Goal: Task Accomplishment & Management: Manage account settings

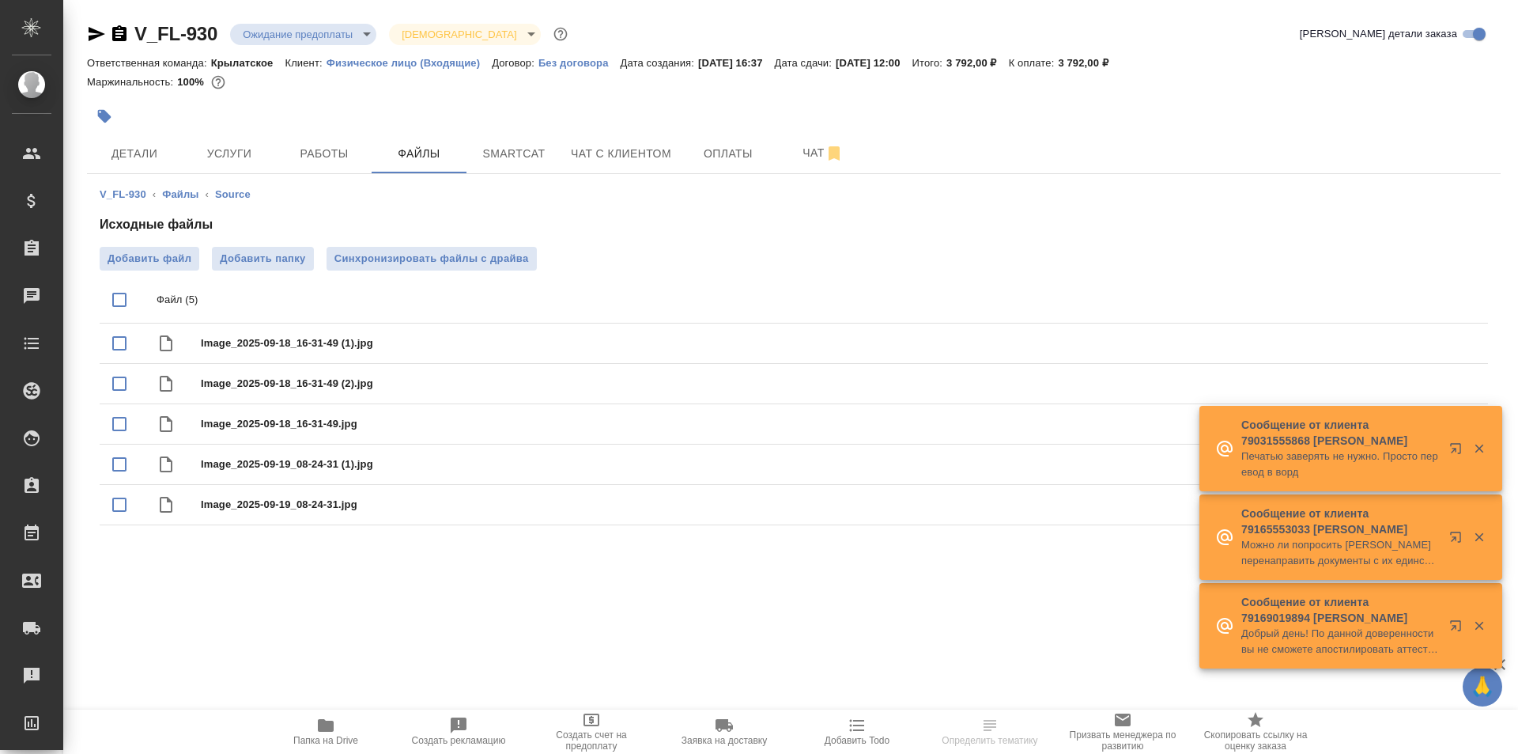
click at [285, 742] on span "Папка на Drive" at bounding box center [326, 731] width 114 height 30
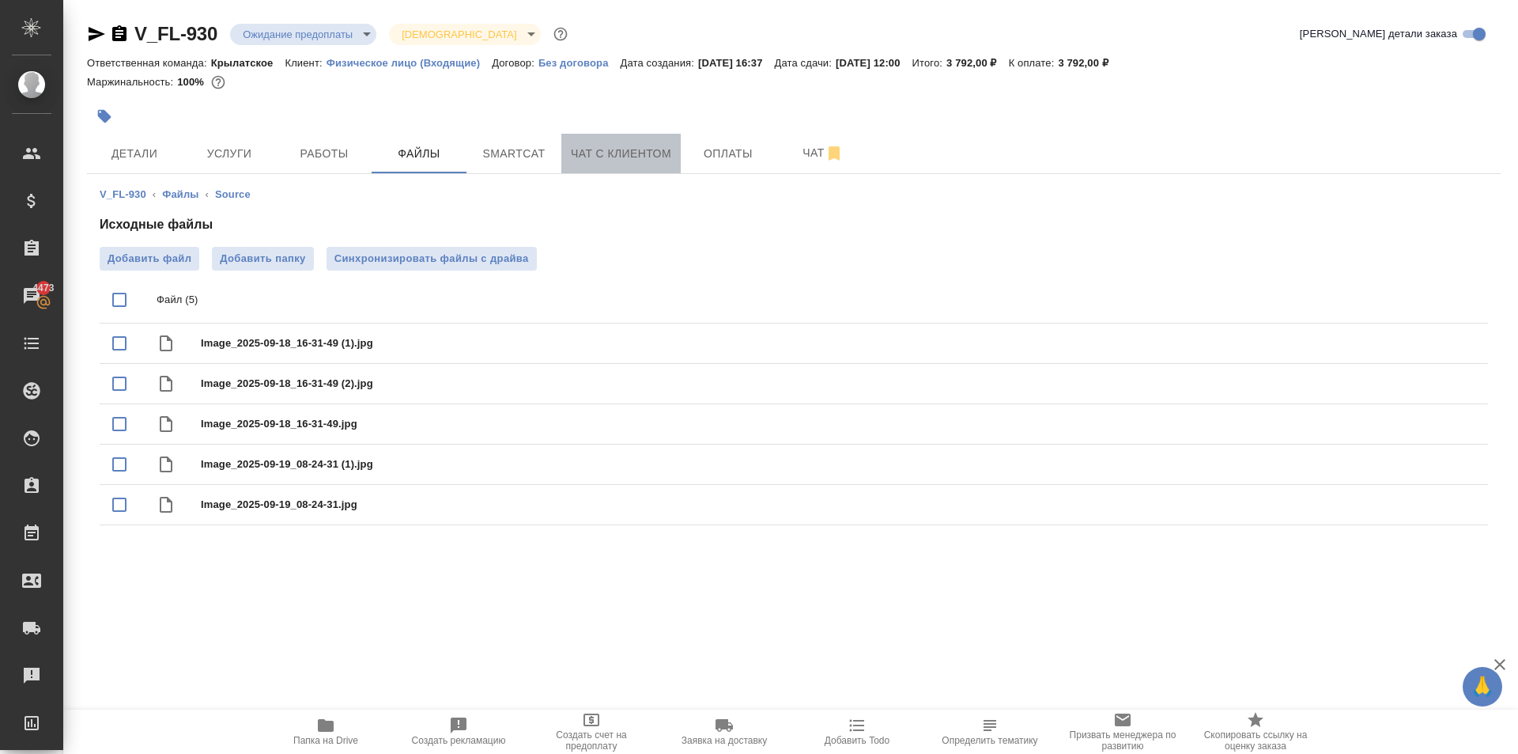
click at [651, 154] on span "Чат с клиентом" at bounding box center [621, 154] width 100 height 20
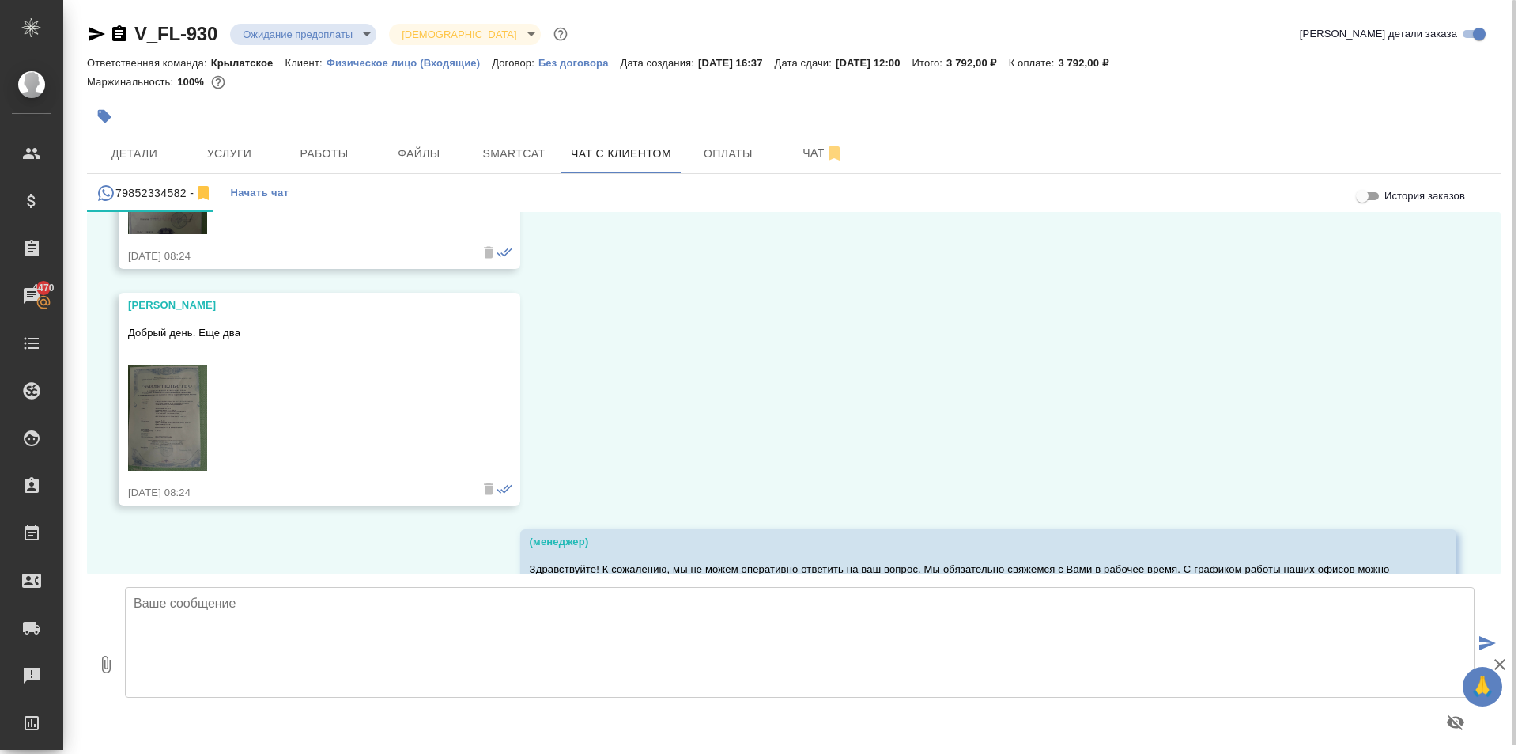
scroll to position [1559, 0]
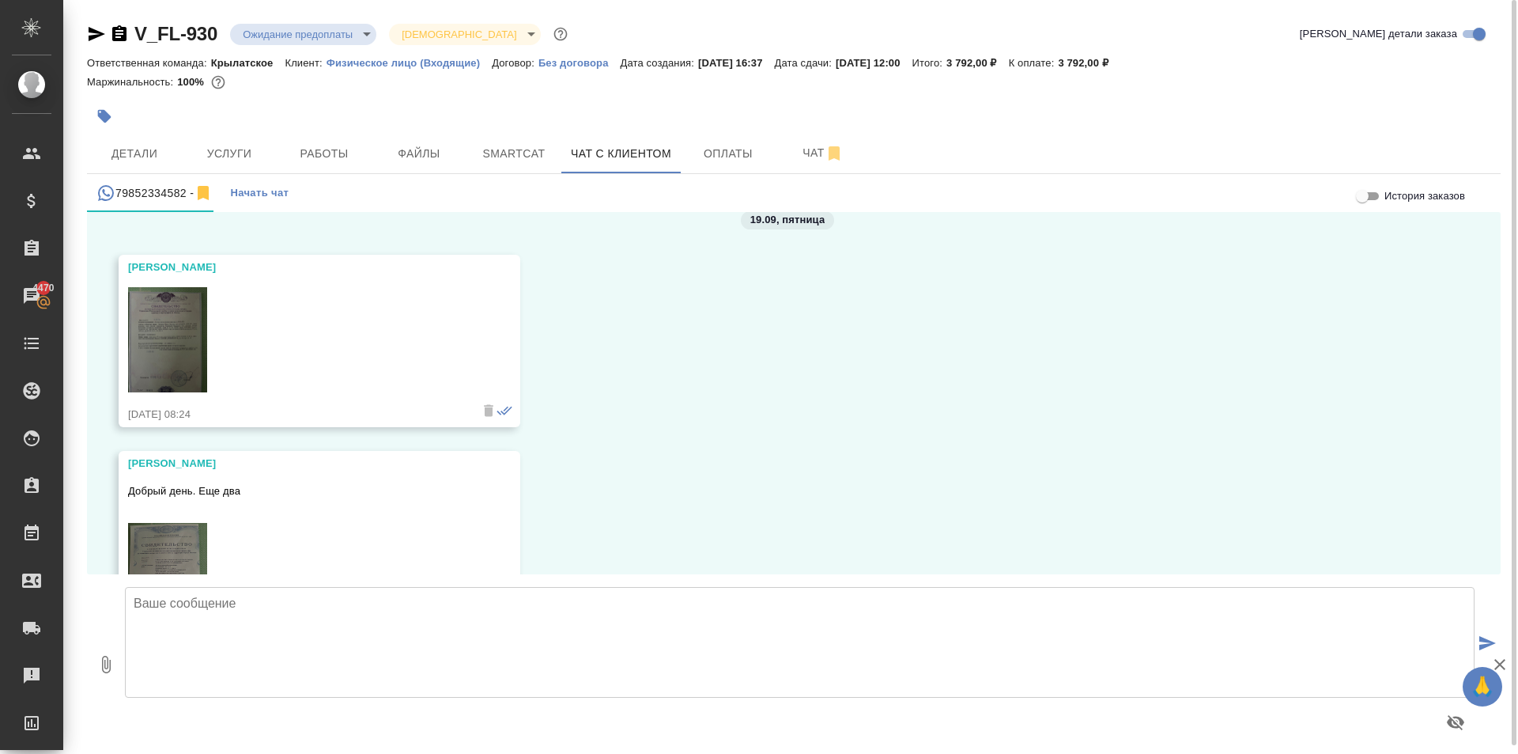
click at [138, 319] on img at bounding box center [167, 340] width 79 height 106
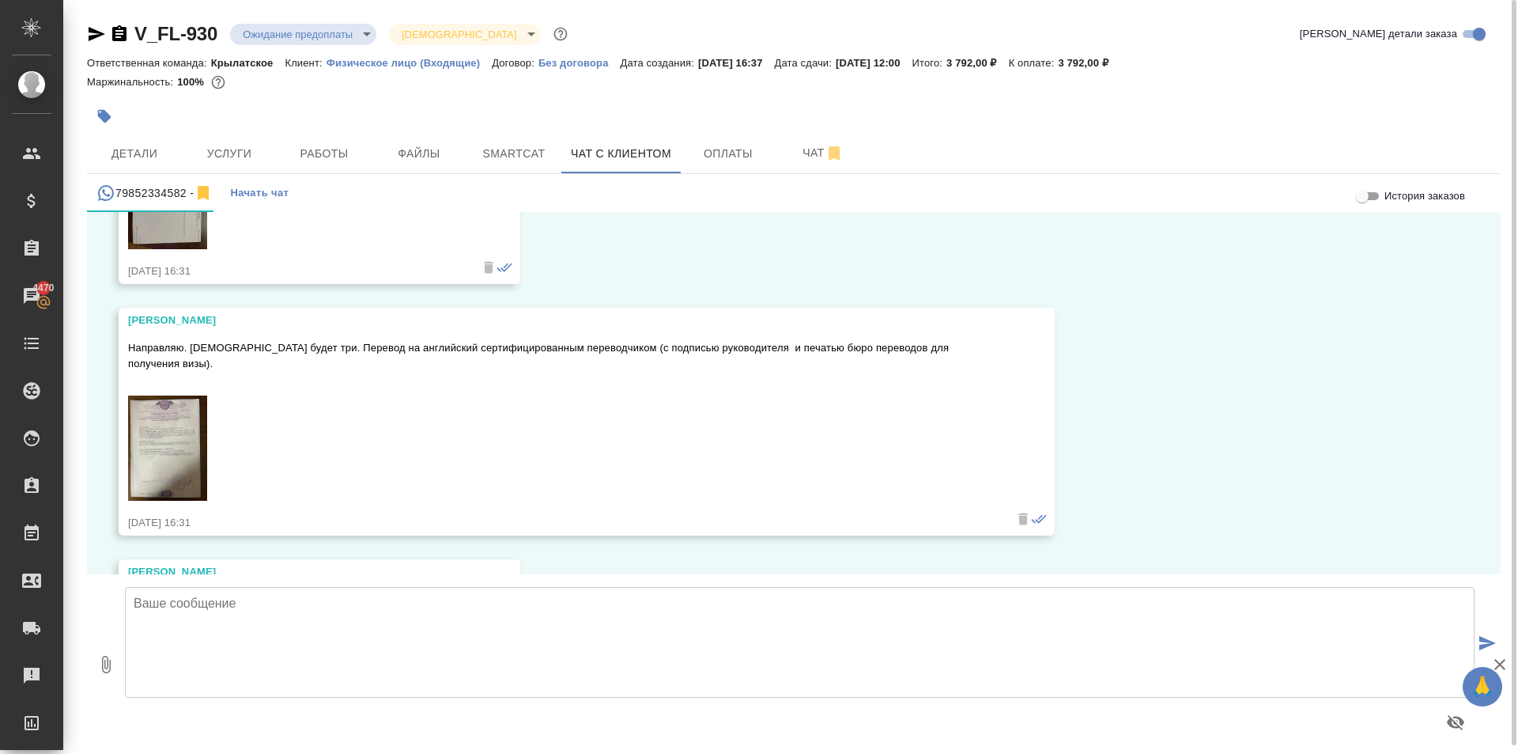
scroll to position [293, 0]
click at [193, 435] on img at bounding box center [167, 449] width 79 height 106
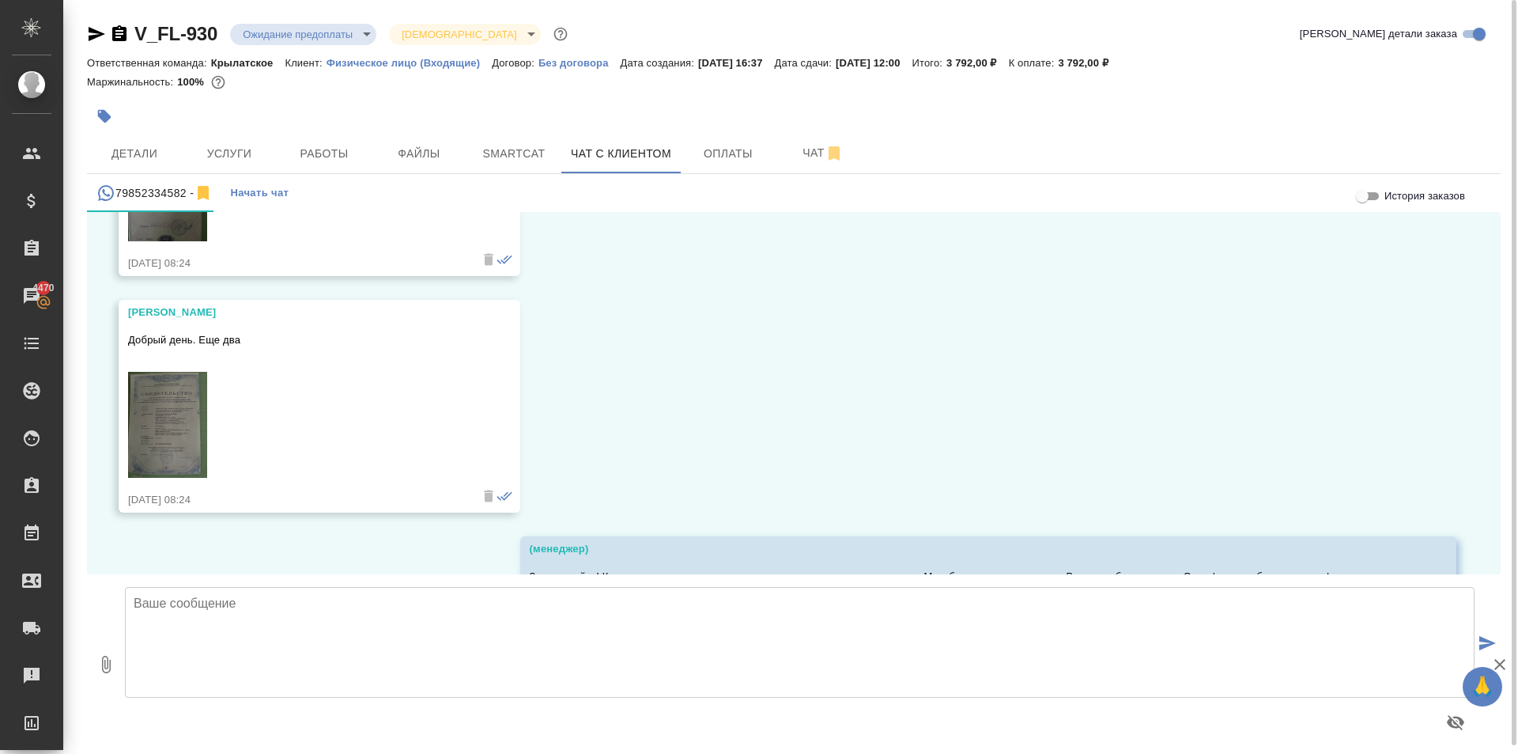
scroll to position [1796, 0]
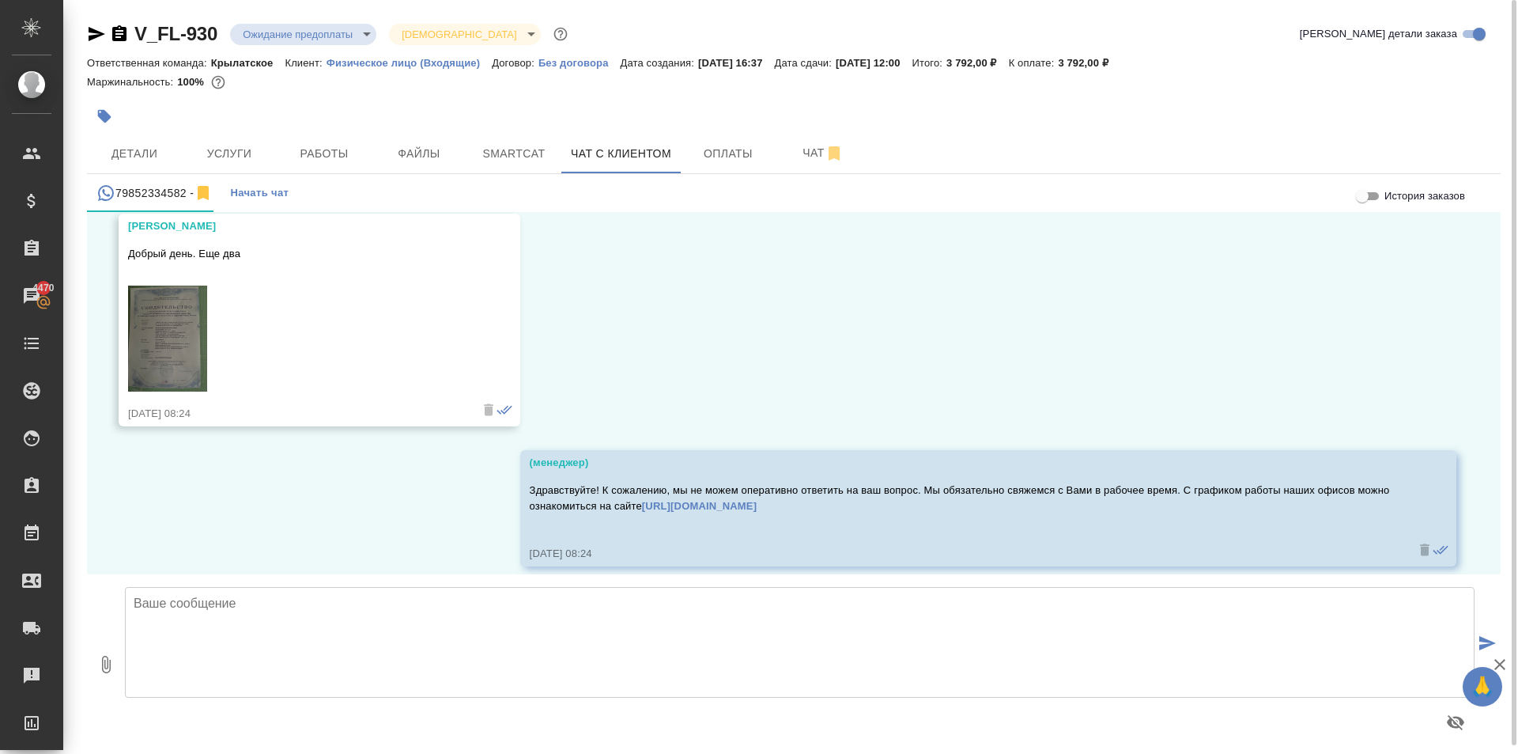
click at [380, 638] on textarea at bounding box center [800, 642] width 1350 height 111
type textarea "L"
type textarea "Добрый день! Вы направили два свид-ва, но одно у нас уже было. Поэтому, нужно п…"
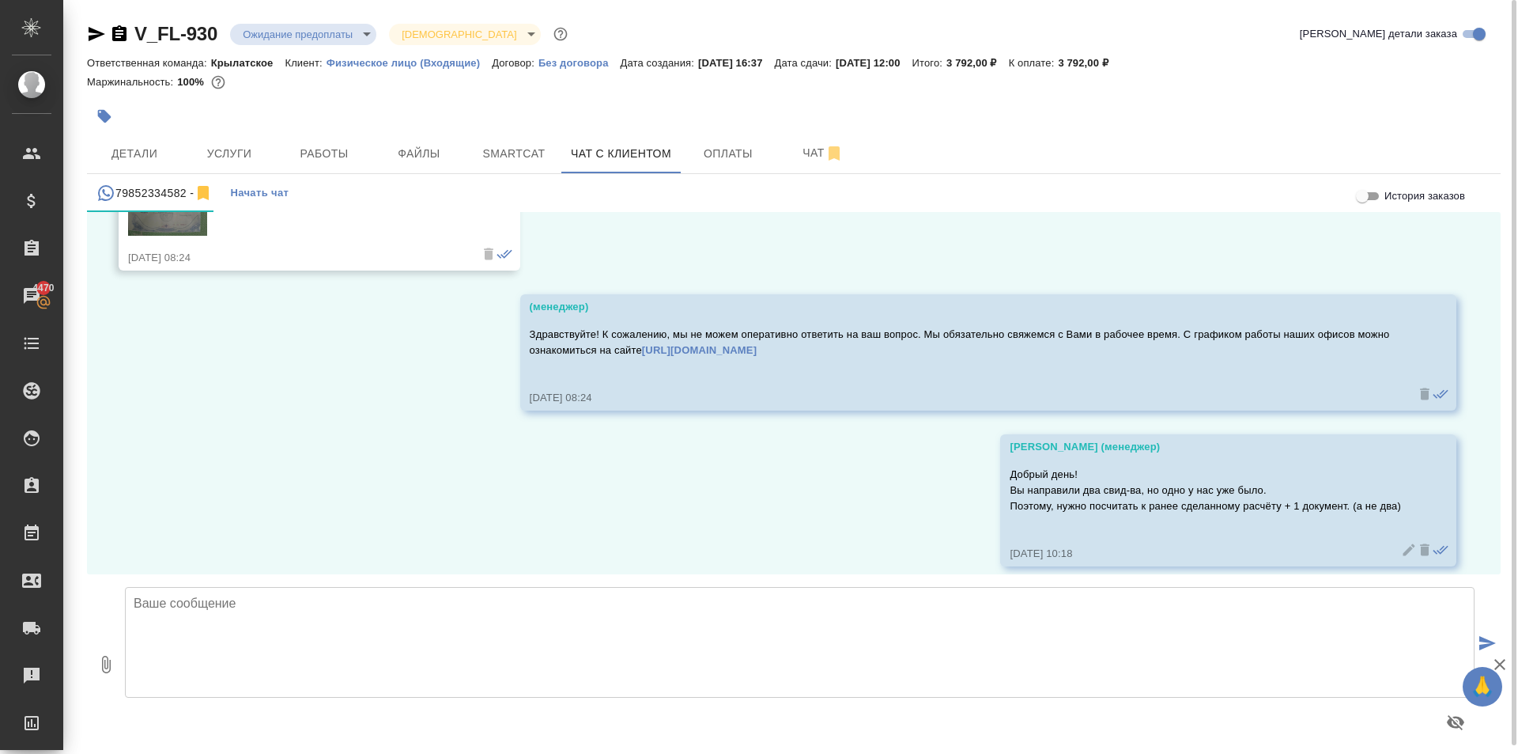
scroll to position [9, 0]
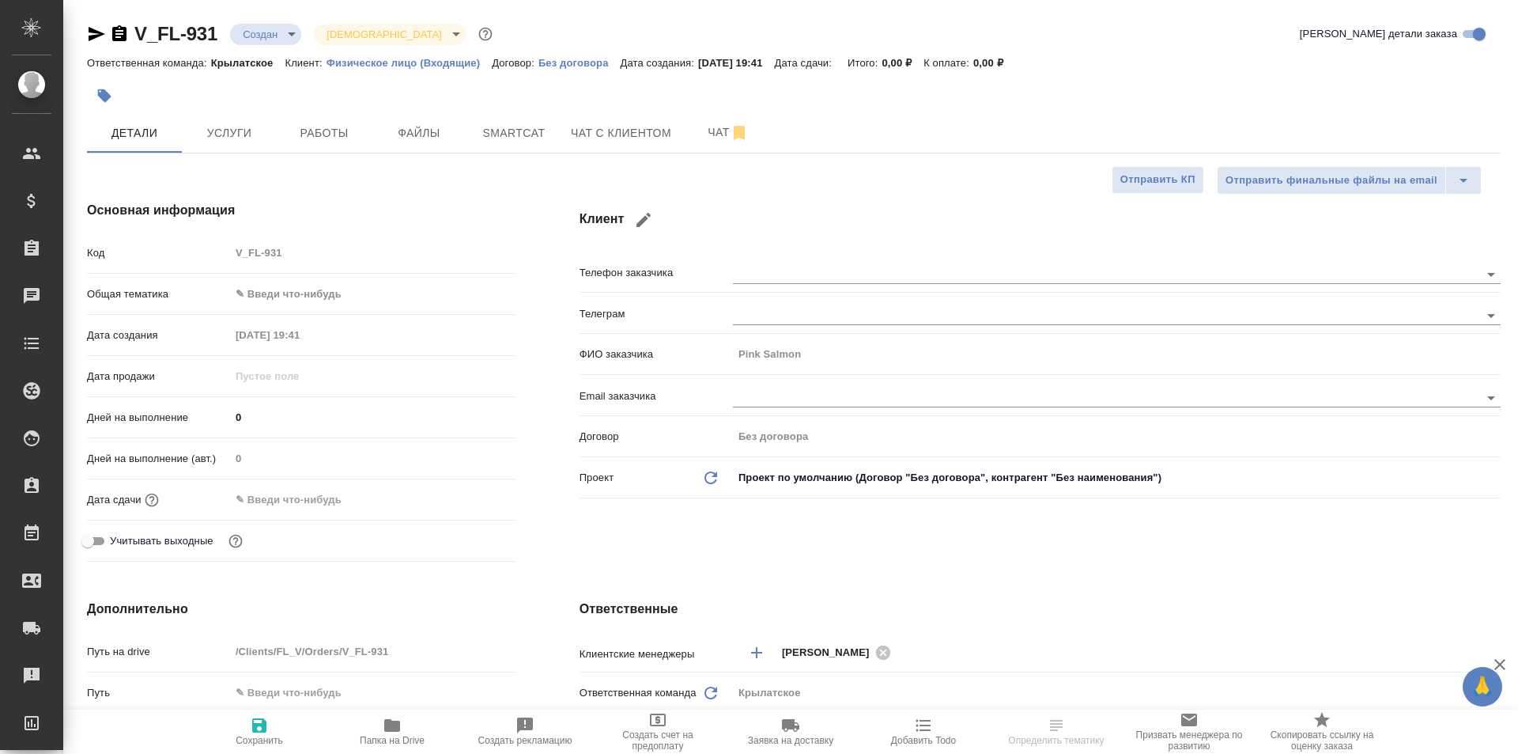
select select "RU"
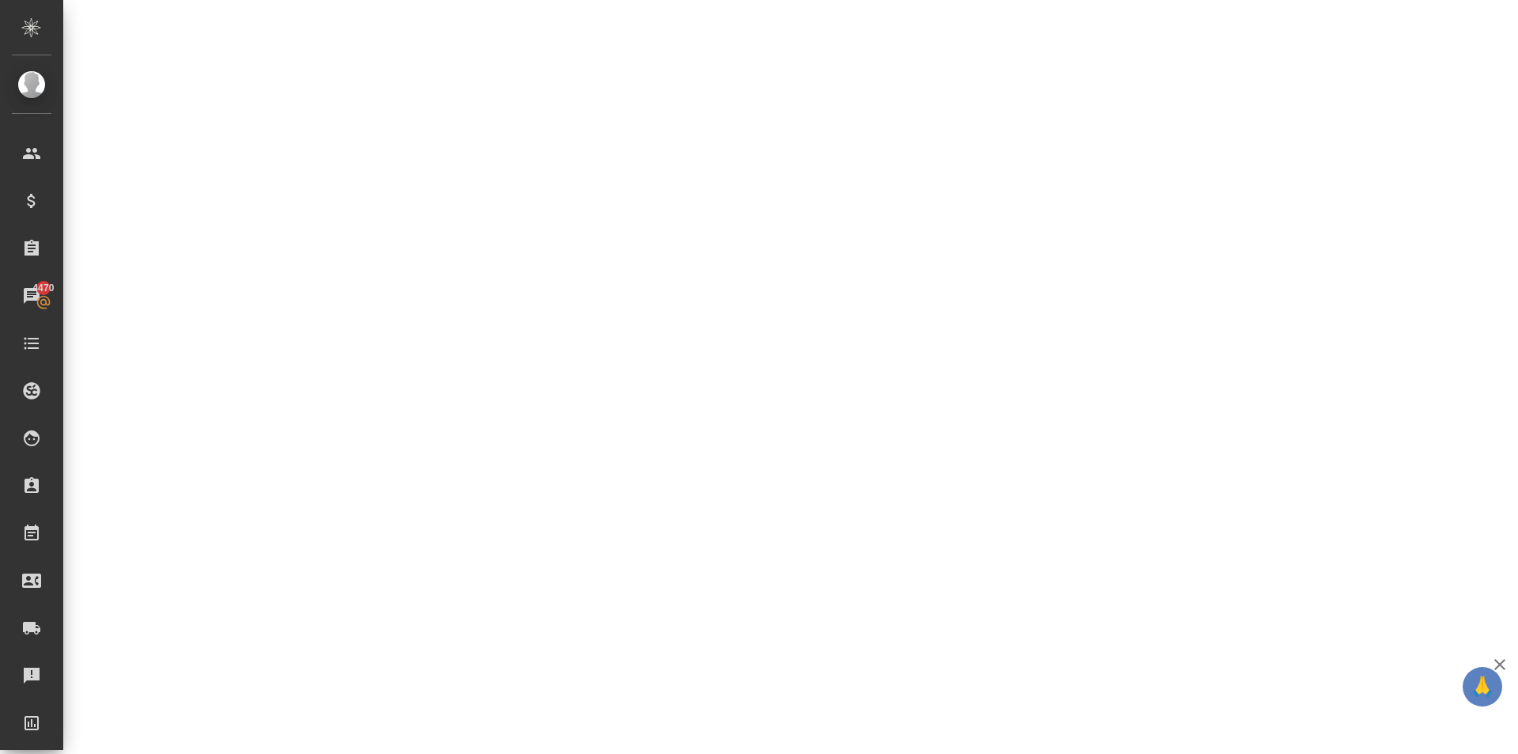
select select "RU"
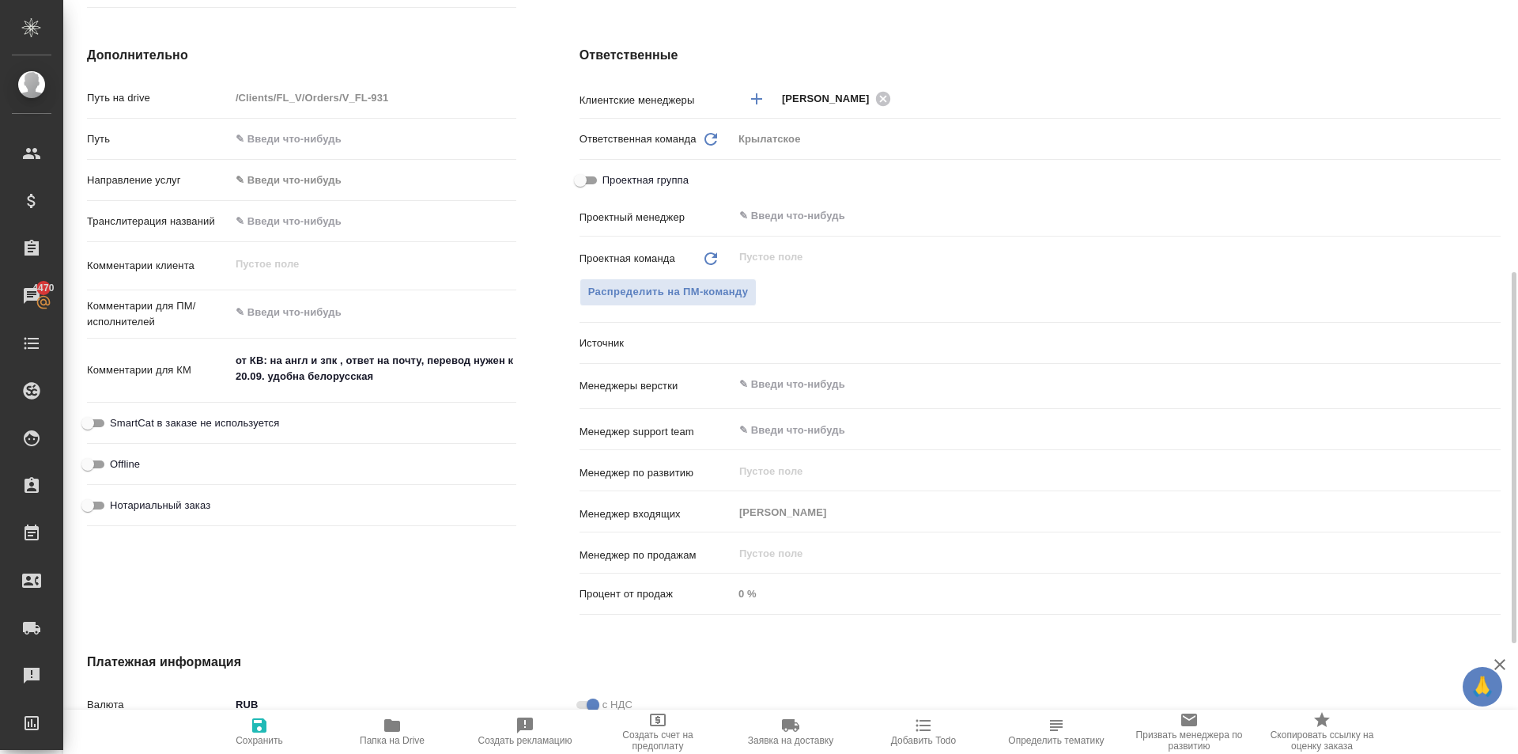
type textarea "x"
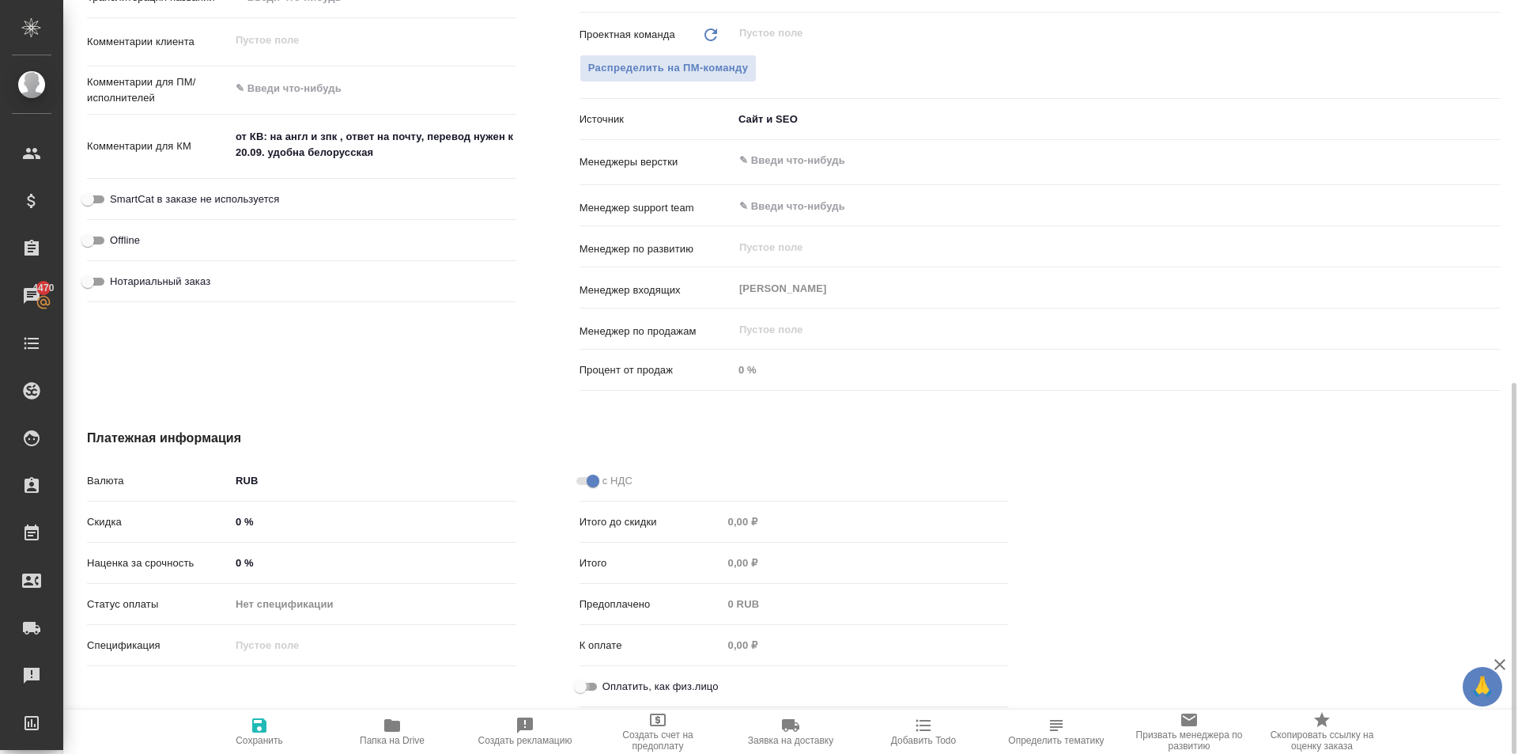
click at [586, 677] on input "Оплатить, как физ.лицо" at bounding box center [580, 686] width 57 height 19
checkbox input "true"
type textarea "x"
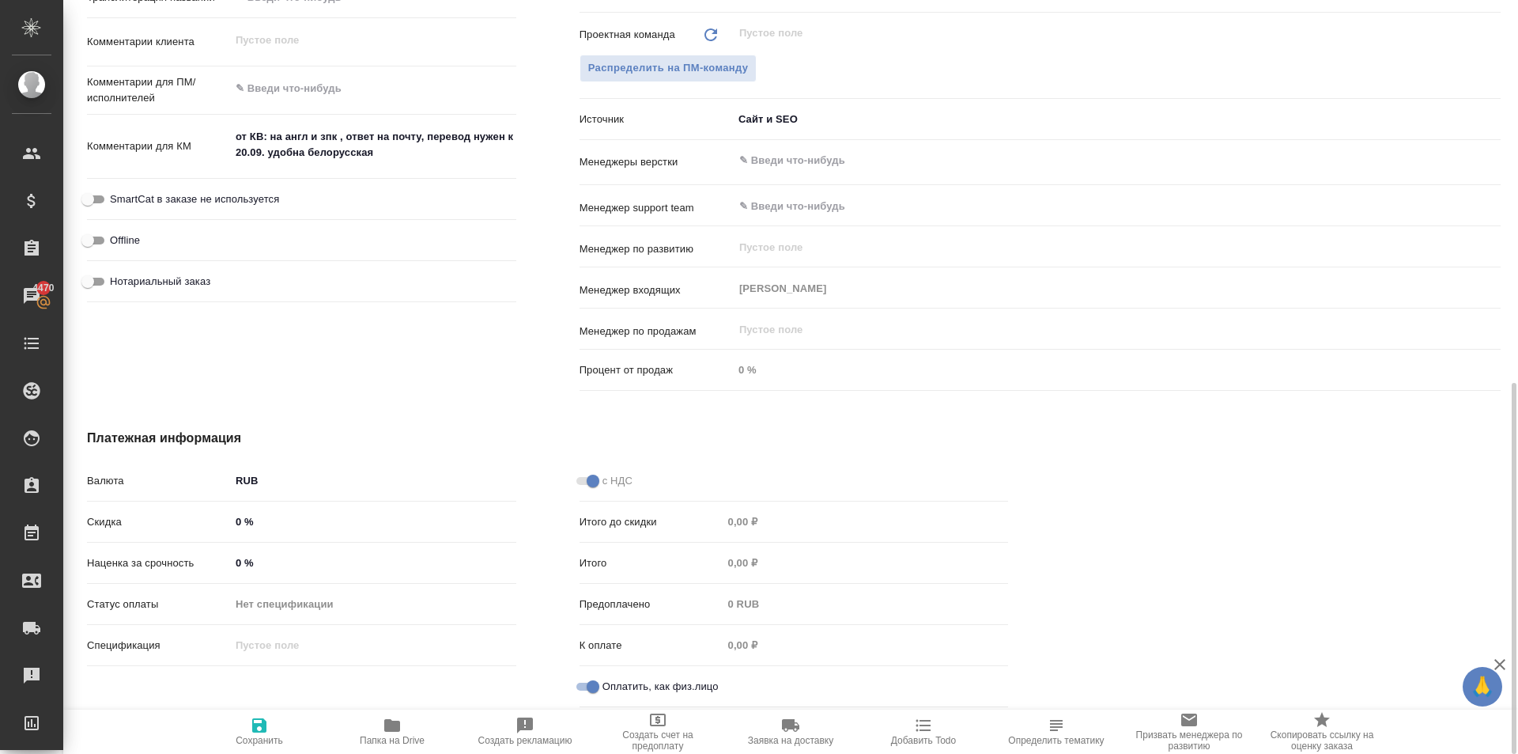
click at [282, 705] on div "Валюта RUB RUB Скидка 0 % Наценка за срочность 0 % Статус оплаты Нет спецификац…" at bounding box center [301, 590] width 493 height 310
click at [275, 711] on button "Сохранить" at bounding box center [259, 731] width 133 height 44
type textarea "x"
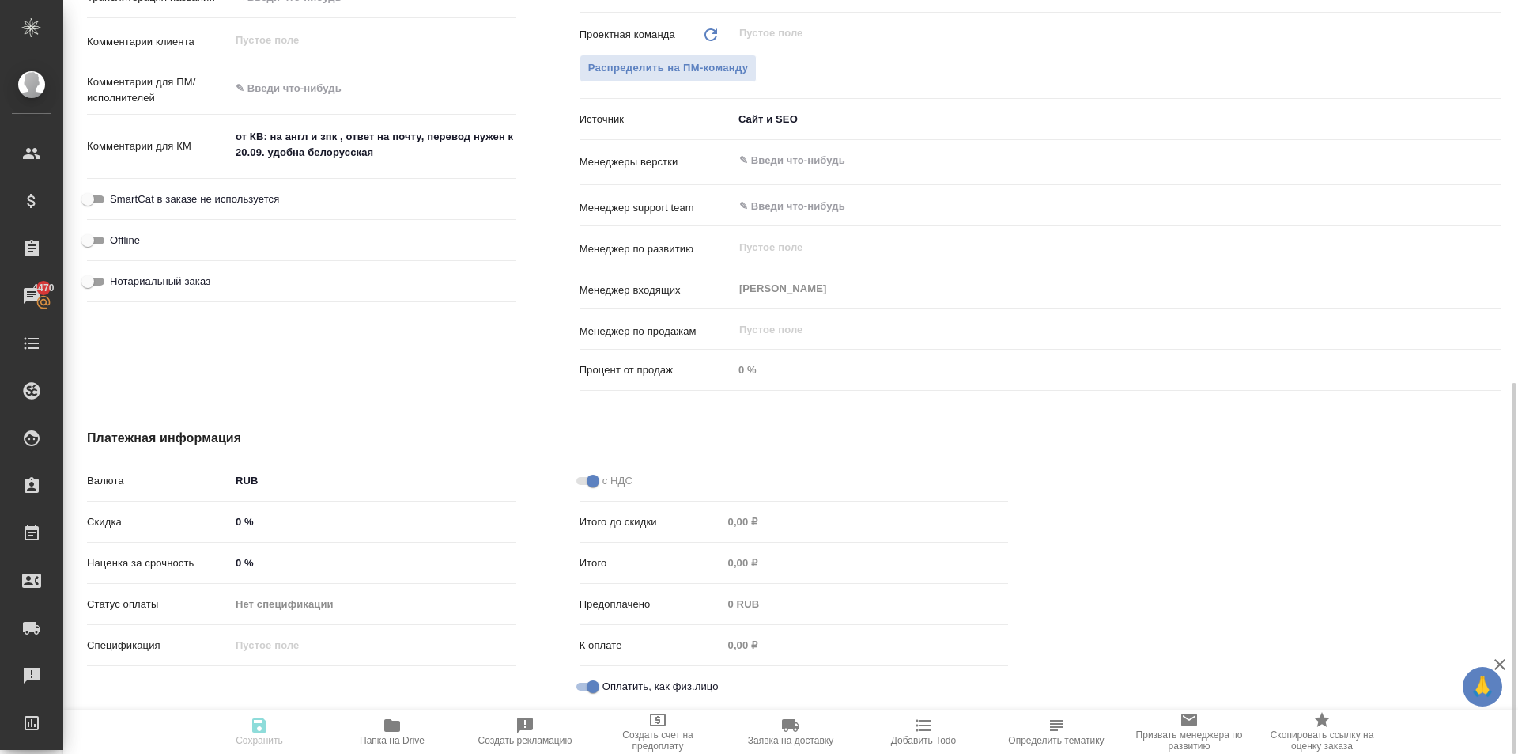
type textarea "x"
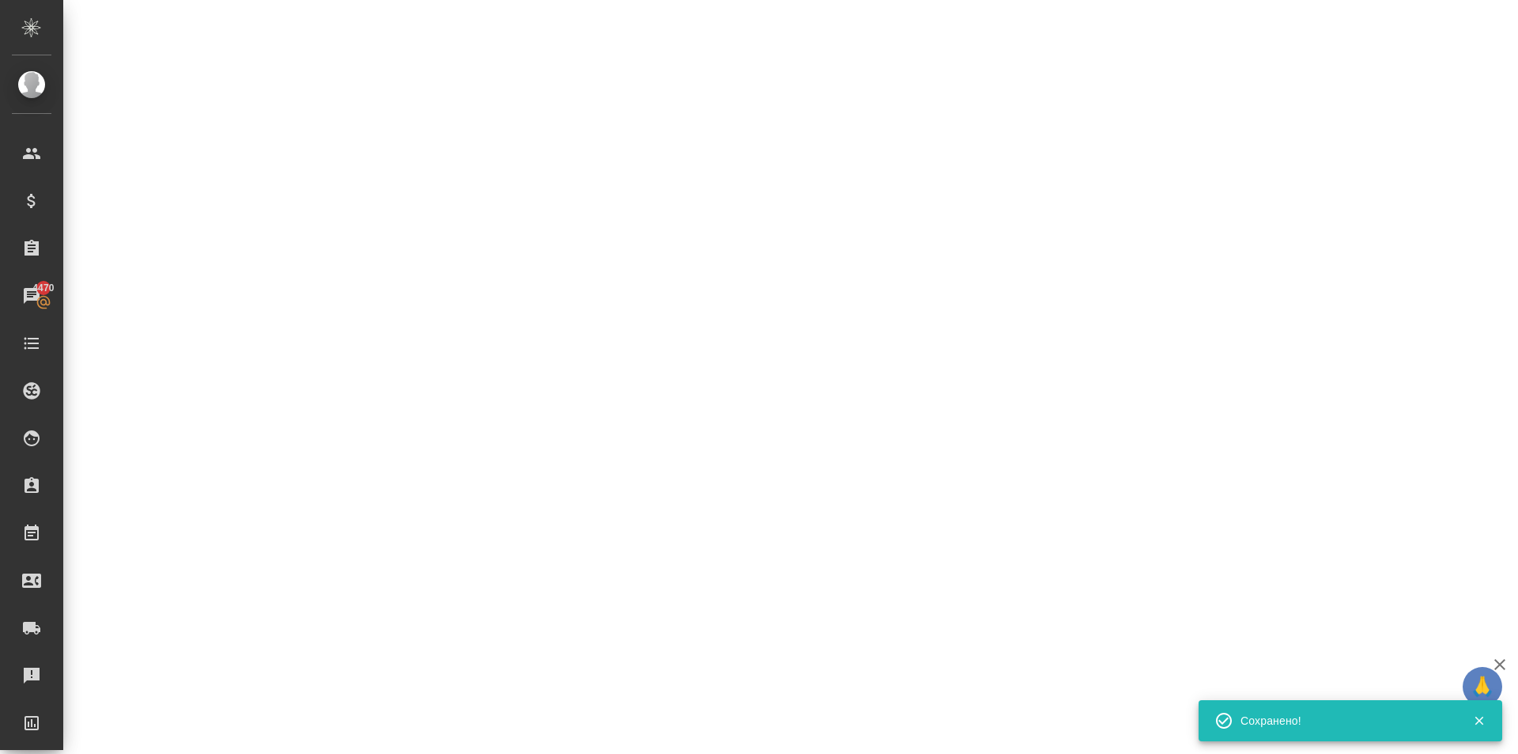
select select "RU"
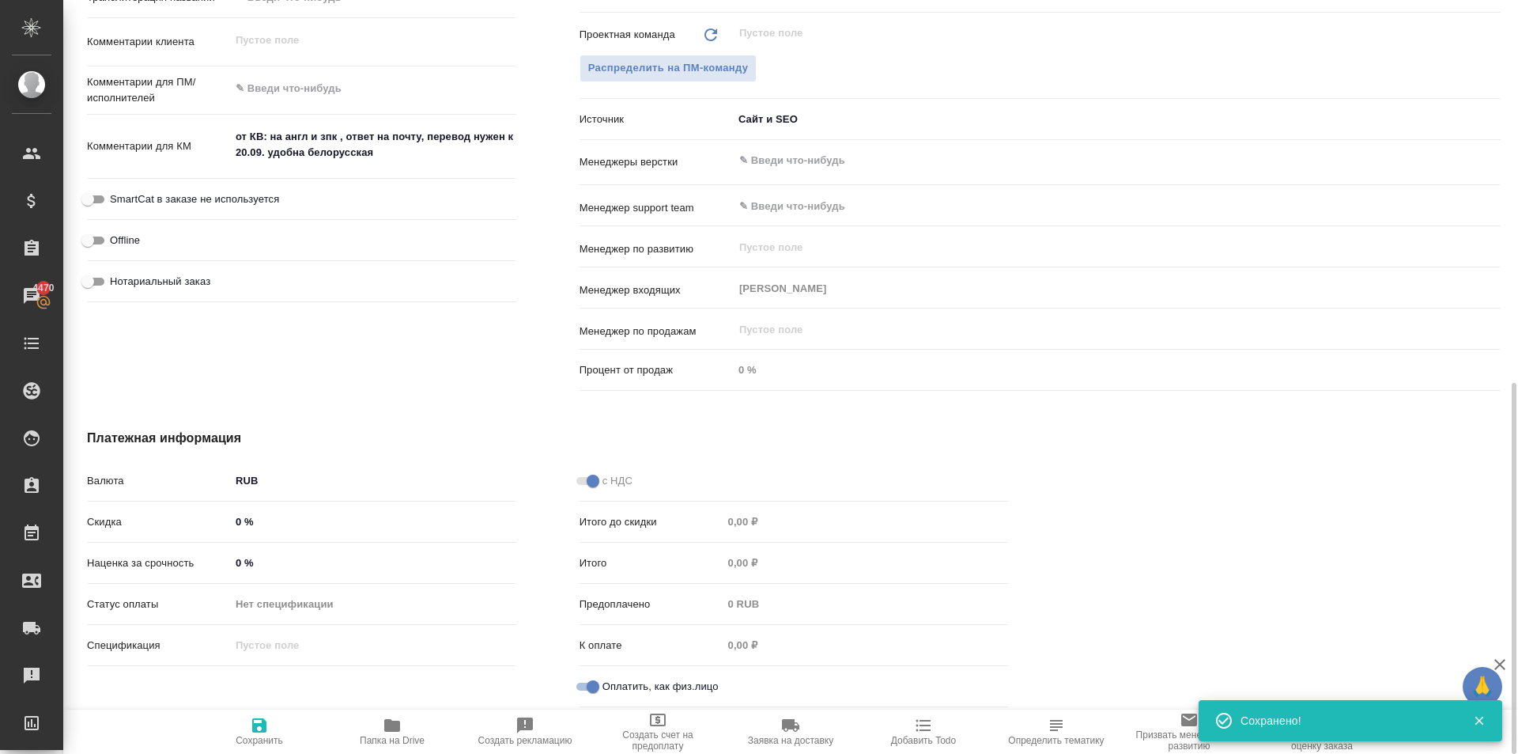
type textarea "x"
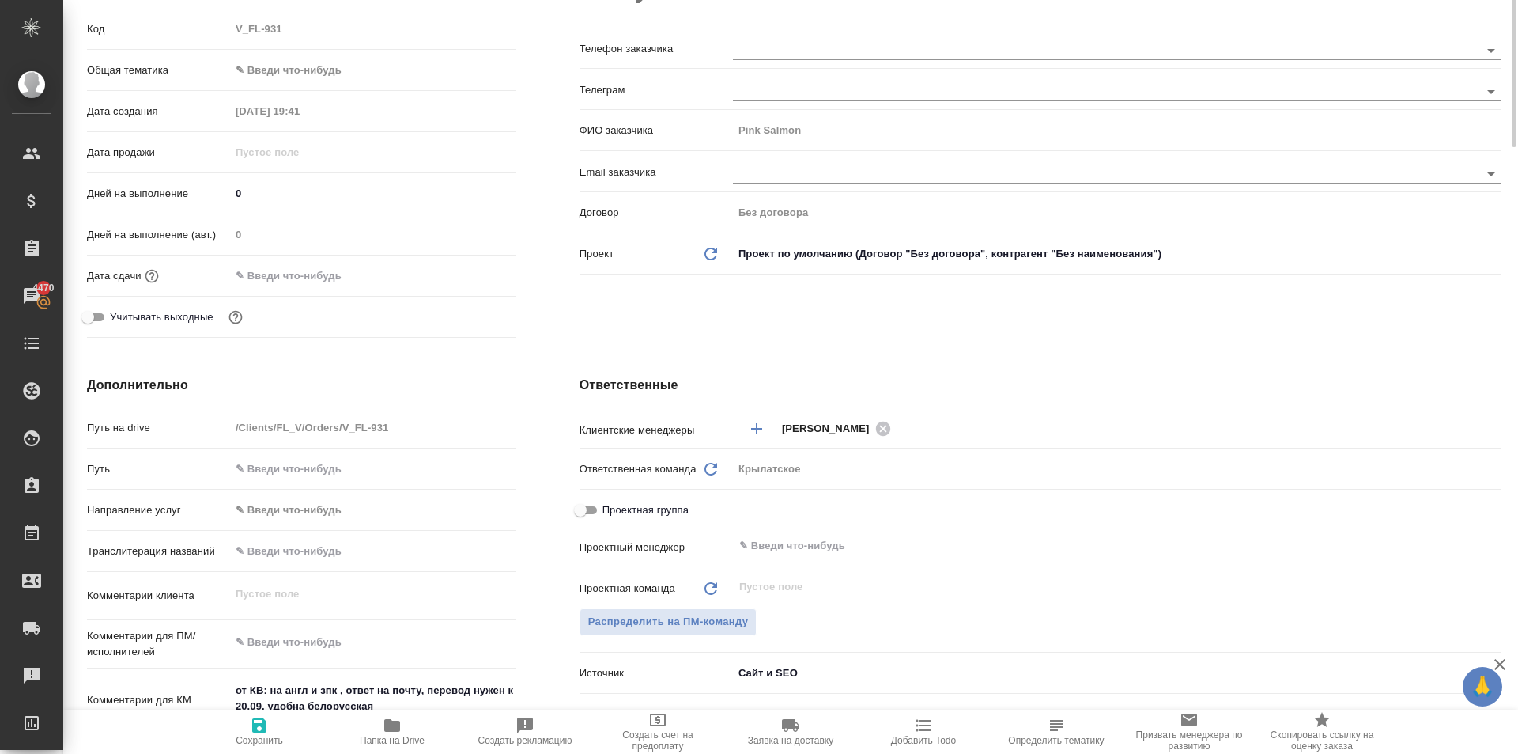
scroll to position [0, 0]
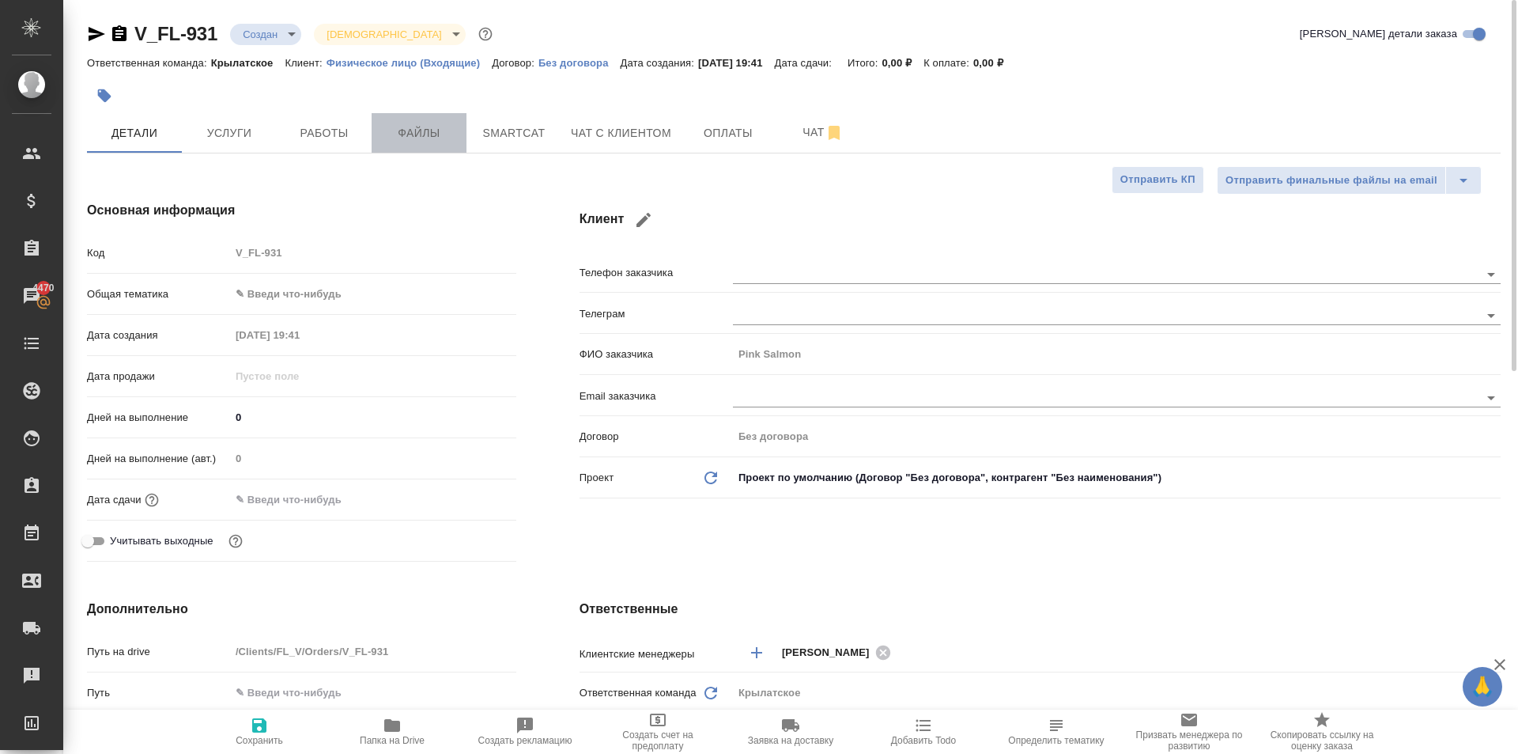
click at [433, 129] on span "Файлы" at bounding box center [419, 133] width 76 height 20
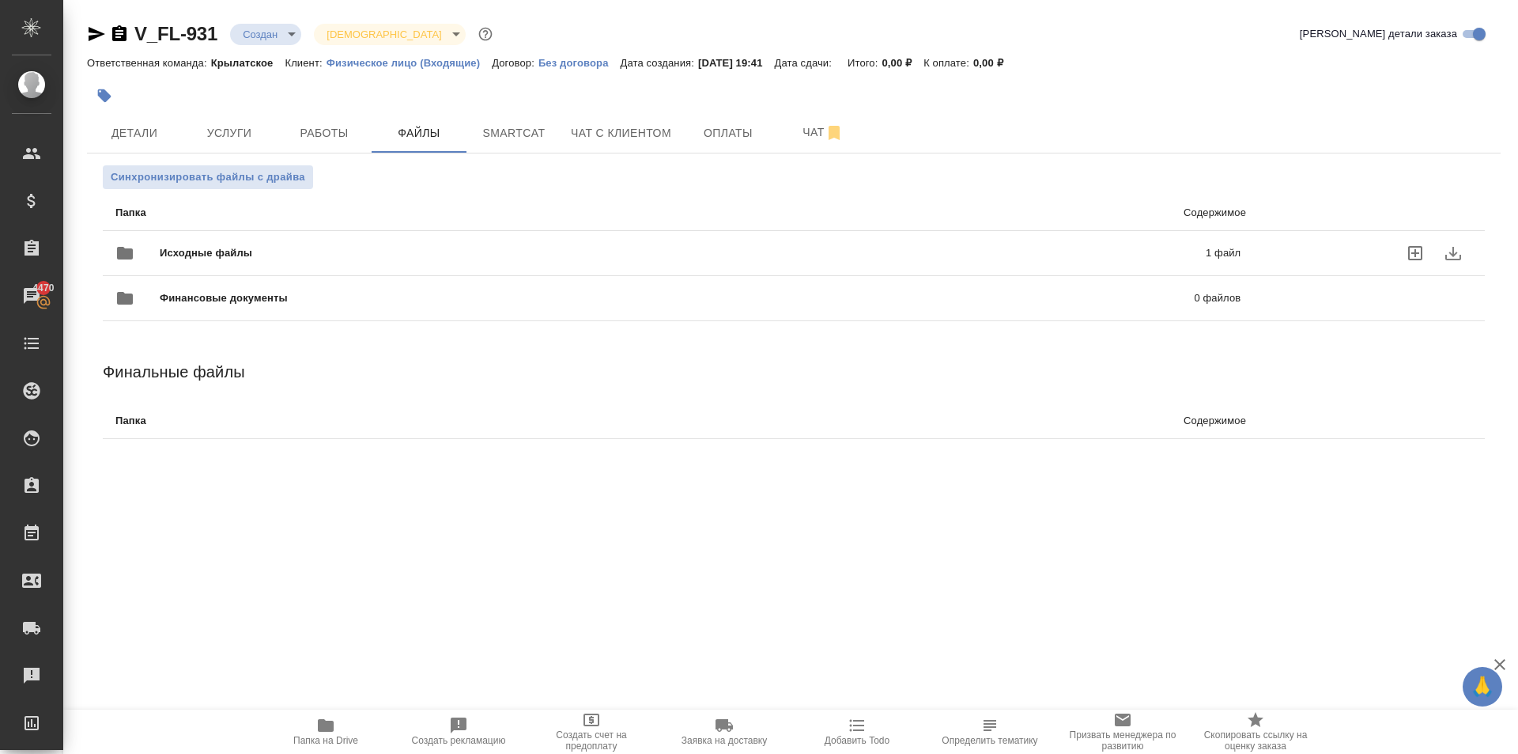
click at [229, 240] on div "Исходные файлы 1 файл" at bounding box center [677, 253] width 1125 height 38
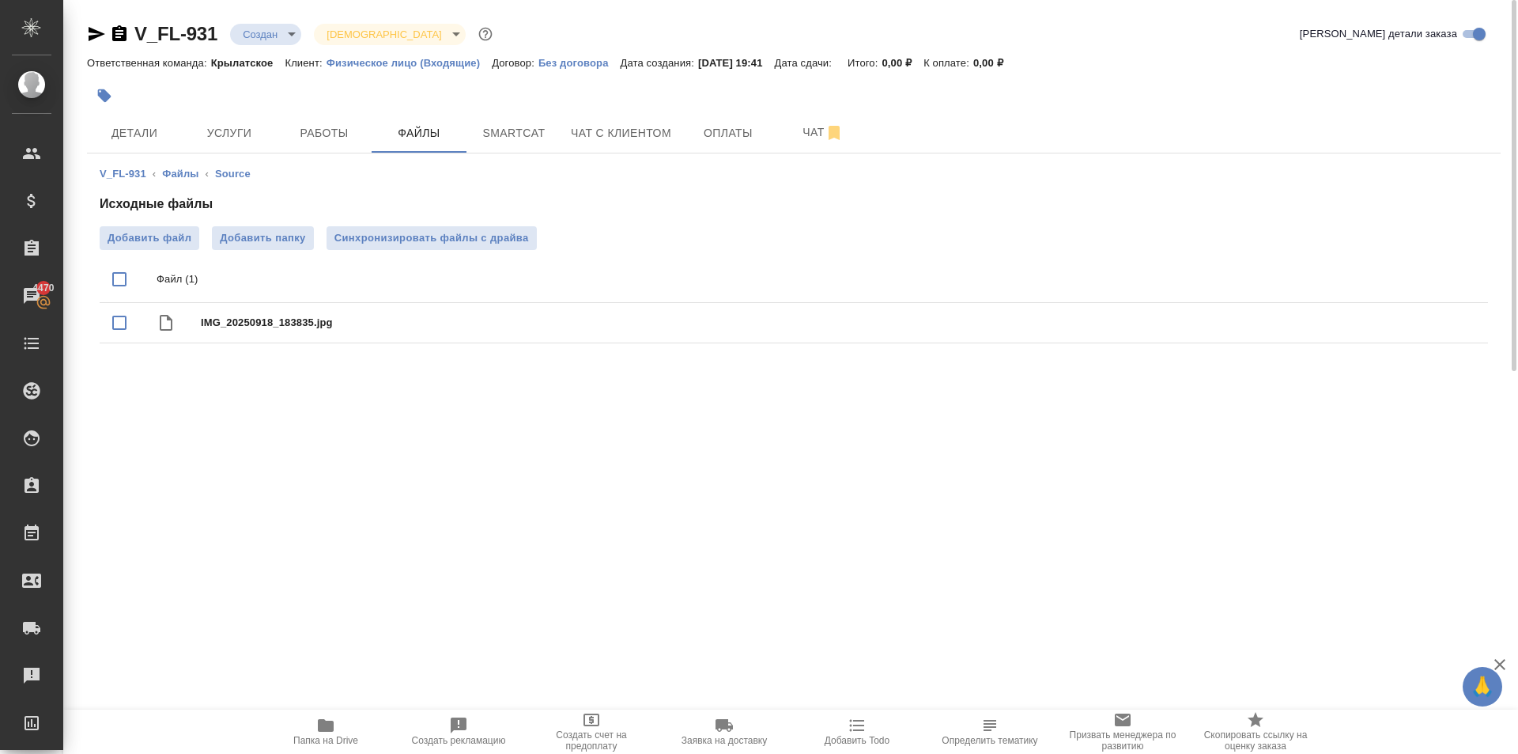
click at [349, 704] on div ".cls-1 fill:#fff; AWATERA Kasymov Timur Клиенты Спецификации Заказы 4470 Чаты T…" at bounding box center [759, 377] width 1518 height 754
click at [339, 719] on span "Папка на Drive" at bounding box center [326, 731] width 114 height 30
click at [230, 132] on span "Услуги" at bounding box center [229, 133] width 76 height 20
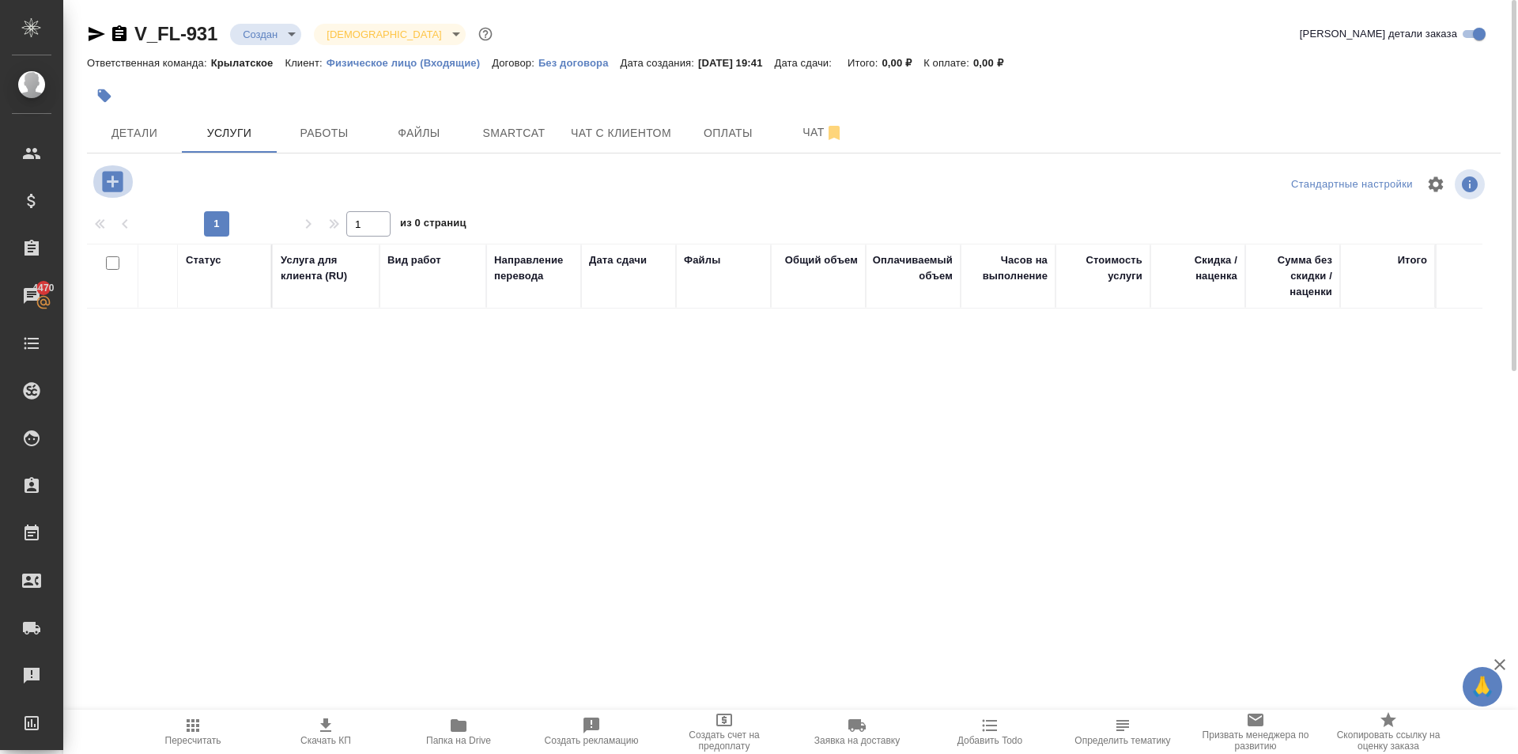
click at [114, 180] on icon "button" at bounding box center [112, 181] width 21 height 21
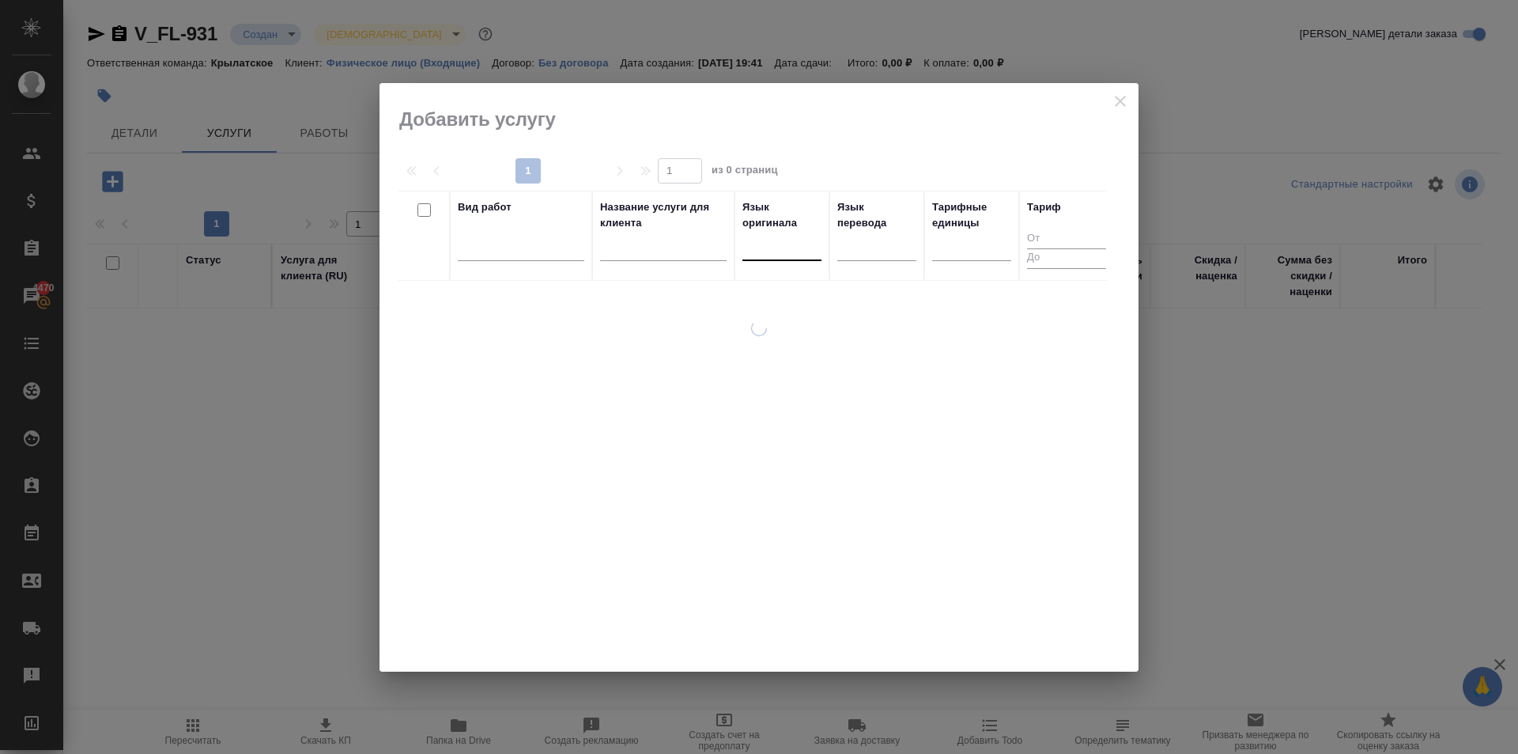
click at [760, 252] on div at bounding box center [782, 244] width 79 height 23
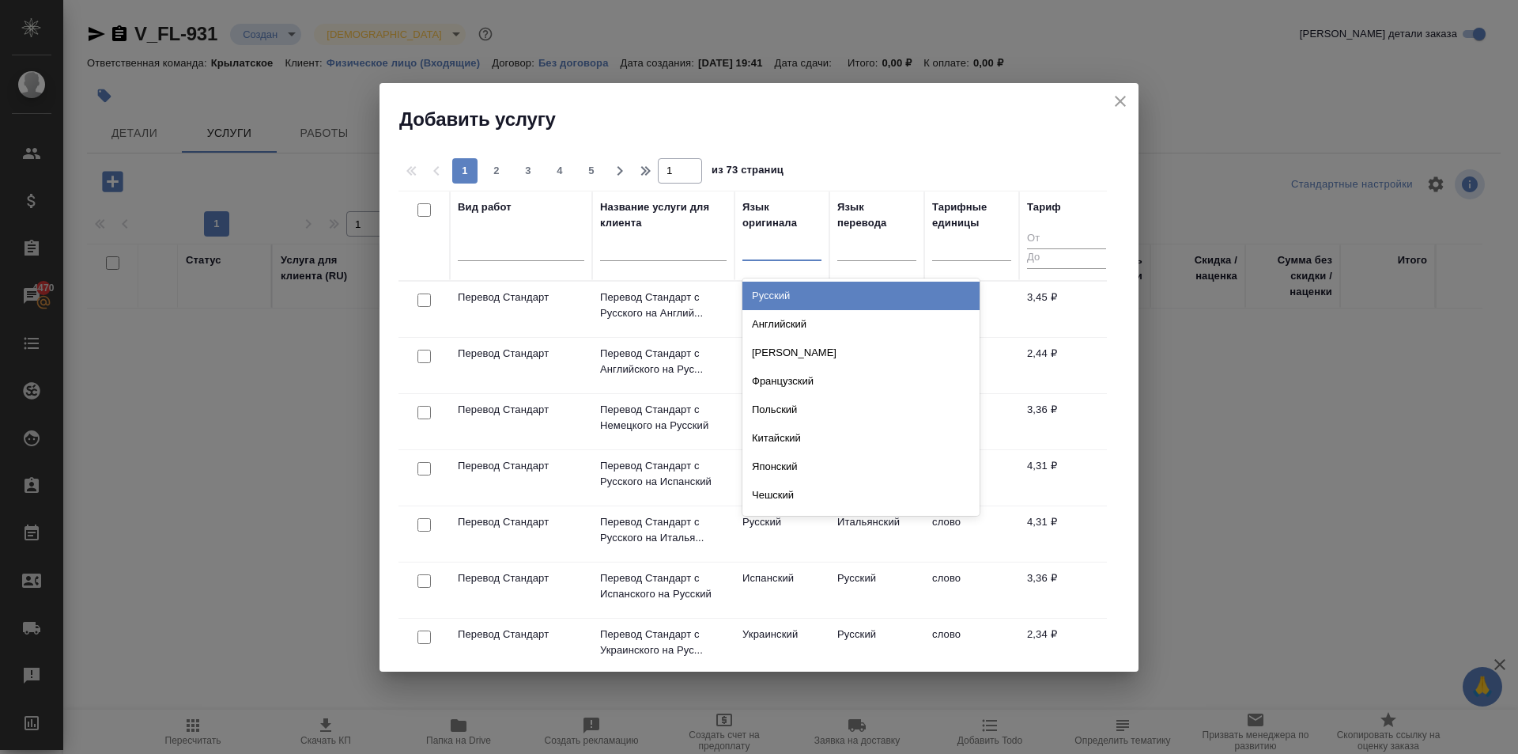
click at [779, 300] on div "Русский" at bounding box center [861, 296] width 237 height 28
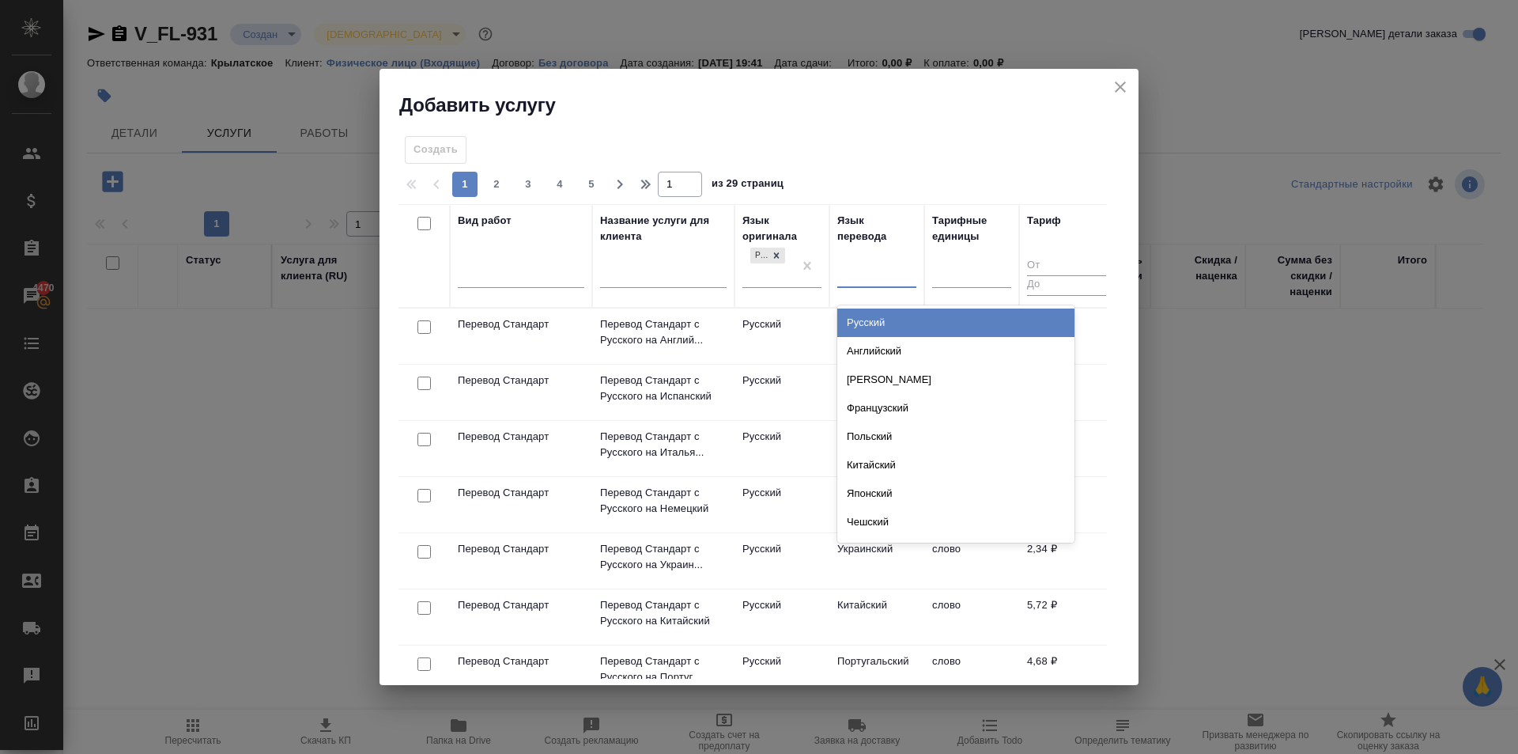
click at [883, 281] on div at bounding box center [876, 271] width 79 height 23
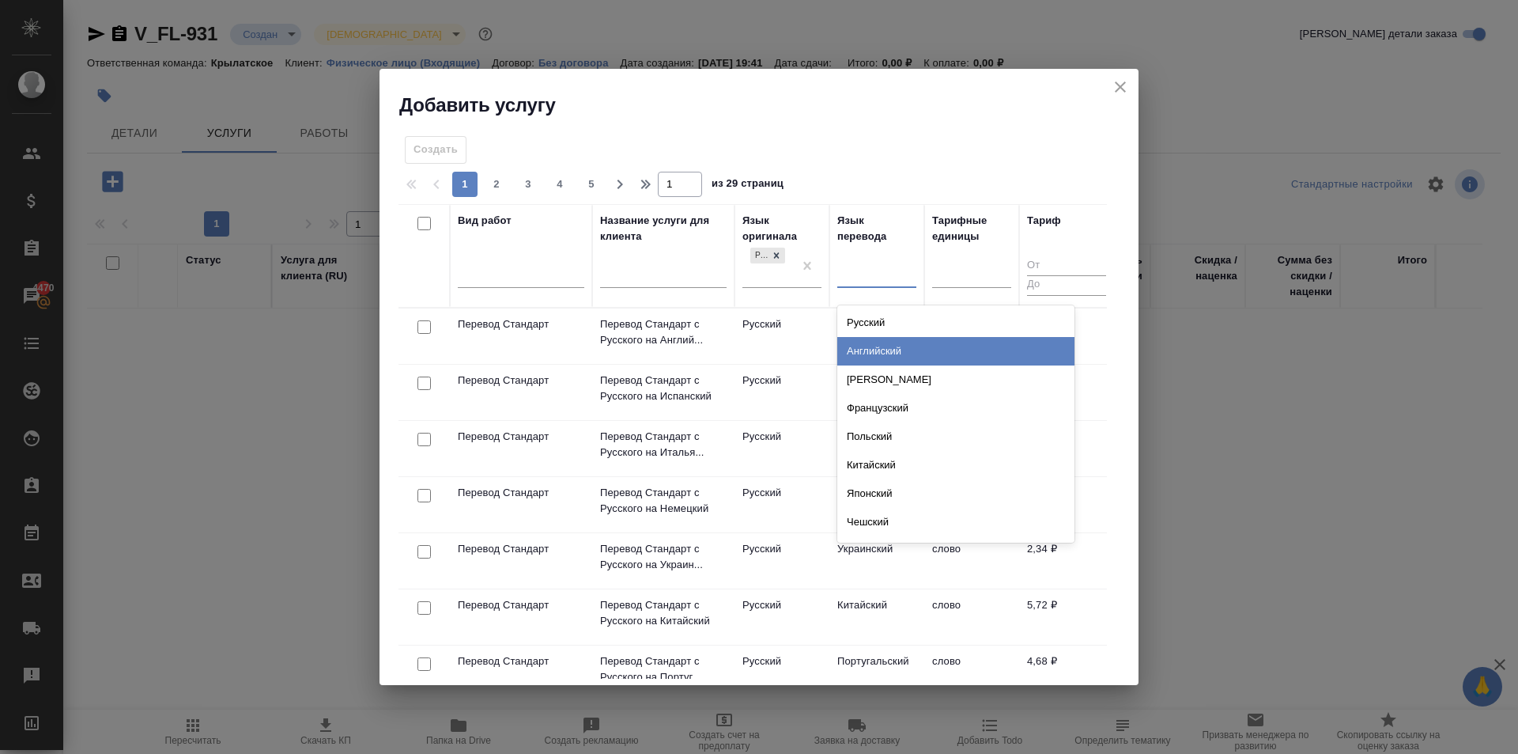
click at [888, 349] on div "Английский" at bounding box center [955, 351] width 237 height 28
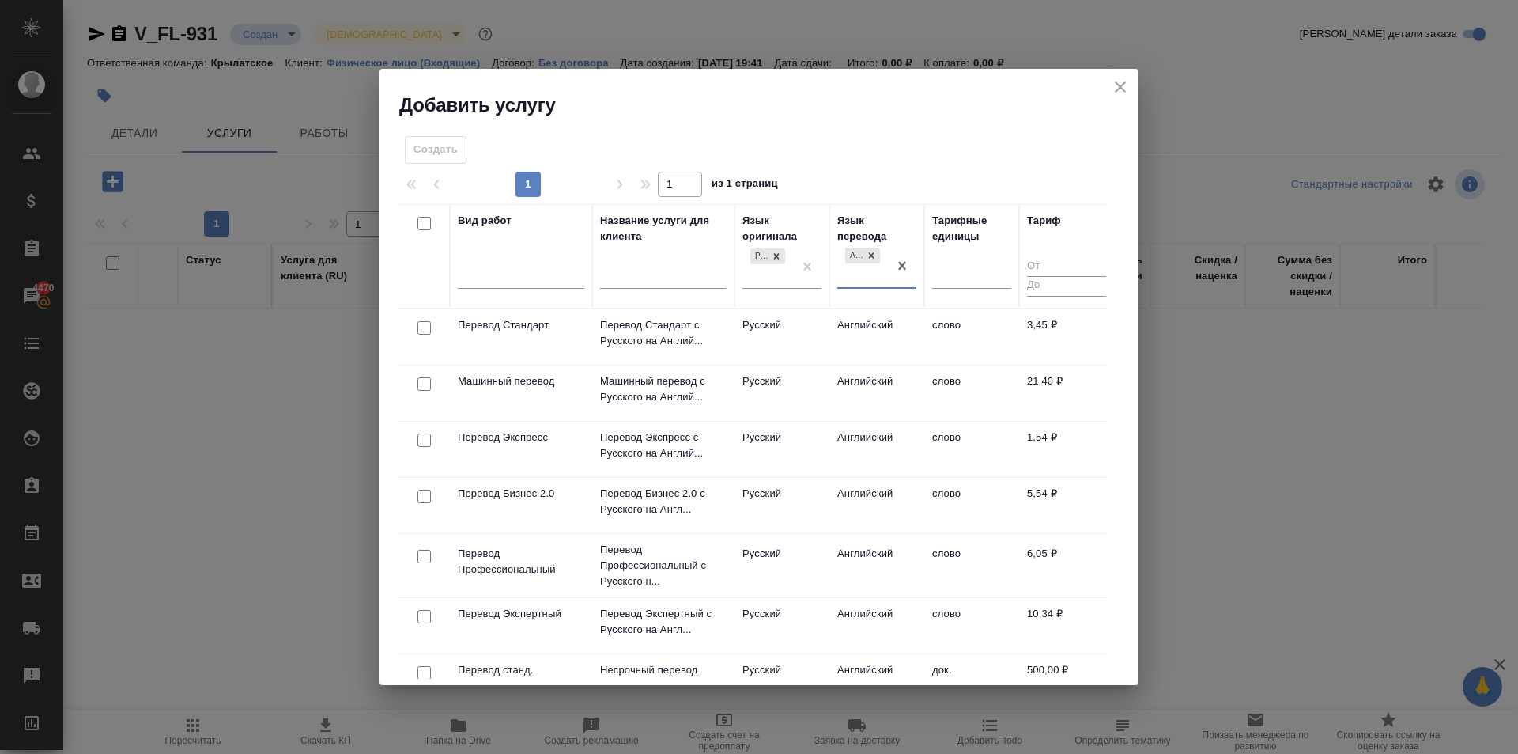
click at [817, 335] on td "Русский" at bounding box center [782, 336] width 95 height 55
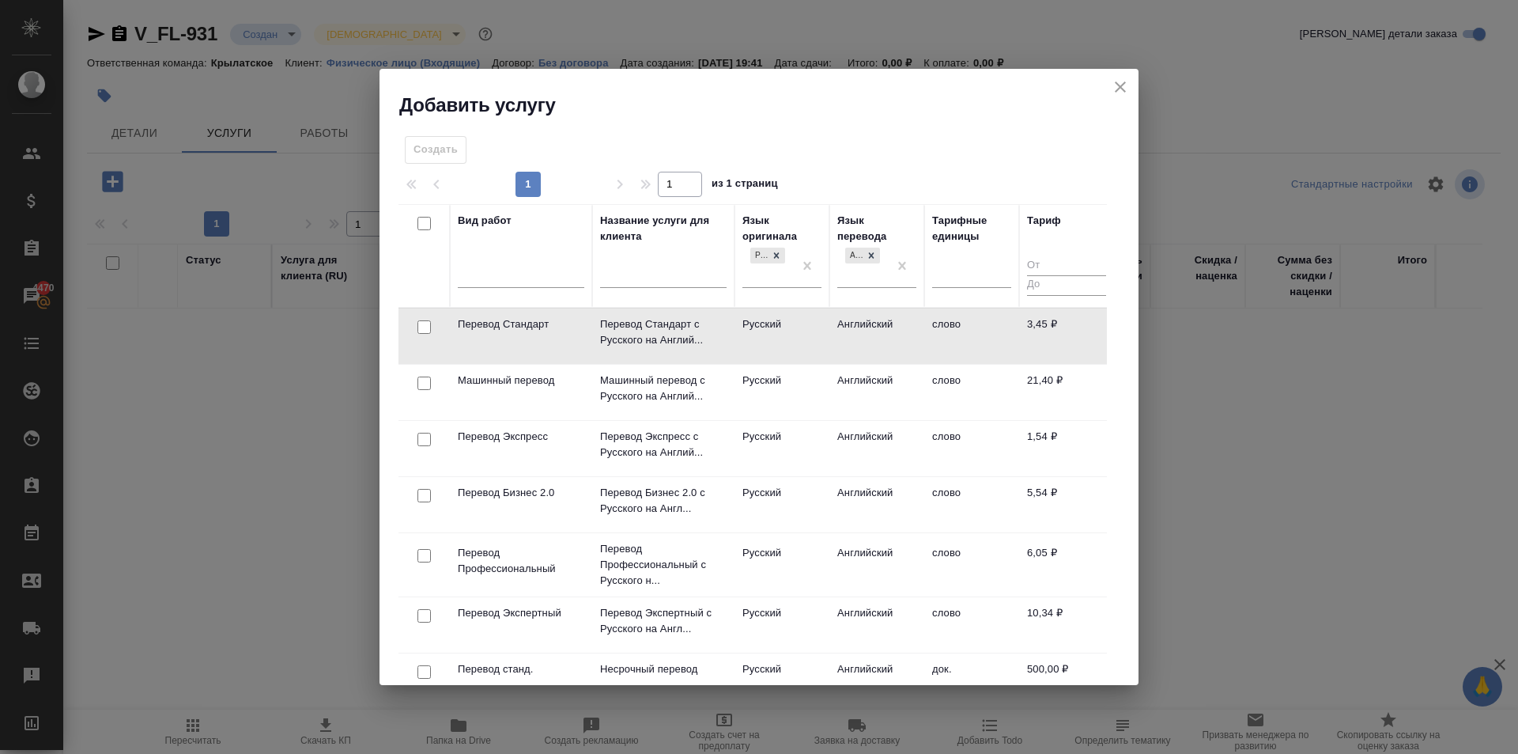
click at [781, 331] on td "Русский" at bounding box center [782, 335] width 95 height 55
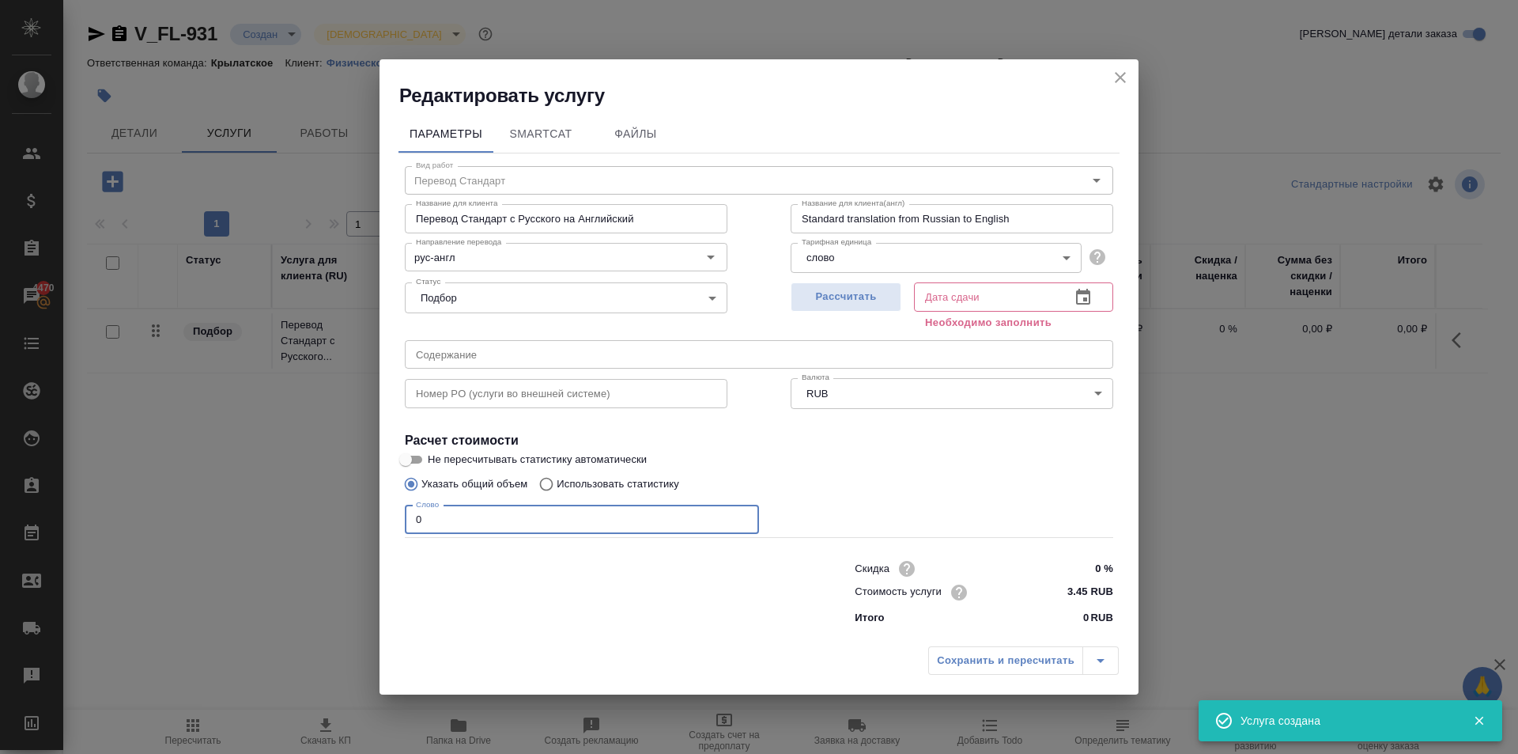
drag, startPoint x: 441, startPoint y: 512, endPoint x: 422, endPoint y: 511, distance: 19.0
click at [422, 511] on input "0" at bounding box center [582, 519] width 354 height 28
click at [412, 511] on input "0" at bounding box center [582, 519] width 354 height 28
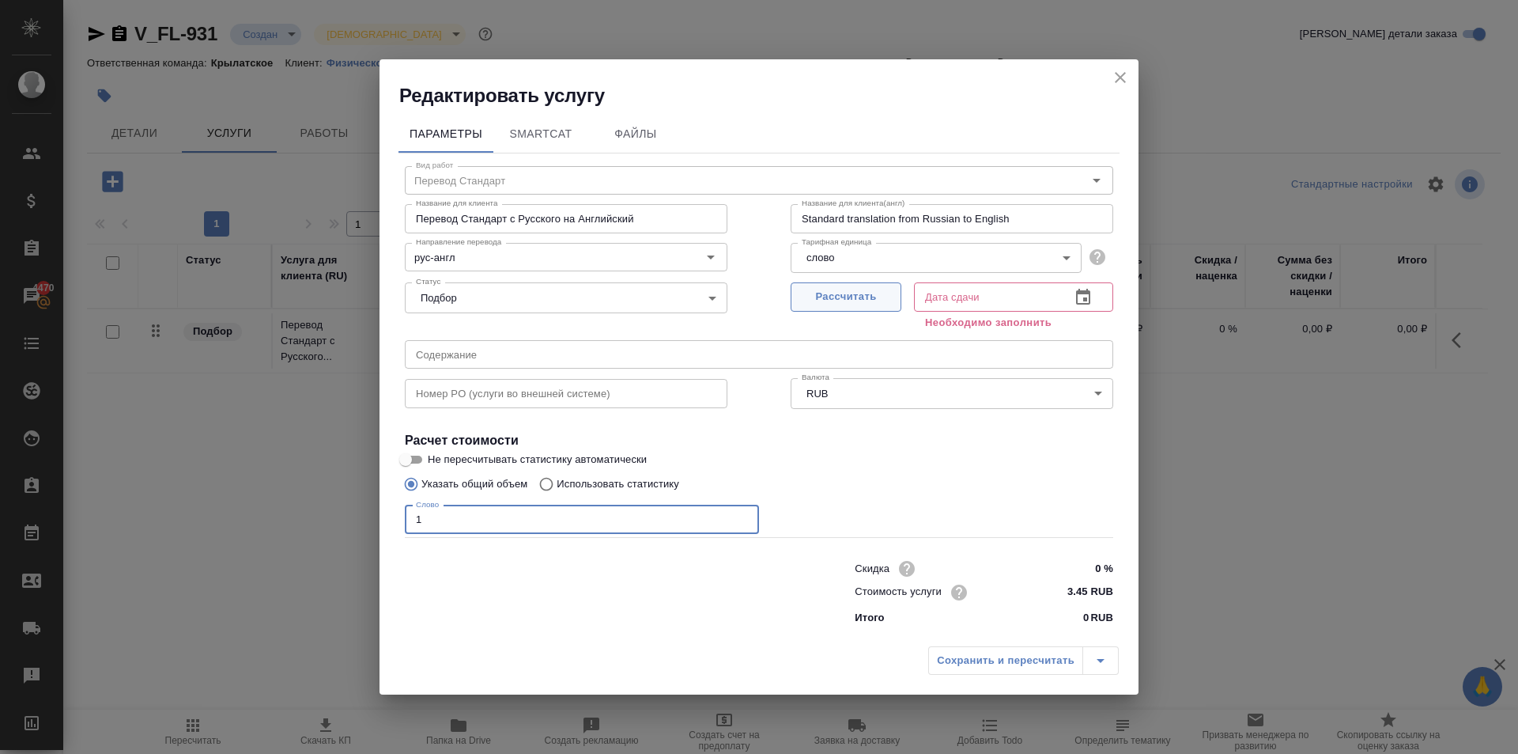
type input "1"
click at [855, 297] on span "Рассчитать" at bounding box center [845, 297] width 93 height 18
type input "19.09.2025 10:22"
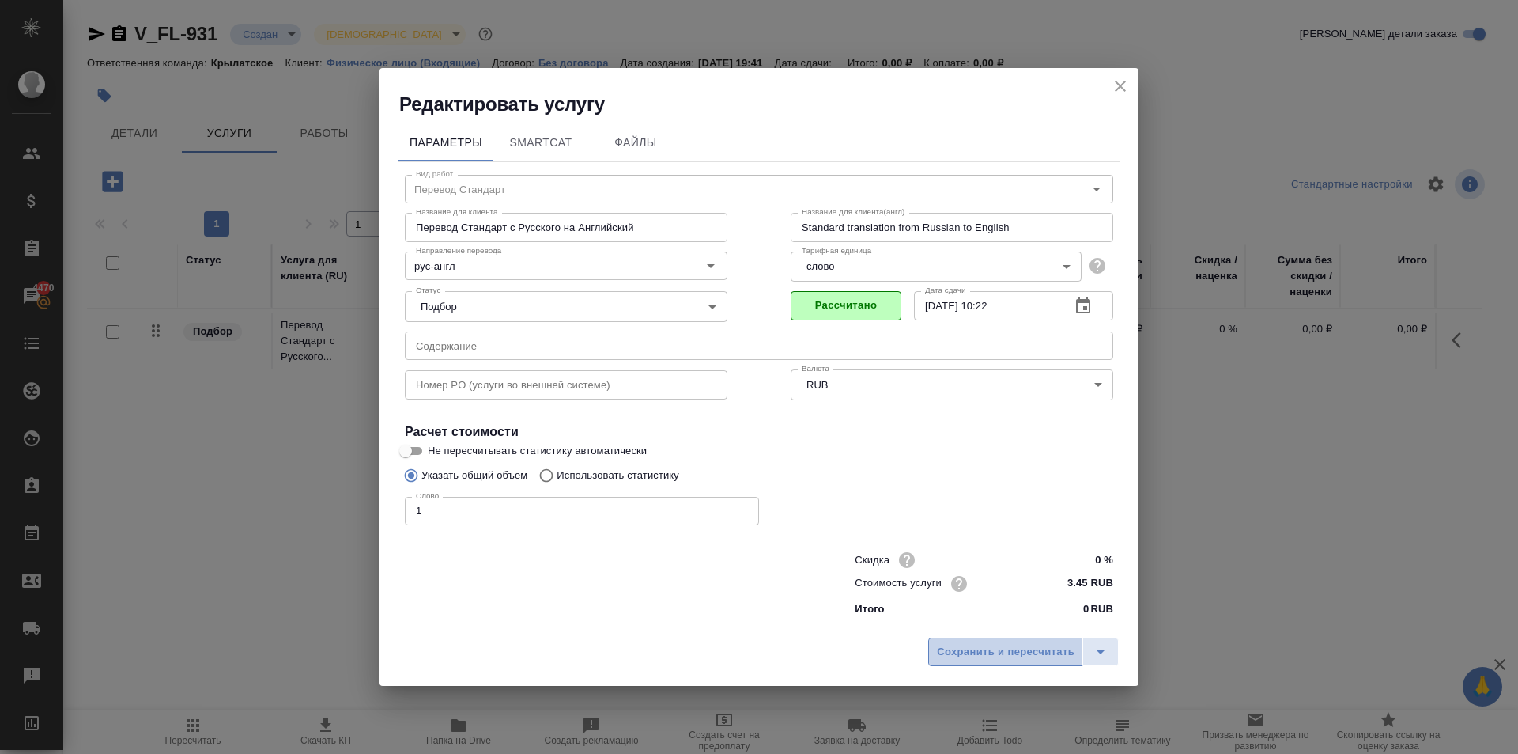
click at [1010, 654] on span "Сохранить и пересчитать" at bounding box center [1006, 652] width 138 height 18
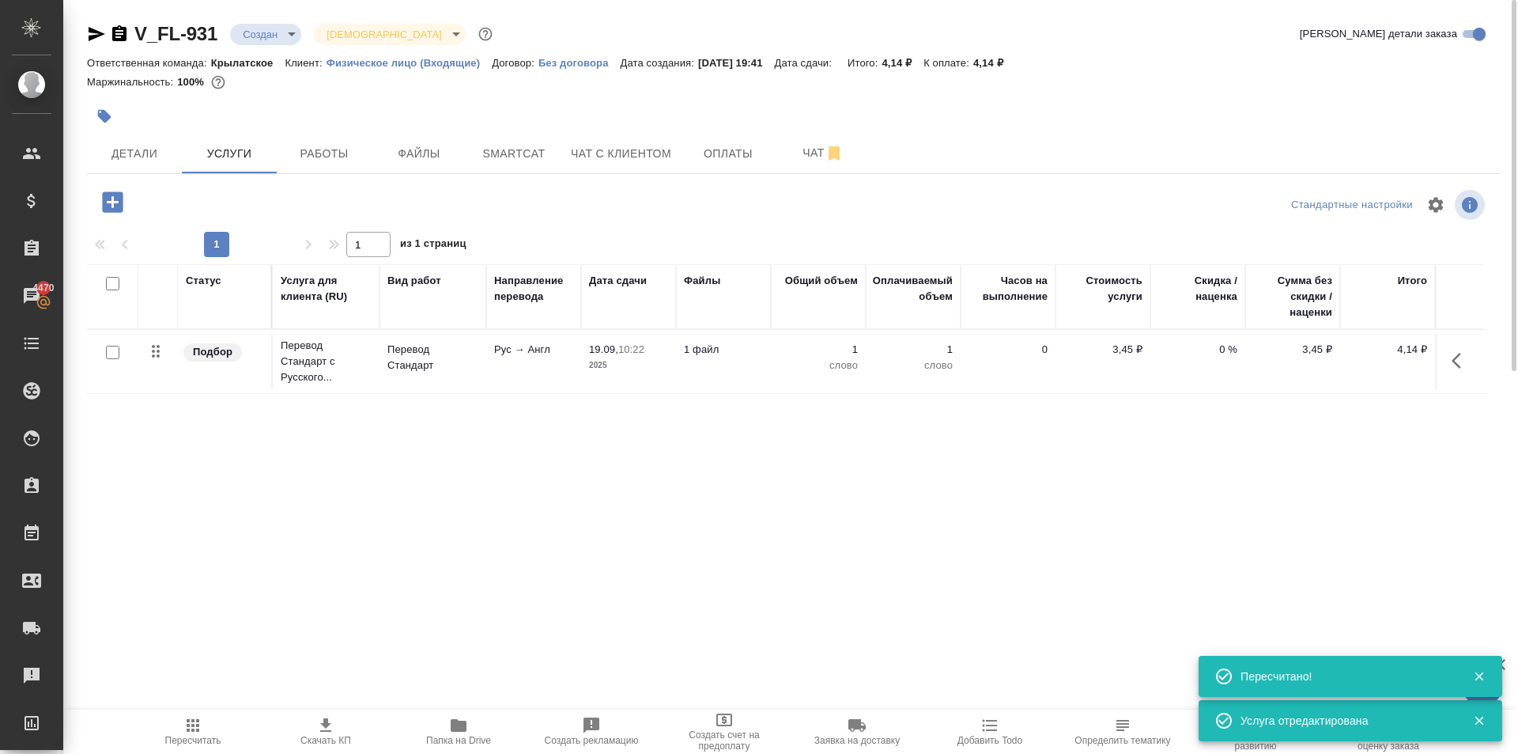
click at [107, 209] on icon "button" at bounding box center [112, 201] width 21 height 21
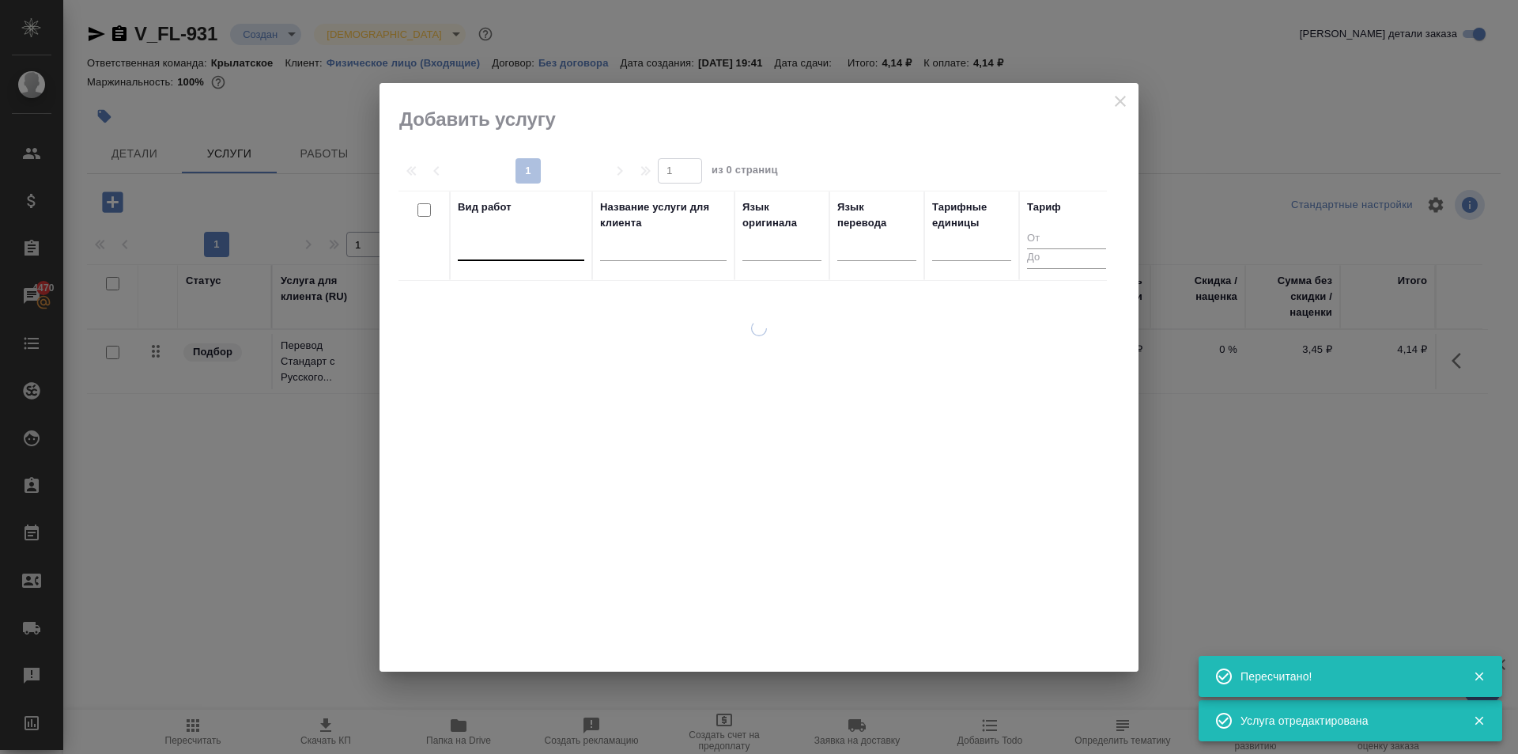
click at [501, 243] on div at bounding box center [521, 244] width 127 height 23
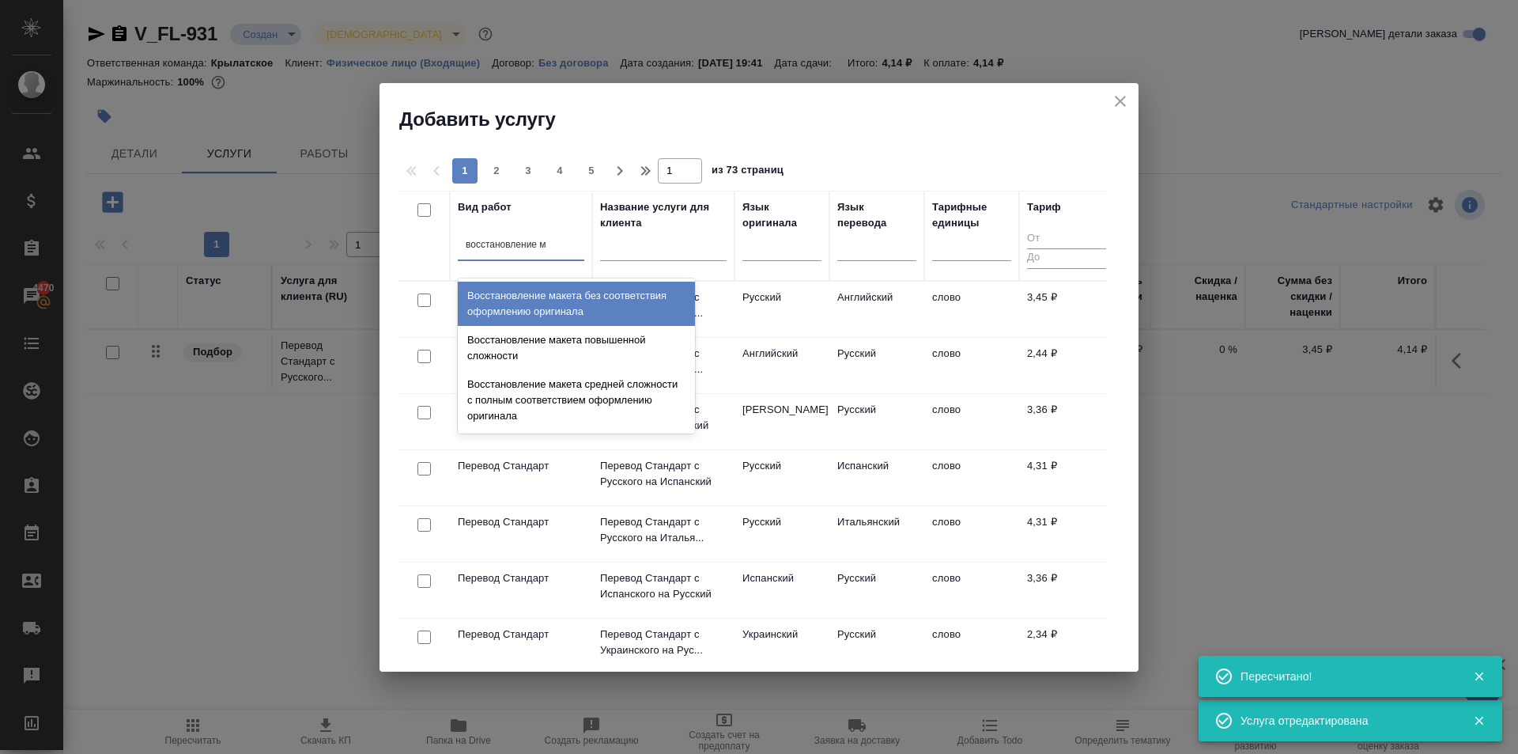
type input "восстановление ма"
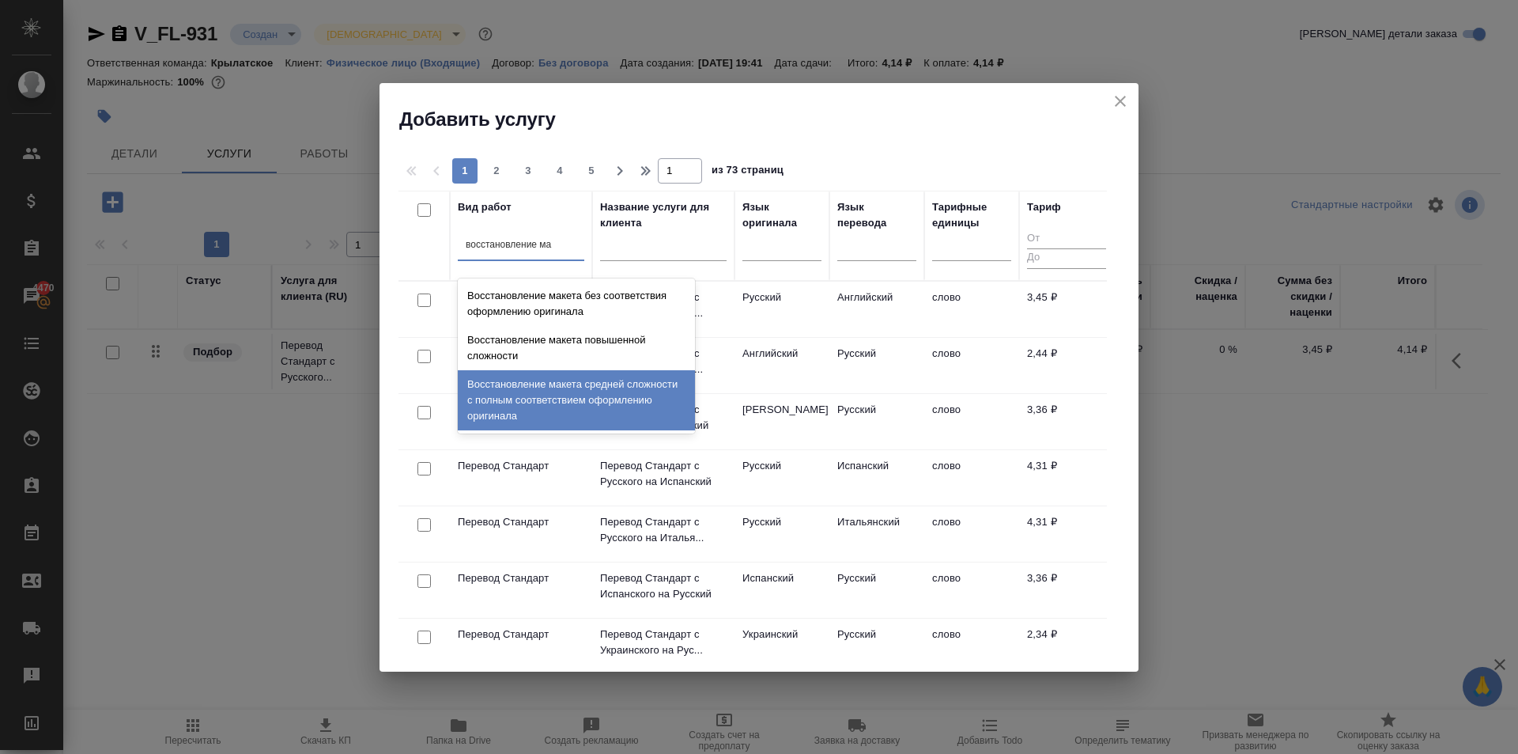
click at [641, 376] on div "Восстановление макета средней сложности с полным соответствием оформлению ориги…" at bounding box center [576, 400] width 237 height 60
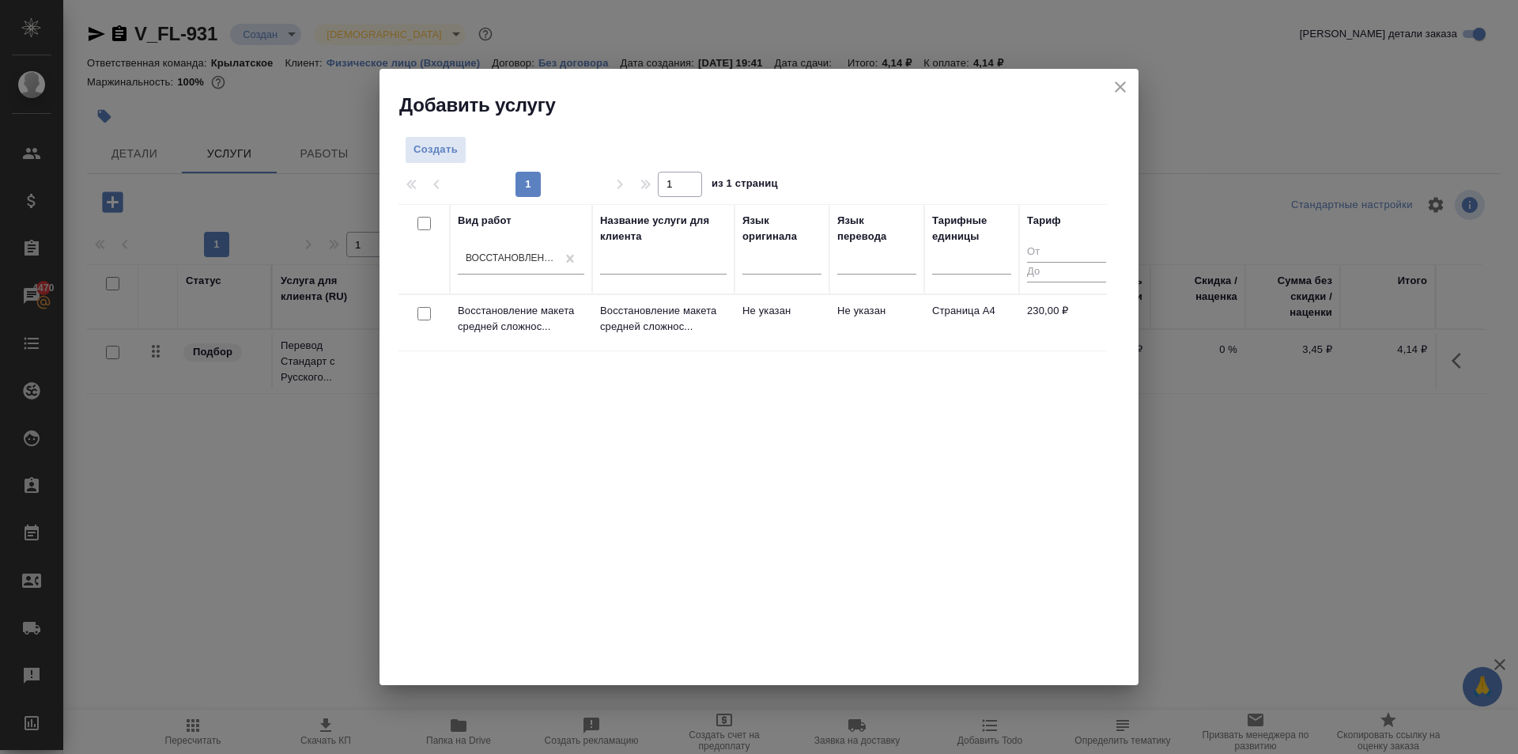
click at [802, 314] on td "Не указан" at bounding box center [782, 322] width 95 height 55
click at [801, 314] on td "Не указан" at bounding box center [782, 322] width 95 height 55
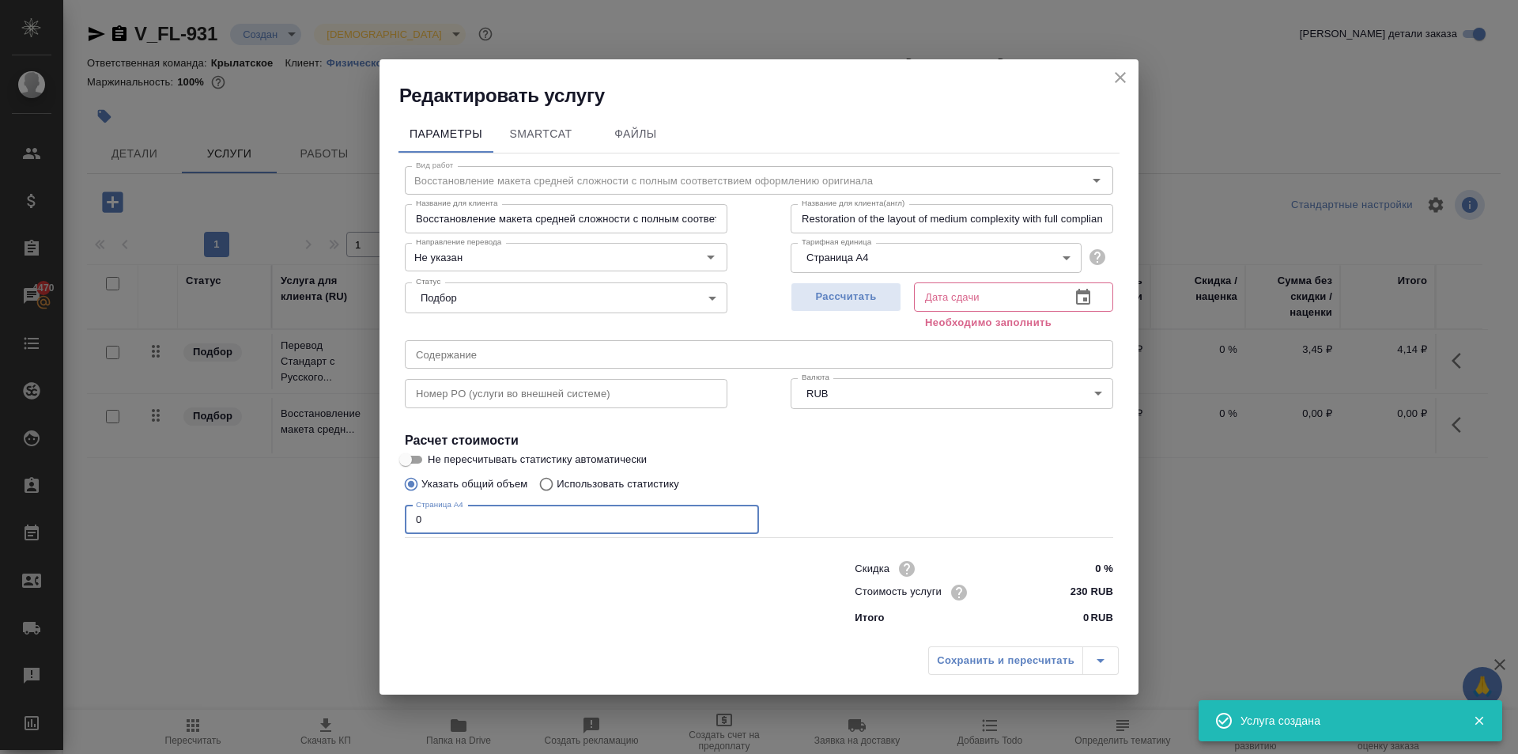
drag, startPoint x: 463, startPoint y: 520, endPoint x: 273, endPoint y: 501, distance: 191.4
click at [273, 501] on div "Редактировать услугу Параметры SmartCat Файлы Вид работ Восстановление макета с…" at bounding box center [759, 377] width 1518 height 754
type input "1"
click at [843, 282] on div "Рассчитать" at bounding box center [846, 304] width 111 height 57
click at [849, 289] on span "Рассчитать" at bounding box center [845, 297] width 93 height 18
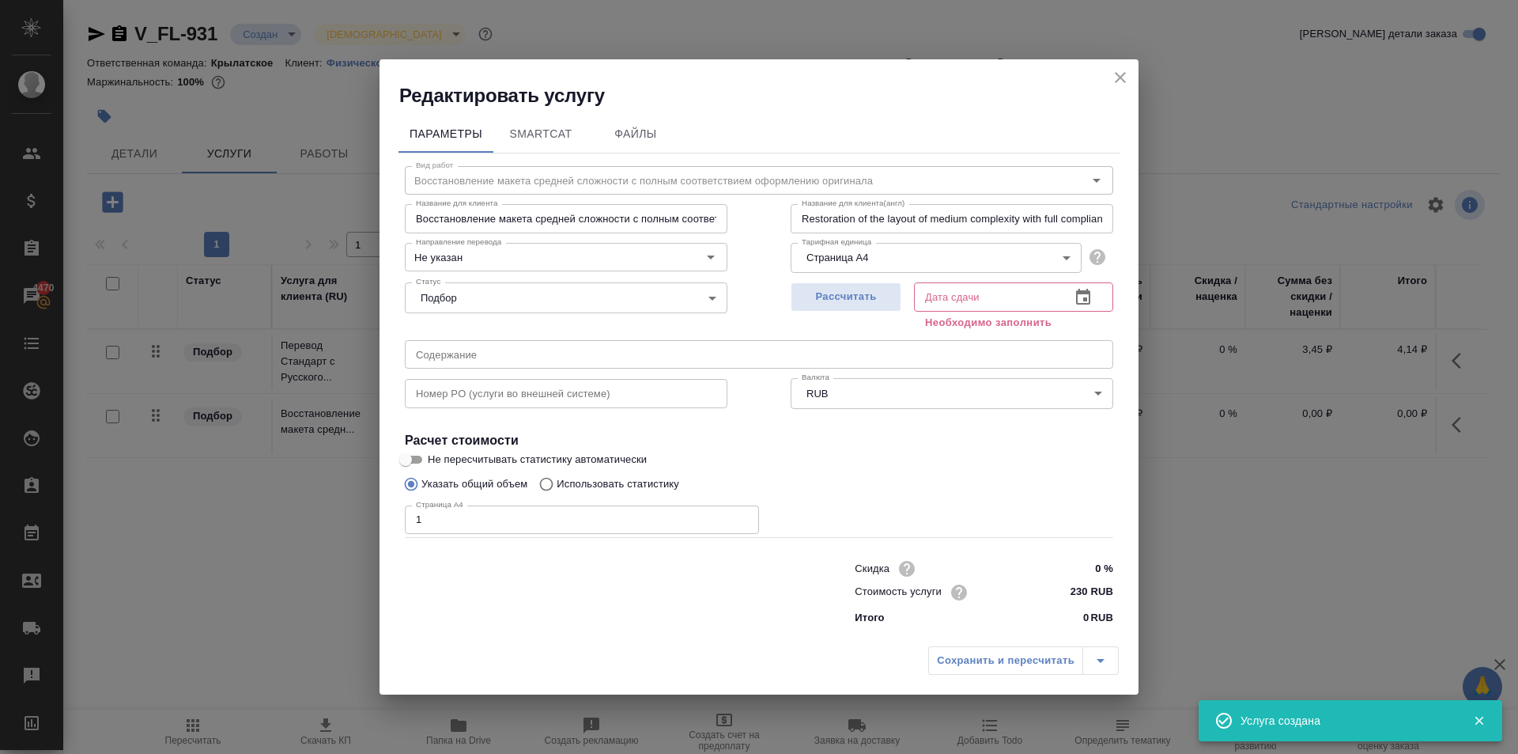
type input "19.09.2025 10:28"
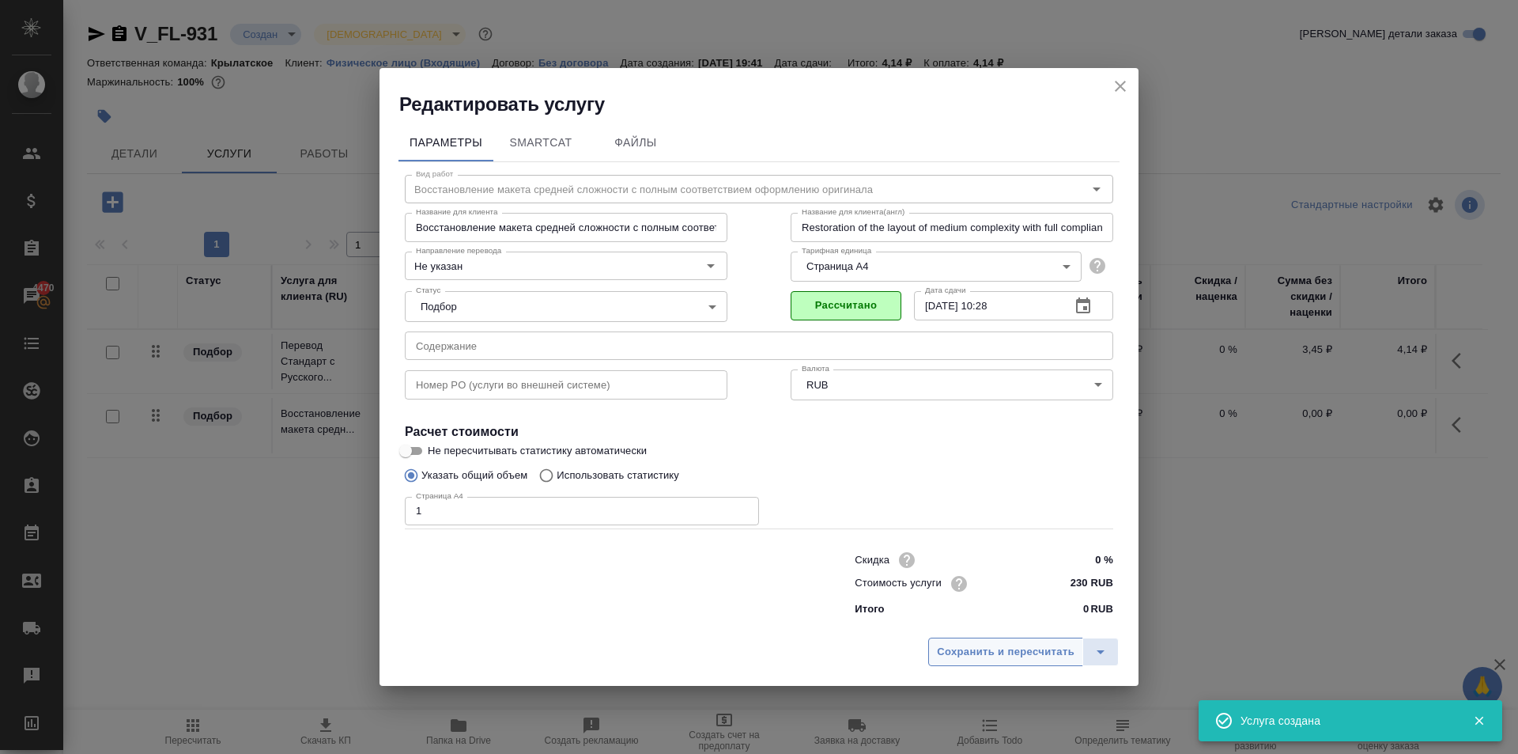
click at [1023, 661] on button "Сохранить и пересчитать" at bounding box center [1005, 651] width 155 height 28
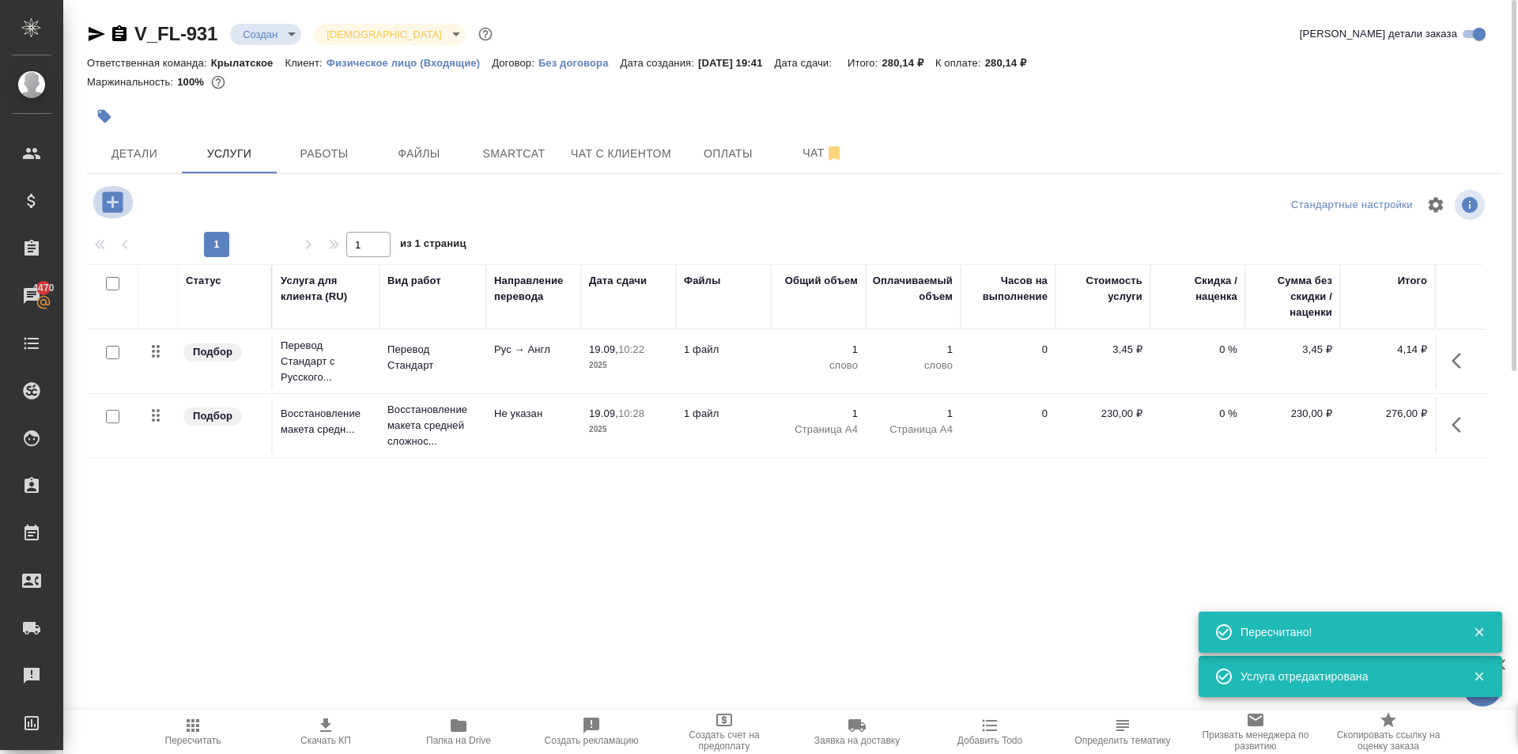
click at [110, 210] on icon "button" at bounding box center [112, 201] width 21 height 21
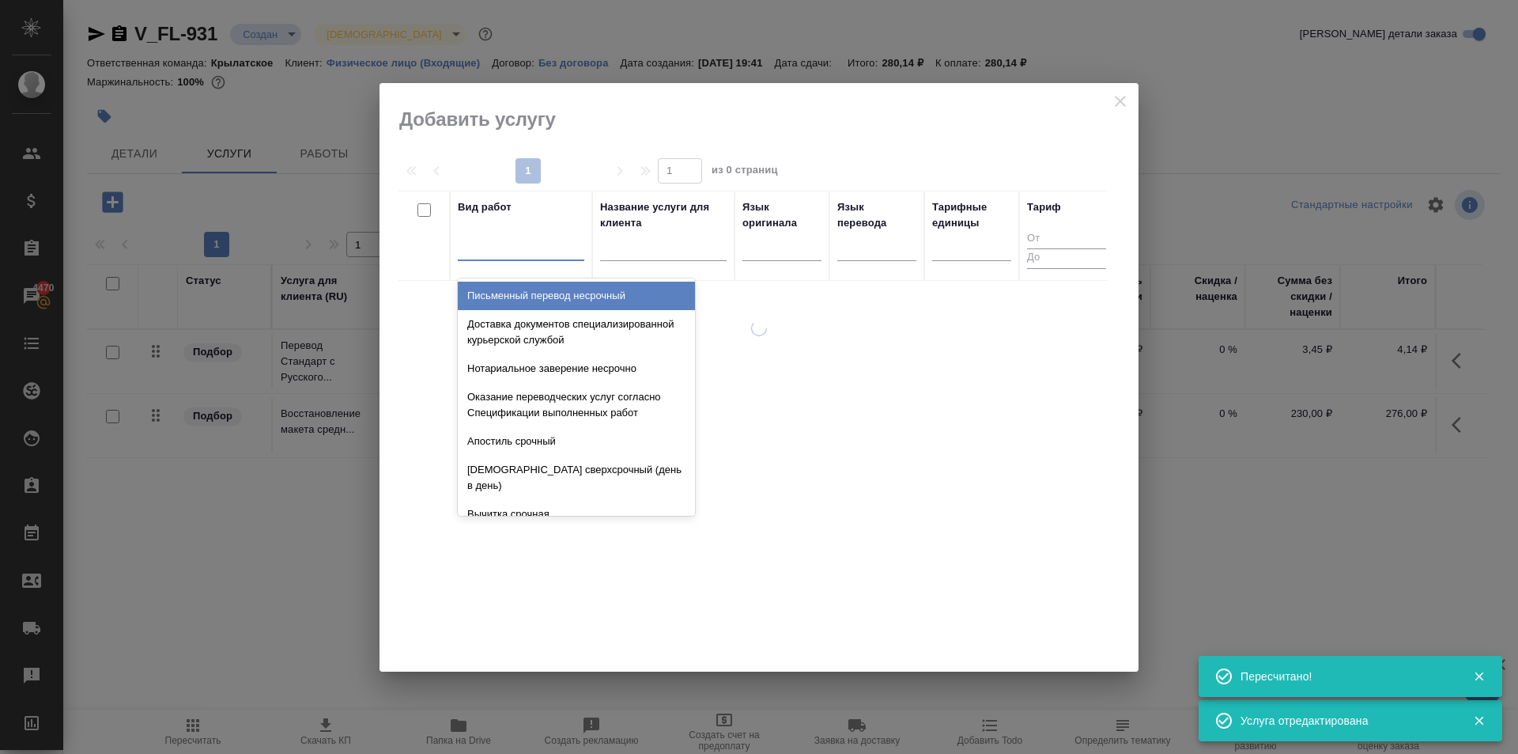
click at [520, 244] on div at bounding box center [521, 244] width 127 height 23
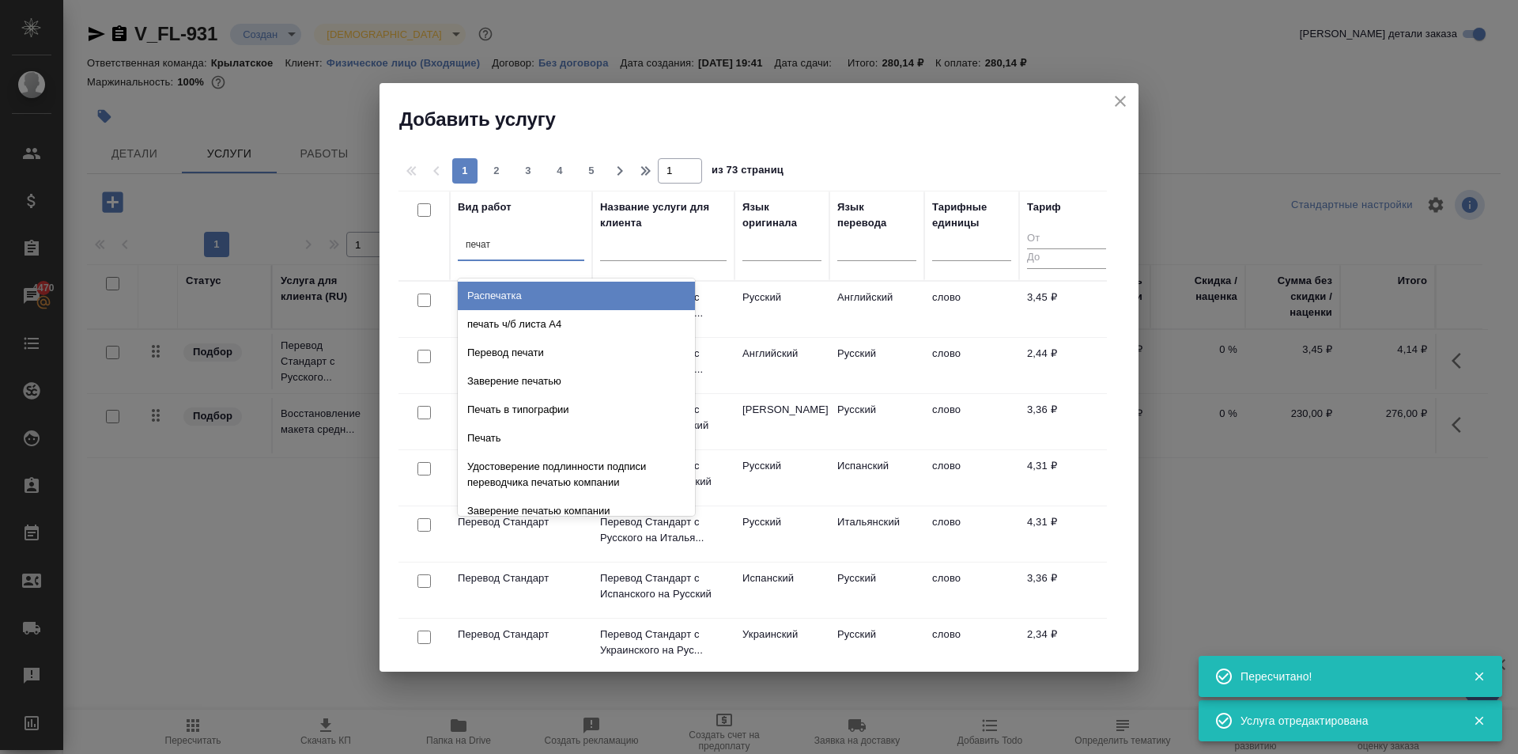
type input "печать"
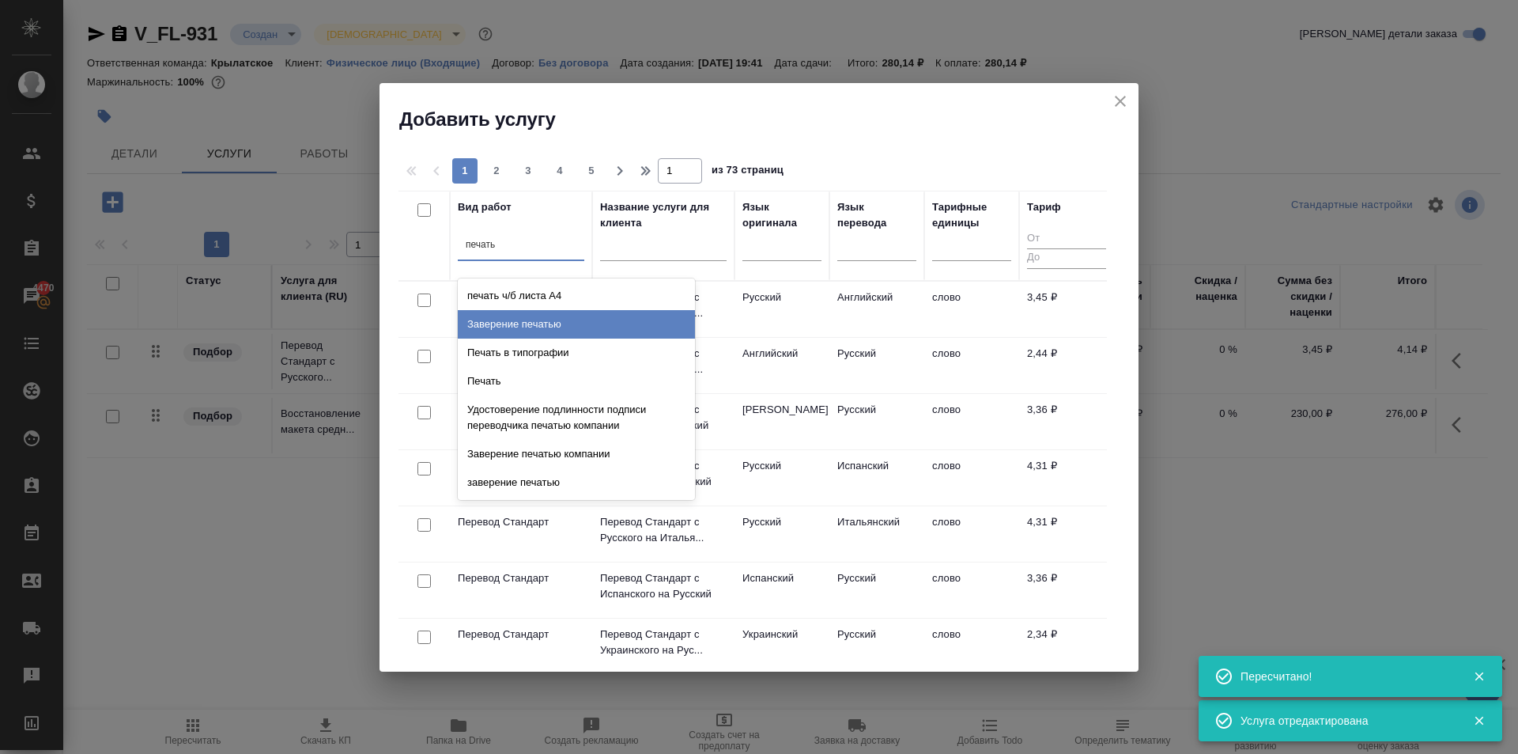
click at [591, 331] on div "Заверение печатью" at bounding box center [576, 324] width 237 height 28
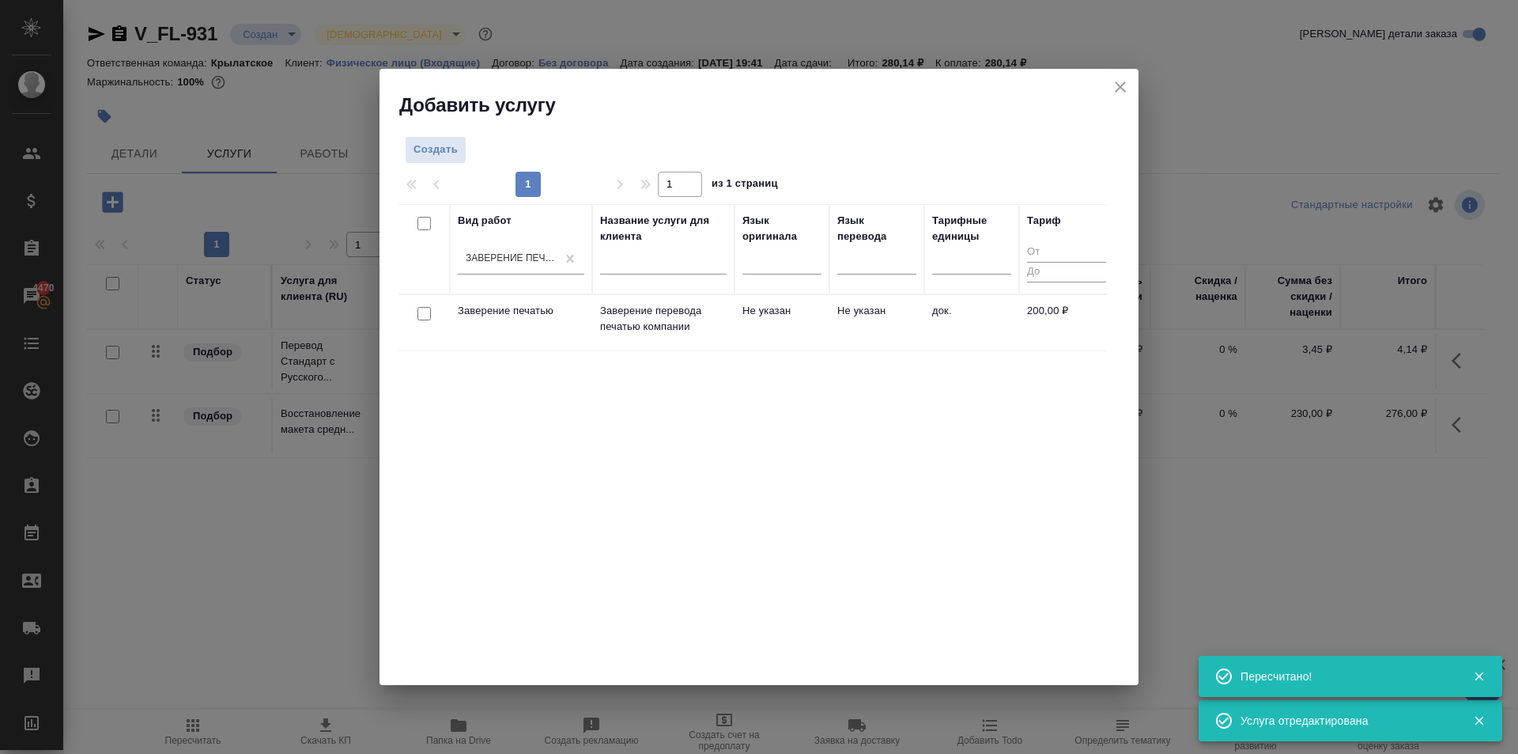
click at [822, 337] on td "Не указан" at bounding box center [782, 322] width 95 height 55
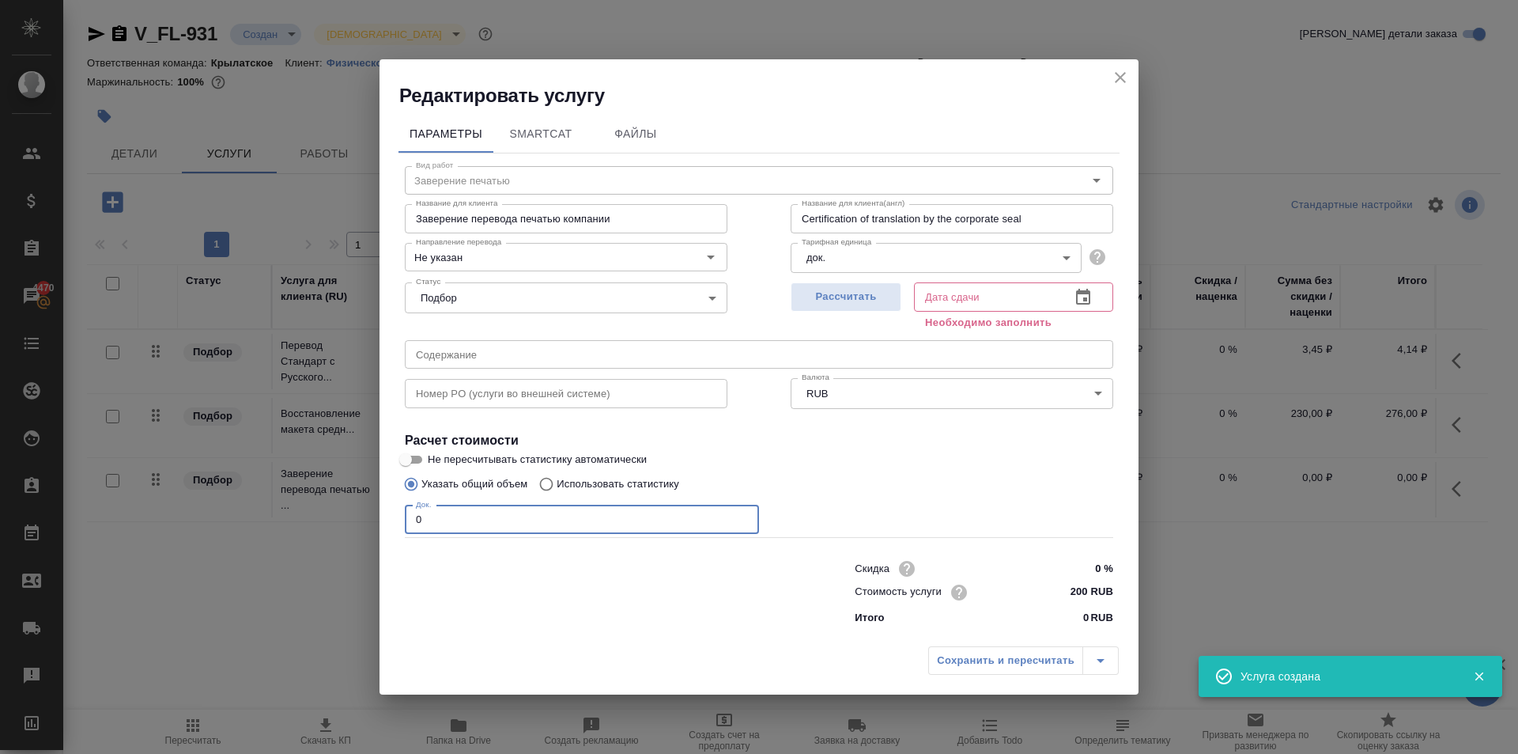
drag, startPoint x: 489, startPoint y: 523, endPoint x: 319, endPoint y: 524, distance: 170.0
click at [319, 524] on div "Редактировать услугу Параметры SmartCat Файлы Вид работ Заверение печатью Вид р…" at bounding box center [759, 377] width 1518 height 754
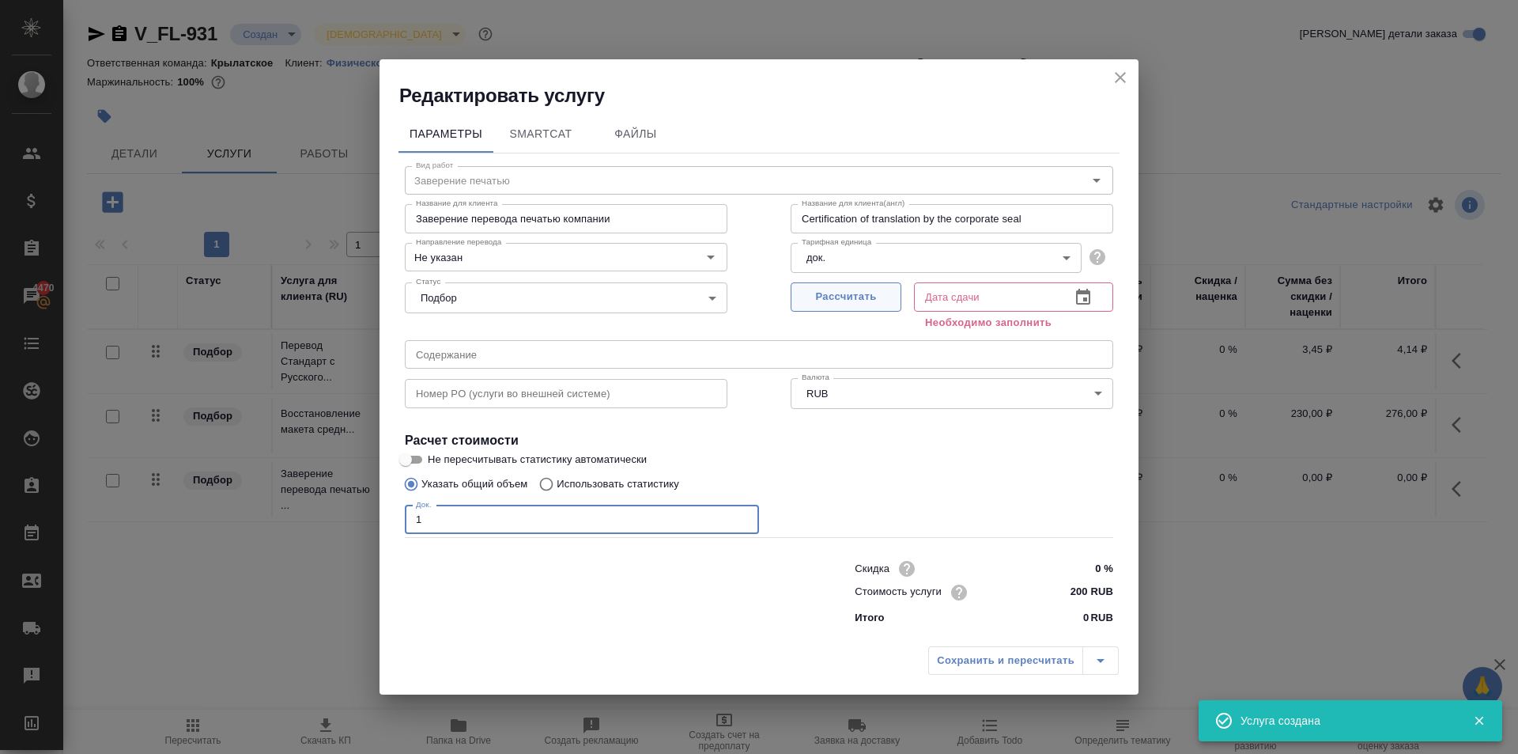
type input "1"
click at [876, 304] on span "Рассчитать" at bounding box center [845, 297] width 93 height 18
type input "19.09.2025 10:25"
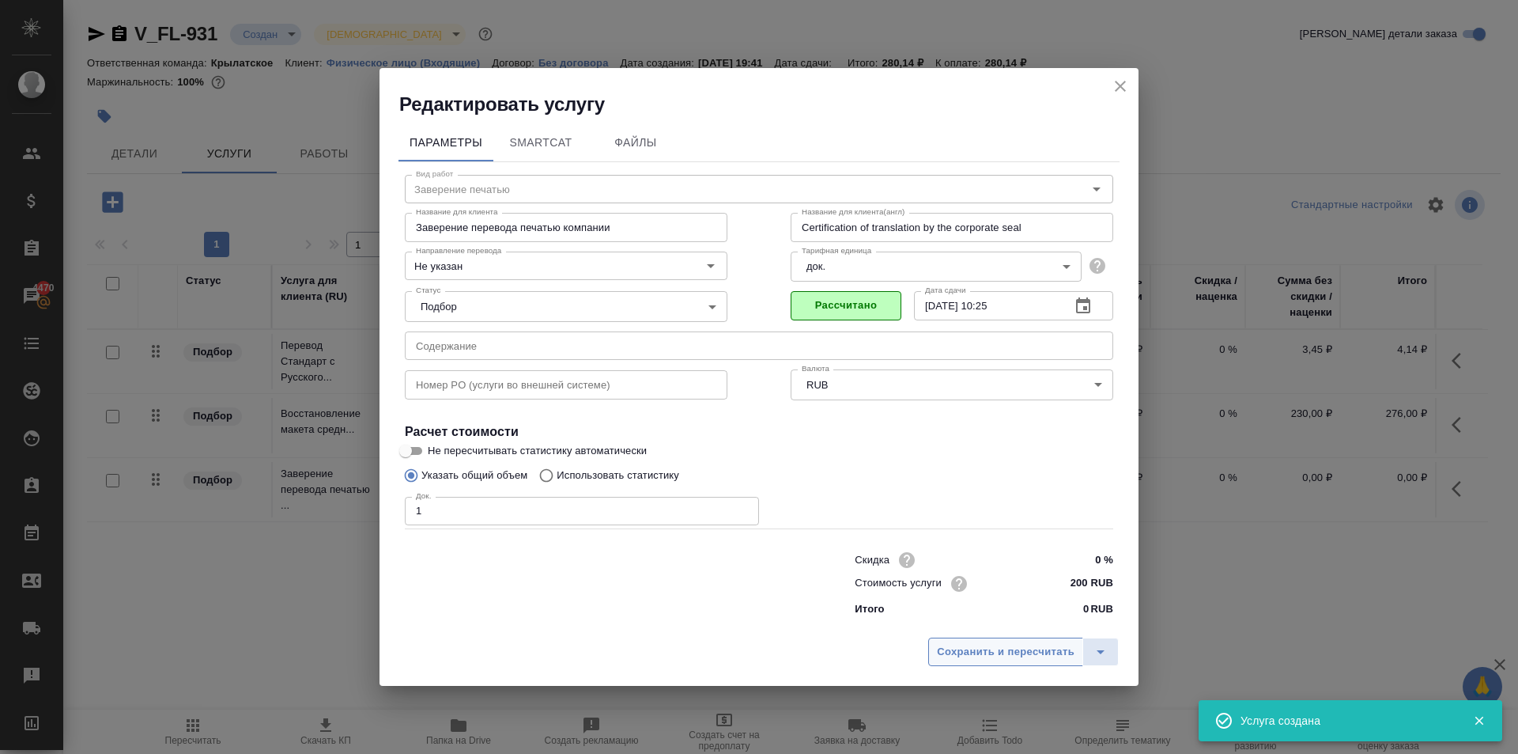
click at [1007, 641] on button "Сохранить и пересчитать" at bounding box center [1005, 651] width 155 height 28
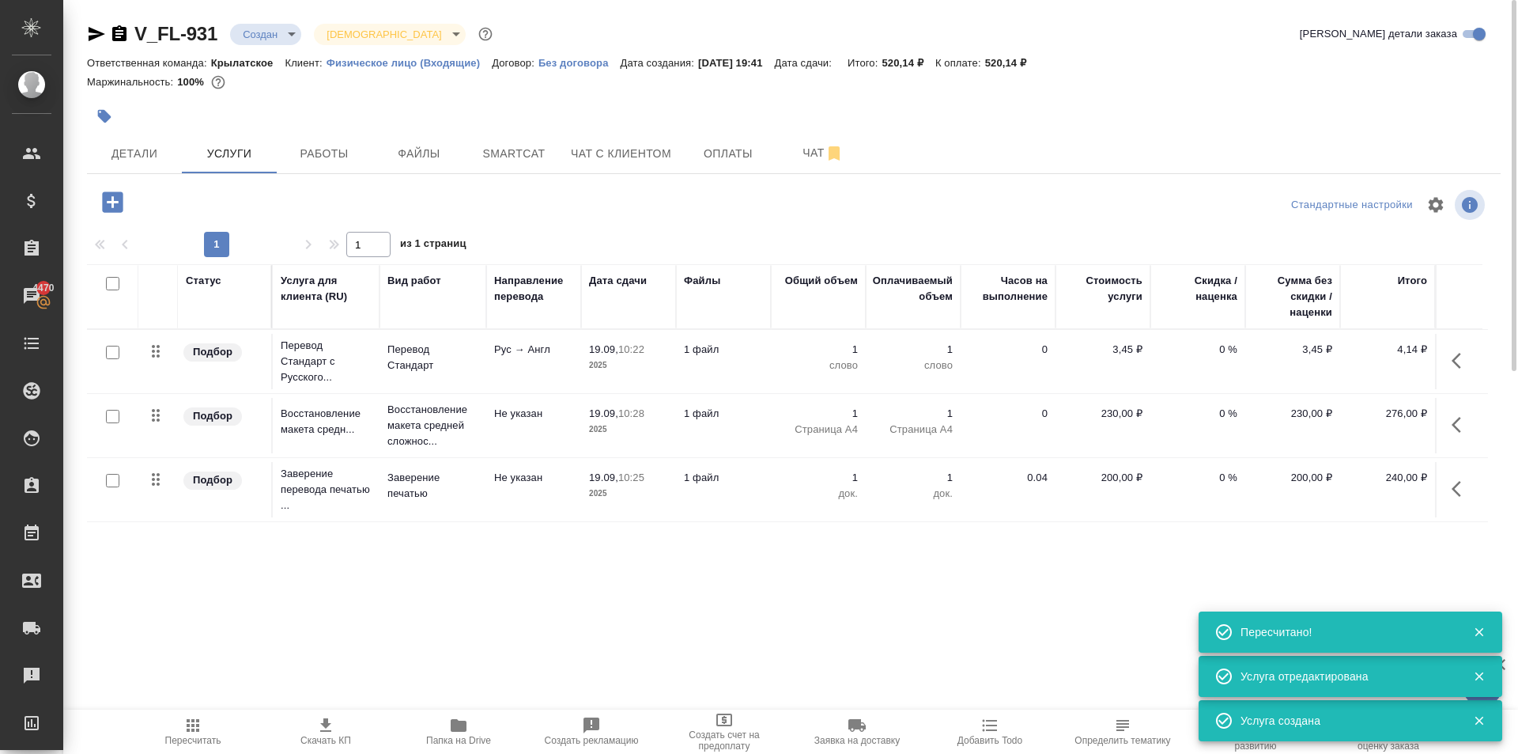
click at [207, 749] on button "Пересчитать" at bounding box center [193, 731] width 133 height 44
click at [1460, 364] on icon "button" at bounding box center [1461, 360] width 19 height 19
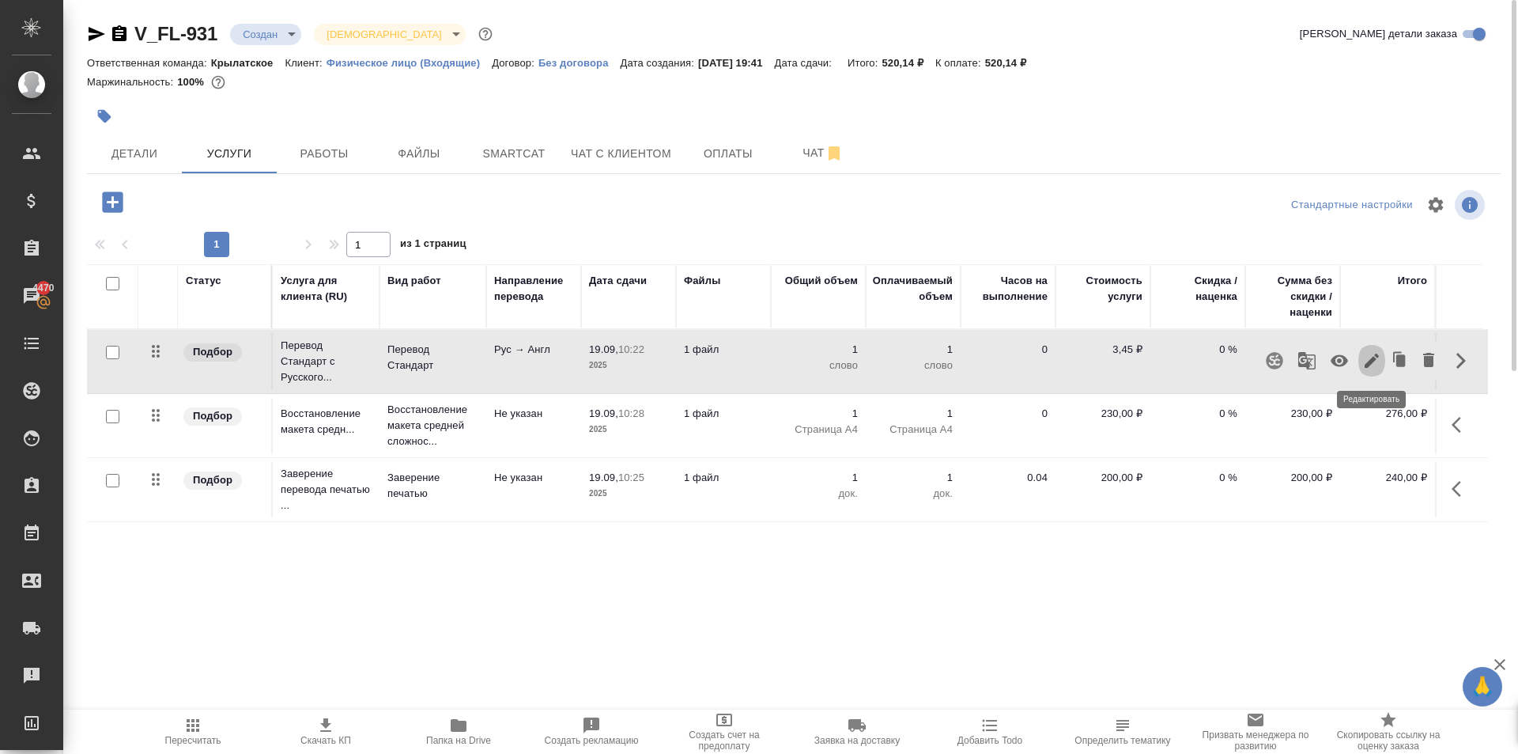
click at [1377, 358] on icon "button" at bounding box center [1372, 360] width 19 height 19
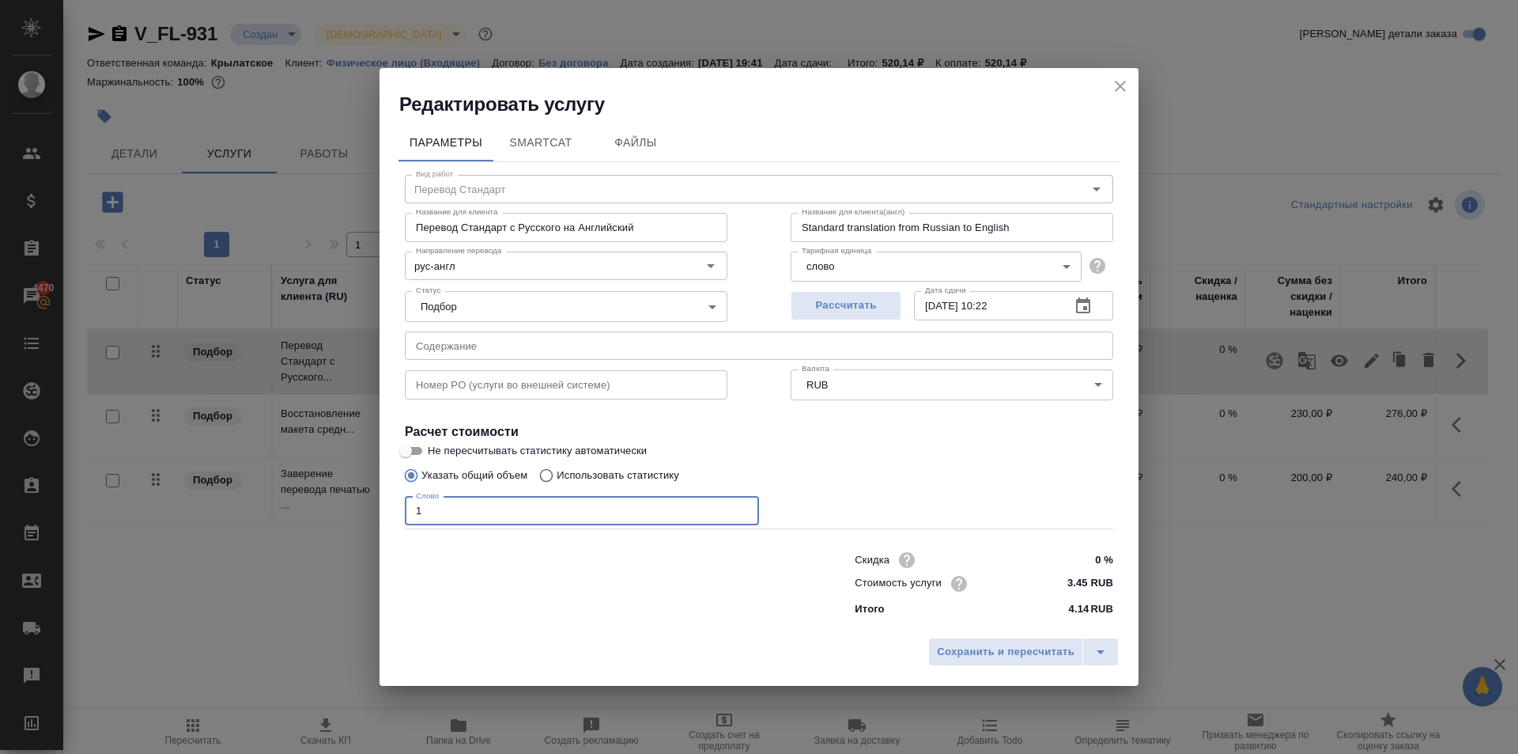
drag, startPoint x: 425, startPoint y: 506, endPoint x: 406, endPoint y: 501, distance: 20.5
click at [406, 501] on input "1" at bounding box center [582, 511] width 354 height 28
type input "250"
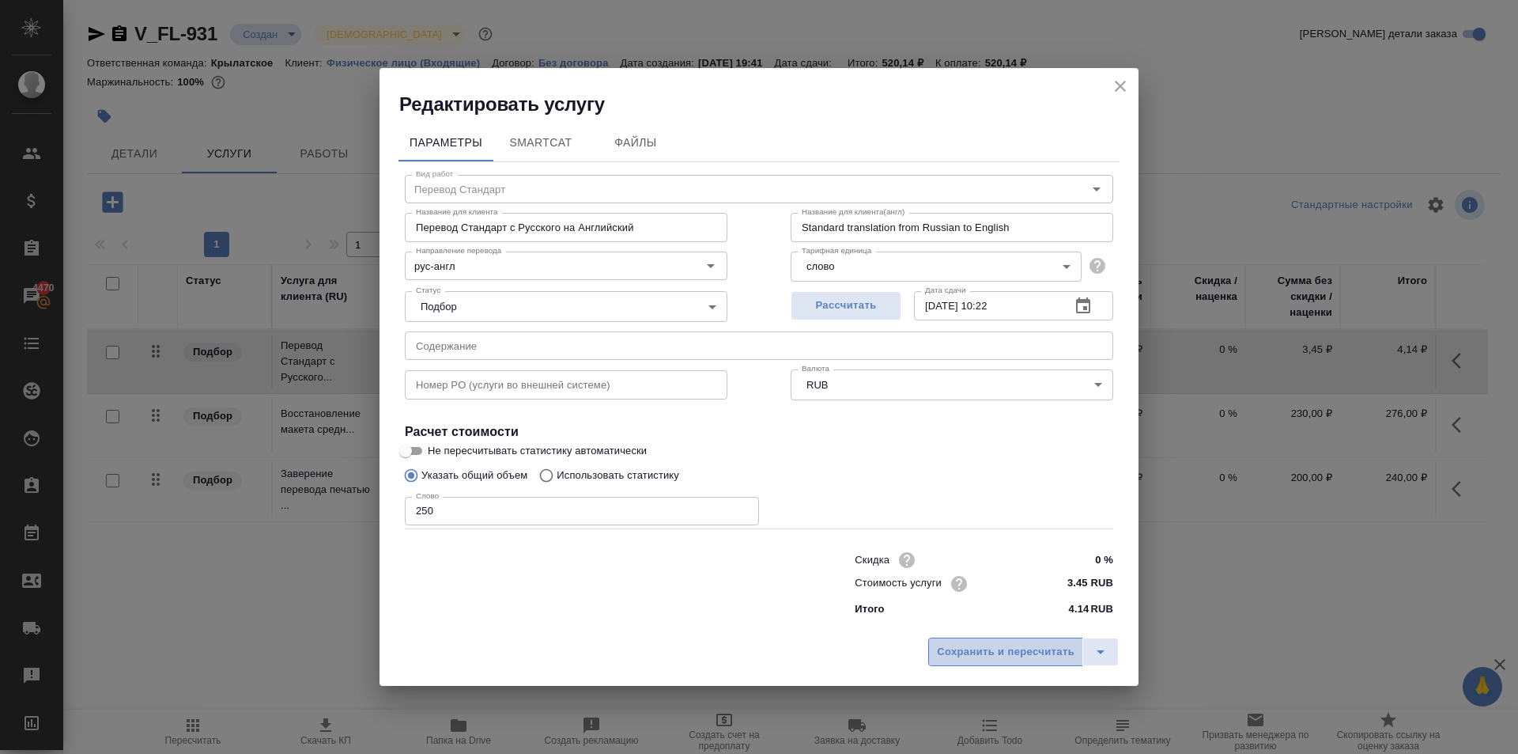
click at [951, 665] on button "Сохранить и пересчитать" at bounding box center [1005, 651] width 155 height 28
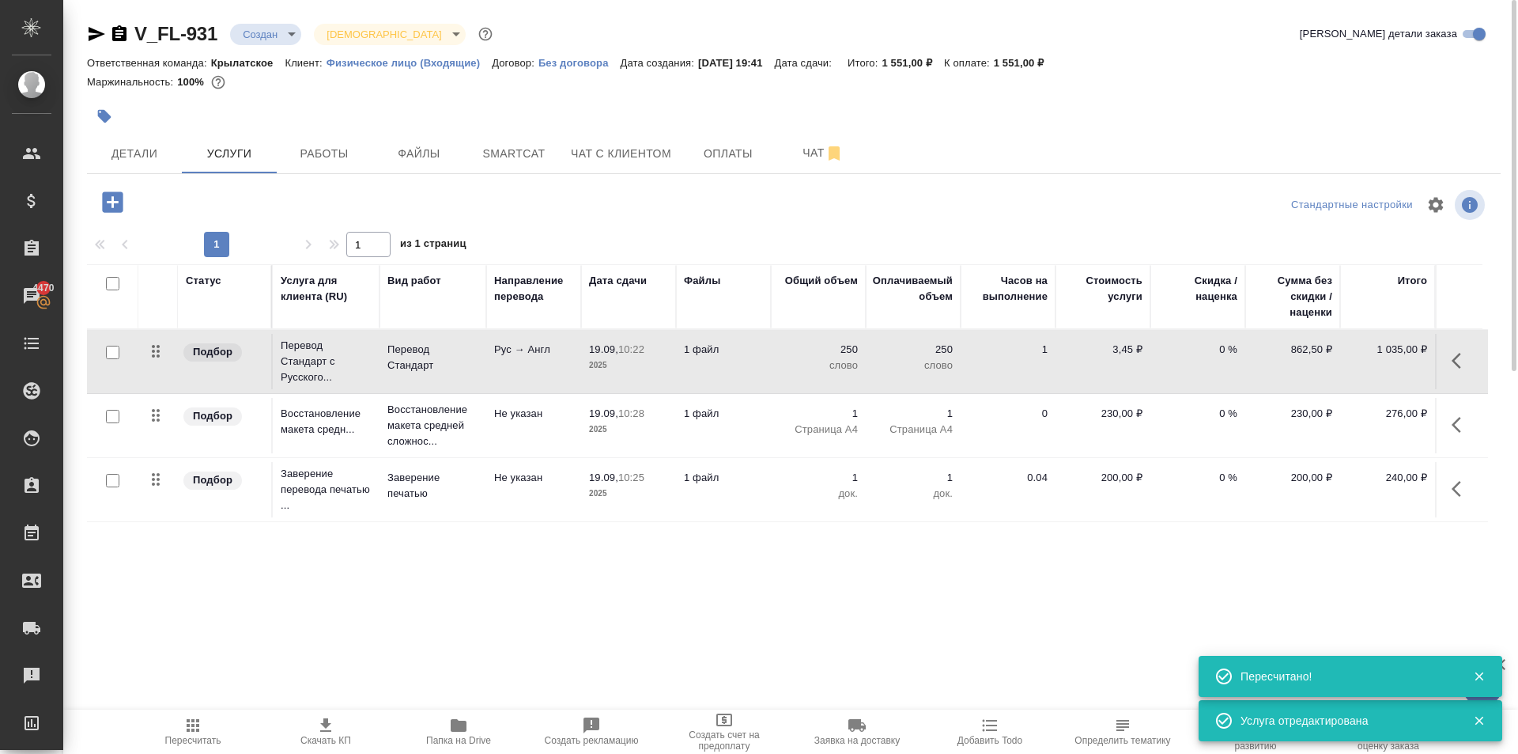
click at [452, 715] on button "Папка на Drive" at bounding box center [458, 731] width 133 height 44
click at [1468, 355] on icon "button" at bounding box center [1461, 360] width 19 height 19
click at [1378, 366] on icon "button" at bounding box center [1372, 360] width 19 height 19
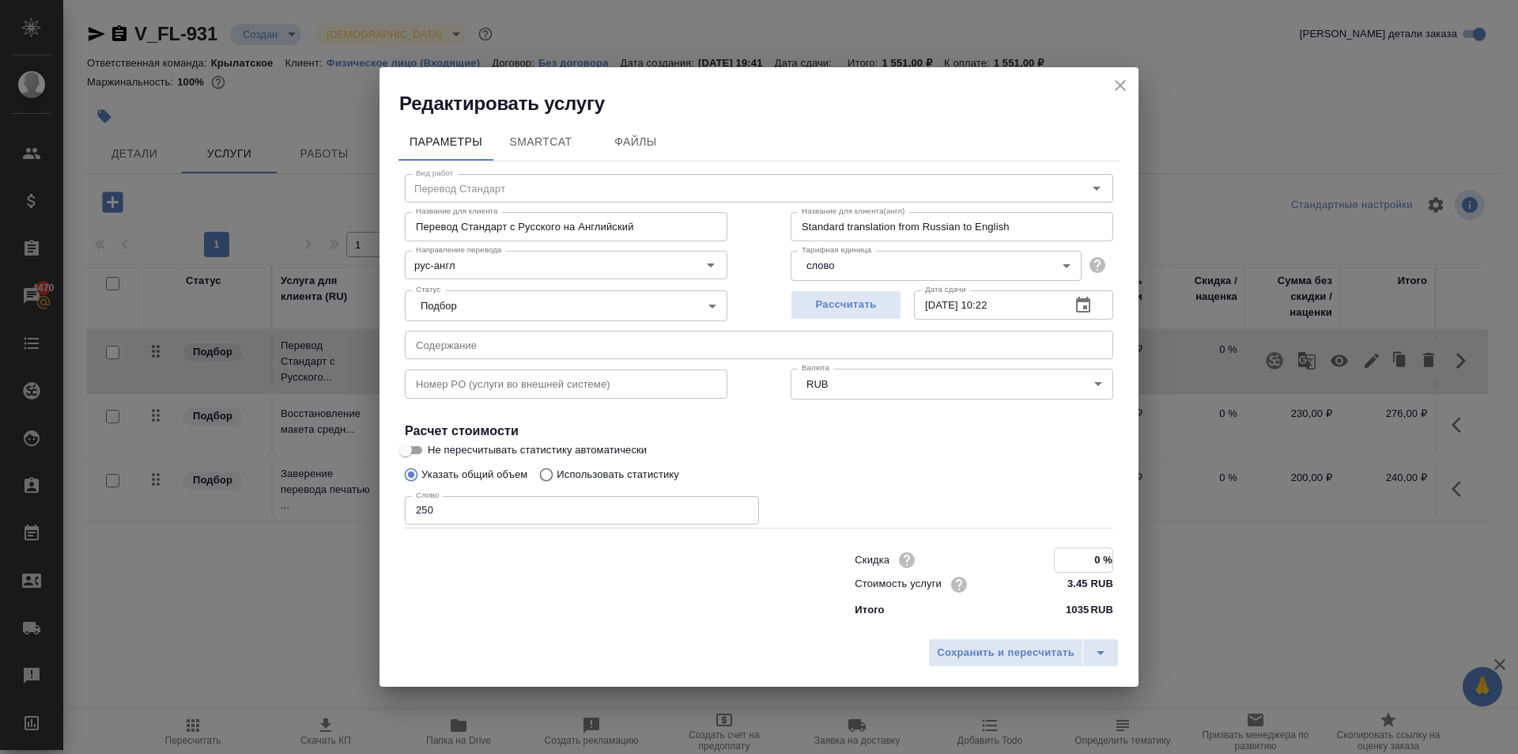
drag, startPoint x: 1078, startPoint y: 549, endPoint x: 1148, endPoint y: 550, distance: 70.4
click at [1148, 550] on div "Редактировать услугу Параметры SmartCat Файлы Вид работ Перевод Стандарт Вид ра…" at bounding box center [759, 377] width 1518 height 754
type input "-100 %"
click at [967, 641] on button "Сохранить и пересчитать" at bounding box center [1005, 651] width 155 height 28
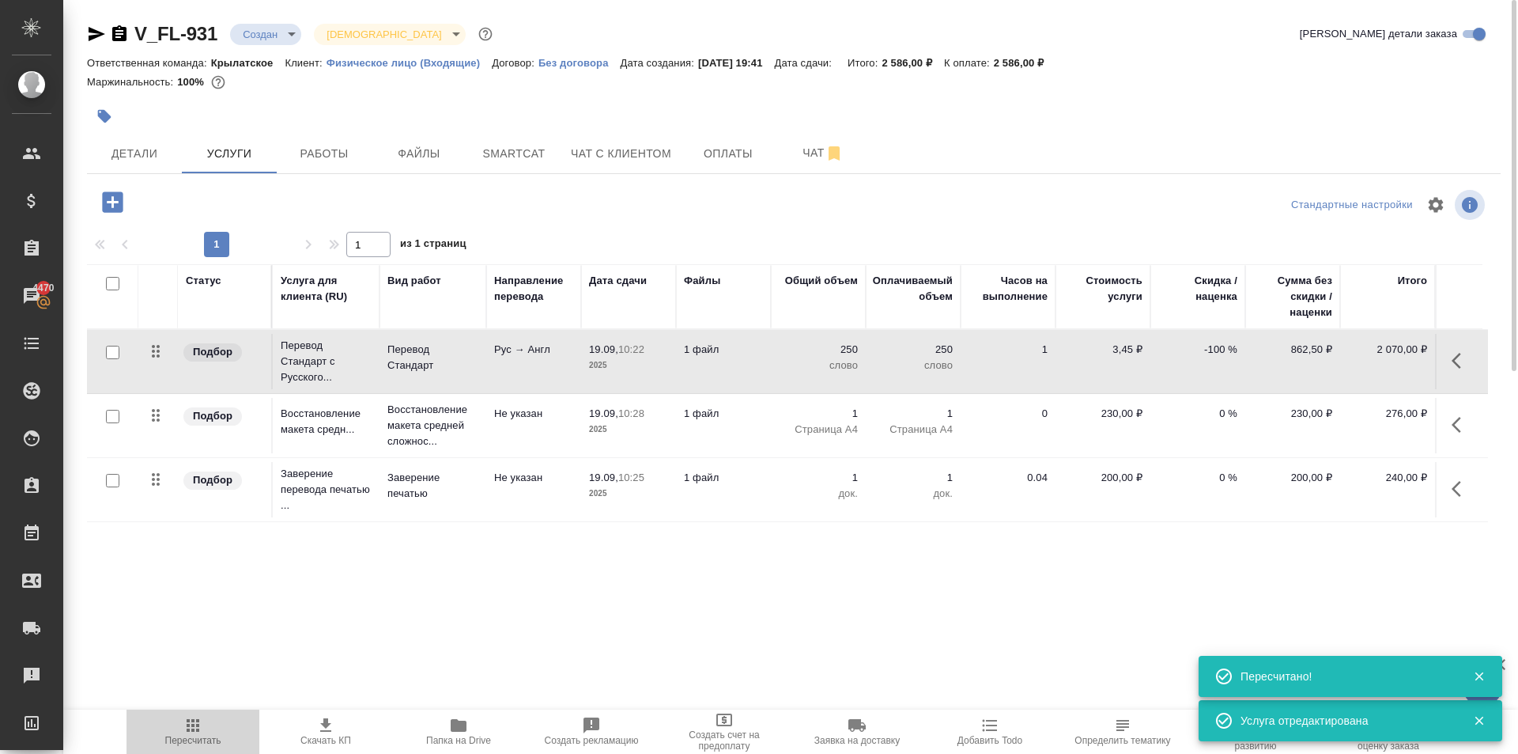
click at [225, 728] on span "Пересчитать" at bounding box center [193, 731] width 114 height 30
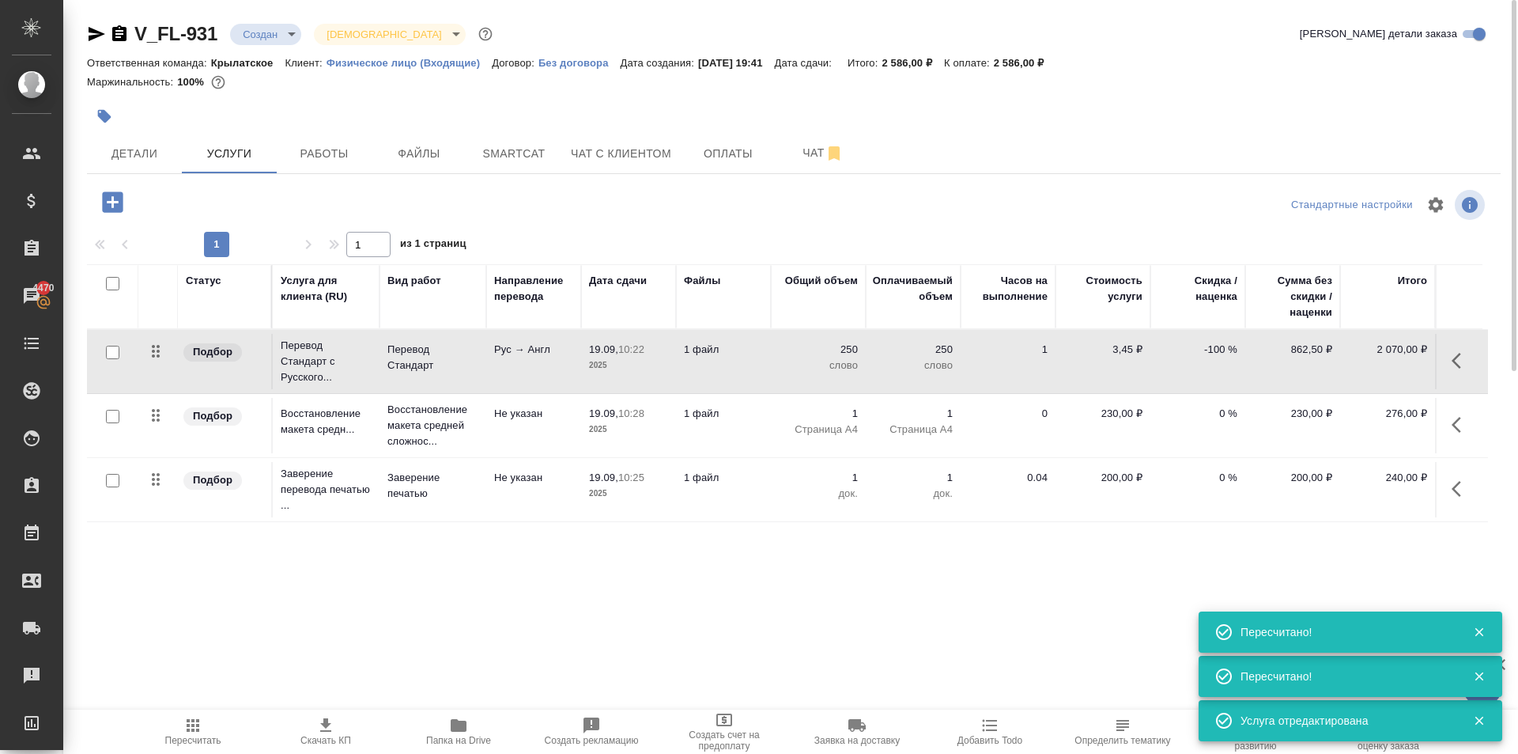
click at [187, 727] on icon "button" at bounding box center [193, 725] width 13 height 13
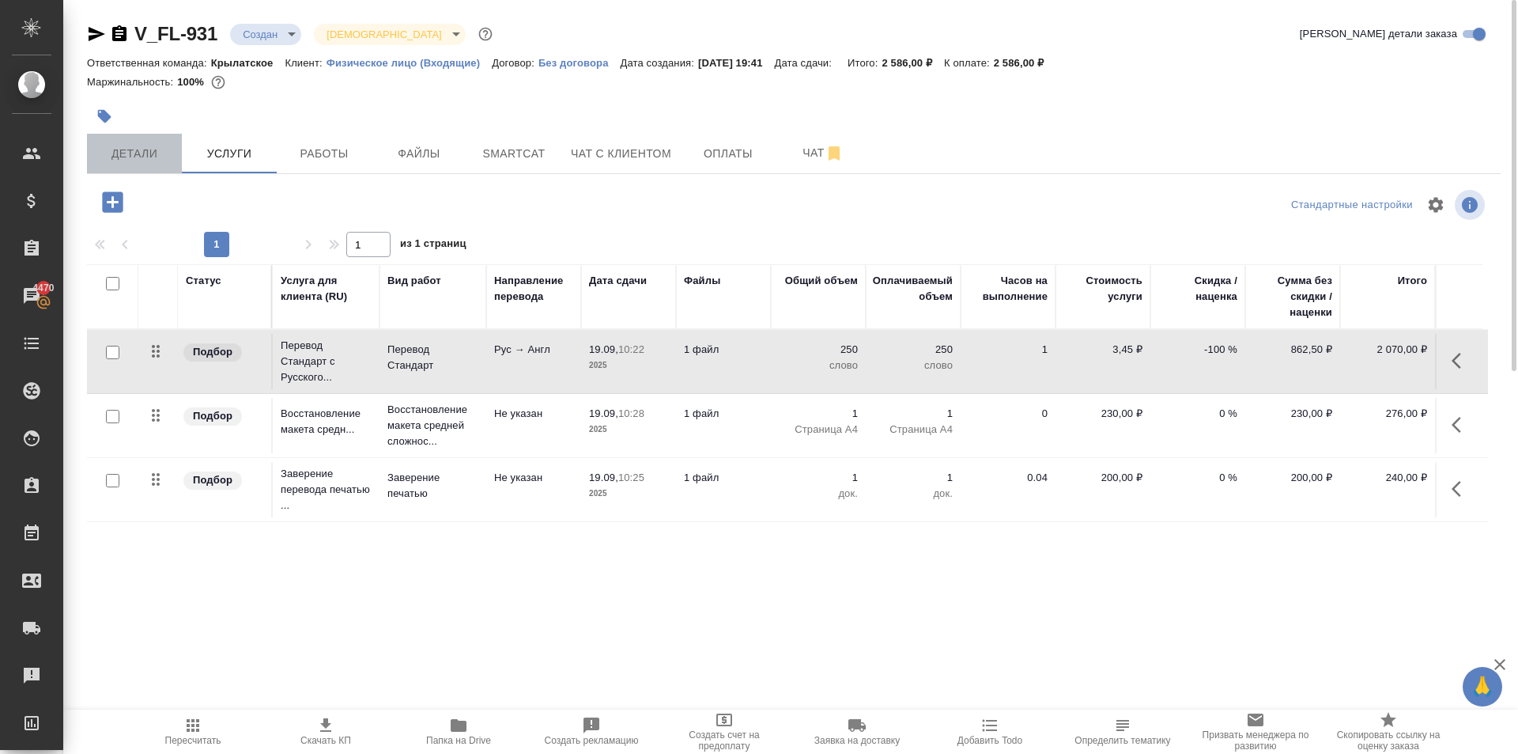
click at [124, 145] on span "Детали" at bounding box center [134, 154] width 76 height 20
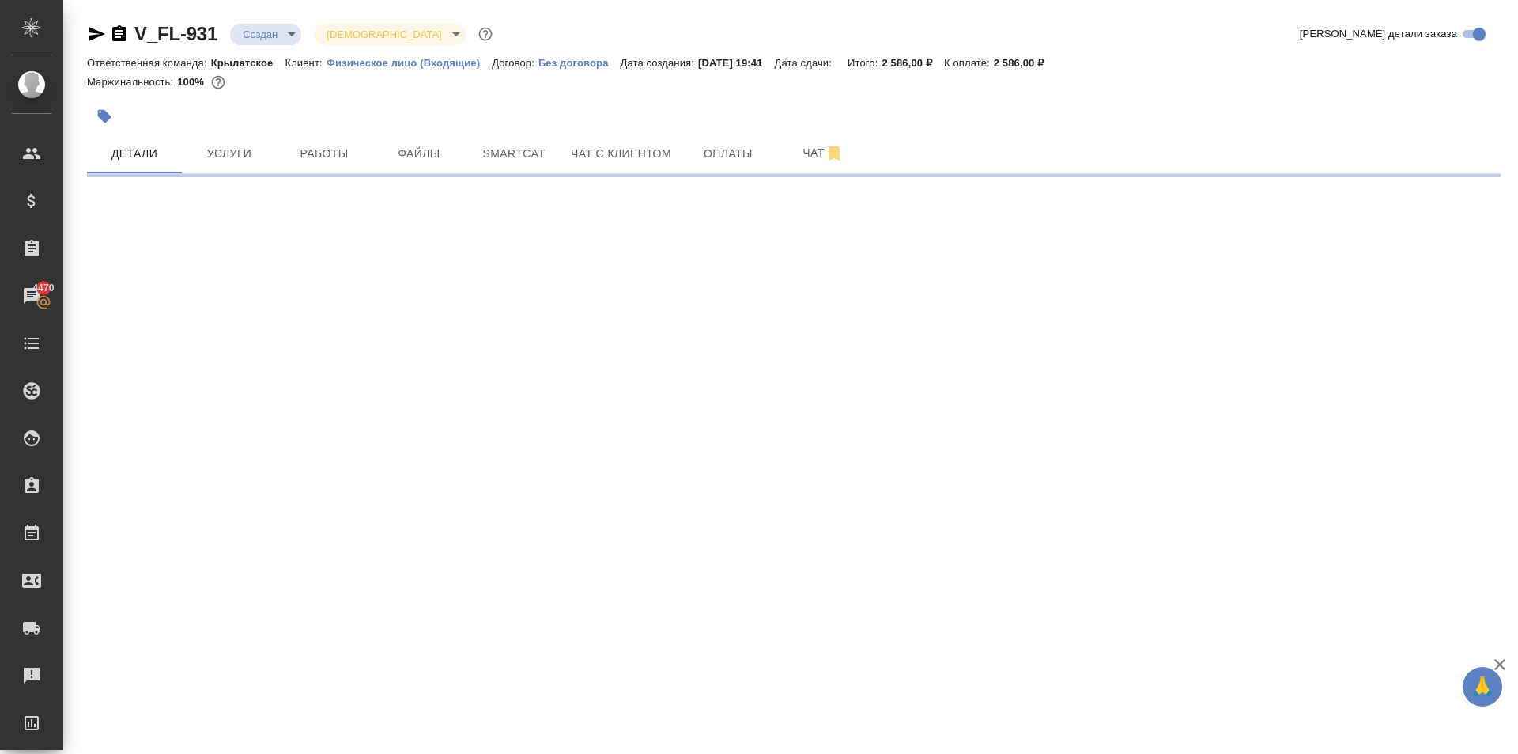
select select "RU"
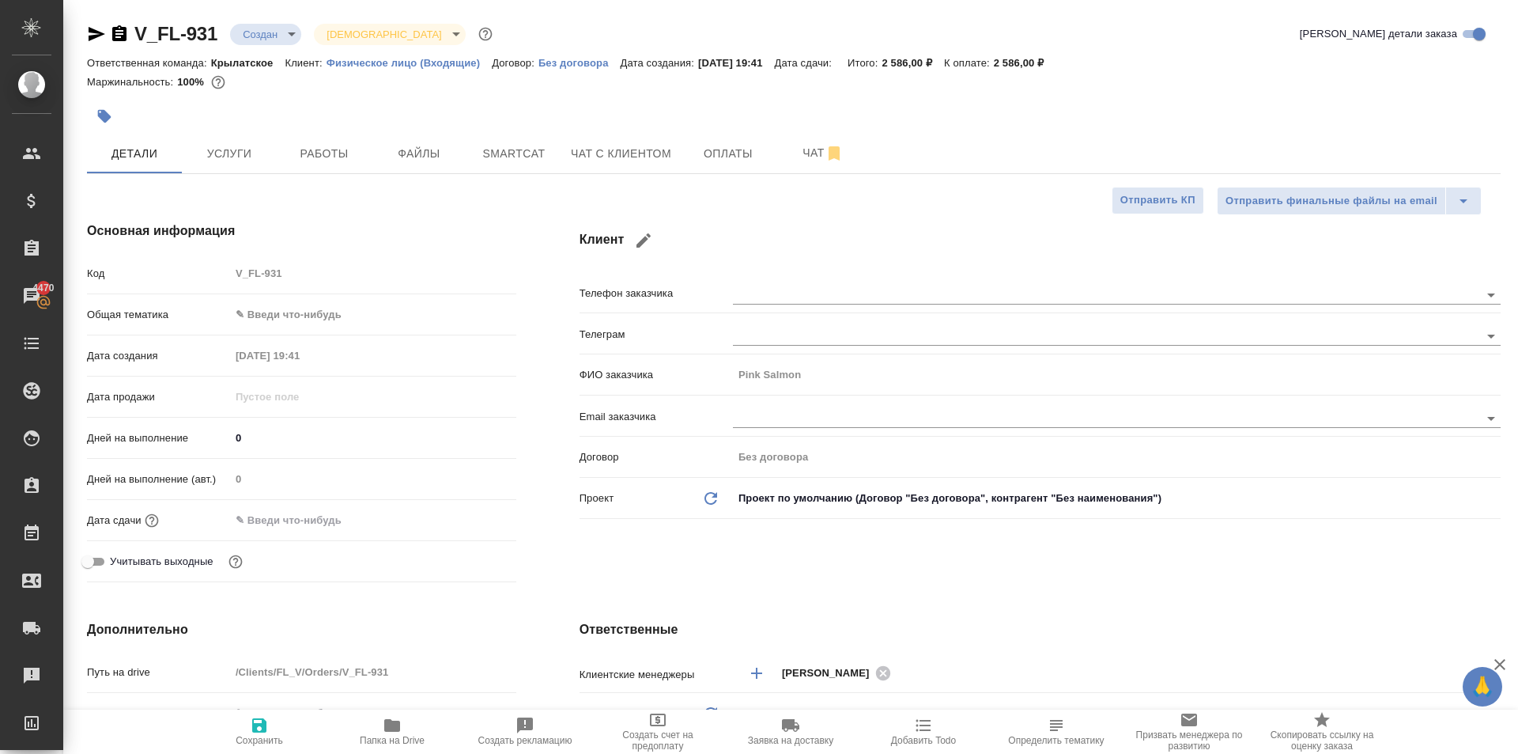
type textarea "x"
click at [284, 308] on body "🙏 .cls-1 fill:#fff; AWATERA Kasymov Timur Клиенты Спецификации Заказы 4470 Чаты…" at bounding box center [759, 377] width 1518 height 754
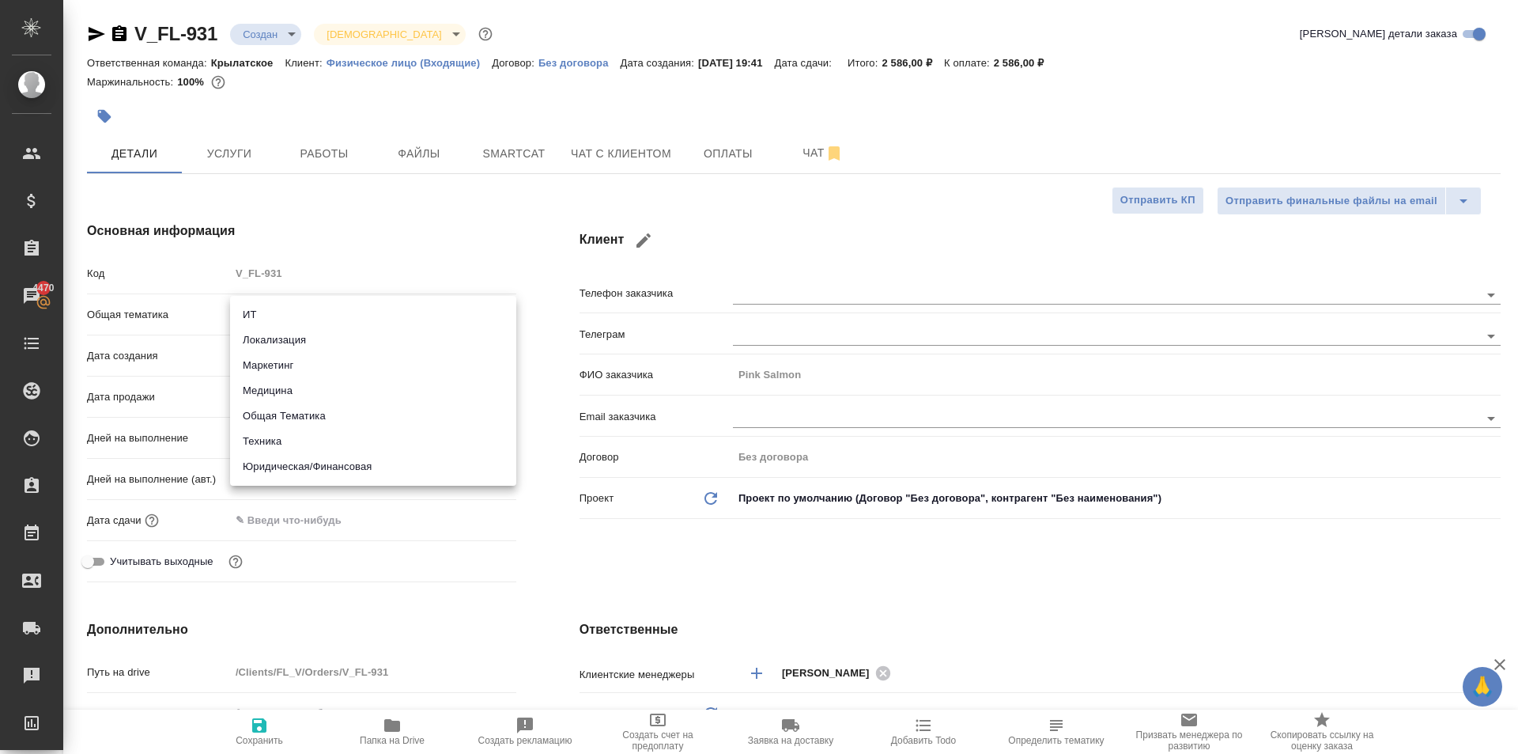
click at [332, 391] on li "Медицина" at bounding box center [373, 390] width 286 height 25
type input "med"
type textarea "x"
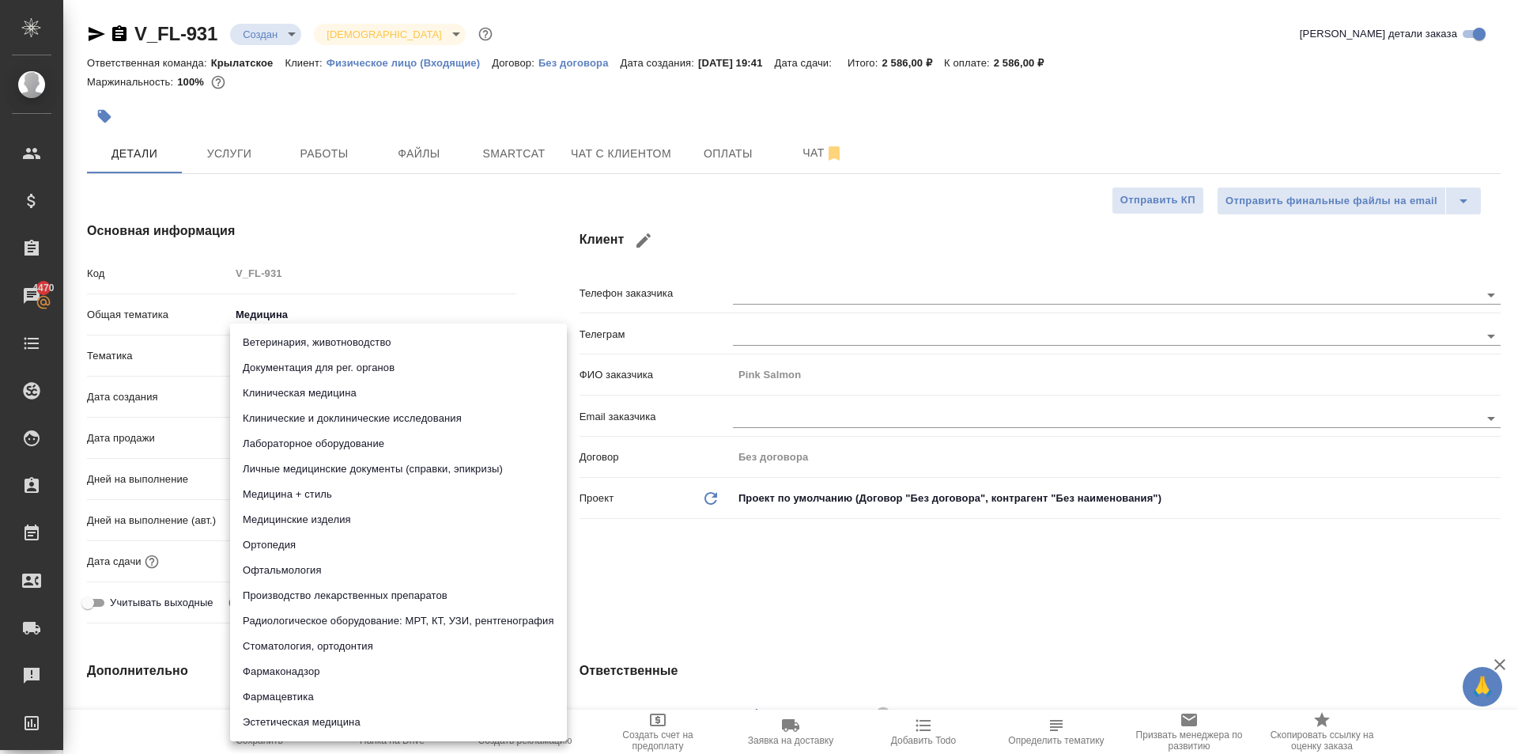
drag, startPoint x: 304, startPoint y: 357, endPoint x: 312, endPoint y: 359, distance: 8.3
click at [305, 354] on body "🙏 .cls-1 fill:#fff; AWATERA Kasymov Timur Клиенты Спецификации Заказы 4470 Чаты…" at bounding box center [759, 377] width 1518 height 754
click at [338, 391] on li "Клиническая медицина" at bounding box center [398, 392] width 337 height 25
type textarea "x"
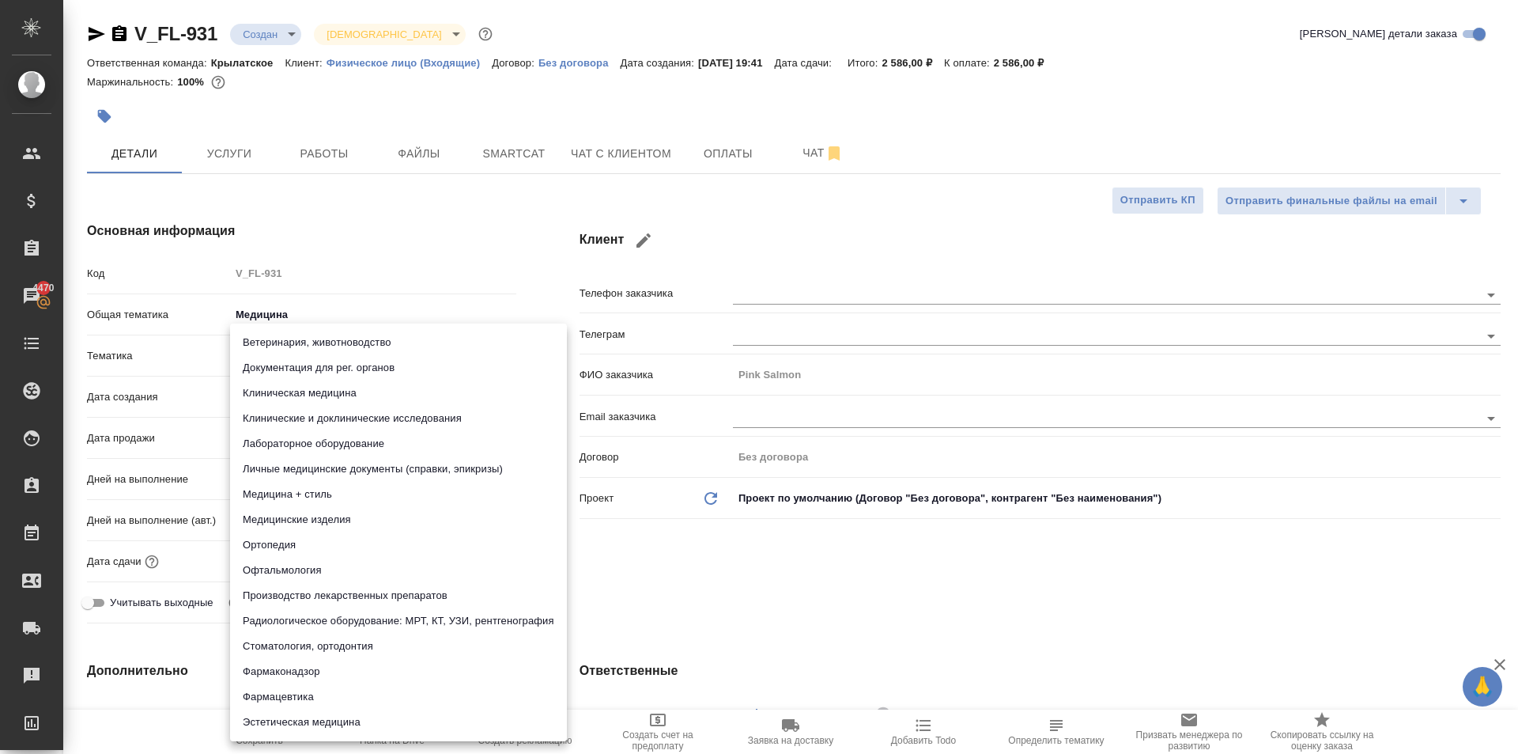
type textarea "x"
type input "6012b22f65f4b37c408fd6e5"
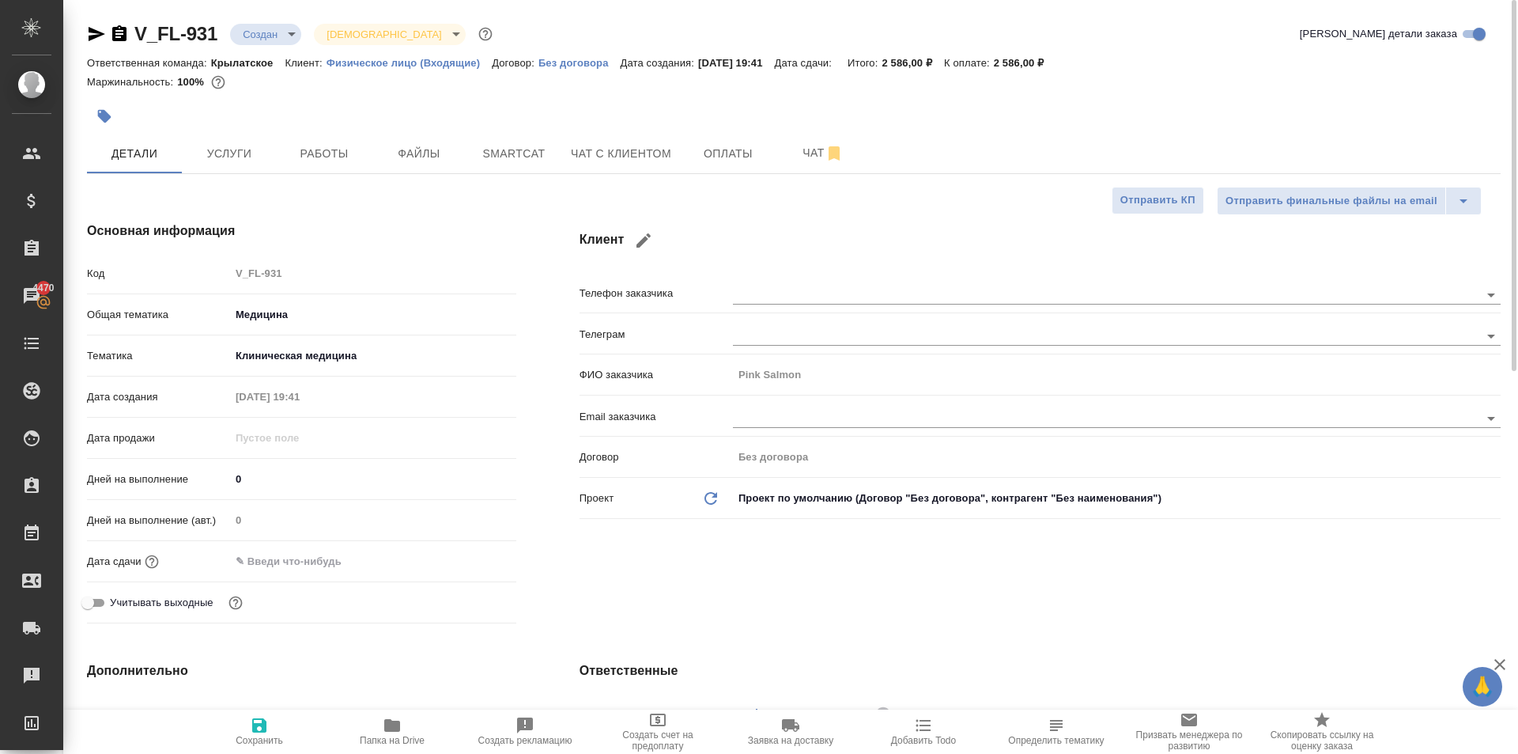
click at [335, 346] on body "🙏 .cls-1 fill:#fff; AWATERA Kasymov Timur Клиенты Спецификации Заказы 4470 Чаты…" at bounding box center [759, 377] width 1518 height 754
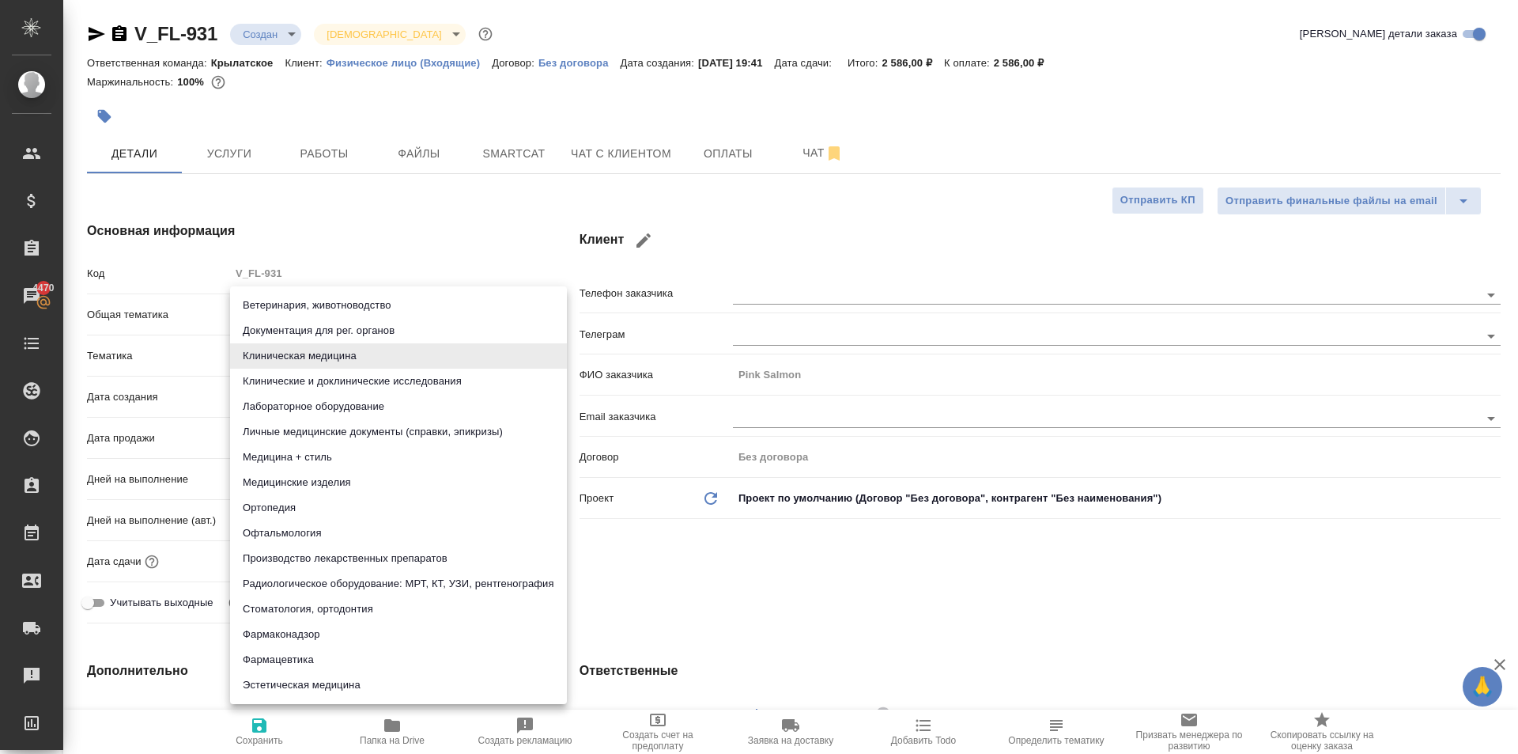
click at [380, 428] on li "Личные медицинские документы (справки, эпикризы)" at bounding box center [398, 431] width 337 height 25
type textarea "x"
type input "5a8b8b956a9677013d343e74"
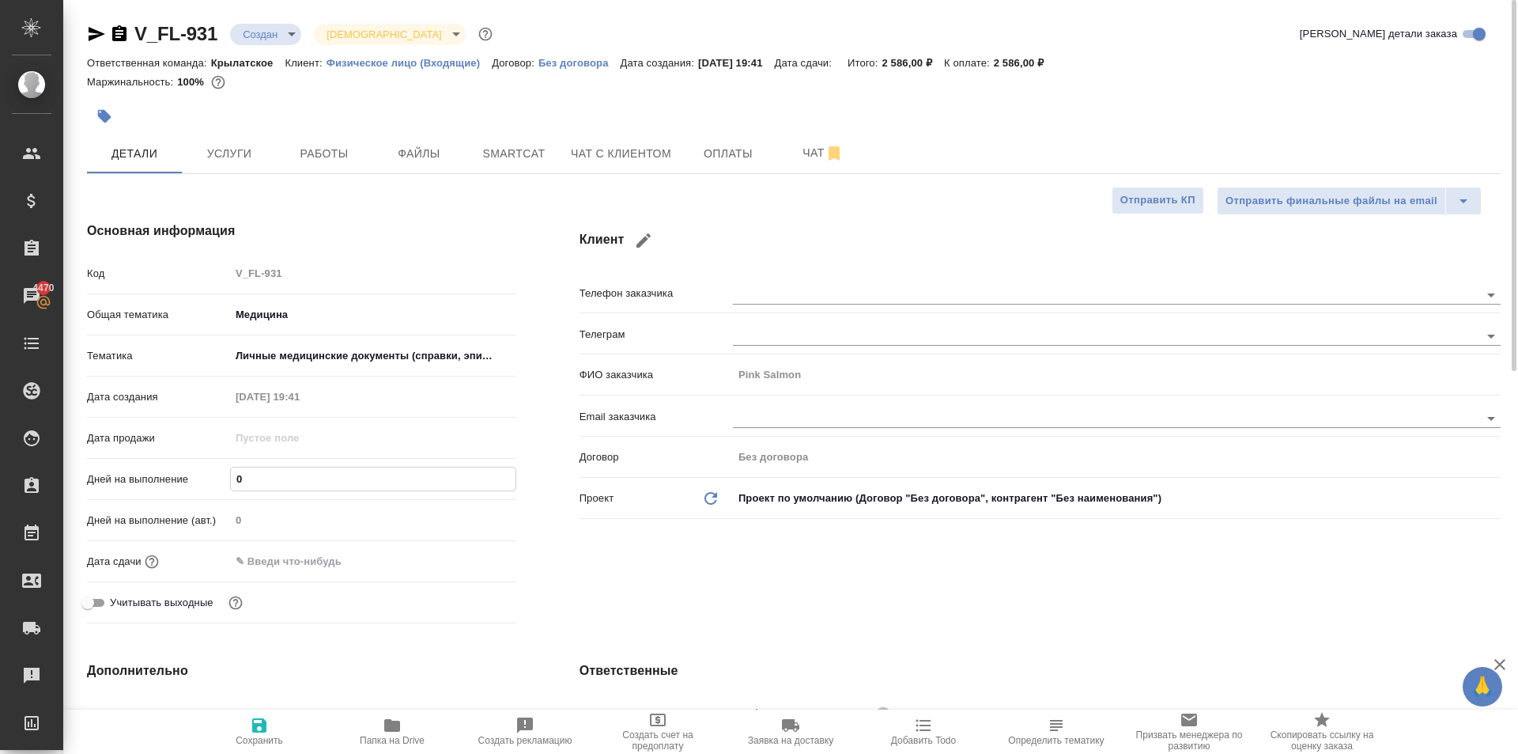
click at [281, 484] on input "0" at bounding box center [373, 478] width 285 height 23
click at [329, 569] on input "text" at bounding box center [300, 561] width 138 height 23
click at [472, 569] on div at bounding box center [373, 561] width 286 height 25
click at [472, 562] on icon "button" at bounding box center [470, 560] width 14 height 16
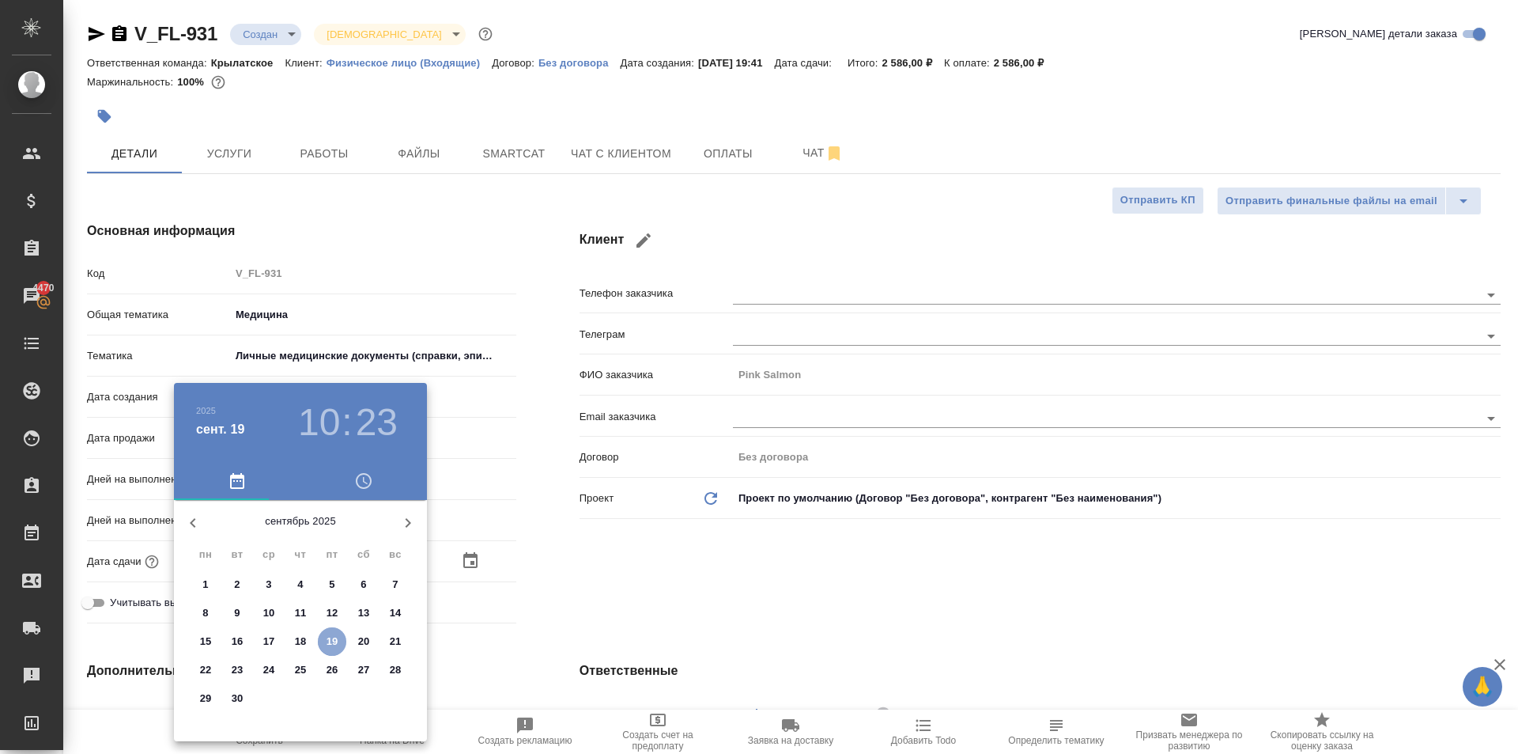
click at [332, 633] on p "19" at bounding box center [333, 641] width 12 height 16
type input "19.09.2025 10:23"
type textarea "x"
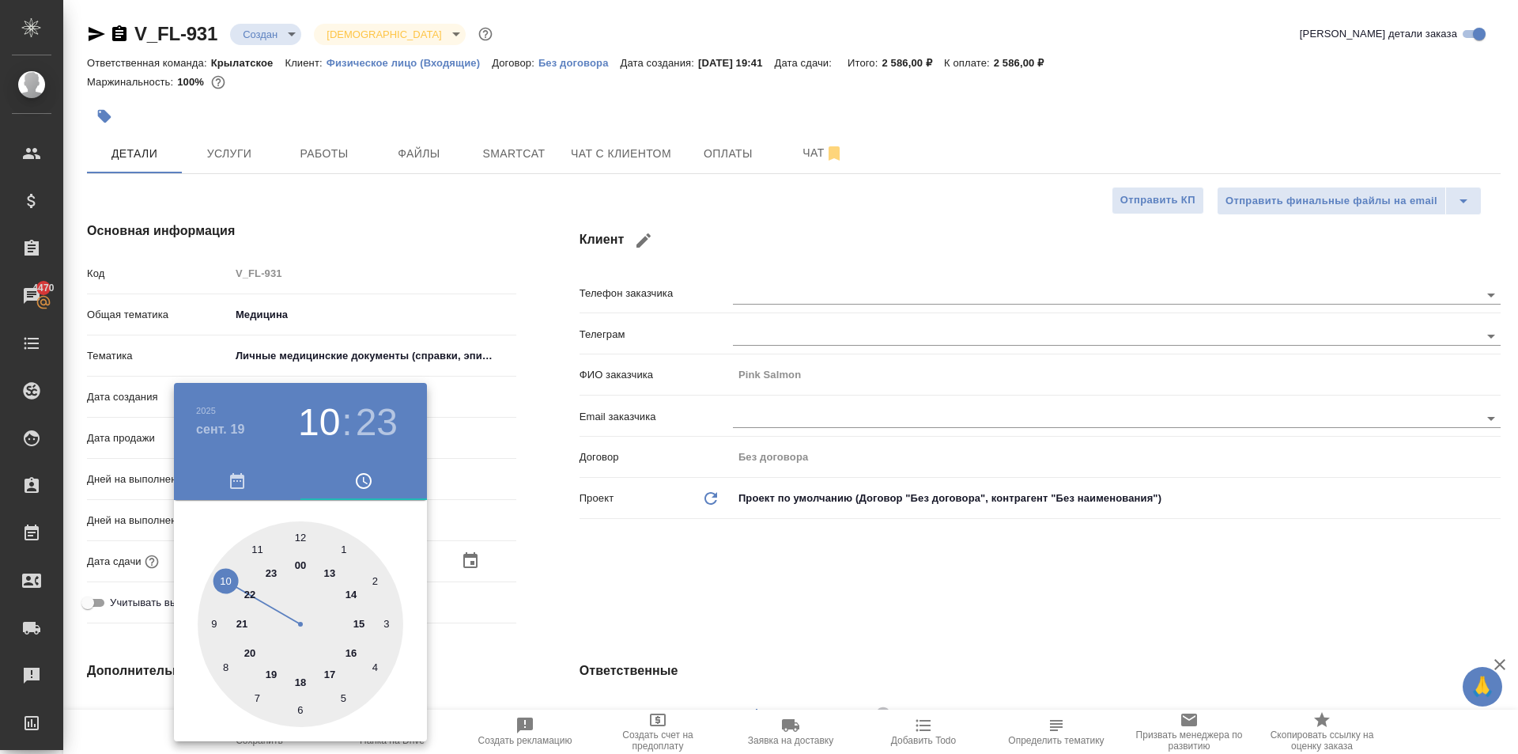
click at [351, 626] on div at bounding box center [301, 624] width 206 height 206
type input "19.09.2025 15:23"
type textarea "x"
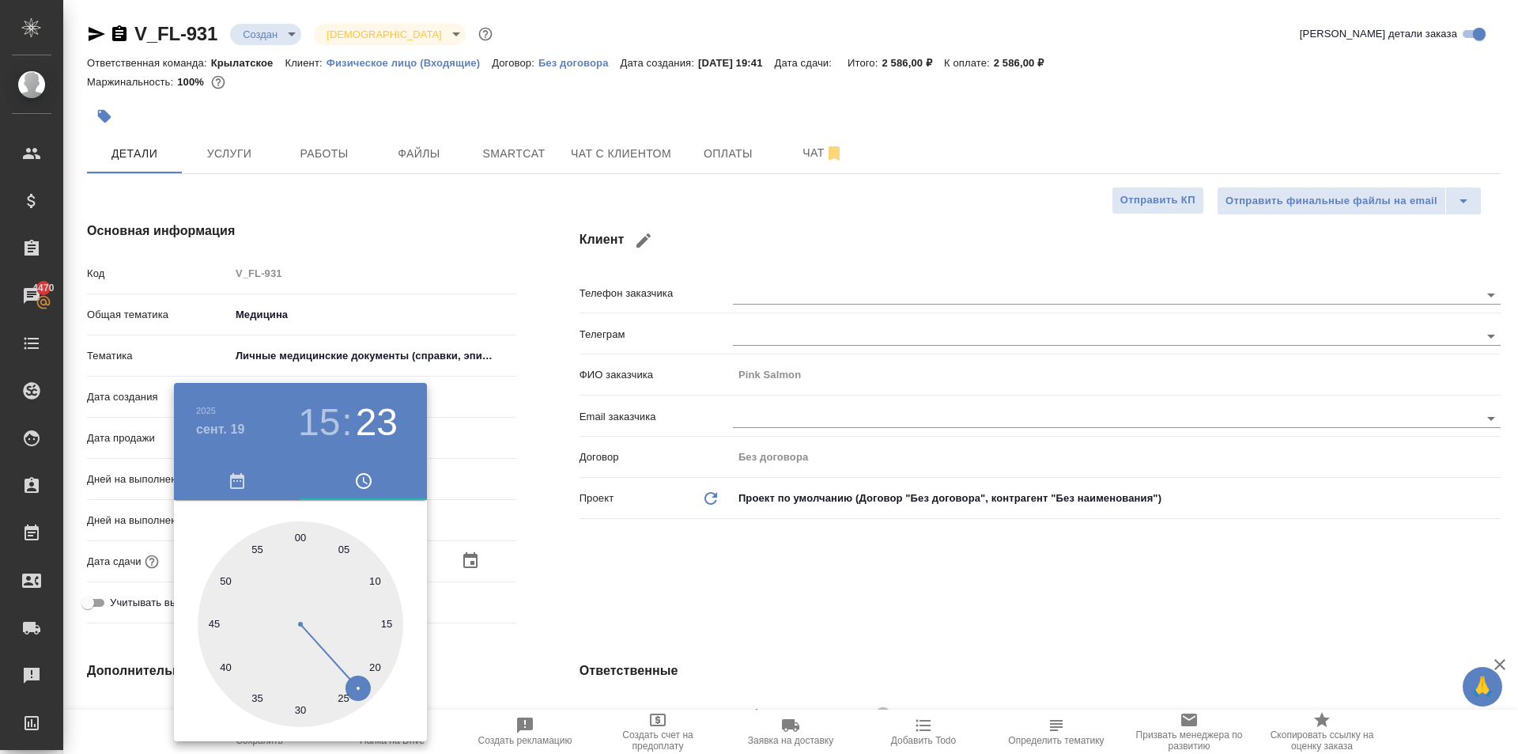
click at [295, 531] on div at bounding box center [301, 624] width 206 height 206
type input "19.09.2025 15:59"
type textarea "x"
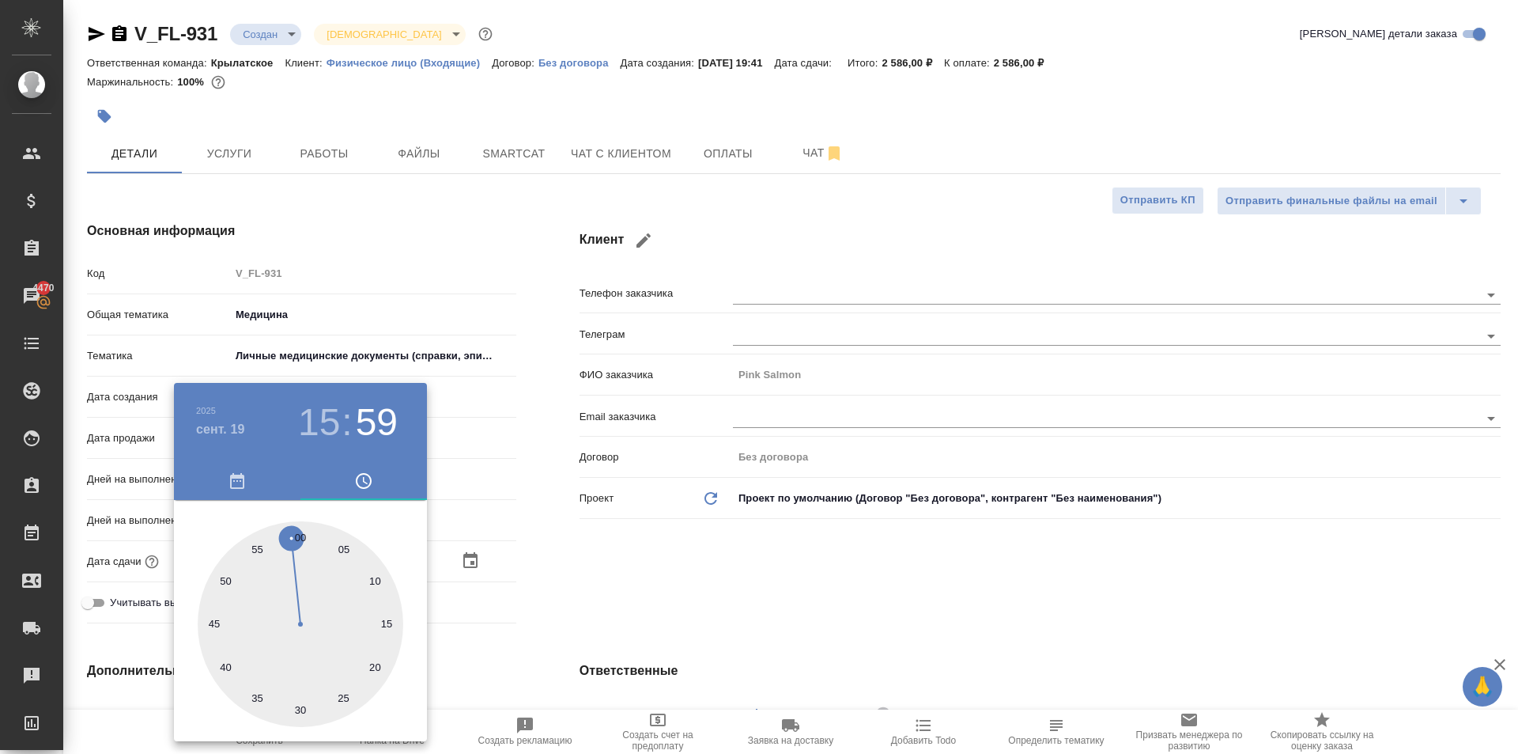
type input "[DATE] 15:00"
type textarea "x"
click at [304, 535] on div at bounding box center [301, 624] width 206 height 206
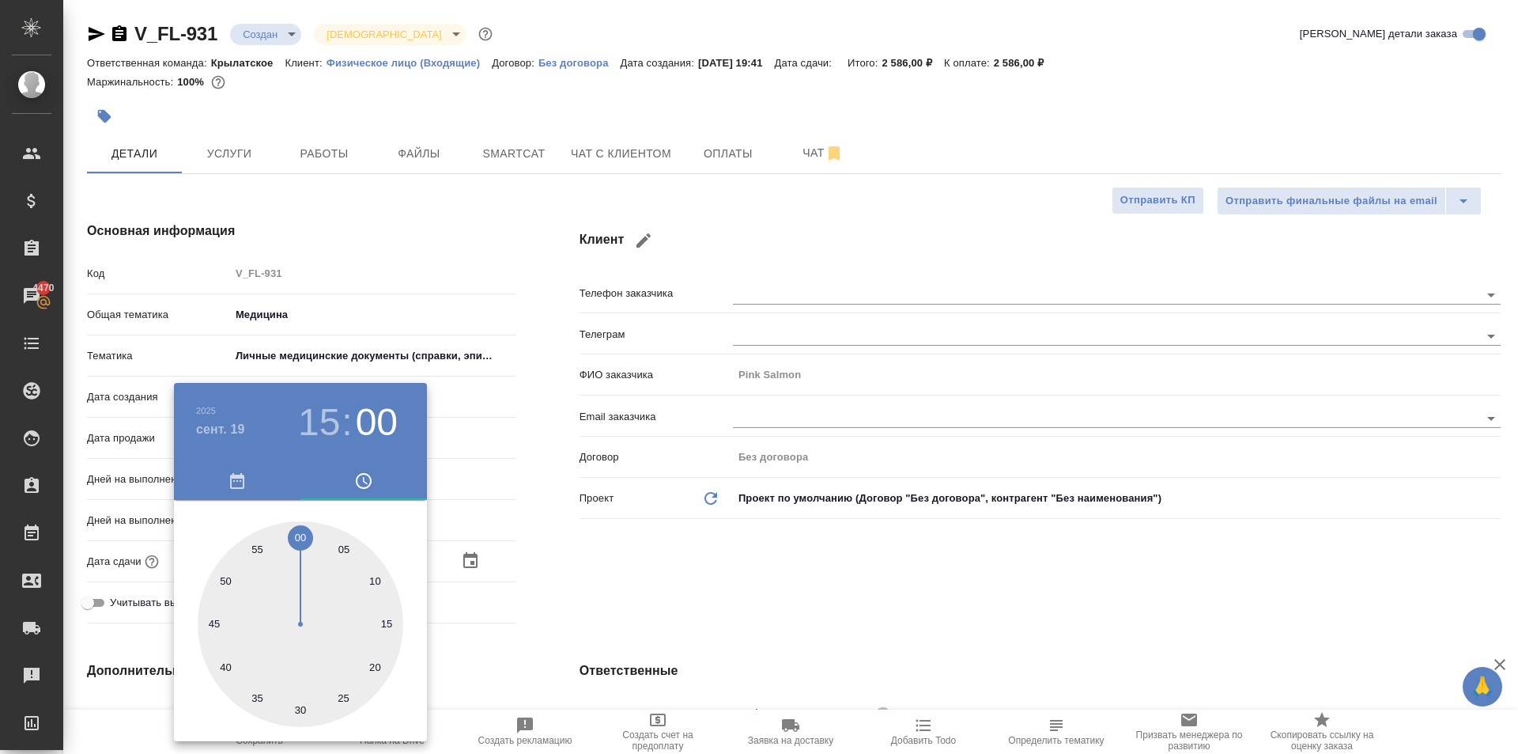
type textarea "x"
click at [682, 543] on div at bounding box center [759, 377] width 1518 height 754
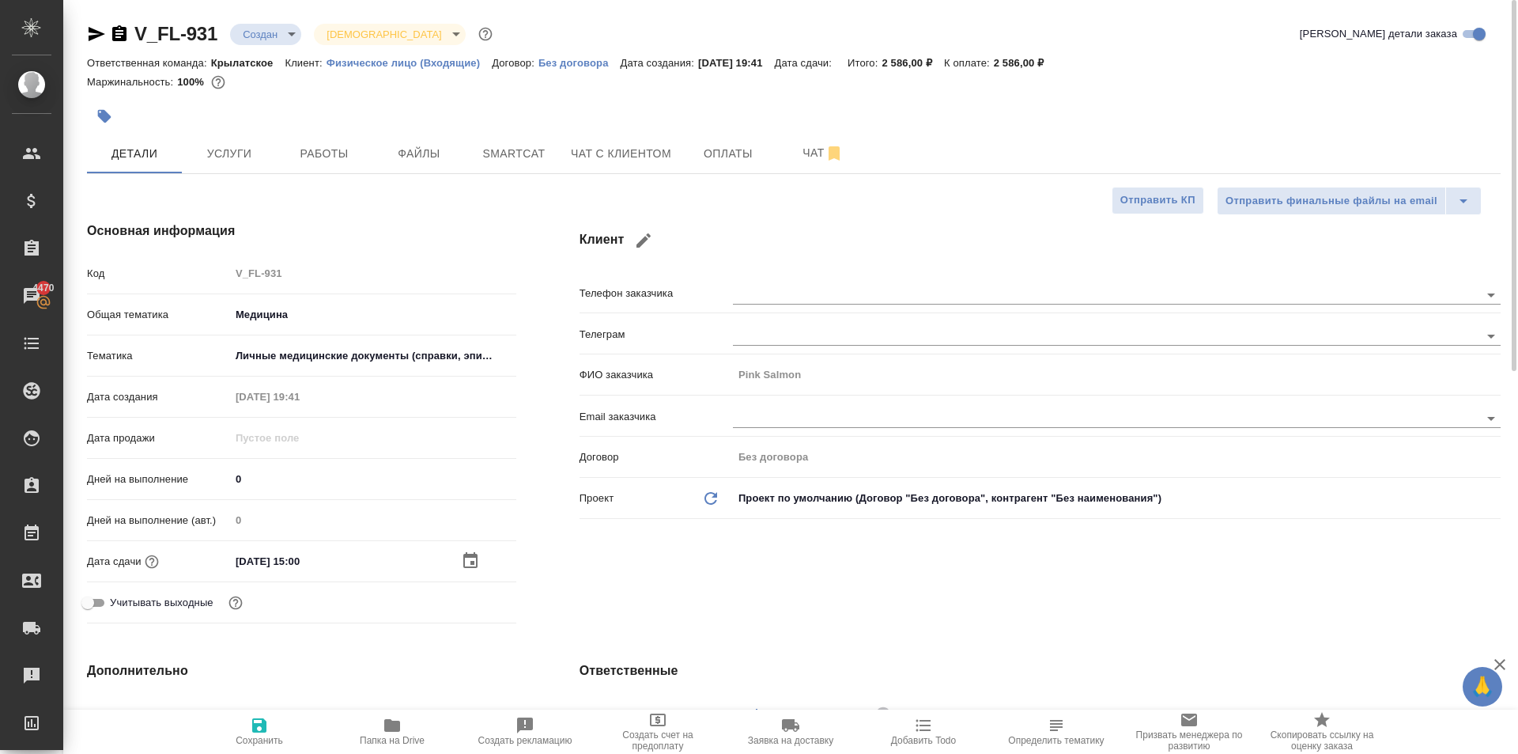
scroll to position [474, 0]
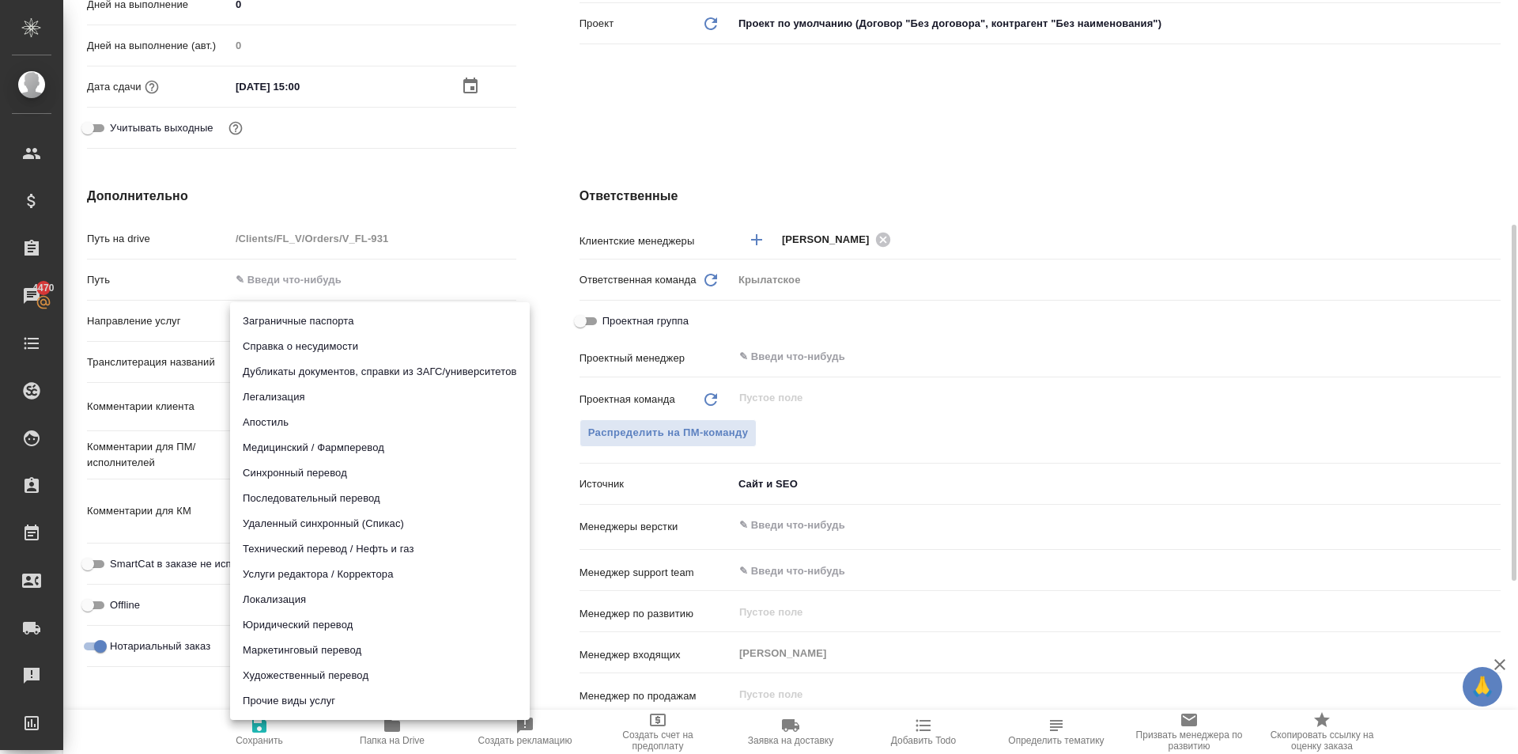
click at [274, 308] on body "🙏 .cls-1 fill:#fff; AWATERA Kasymov Timur Клиенты Спецификации Заказы 4470 Чаты…" at bounding box center [759, 377] width 1518 height 754
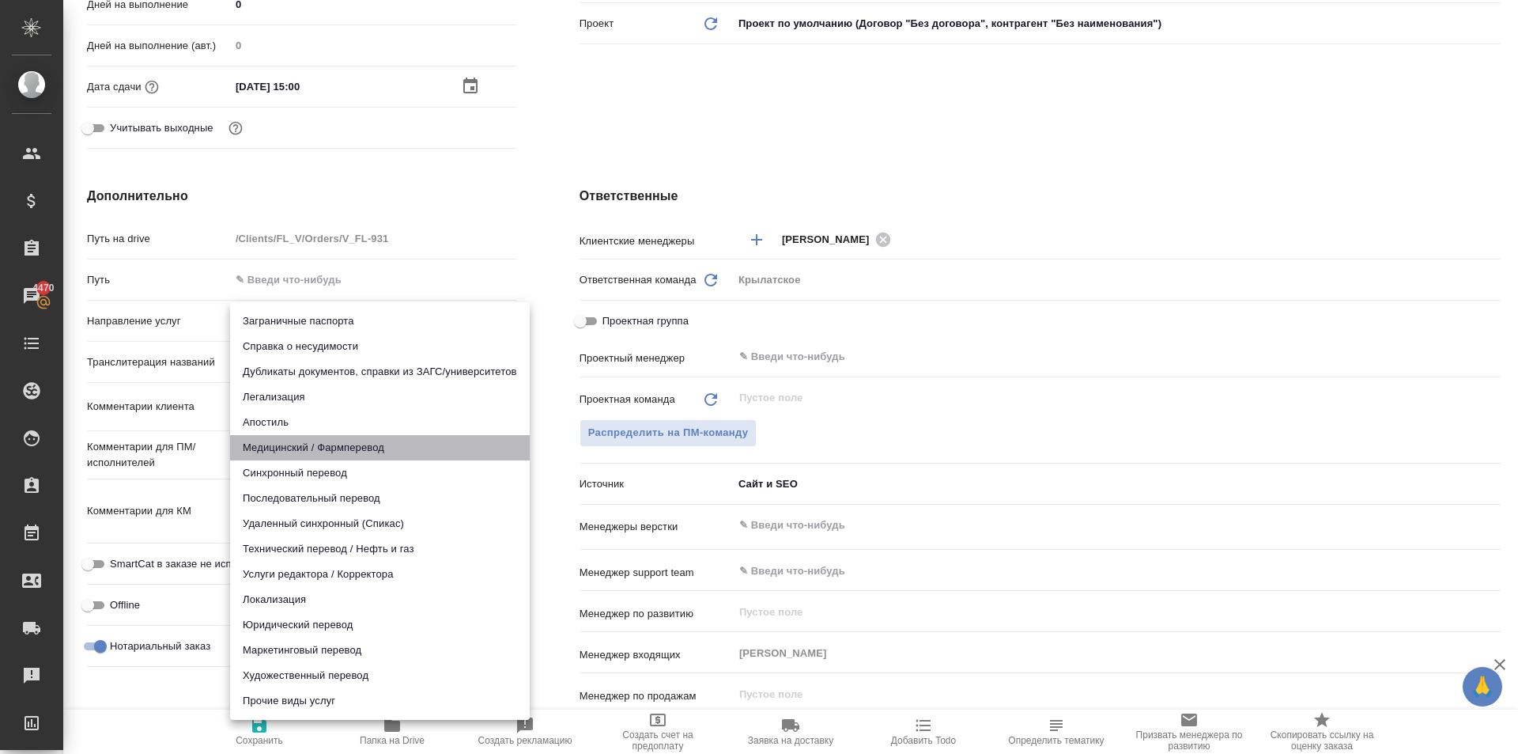
click at [327, 452] on li "Медицинский / Фармперевод" at bounding box center [380, 447] width 300 height 25
type input "medicalTranslation"
type textarea "x"
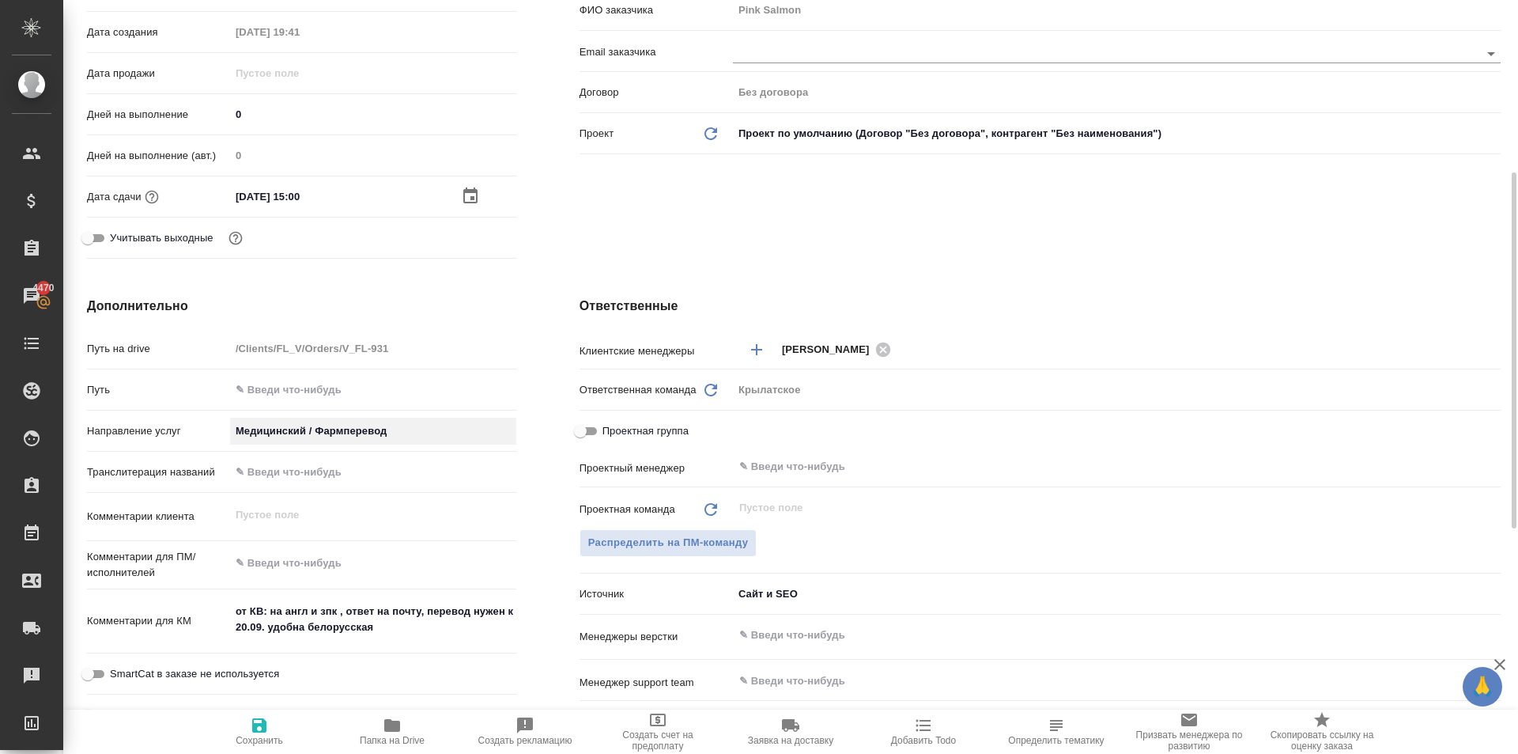
scroll to position [0, 0]
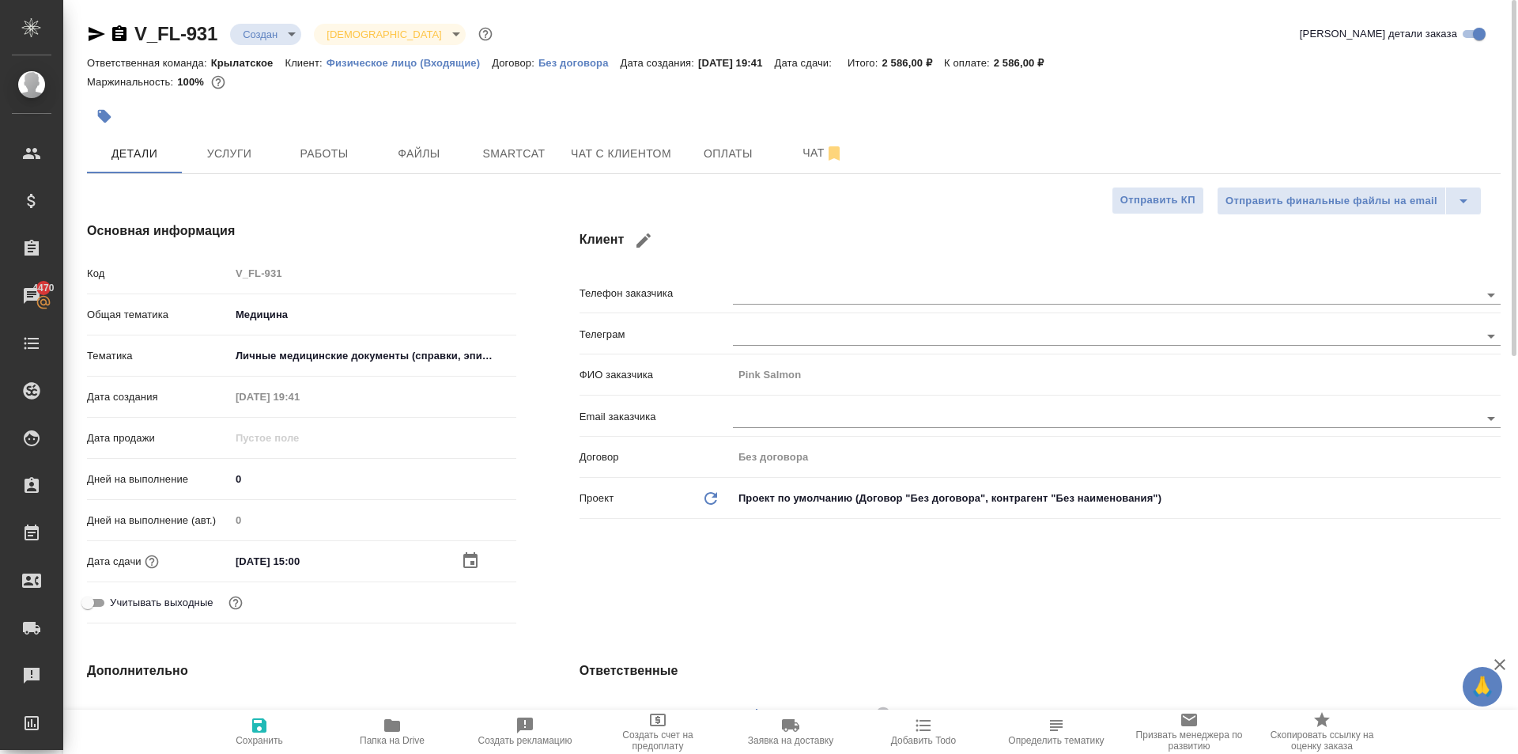
click at [250, 735] on span "Сохранить" at bounding box center [259, 740] width 47 height 11
type textarea "x"
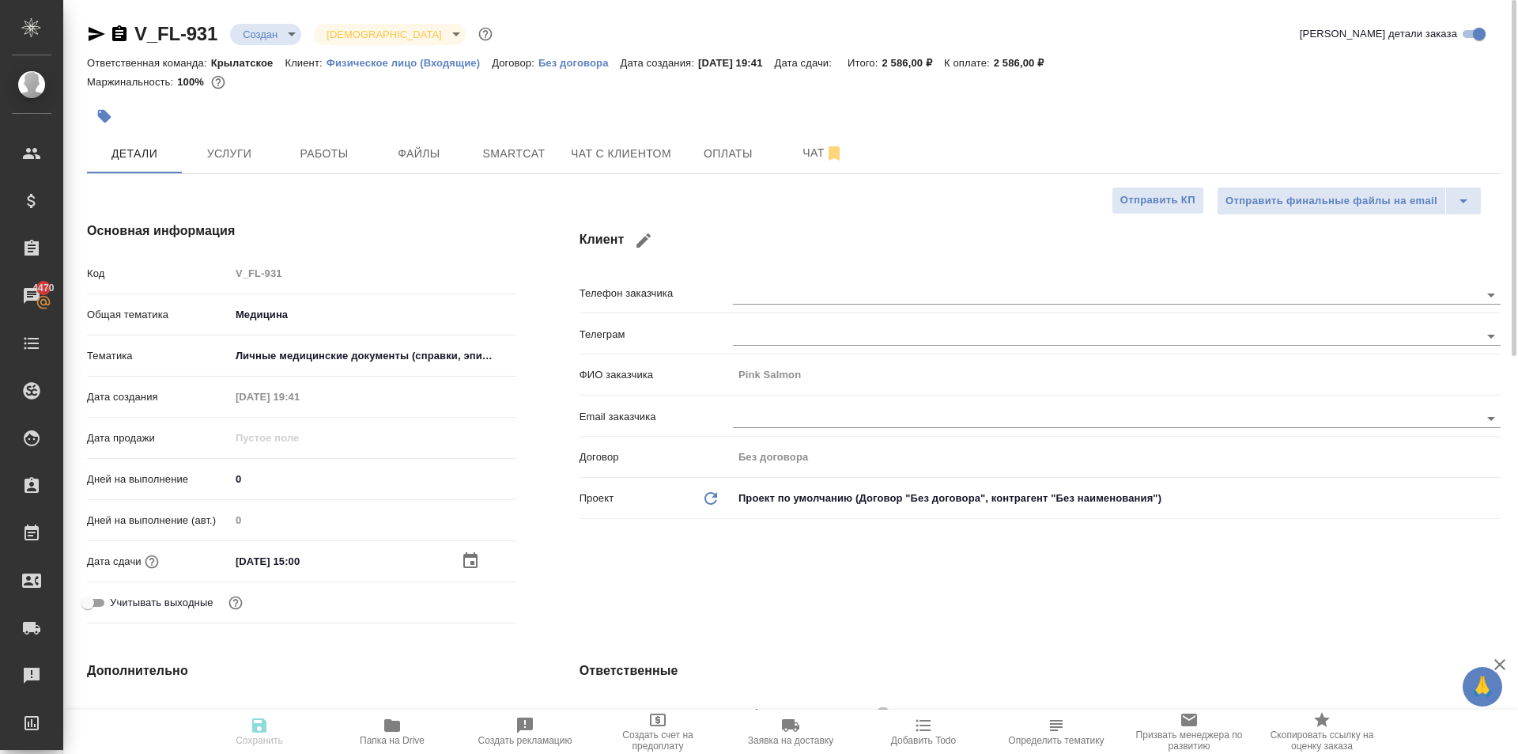
type textarea "x"
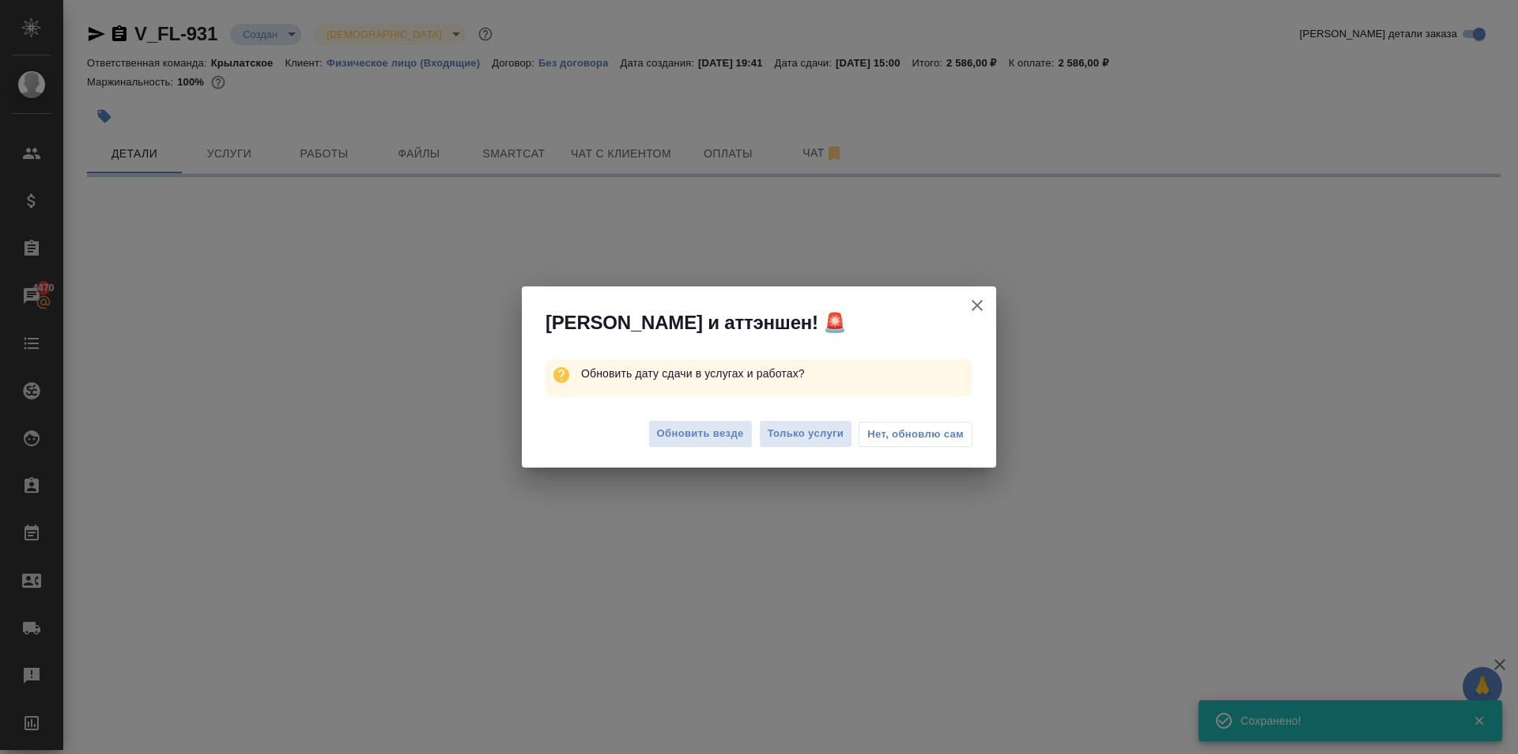
select select "RU"
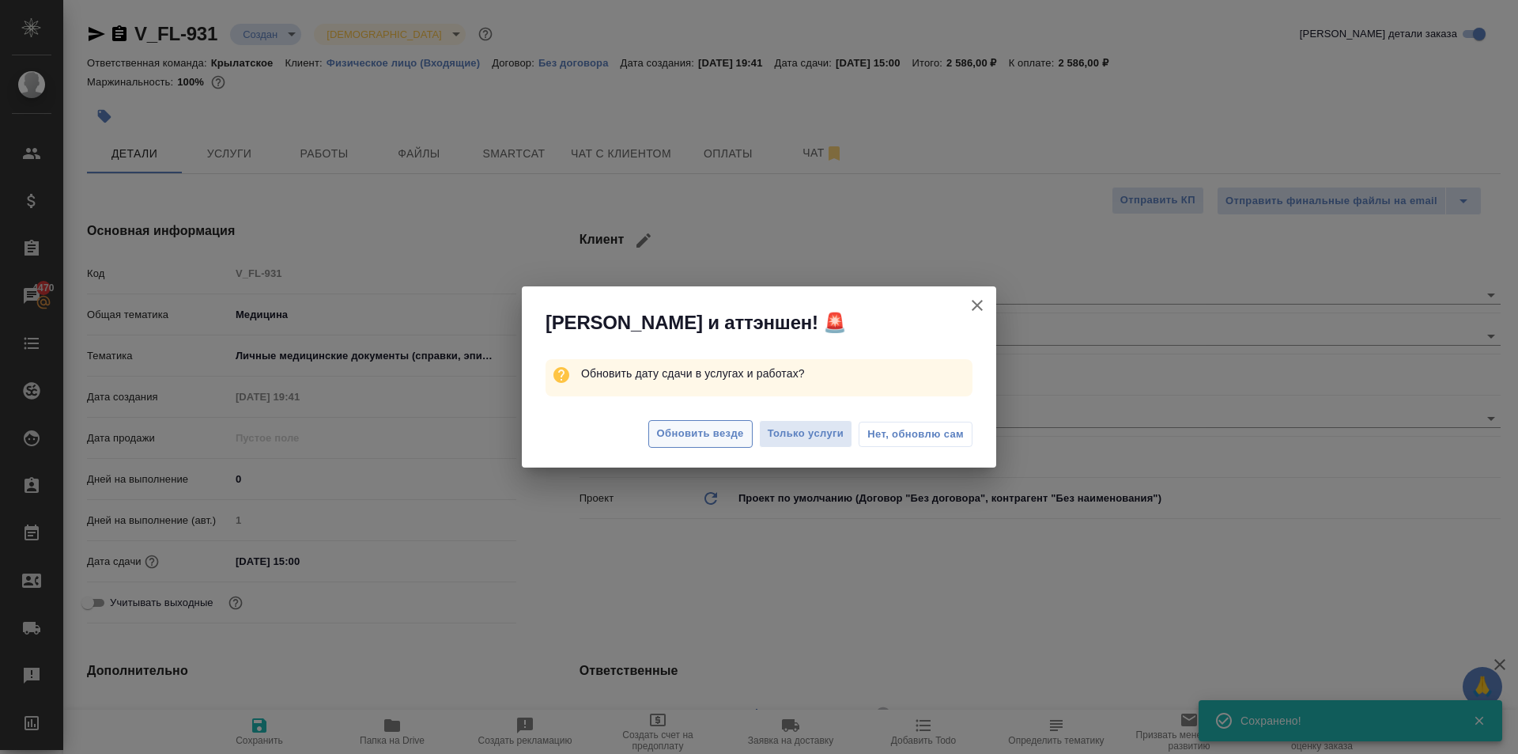
type textarea "x"
click at [729, 432] on span "Обновить везде" at bounding box center [700, 434] width 87 height 18
type textarea "x"
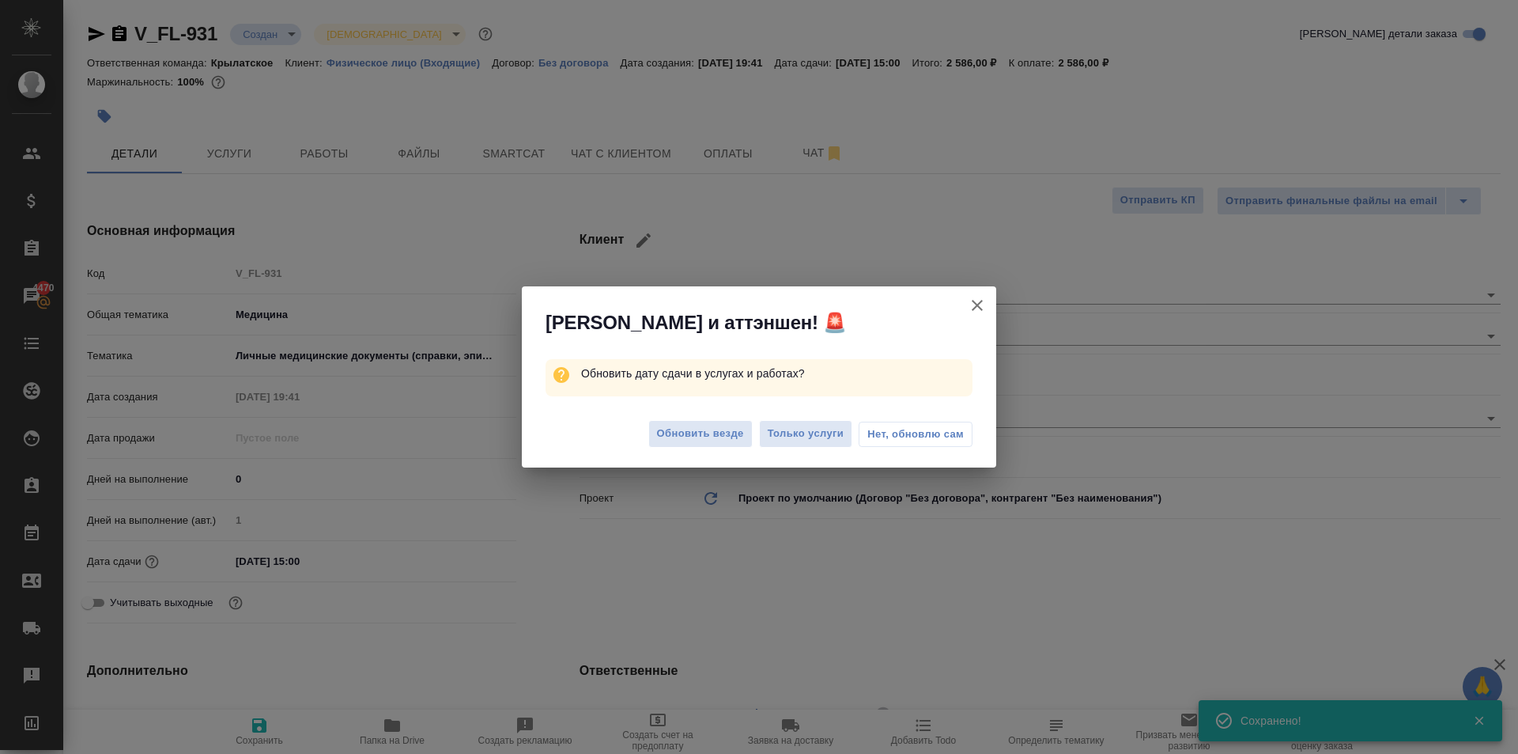
type textarea "x"
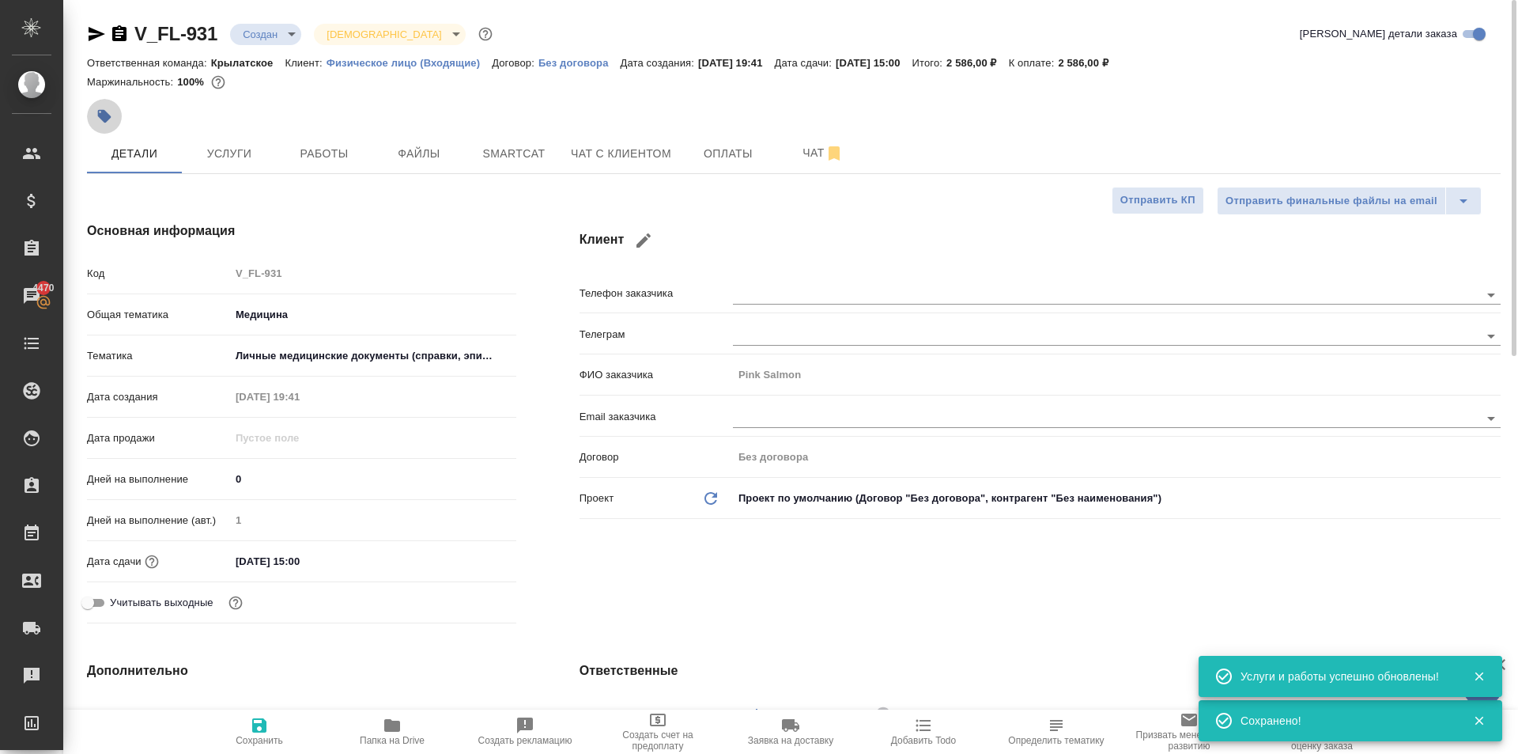
click at [112, 112] on icon "button" at bounding box center [104, 116] width 16 height 16
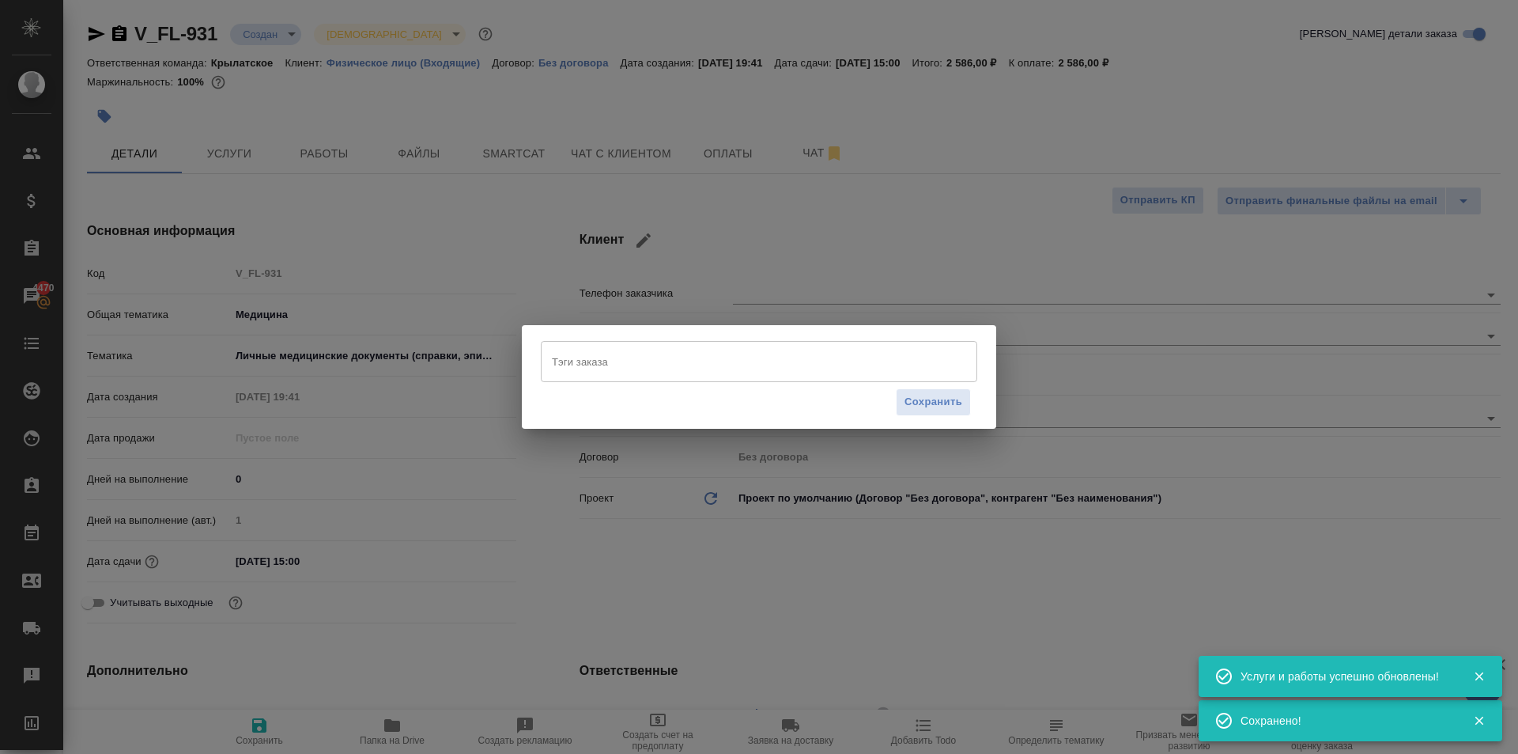
click at [639, 353] on input "Тэги заказа" at bounding box center [744, 361] width 392 height 27
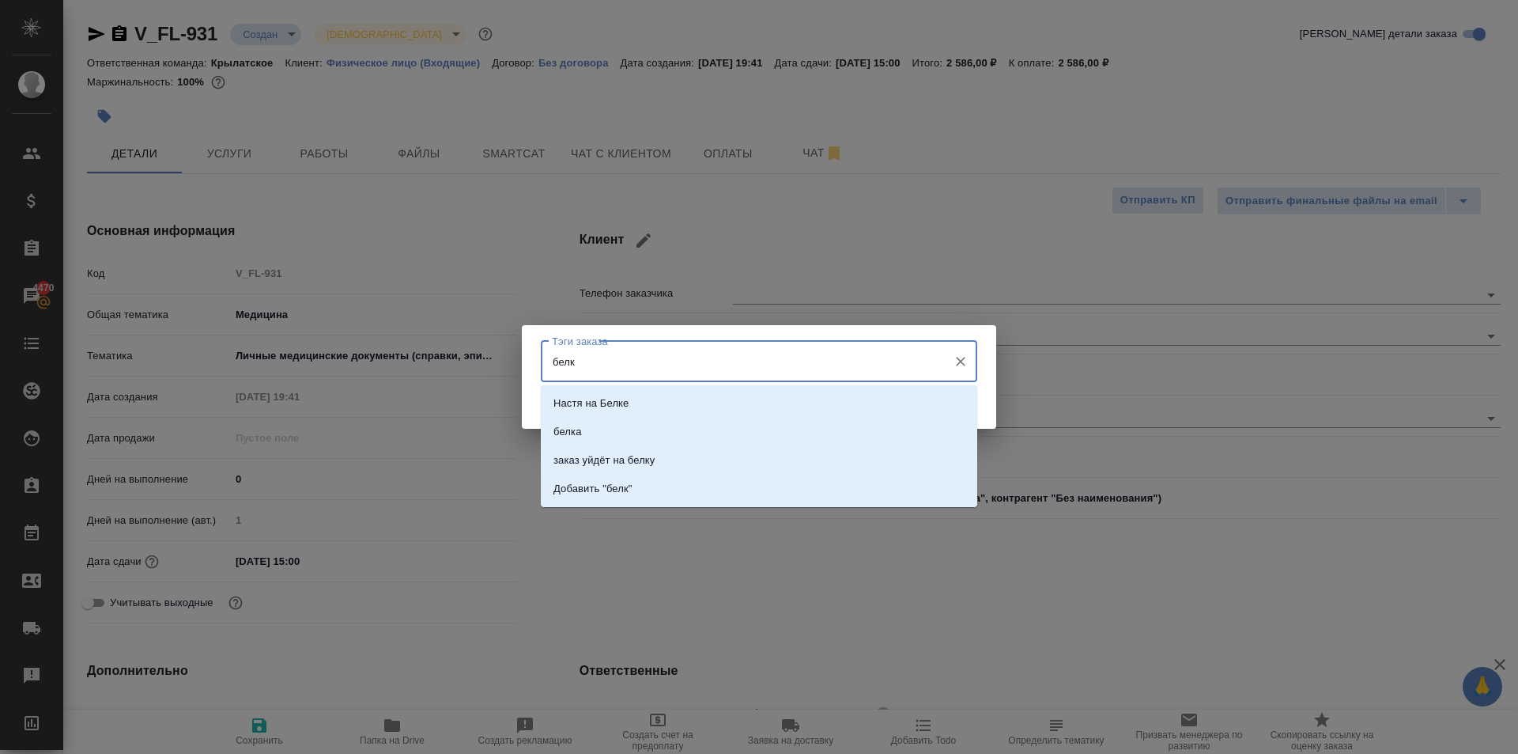
type input "белку"
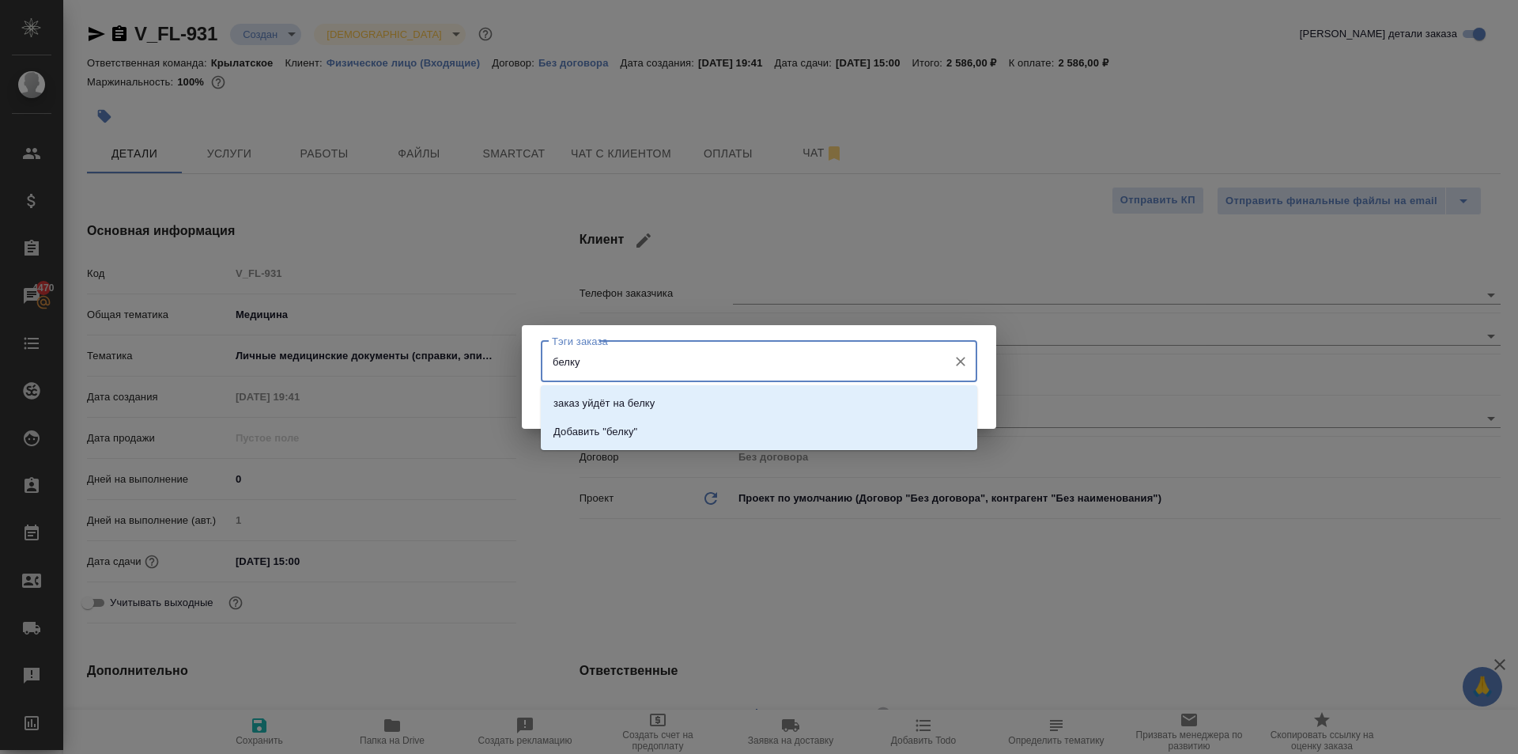
click at [737, 406] on li "заказ уйдёт на белку" at bounding box center [759, 403] width 437 height 28
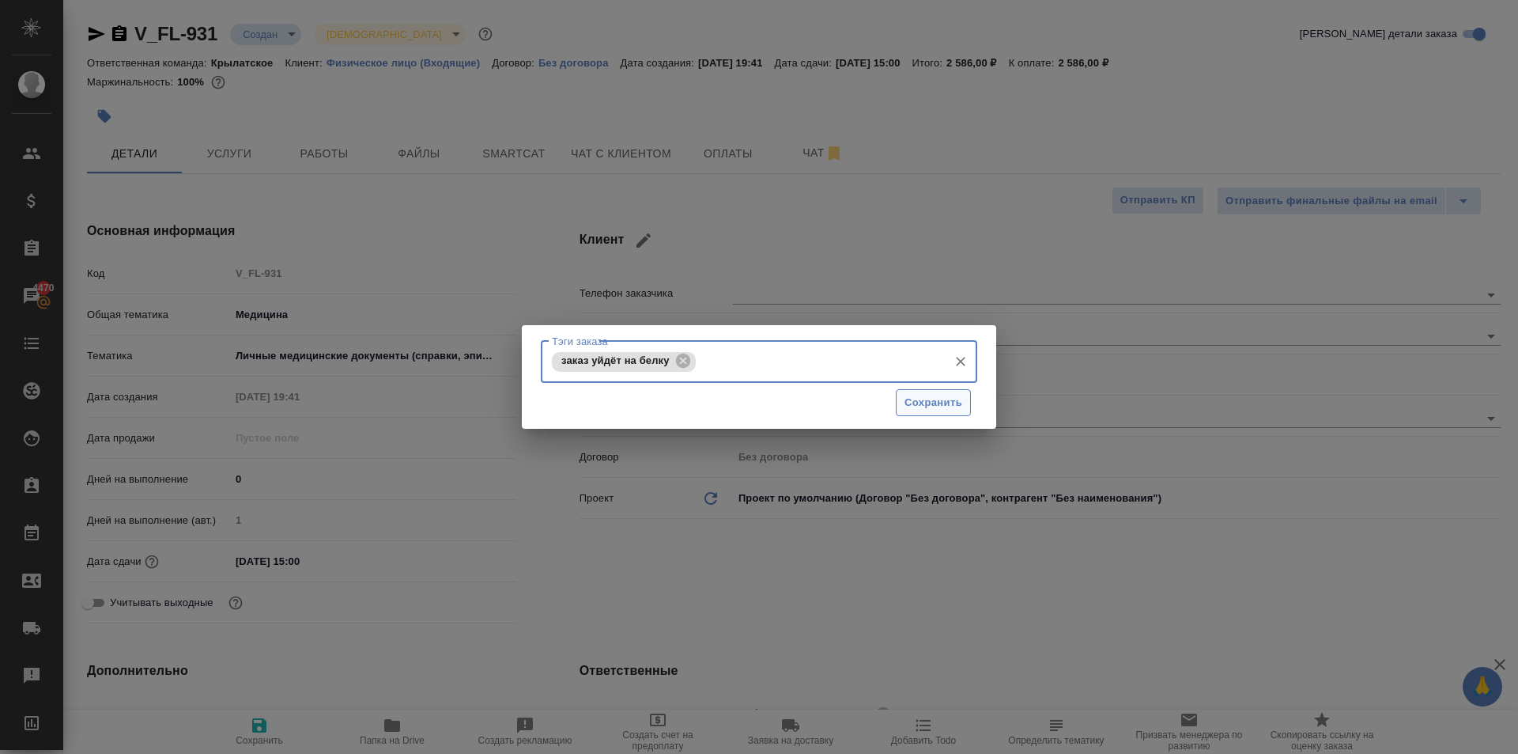
click at [924, 411] on span "Сохранить" at bounding box center [934, 403] width 58 height 18
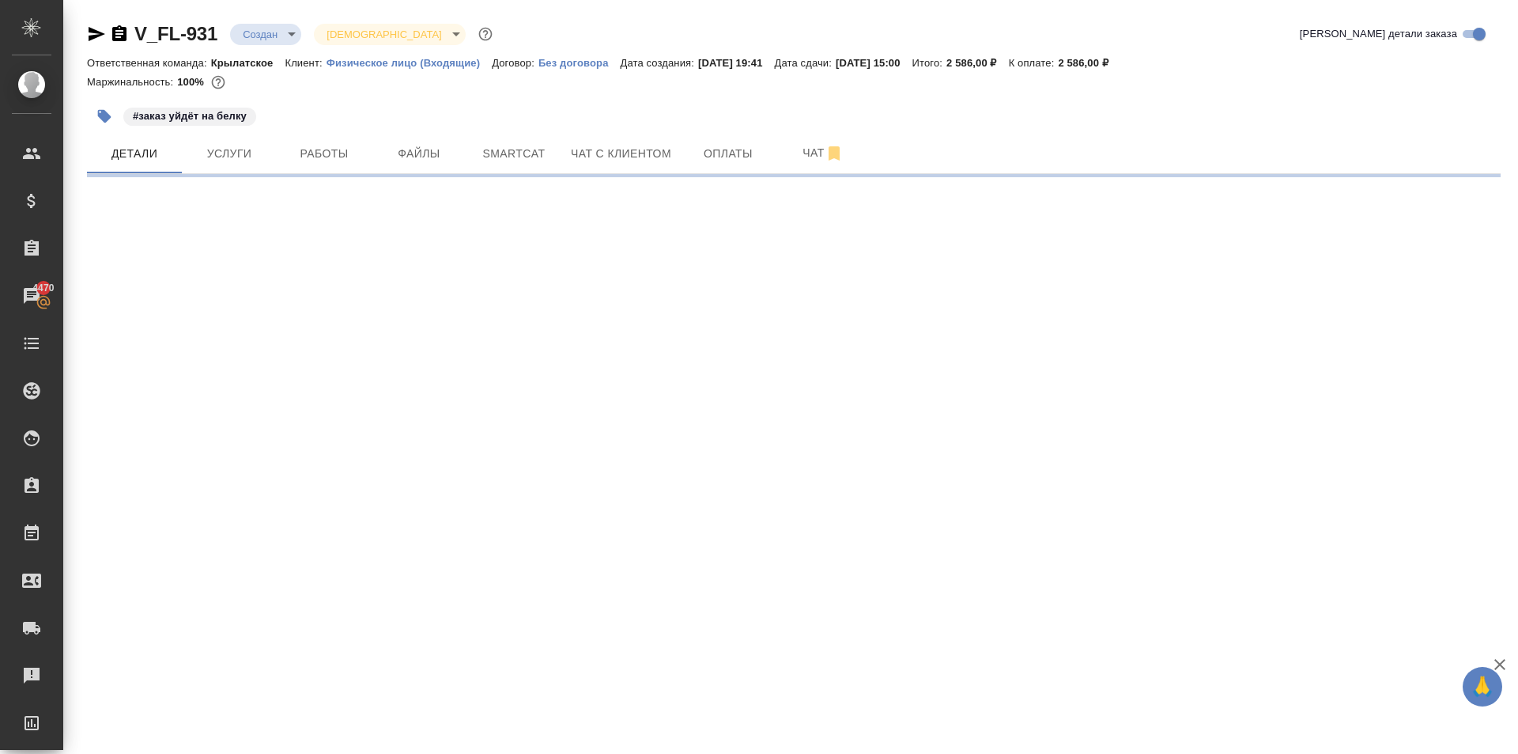
select select "RU"
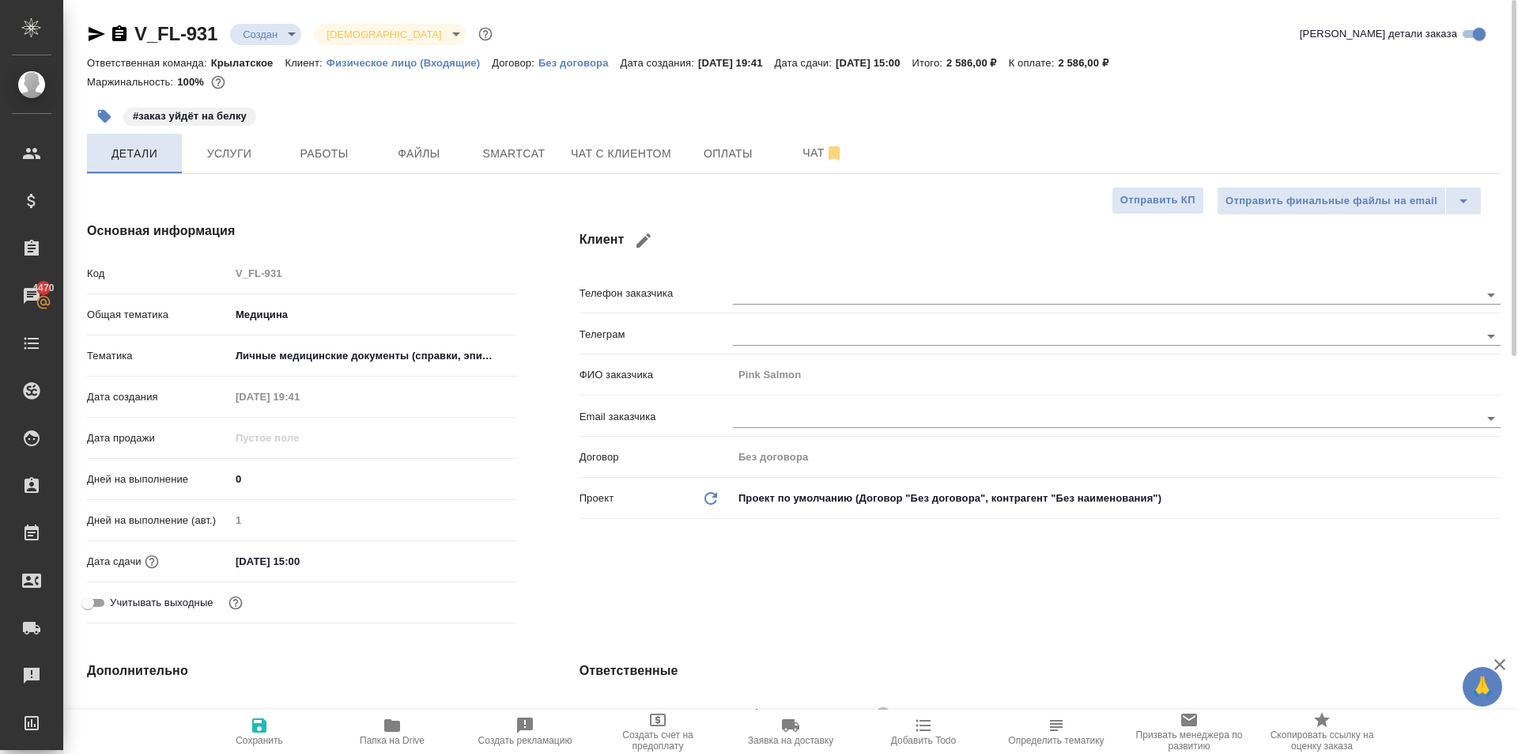
type textarea "x"
click at [112, 126] on button "button" at bounding box center [104, 116] width 35 height 35
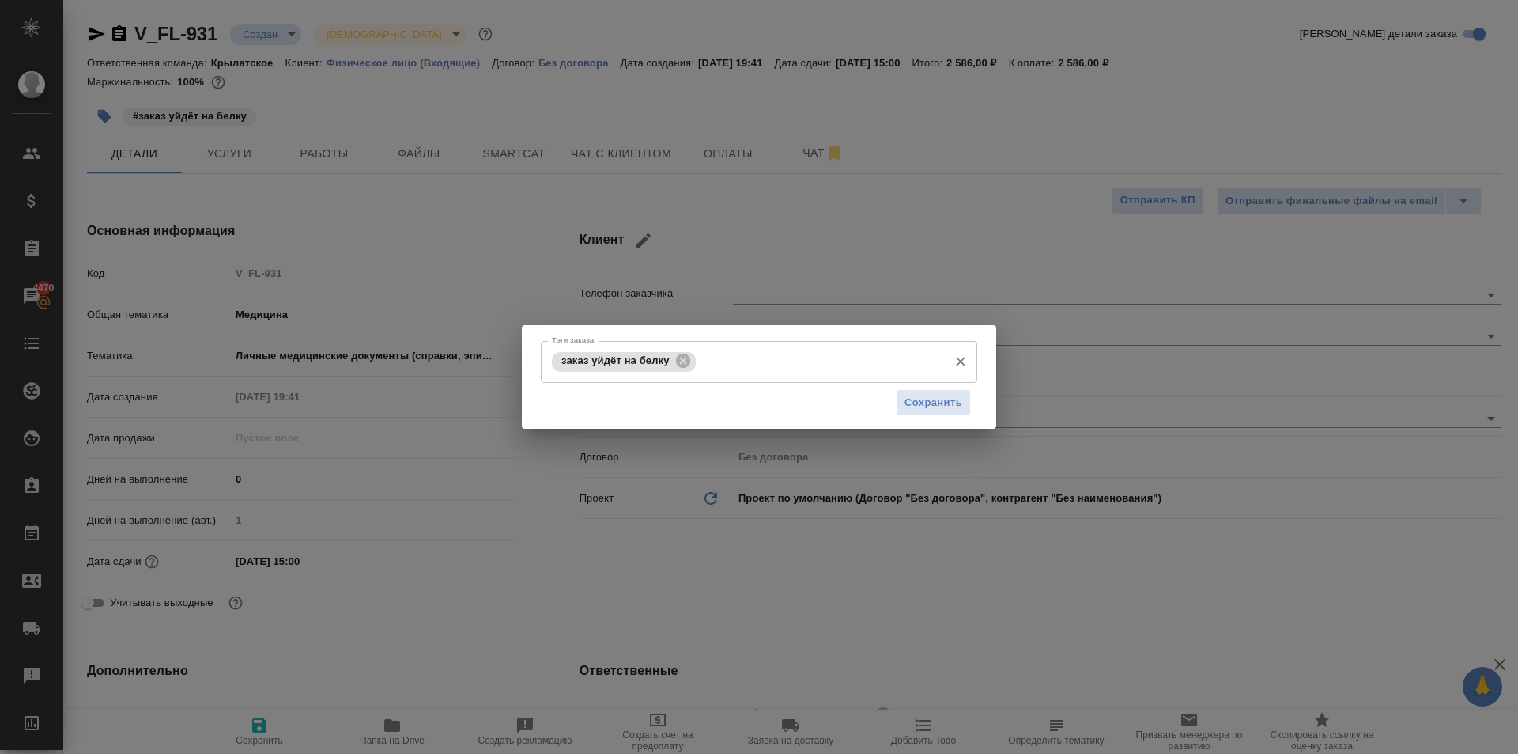
click at [773, 368] on input "Тэги заказа" at bounding box center [820, 361] width 240 height 27
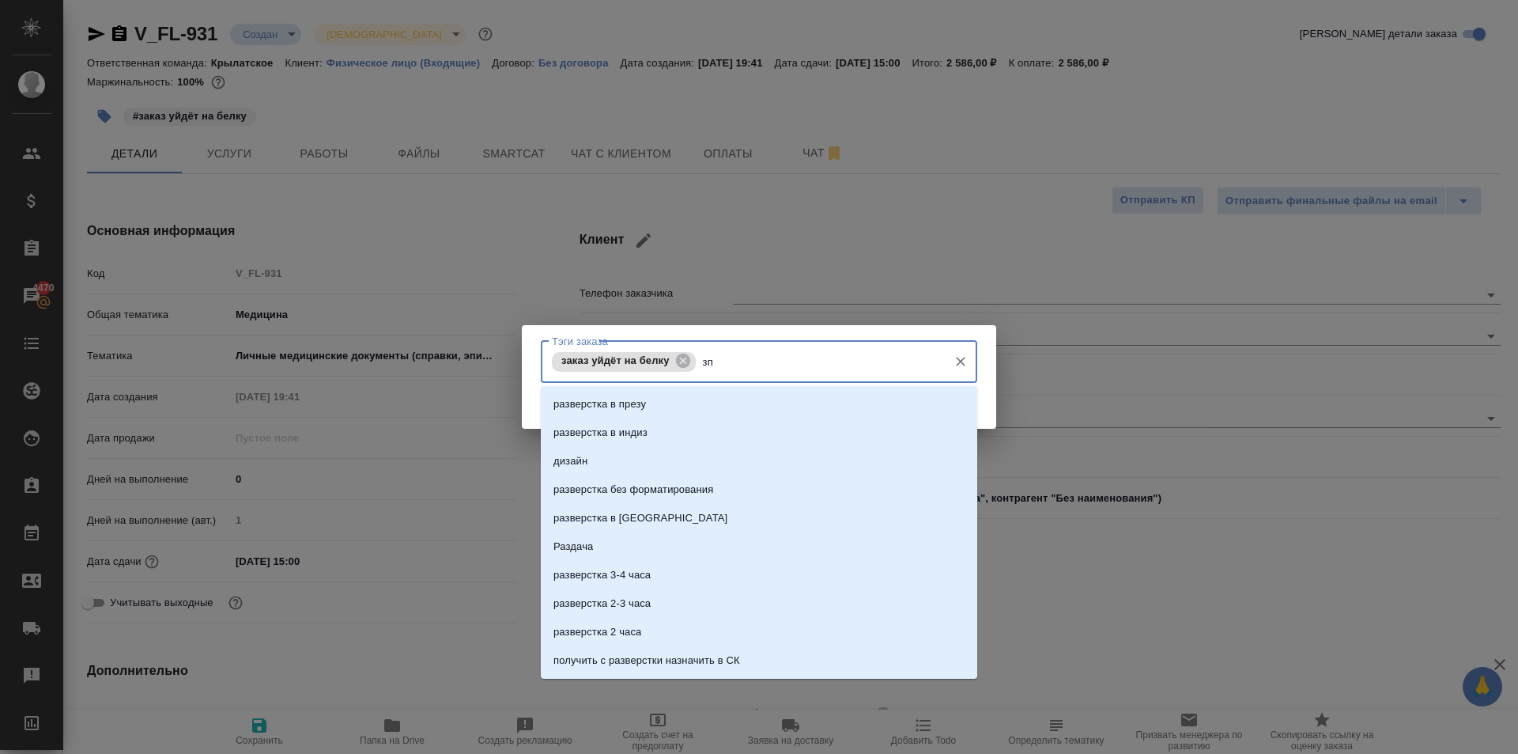
type input "зпк"
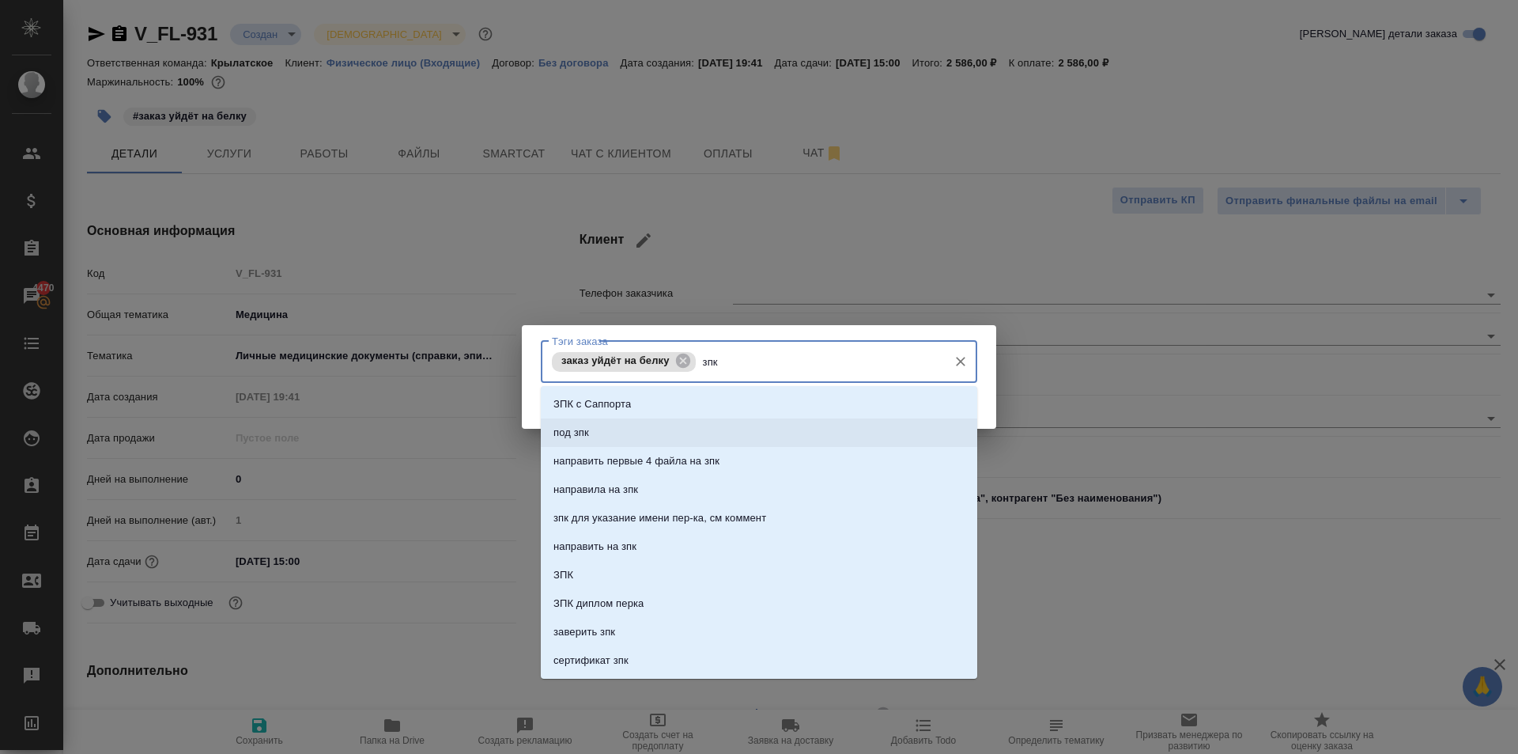
click at [682, 435] on li "под зпк" at bounding box center [759, 432] width 437 height 28
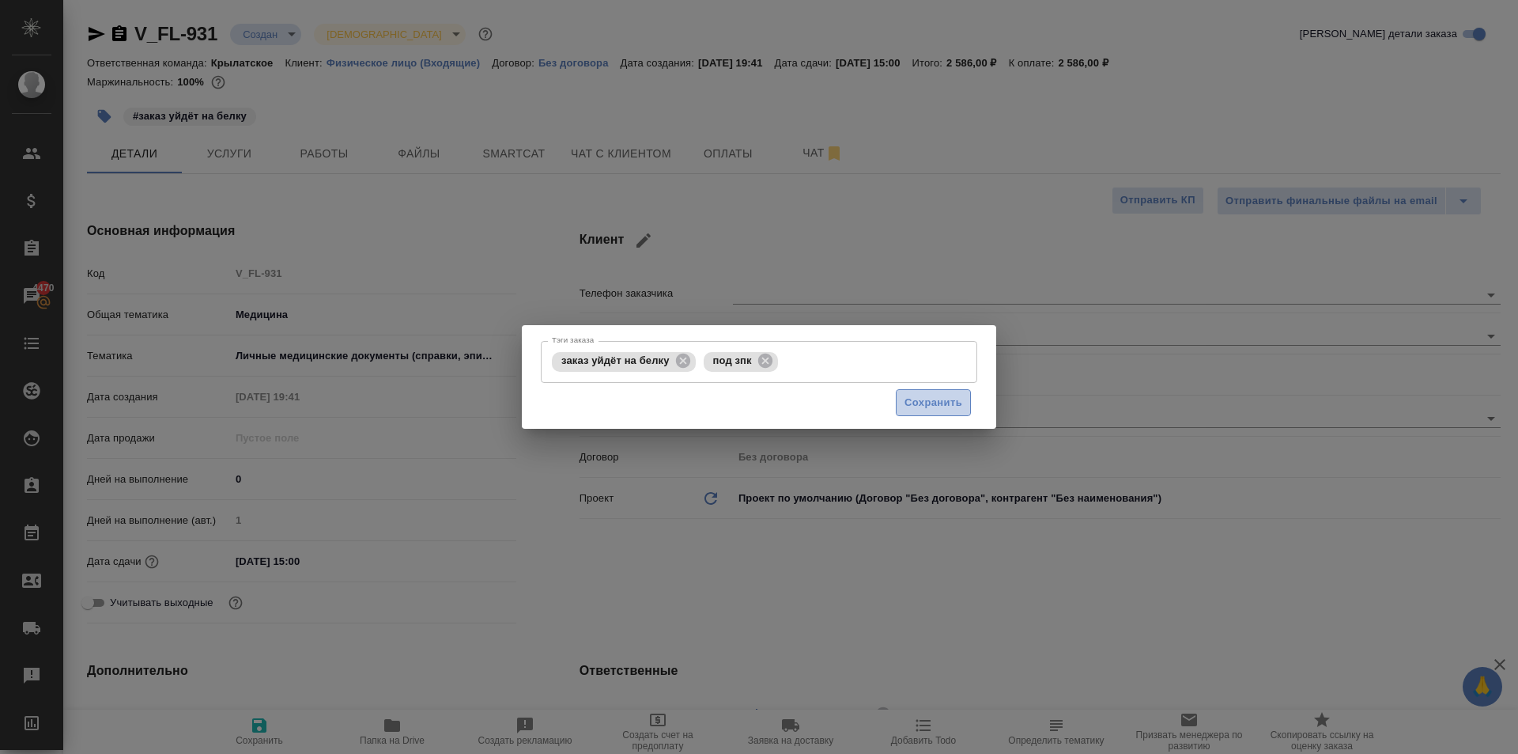
click at [965, 395] on button "Сохранить" at bounding box center [933, 403] width 75 height 28
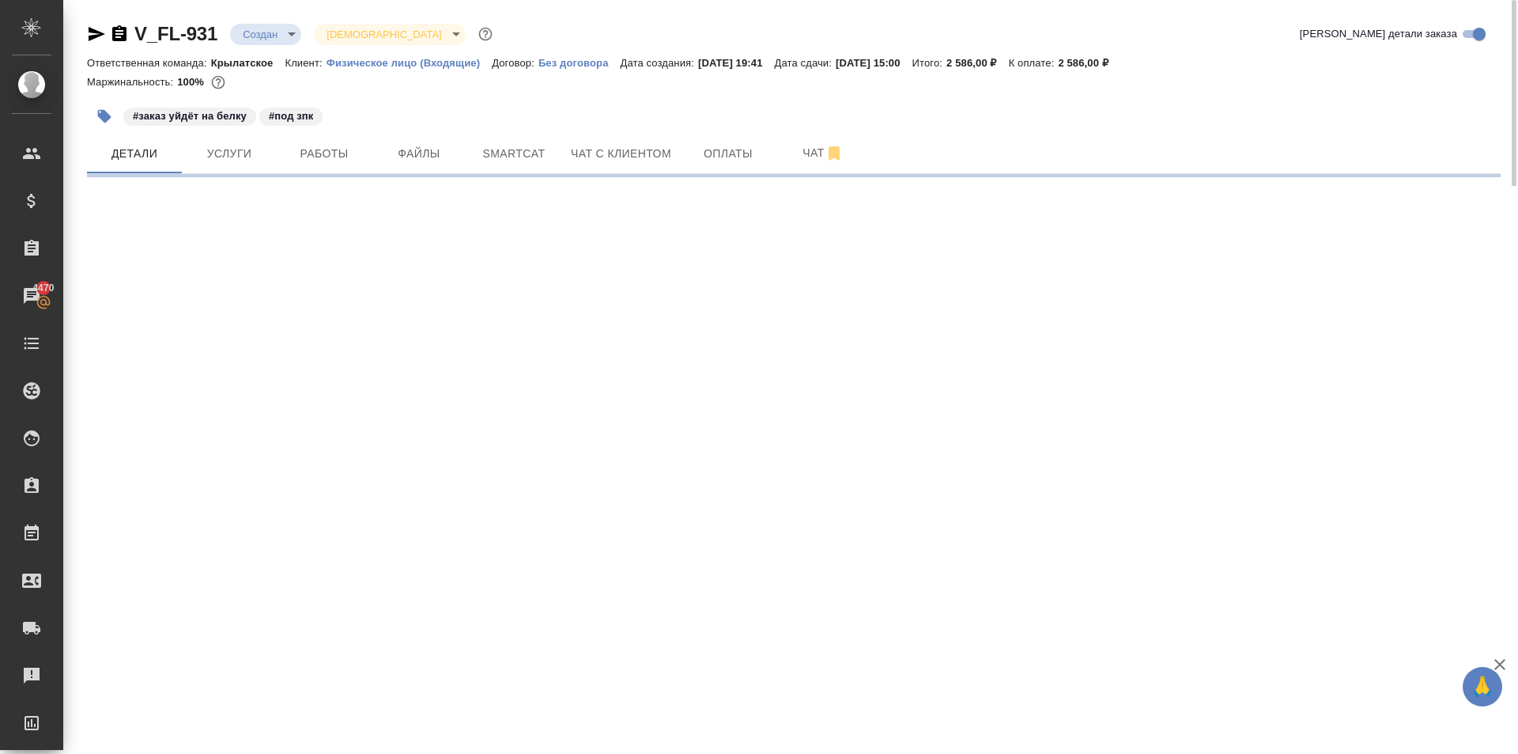
select select "RU"
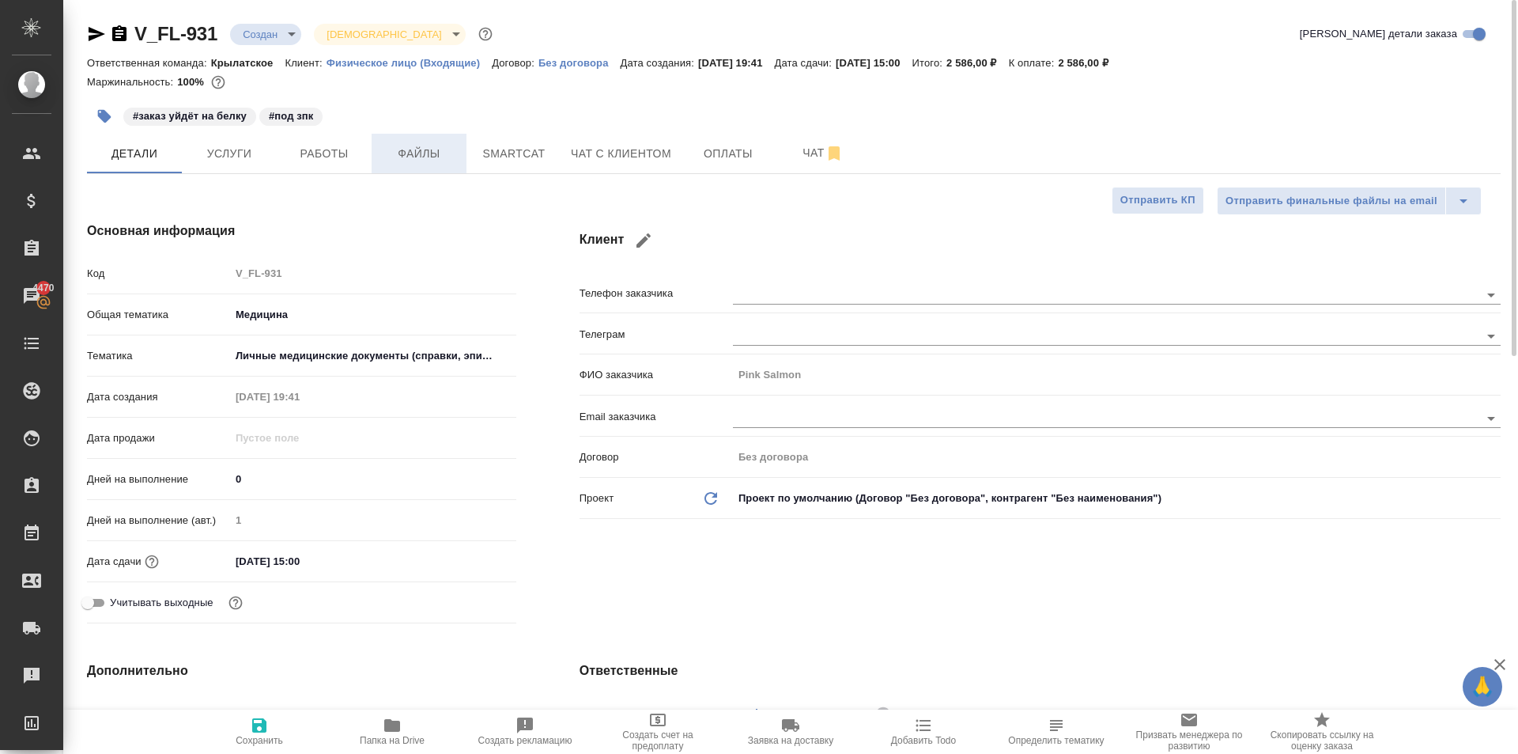
type textarea "x"
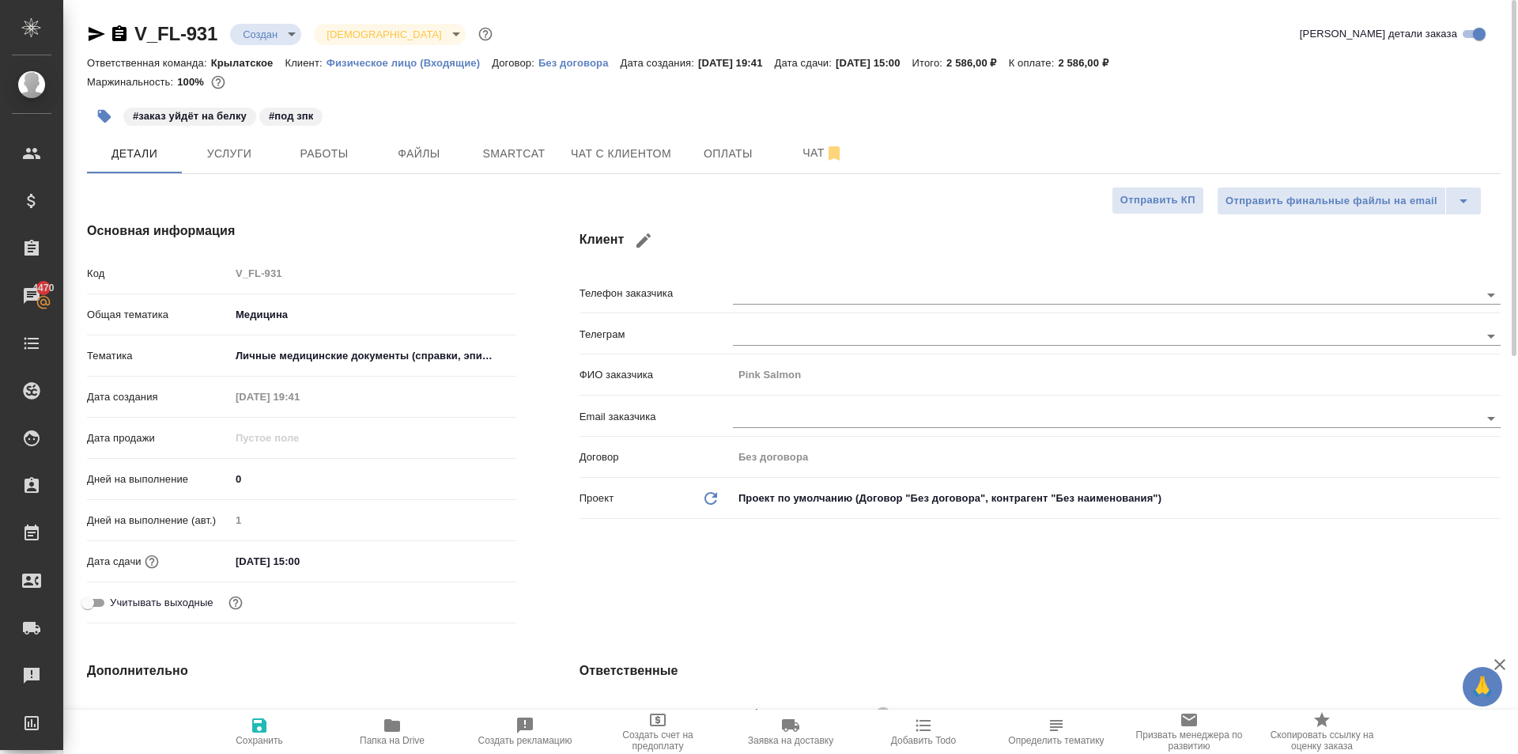
type textarea "x"
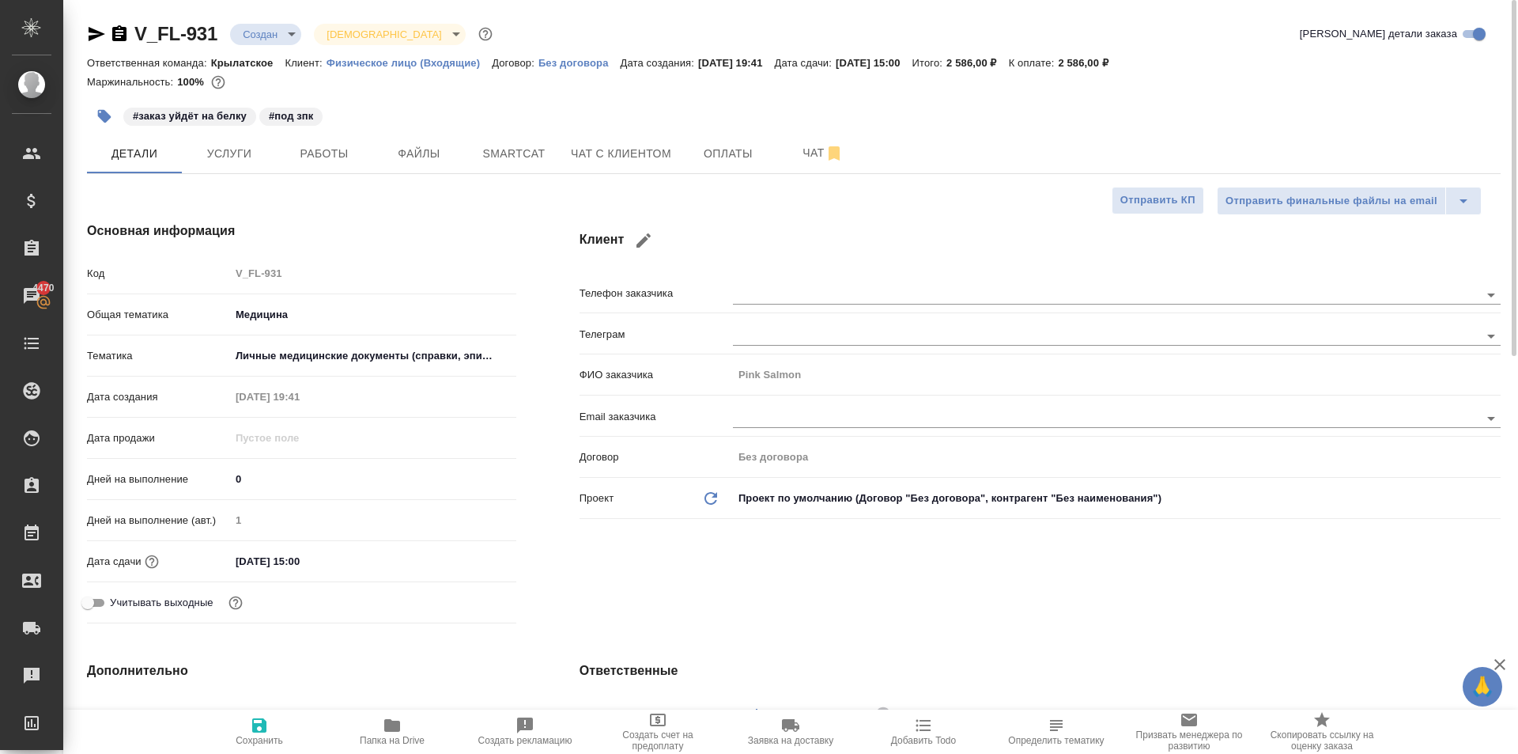
type textarea "x"
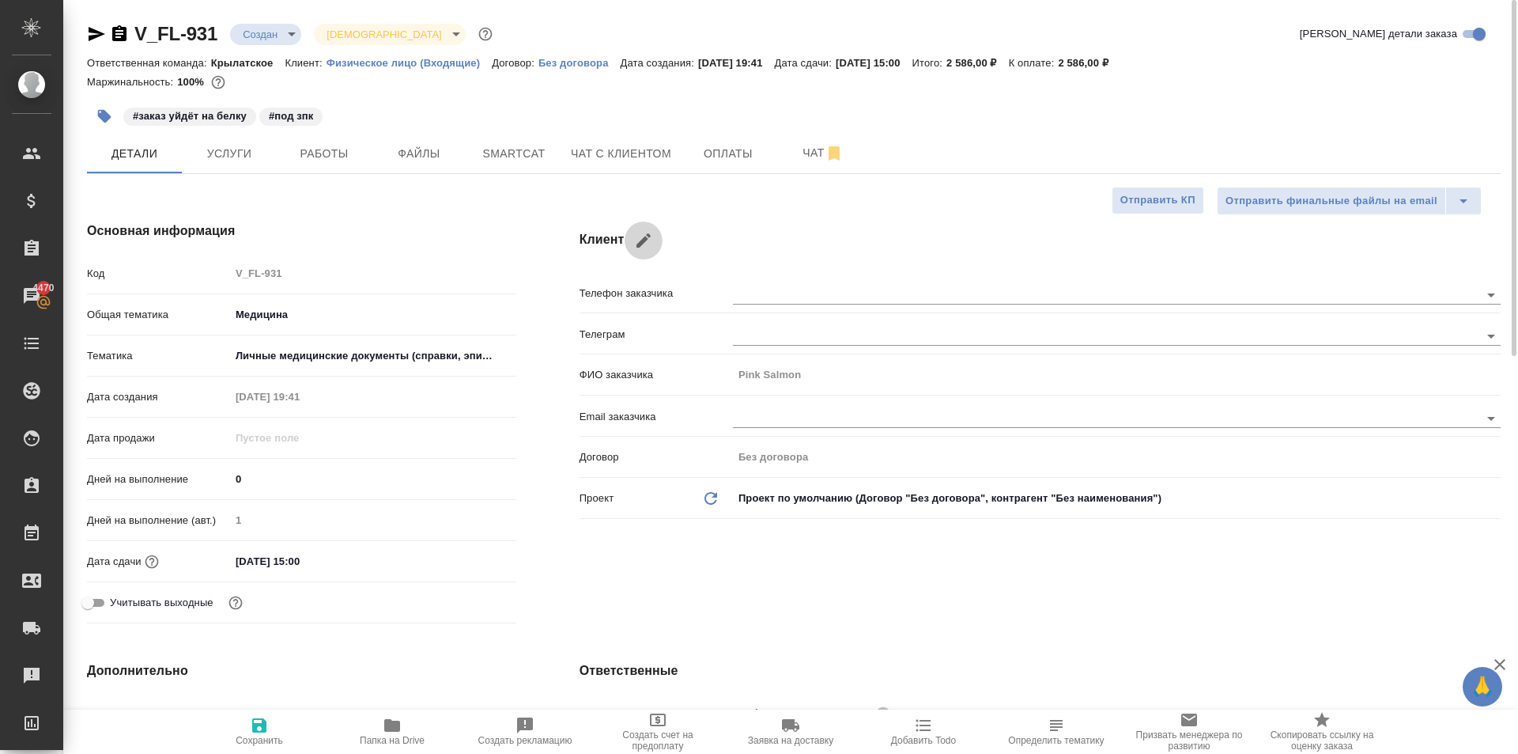
click at [645, 236] on icon "button" at bounding box center [644, 240] width 14 height 14
type input "Salmon"
type input "Pink"
checkbox input "true"
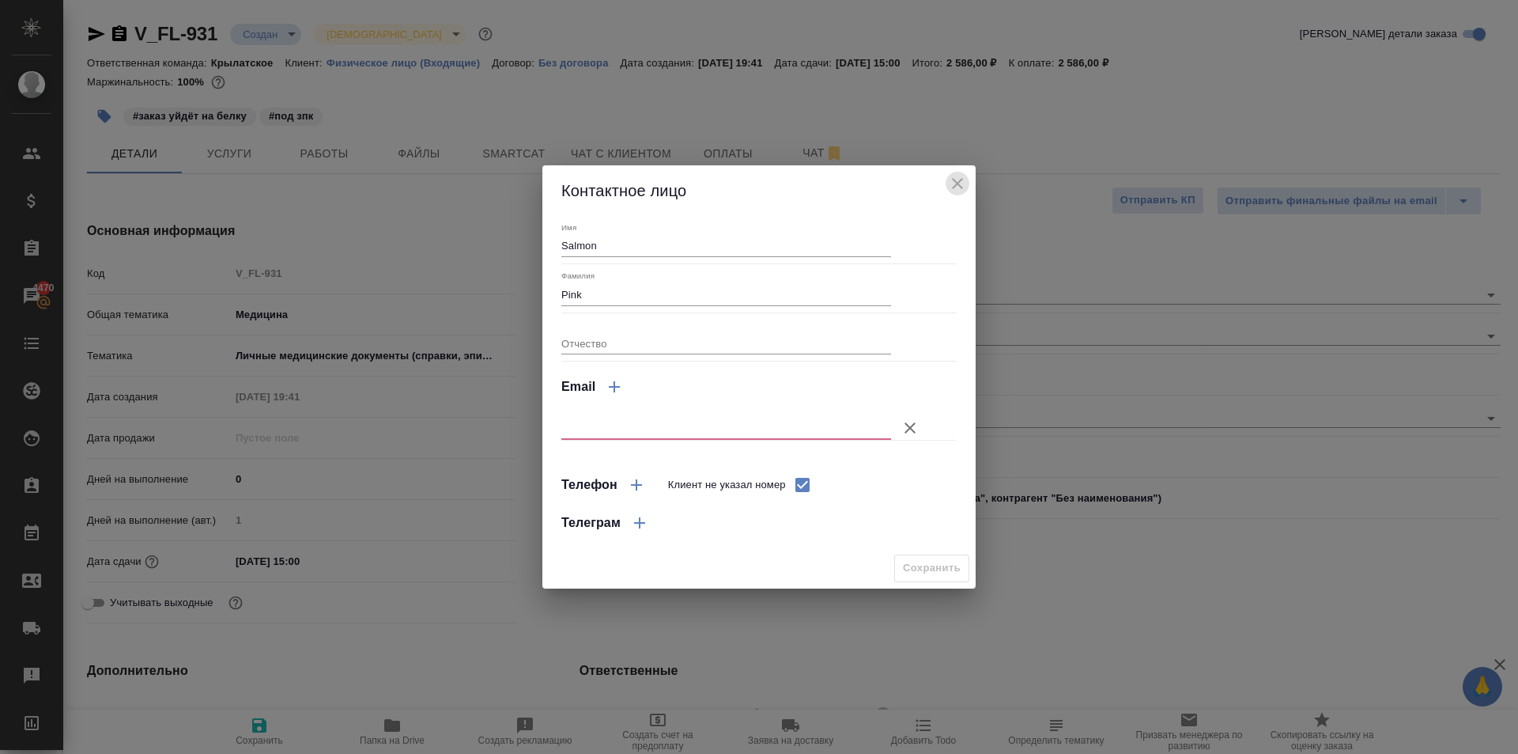
click at [954, 179] on icon "close" at bounding box center [957, 183] width 11 height 11
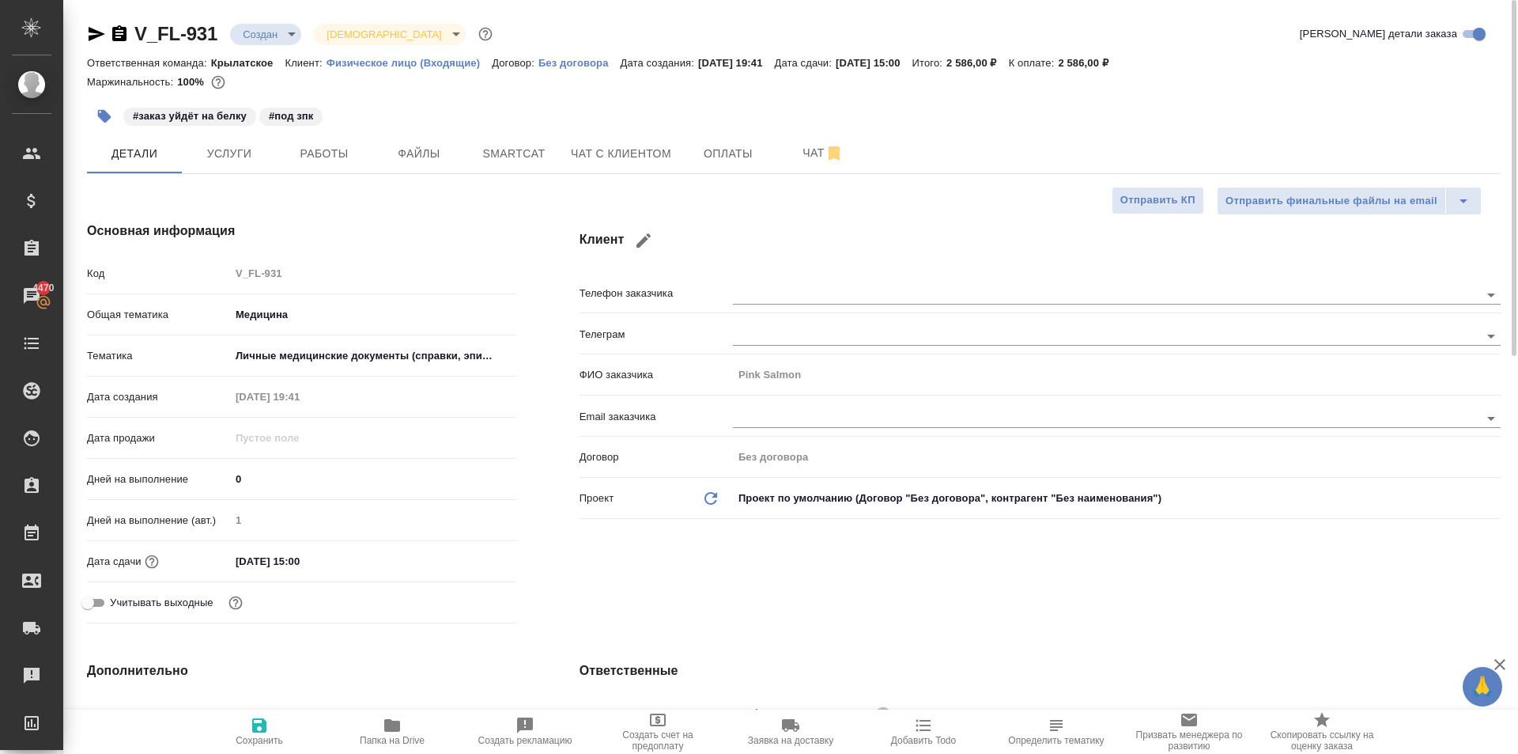
type textarea "x"
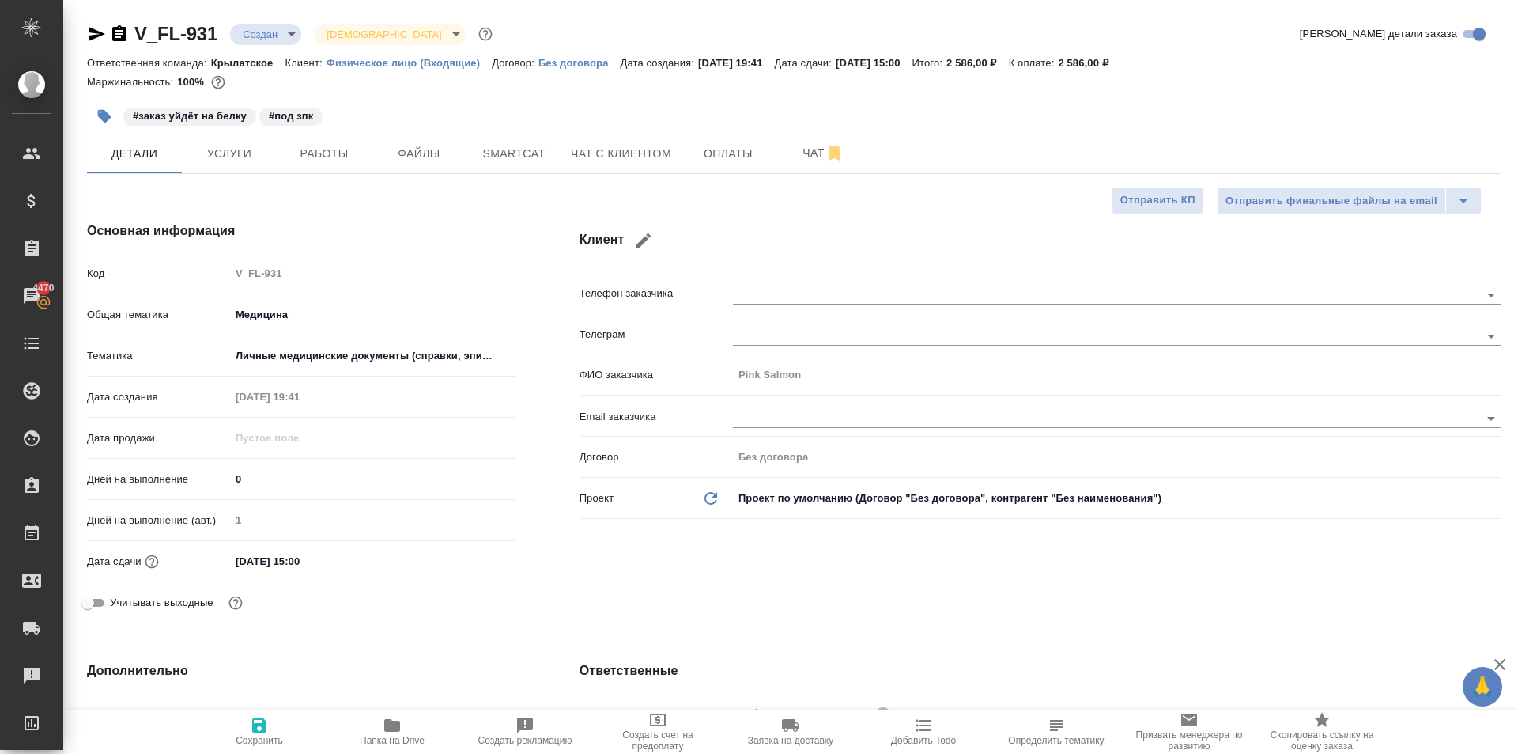
type textarea "x"
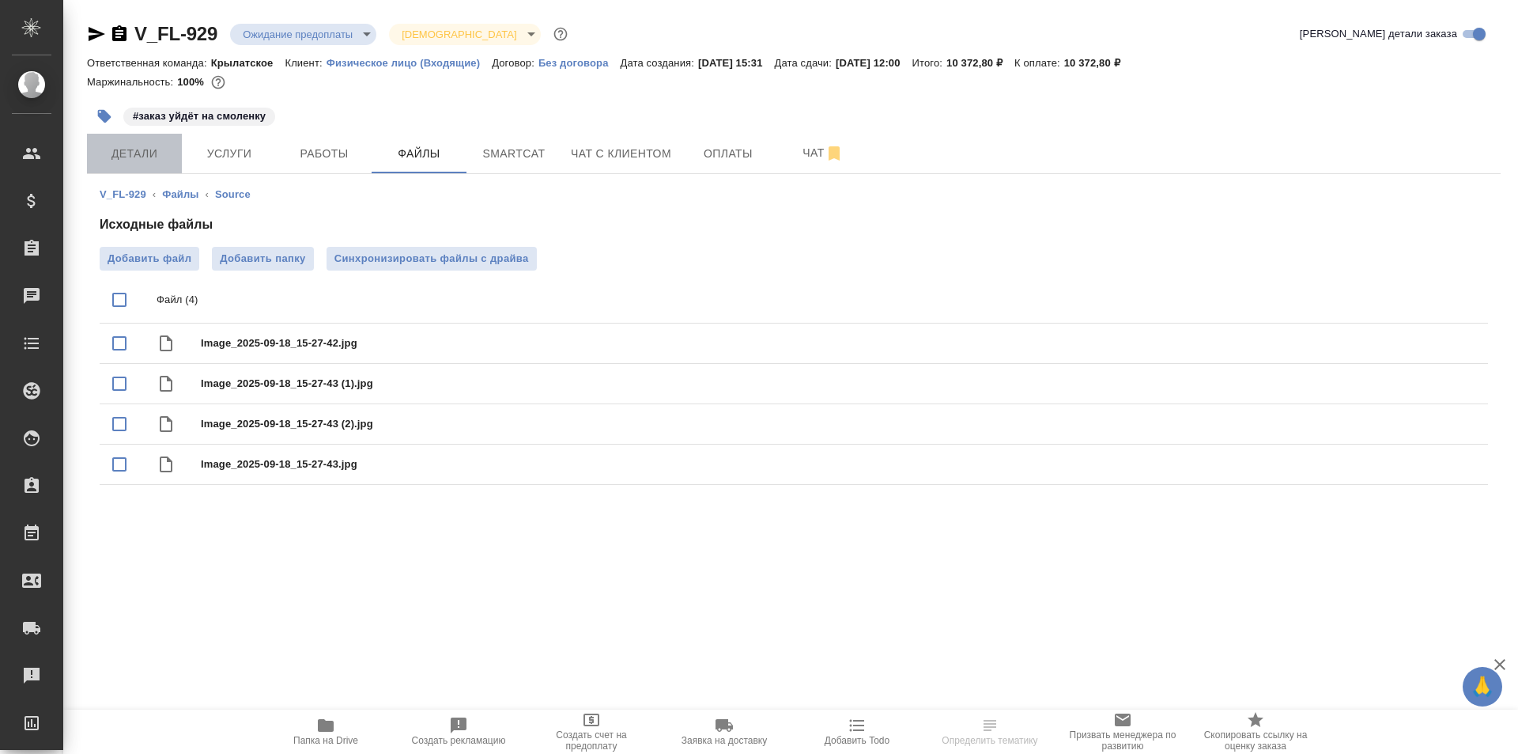
click at [171, 149] on span "Детали" at bounding box center [134, 154] width 76 height 20
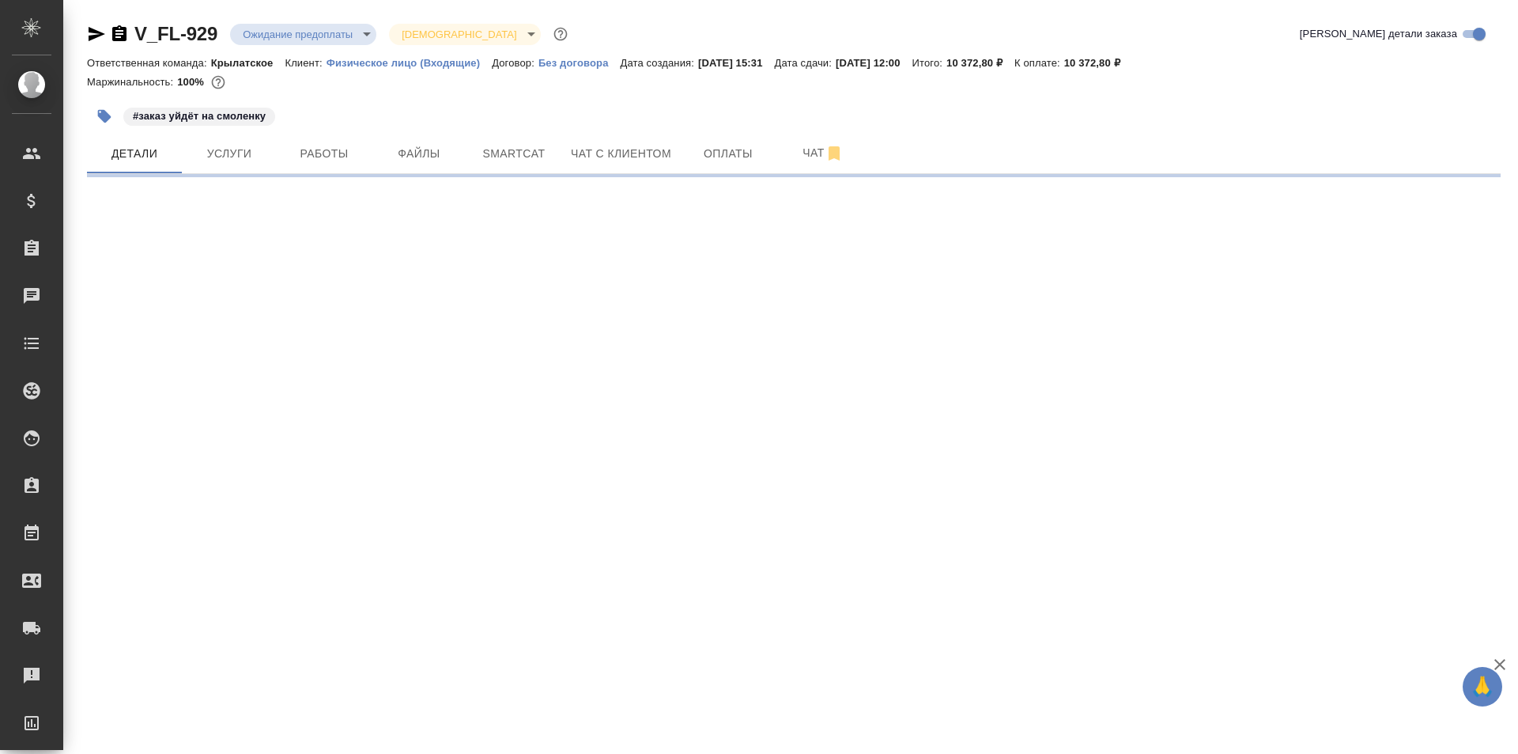
select select "RU"
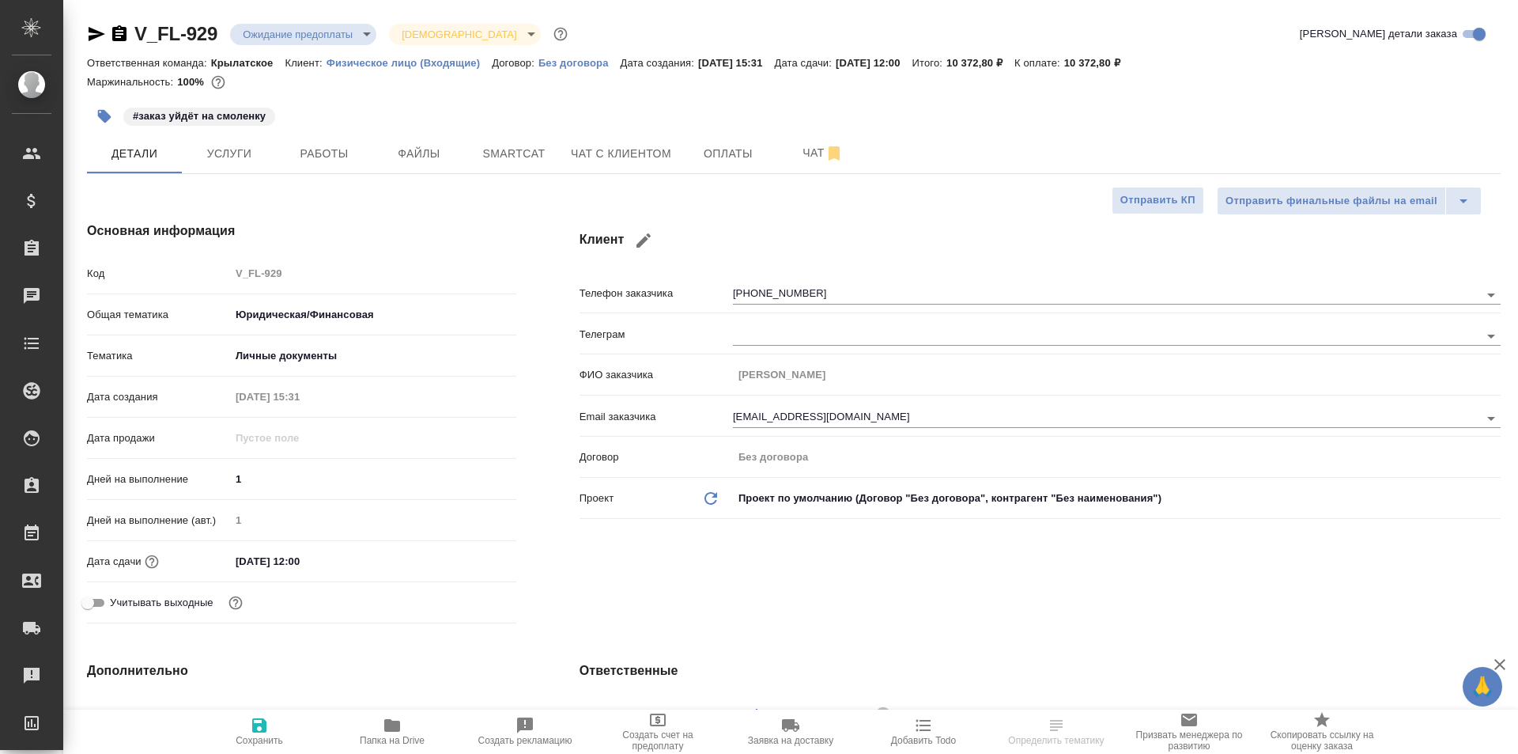
type textarea "x"
click at [277, 155] on button "Работы" at bounding box center [324, 154] width 95 height 40
click at [262, 156] on span "Услуги" at bounding box center [229, 154] width 76 height 20
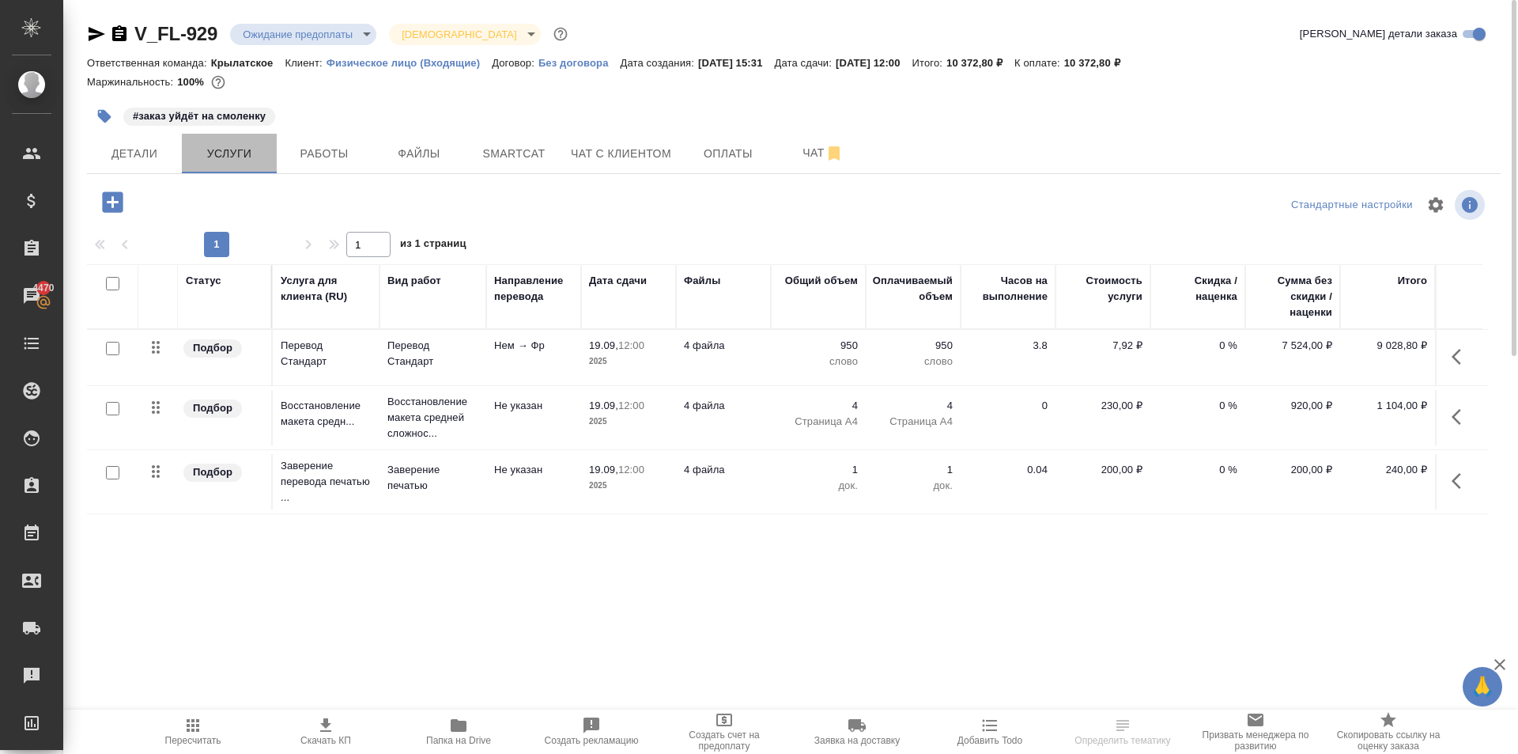
click at [262, 157] on span "Услуги" at bounding box center [229, 154] width 76 height 20
drag, startPoint x: 548, startPoint y: 157, endPoint x: 576, endPoint y: 157, distance: 28.5
click at [576, 157] on div "Детали Услуги Работы Файлы Smartcat Чат с клиентом Оплаты Чат" at bounding box center [794, 154] width 1414 height 40
click at [576, 157] on span "Чат с клиентом" at bounding box center [621, 154] width 100 height 20
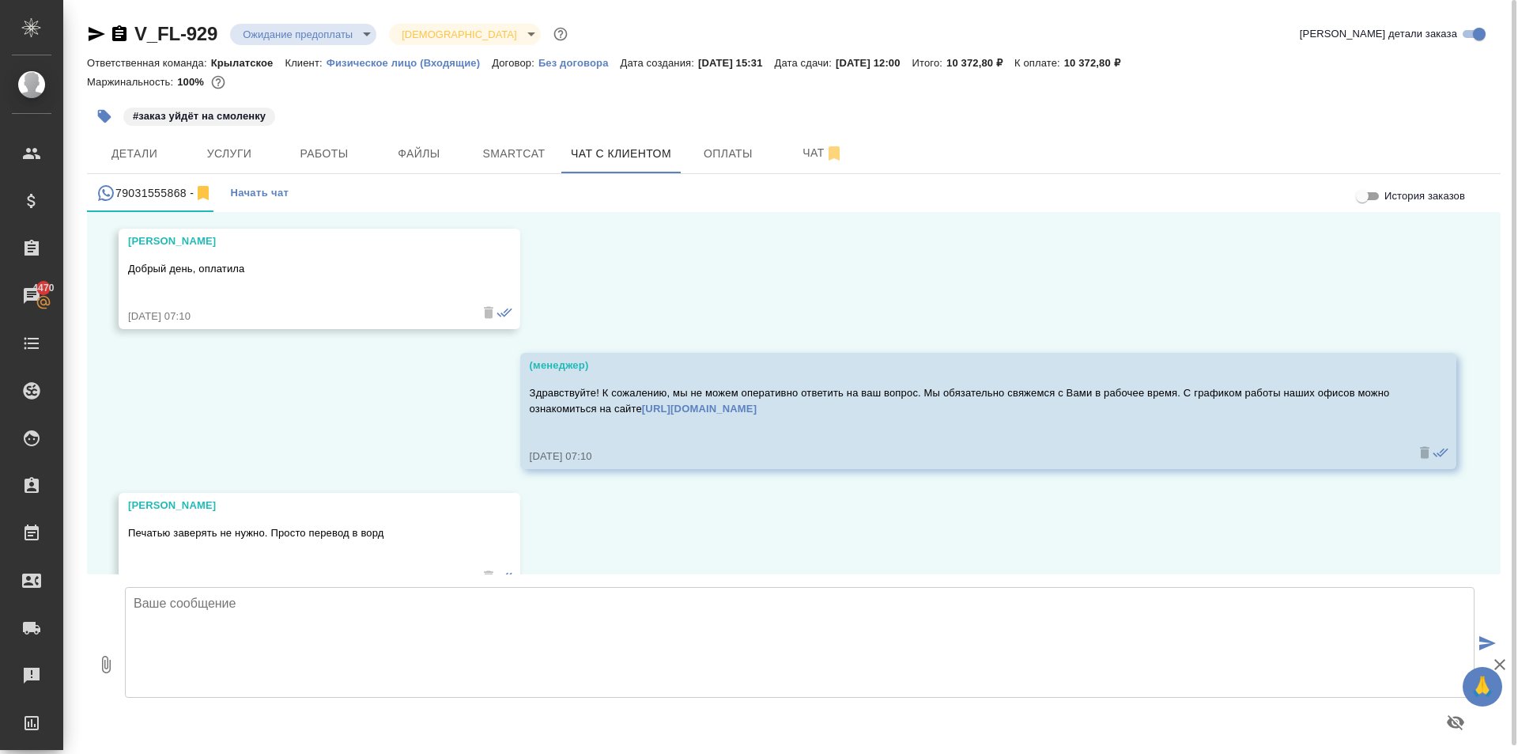
scroll to position [2270, 0]
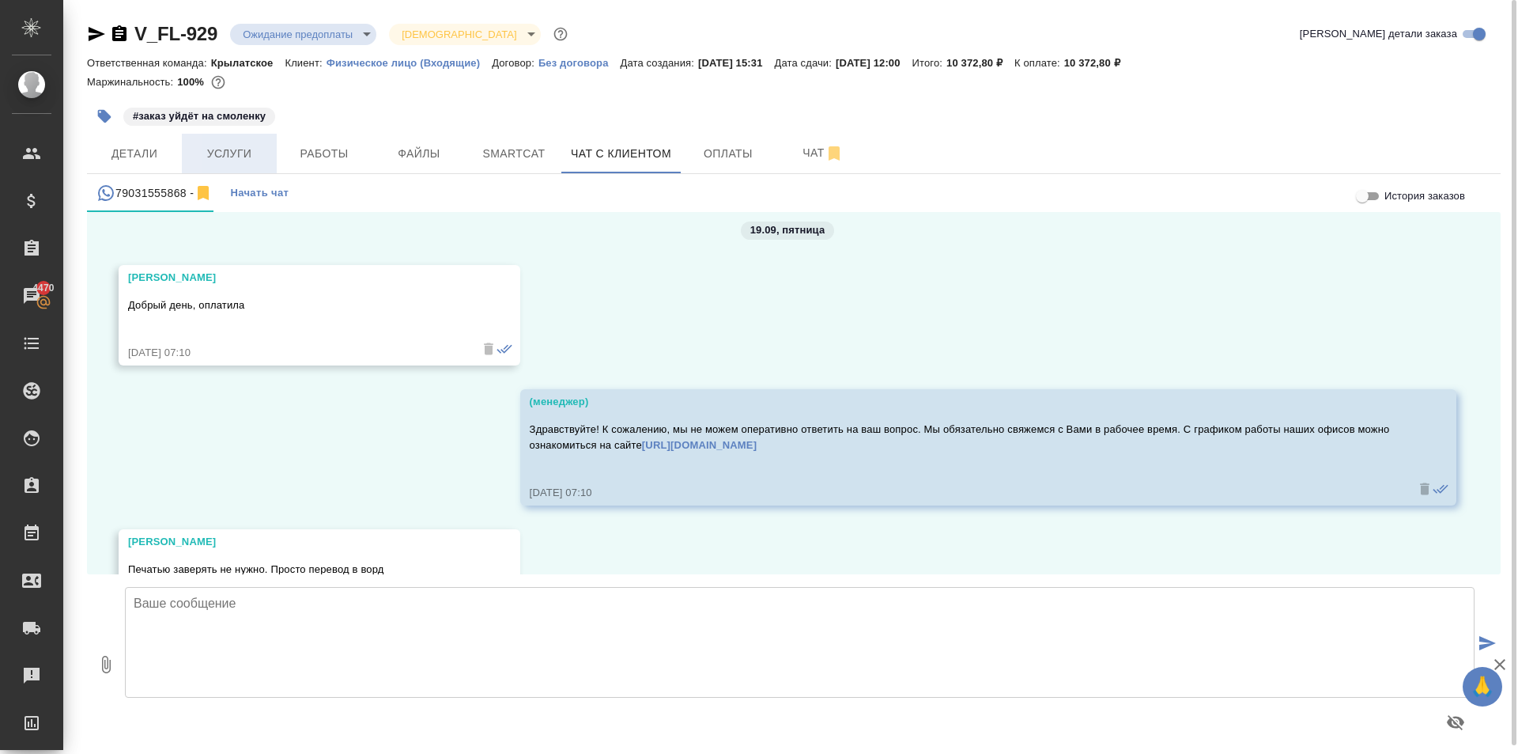
click at [214, 163] on span "Услуги" at bounding box center [229, 154] width 76 height 20
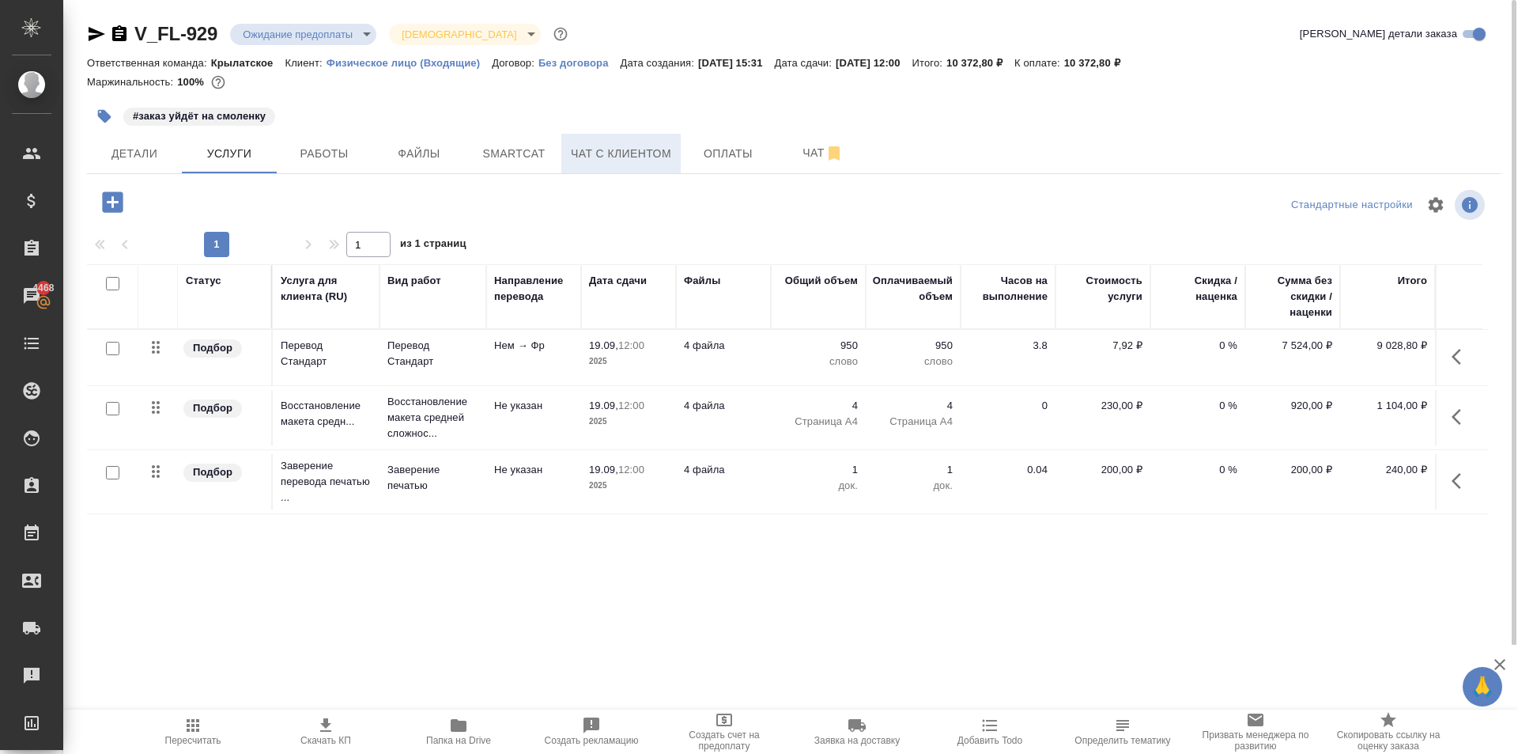
click at [644, 149] on span "Чат с клиентом" at bounding box center [621, 154] width 100 height 20
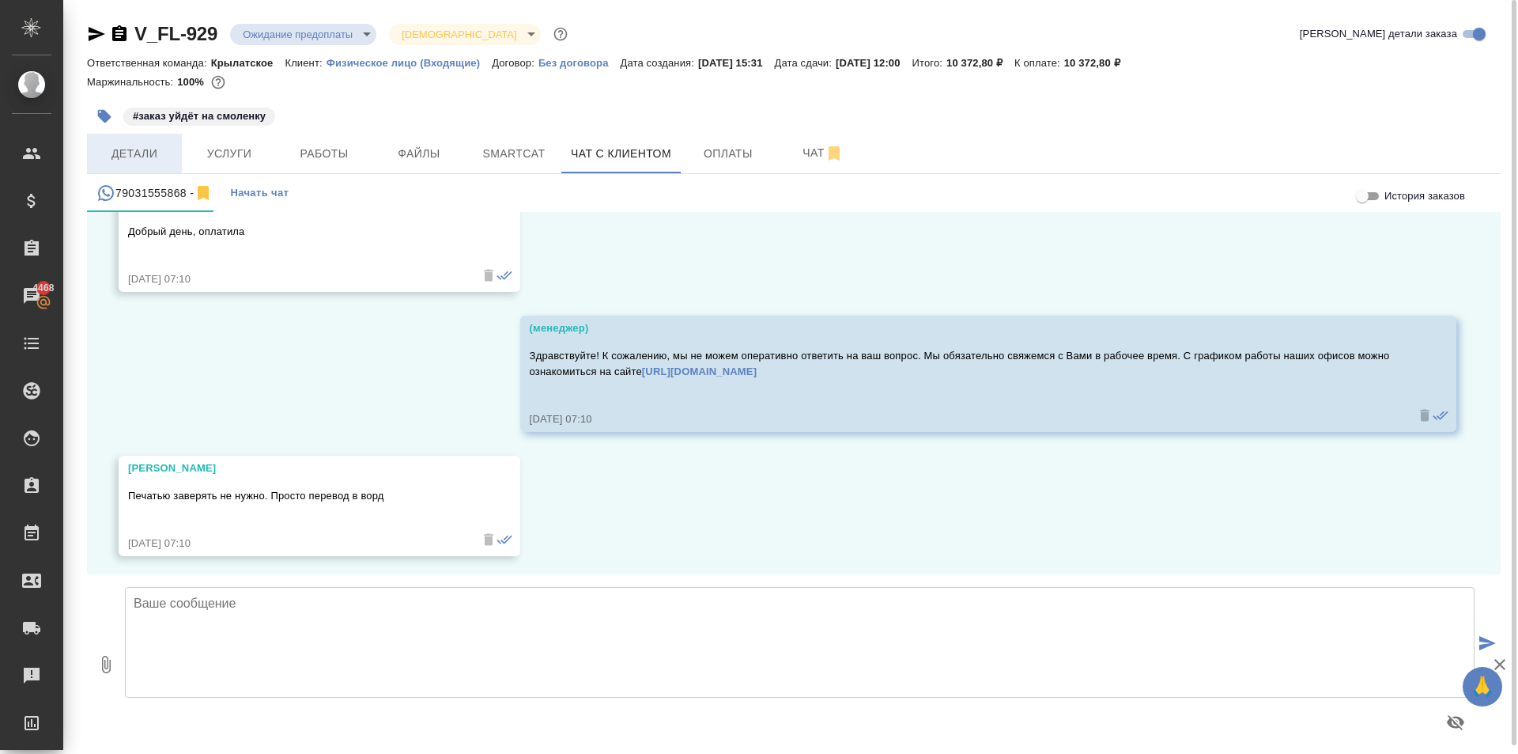
scroll to position [2349, 0]
click at [130, 144] on span "Детали" at bounding box center [134, 154] width 76 height 20
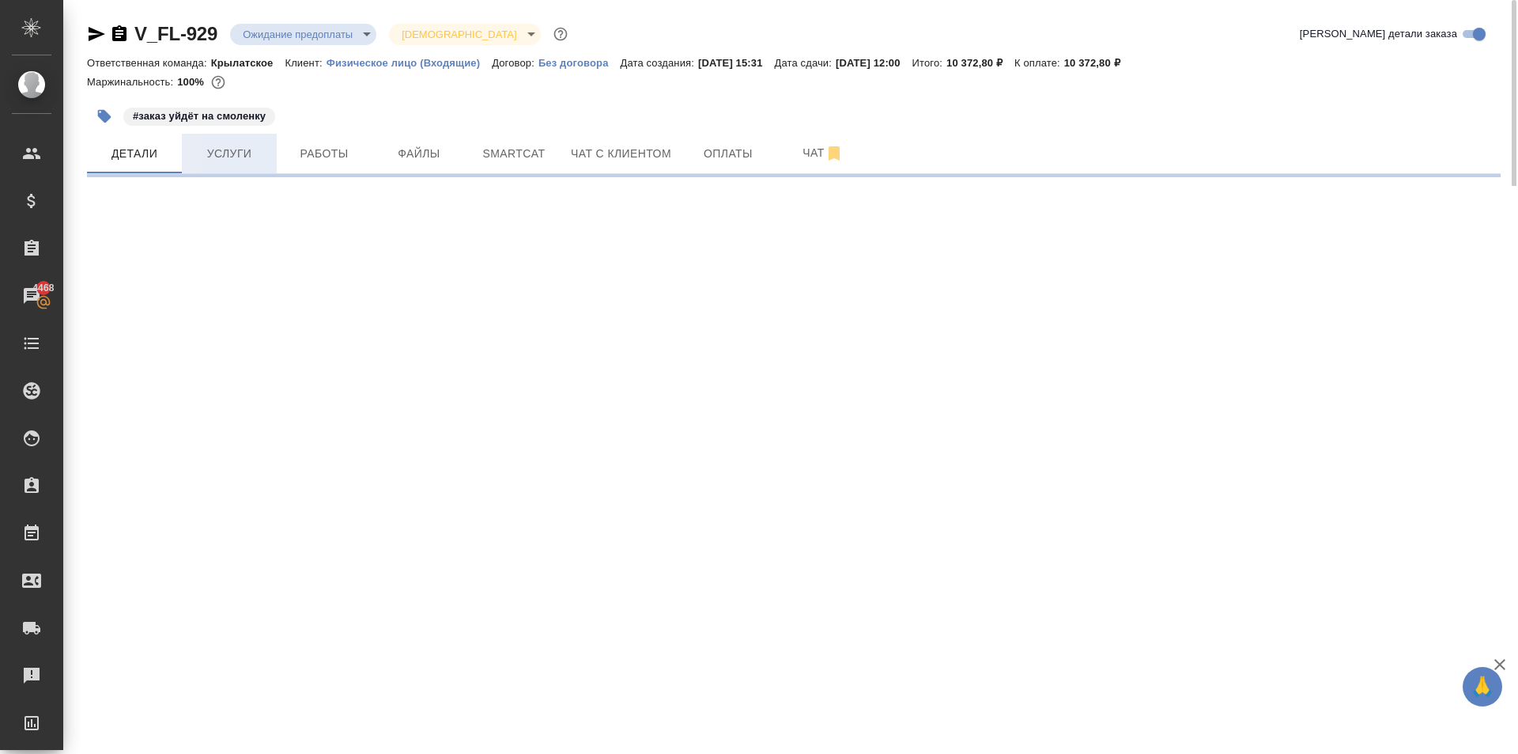
select select "RU"
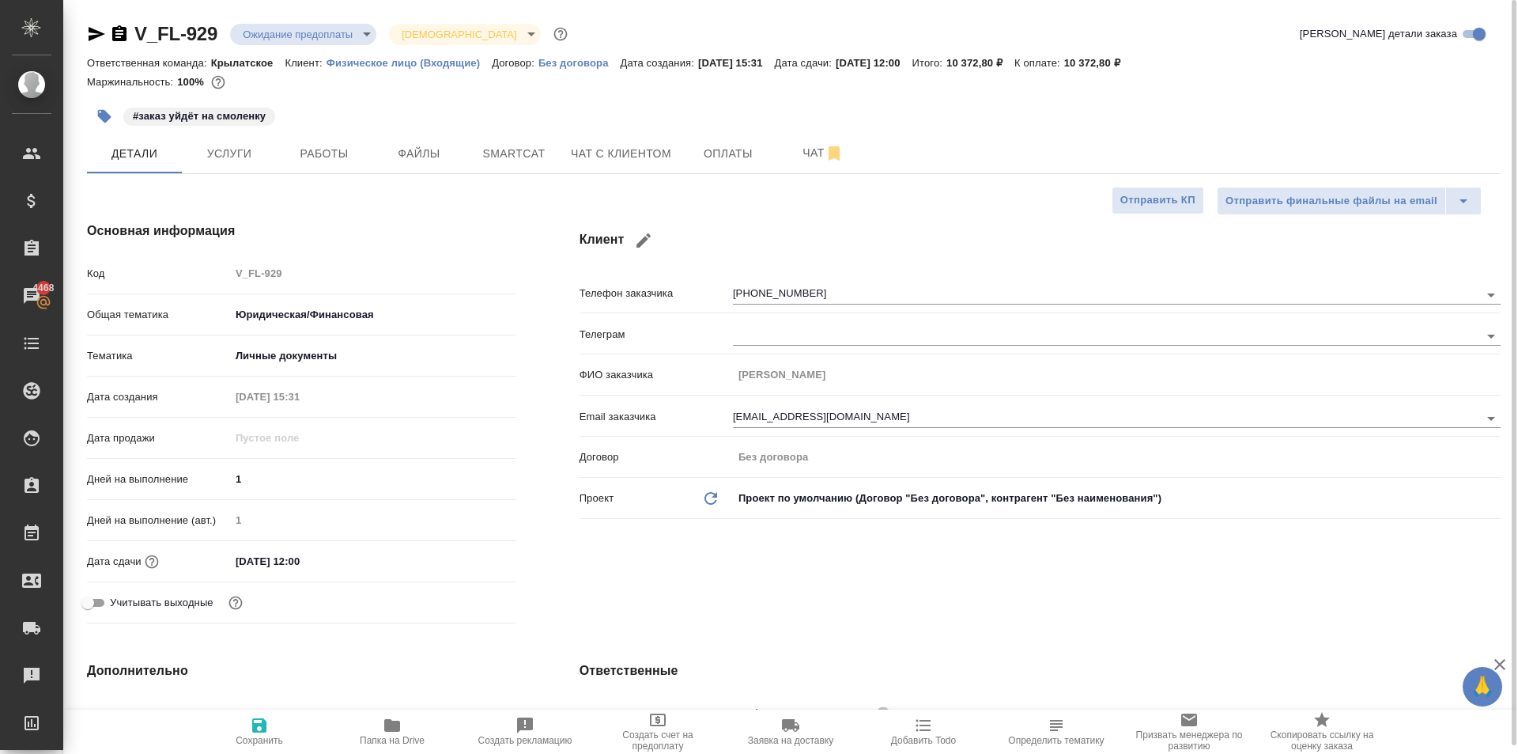
type textarea "x"
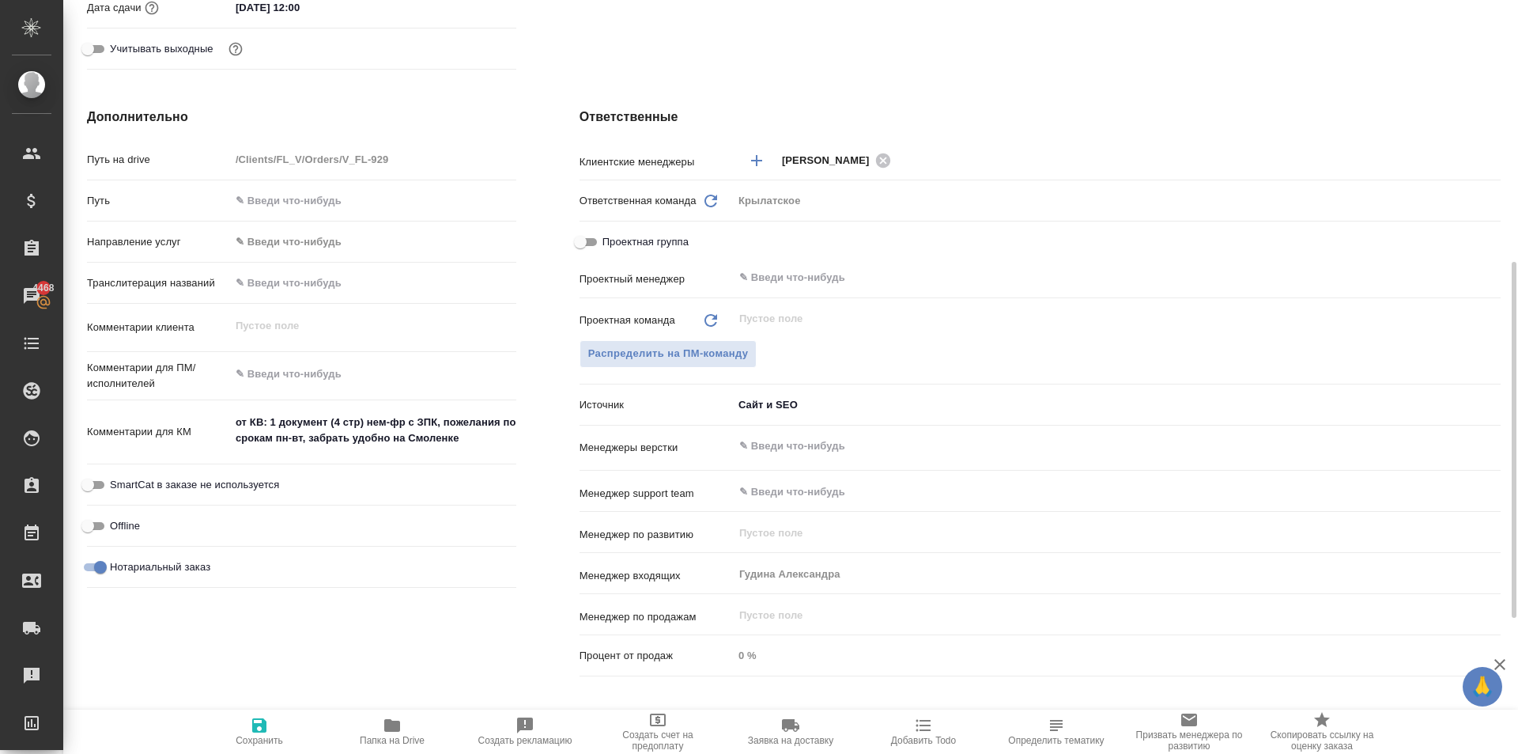
type textarea "x"
click at [468, 448] on textarea "от КВ: 1 документ (4 стр) нем-фр с ЗПК, пожелания по срокам пн-вт, забрать удоб…" at bounding box center [373, 430] width 286 height 43
click at [483, 437] on textarea "от КВ: 1 документ (4 стр) нем-фр с ЗПК, пожелания по срокам пн-вт, забрать удоб…" at bounding box center [373, 431] width 285 height 43
type textarea "x"
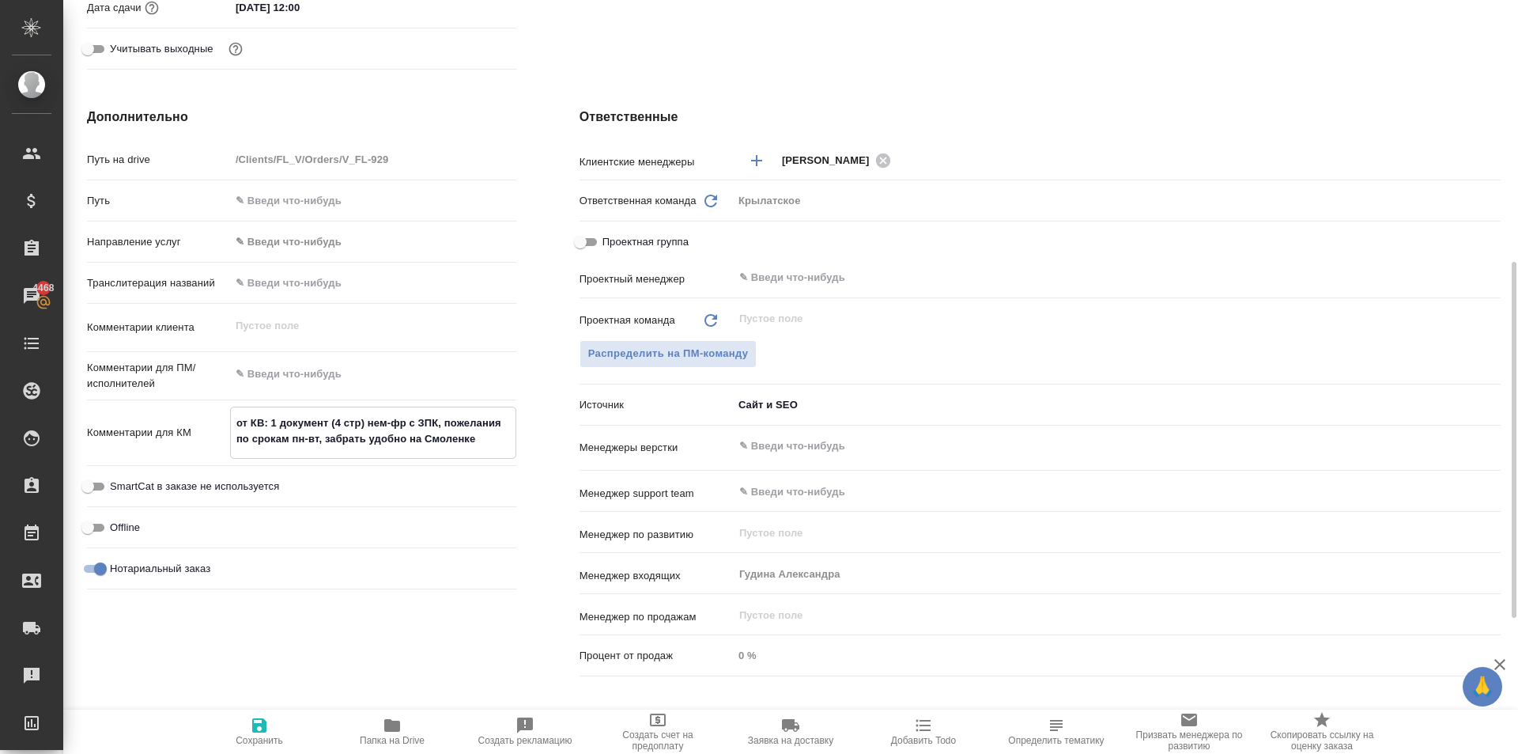
type textarea "от КВ: 1 документ (4 стр) нем-фр с ЗПК, пожелания по срокам пн-вт, забрать удоб…"
type textarea "x"
type textarea "от КВ: 1 документ (4 стр) нем-фр с ЗПК, пожелания по срокам пн-вт, забрать удоб…"
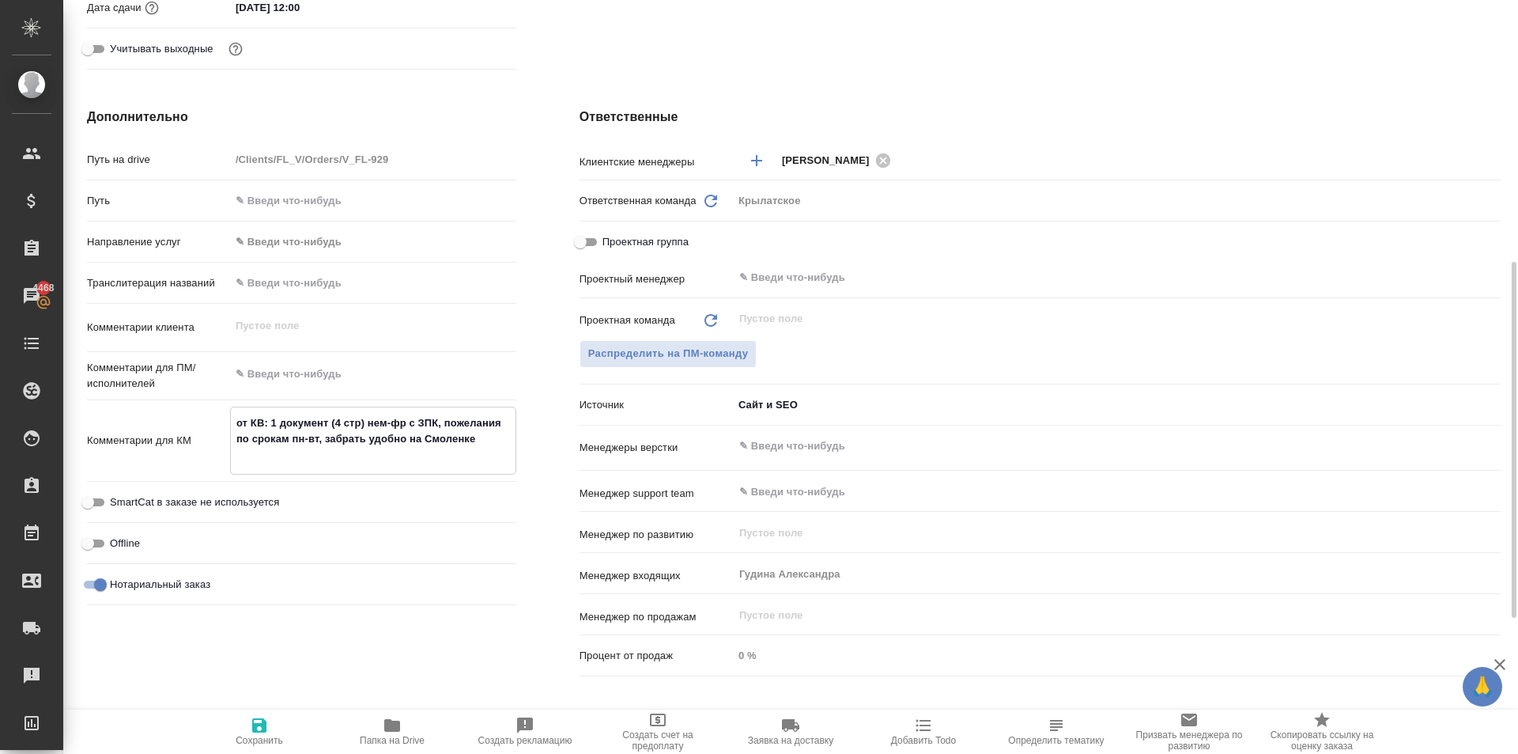
type textarea "x"
type textarea "от КВ: 1 документ (4 стр) нем-фр с ЗПК, пожелания по срокам пн-вт, забрать удоб…"
type textarea "x"
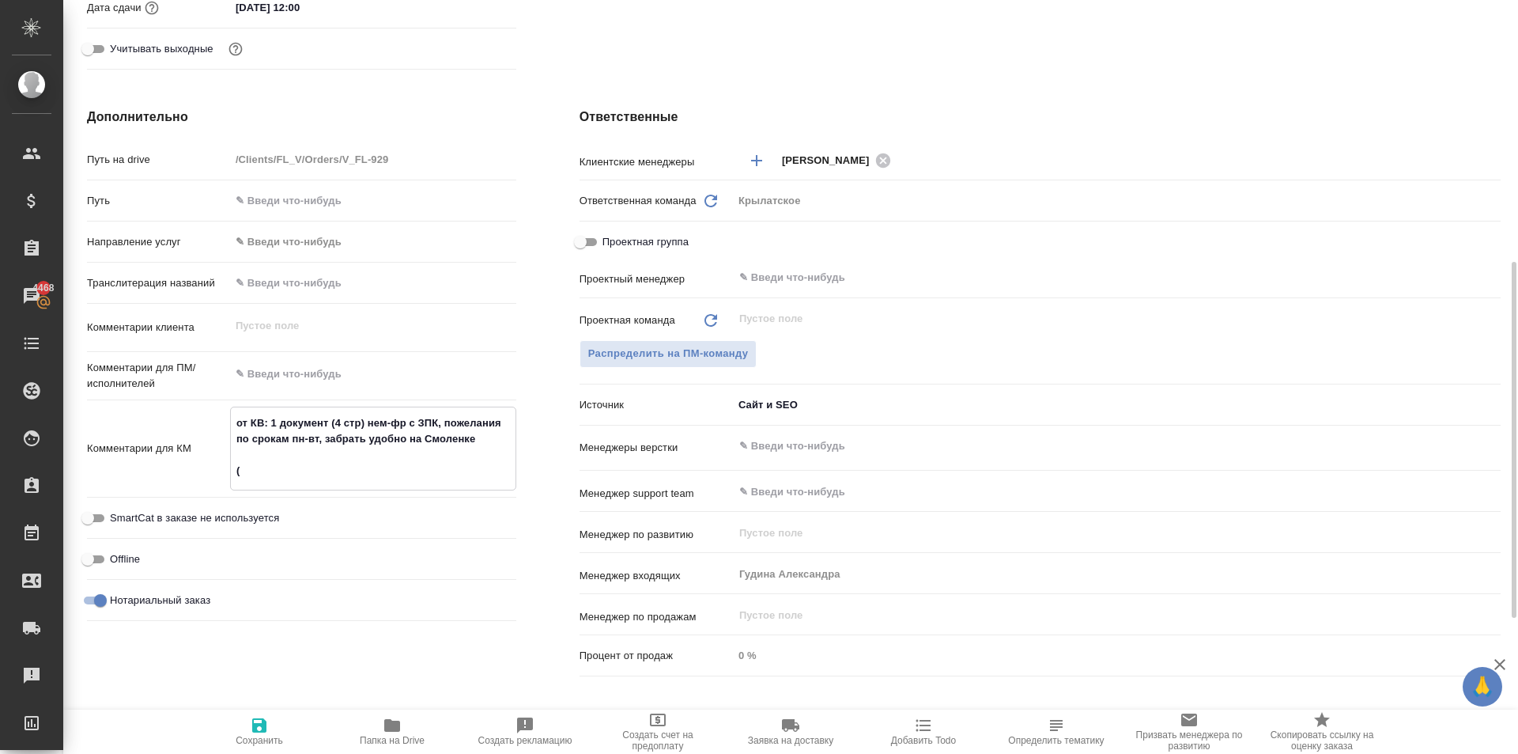
type textarea "x"
type textarea "от КВ: 1 документ (4 стр) нем-фр с ЗПК, пожелания по срокам пн-вт, забрать удоб…"
type textarea "x"
type textarea "от КВ: 1 документ (4 стр) нем-фр с ЗПК, пожелания по срокам пн-вт, забрать удоб…"
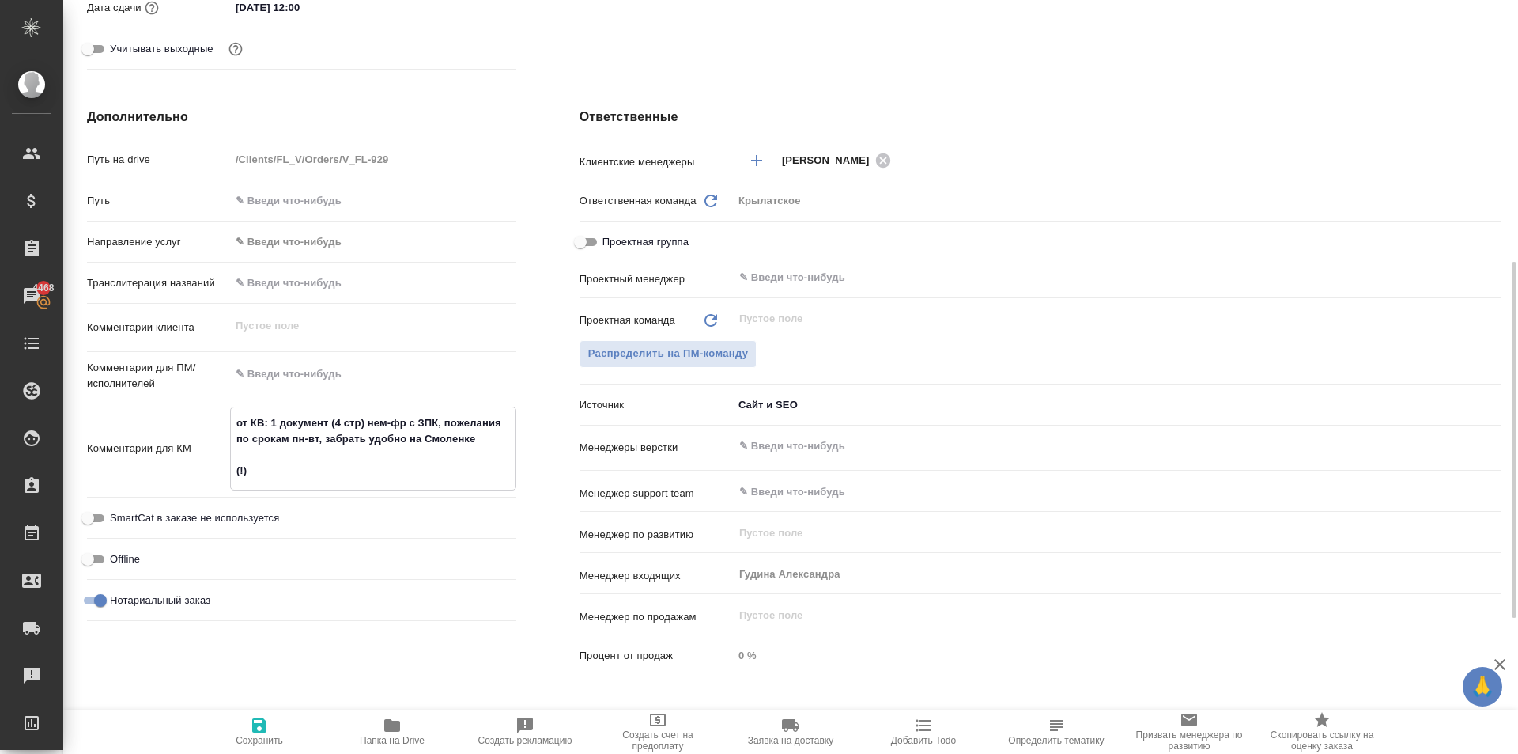
type textarea "x"
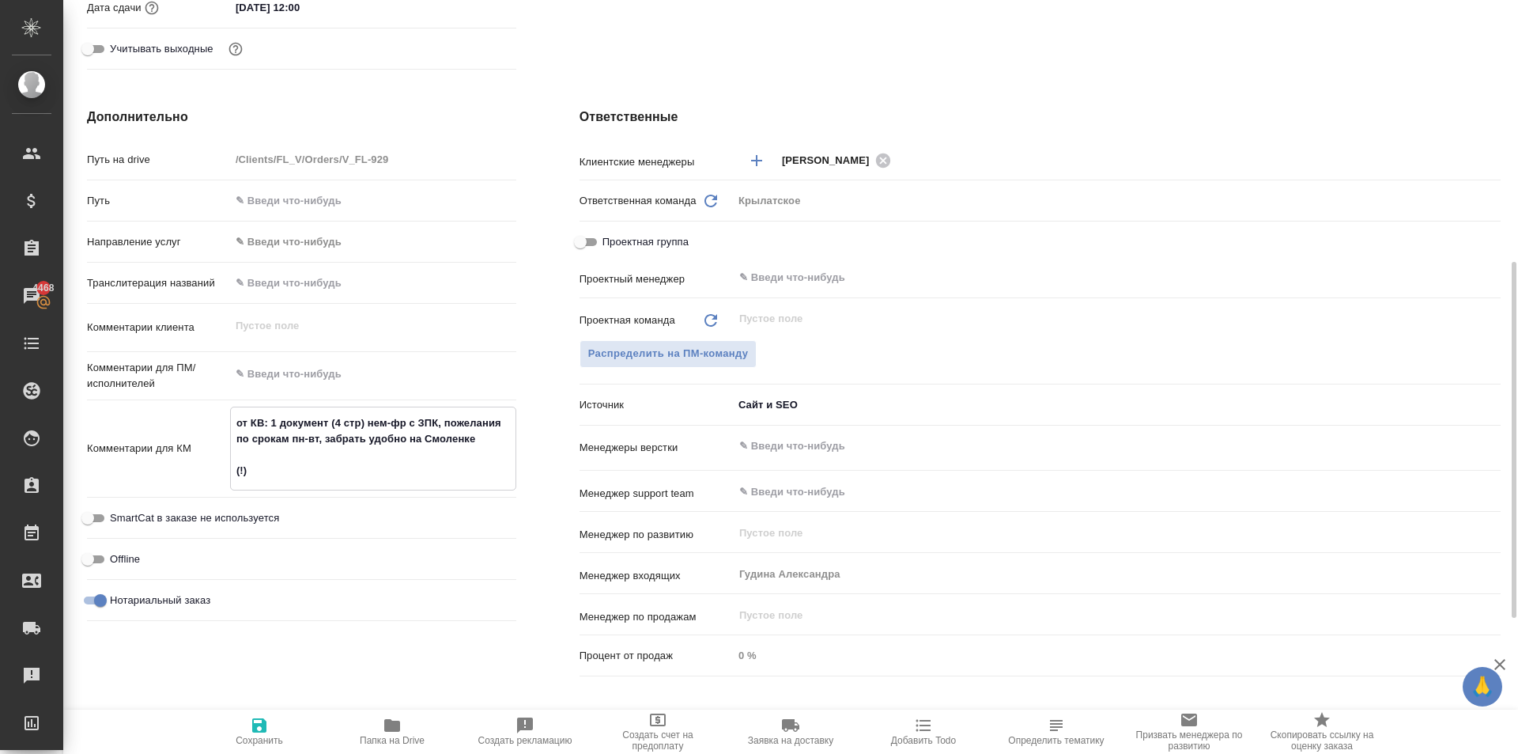
type textarea "от КВ: 1 документ (4 стр) нем-фр с ЗПК, пожелания по срокам пн-вт, забрать удоб…"
type textarea "x"
type textarea "от КВ: 1 документ (4 стр) нем-фр с ЗПК, пожелания по срокам пн-вт, забрать удоб…"
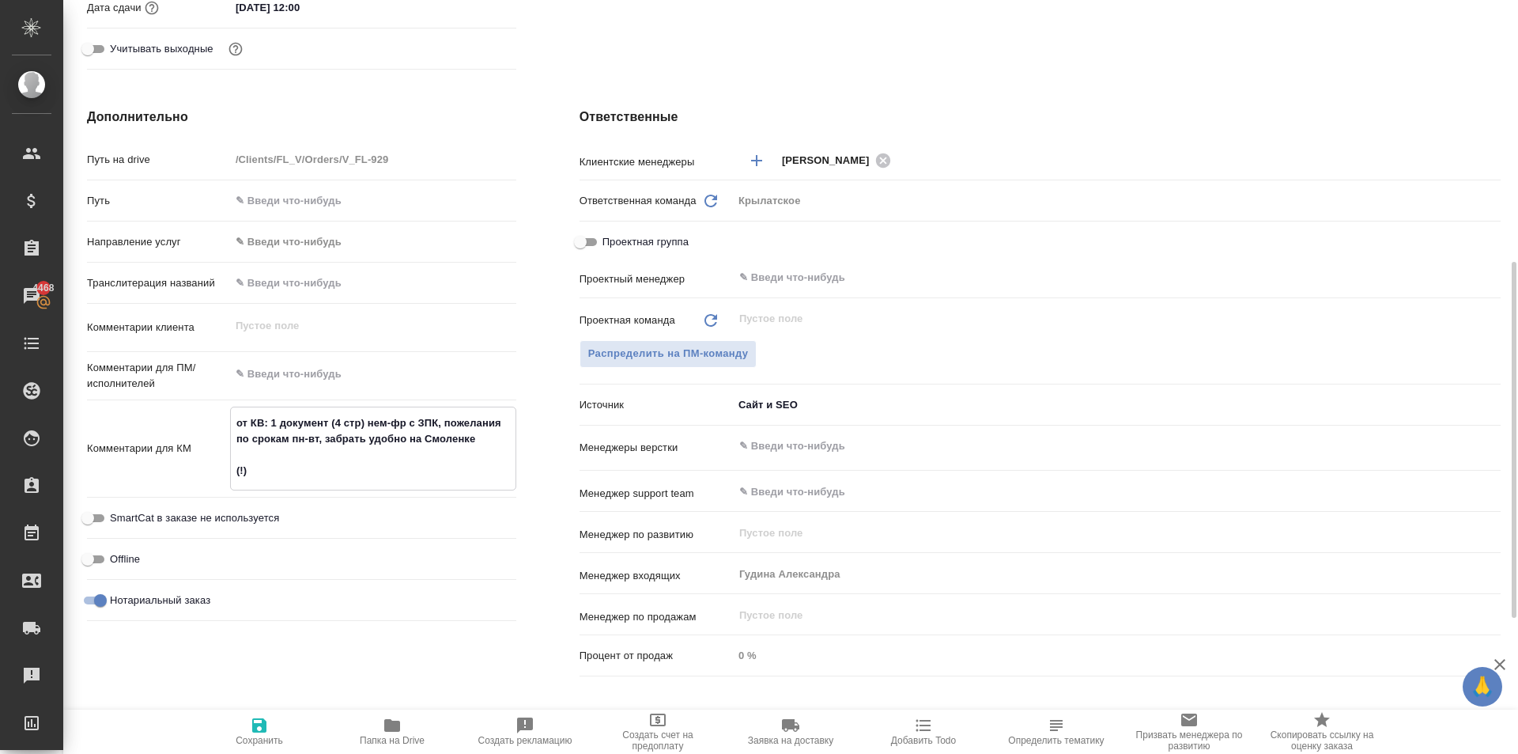
type textarea "x"
type textarea "от КВ: 1 документ (4 стр) нем-фр с ЗПК, пожелания по срокам пн-вт, забрать удоб…"
type textarea "x"
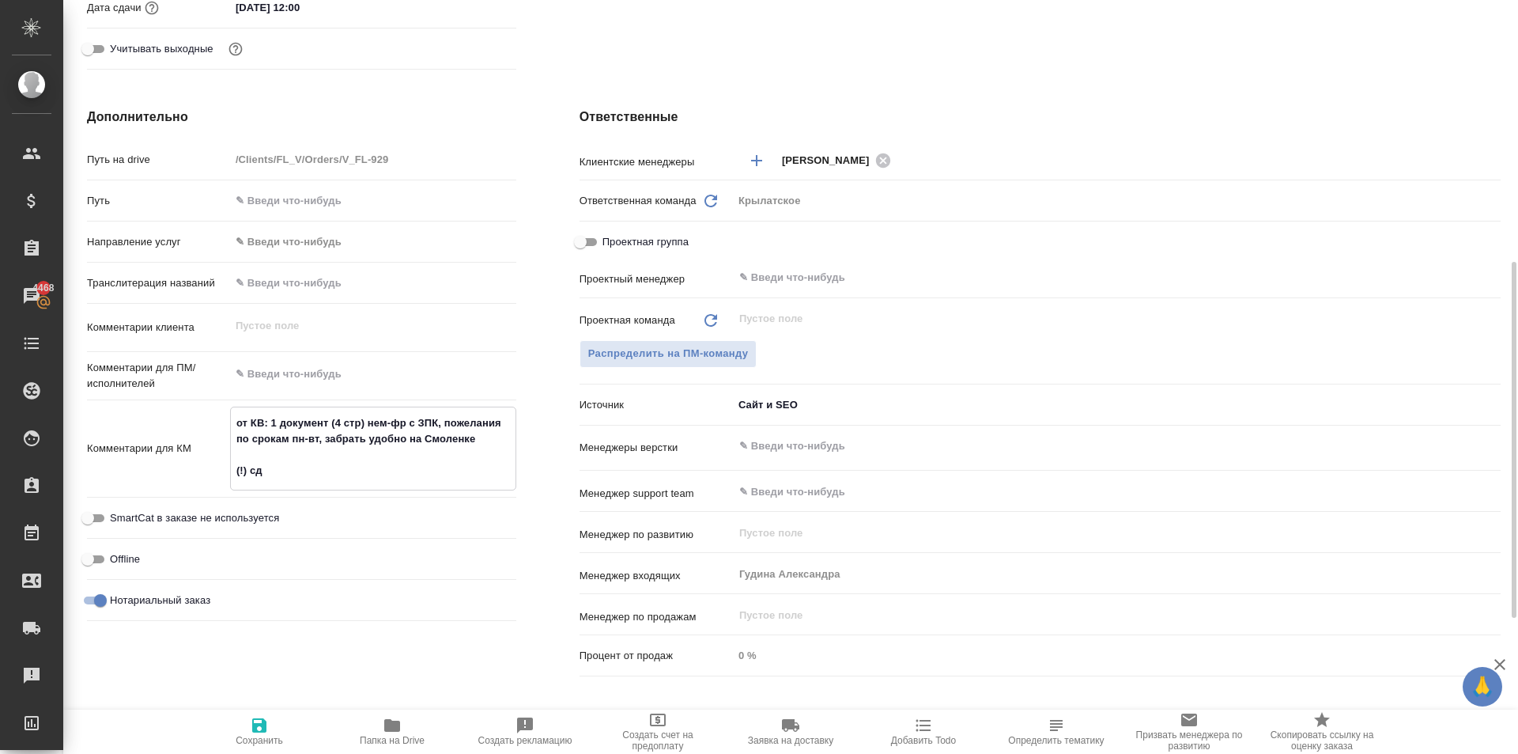
type textarea "x"
type textarea "от КВ: 1 документ (4 стр) нем-фр с ЗПК, пожелания по срокам пн-вт, забрать удоб…"
type textarea "x"
type textarea "от КВ: 1 документ (4 стр) нем-фр с ЗПК, пожелания по срокам пн-вт, забрать удоб…"
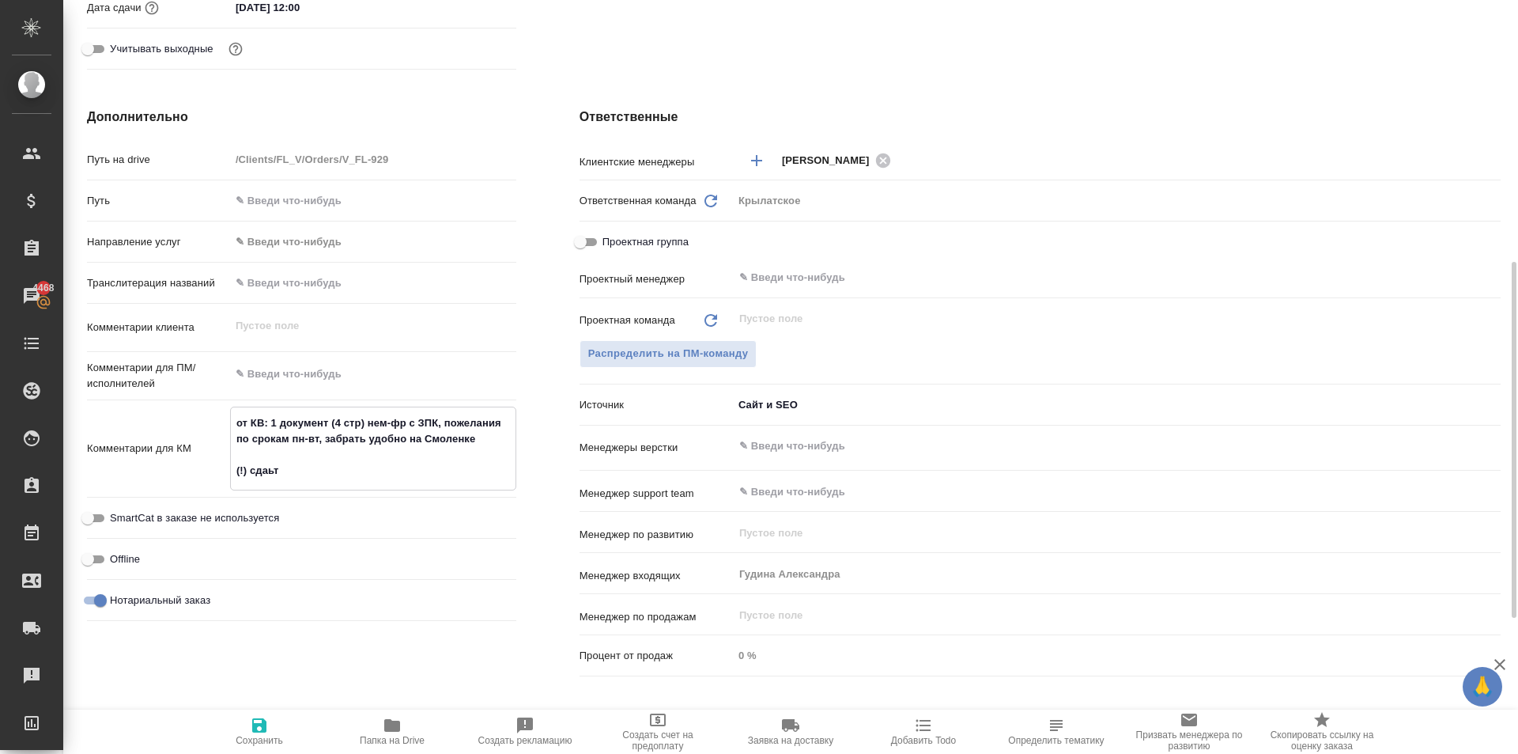
type textarea "x"
type textarea "от КВ: 1 документ (4 стр) нем-фр с ЗПК, пожелания по срокам пн-вт, забрать удоб…"
type textarea "x"
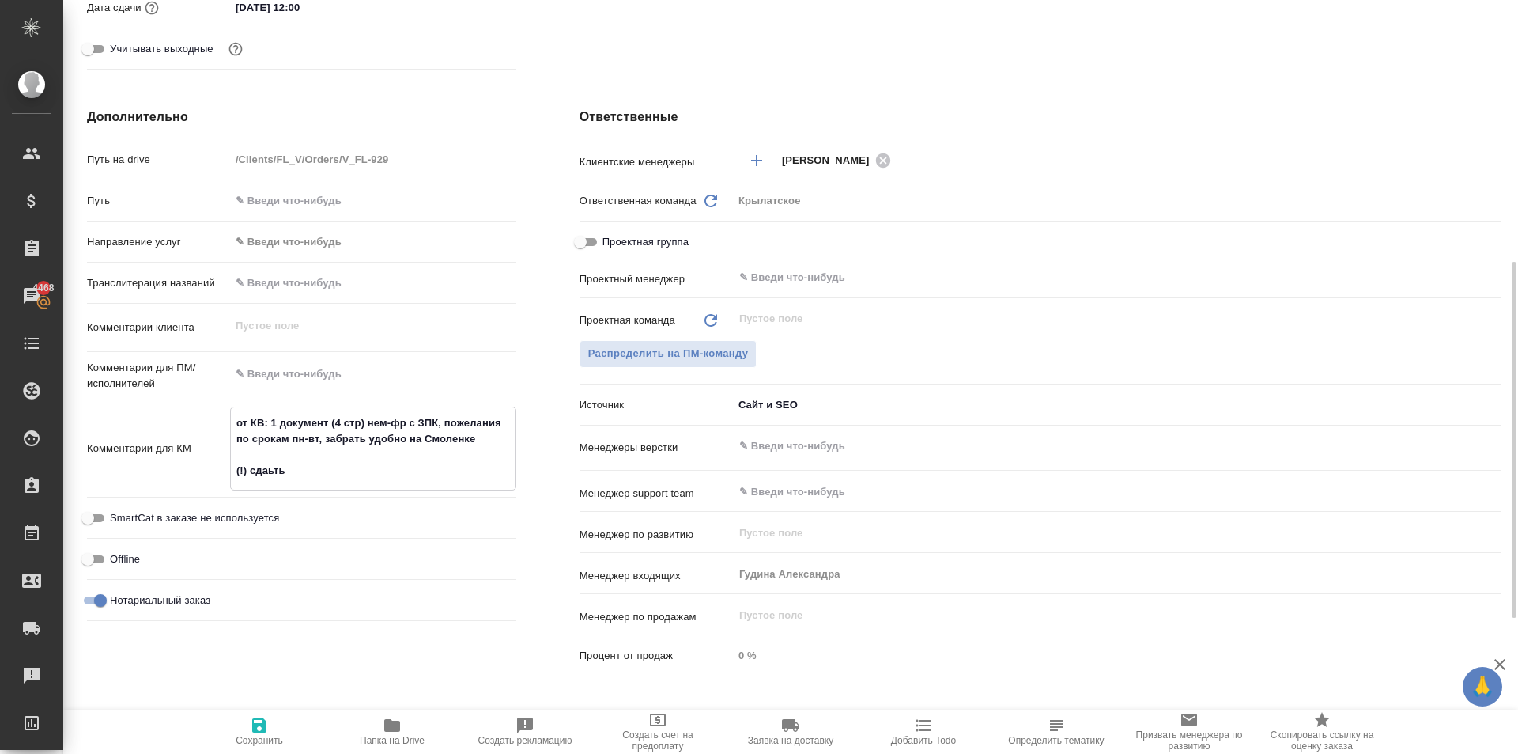
type textarea "x"
type textarea "от КВ: 1 документ (4 стр) нем-фр с ЗПК, пожелания по срокам пн-вт, забрать удоб…"
type textarea "x"
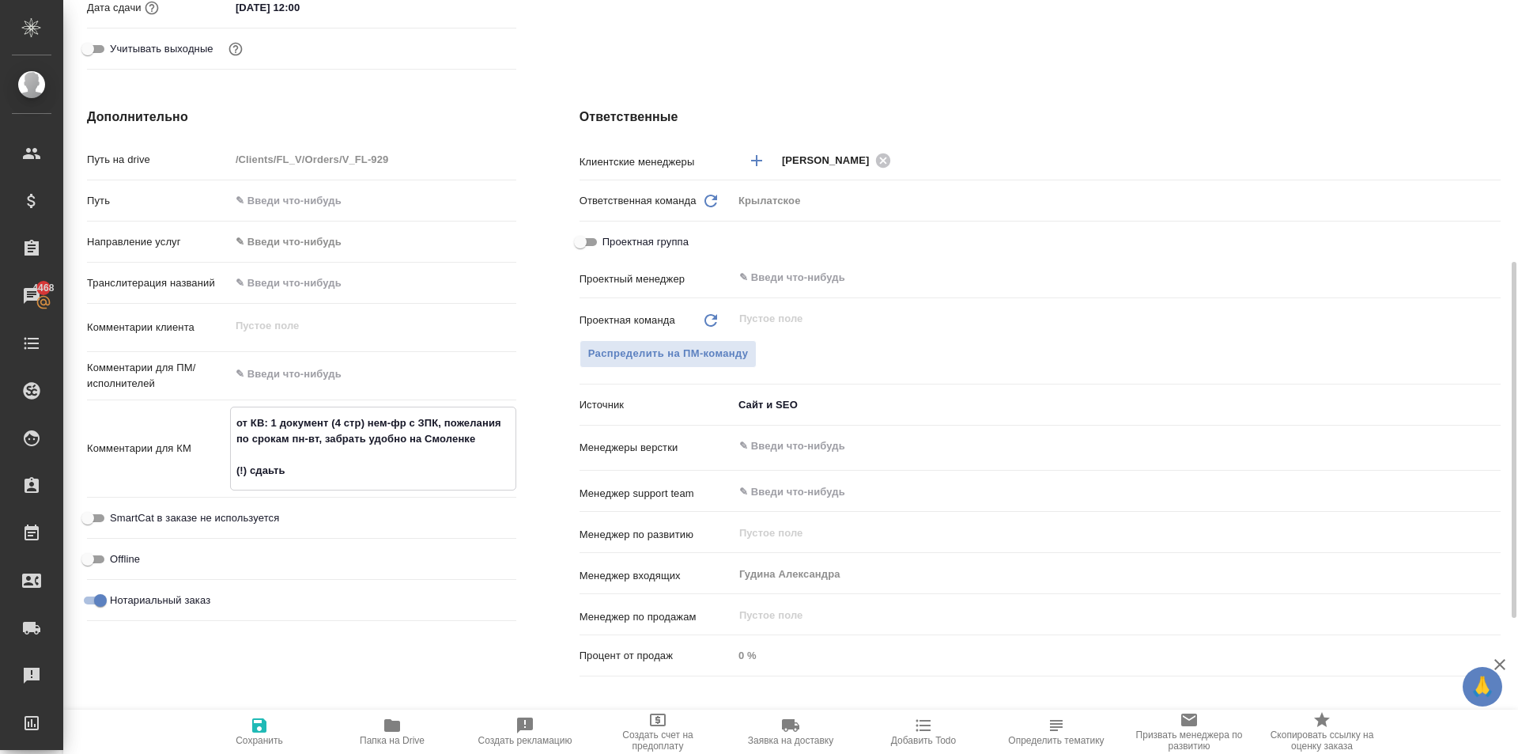
type textarea "x"
type textarea "от КВ: 1 документ (4 стр) нем-фр с ЗПК, пожелания по срокам пн-вт, забрать удоб…"
type textarea "x"
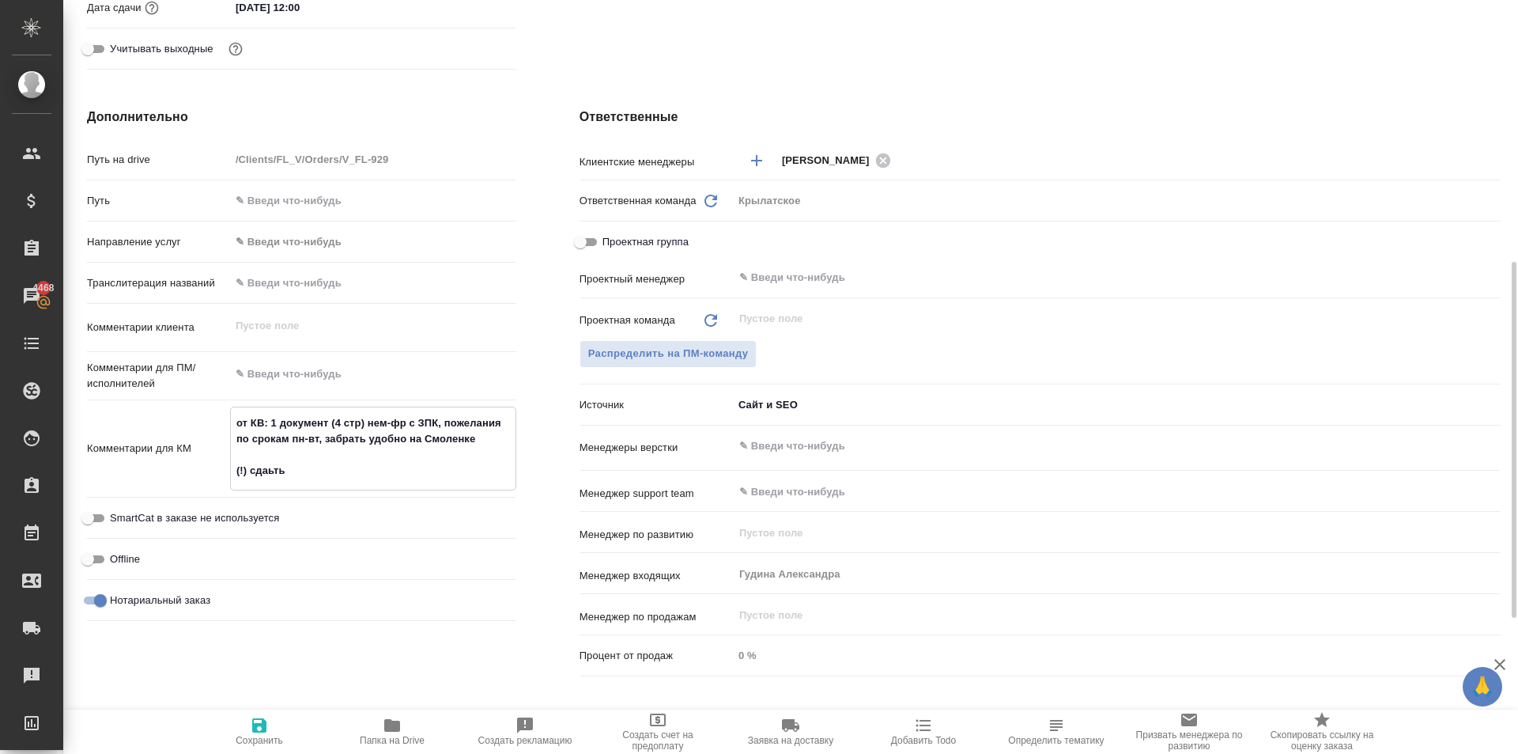
type textarea "x"
type textarea "от КВ: 1 документ (4 стр) нем-фр с ЗПК, пожелания по срокам пн-вт, забрать удоб…"
type textarea "x"
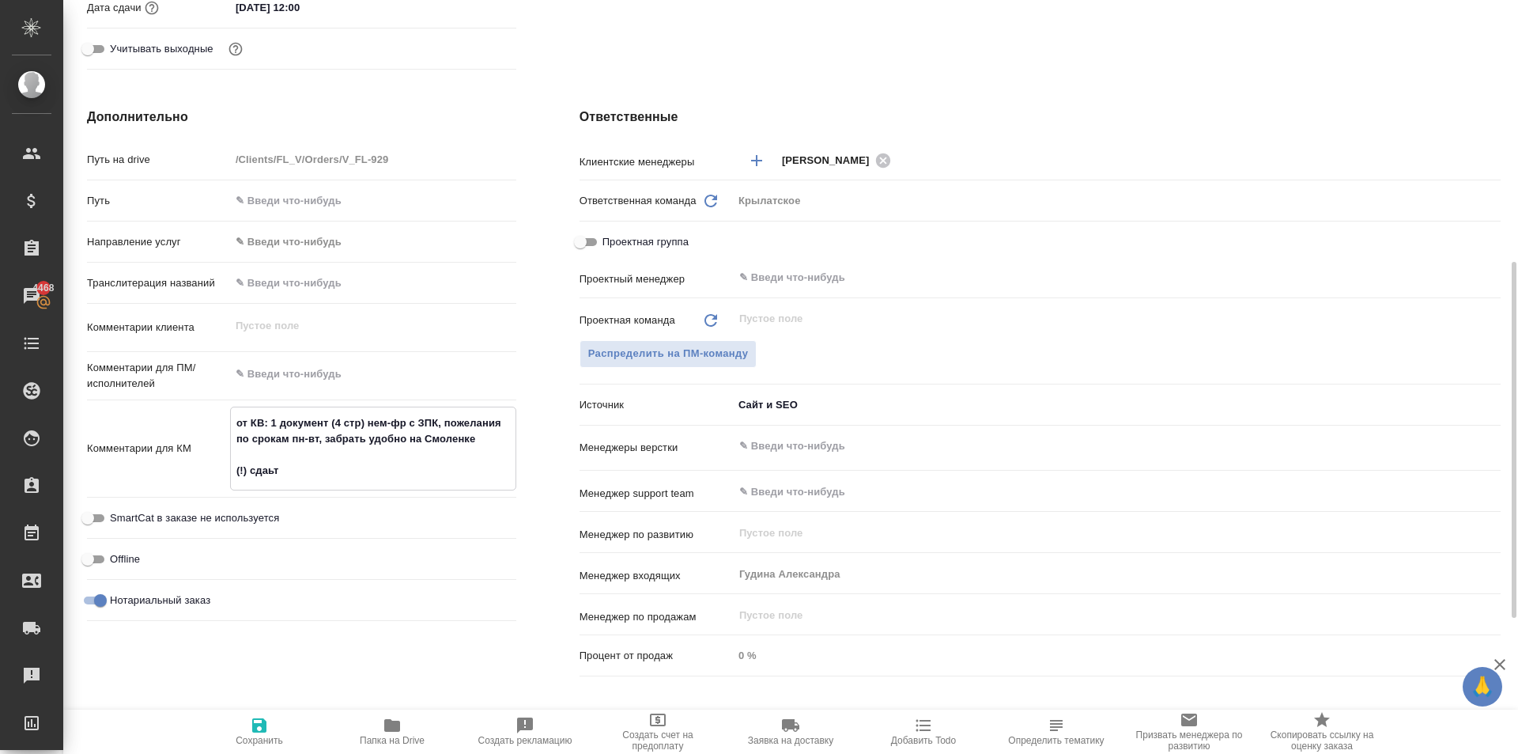
type textarea "x"
type textarea "от КВ: 1 документ (4 стр) нем-фр с ЗПК, пожелания по срокам пн-вт, забрать удоб…"
type textarea "x"
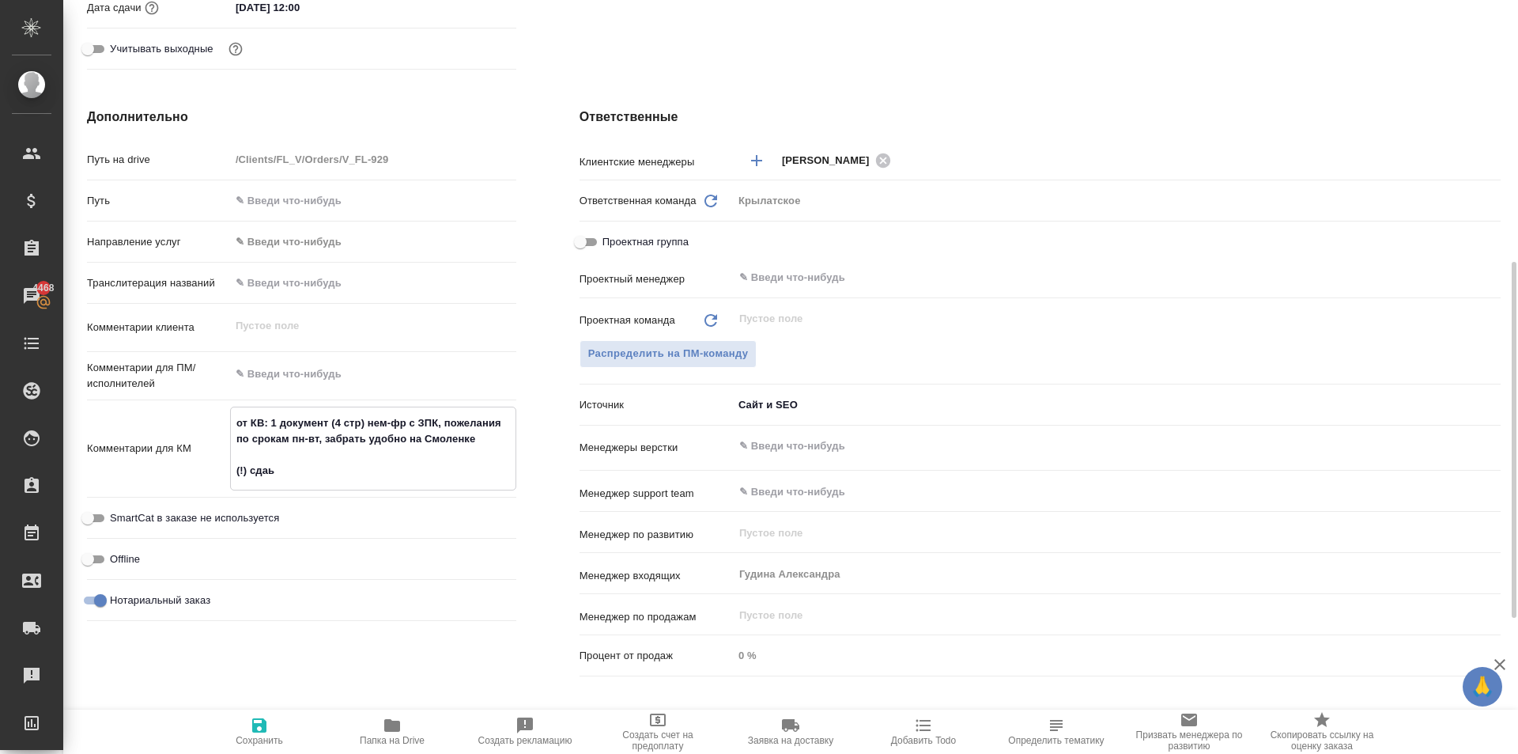
type textarea "от КВ: 1 документ (4 стр) нем-фр с ЗПК, пожелания по срокам пн-вт, забрать удоб…"
type textarea "x"
type textarea "от КВ: 1 документ (4 стр) нем-фр с ЗПК, пожелания по срокам пн-вт, забрать удоб…"
type textarea "x"
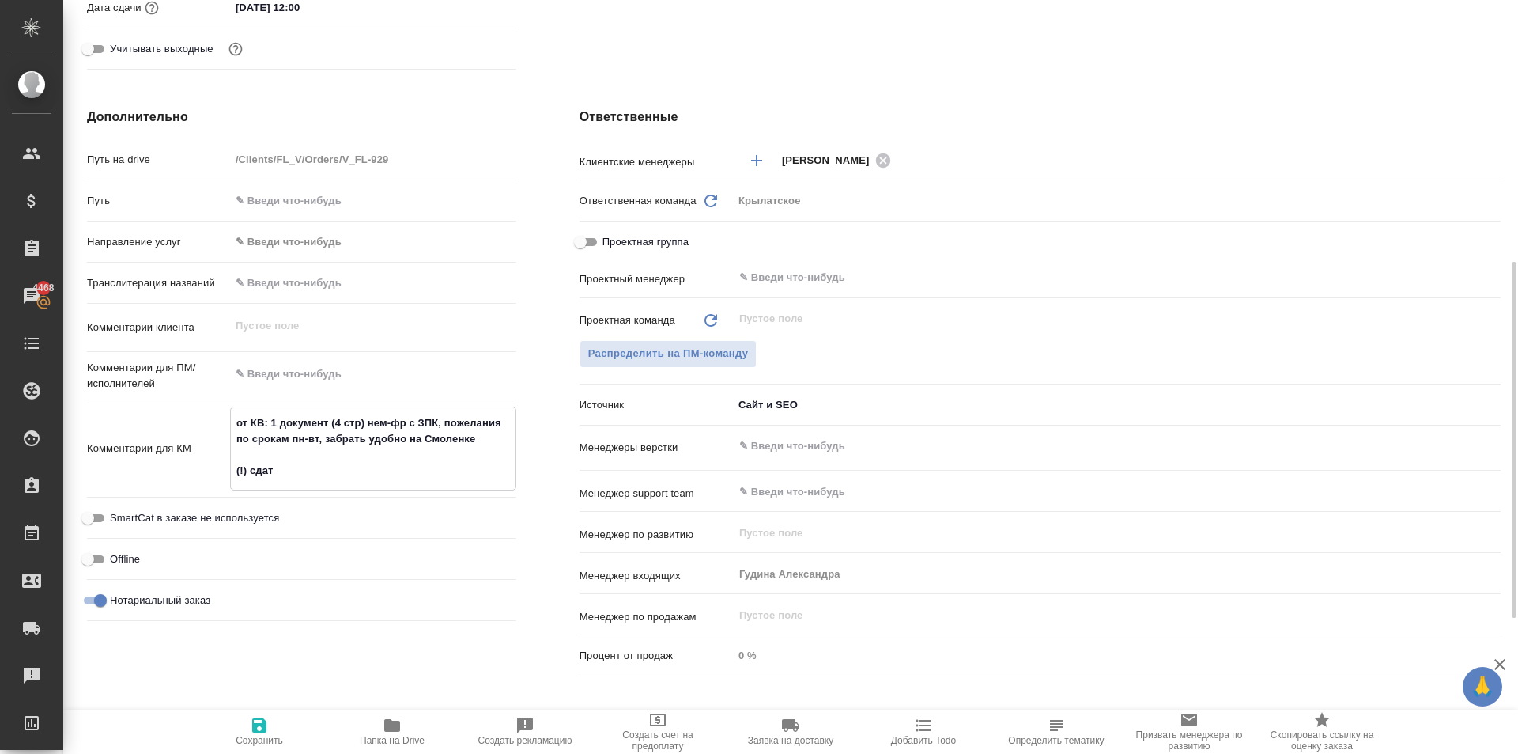
type textarea "x"
type textarea "от КВ: 1 документ (4 стр) нем-фр с ЗПК, пожелания по срокам пн-вт, забрать удоб…"
type textarea "x"
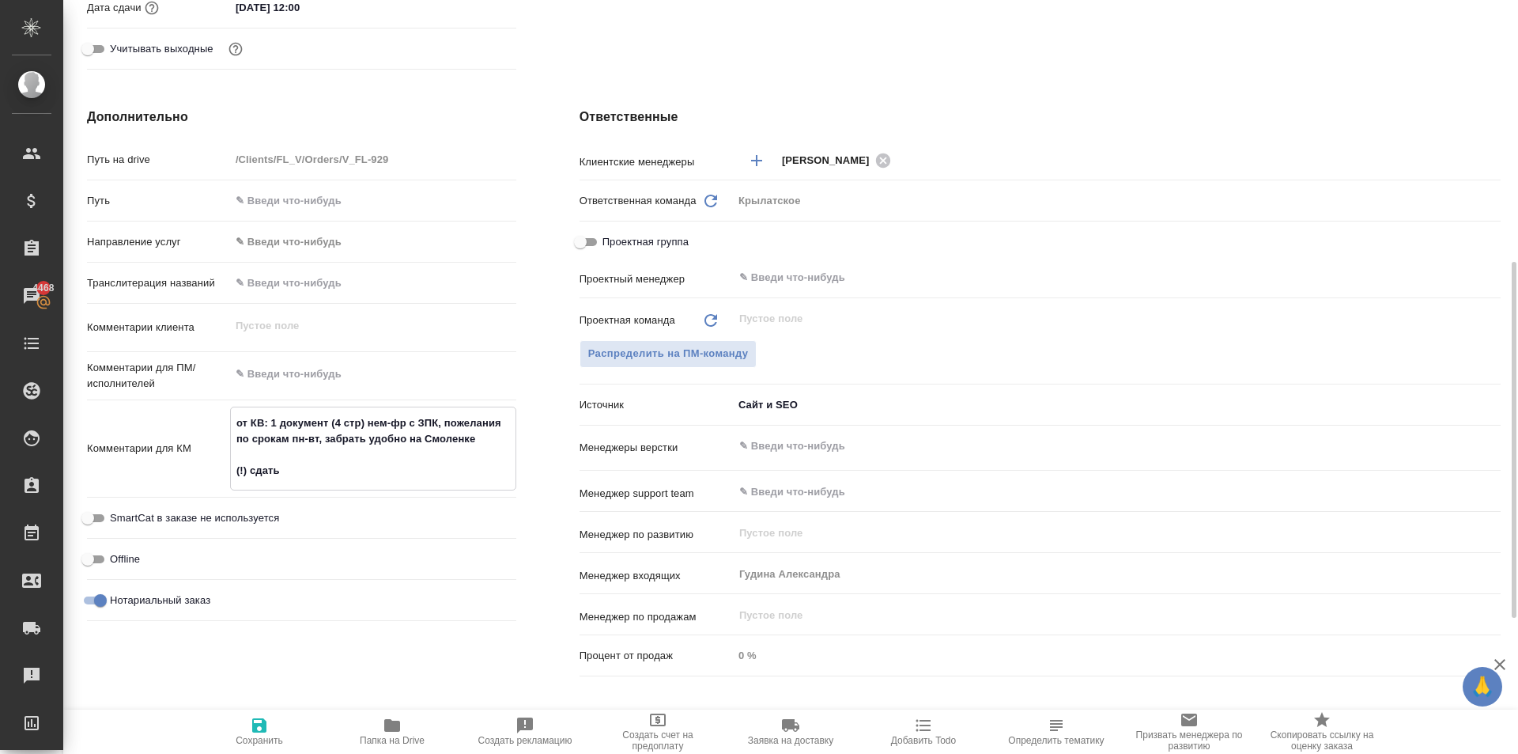
type textarea "x"
type textarea "от КВ: 1 документ (4 стр) нем-фр с ЗПК, пожелания по срокам пн-вт, забрать удоб…"
type textarea "x"
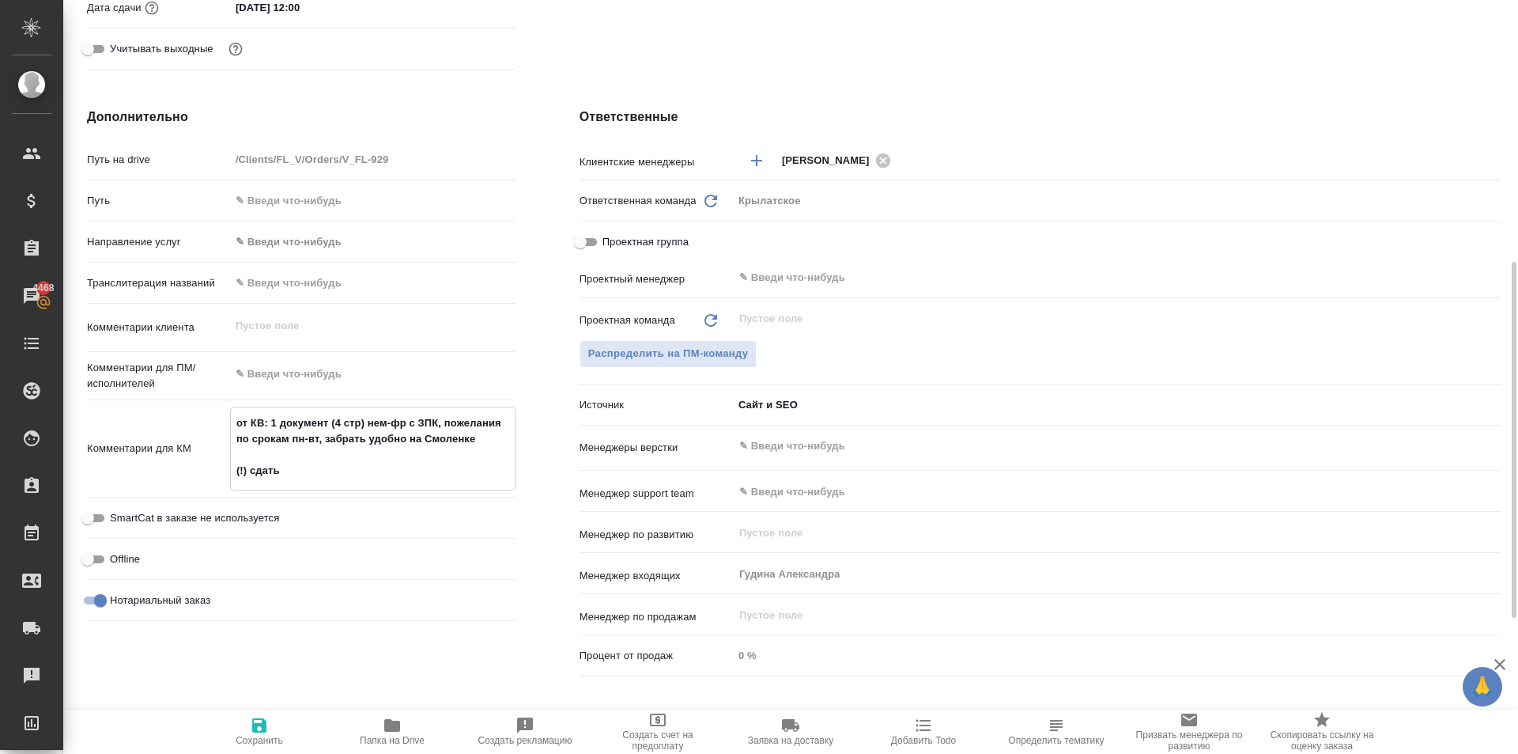
type textarea "x"
type textarea "от КВ: 1 документ (4 стр) нем-фр с ЗПК, пожелания по срокам пн-вт, забрать удоб…"
type textarea "x"
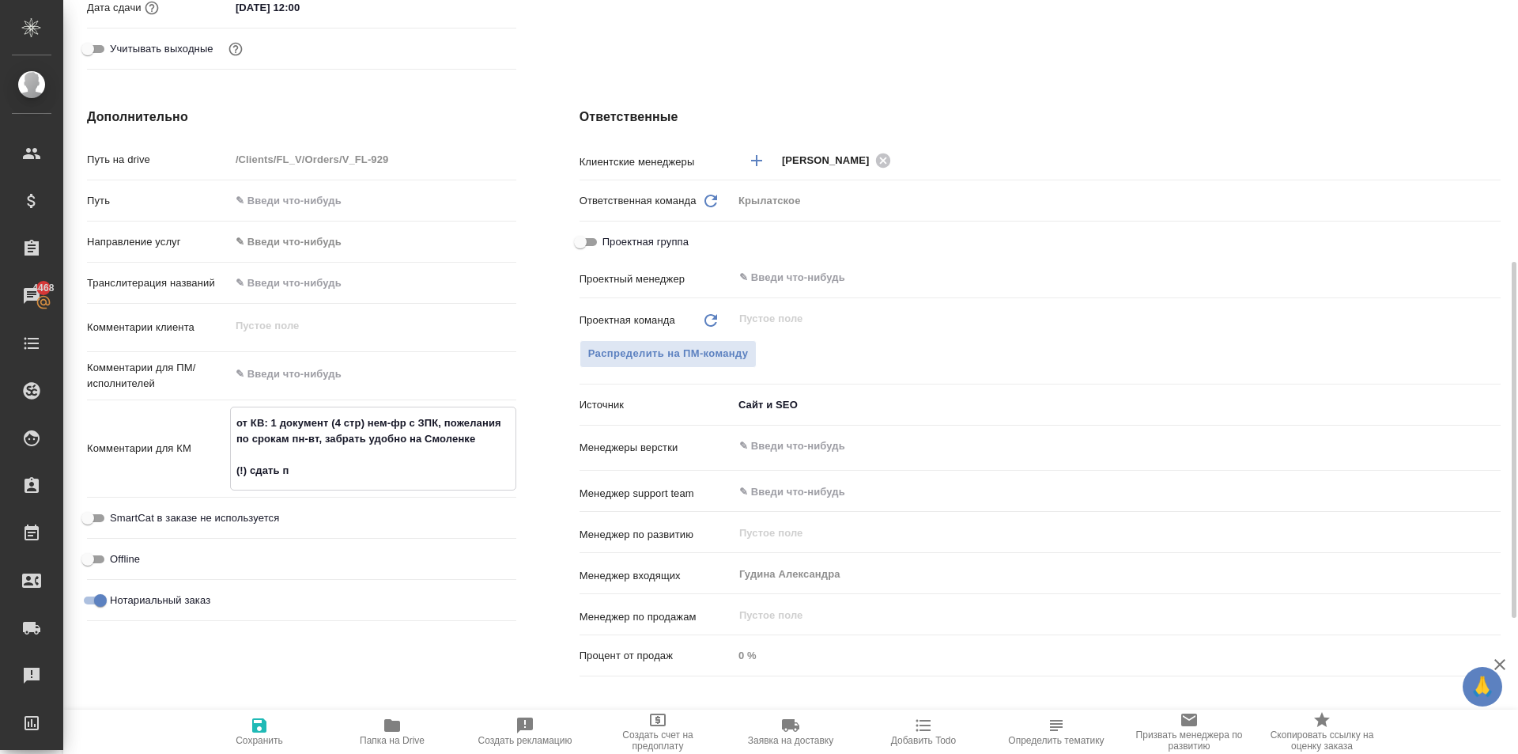
type textarea "от КВ: 1 документ (4 стр) нем-фр с ЗПК, пожелания по срокам пн-вт, забрать удоб…"
type textarea "x"
type textarea "от КВ: 1 документ (4 стр) нем-фр с ЗПК, пожелания по срокам пн-вт, забрать удоб…"
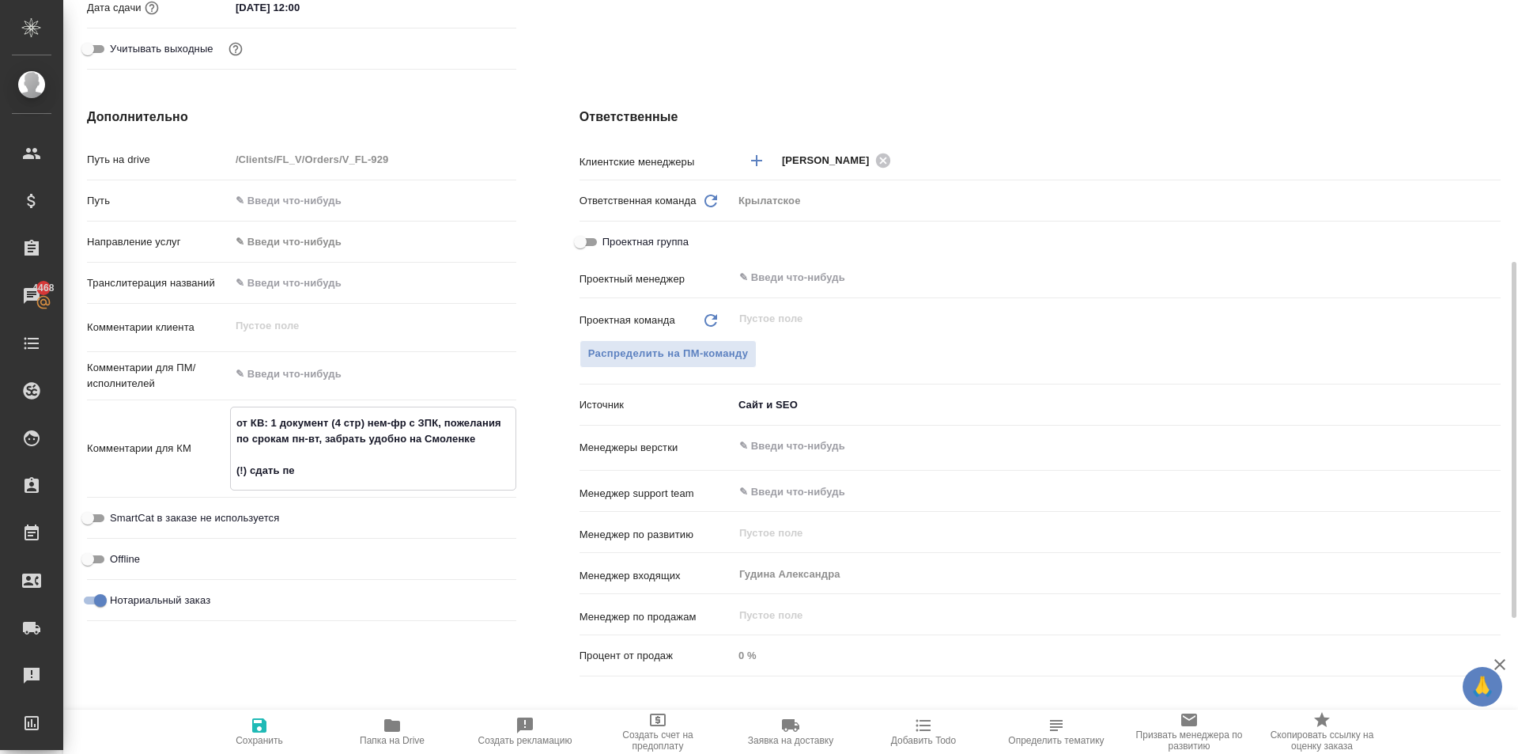
type textarea "x"
type textarea "от КВ: 1 документ (4 стр) нем-фр с ЗПК, пожелания по срокам пн-вт, забрать удоб…"
type textarea "x"
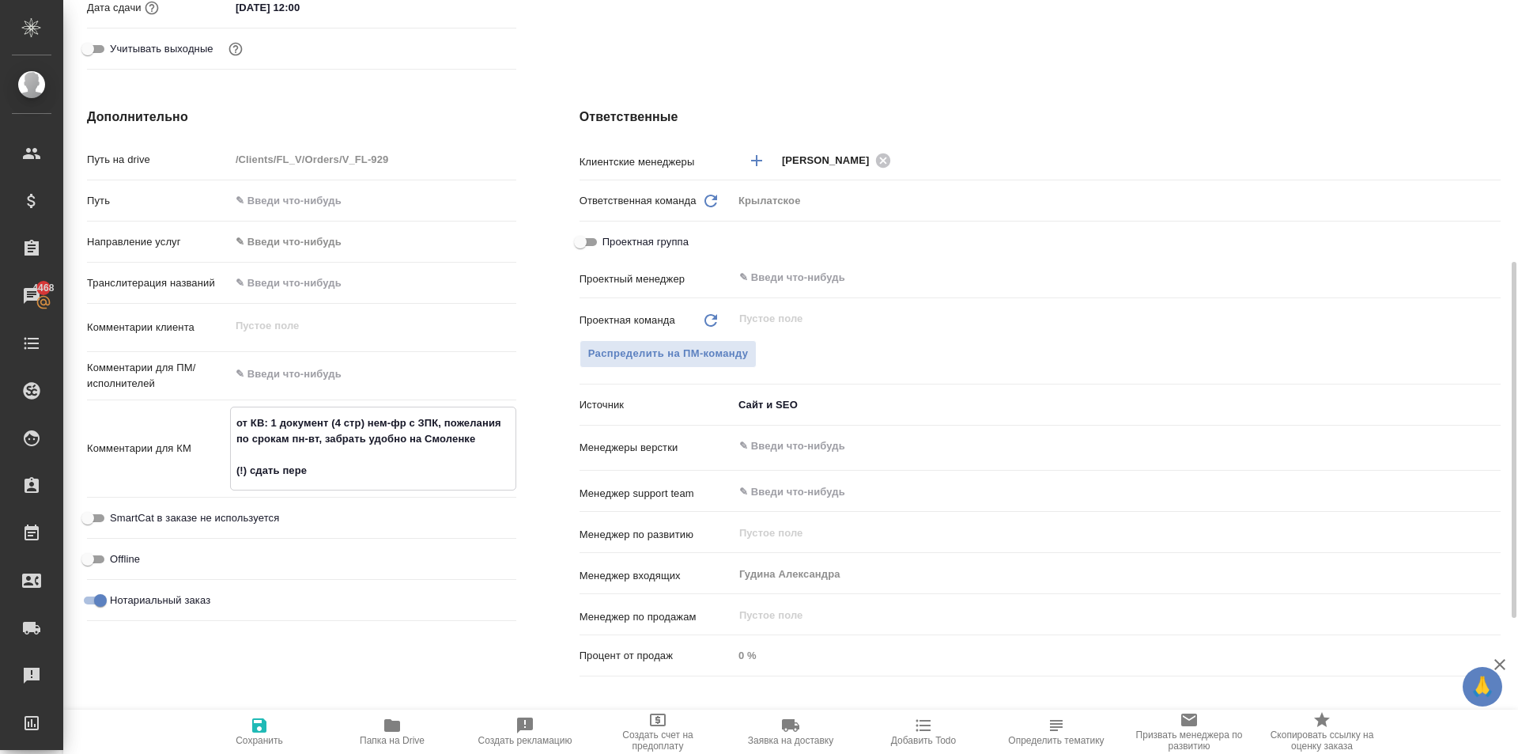
type textarea "x"
type textarea "от КВ: 1 документ (4 стр) нем-фр с ЗПК, пожелания по срокам пн-вт, забрать удоб…"
type textarea "x"
type textarea "от КВ: 1 документ (4 стр) нем-фр с ЗПК, пожелания по срокам пн-вт, забрать удоб…"
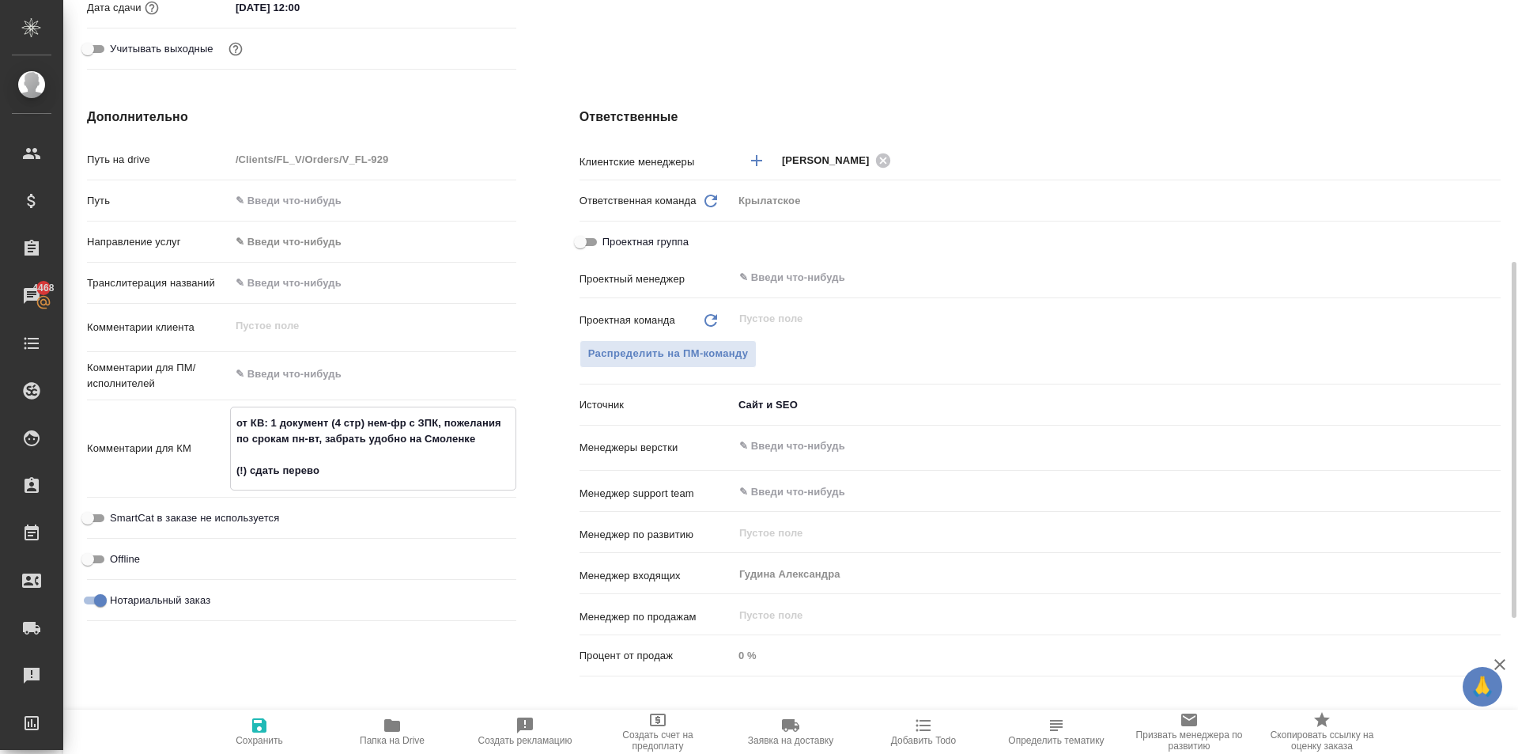
type textarea "x"
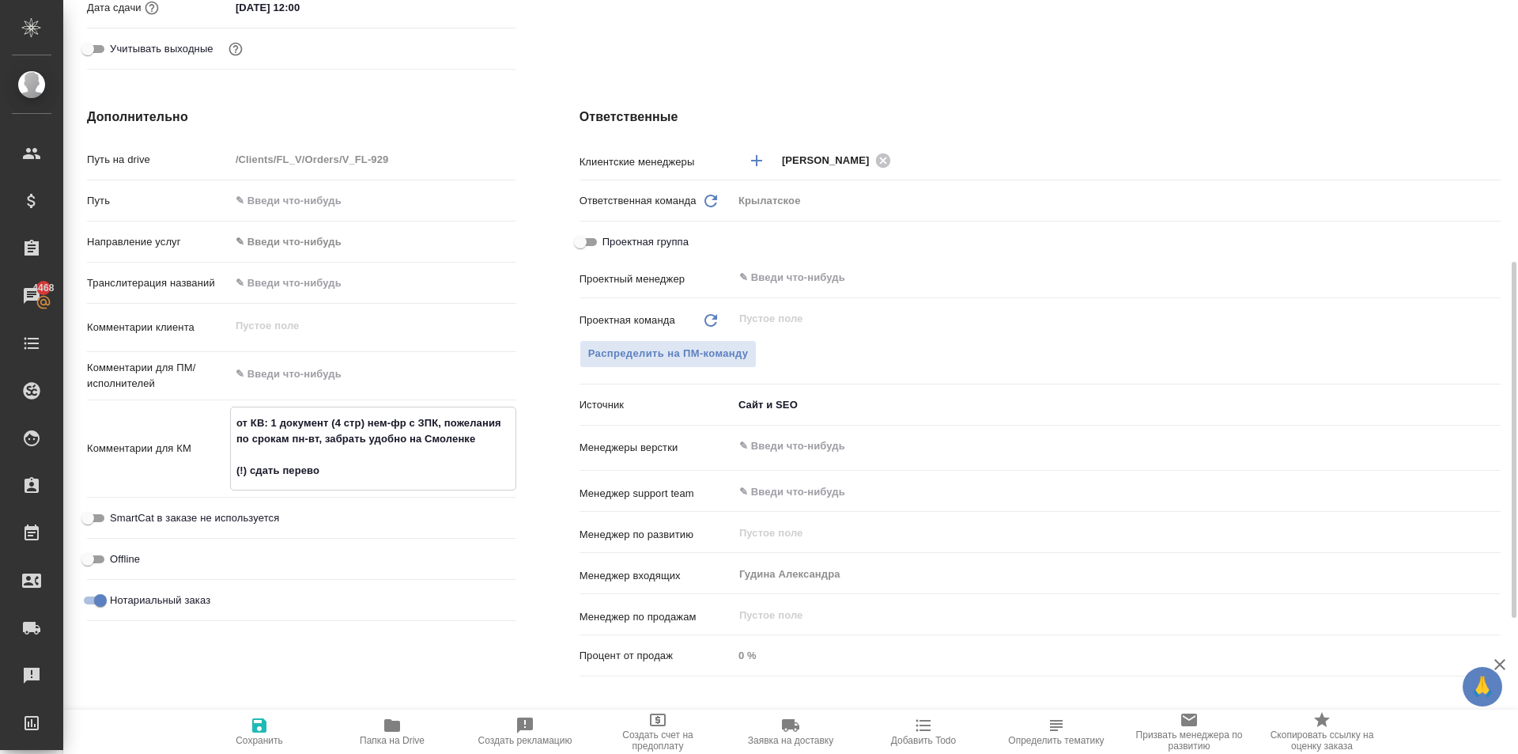
type textarea "от КВ: 1 документ (4 стр) нем-фр с ЗПК, пожелания по срокам пн-вт, забрать удоб…"
type textarea "x"
type textarea "от КВ: 1 документ (4 стр) нем-фр с ЗПК, пожелания по срокам пн-вт, забрать удоб…"
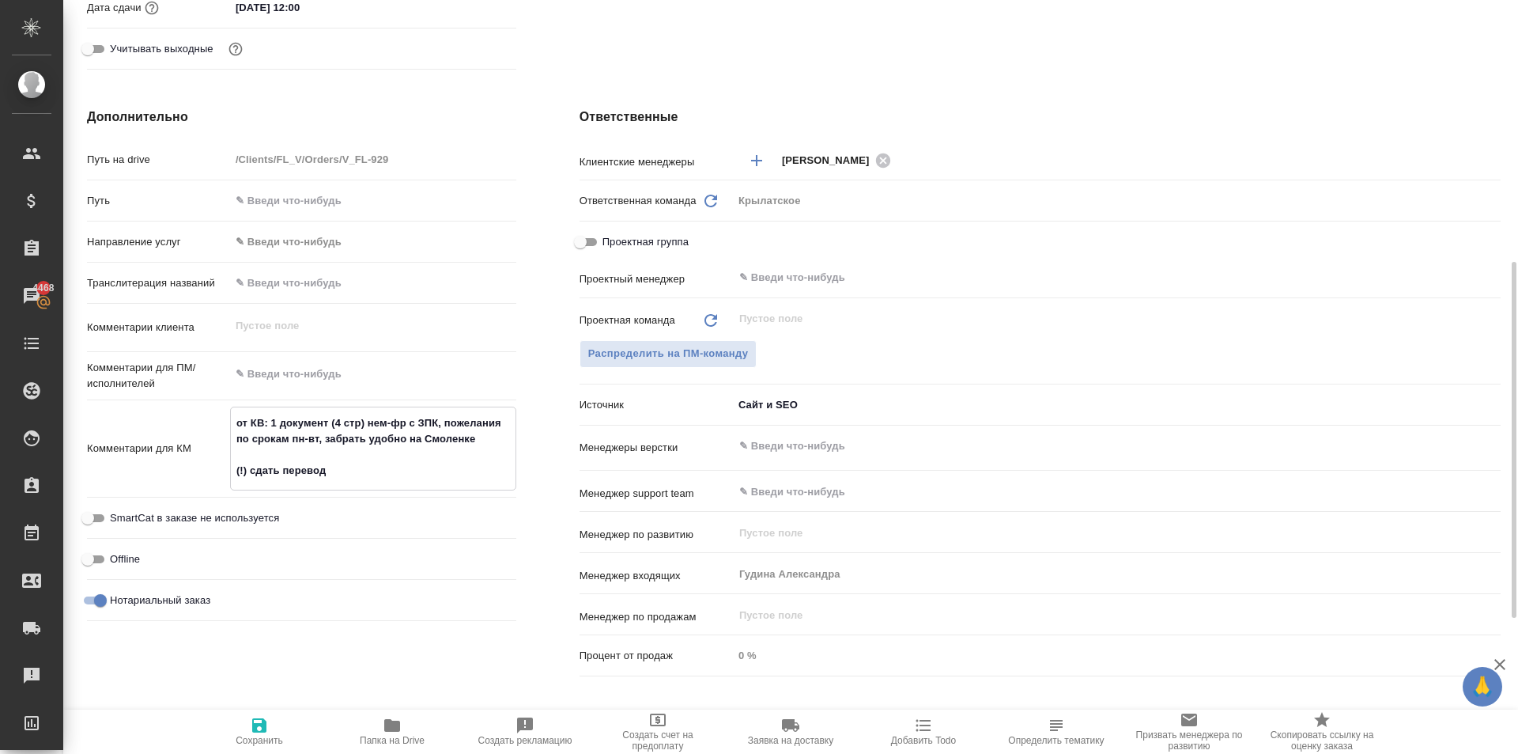
type textarea "x"
type textarea "от КВ: 1 документ (4 стр) нем-фр с ЗПК, пожелания по срокам пн-вт, забрать удоб…"
type textarea "x"
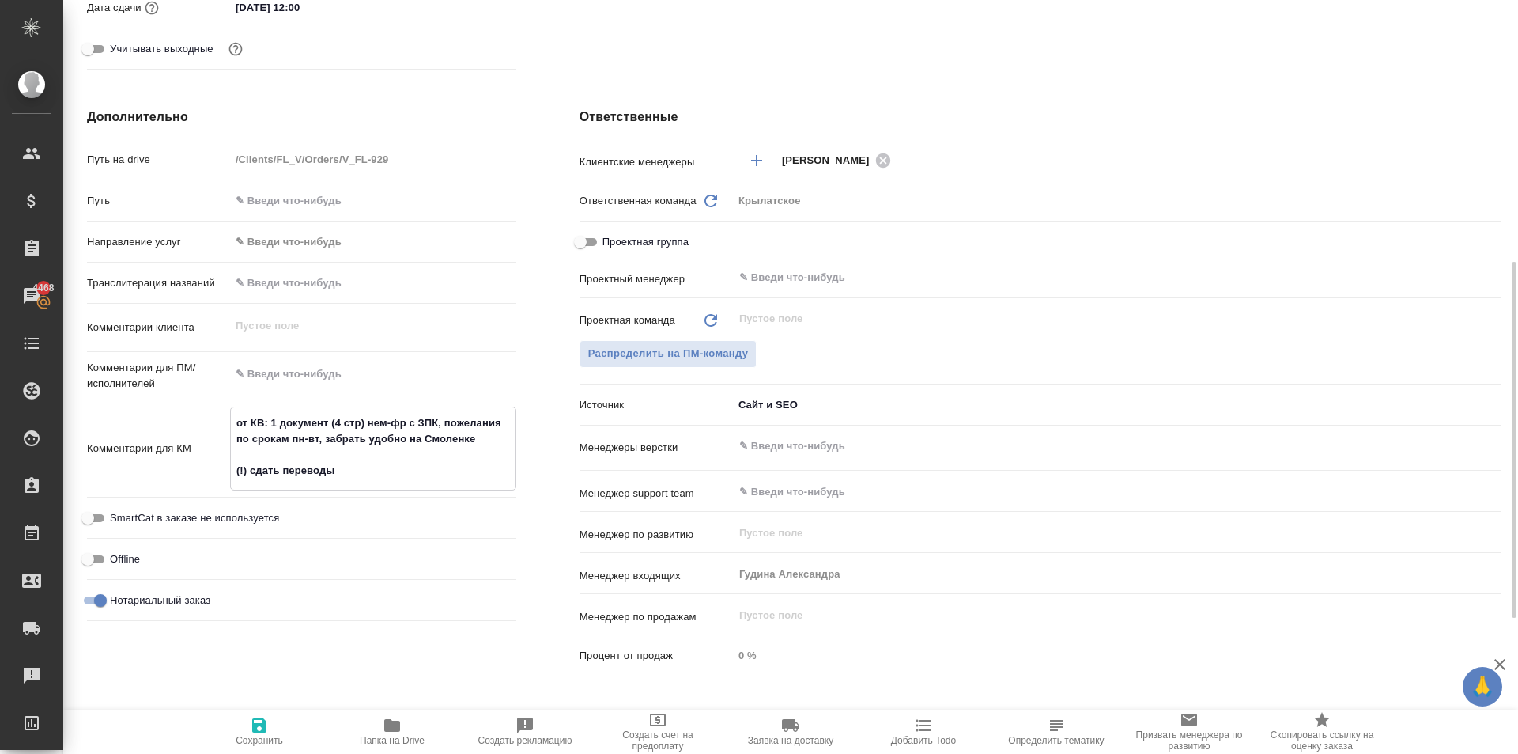
type textarea "x"
type textarea "от КВ: 1 документ (4 стр) нем-фр с ЗПК, пожелания по срокам пн-вт, забрать удоб…"
type textarea "x"
type textarea "от КВ: 1 документ (4 стр) нем-фр с ЗПК, пожелания по срокам пн-вт, забрать удоб…"
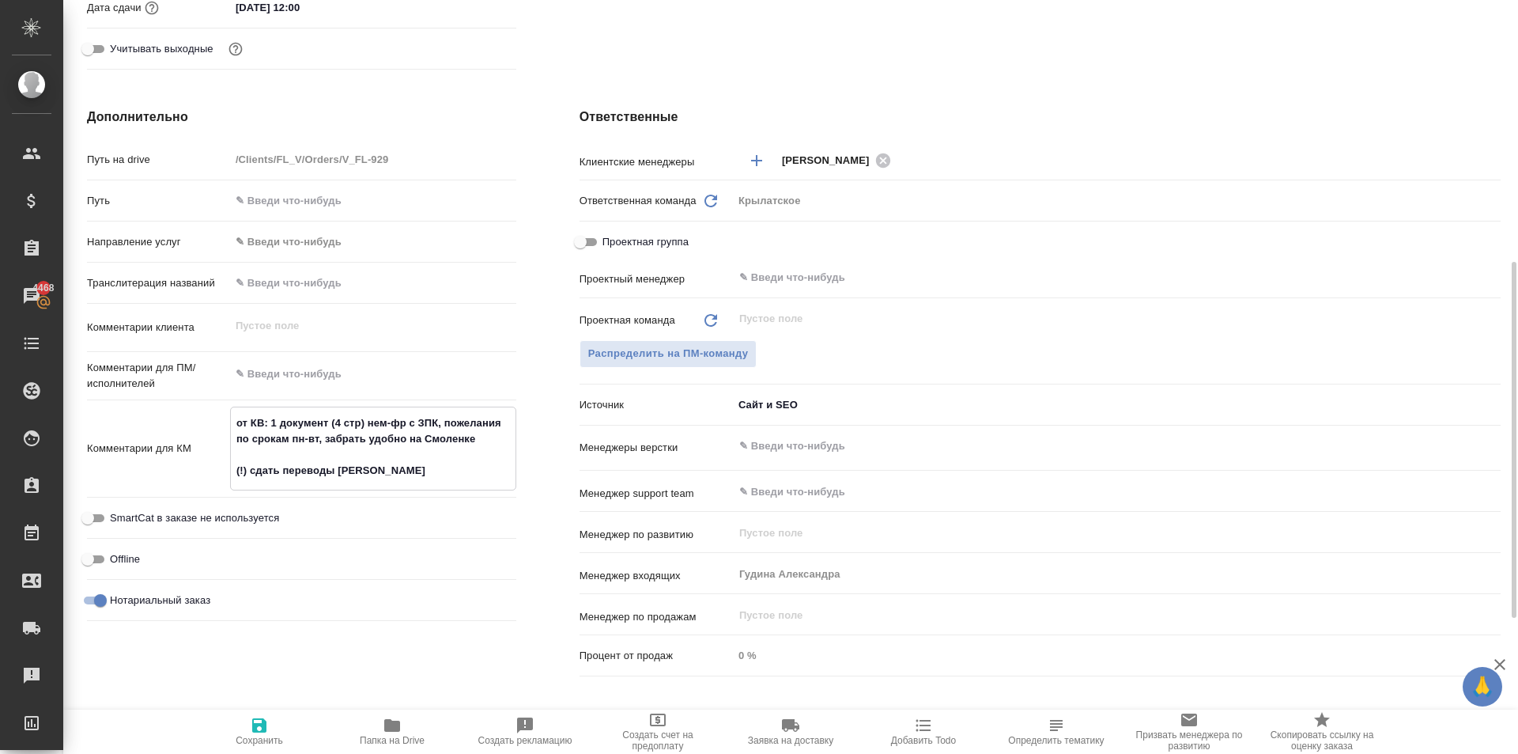
type textarea "x"
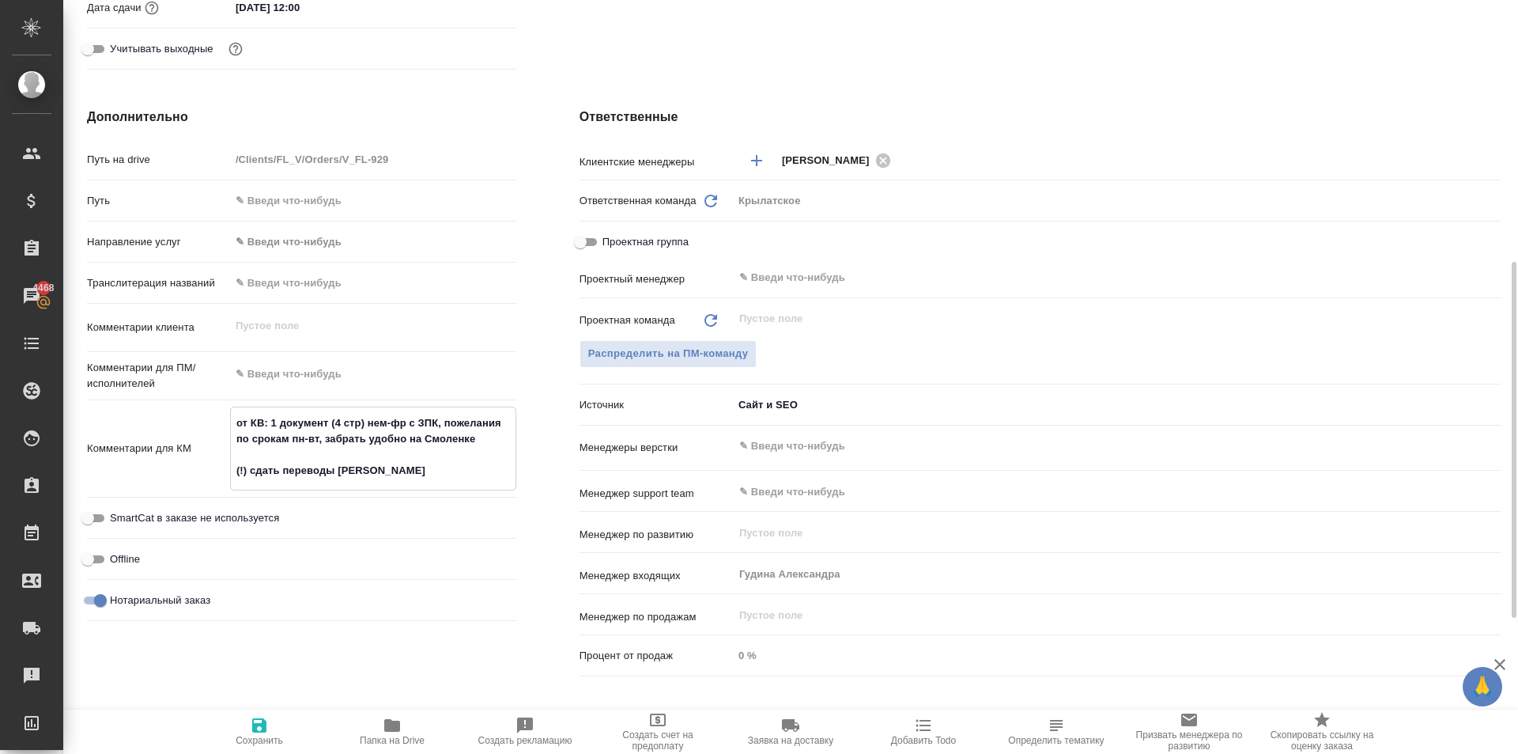
type textarea "от КВ: 1 документ (4 стр) нем-фр с ЗПК, пожелания по срокам пн-вт, забрать удоб…"
type textarea "x"
type textarea "от КВ: 1 документ (4 стр) нем-фр с ЗПК, пожелания по срокам пн-вт, забрать удоб…"
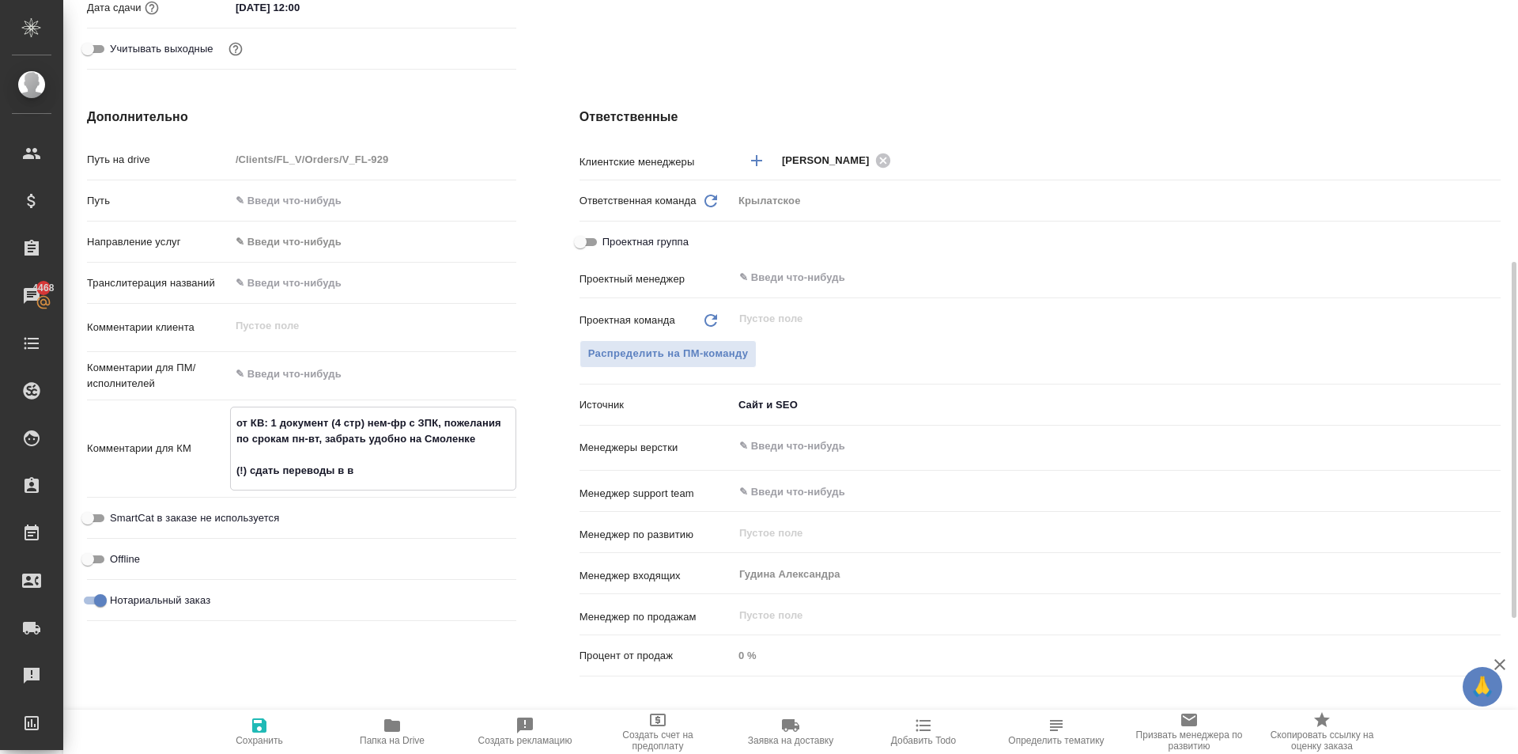
type textarea "x"
type textarea "от КВ: 1 документ (4 стр) нем-фр с ЗПК, пожелания по срокам пн-вт, забрать удоб…"
type textarea "x"
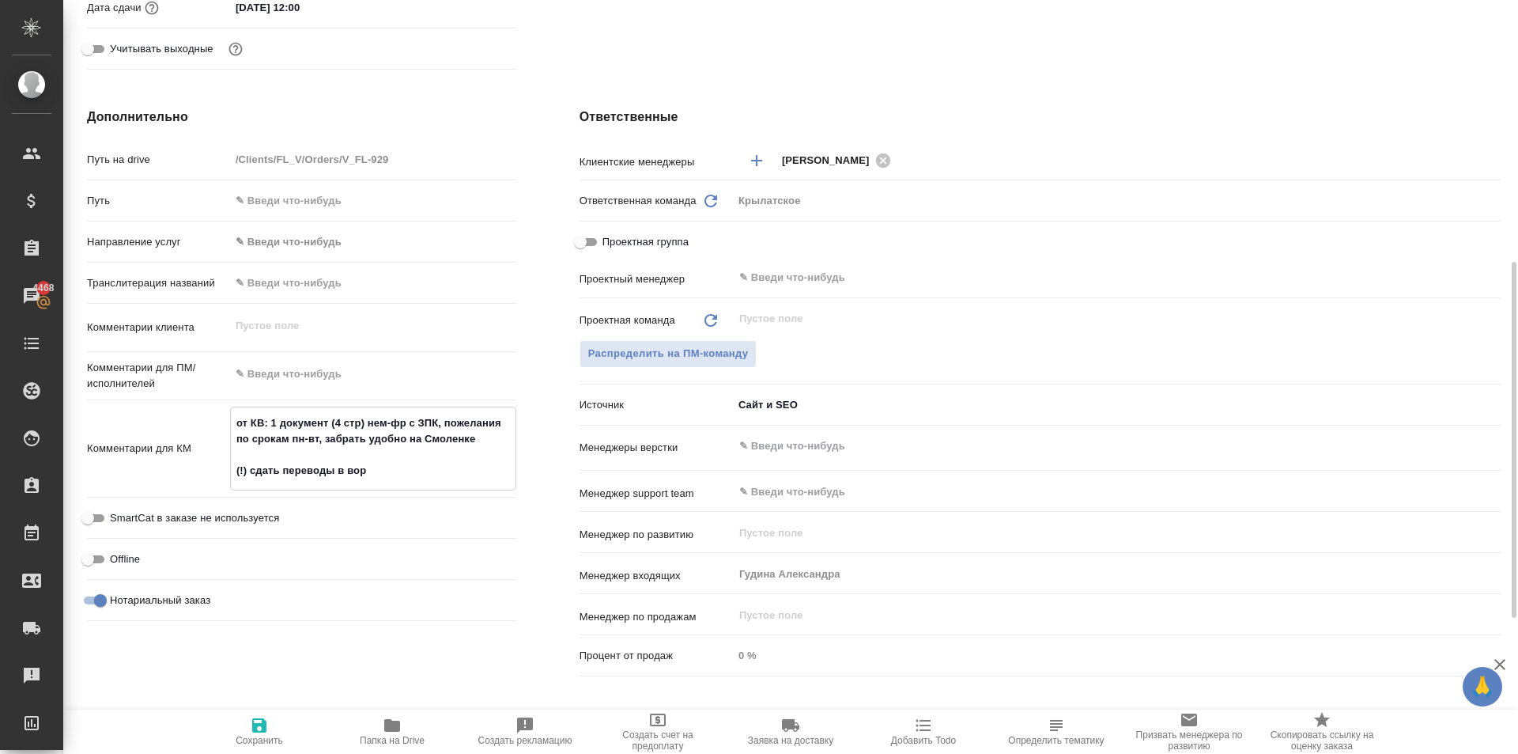
type textarea "от КВ: 1 документ (4 стр) нем-фр с ЗПК, пожелания по срокам пн-вт, забрать удоб…"
type textarea "x"
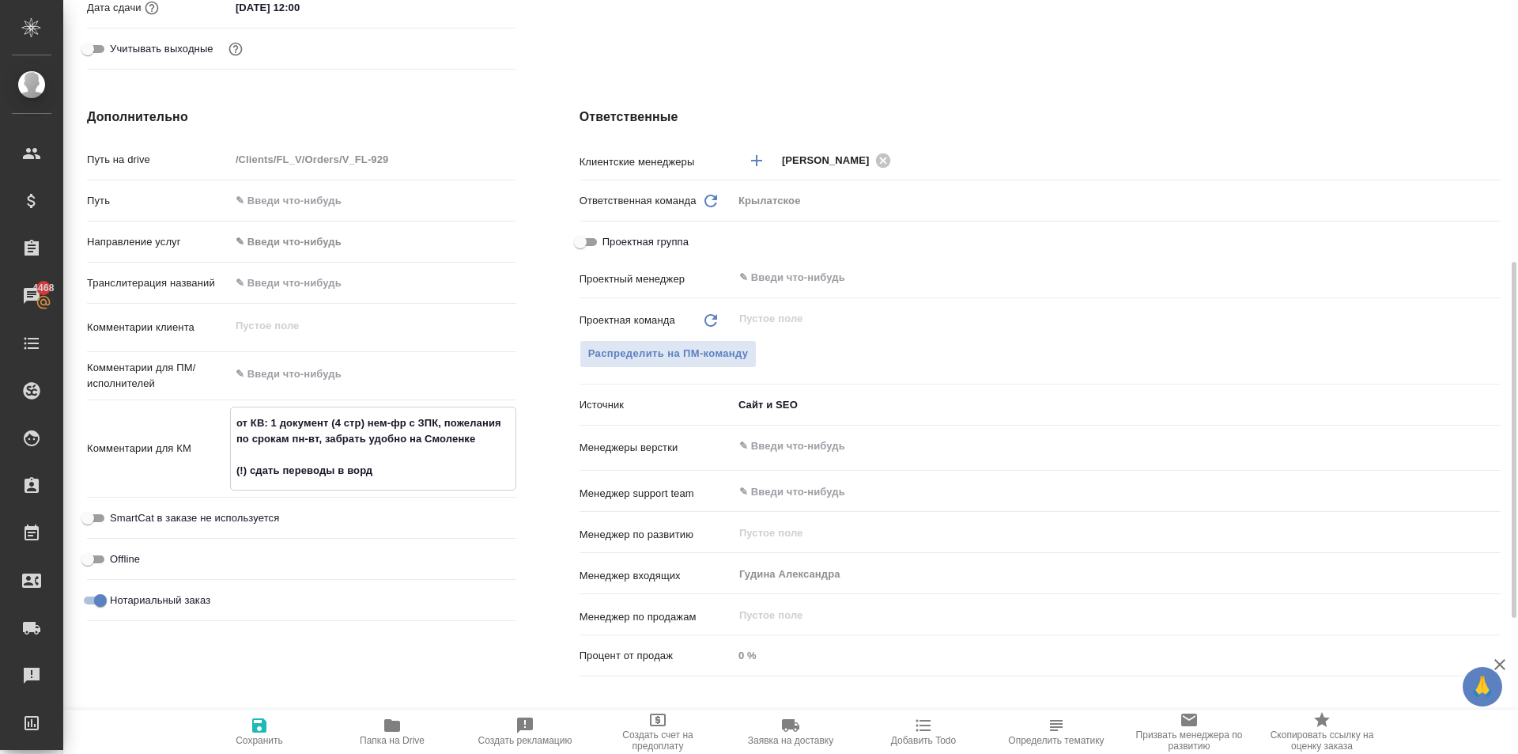
type textarea "x"
type textarea "от КВ: 1 документ (4 стр) нем-фр с ЗПК, пожелания по срокам пн-вт, забрать удоб…"
type textarea "x"
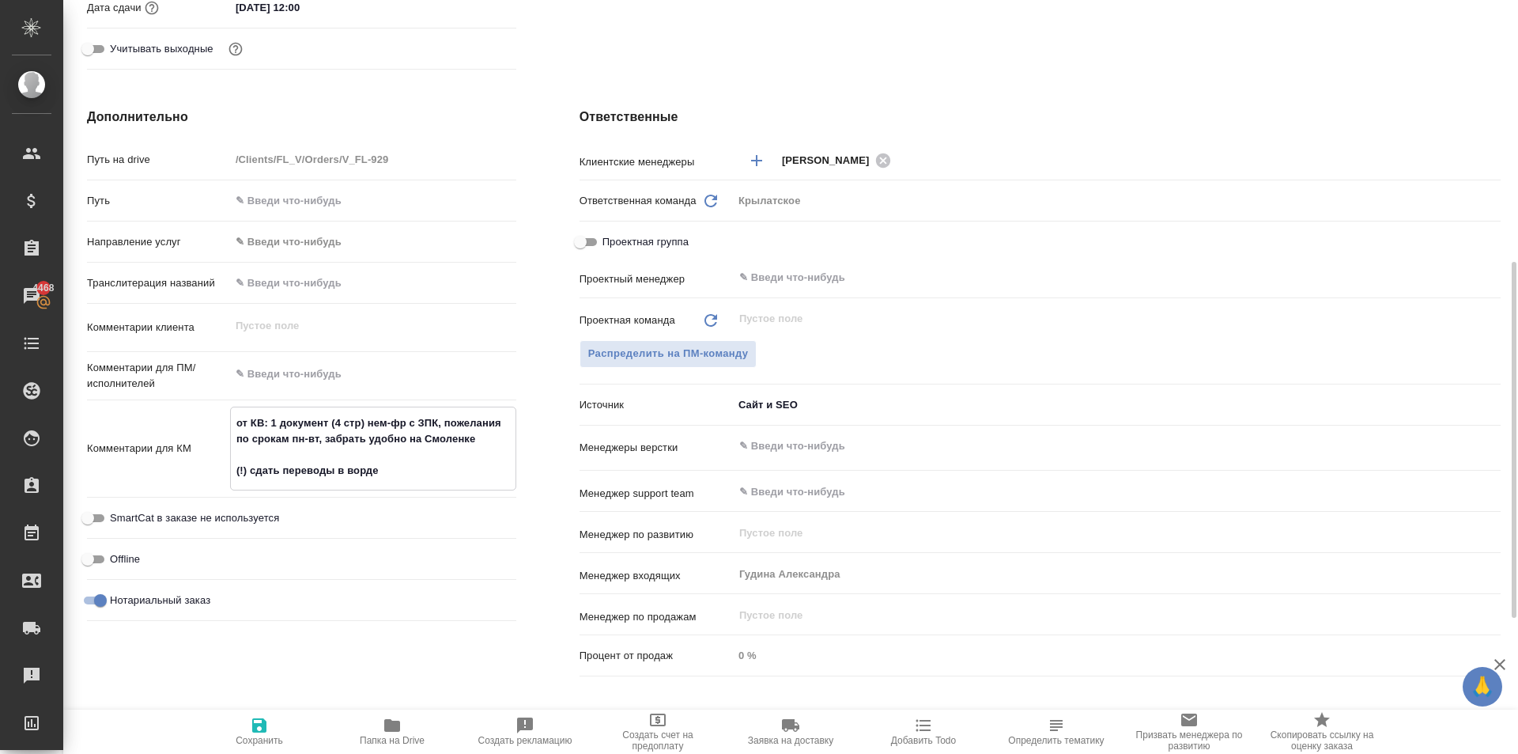
type textarea "от КВ: 1 документ (4 стр) нем-фр с ЗПК, пожелания по срокам пн-вт, забрать удоб…"
type textarea "x"
type textarea "от КВ: 1 документ (4 стр) нем-фр с ЗПК, пожелания по срокам пн-вт, забрать удоб…"
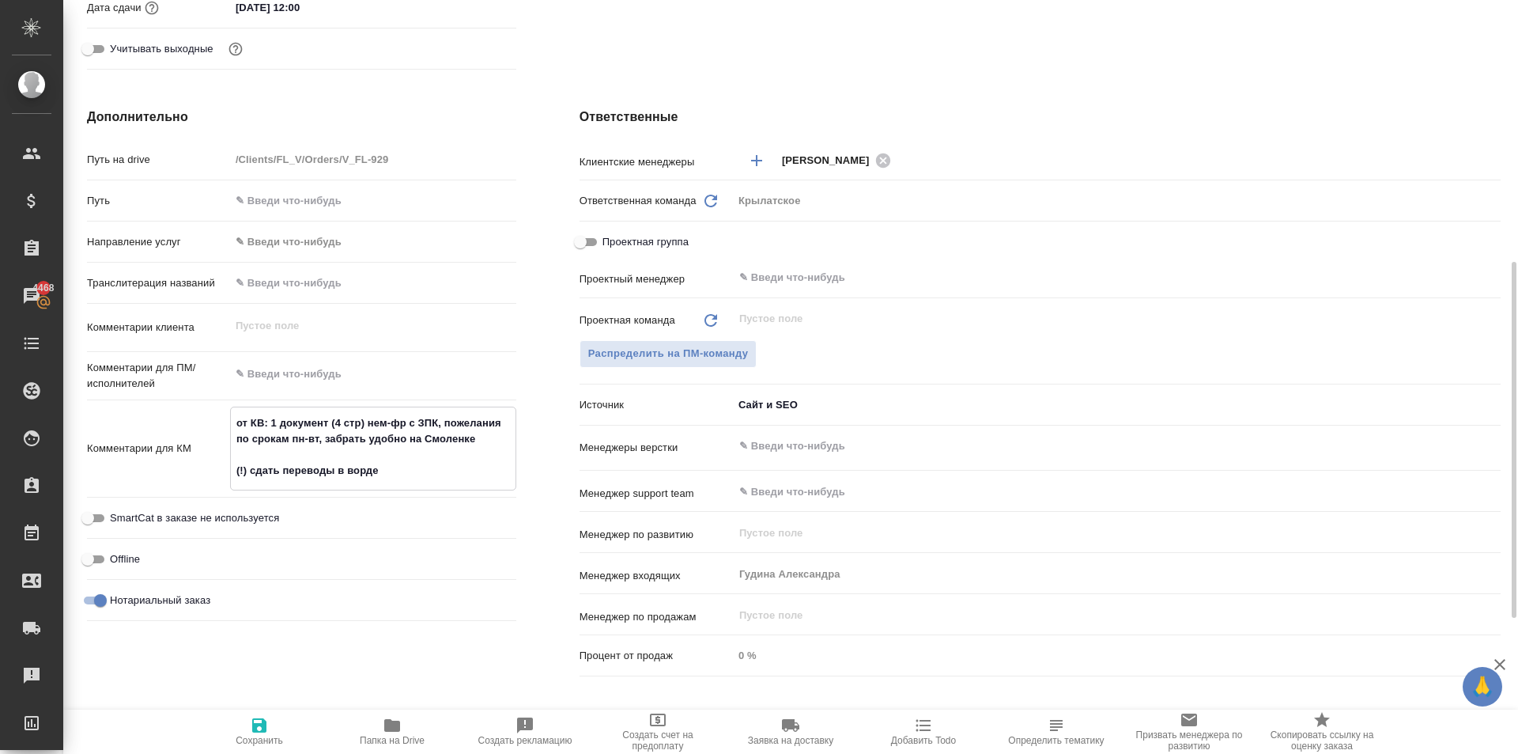
type textarea "x"
type textarea "от КВ: 1 документ (4 стр) нем-фр с ЗПК, пожелания по срокам пн-вт, забрать удоб…"
type textarea "x"
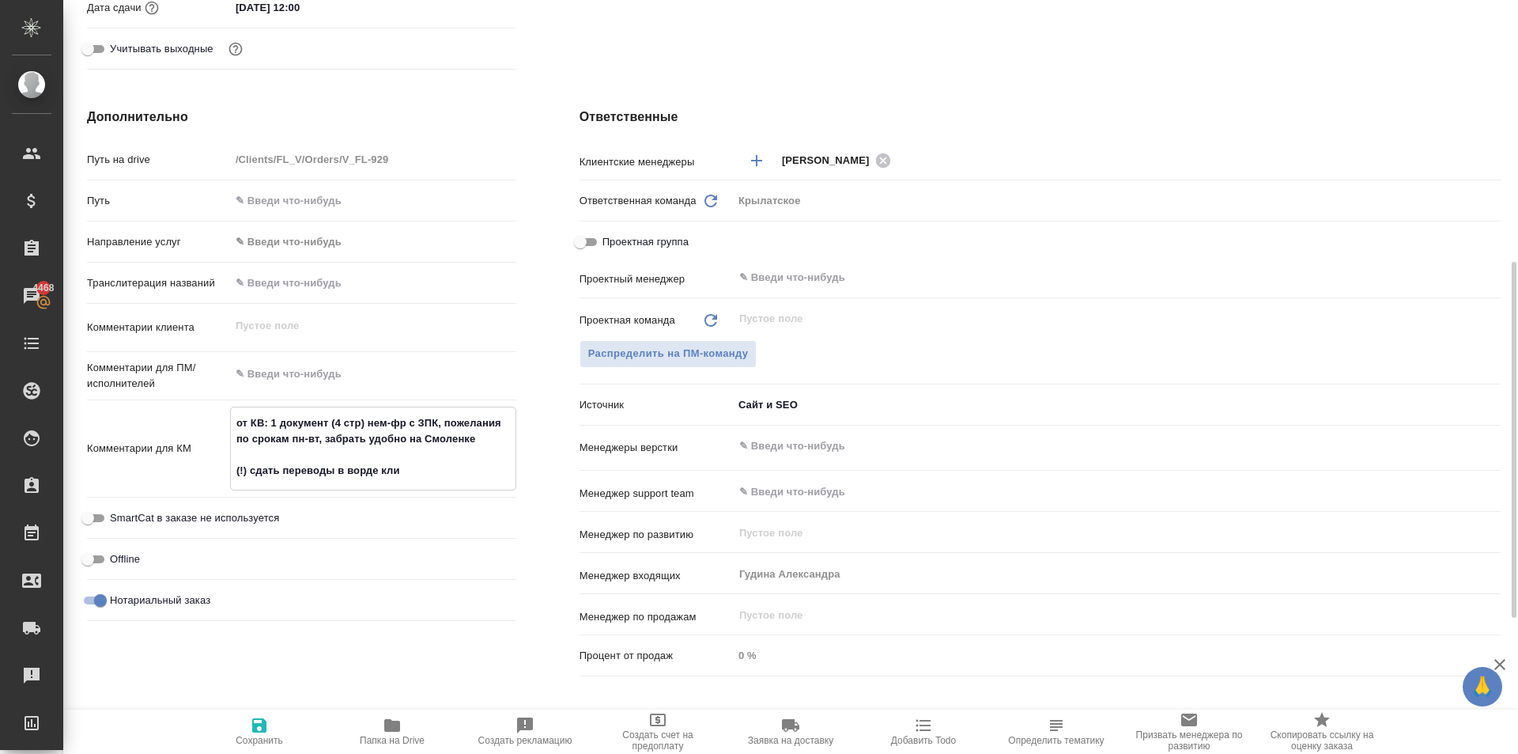
type textarea "от КВ: 1 документ (4 стр) нем-фр с ЗПК, пожелания по срокам пн-вт, забрать удоб…"
type textarea "x"
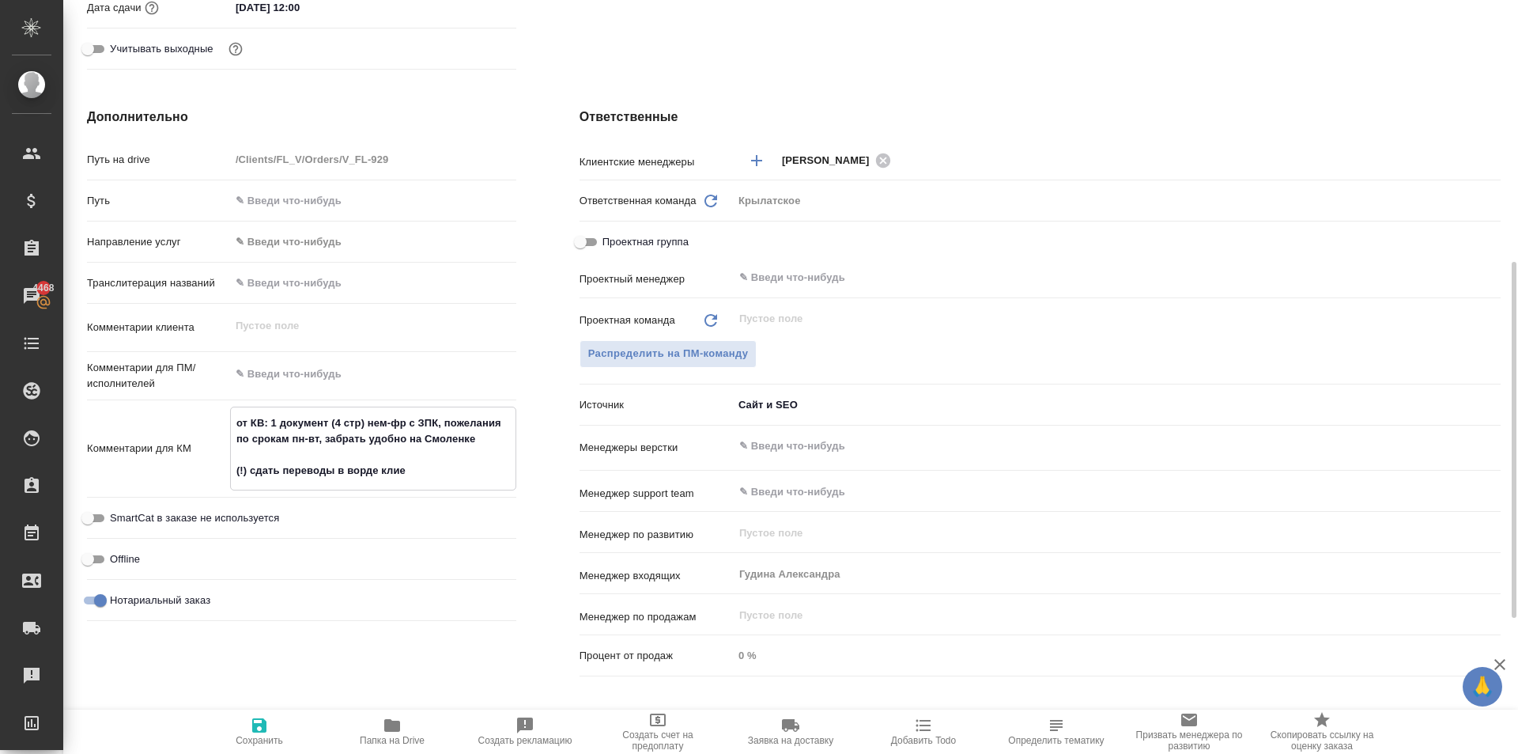
type textarea "x"
type textarea "от КВ: 1 документ (4 стр) нем-фр с ЗПК, пожелания по срокам пн-вт, забрать удоб…"
type textarea "x"
type textarea "от КВ: 1 документ (4 стр) нем-фр с ЗПК, пожелания по срокам пн-вт, забрать удоб…"
type textarea "x"
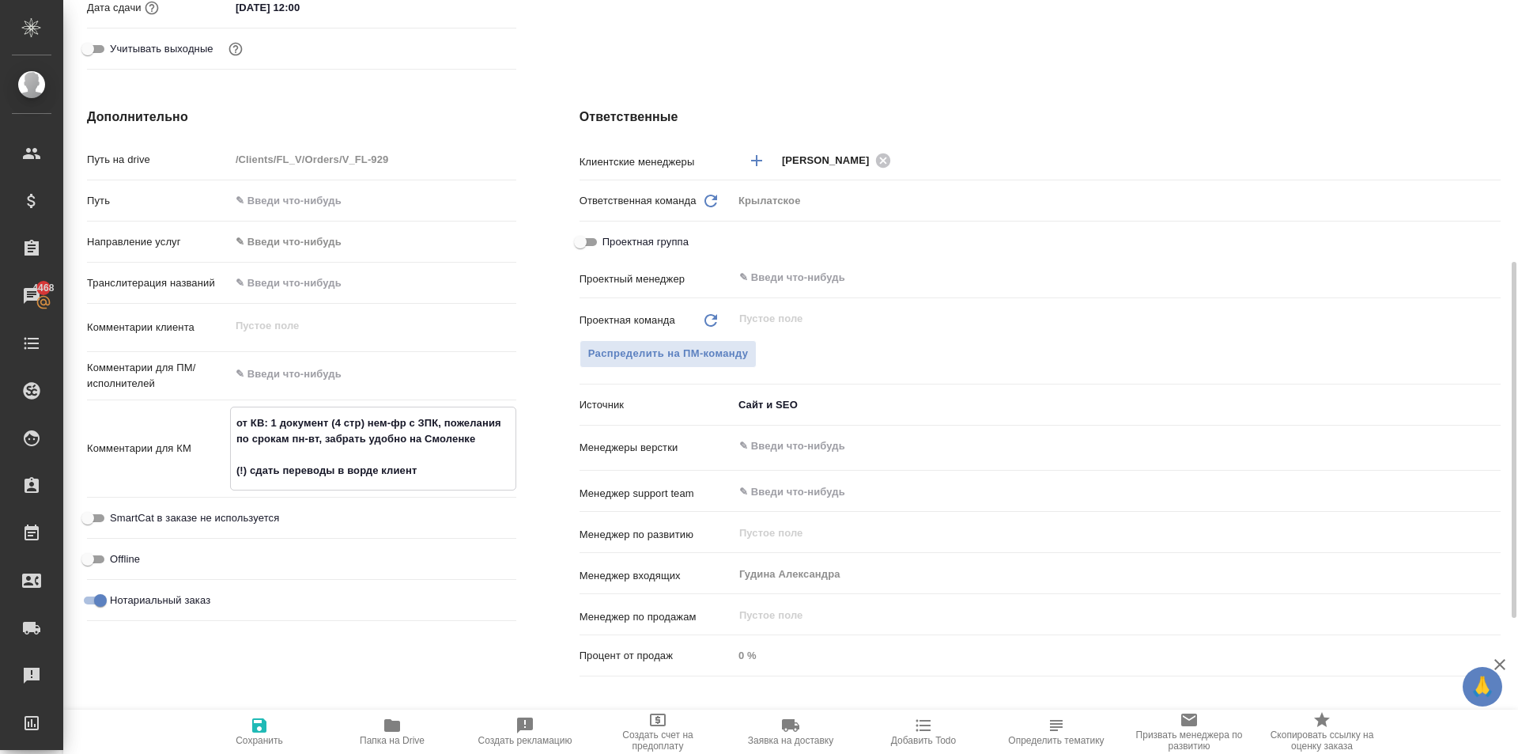
type textarea "x"
type textarea "от КВ: 1 документ (4 стр) нем-фр с ЗПК, пожелания по срокам пн-вт, забрать удоб…"
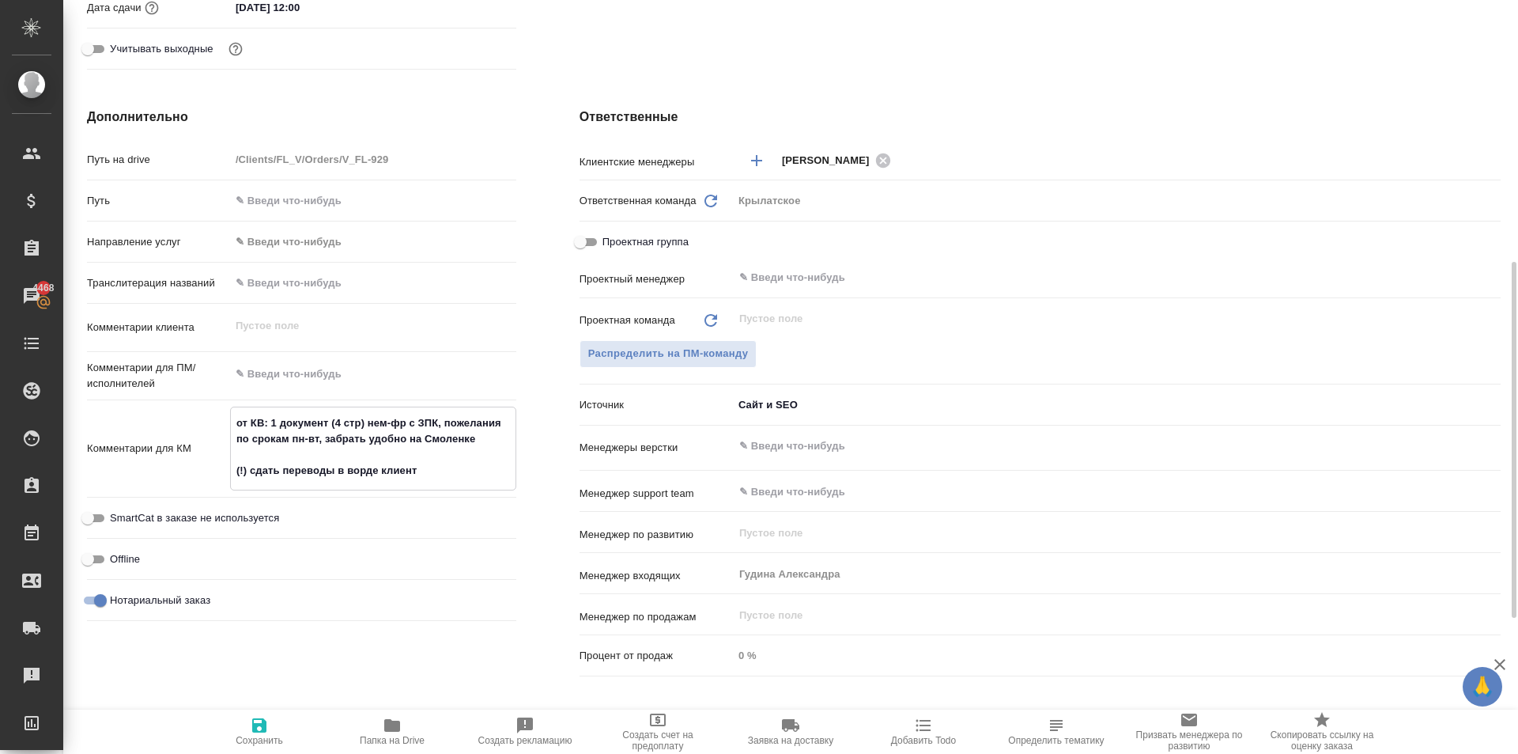
type textarea "x"
type textarea "от КВ: 1 документ (4 стр) нем-фр с ЗПК, пожелания по срокам пн-вт, забрать удоб…"
type textarea "x"
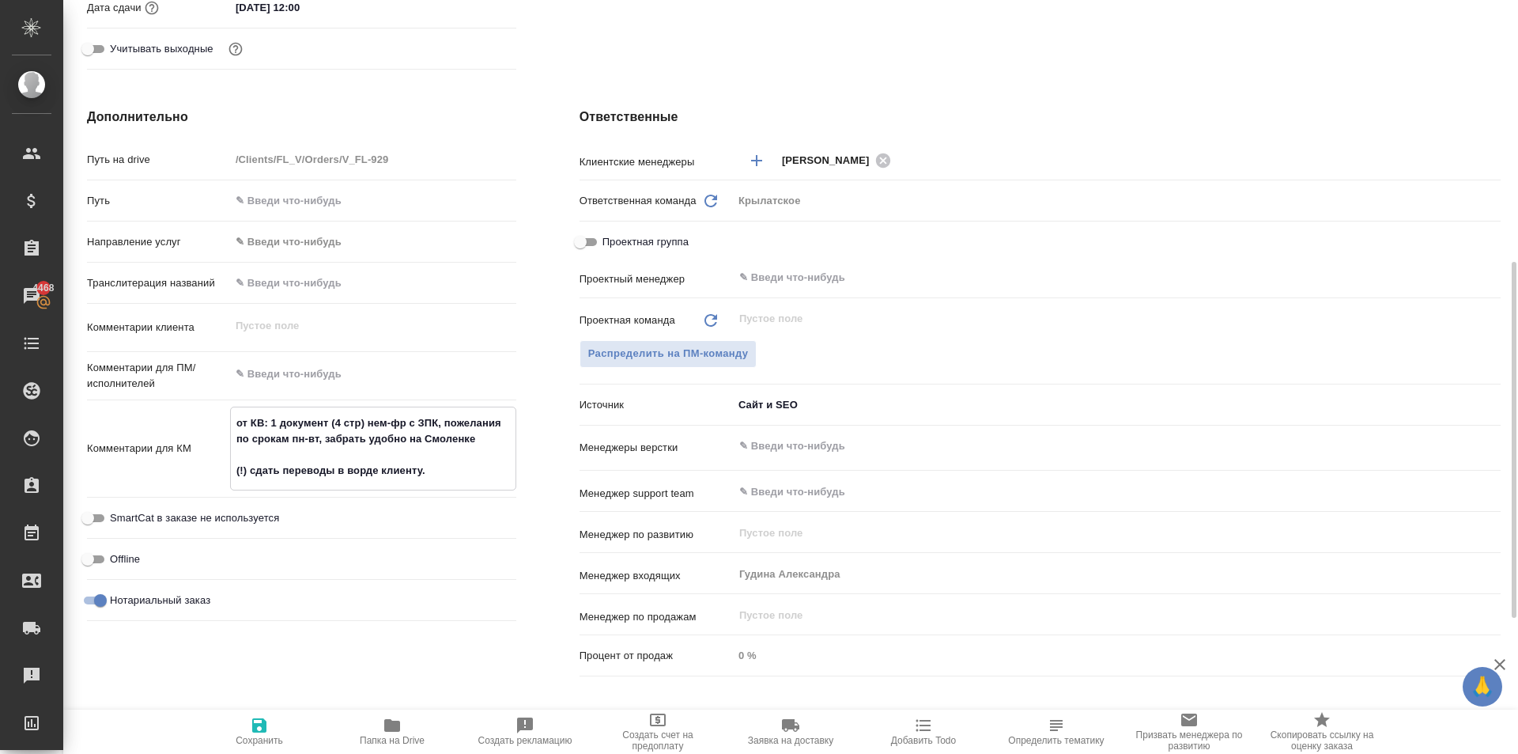
type textarea "от КВ: 1 документ (4 стр) нем-фр с ЗПК, пожелания по срокам пн-вт, забрать удоб…"
type textarea "x"
type textarea "от КВ: 1 документ (4 стр) нем-фр с ЗПК, пожелания по срокам пн-вт, забрать удоб…"
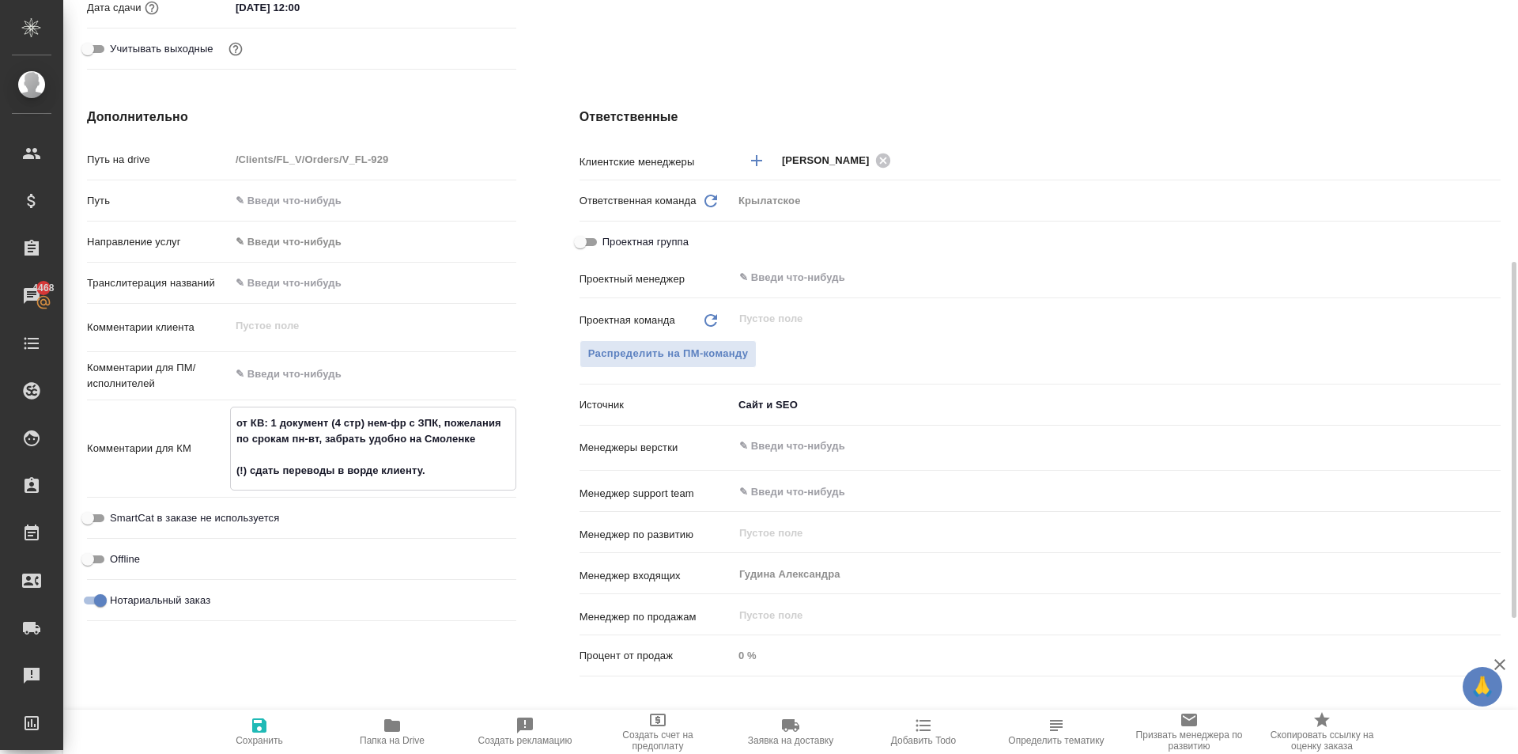
type textarea "x"
click at [214, 738] on span "Сохранить" at bounding box center [259, 731] width 114 height 30
type textarea "x"
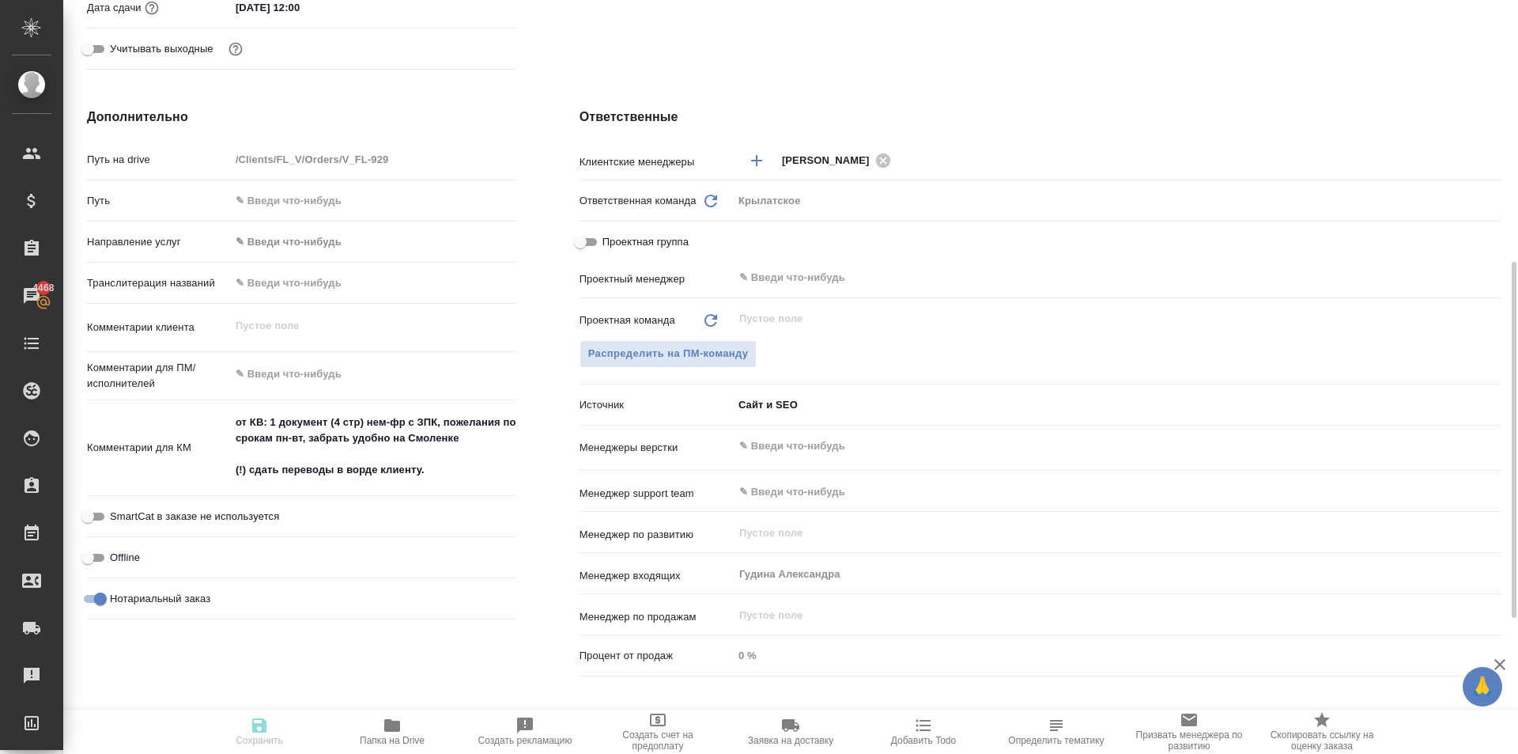
type textarea "x"
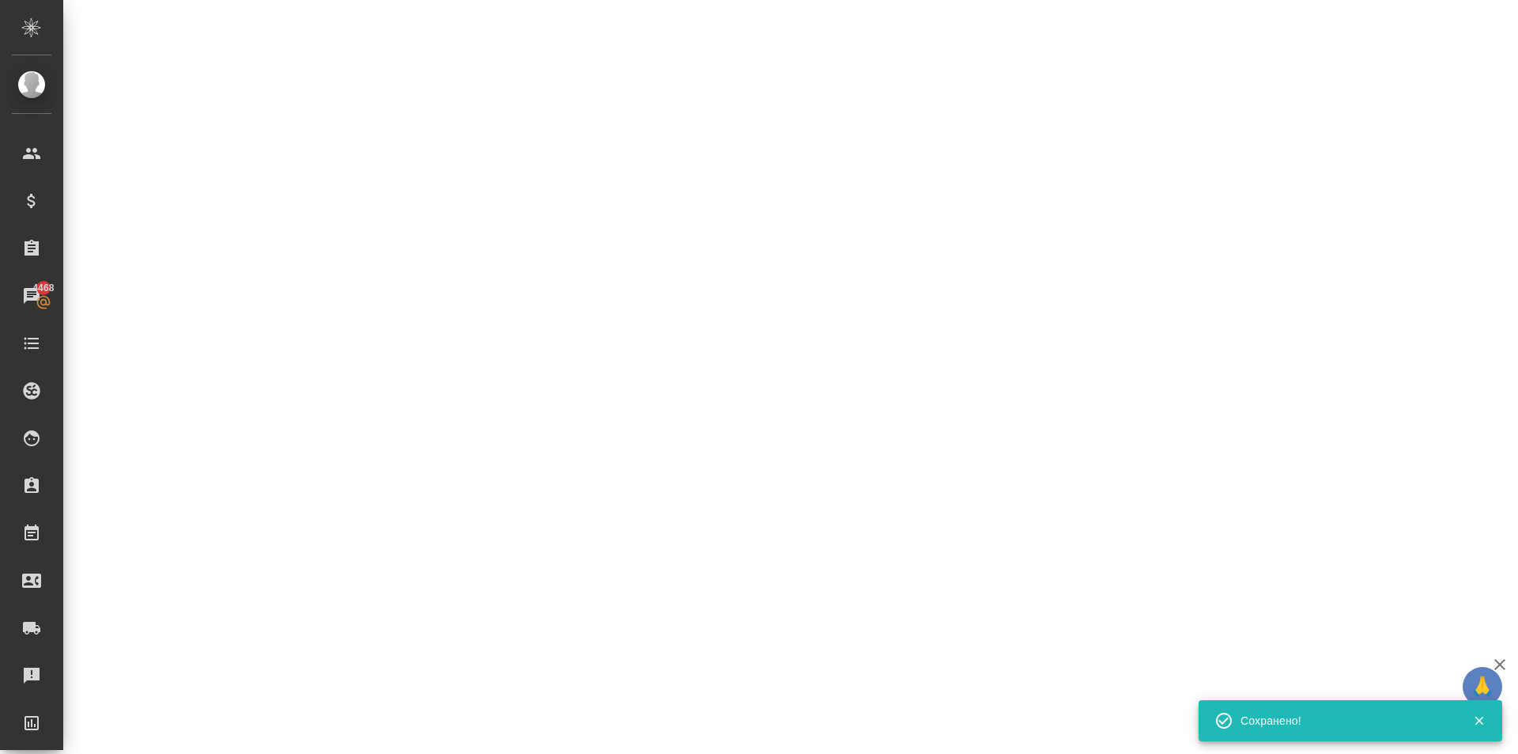
select select "RU"
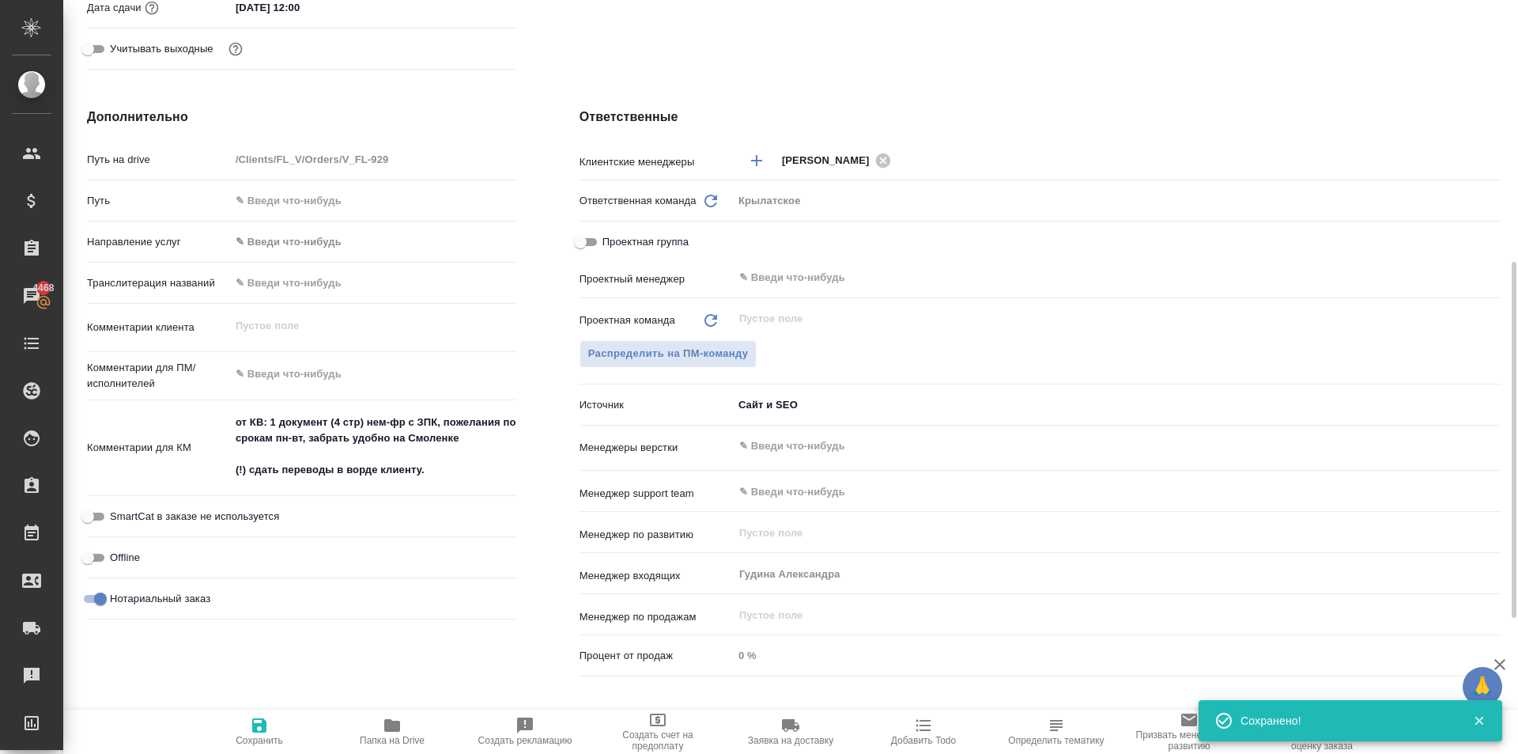
type textarea "x"
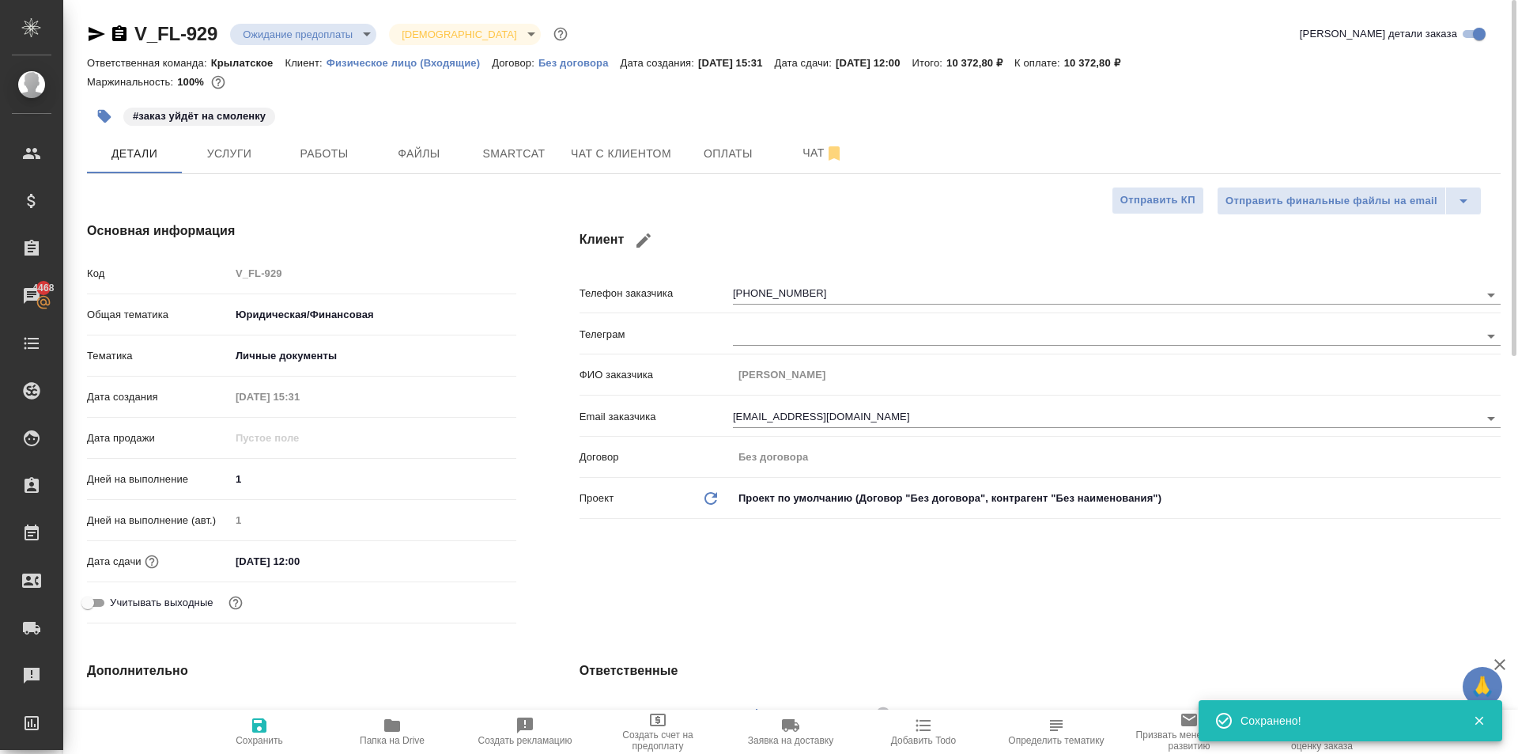
scroll to position [395, 0]
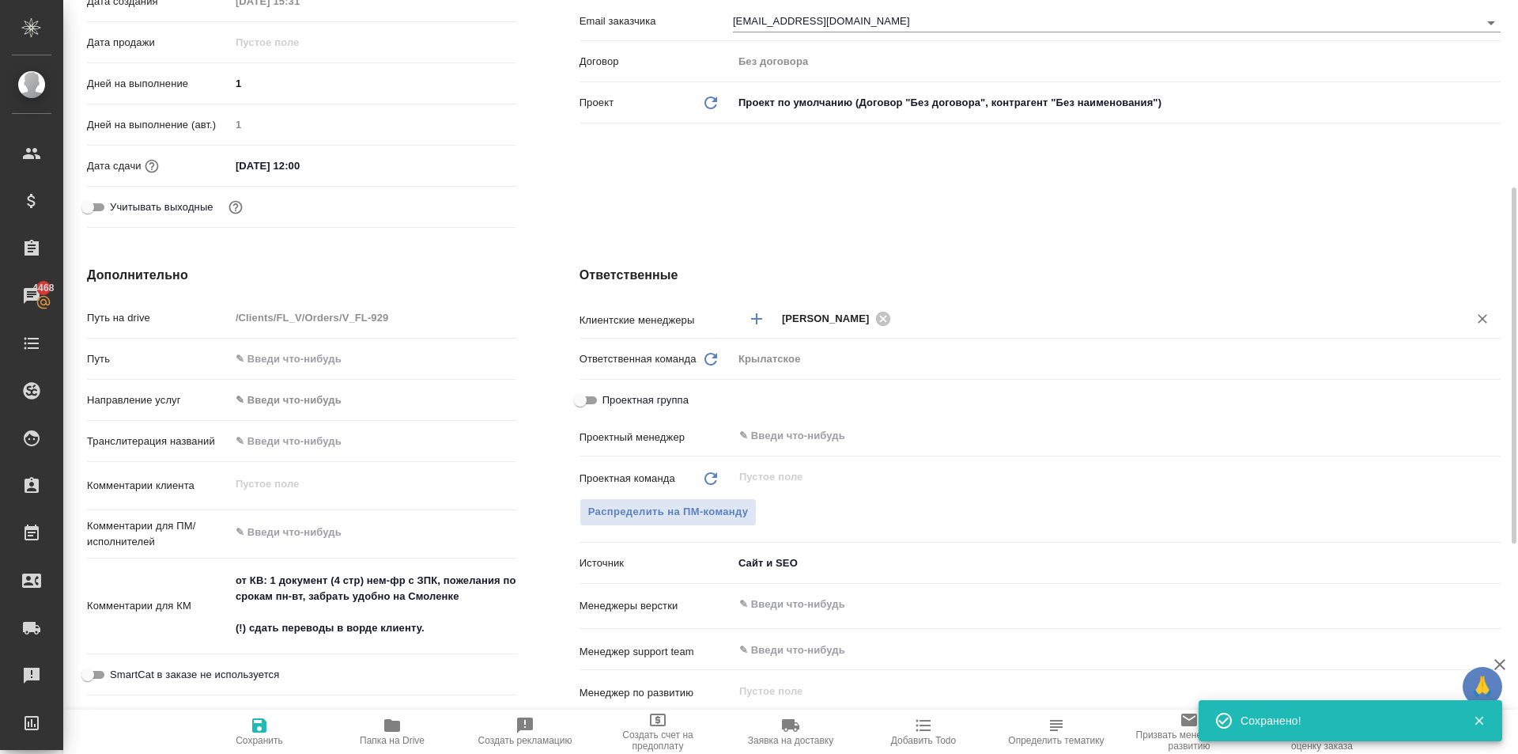
drag, startPoint x: 875, startPoint y: 325, endPoint x: 854, endPoint y: 321, distance: 21.7
click at [875, 325] on icon at bounding box center [883, 318] width 17 height 17
type textarea "x"
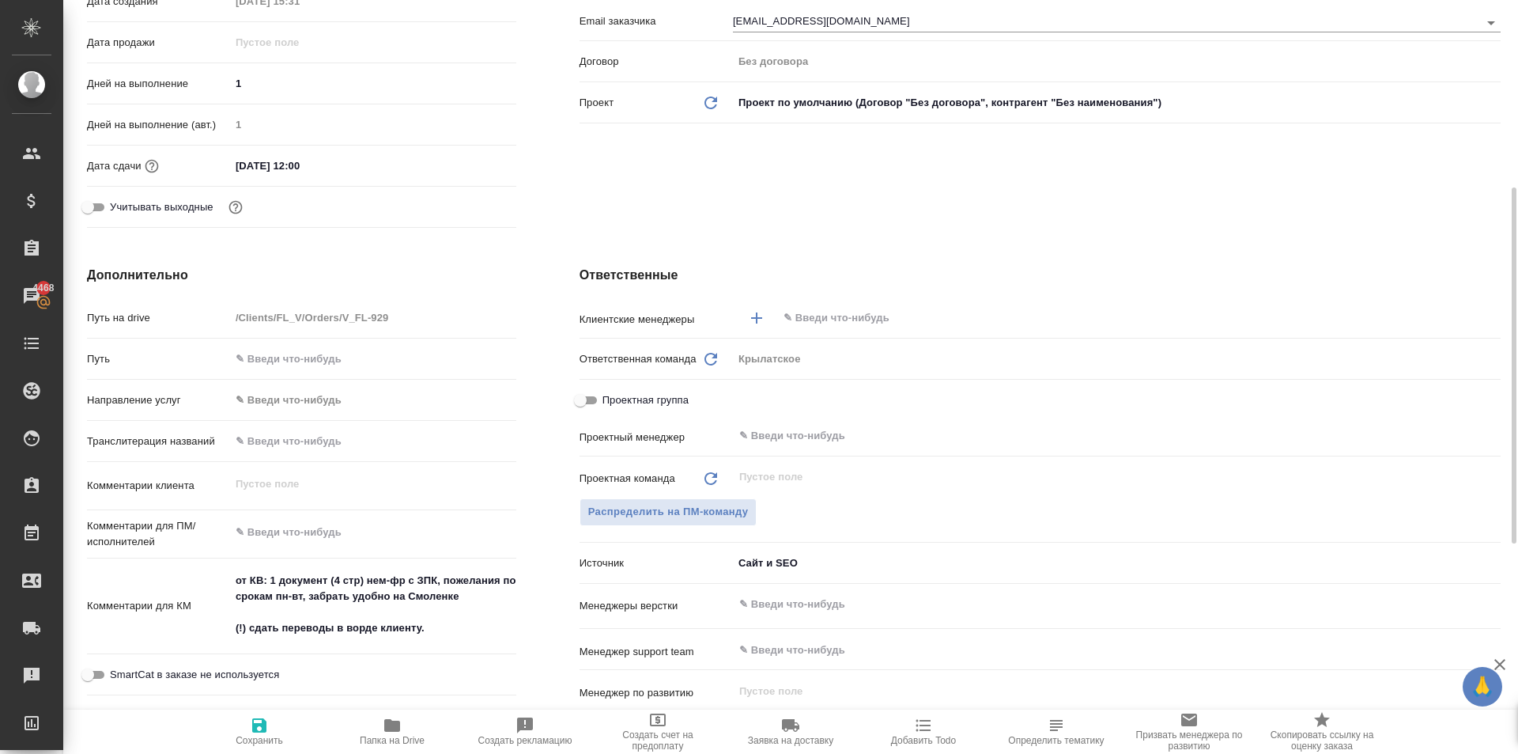
click at [854, 320] on input "text" at bounding box center [1112, 317] width 661 height 19
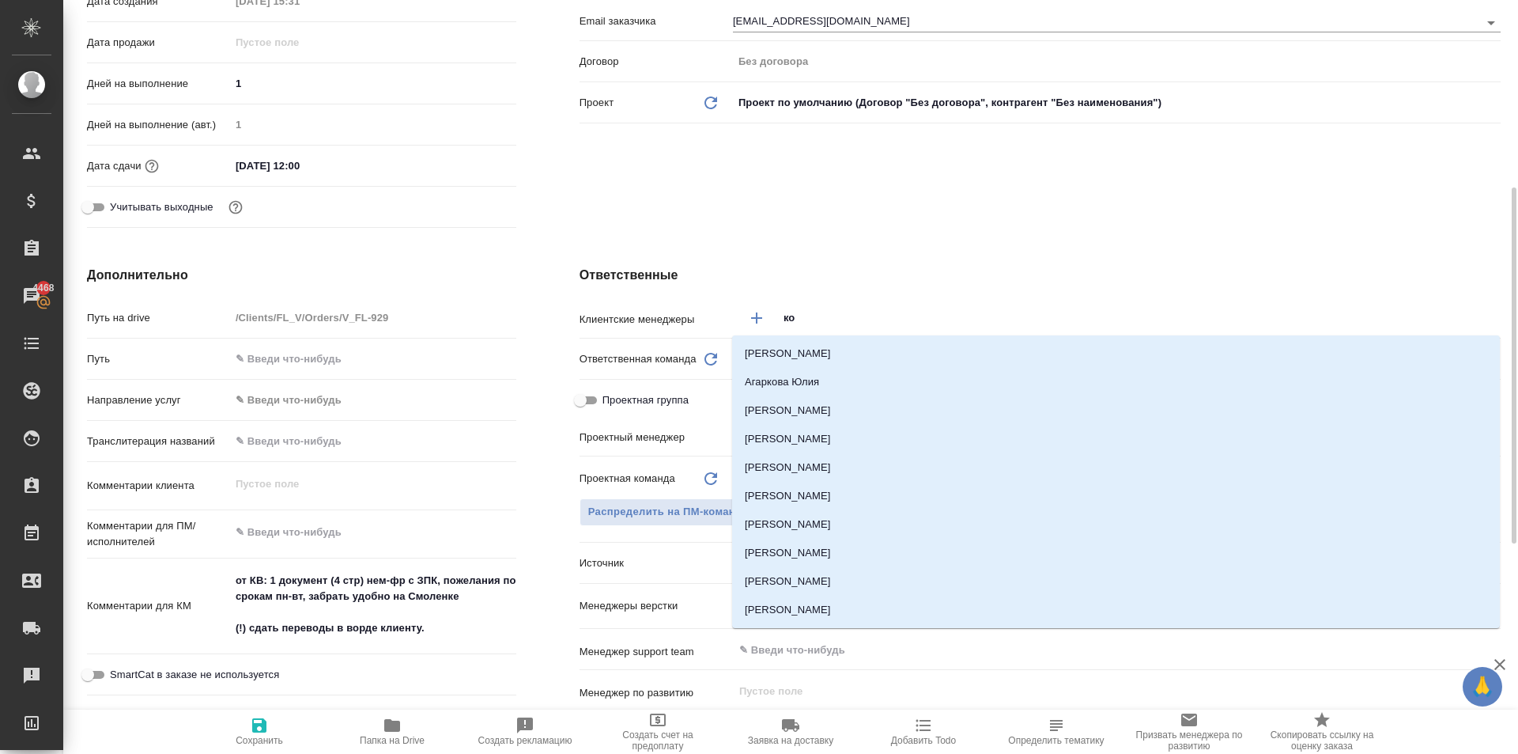
type input "коз"
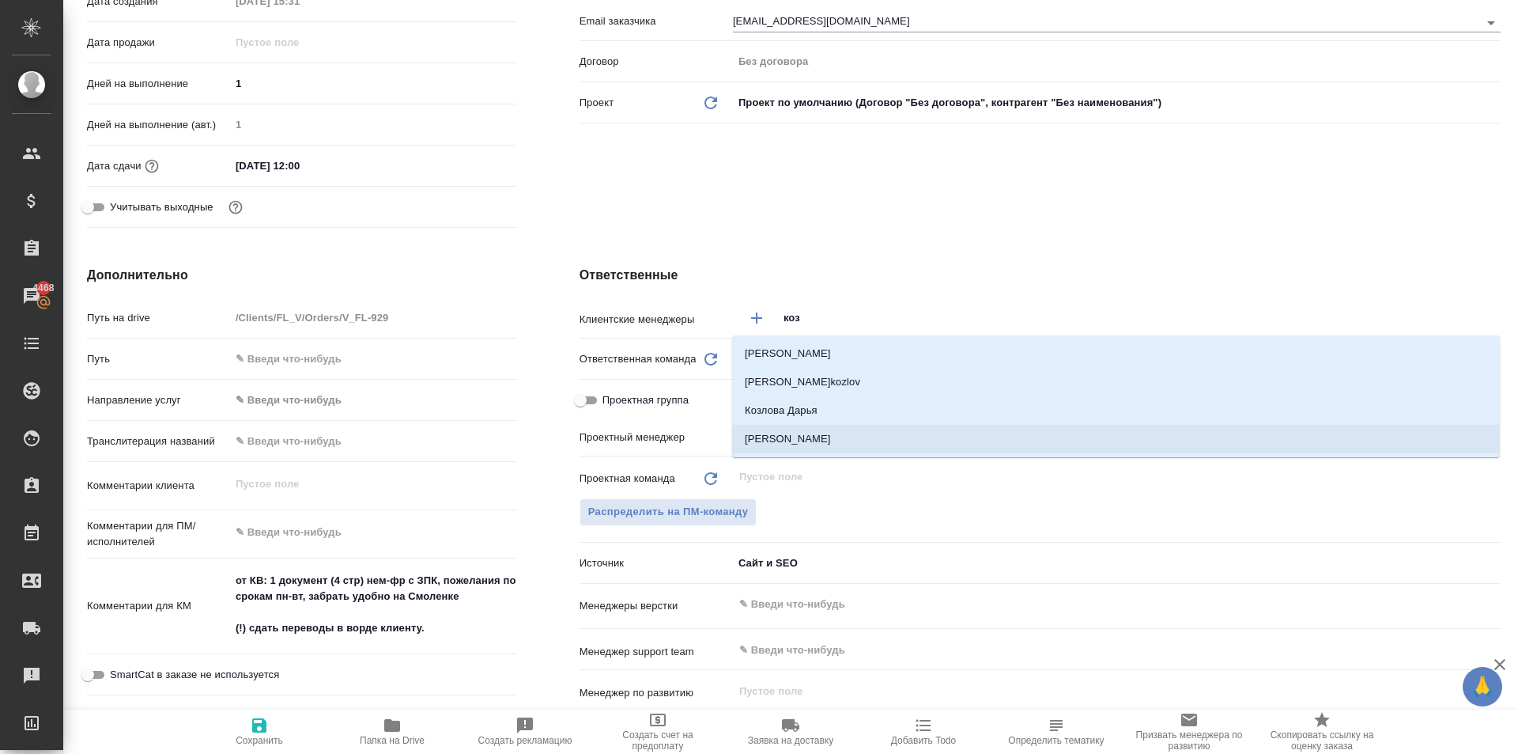
click at [851, 430] on li "Козлова Мария" at bounding box center [1116, 439] width 768 height 28
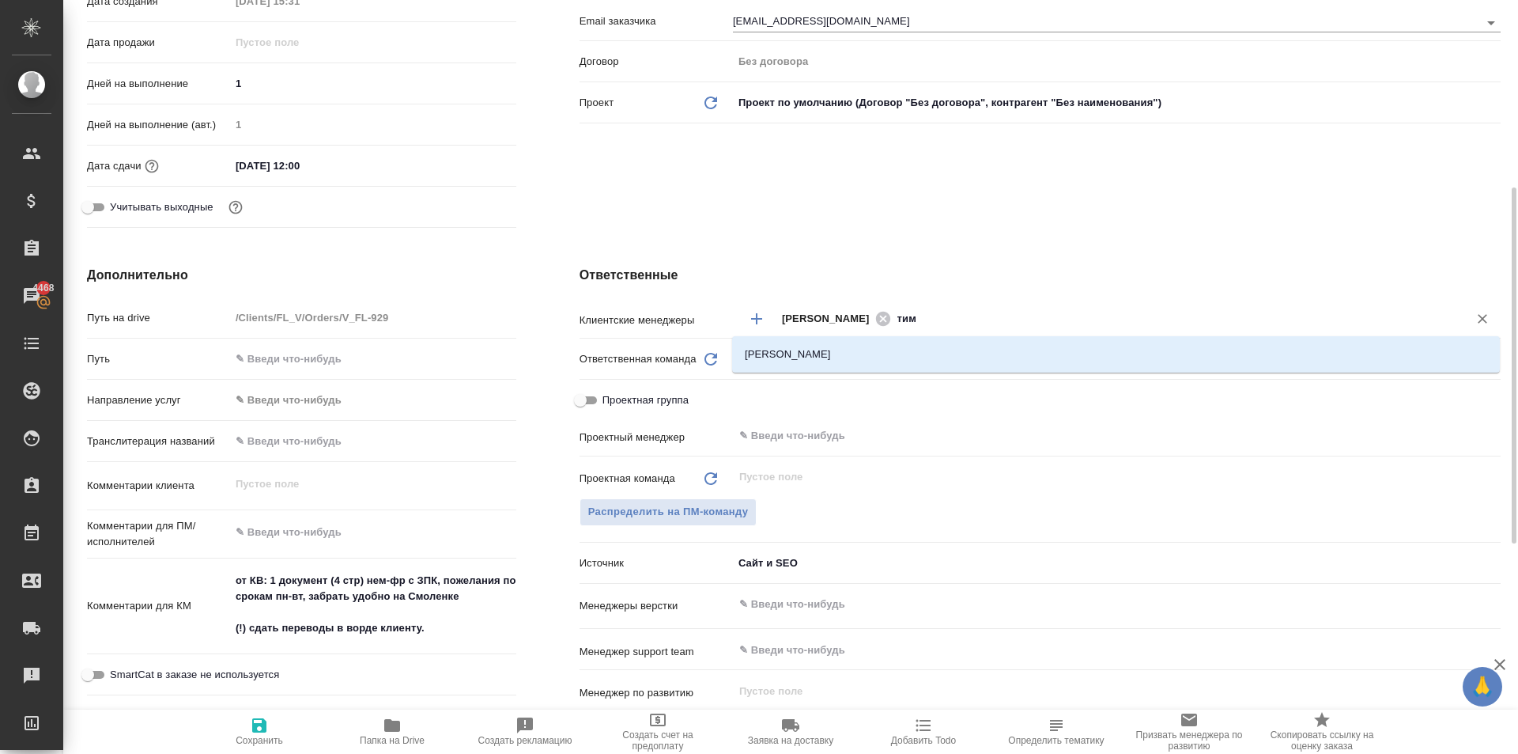
drag, startPoint x: 924, startPoint y: 362, endPoint x: 864, endPoint y: 402, distance: 71.3
click at [922, 362] on li "[PERSON_NAME]" at bounding box center [1116, 354] width 768 height 28
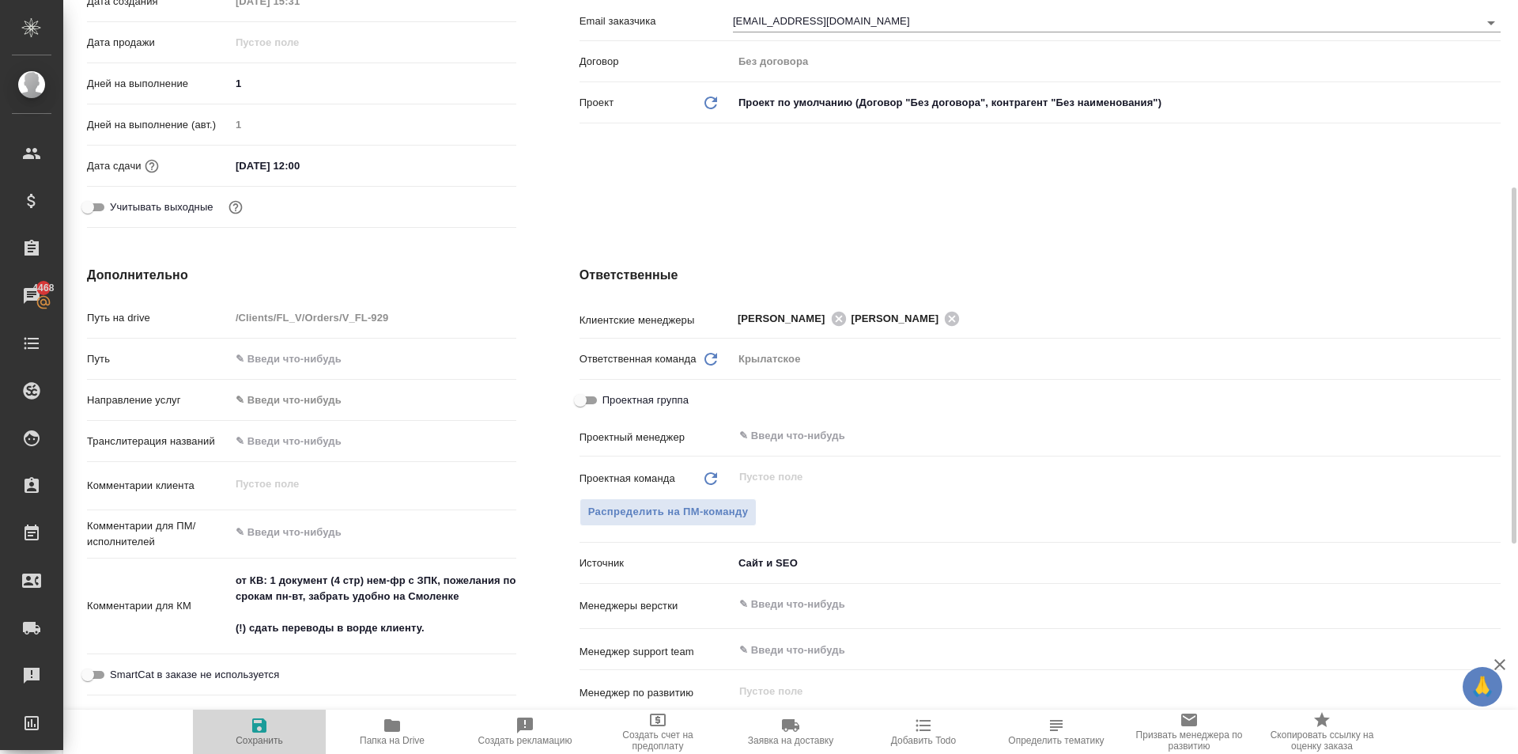
click at [275, 745] on span "Сохранить" at bounding box center [259, 740] width 47 height 11
click at [401, 521] on textarea at bounding box center [373, 533] width 285 height 27
click at [301, 735] on span "Сохранить" at bounding box center [259, 731] width 114 height 30
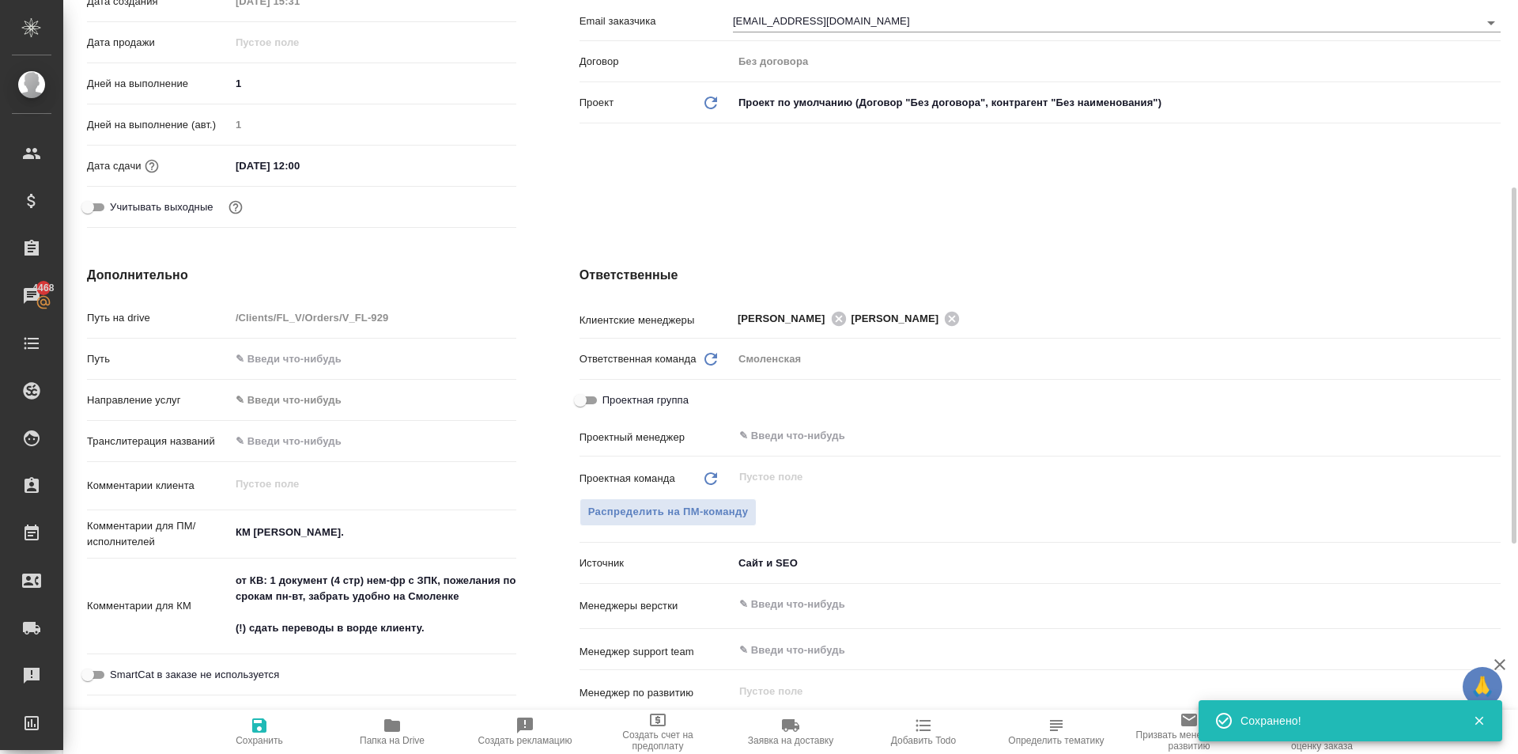
scroll to position [0, 0]
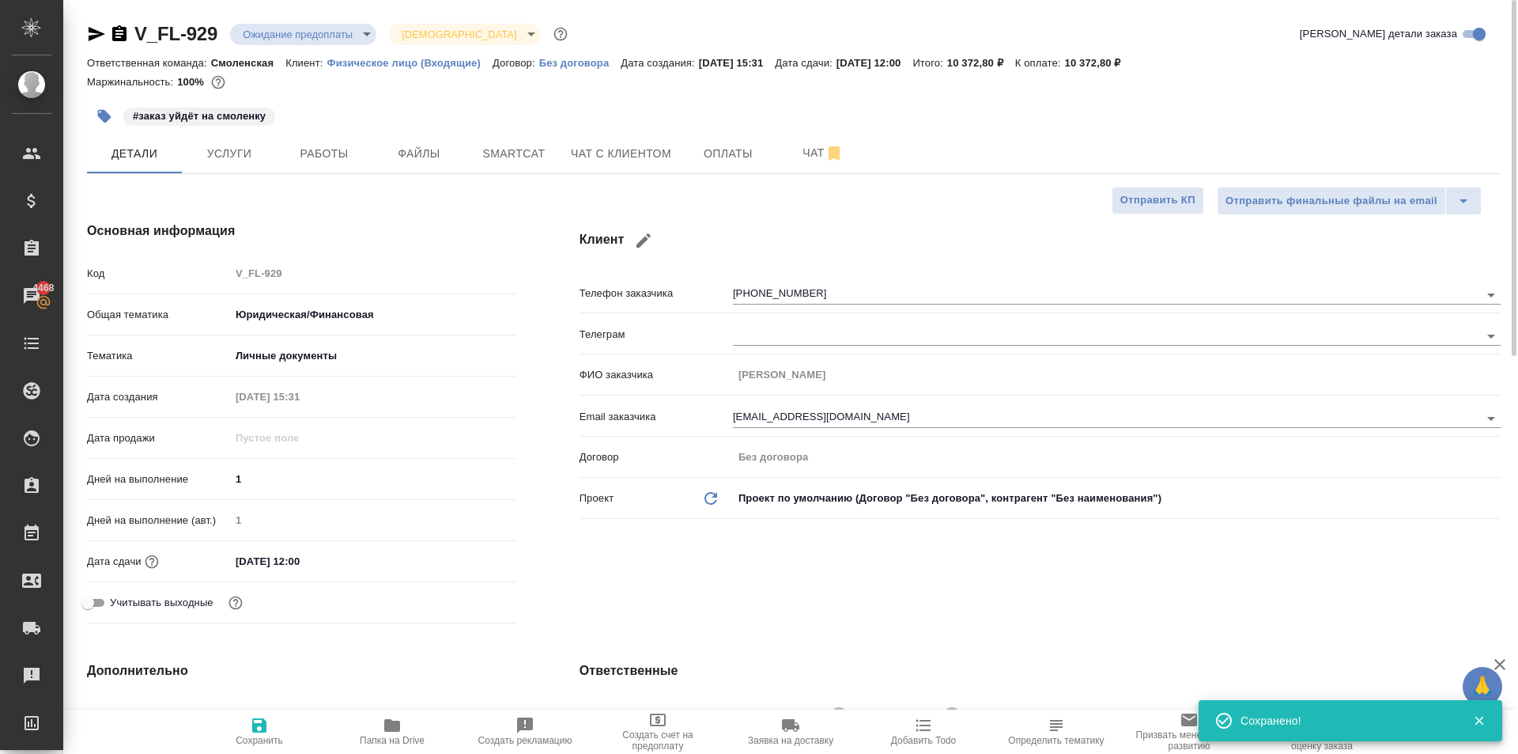
click at [322, 25] on body "🙏 .cls-1 fill:#fff; AWATERA Kasymov Timur Клиенты Спецификации Заказы 4468 Чаты…" at bounding box center [759, 377] width 1518 height 754
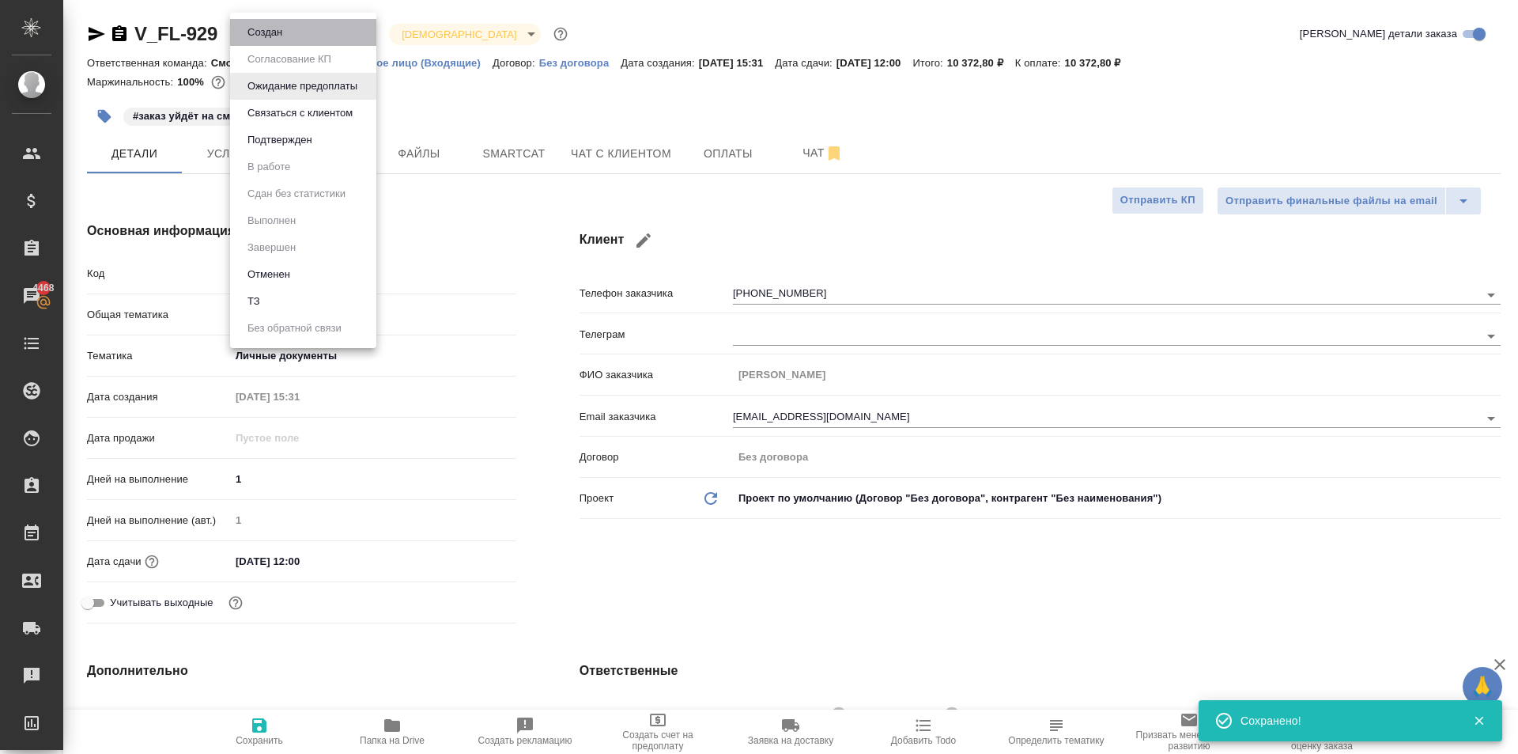
click at [308, 41] on li "Создан" at bounding box center [303, 32] width 146 height 27
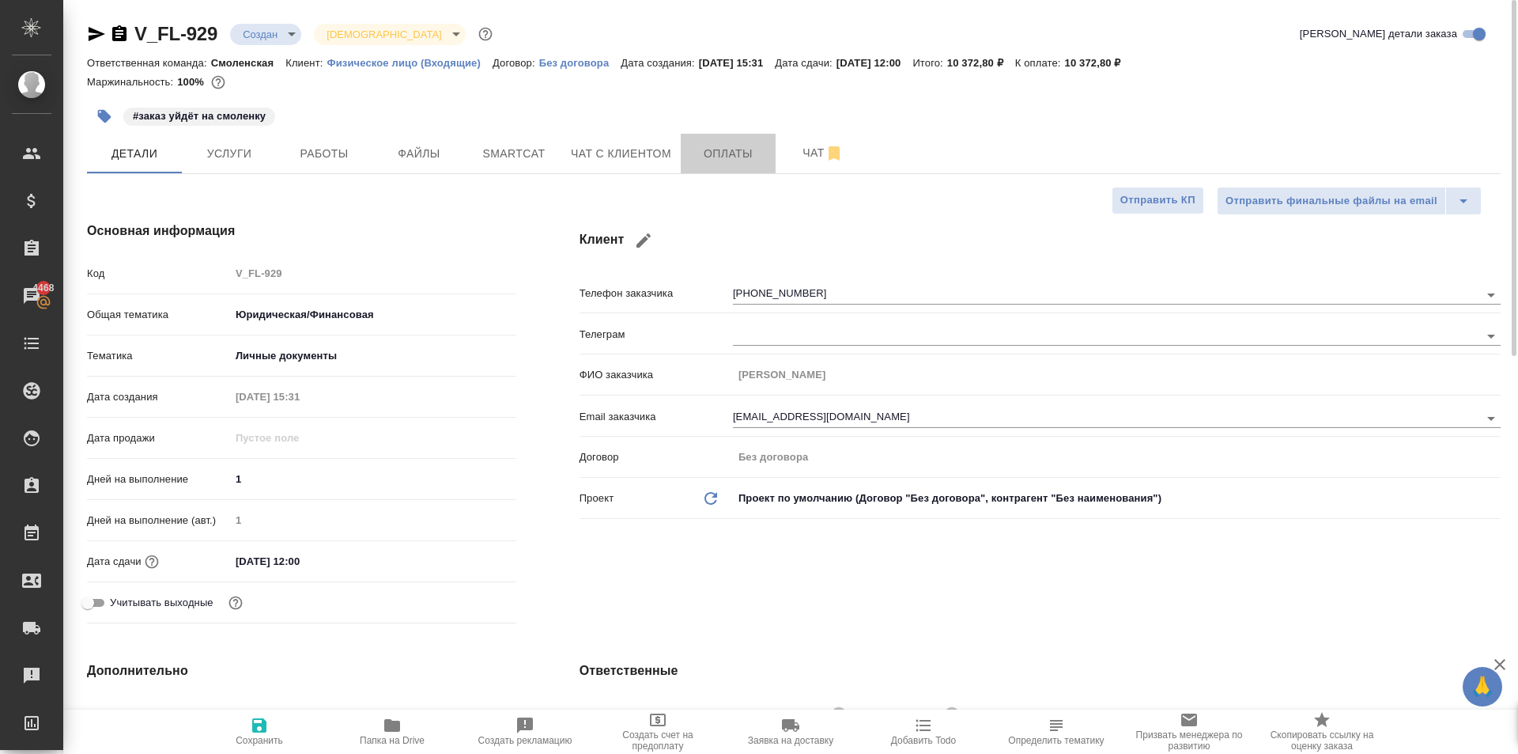
drag, startPoint x: 719, startPoint y: 165, endPoint x: 623, endPoint y: 159, distance: 95.9
click at [603, 142] on button "Чат с клиентом" at bounding box center [620, 154] width 119 height 40
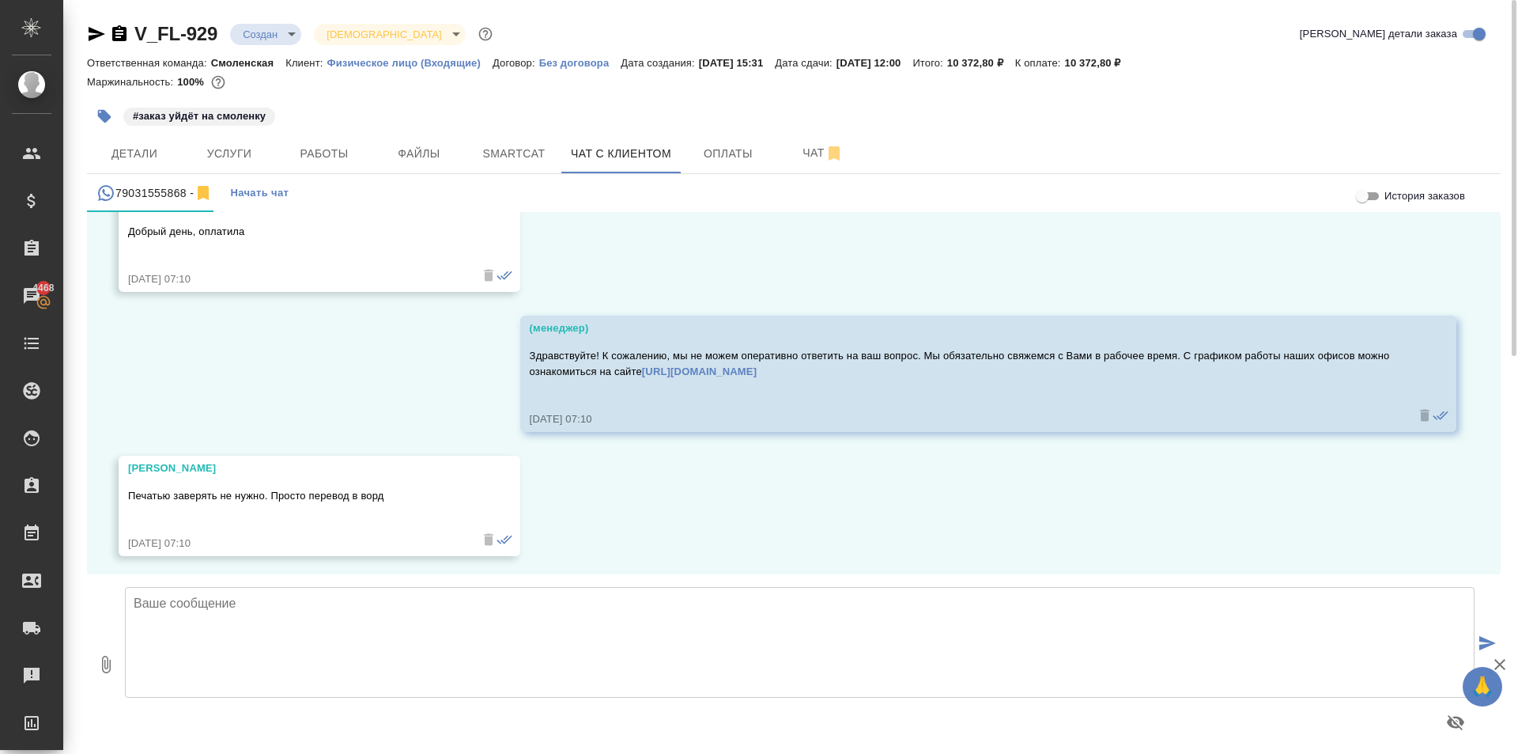
scroll to position [2349, 0]
click at [728, 168] on button "Оплаты" at bounding box center [728, 154] width 95 height 40
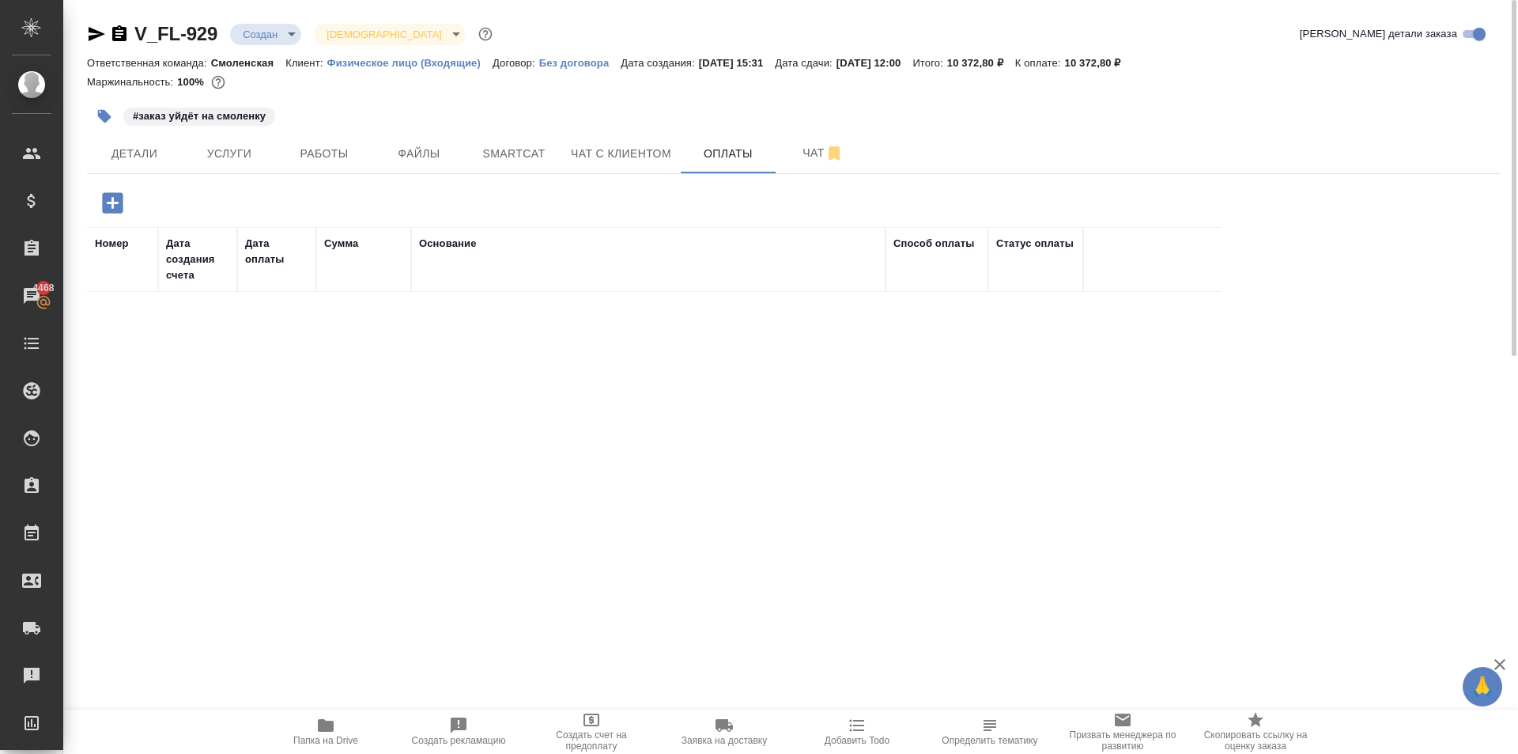
click at [101, 201] on icon "button" at bounding box center [113, 203] width 28 height 28
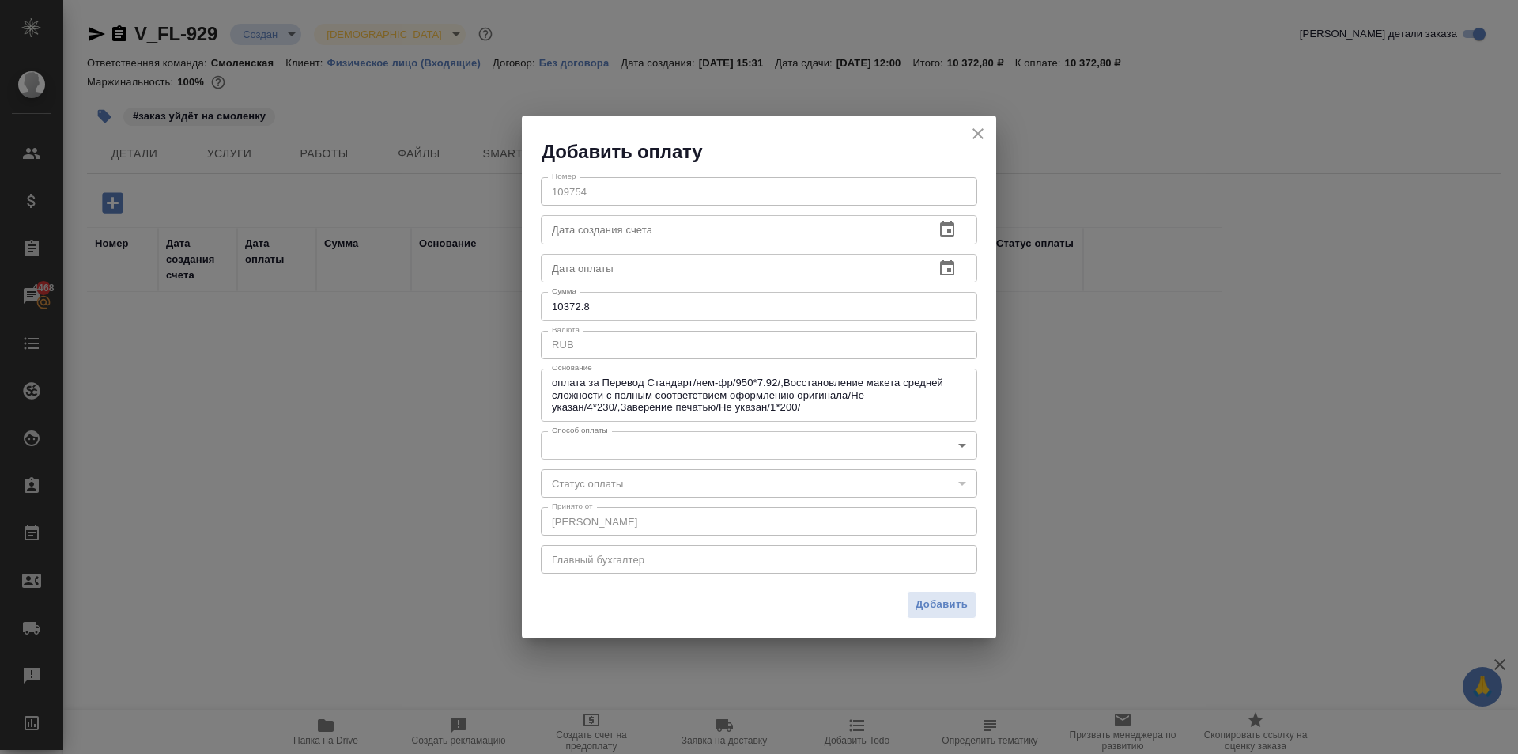
click at [610, 449] on body "🙏 .cls-1 fill:#fff; AWATERA Kasymov Timur Клиенты Спецификации Заказы 4468 Чаты…" at bounding box center [759, 377] width 1518 height 754
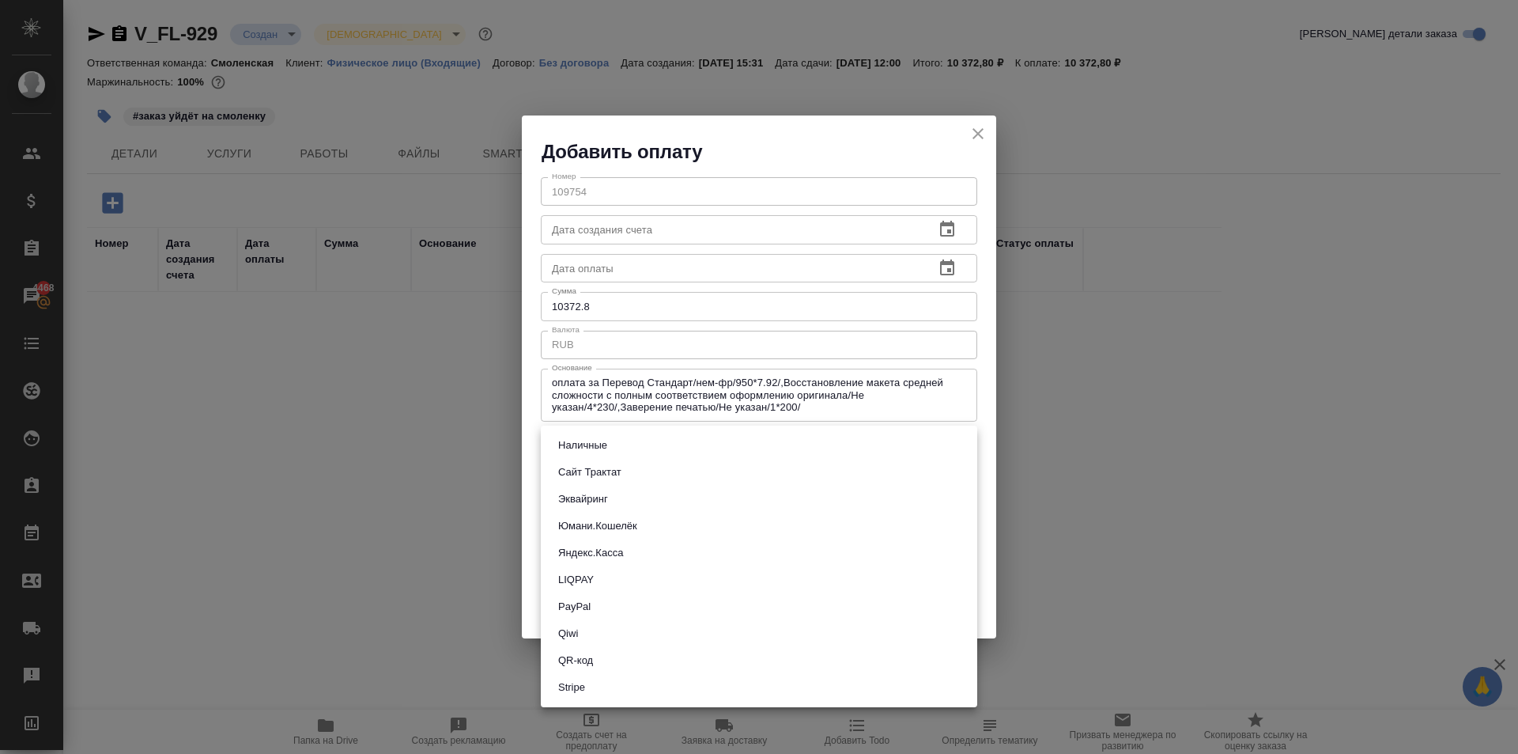
click at [622, 468] on button "Сайт Трактат" at bounding box center [590, 471] width 73 height 17
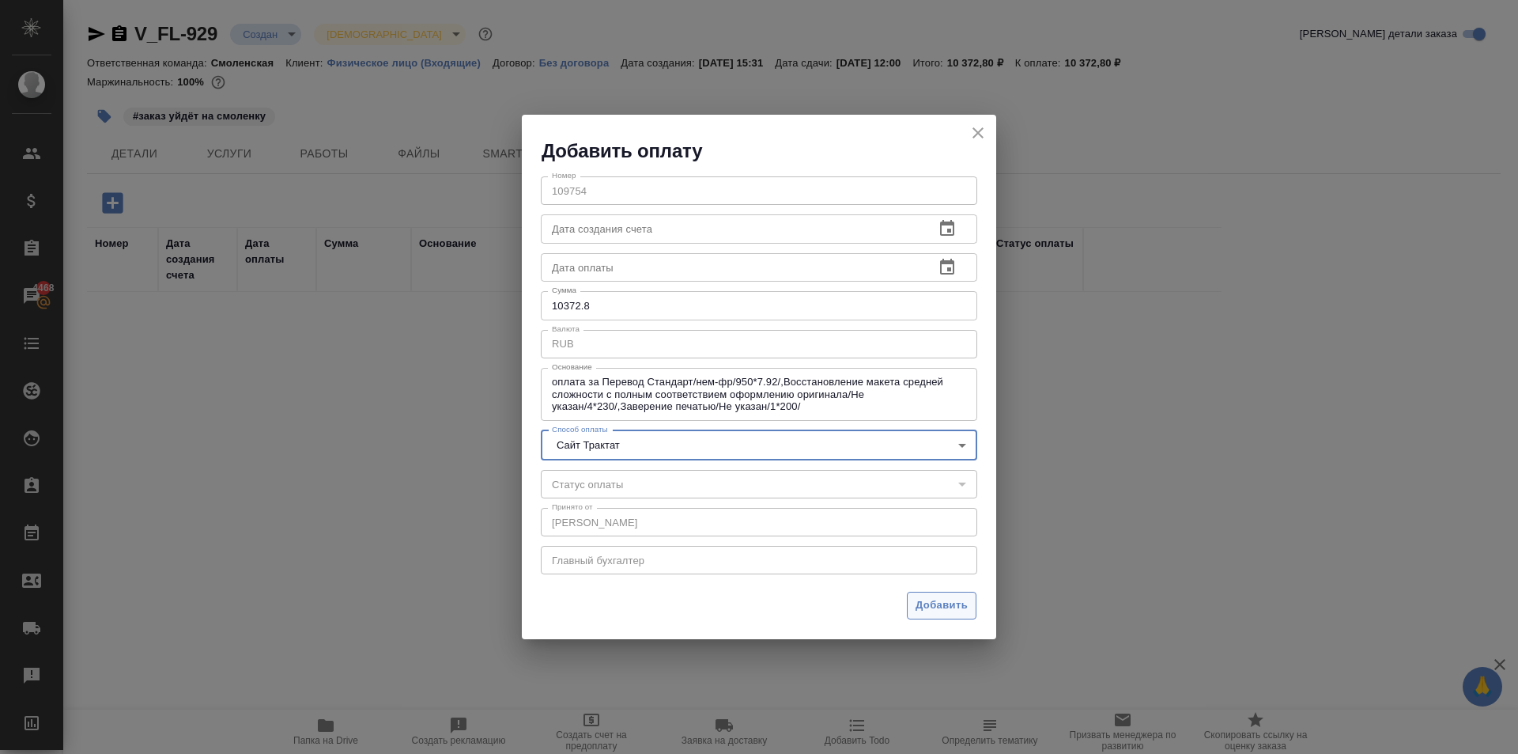
click at [957, 610] on span "Добавить" at bounding box center [942, 605] width 52 height 18
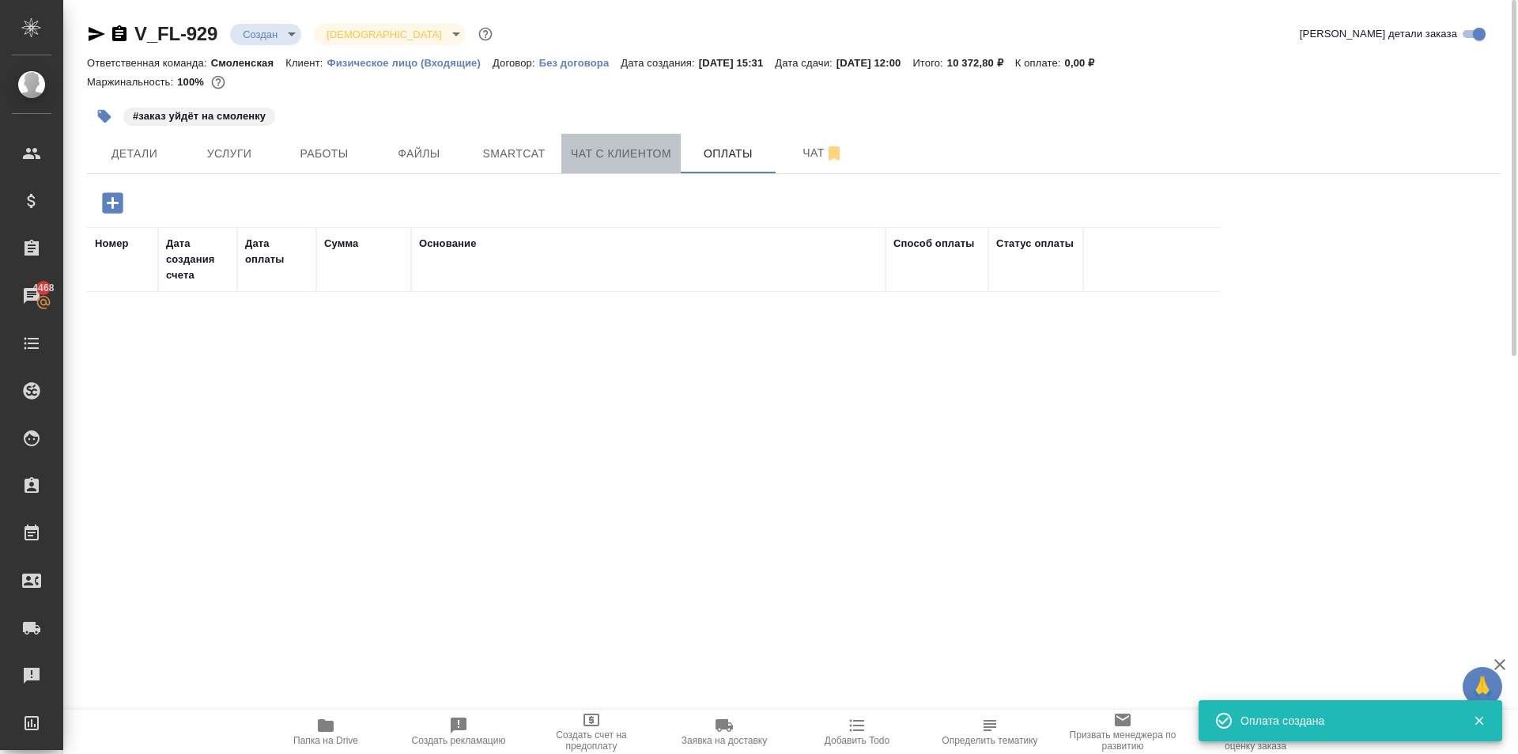
click at [657, 146] on span "Чат с клиентом" at bounding box center [621, 154] width 100 height 20
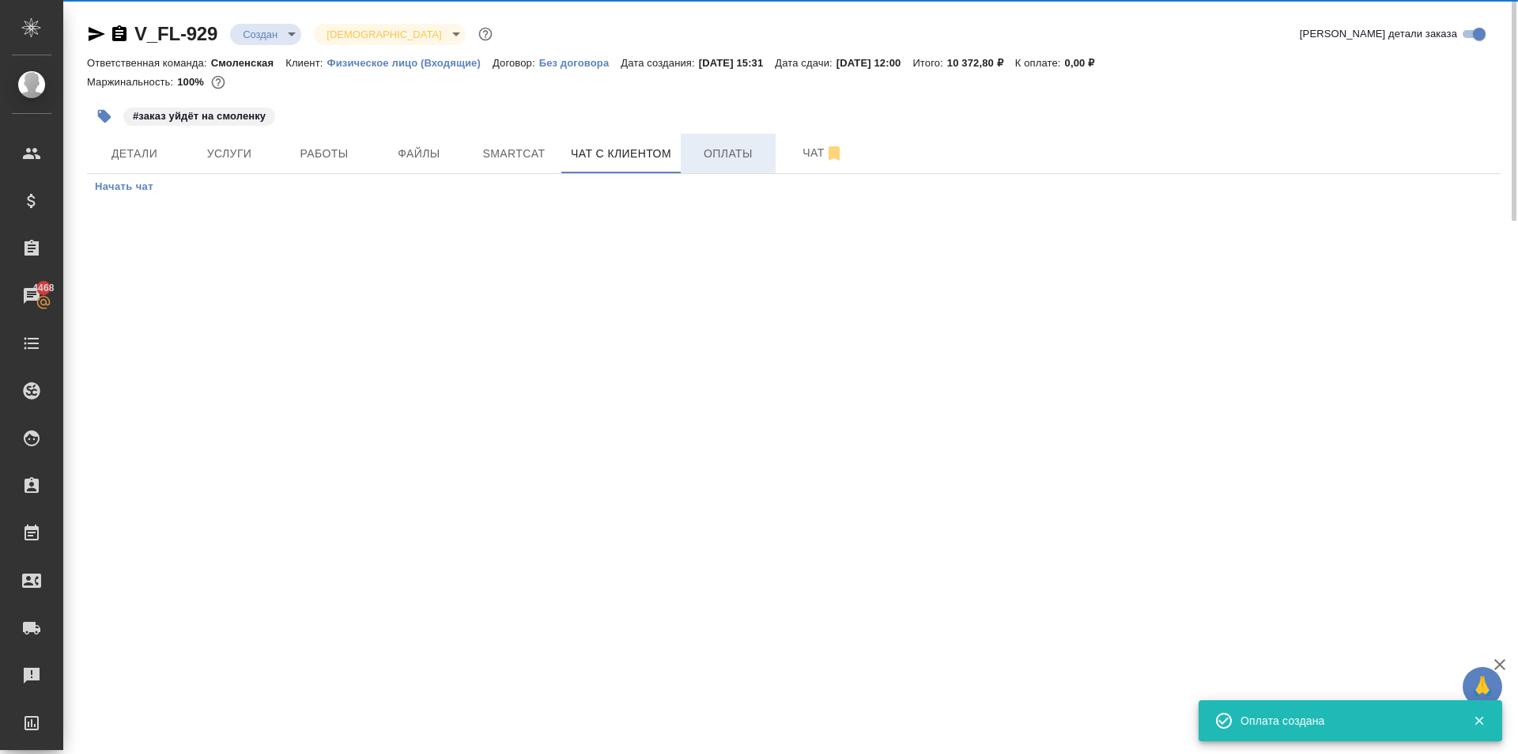
click at [728, 146] on span "Оплаты" at bounding box center [728, 154] width 76 height 20
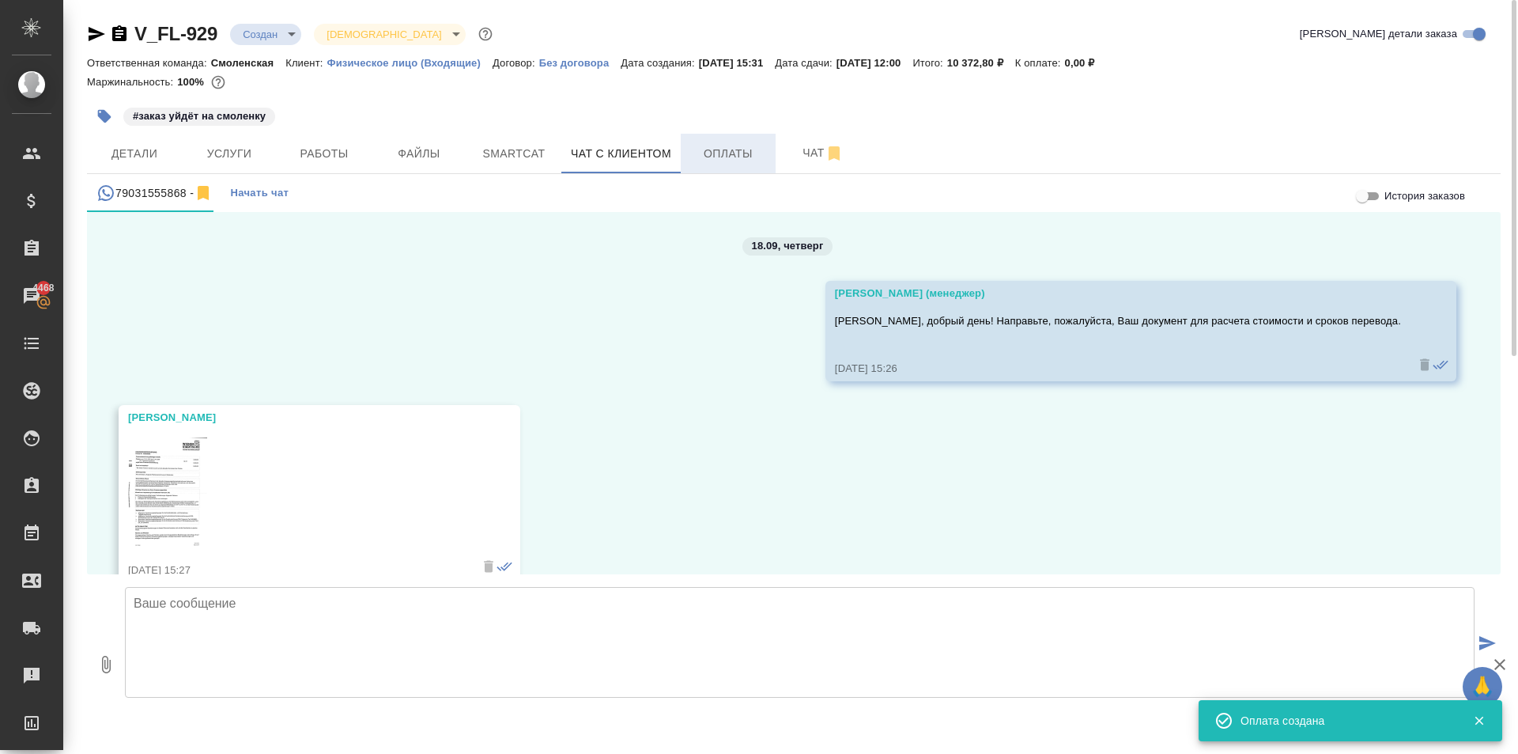
scroll to position [129, 0]
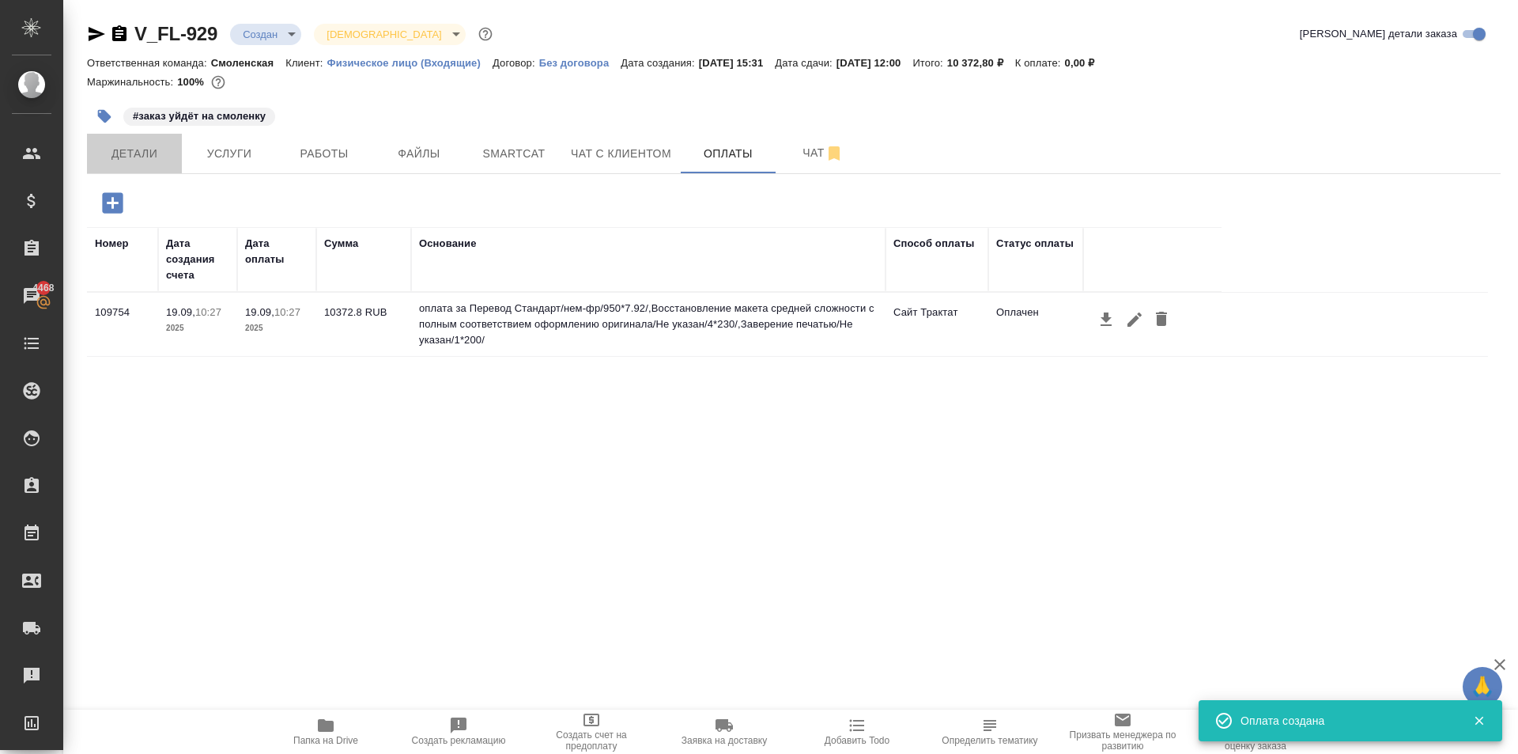
drag, startPoint x: 168, startPoint y: 171, endPoint x: 778, endPoint y: 270, distance: 617.8
click at [167, 171] on button "Детали" at bounding box center [134, 154] width 95 height 40
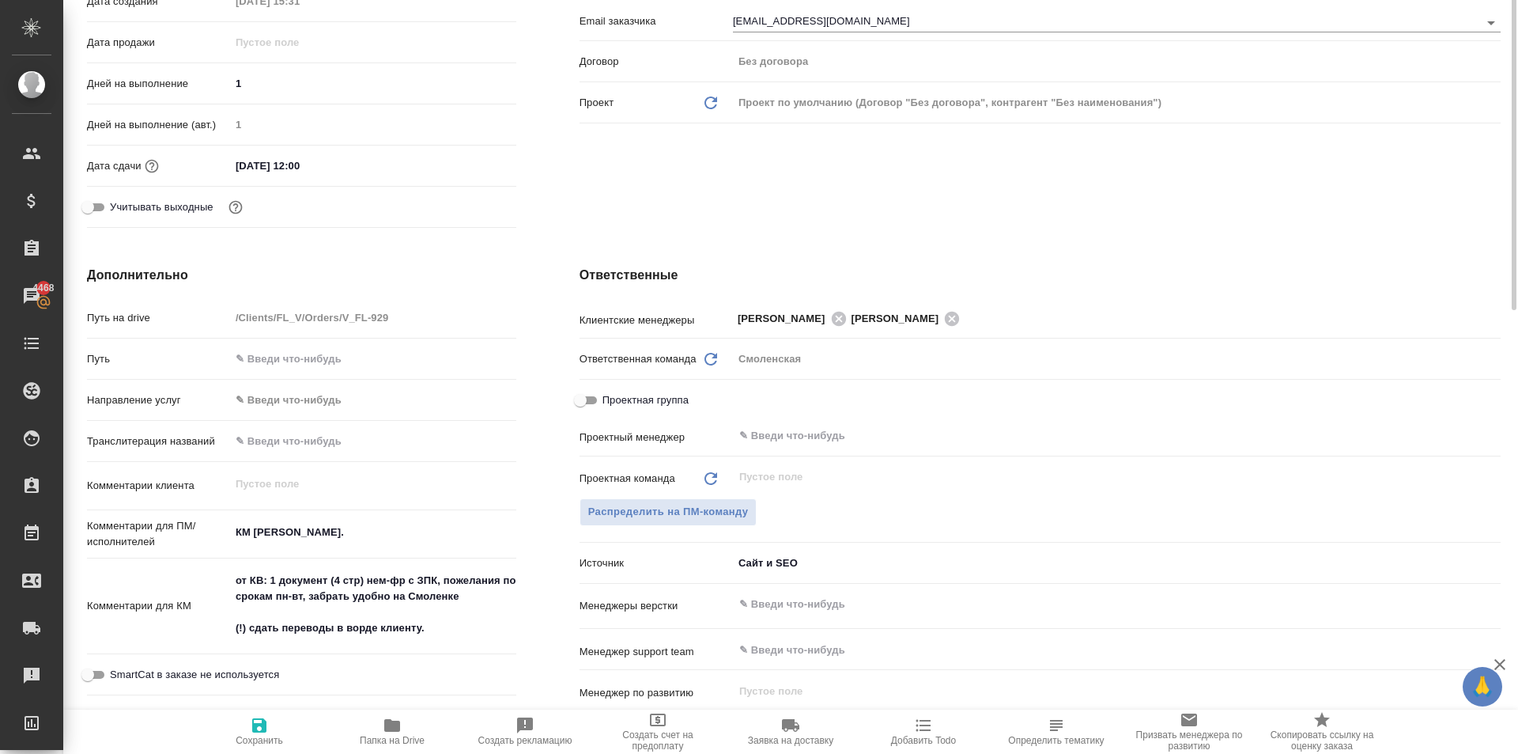
scroll to position [158, 0]
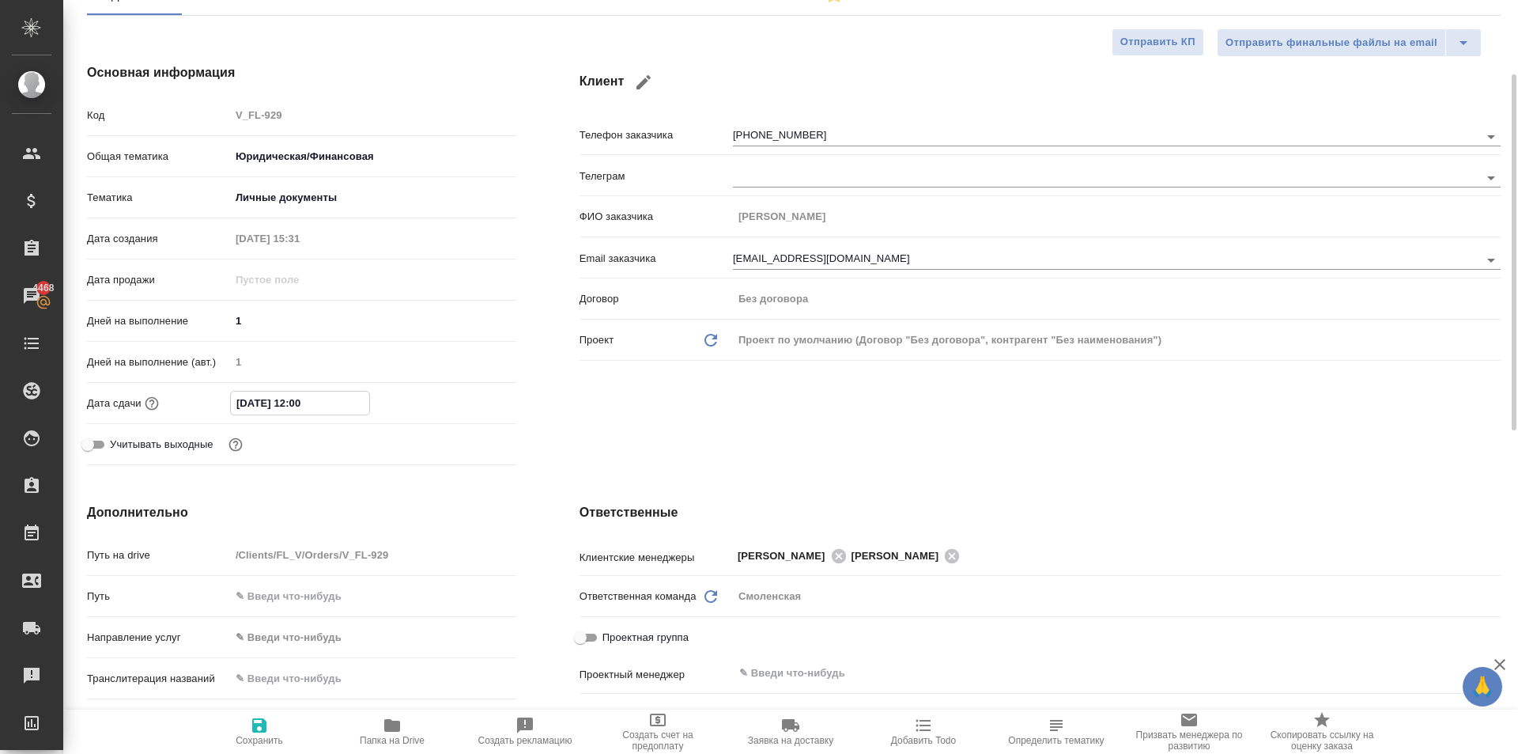
click at [324, 410] on input "19.09.2025 12:00" at bounding box center [300, 402] width 138 height 23
click at [478, 391] on div "19.09.2025 12:00" at bounding box center [373, 403] width 286 height 25
click at [475, 403] on icon "button" at bounding box center [470, 402] width 19 height 19
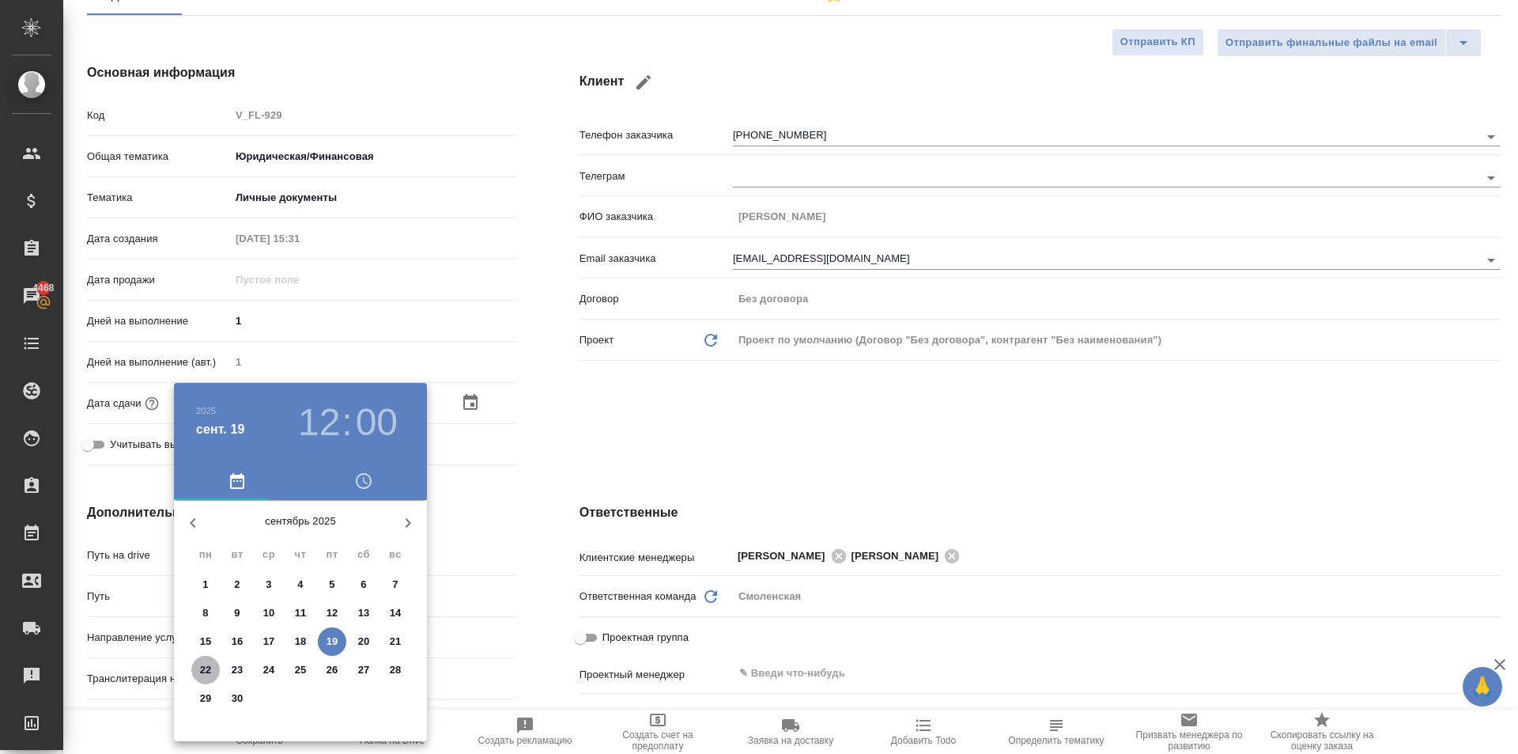
click at [204, 669] on p "22" at bounding box center [206, 670] width 12 height 16
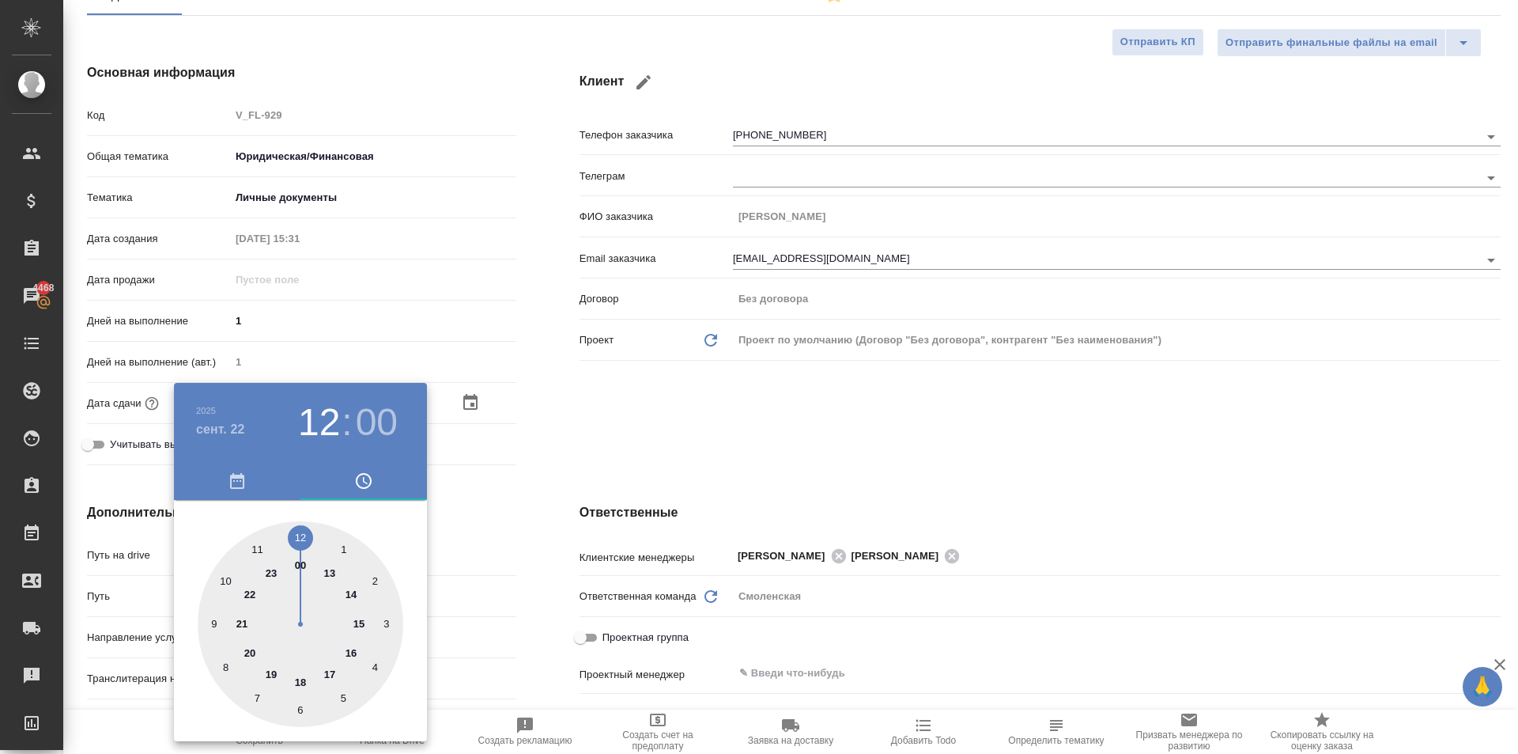
click at [234, 574] on div at bounding box center [301, 624] width 206 height 206
click at [581, 560] on div at bounding box center [759, 377] width 1518 height 754
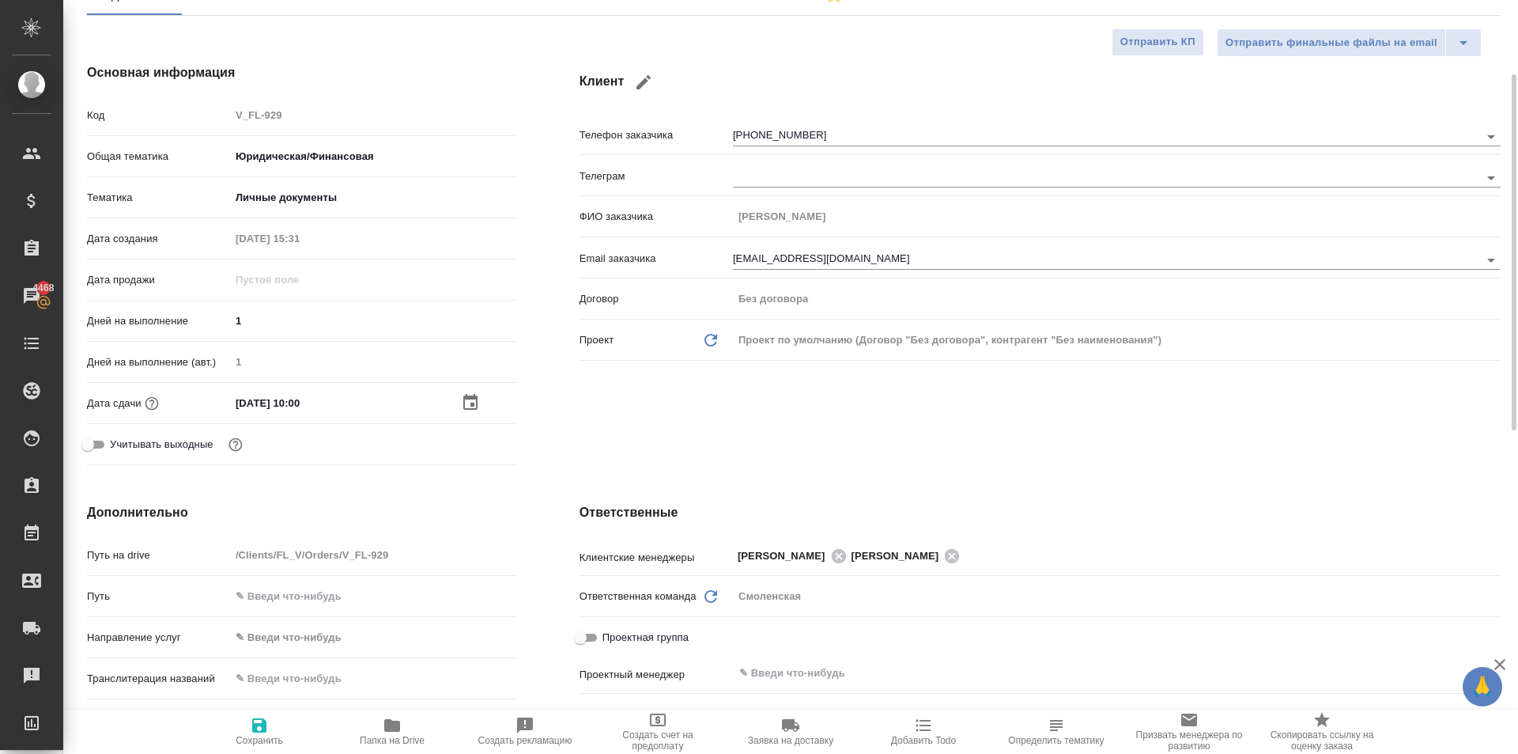
click at [232, 720] on span "Сохранить" at bounding box center [259, 731] width 114 height 30
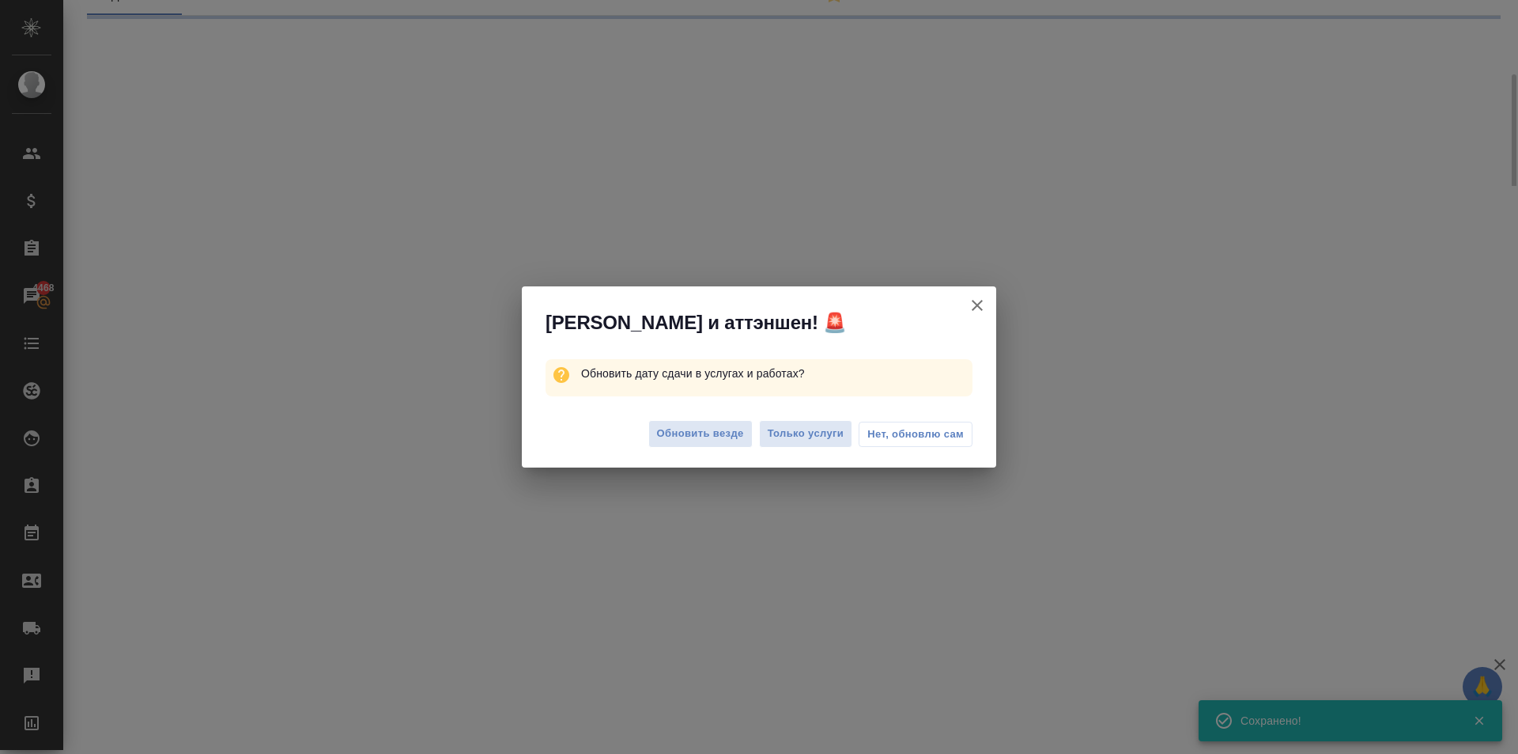
drag, startPoint x: 264, startPoint y: 692, endPoint x: 269, endPoint y: 719, distance: 27.3
click at [270, 719] on div "Алоха и аттэншен! 🚨 Обновить дату сдачи в услугах и работах? Обновить везде Тол…" at bounding box center [759, 377] width 1518 height 754
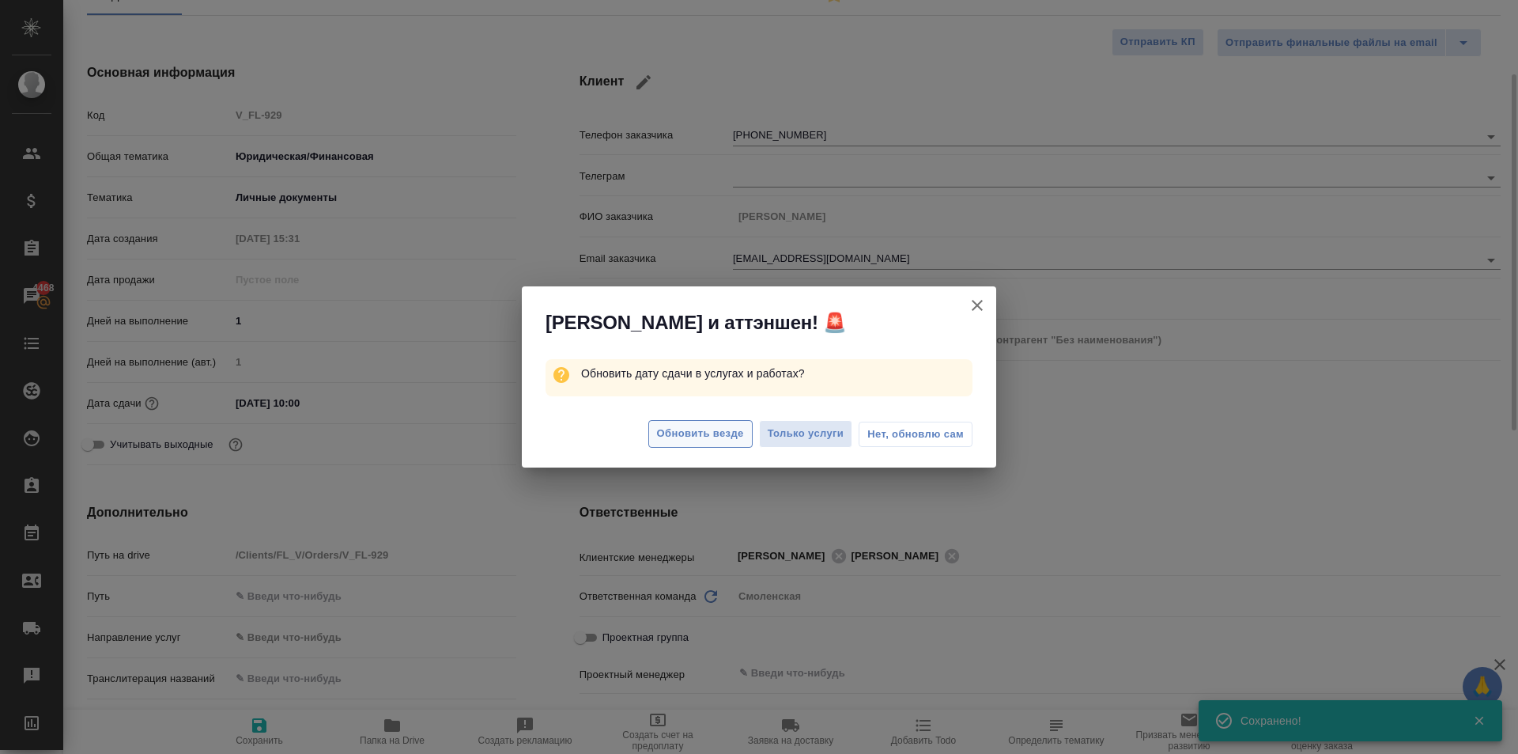
click at [710, 440] on span "Обновить везде" at bounding box center [700, 434] width 87 height 18
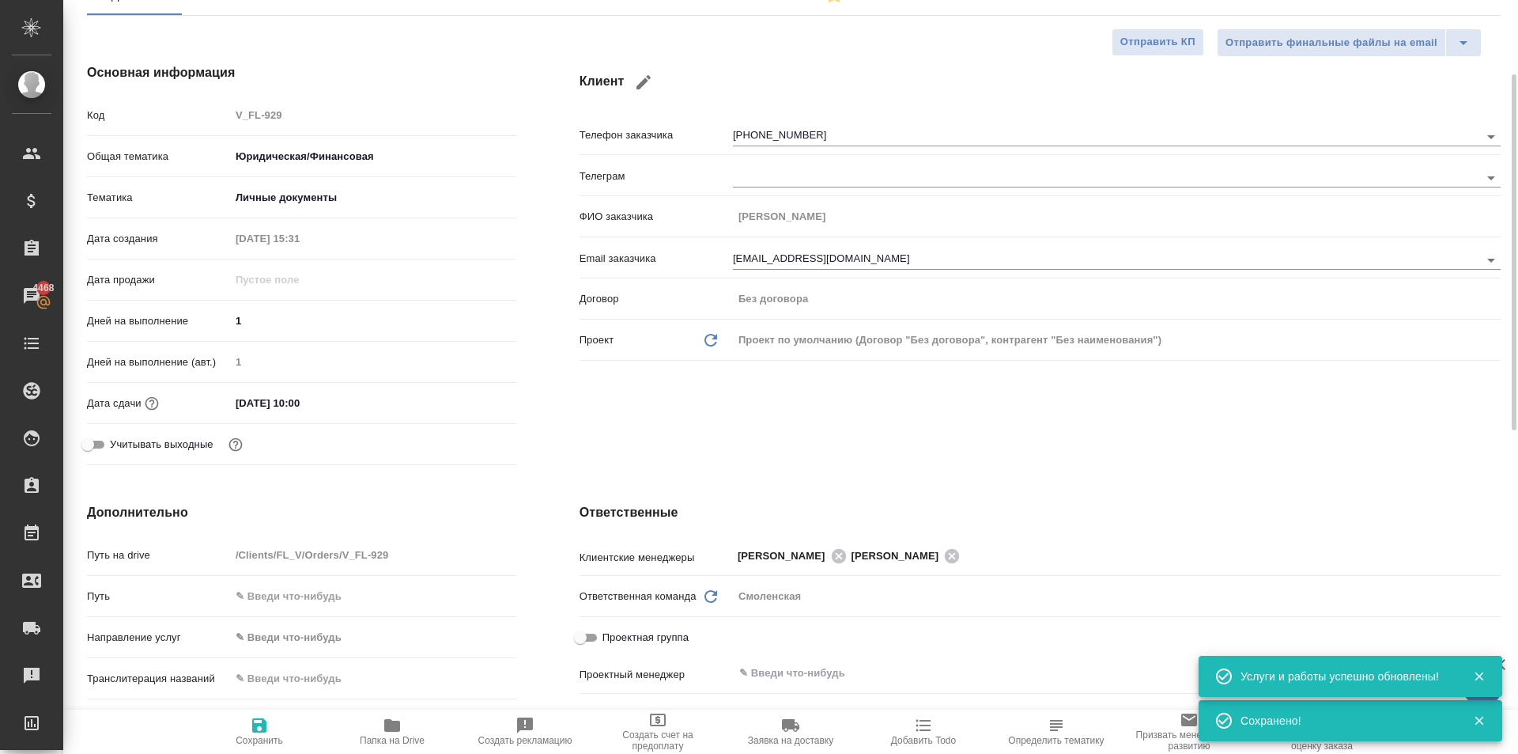
click at [268, 711] on button "Сохранить" at bounding box center [259, 731] width 133 height 44
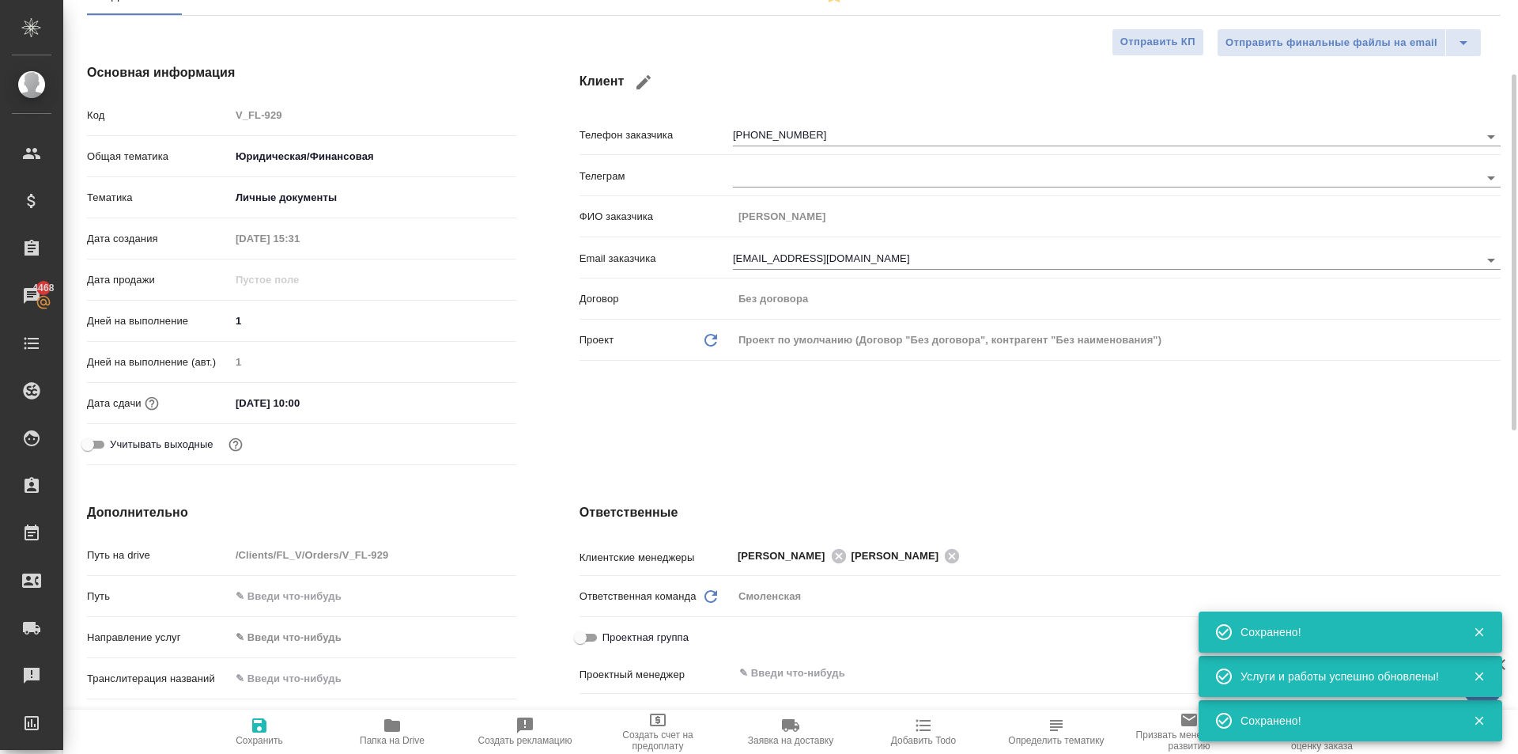
click at [338, 641] on body "🙏 .cls-1 fill:#fff; AWATERA Kasymov Timur Клиенты Спецификации Заказы 4468 Чаты…" at bounding box center [759, 377] width 1518 height 754
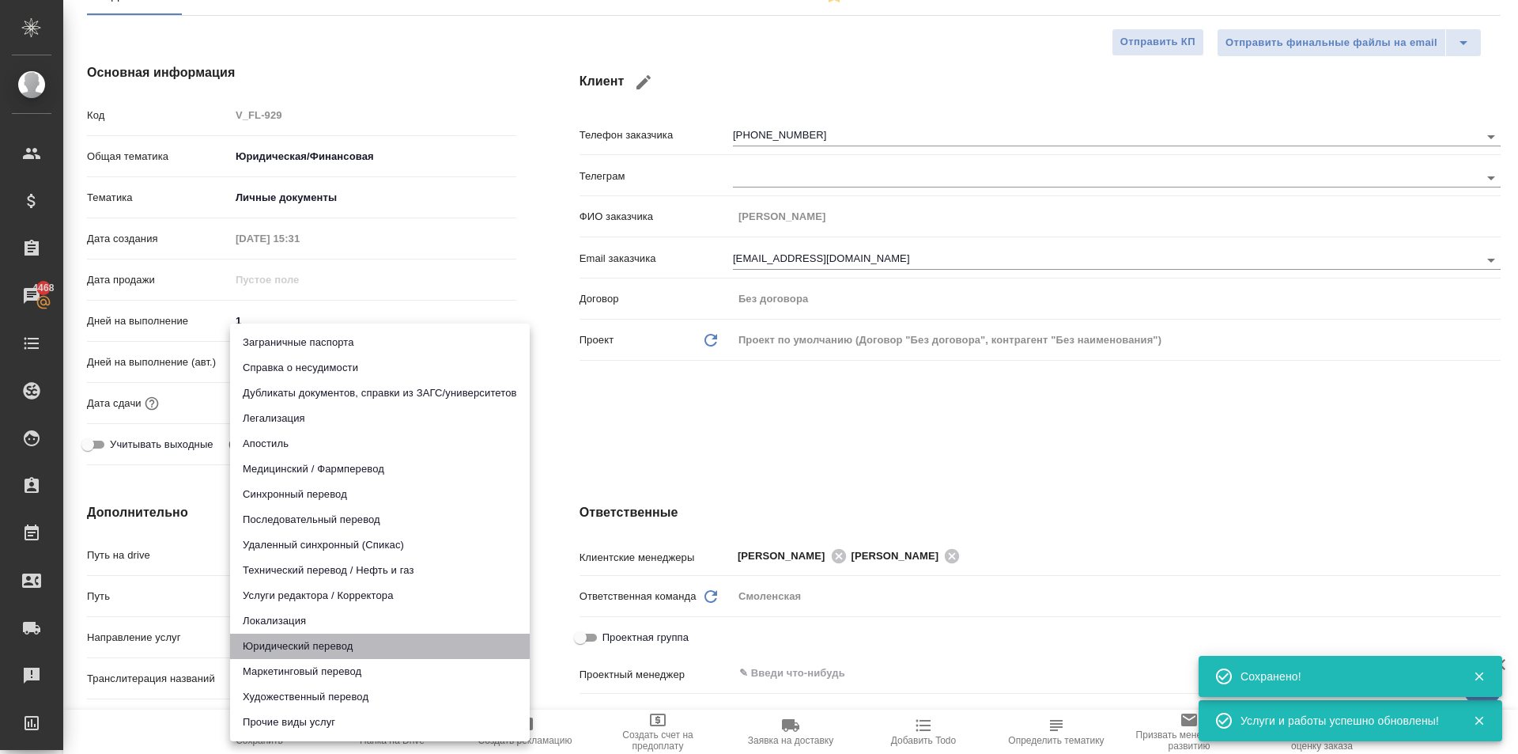
click at [335, 644] on li "Юридический перевод" at bounding box center [380, 645] width 300 height 25
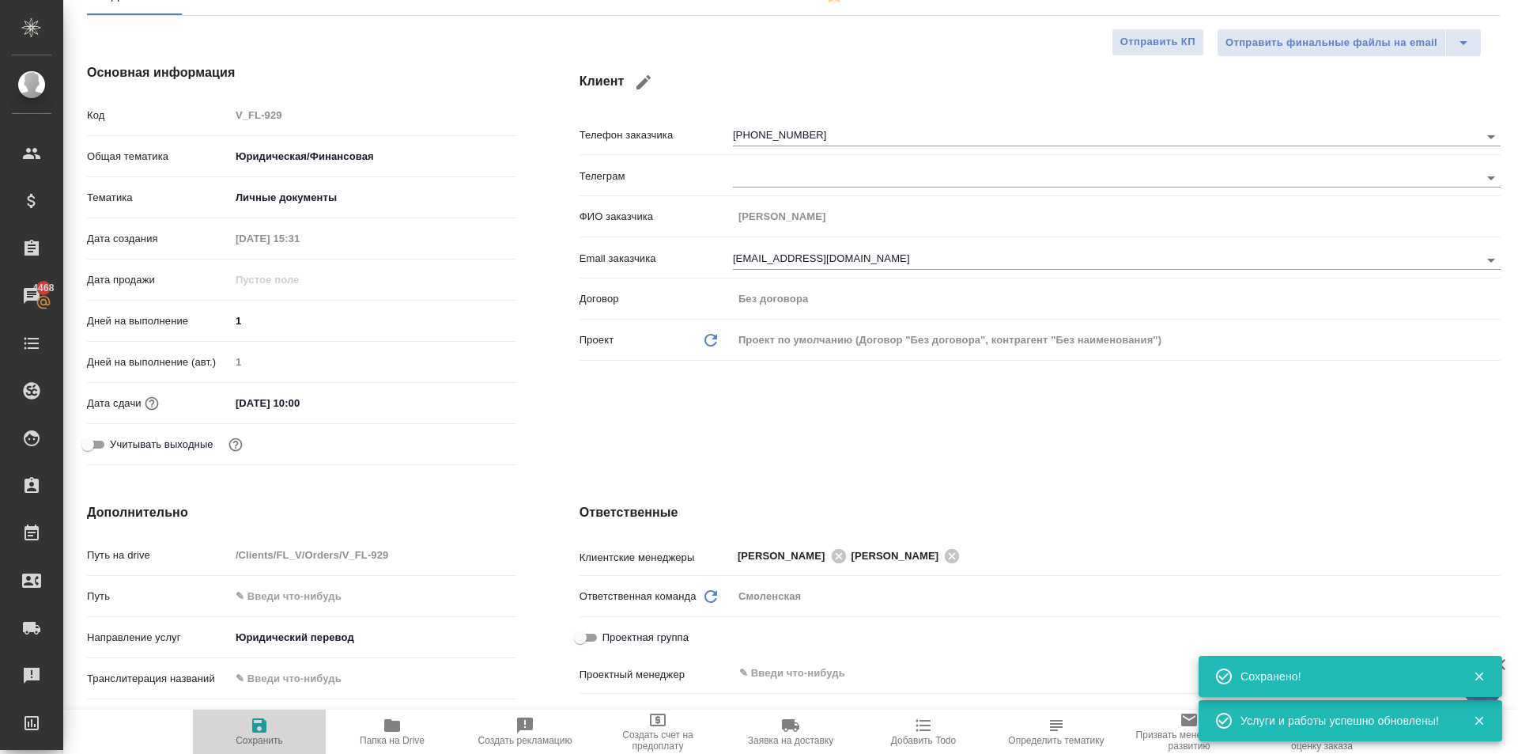
click at [282, 730] on span "Сохранить" at bounding box center [259, 731] width 114 height 30
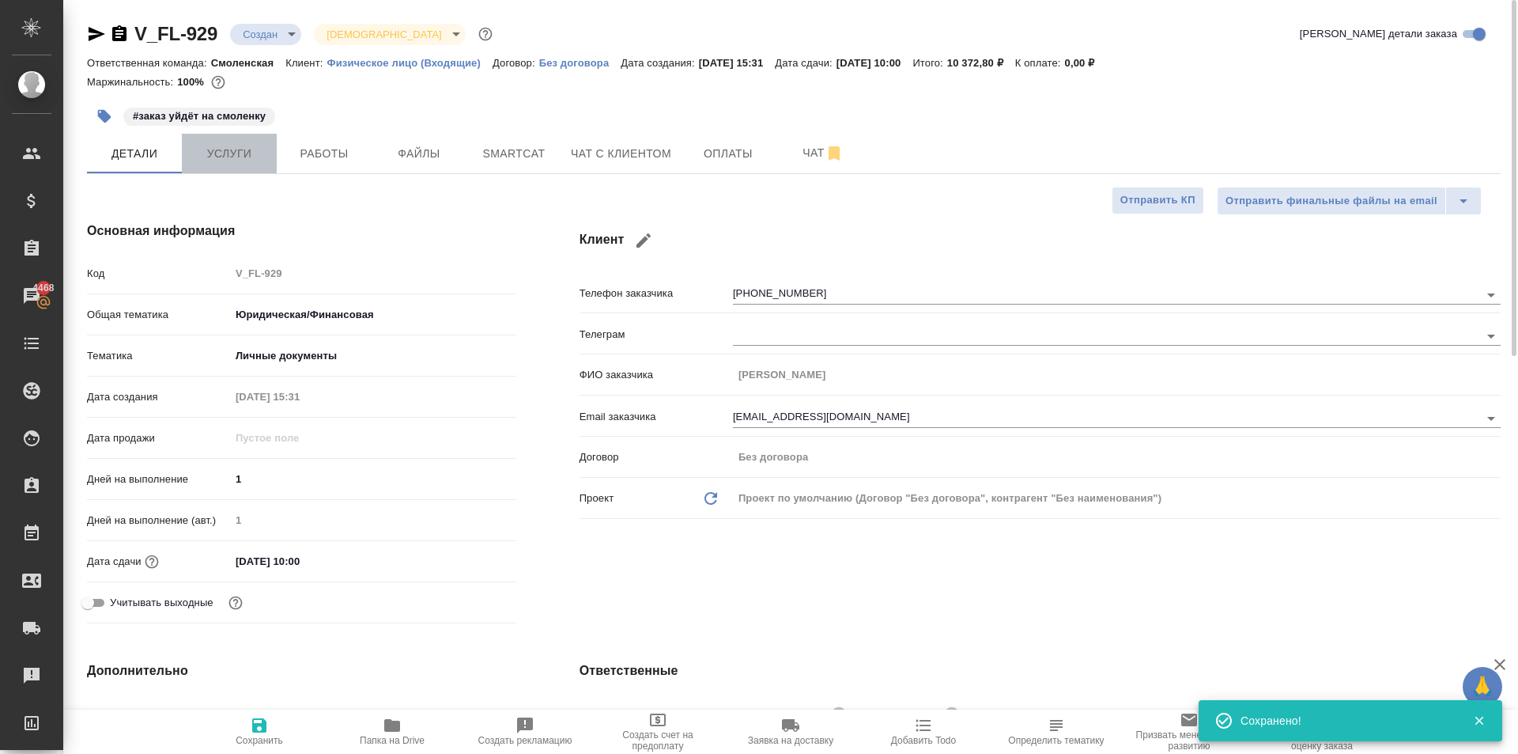
click at [258, 172] on button "Услуги" at bounding box center [229, 154] width 95 height 40
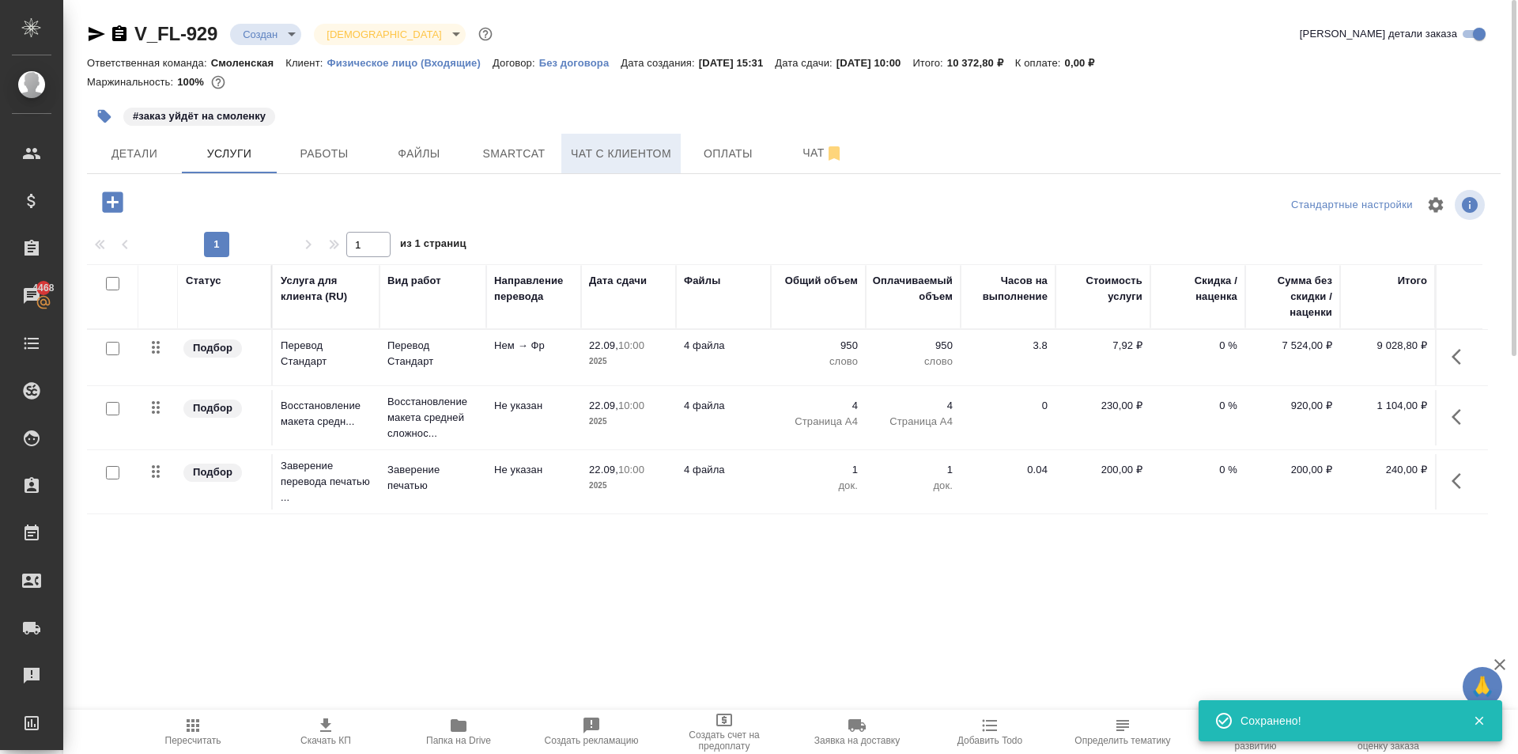
click at [660, 144] on span "Чат с клиентом" at bounding box center [621, 154] width 100 height 20
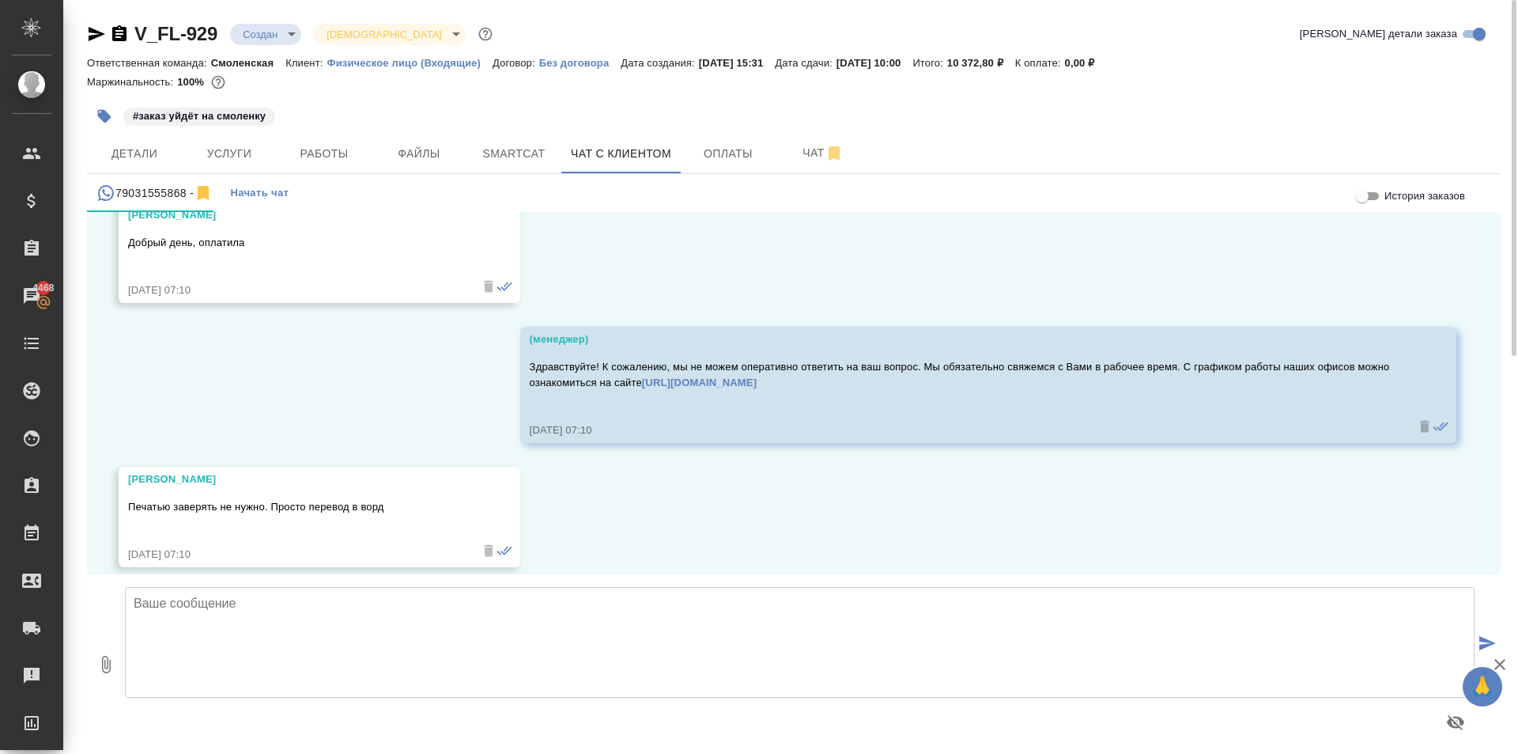
scroll to position [2349, 0]
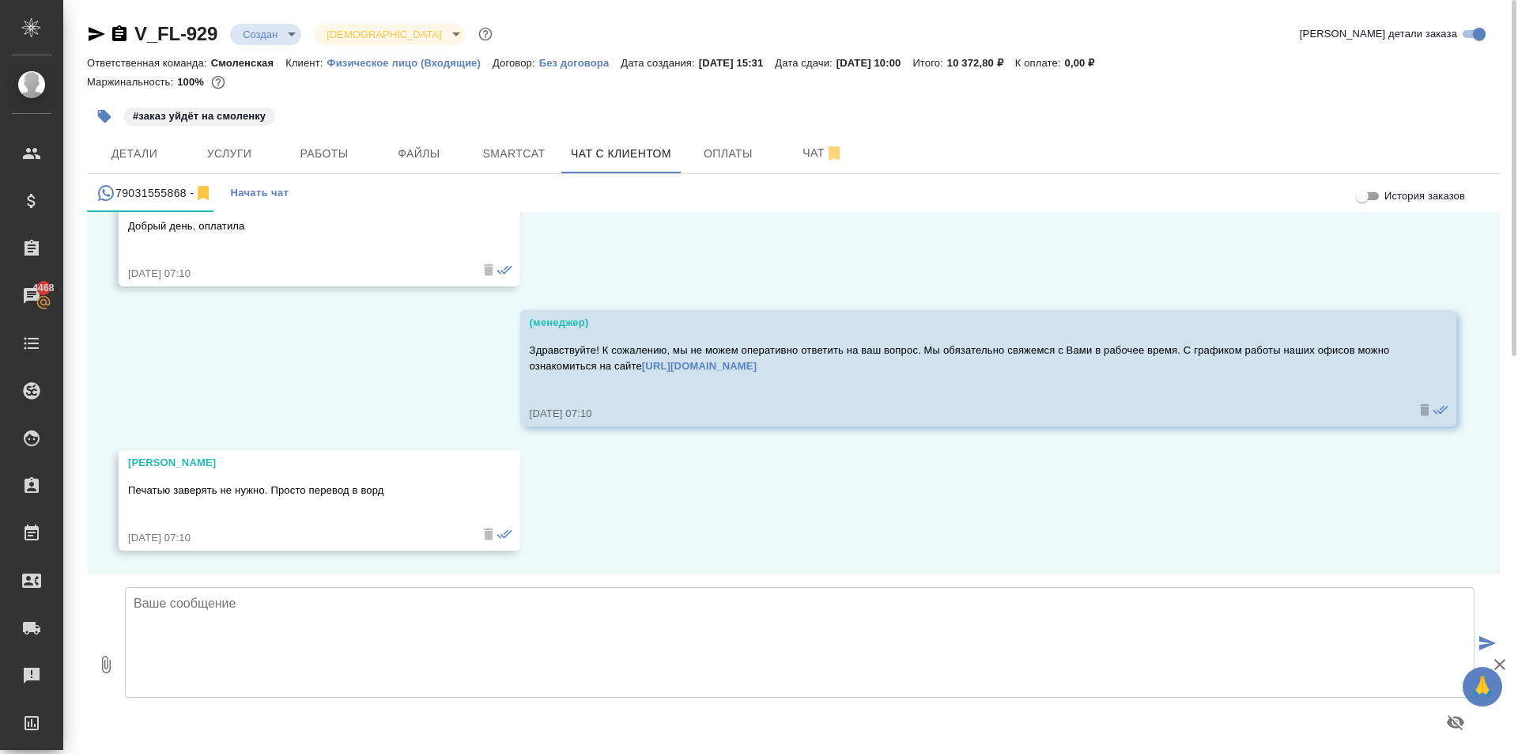
click at [329, 629] on textarea at bounding box center [800, 642] width 1350 height 111
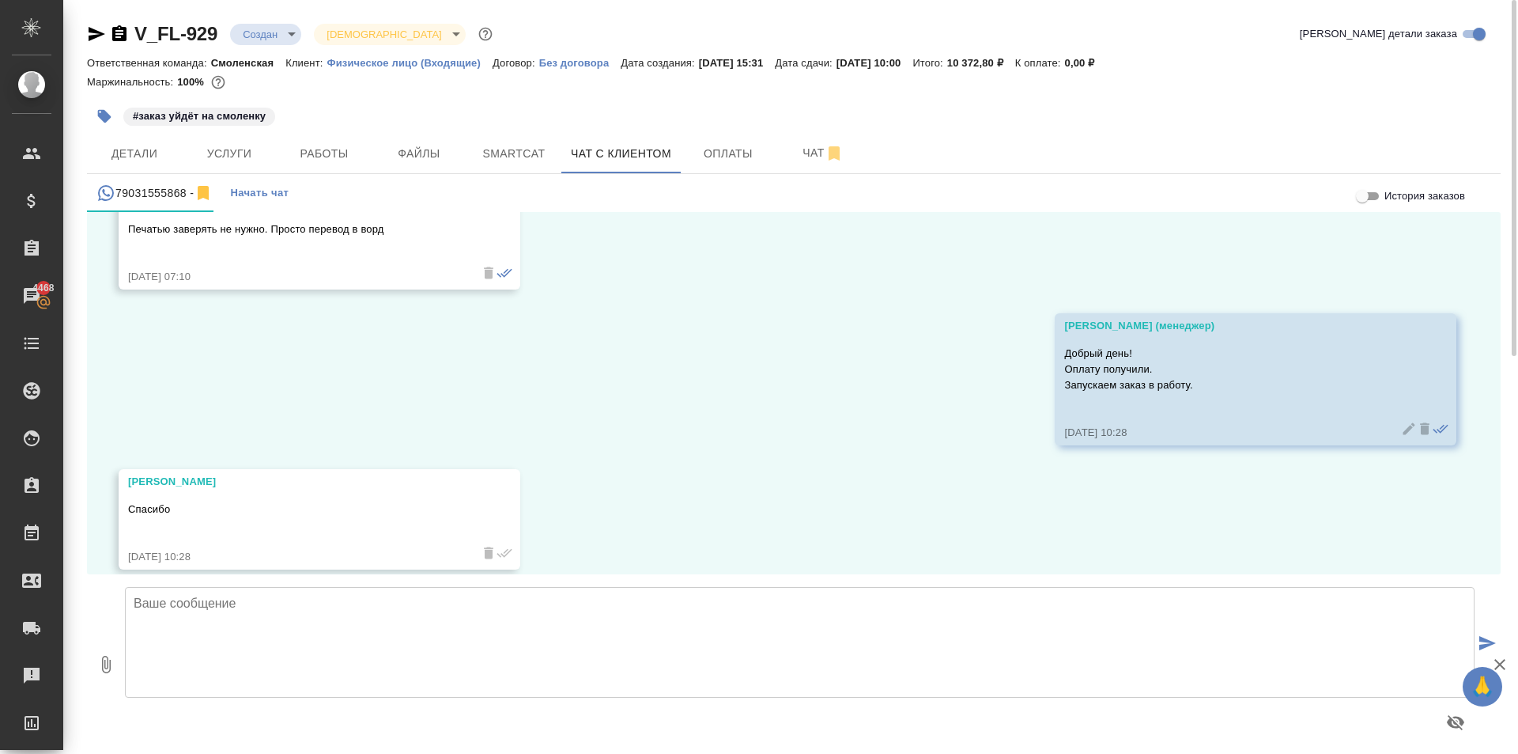
scroll to position [2629, 0]
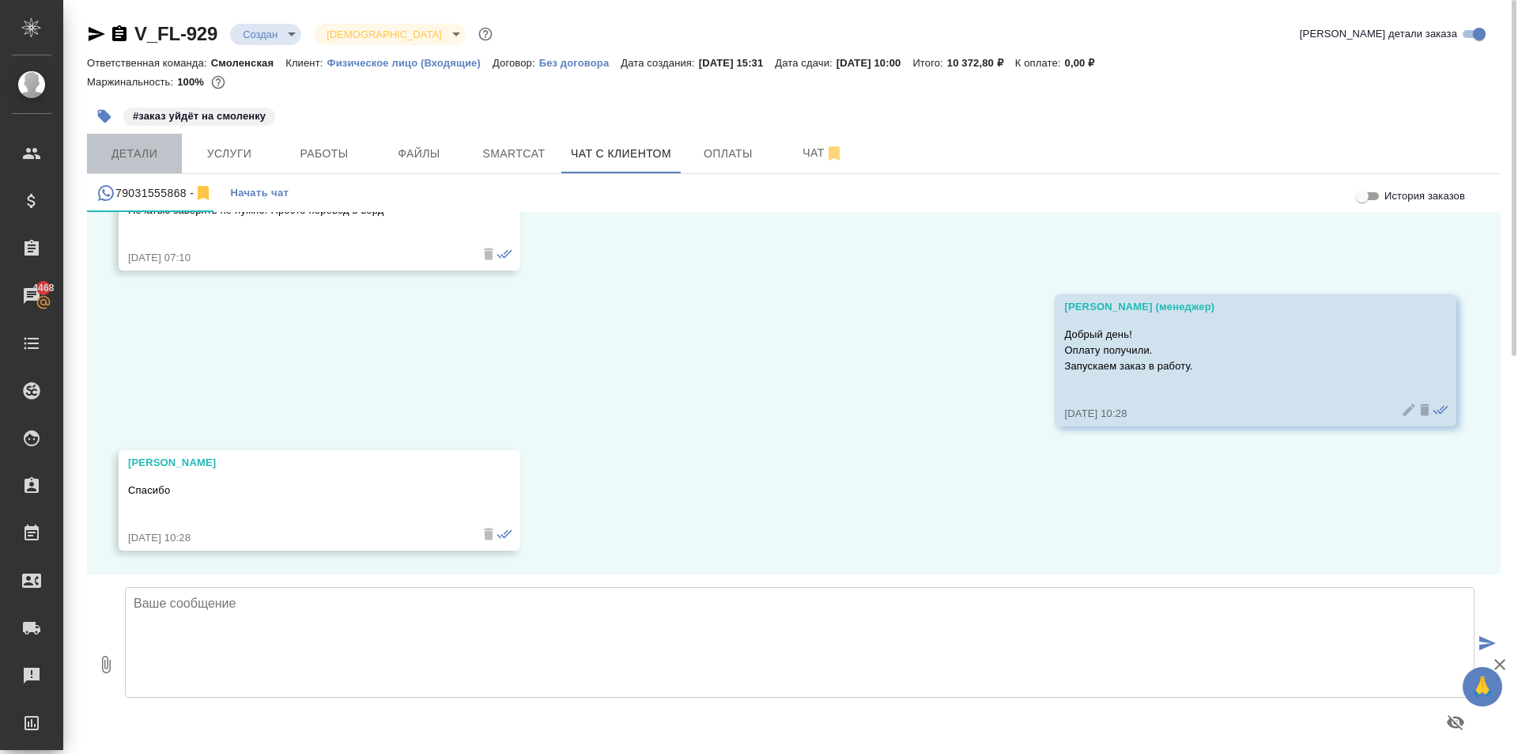
click at [165, 140] on button "Детали" at bounding box center [134, 154] width 95 height 40
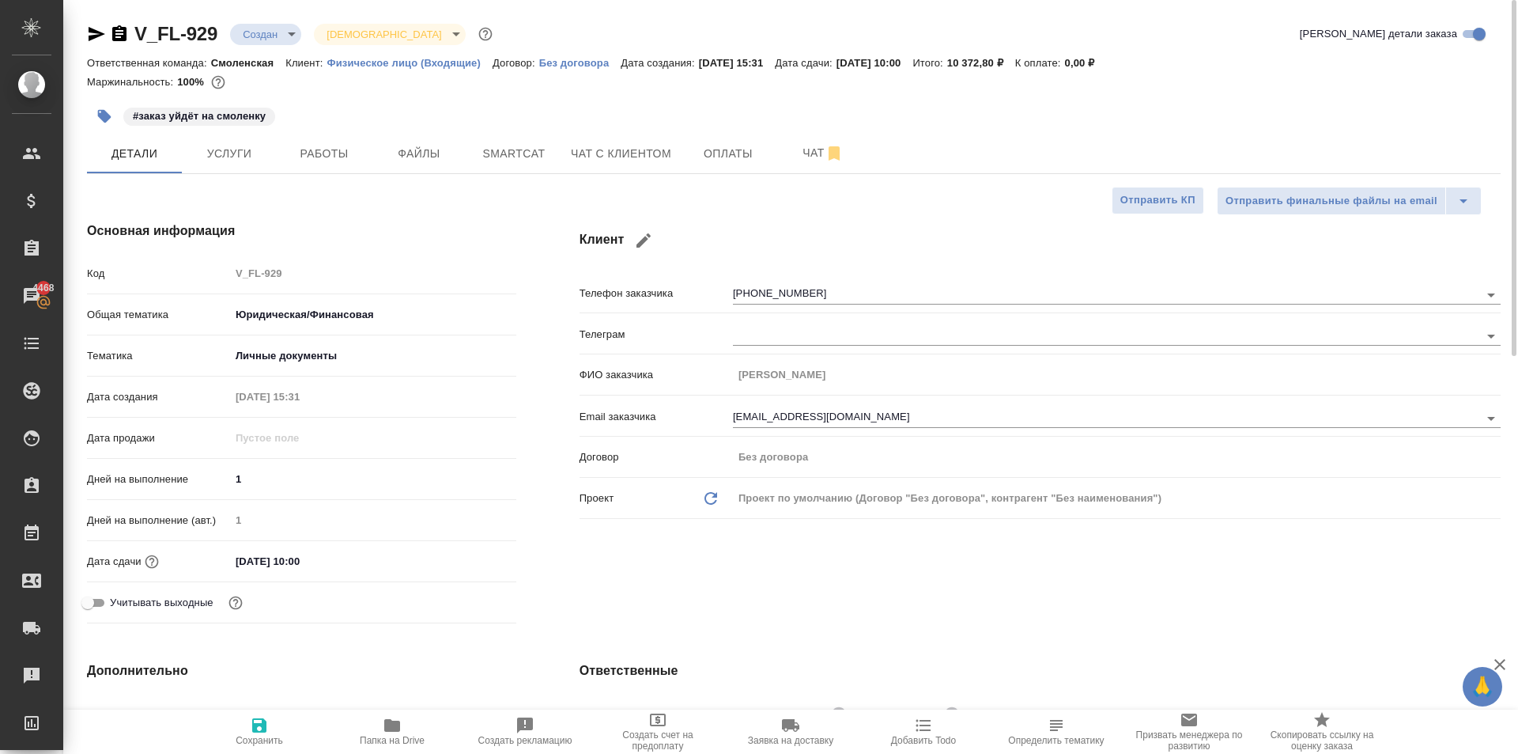
click at [100, 35] on icon "button" at bounding box center [97, 34] width 17 height 14
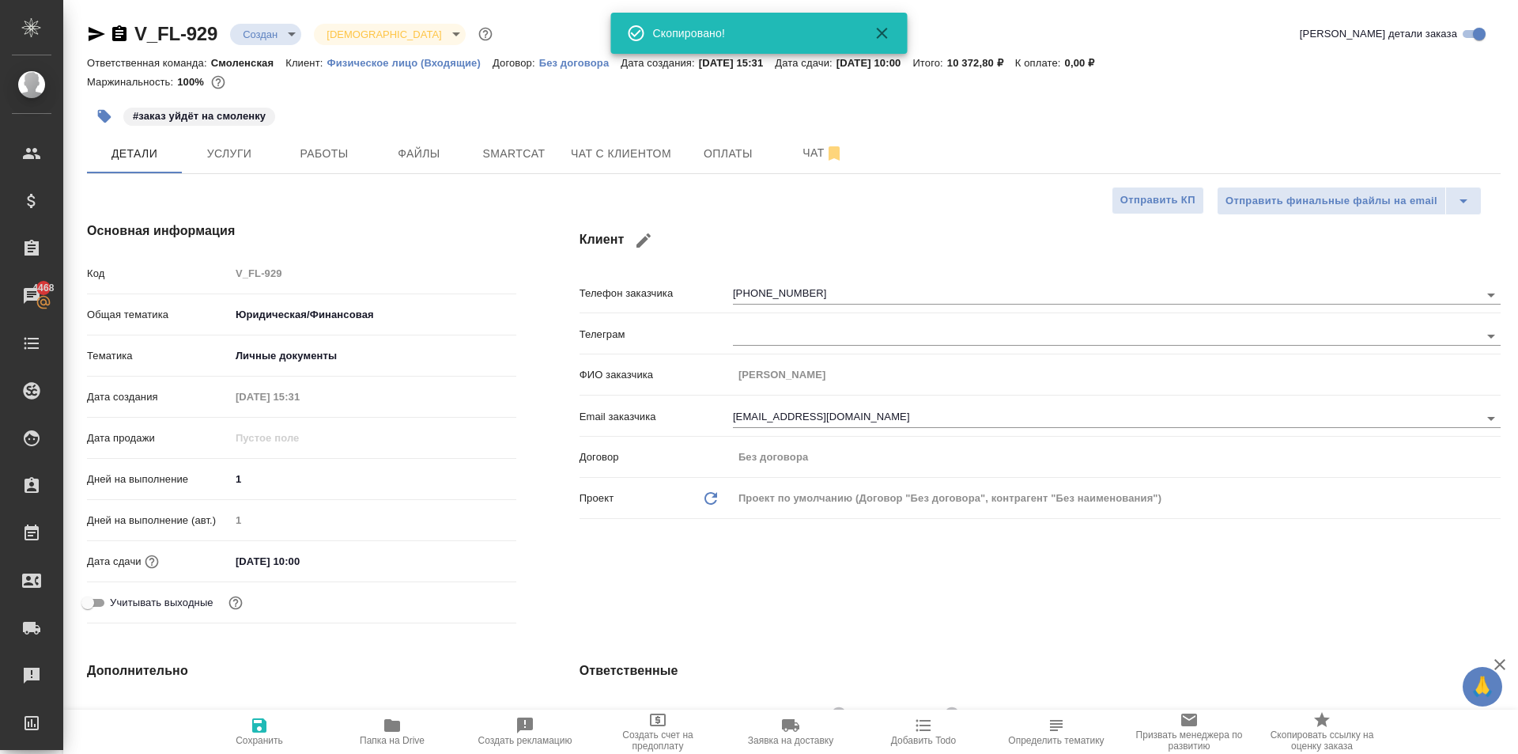
scroll to position [554, 0]
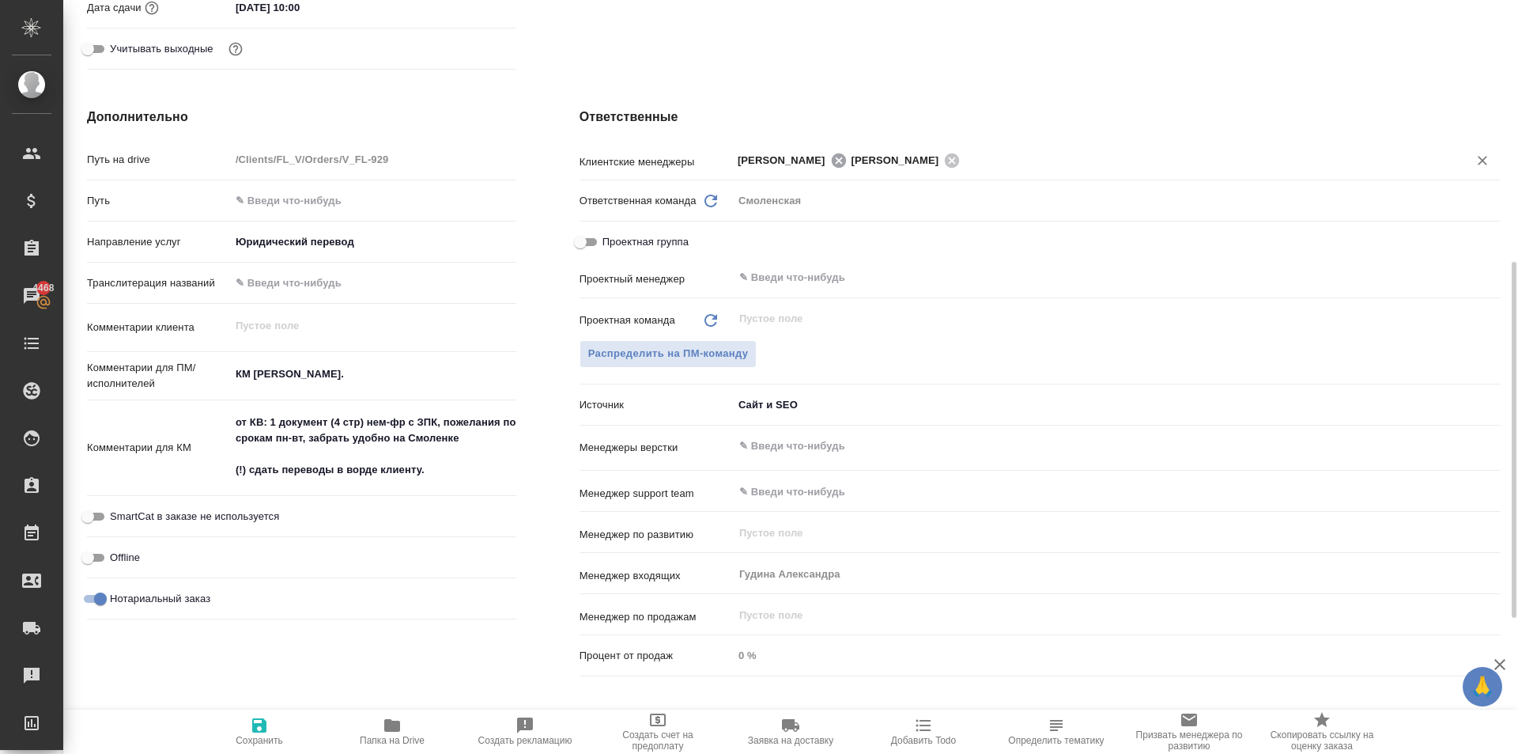
click at [833, 161] on icon at bounding box center [838, 160] width 17 height 17
drag, startPoint x: 833, startPoint y: 161, endPoint x: 849, endPoint y: 165, distance: 17.3
click at [838, 161] on span "[PERSON_NAME]" at bounding box center [830, 161] width 97 height 16
click at [877, 172] on div "Касымов Тимур ​" at bounding box center [1117, 160] width 768 height 29
click at [877, 158] on icon at bounding box center [882, 160] width 14 height 14
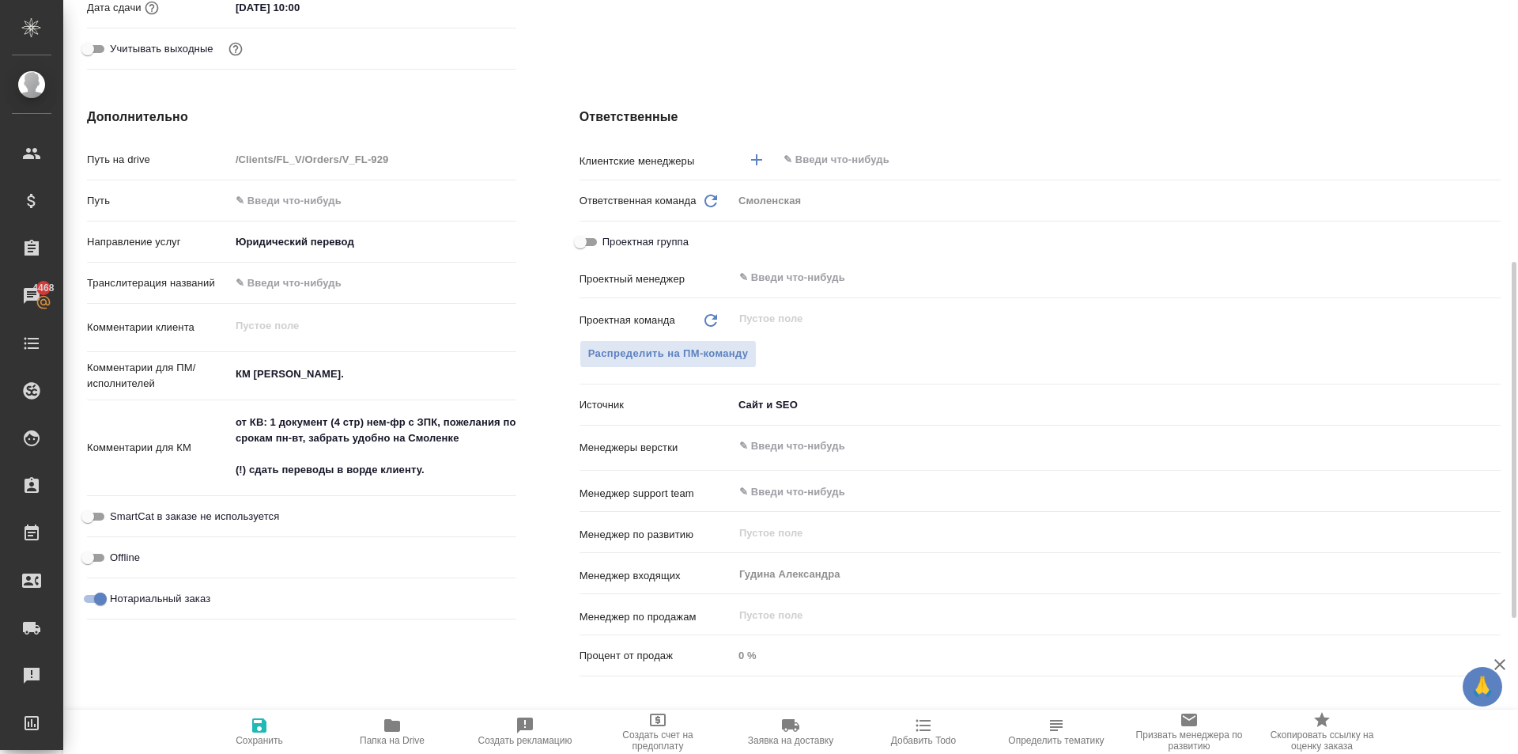
click at [824, 165] on input "text" at bounding box center [1112, 159] width 661 height 19
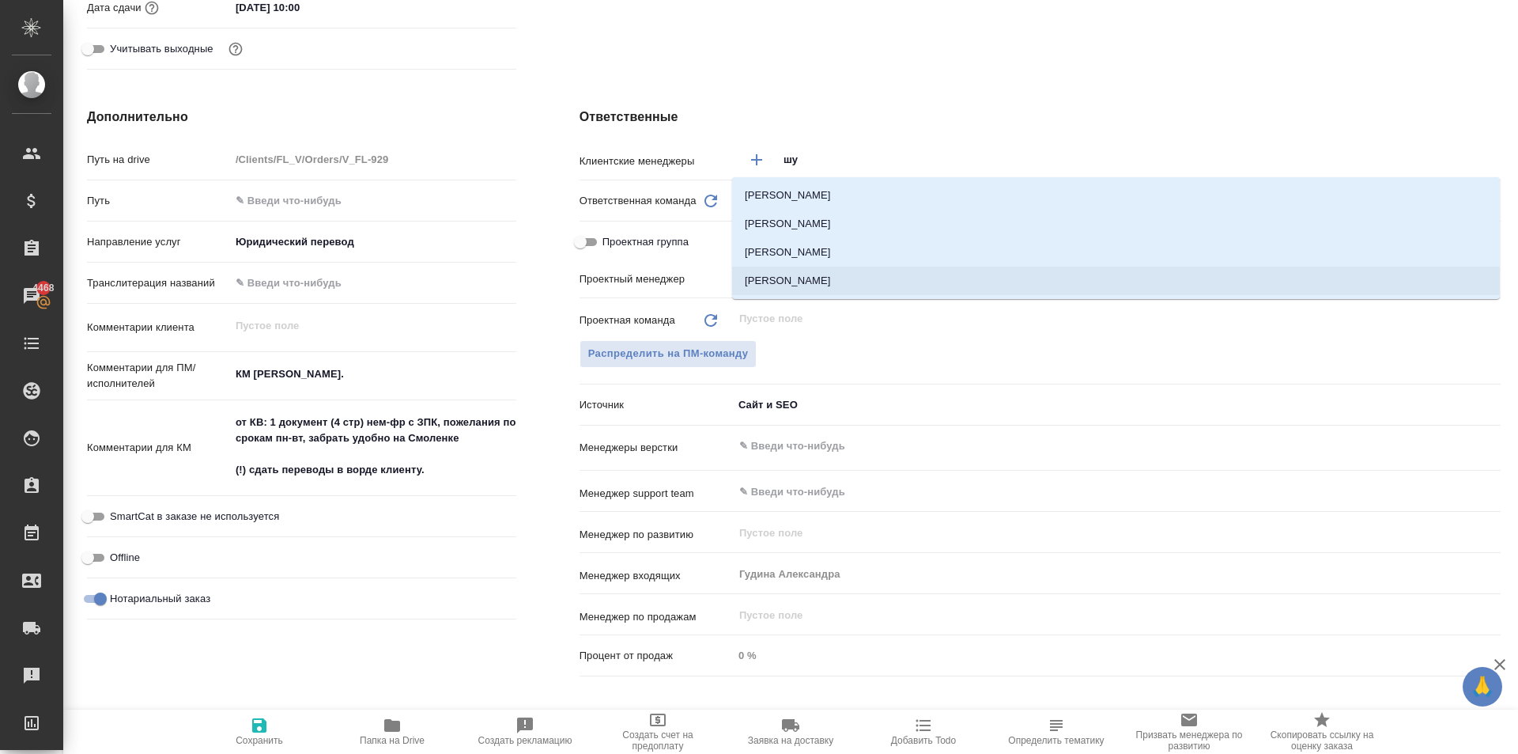
click at [831, 278] on li "Шульгина Анна" at bounding box center [1116, 280] width 768 height 28
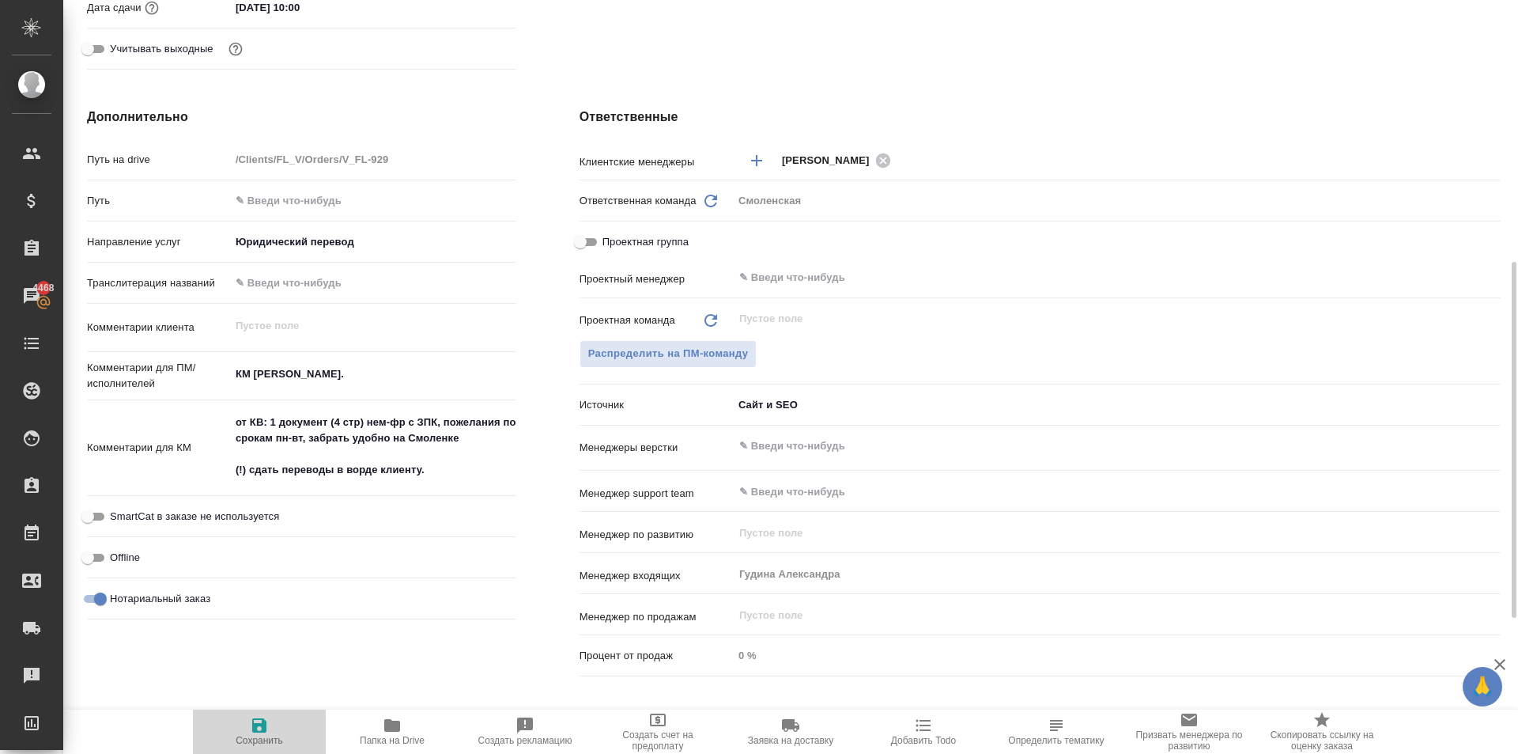
click at [284, 729] on span "Сохранить" at bounding box center [259, 731] width 114 height 30
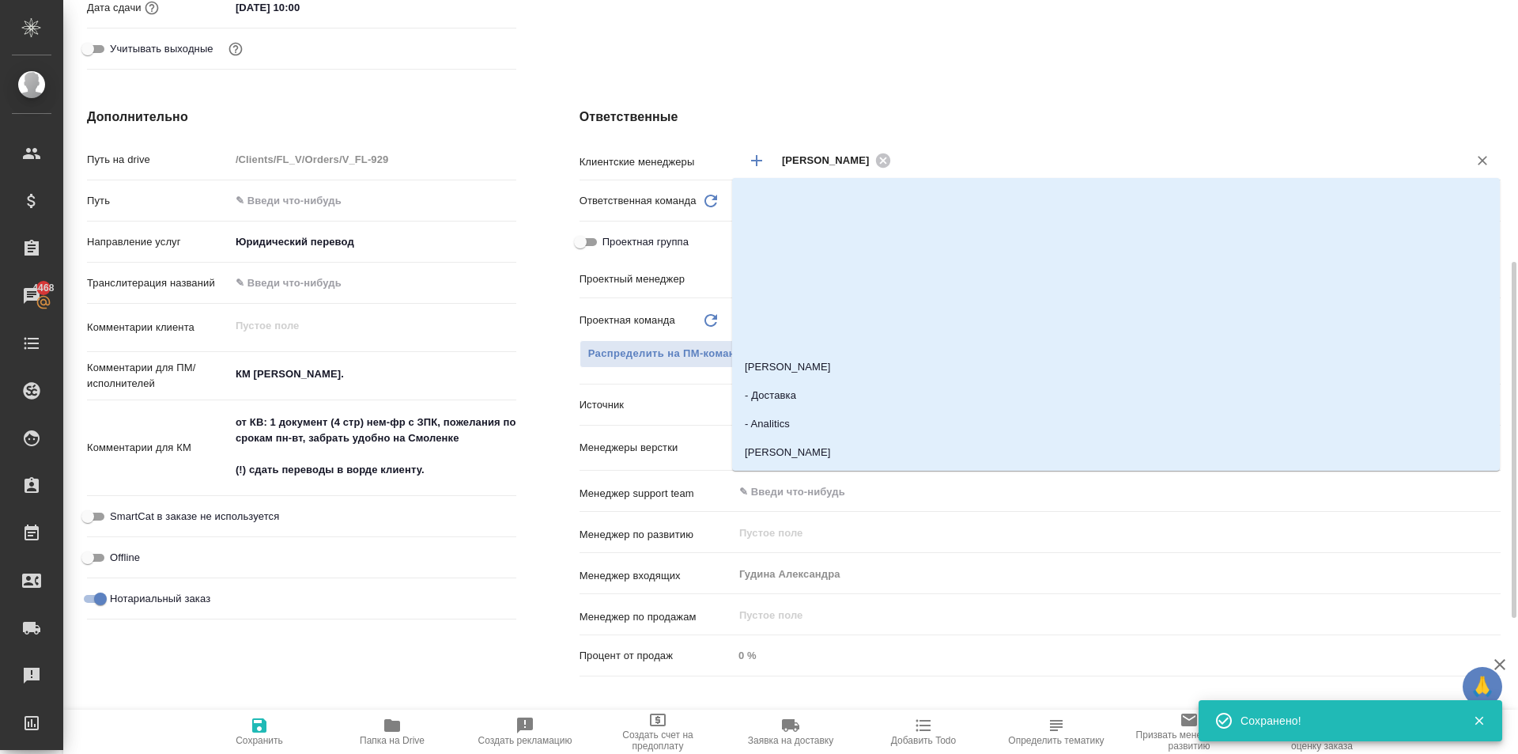
click at [939, 157] on input "text" at bounding box center [1169, 159] width 547 height 19
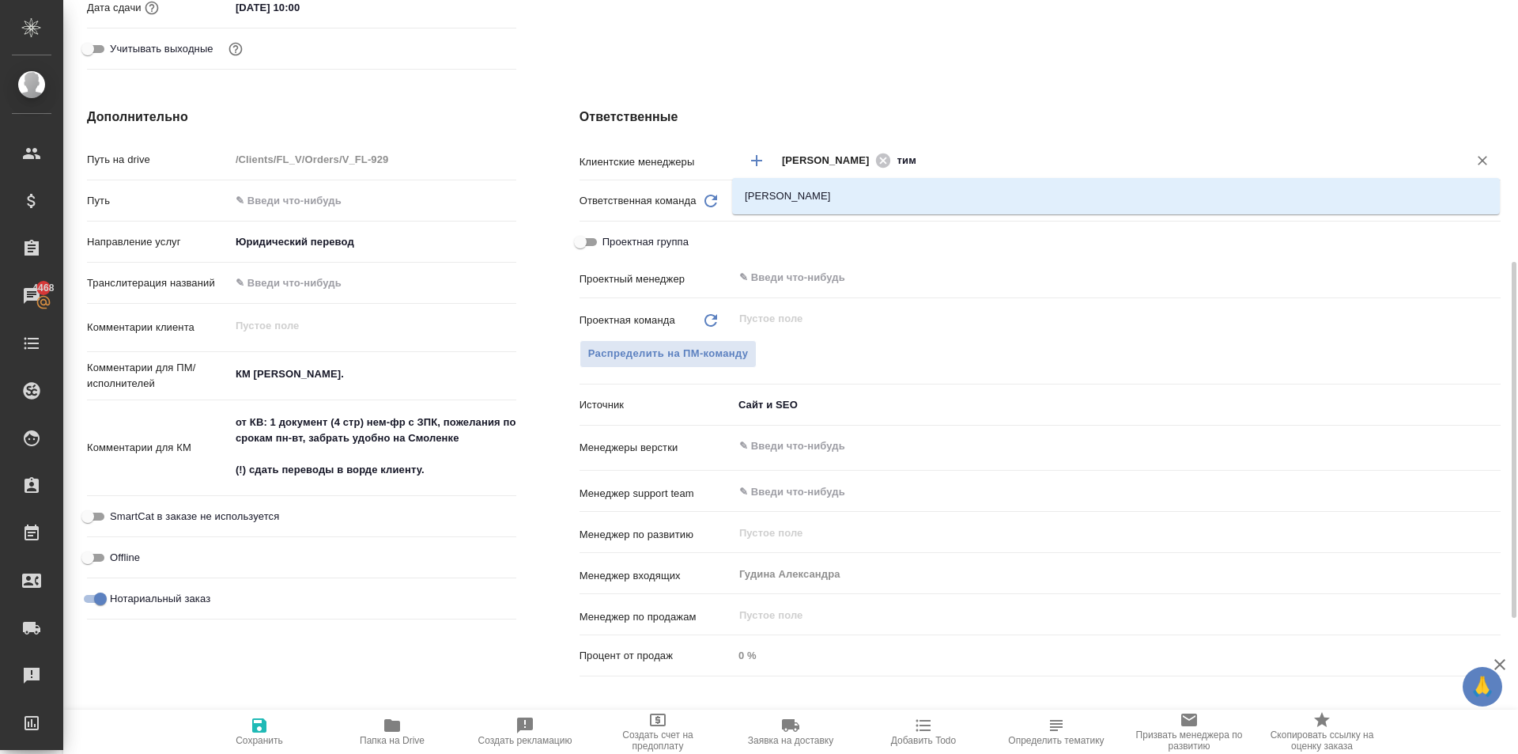
drag, startPoint x: 923, startPoint y: 202, endPoint x: 853, endPoint y: 250, distance: 84.7
click at [918, 204] on li "[PERSON_NAME]" at bounding box center [1116, 196] width 768 height 28
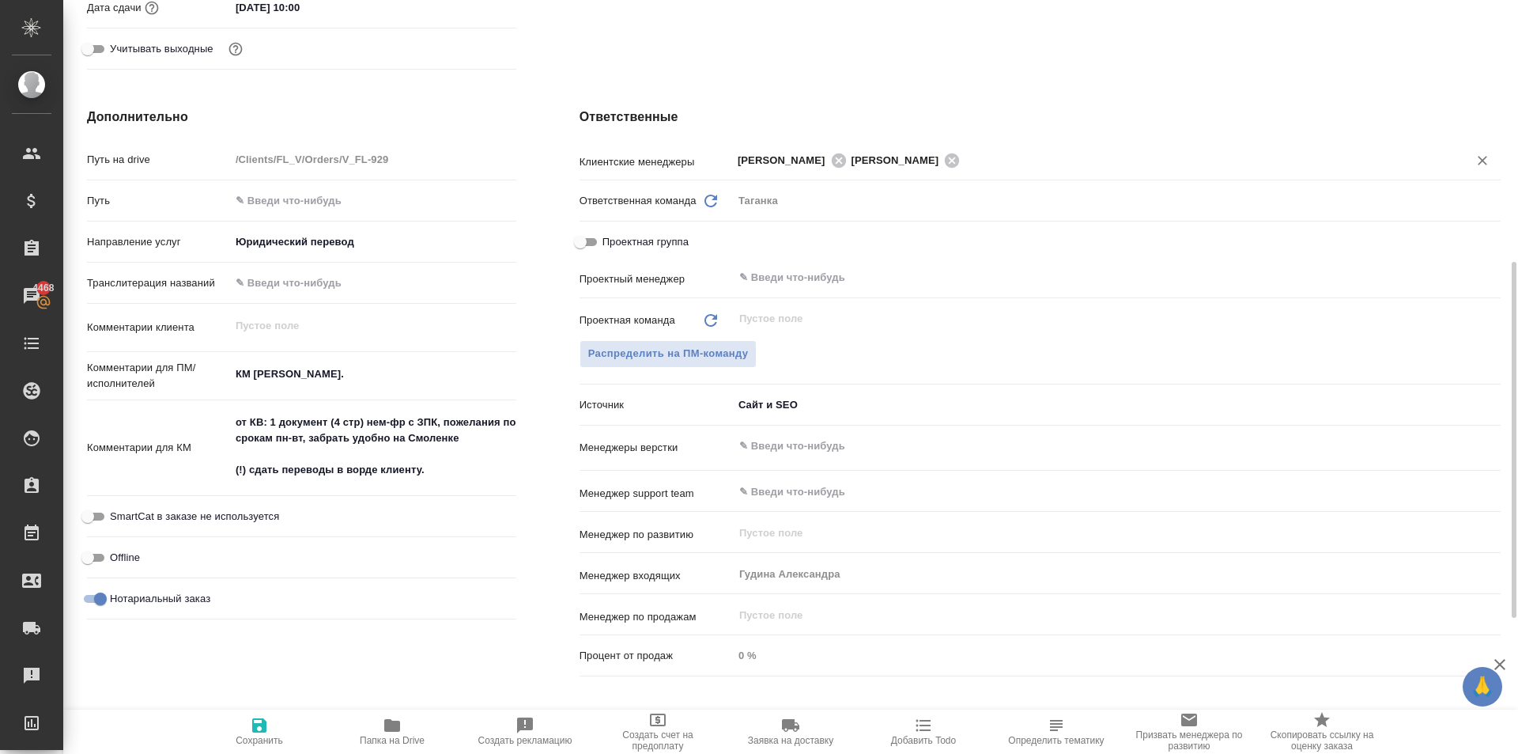
click at [282, 717] on span "Сохранить" at bounding box center [259, 731] width 114 height 30
click at [241, 734] on span "Сохранить" at bounding box center [259, 731] width 114 height 30
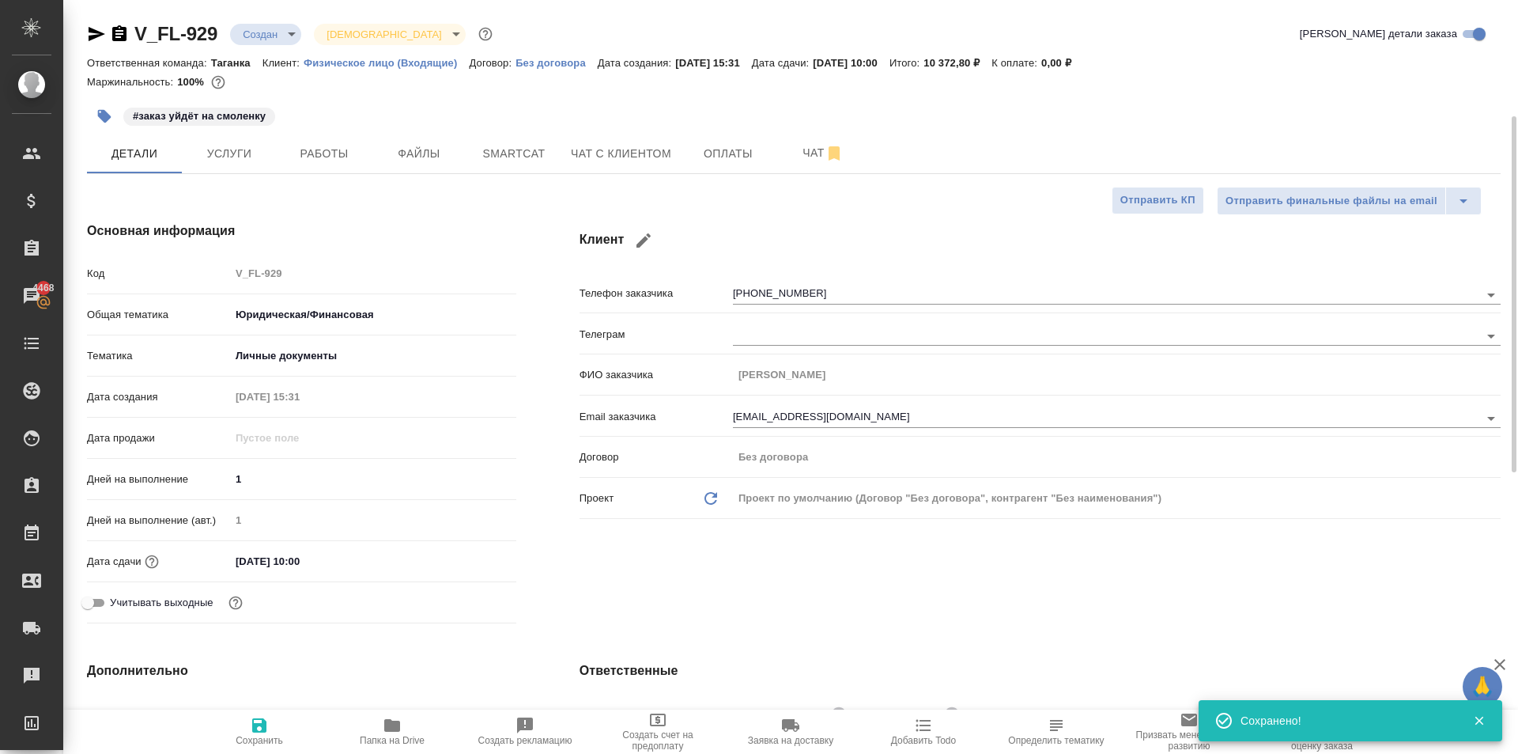
scroll to position [237, 0]
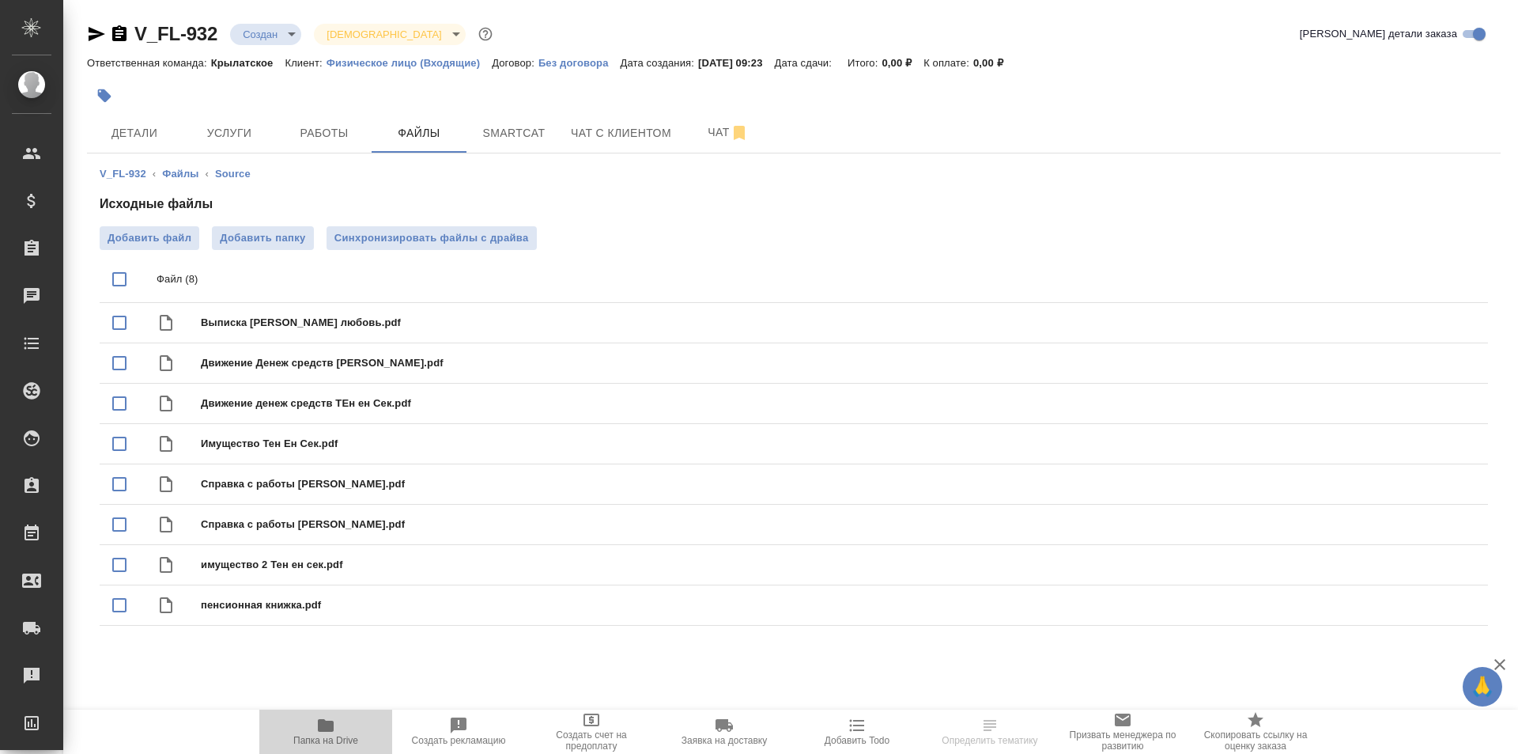
click at [291, 727] on span "Папка на Drive" at bounding box center [326, 731] width 114 height 30
click at [177, 152] on div "V_FL-932 Создан new Святая троица holyTrinity Кратко детали заказа Ответственна…" at bounding box center [793, 336] width 1431 height 672
click at [168, 137] on span "Детали" at bounding box center [134, 133] width 76 height 20
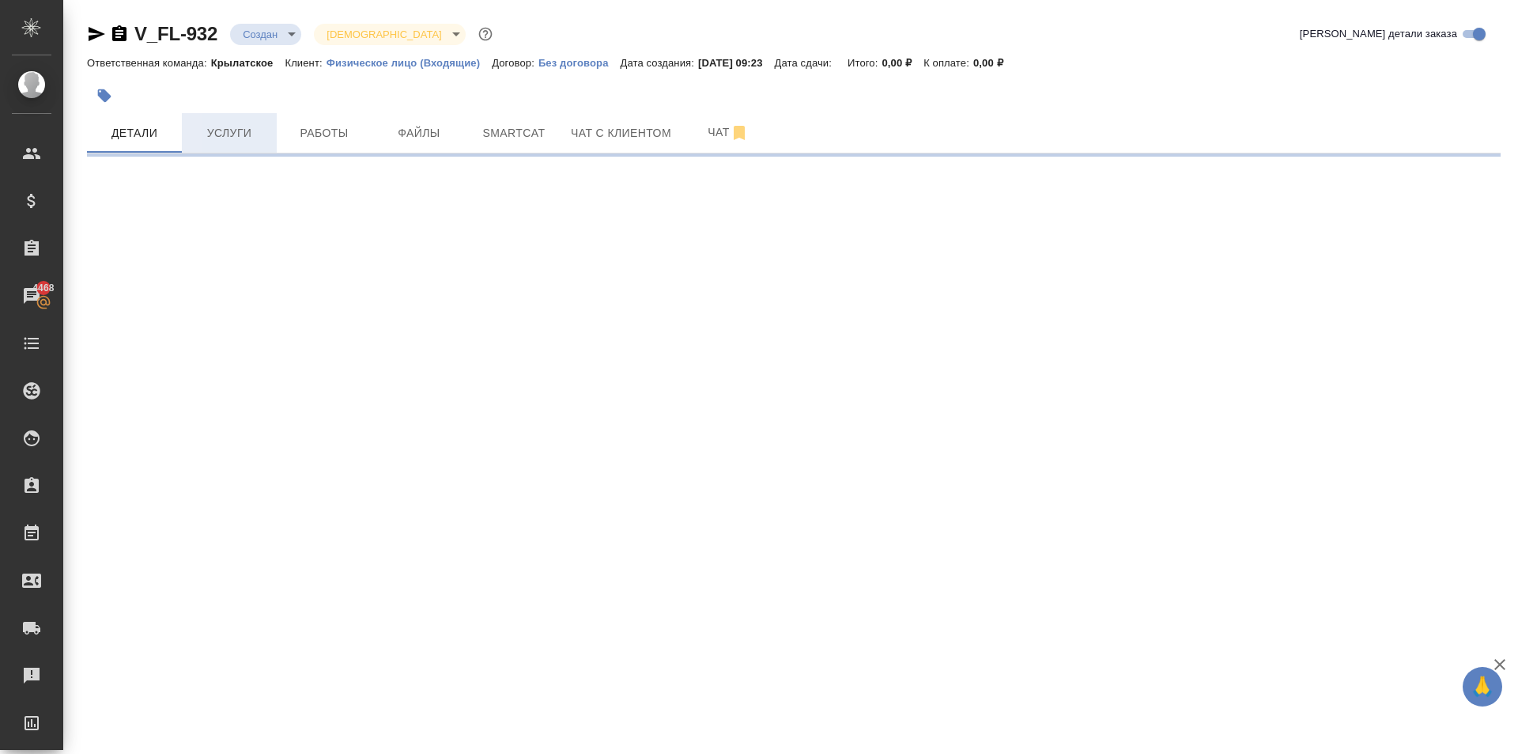
select select "RU"
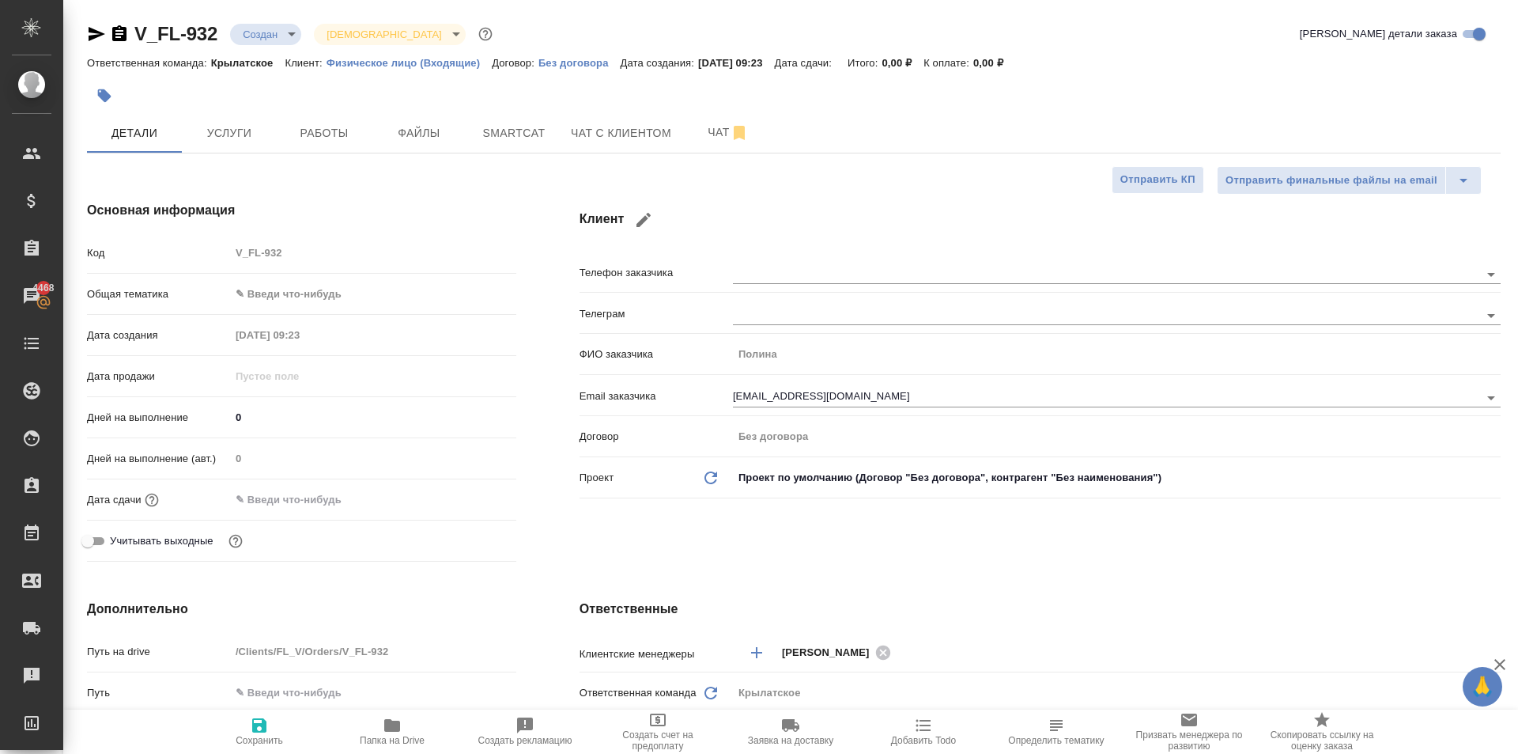
type textarea "x"
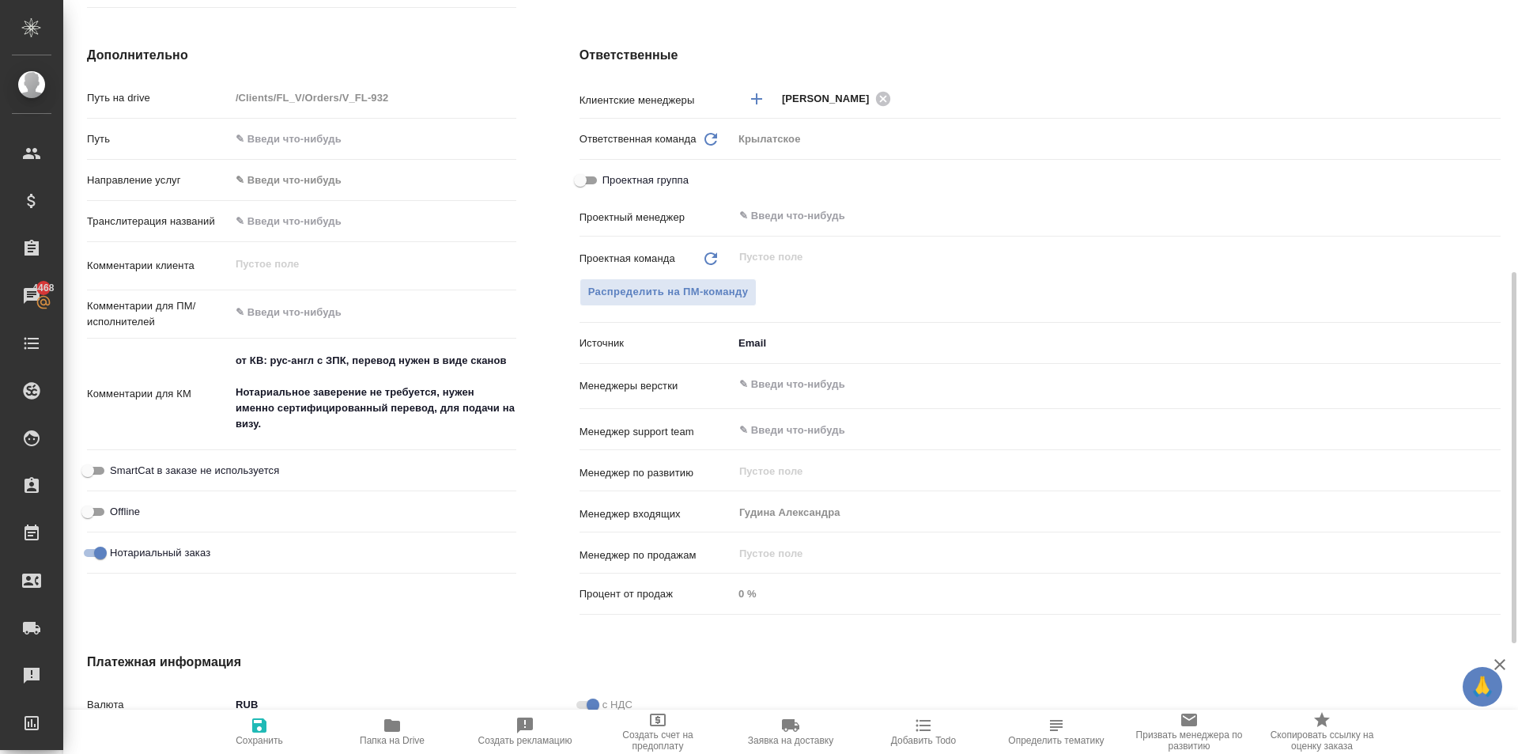
scroll to position [777, 0]
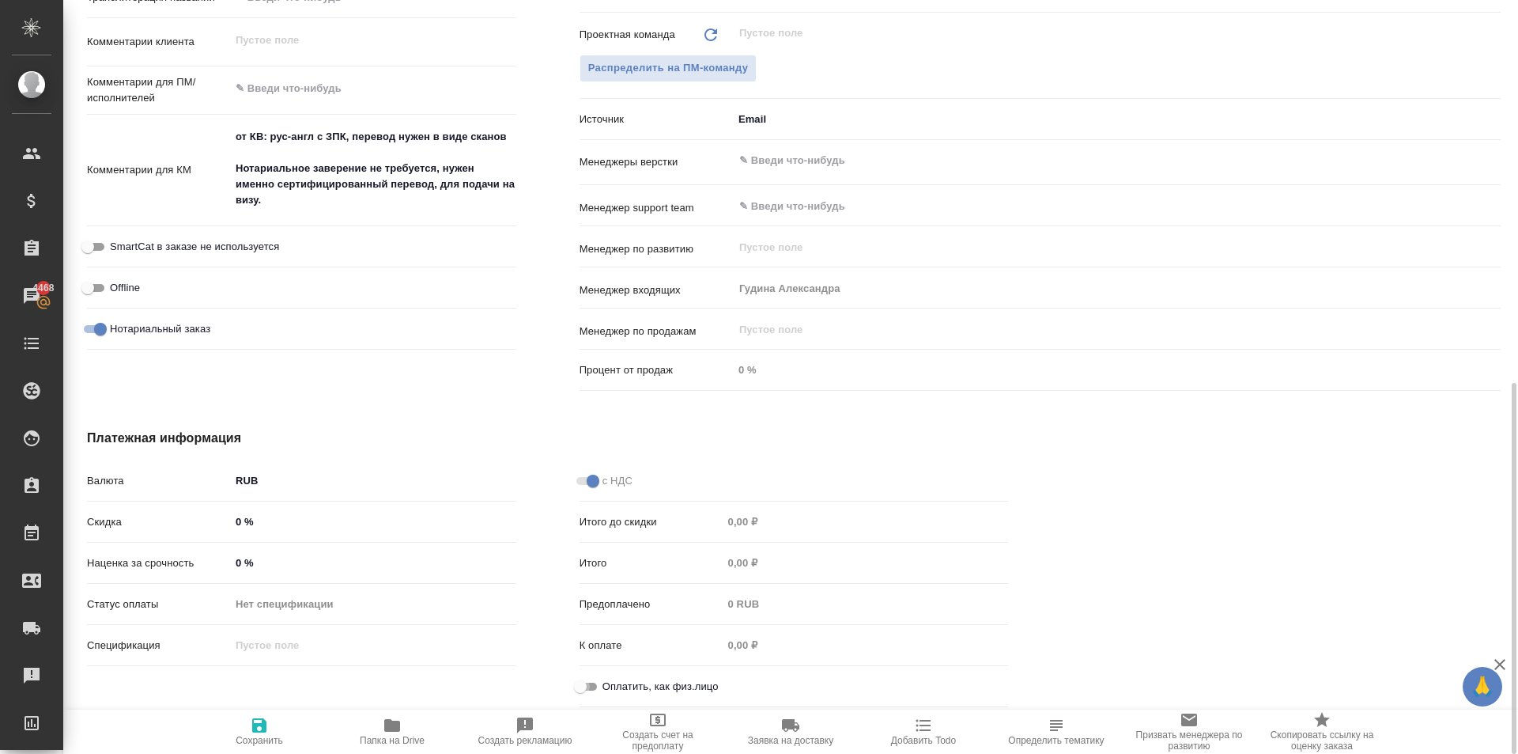
click at [590, 682] on input "Оплатить, как физ.лицо" at bounding box center [580, 686] width 57 height 19
checkbox input "true"
type textarea "x"
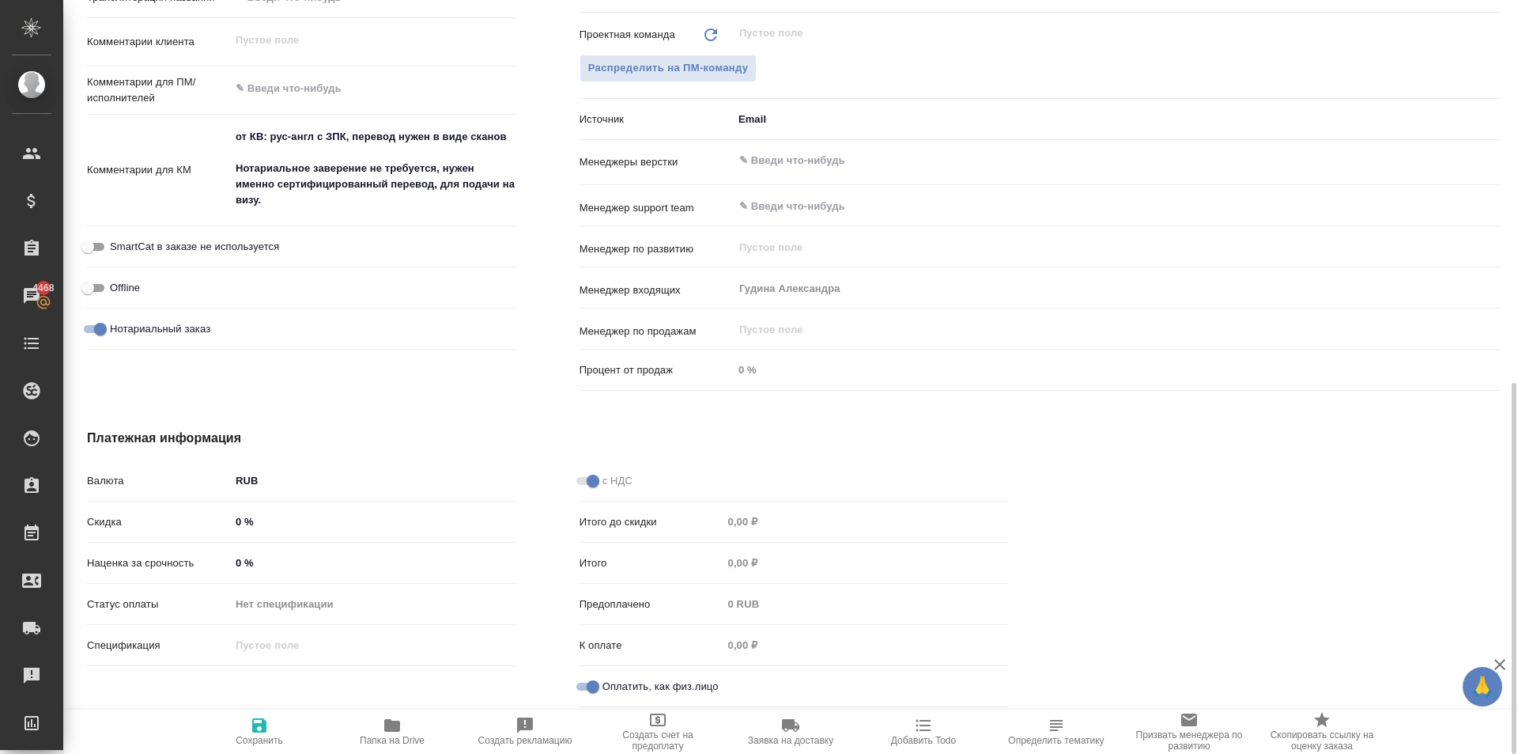
click at [295, 719] on span "Сохранить" at bounding box center [259, 731] width 114 height 30
type textarea "x"
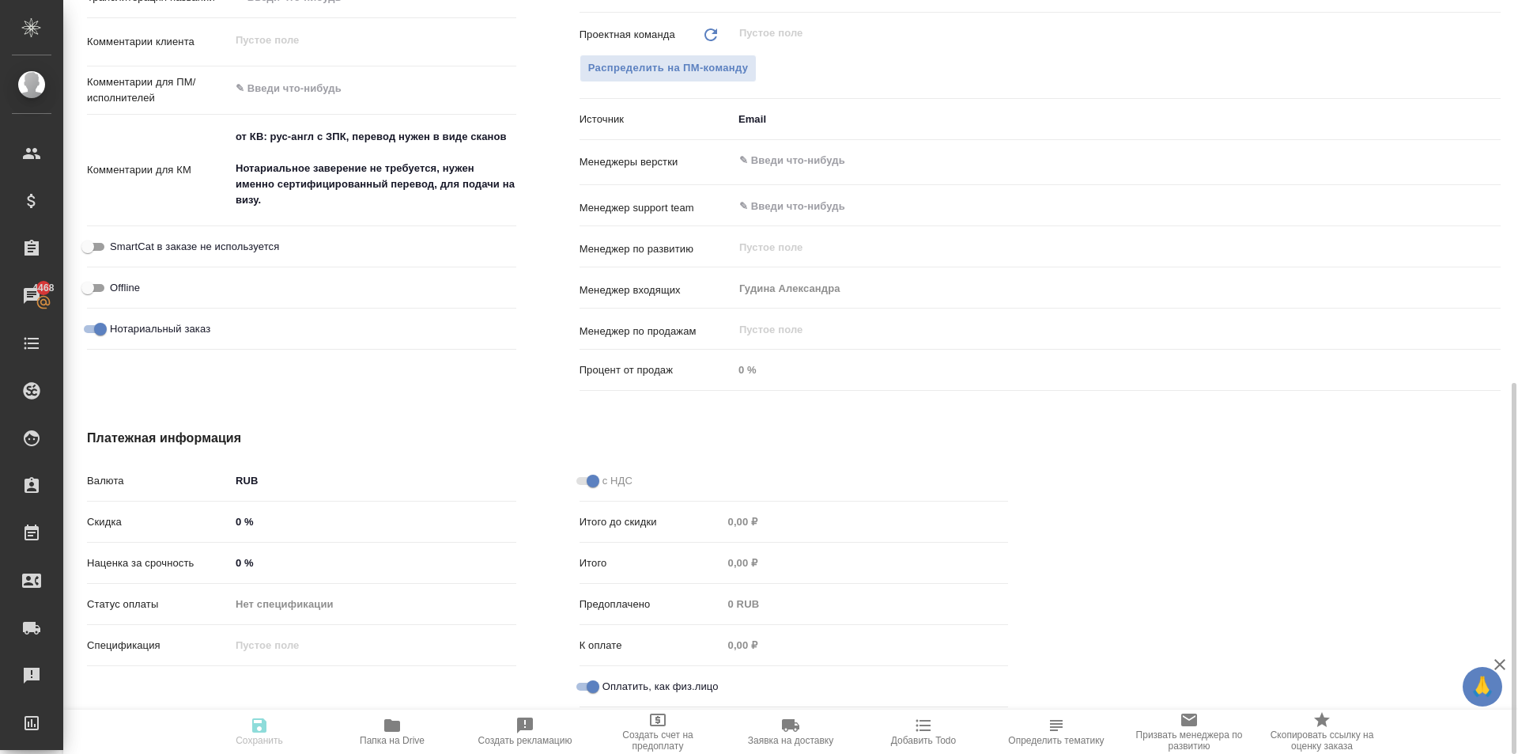
type textarea "x"
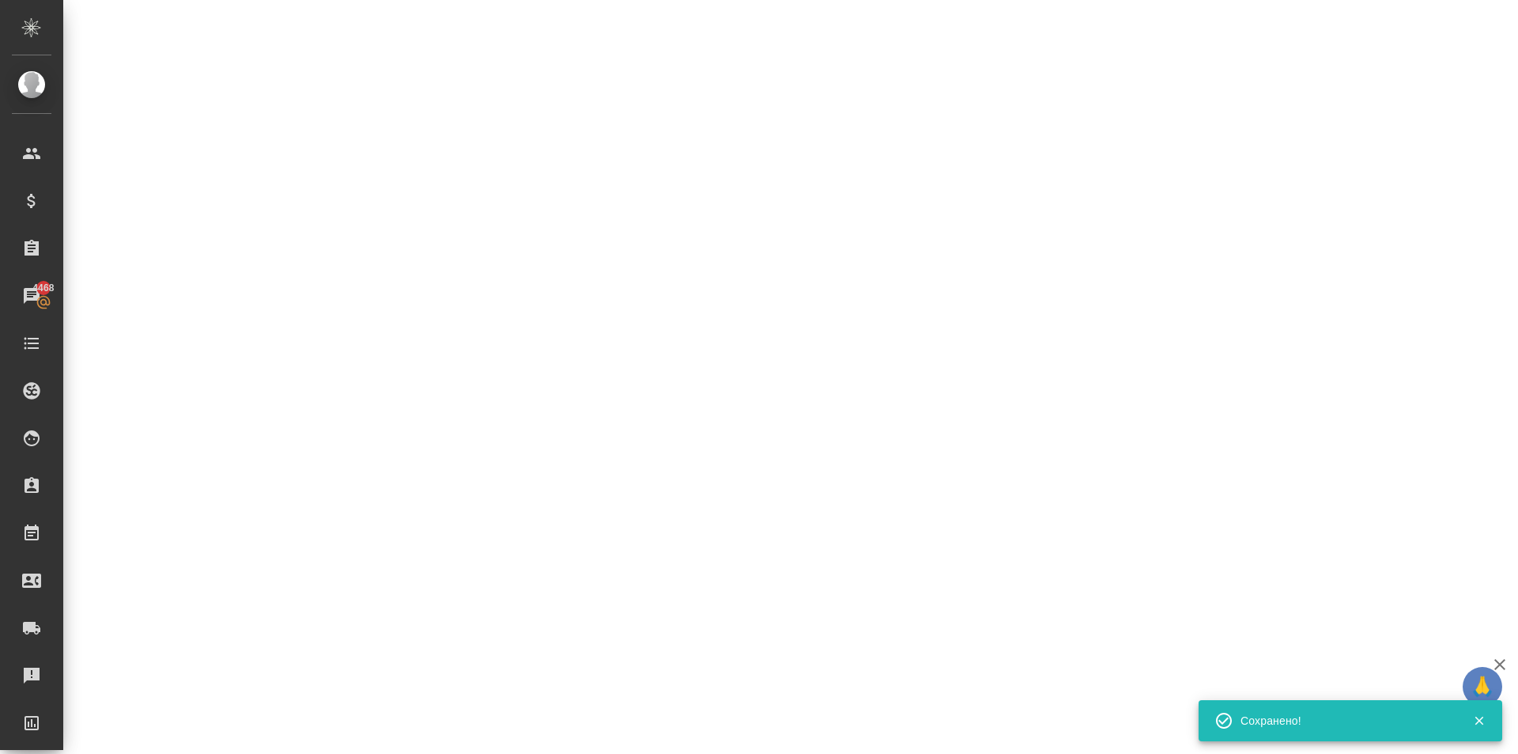
select select "RU"
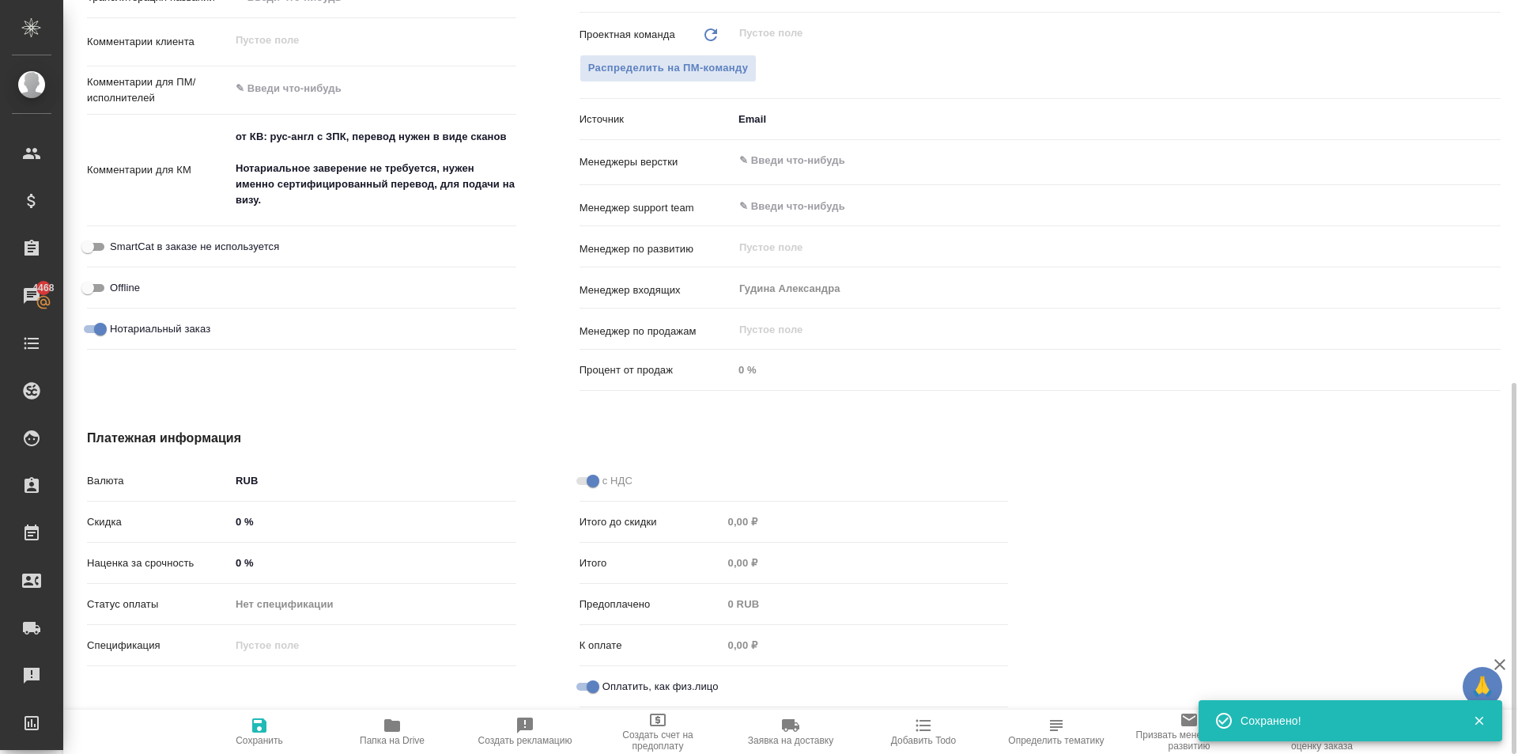
type textarea "x"
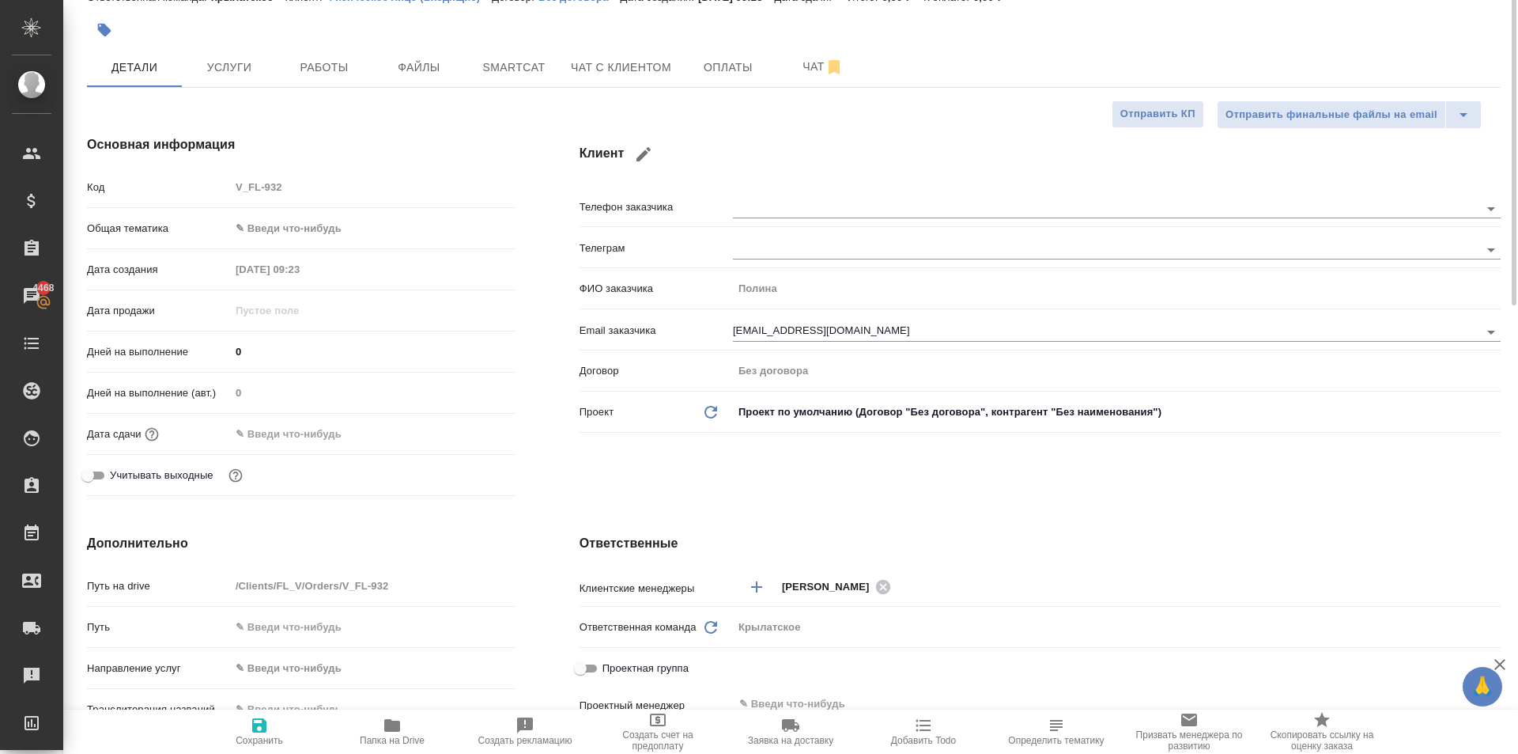
scroll to position [0, 0]
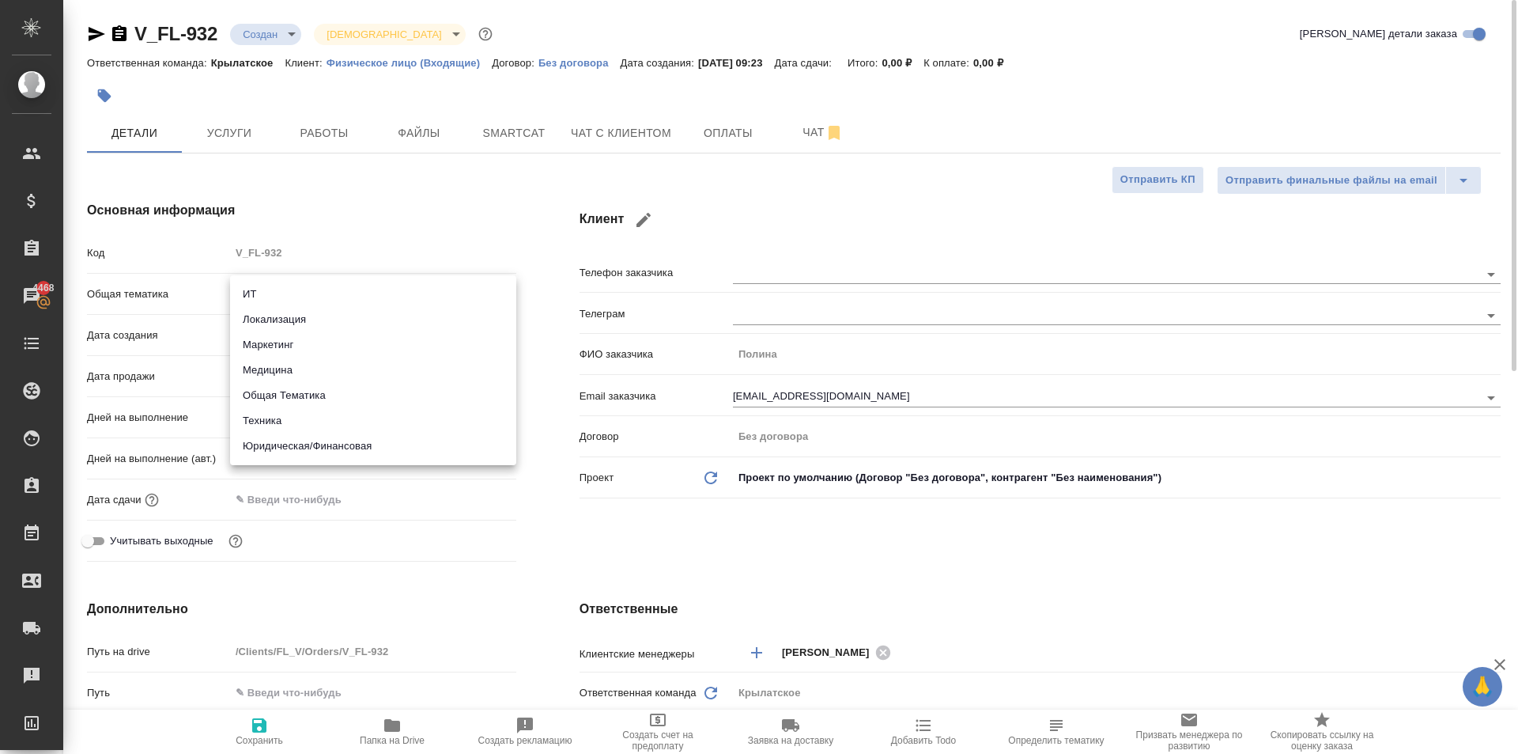
click at [344, 300] on body "🙏 .cls-1 fill:#fff; AWATERA [PERSON_NAME] Клиенты Спецификации Заказы 4468 Чаты…" at bounding box center [759, 377] width 1518 height 754
click at [314, 455] on li "Юридическая/Финансовая" at bounding box center [373, 445] width 286 height 25
type input "yr-fn"
type textarea "x"
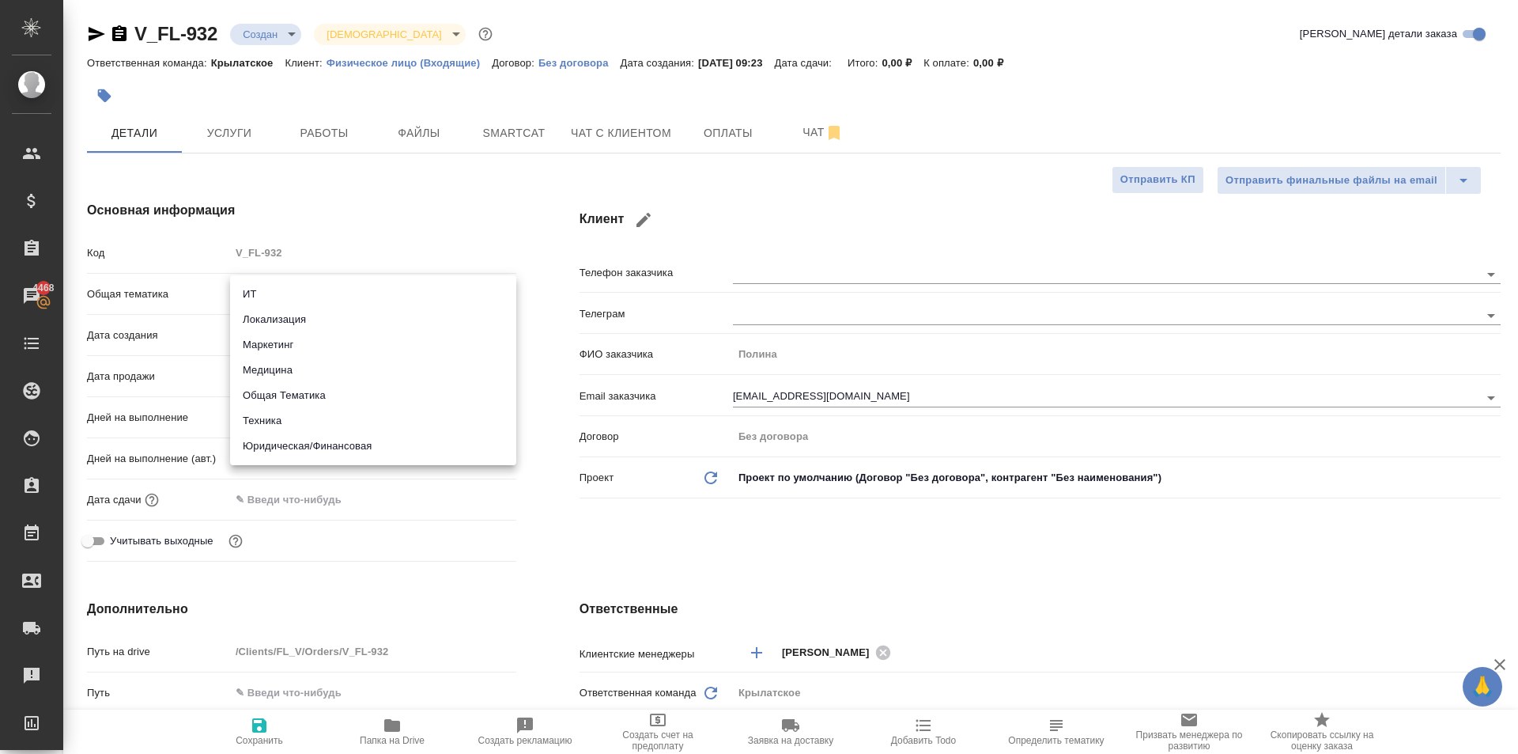
type textarea "x"
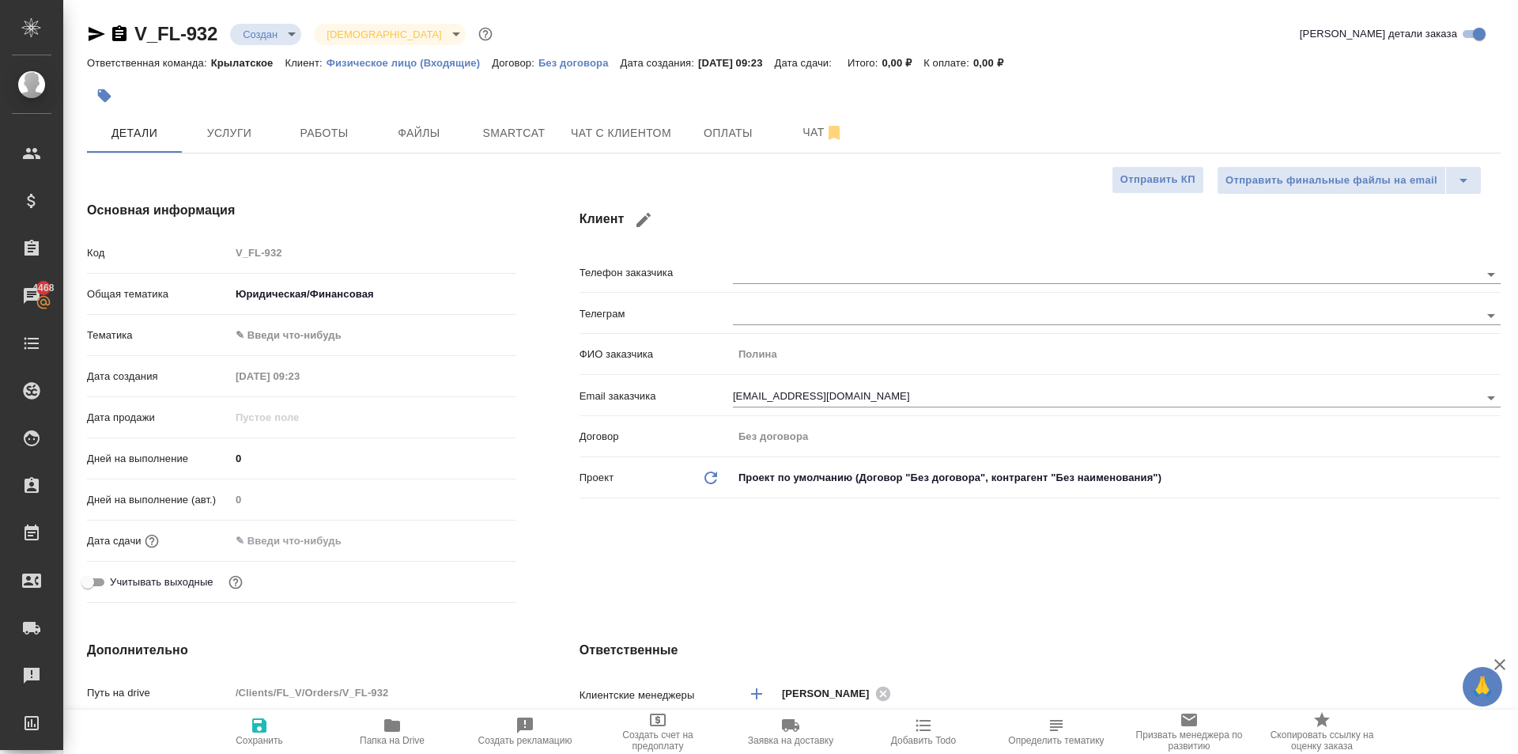
click at [286, 344] on body "🙏 .cls-1 fill:#fff; AWATERA Kasymov Timur Клиенты Спецификации Заказы 4468 Чаты…" at bounding box center [759, 377] width 1518 height 754
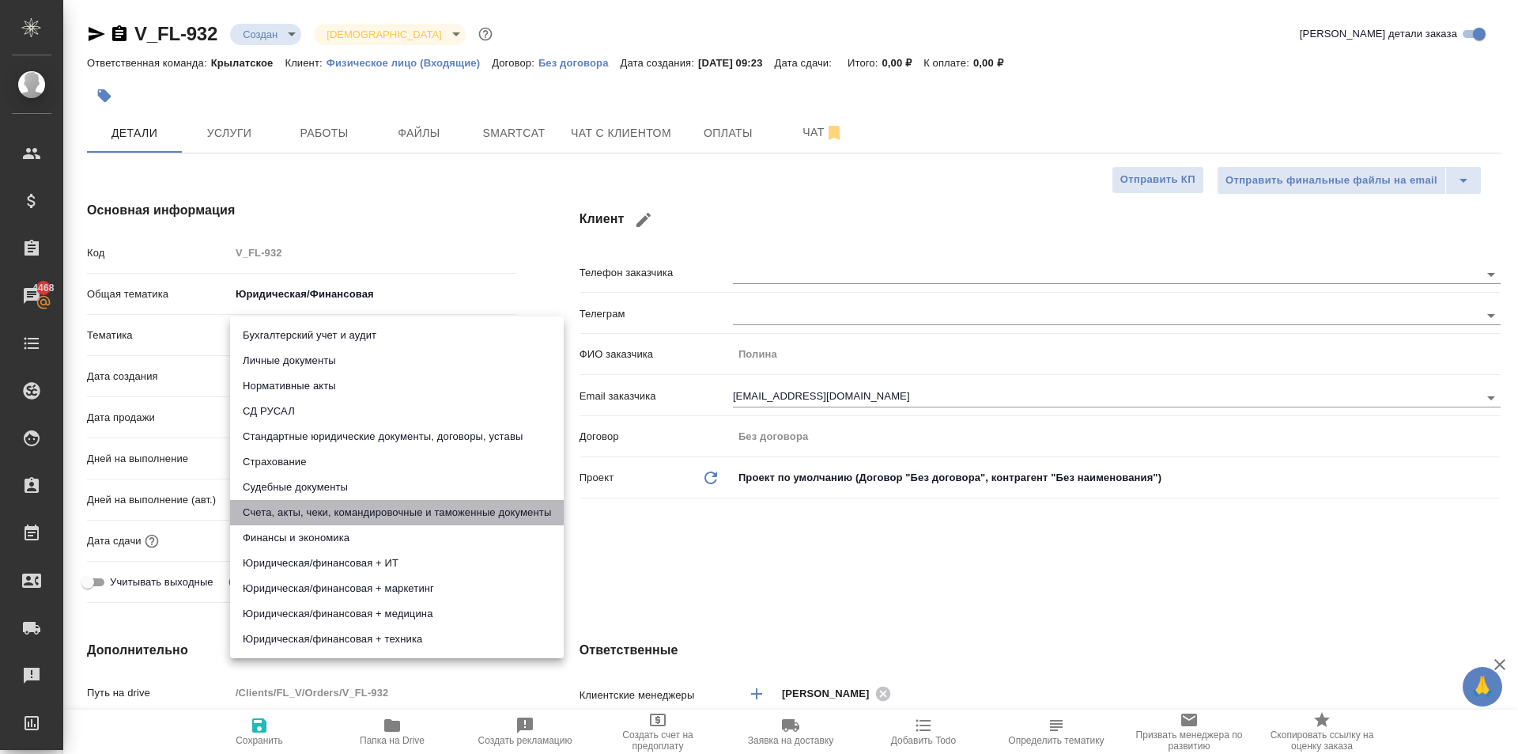
click at [425, 514] on li "Счета, акты, чеки, командировочные и таможенные документы" at bounding box center [397, 512] width 334 height 25
type textarea "x"
type input "5f647205b73bc97568ca66c0"
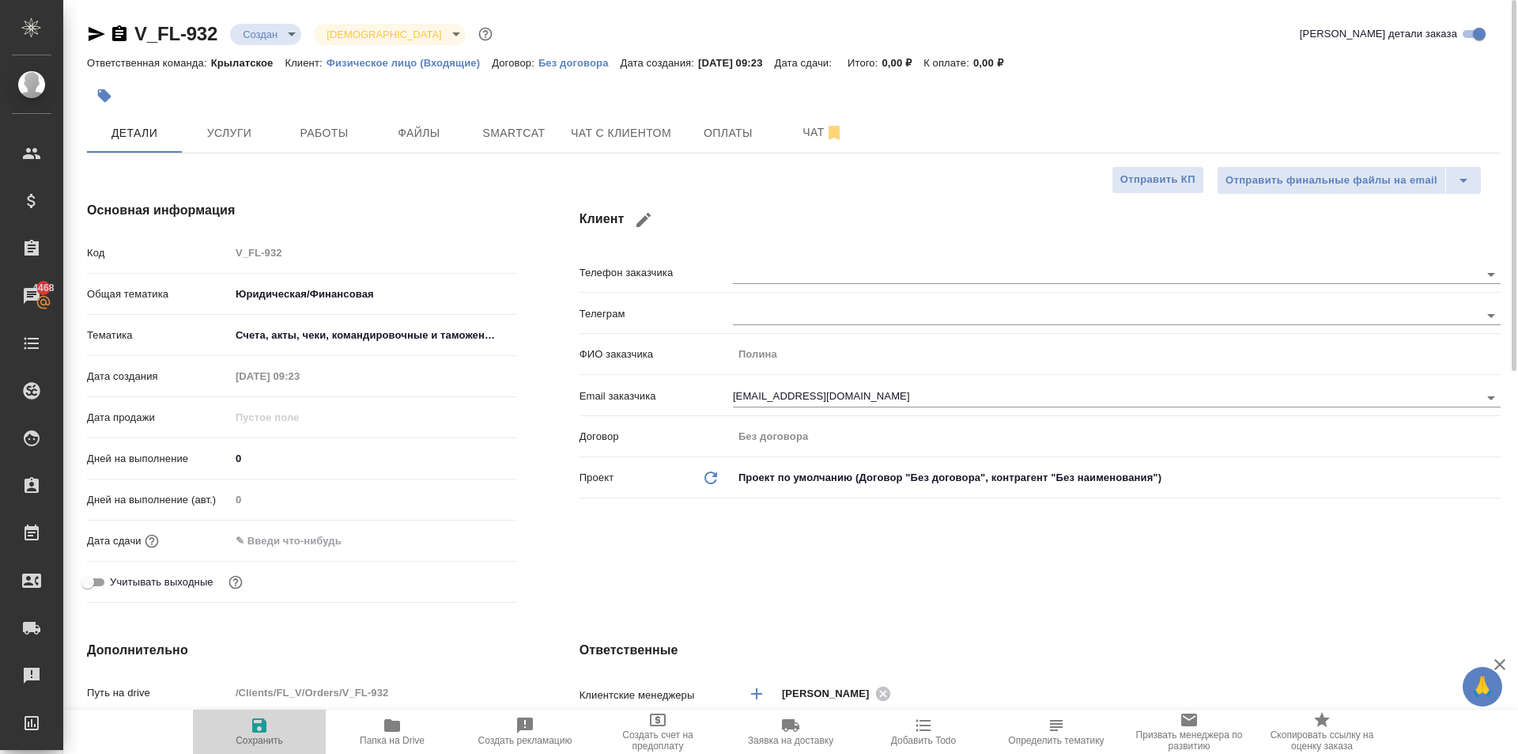
click at [208, 748] on button "Сохранить" at bounding box center [259, 731] width 133 height 44
type textarea "x"
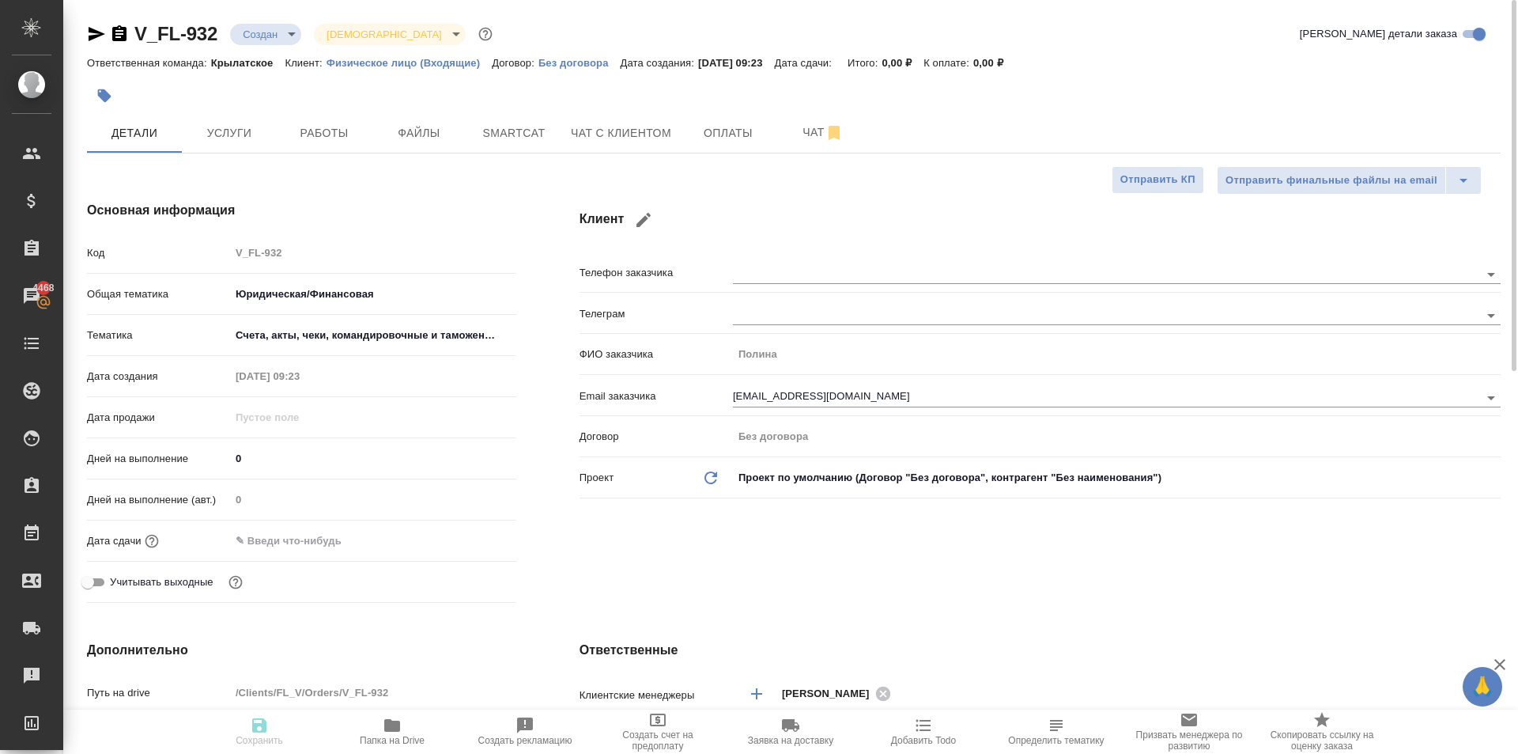
type textarea "x"
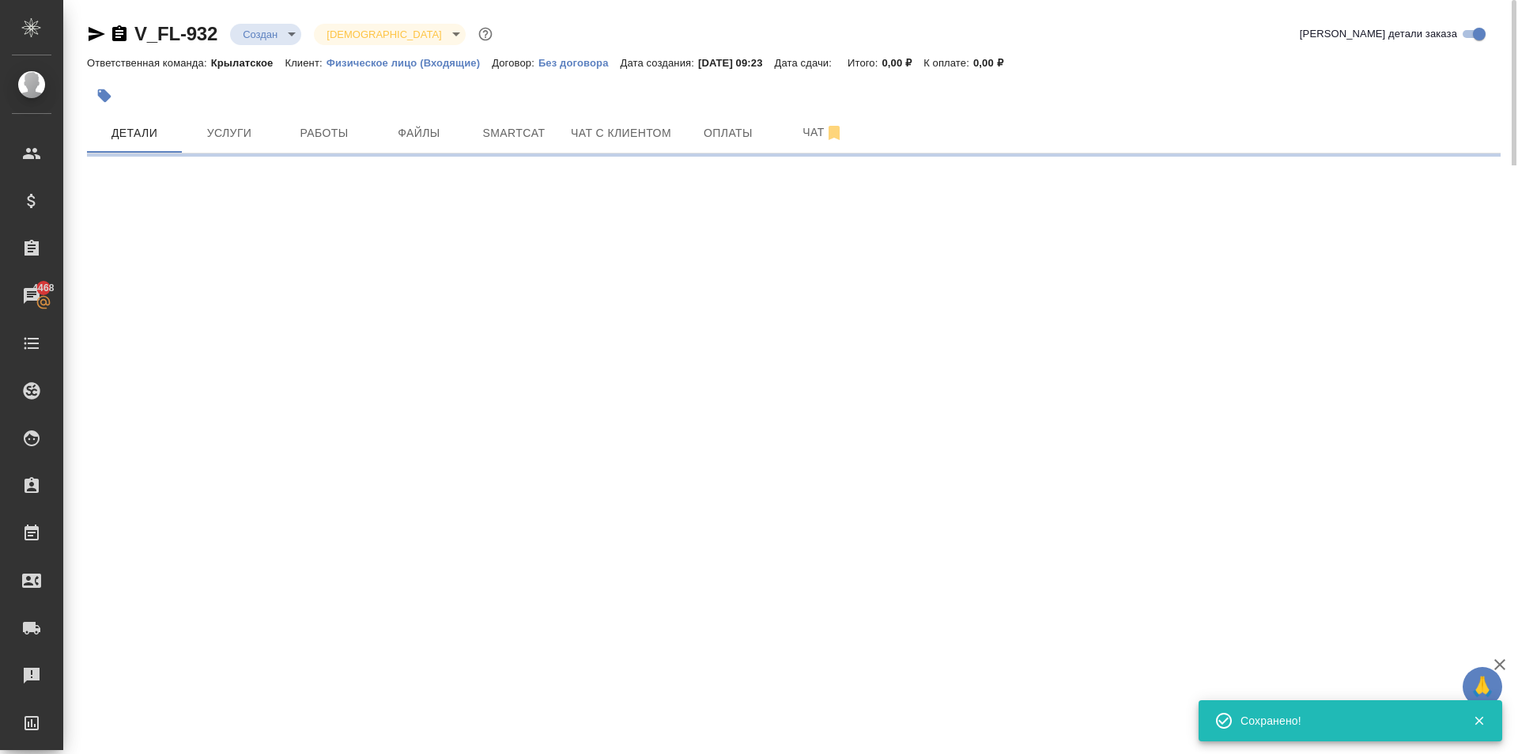
select select "RU"
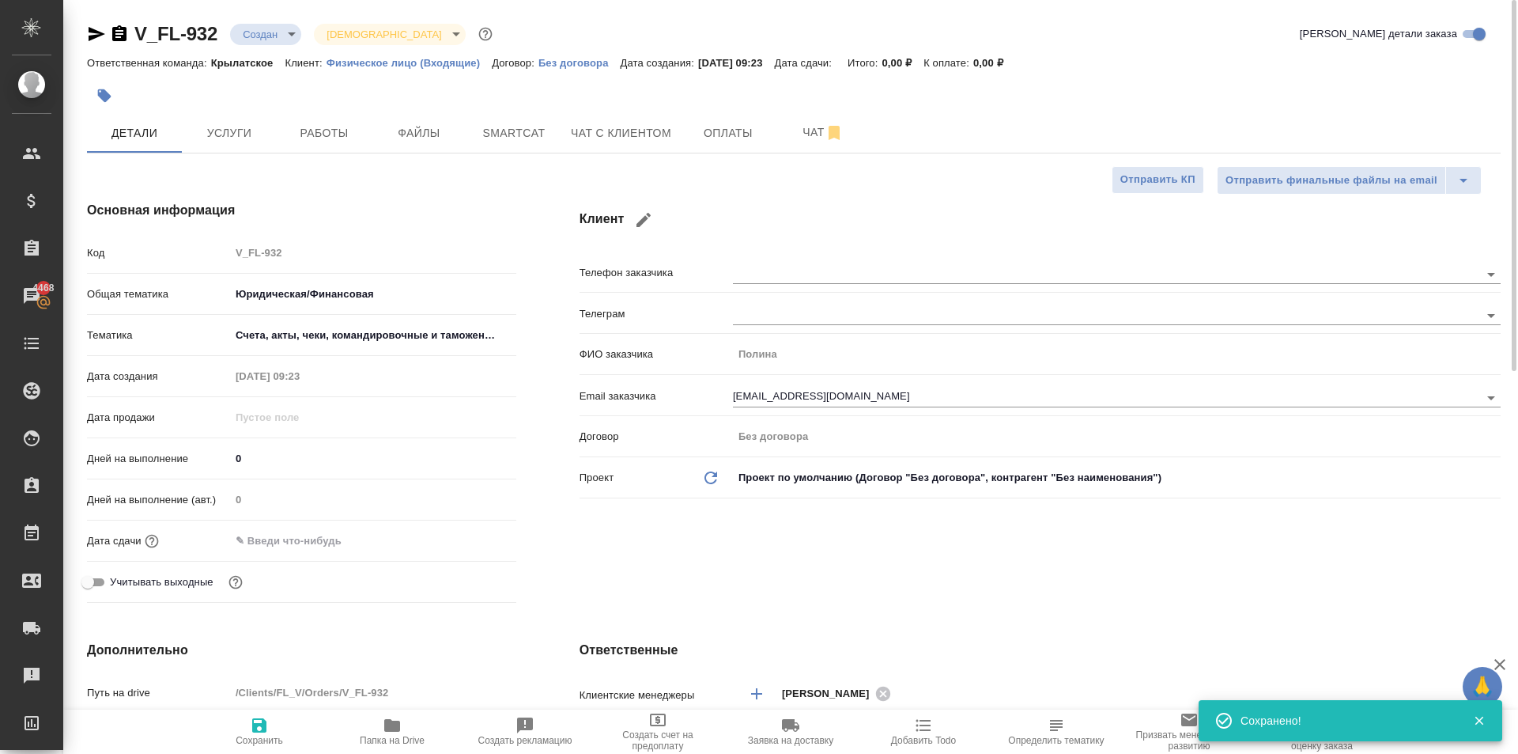
type textarea "x"
drag, startPoint x: 331, startPoint y: 547, endPoint x: 361, endPoint y: 545, distance: 30.9
click at [329, 548] on input "text" at bounding box center [300, 540] width 138 height 23
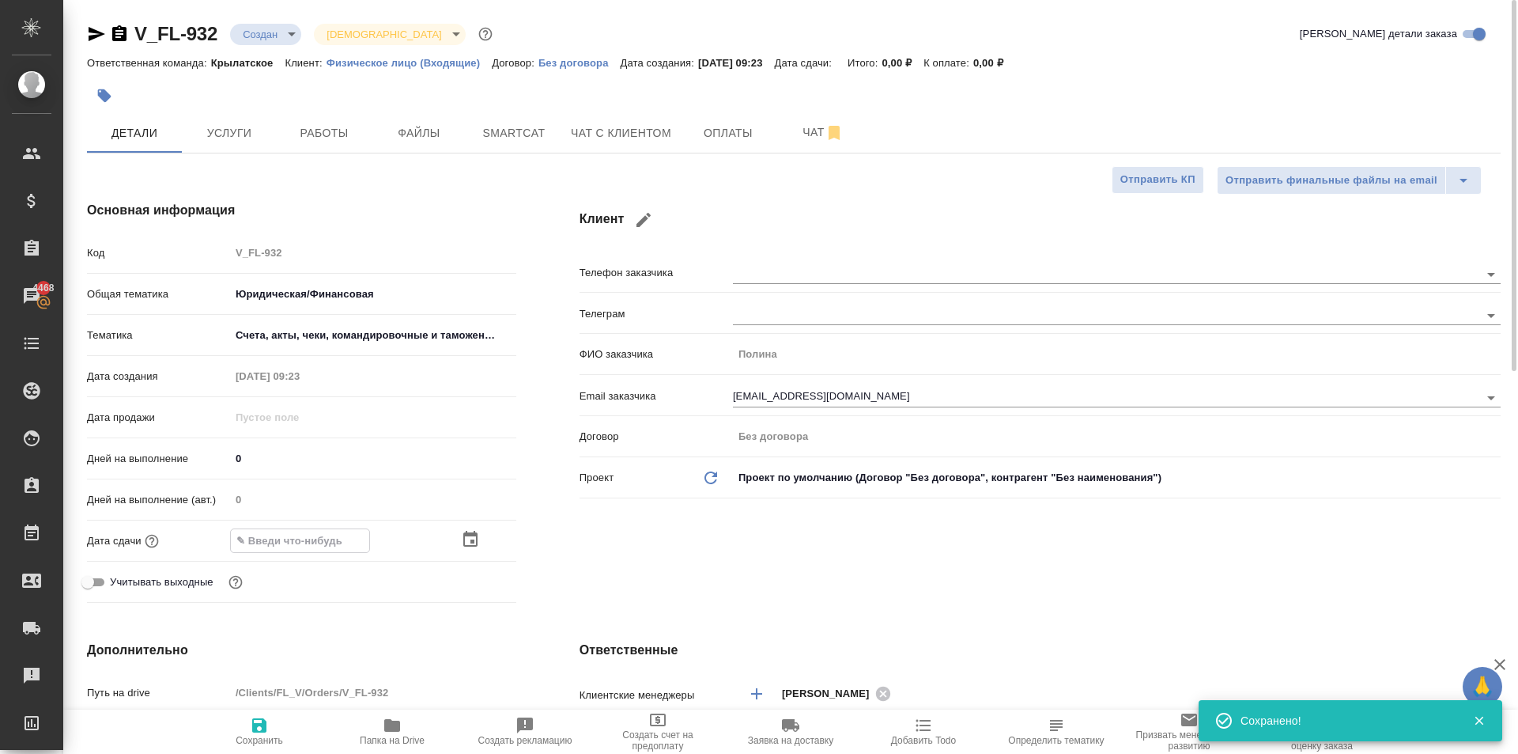
click at [471, 536] on icon "button" at bounding box center [470, 539] width 14 height 16
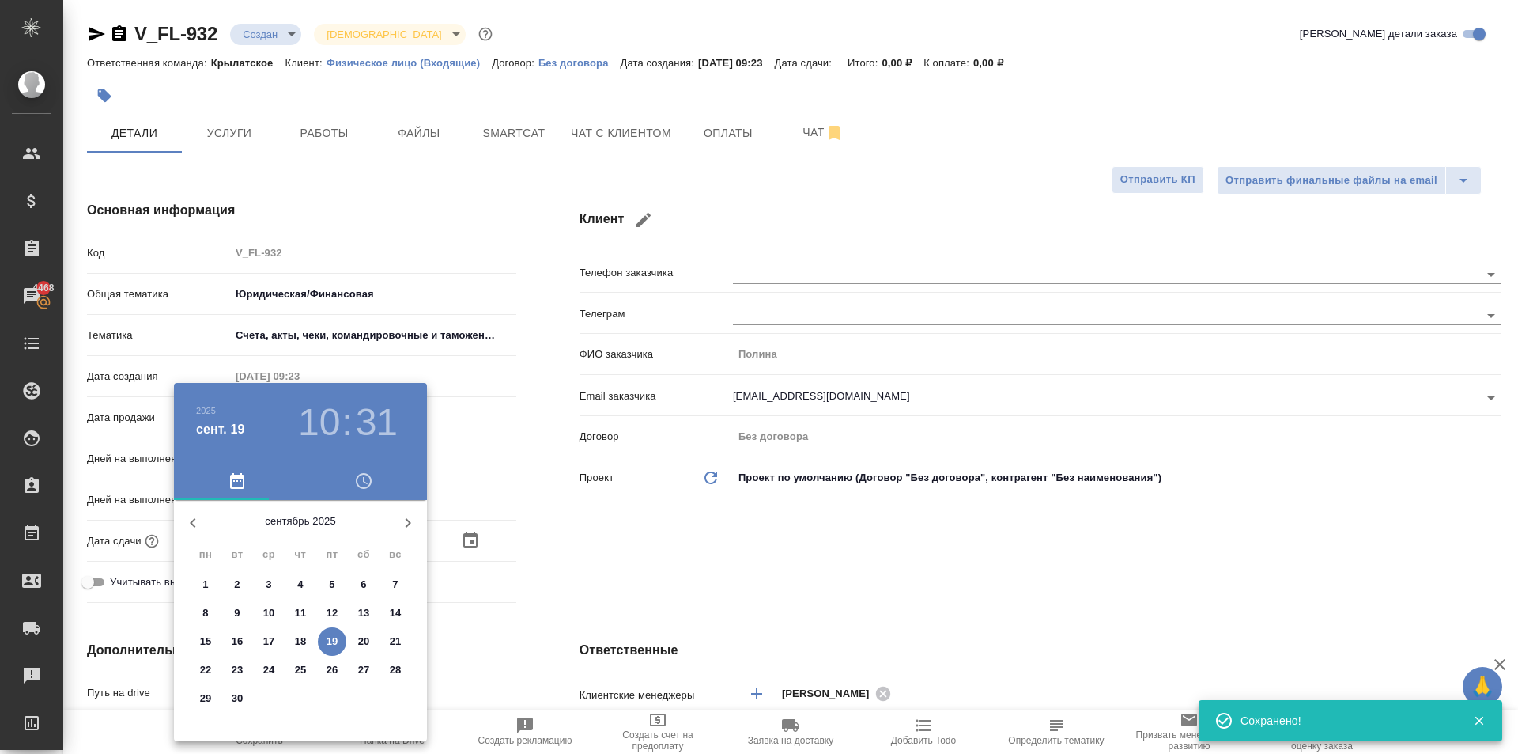
click at [202, 675] on p "22" at bounding box center [206, 670] width 12 height 16
type input "22.09.2025 10:31"
type textarea "x"
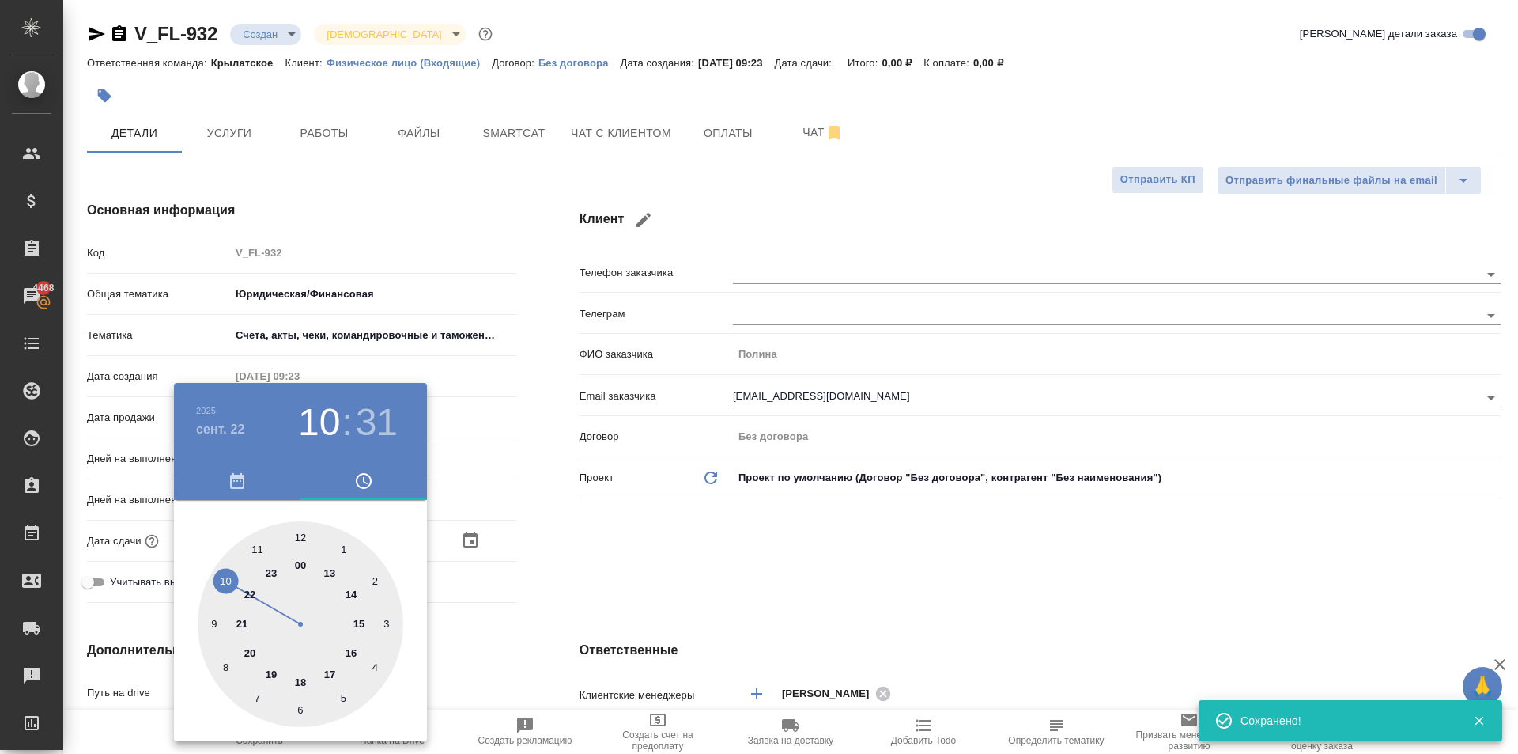
click at [297, 535] on div at bounding box center [301, 624] width 206 height 206
type input "22.09.2025 12:31"
type textarea "x"
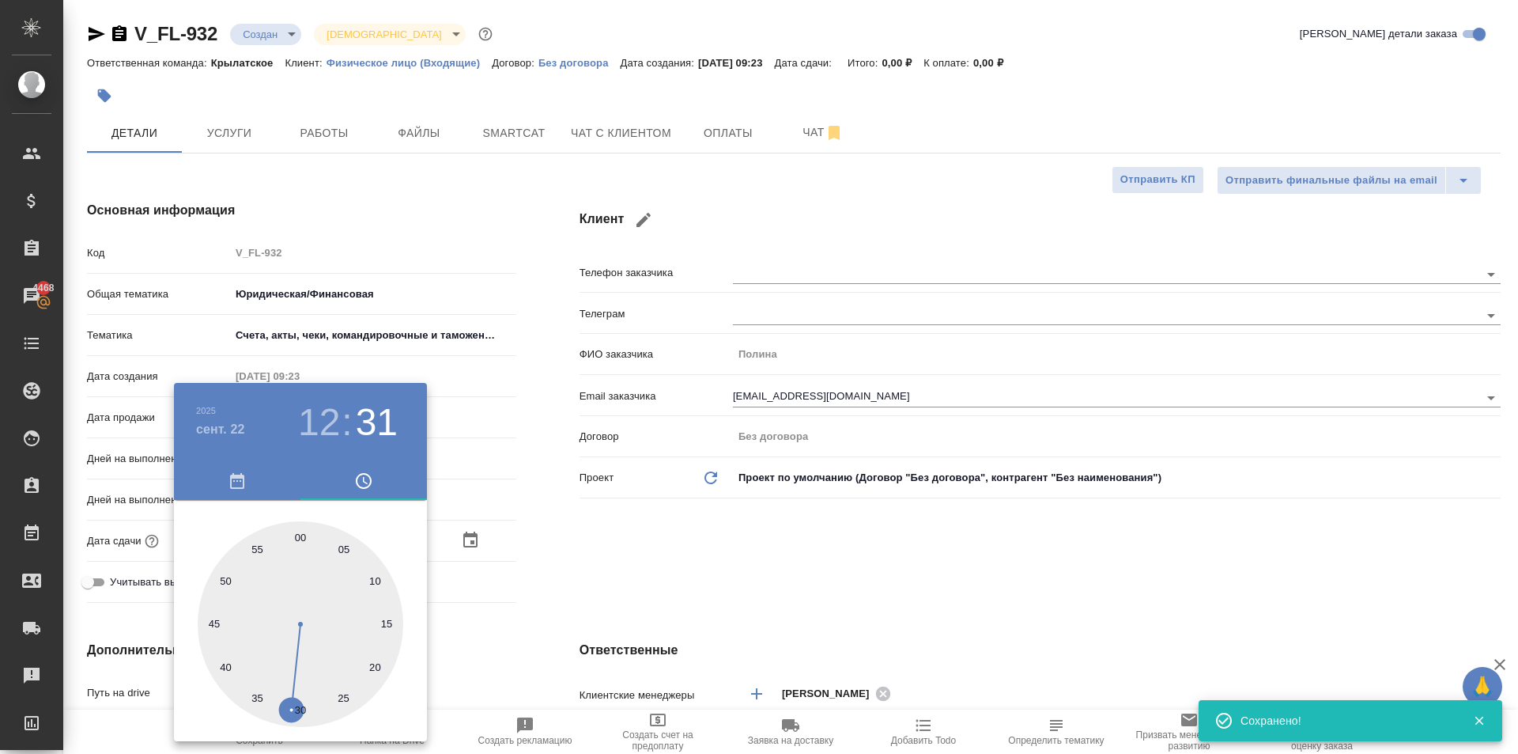
click at [297, 535] on div at bounding box center [301, 624] width 206 height 206
type input "[DATE] 12:00"
type textarea "x"
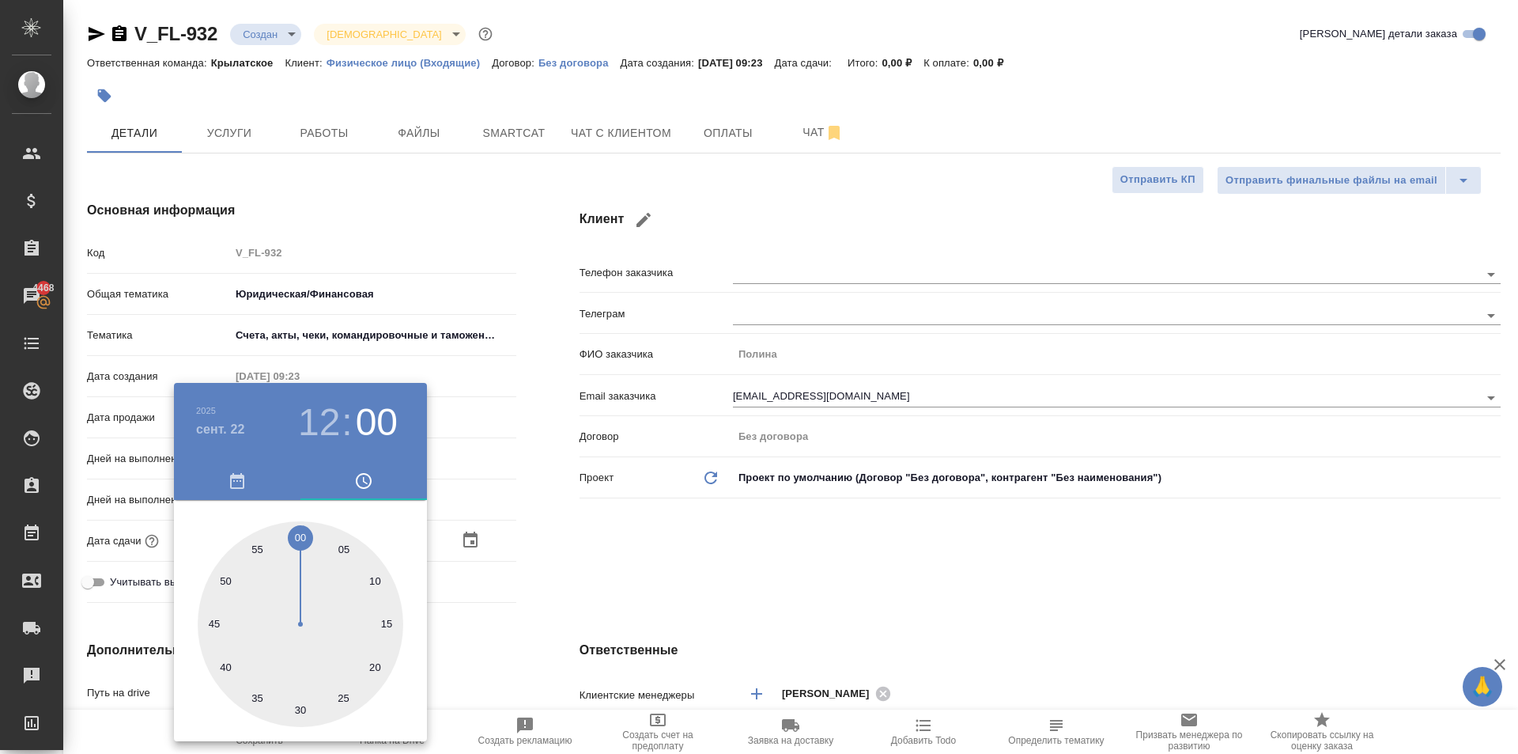
click at [738, 625] on div at bounding box center [759, 377] width 1518 height 754
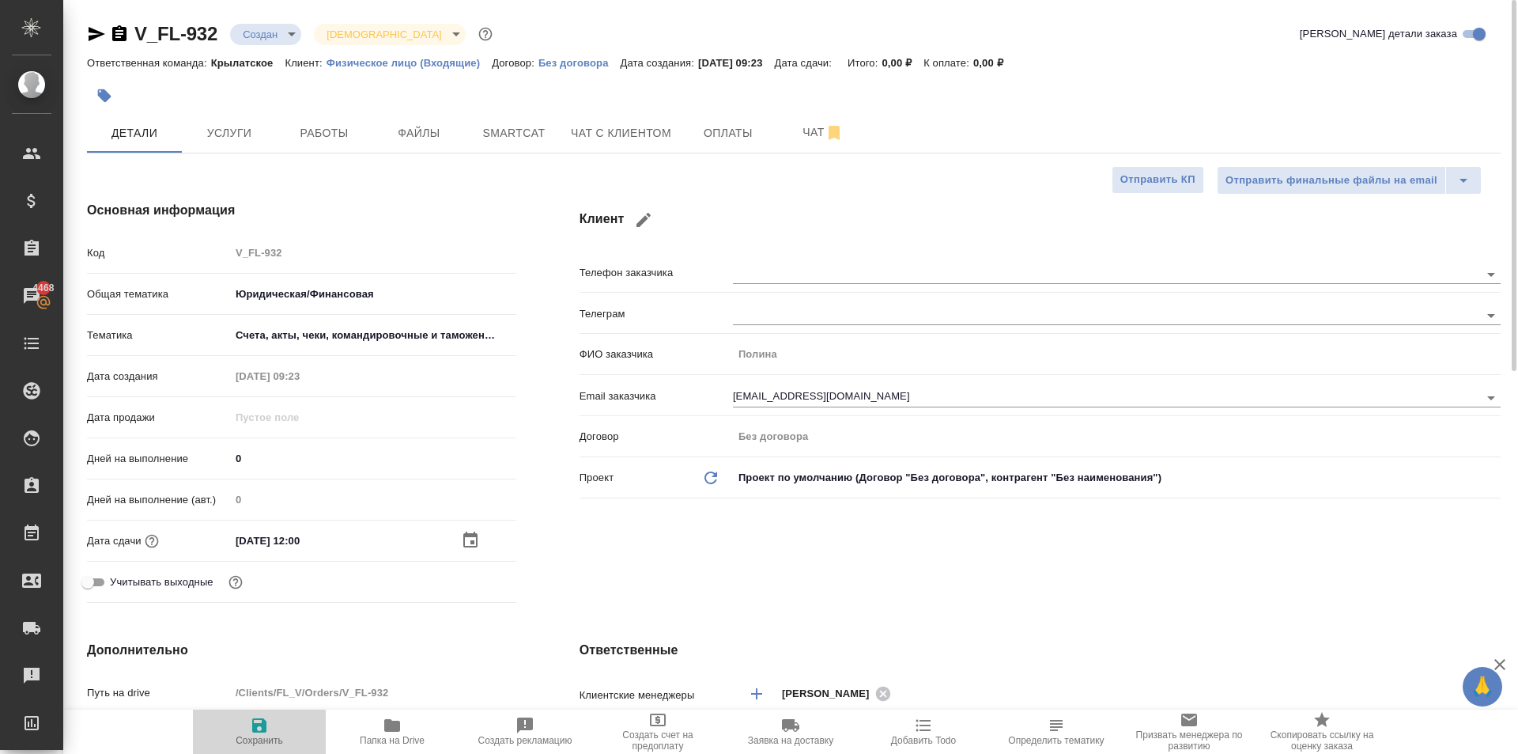
click at [284, 730] on span "Сохранить" at bounding box center [259, 731] width 114 height 30
type textarea "x"
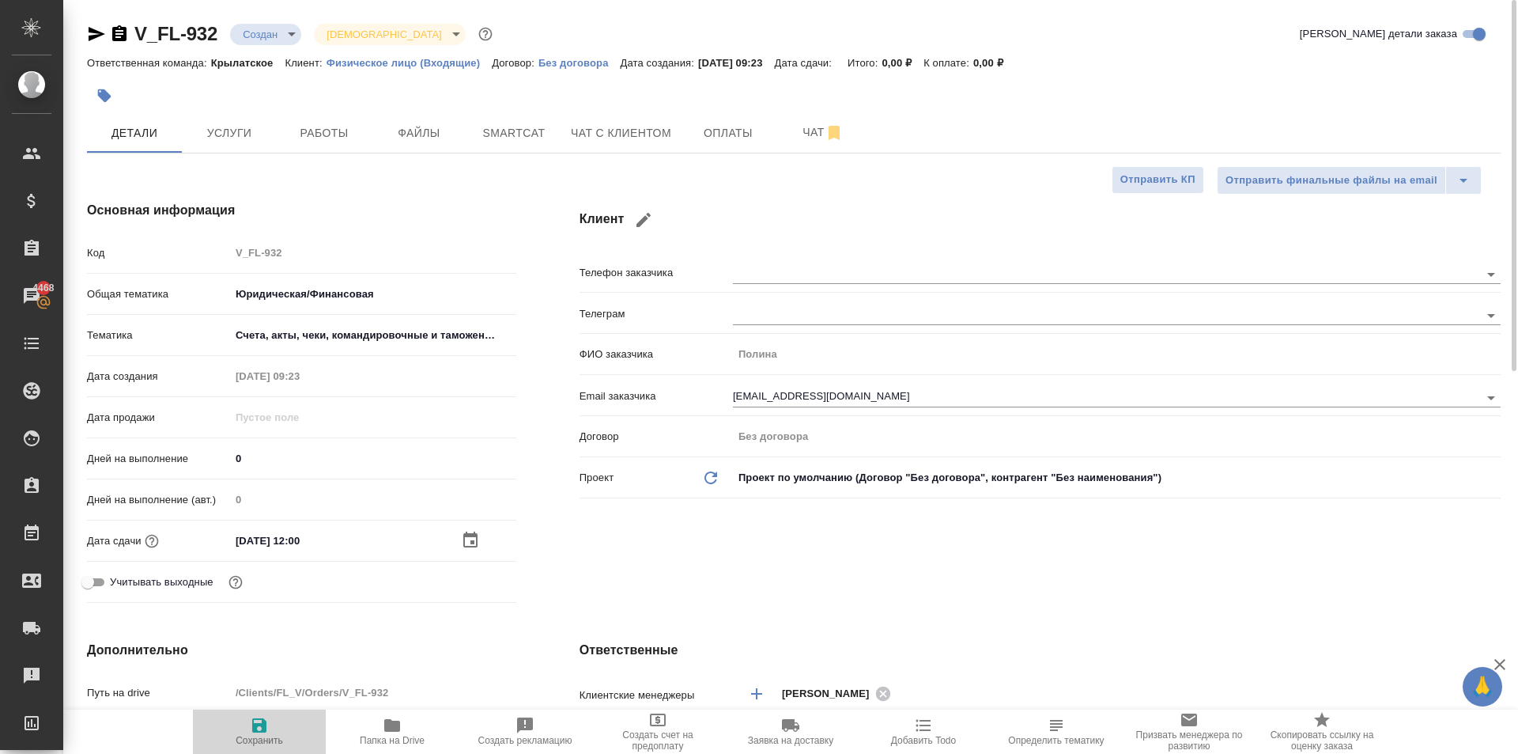
type textarea "x"
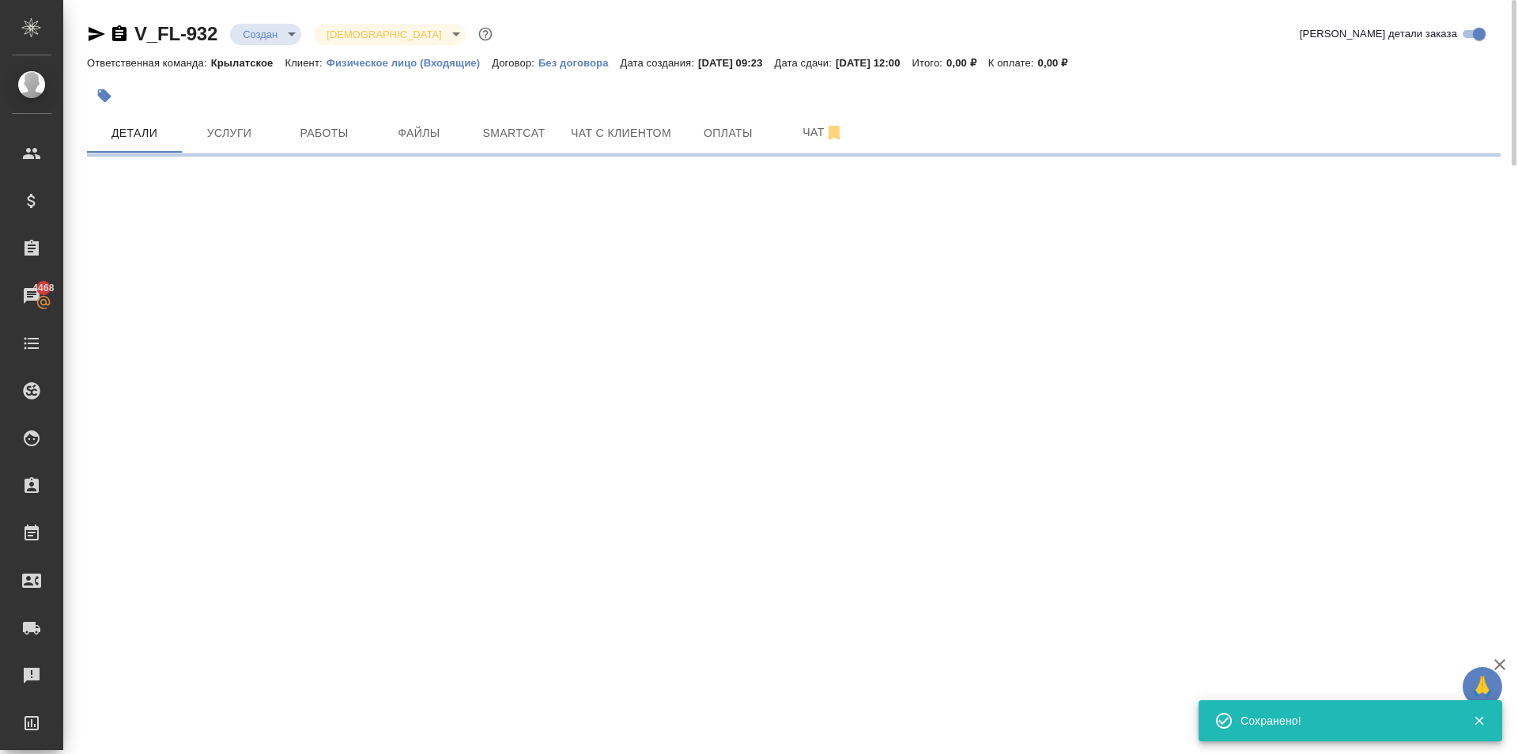
select select "RU"
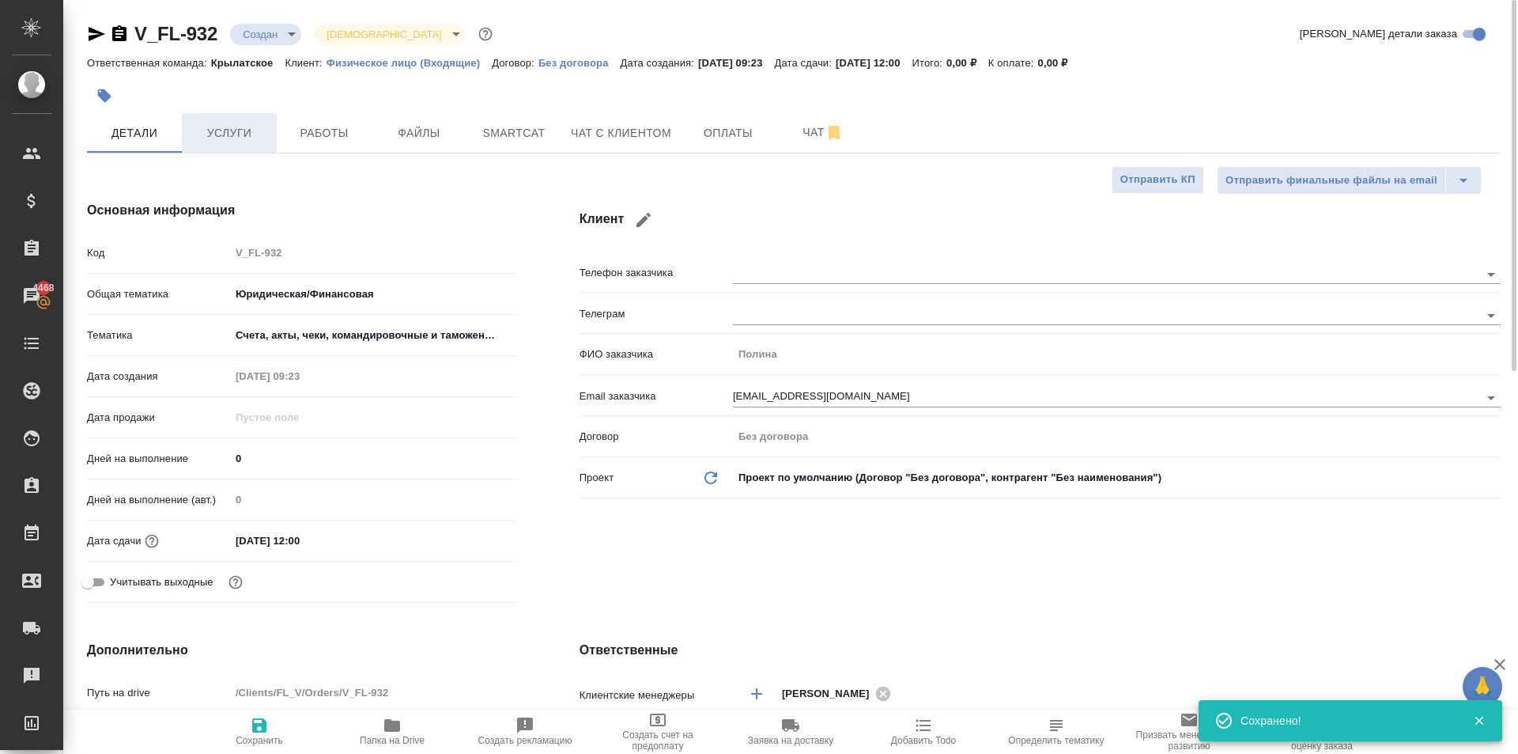
type textarea "x"
click at [245, 139] on span "Услуги" at bounding box center [229, 133] width 76 height 20
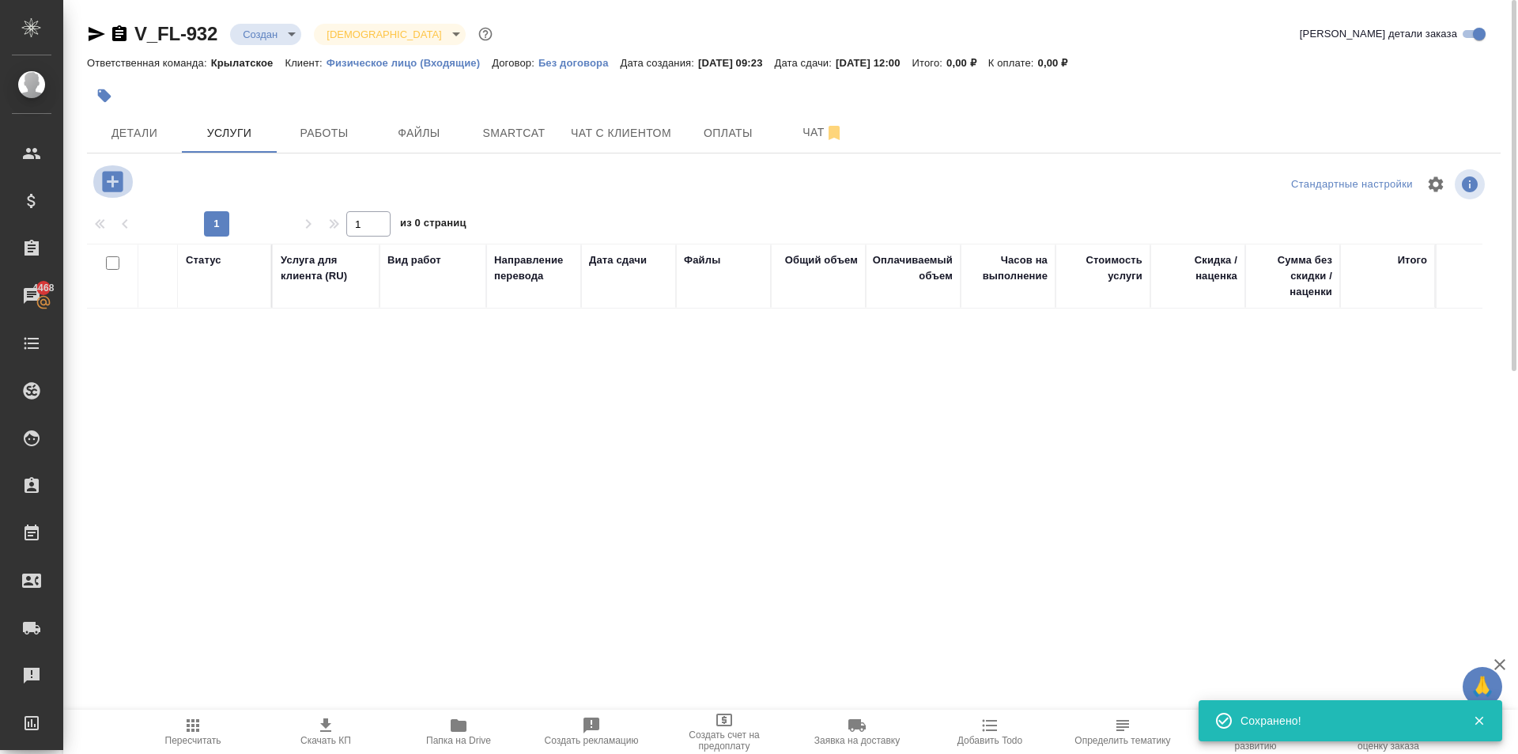
click at [119, 178] on icon "button" at bounding box center [112, 181] width 21 height 21
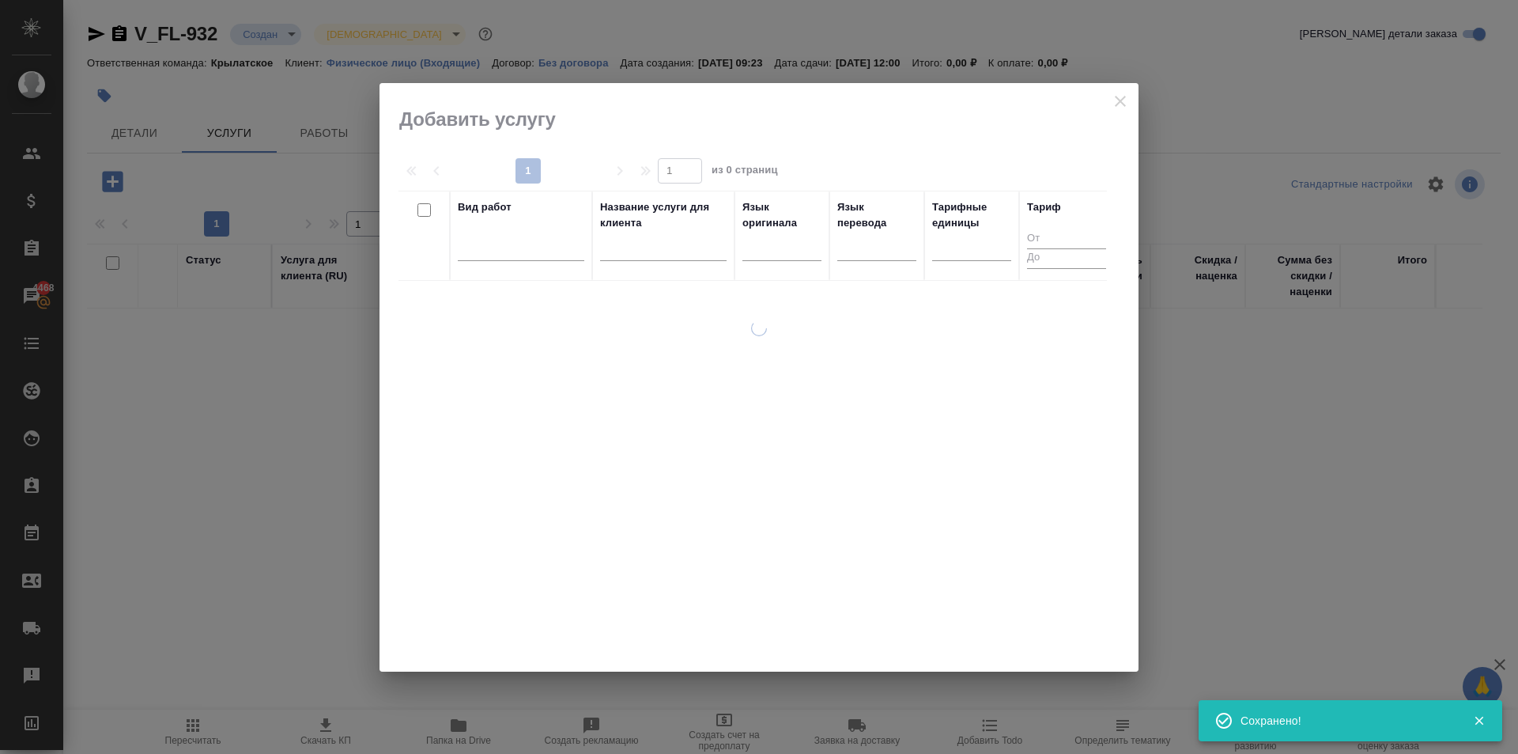
click at [765, 263] on div at bounding box center [782, 251] width 79 height 41
click at [759, 247] on div at bounding box center [782, 244] width 79 height 23
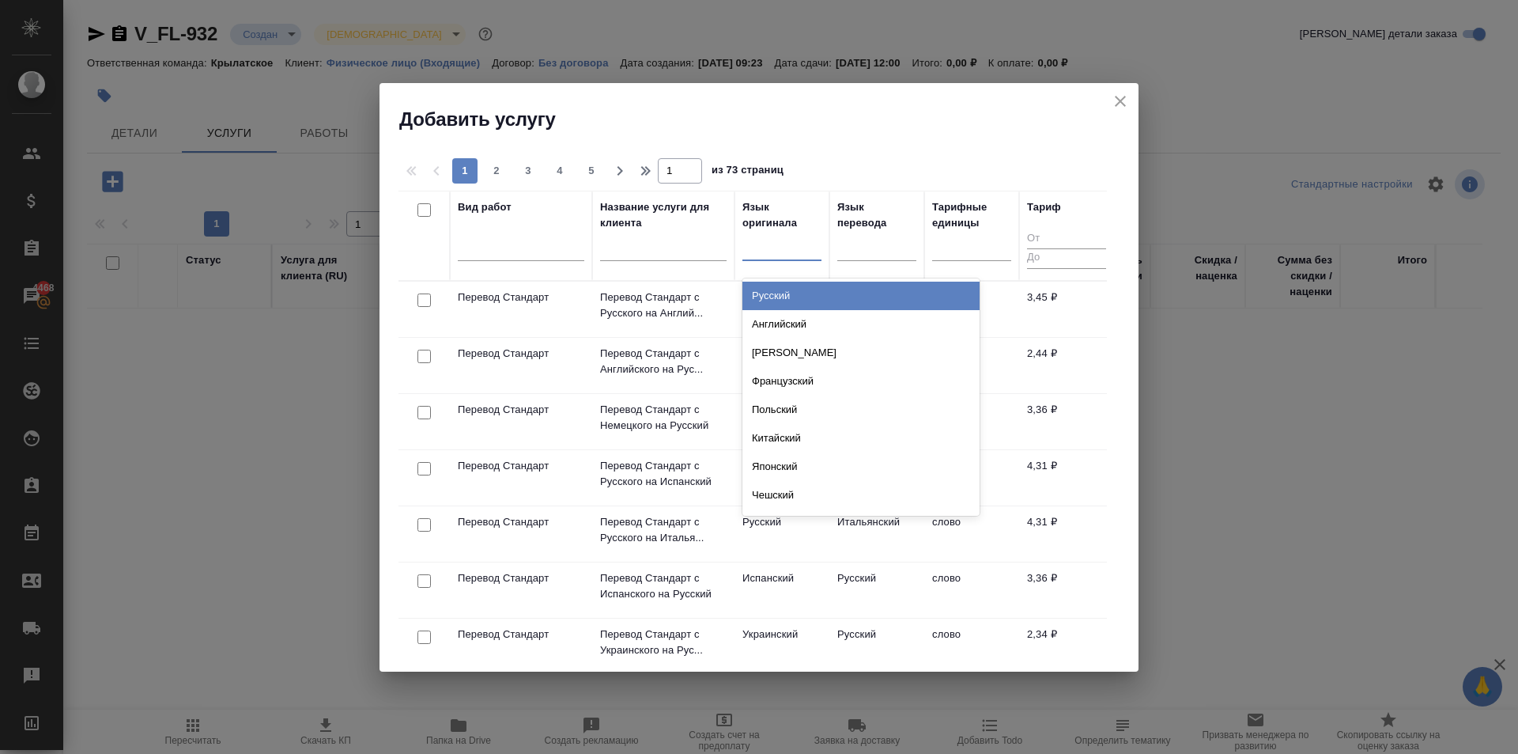
click at [805, 299] on div "Русский" at bounding box center [861, 296] width 237 height 28
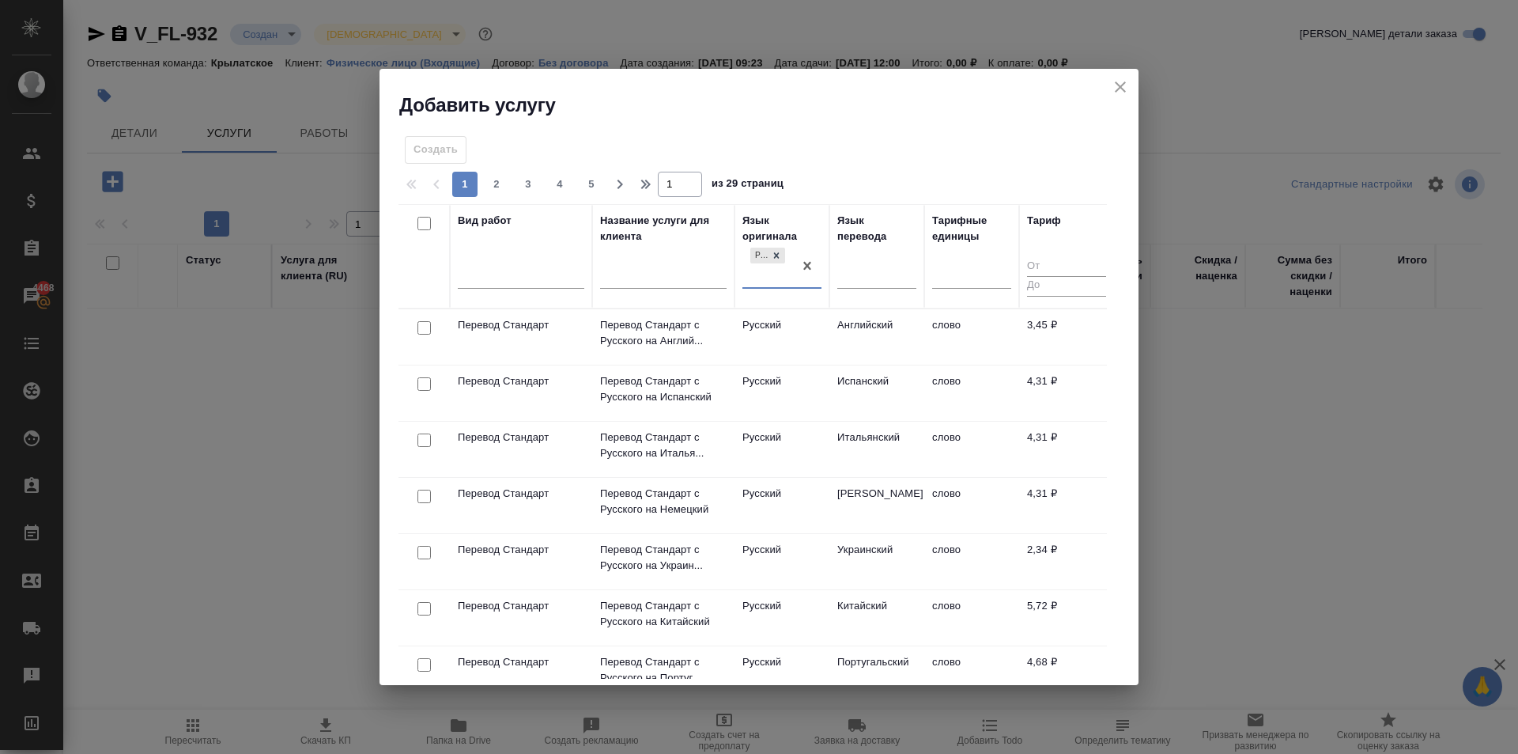
drag, startPoint x: 863, startPoint y: 268, endPoint x: 865, endPoint y: 289, distance: 21.5
click at [861, 269] on div at bounding box center [876, 273] width 79 height 23
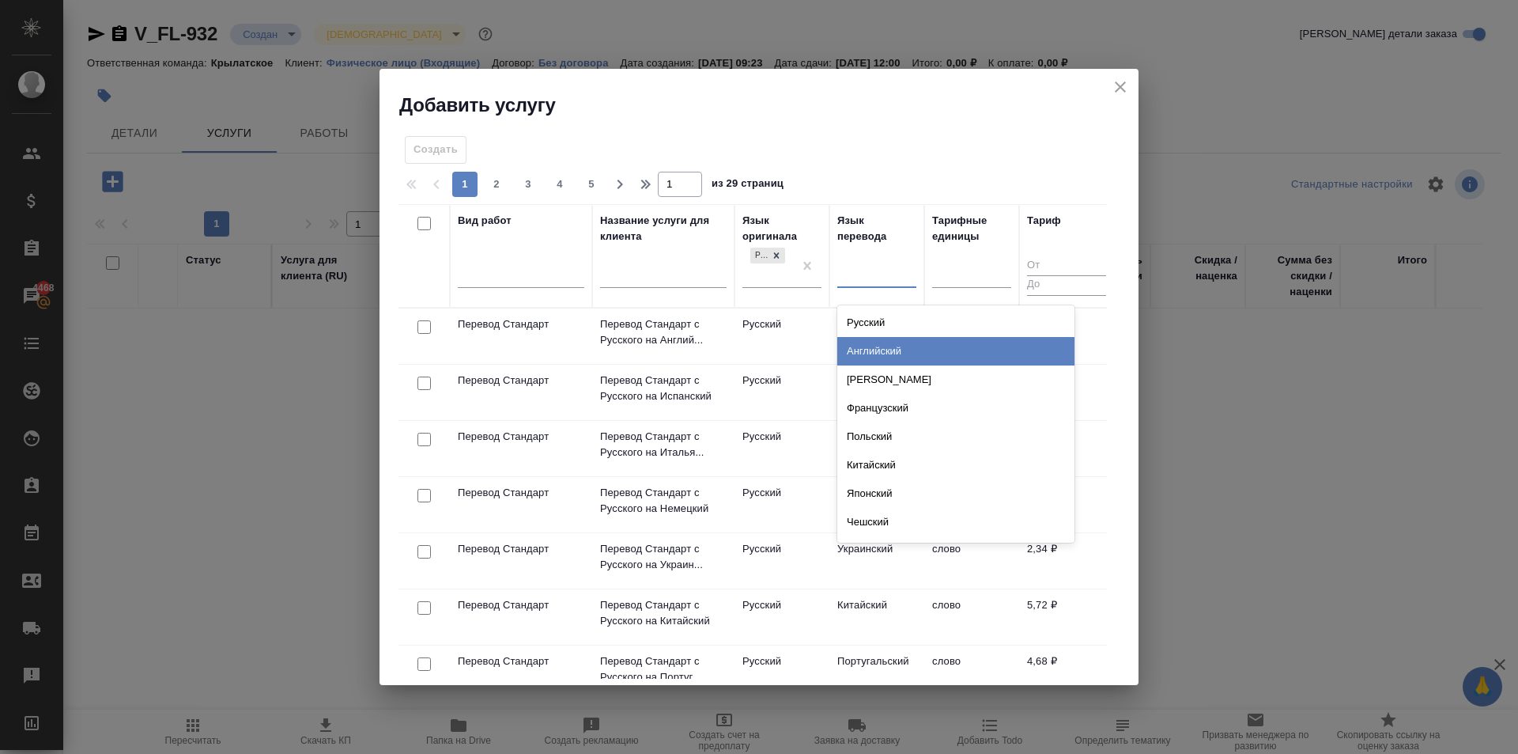
click at [873, 337] on div "Английский" at bounding box center [955, 351] width 237 height 28
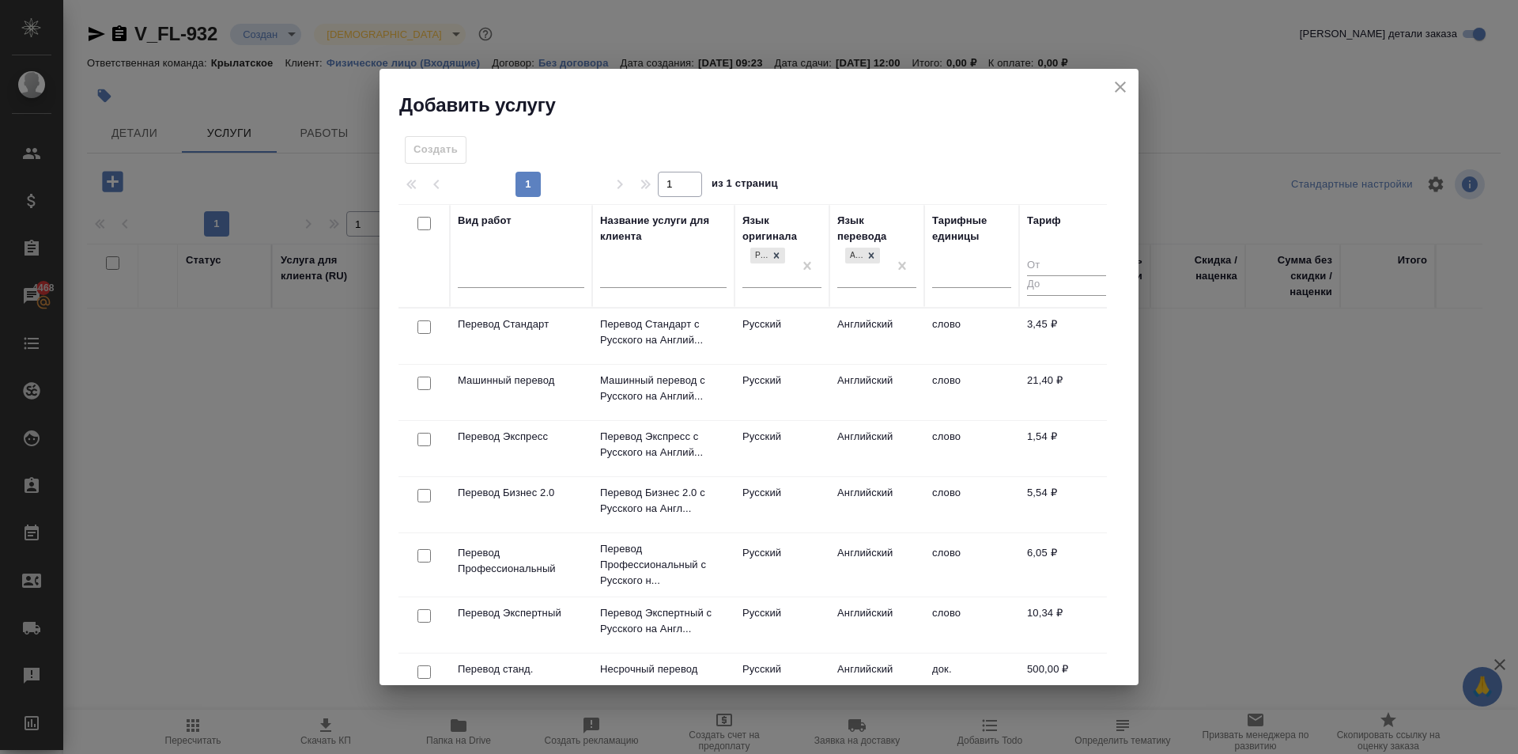
click at [815, 336] on td "Русский" at bounding box center [782, 335] width 95 height 55
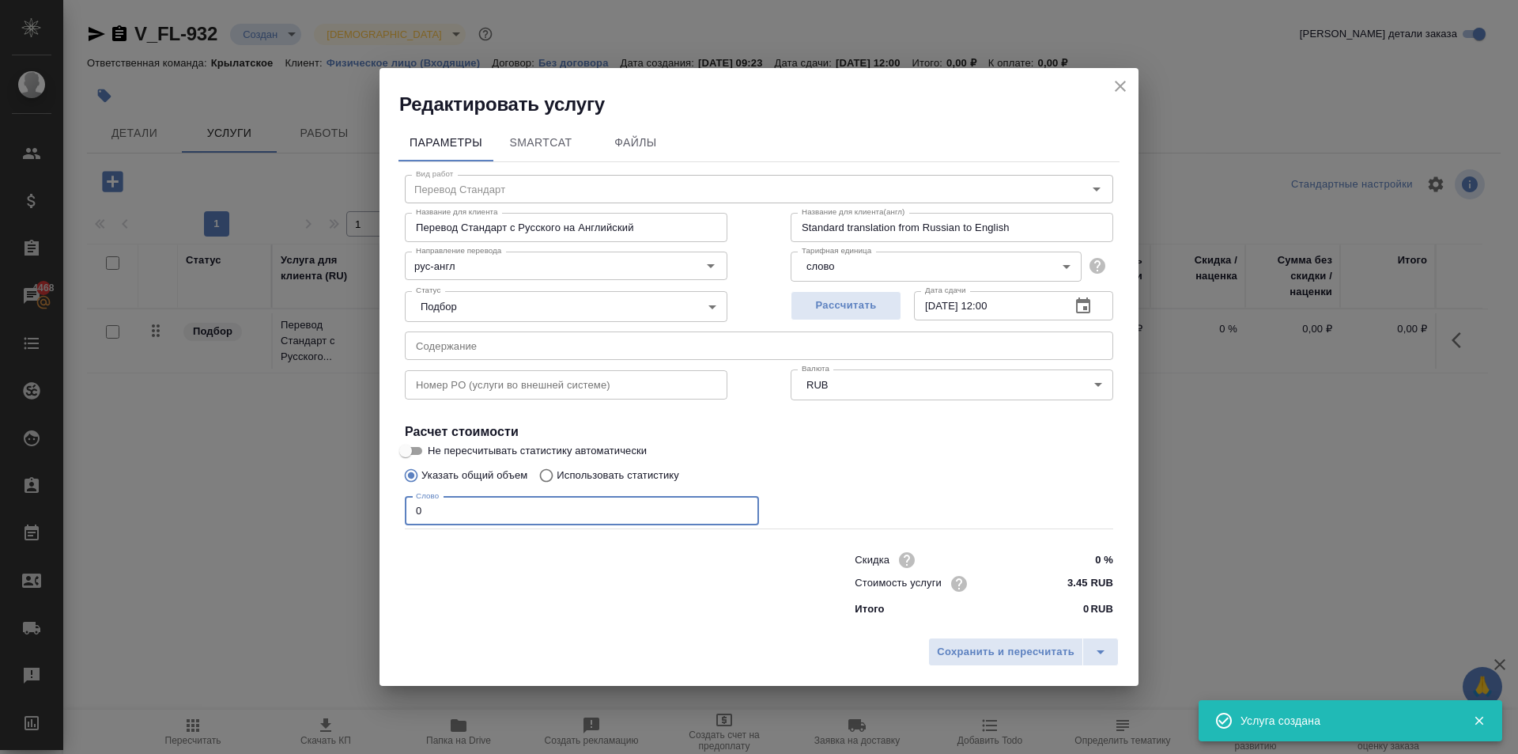
drag, startPoint x: 391, startPoint y: 498, endPoint x: 342, endPoint y: 500, distance: 49.1
click at [342, 500] on div "Редактировать услугу Параметры SmartCat Файлы Вид работ Перевод Стандарт Вид ра…" at bounding box center [759, 377] width 1518 height 754
type input "1"
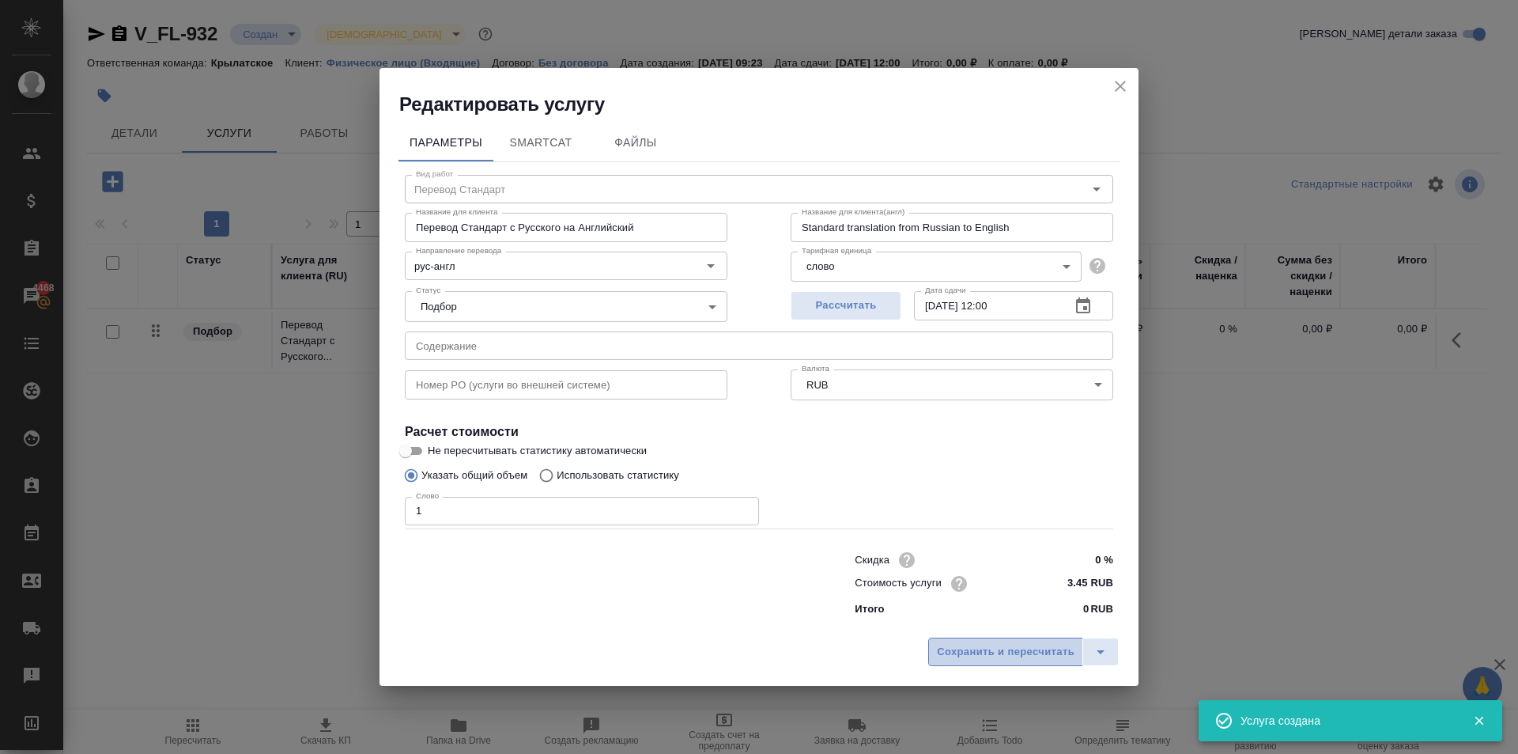
click at [1051, 637] on button "Сохранить и пересчитать" at bounding box center [1005, 651] width 155 height 28
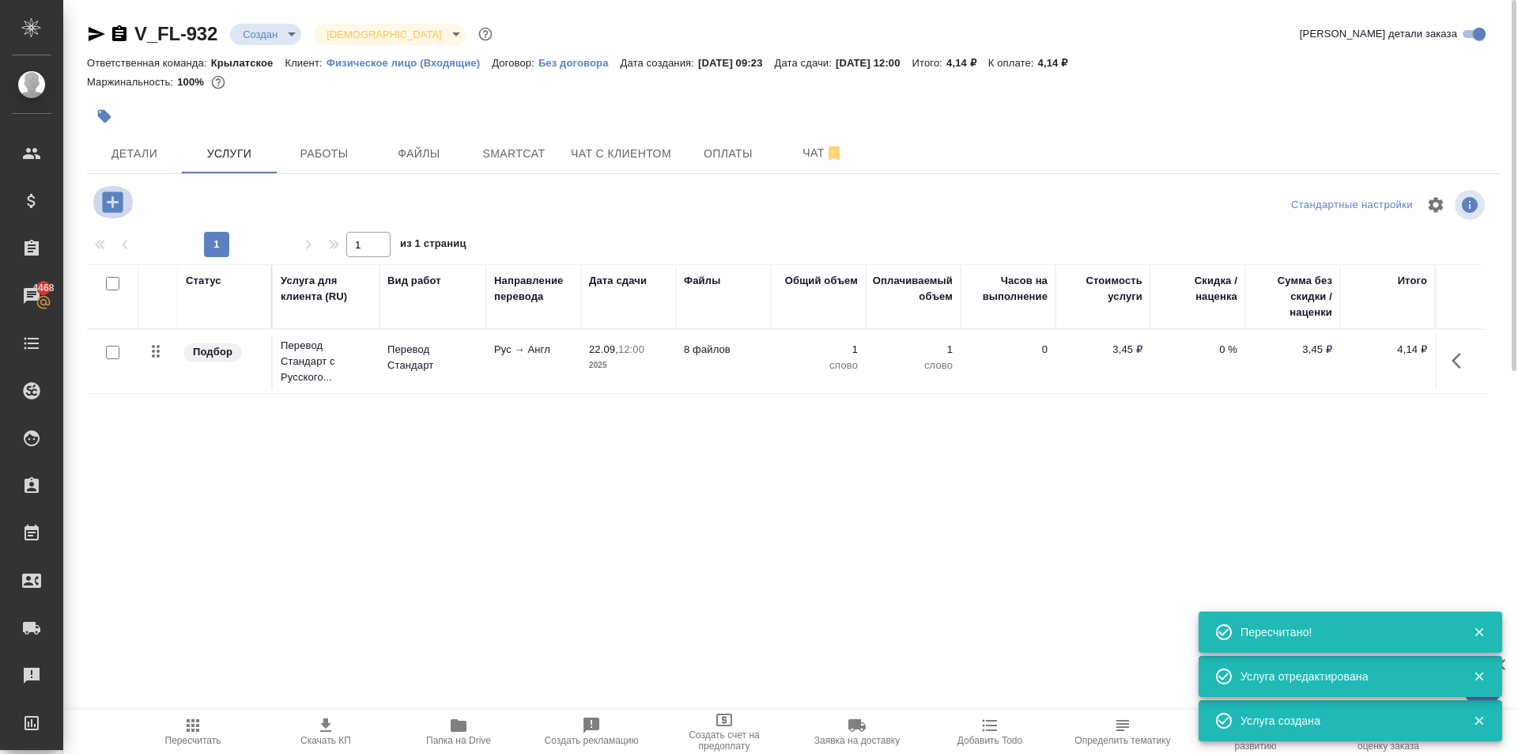
click at [115, 198] on icon "button" at bounding box center [112, 201] width 21 height 21
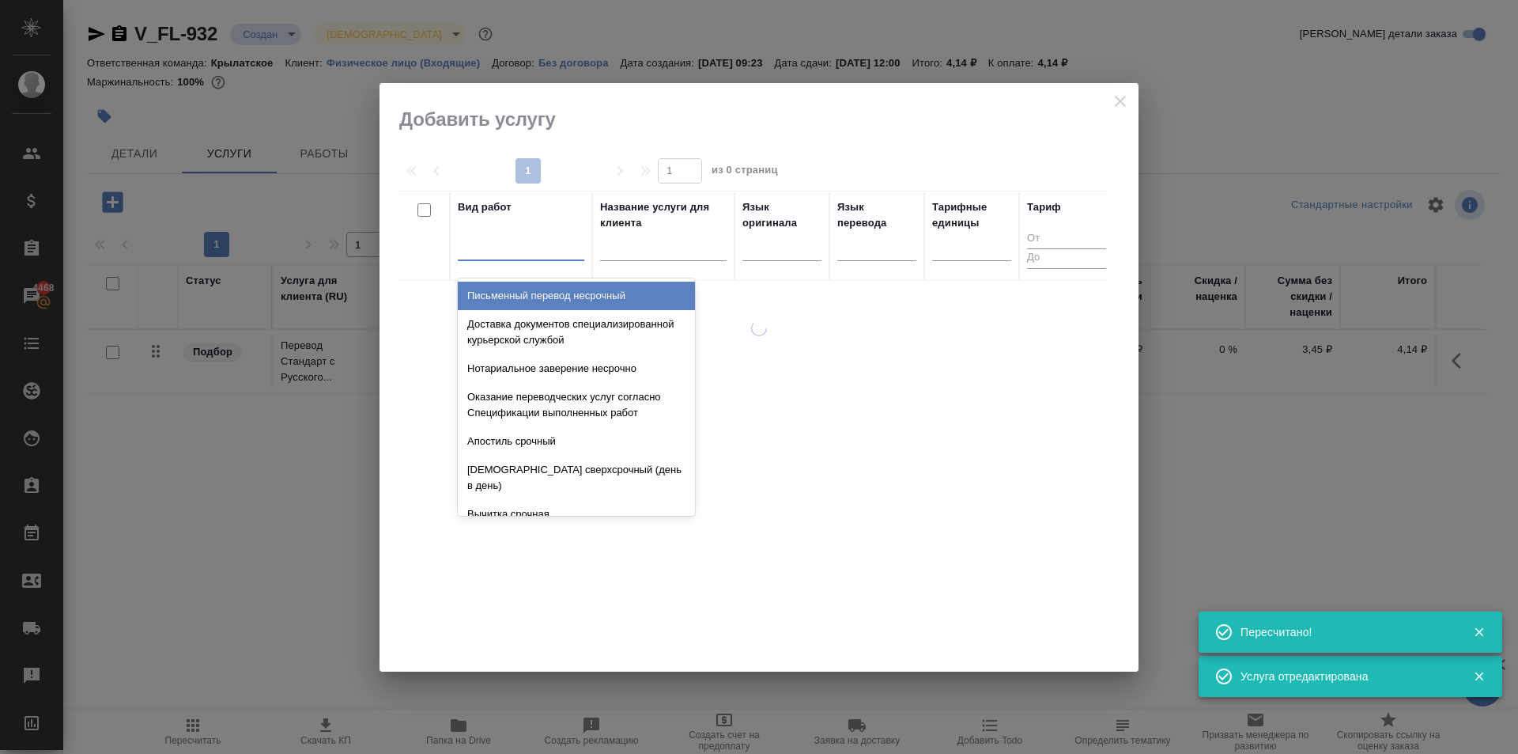
click at [491, 242] on div at bounding box center [521, 244] width 127 height 23
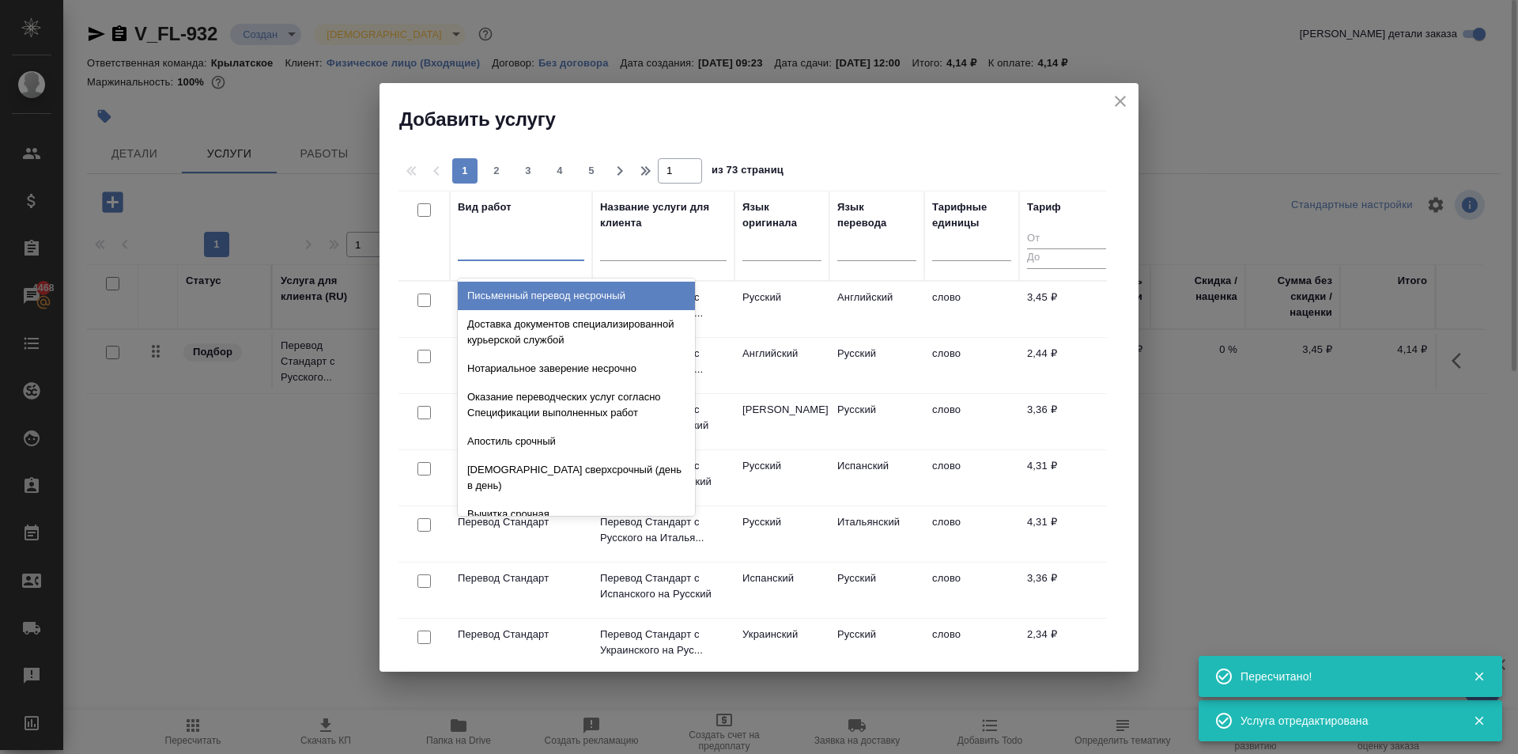
click at [1122, 102] on icon "close" at bounding box center [1120, 101] width 19 height 19
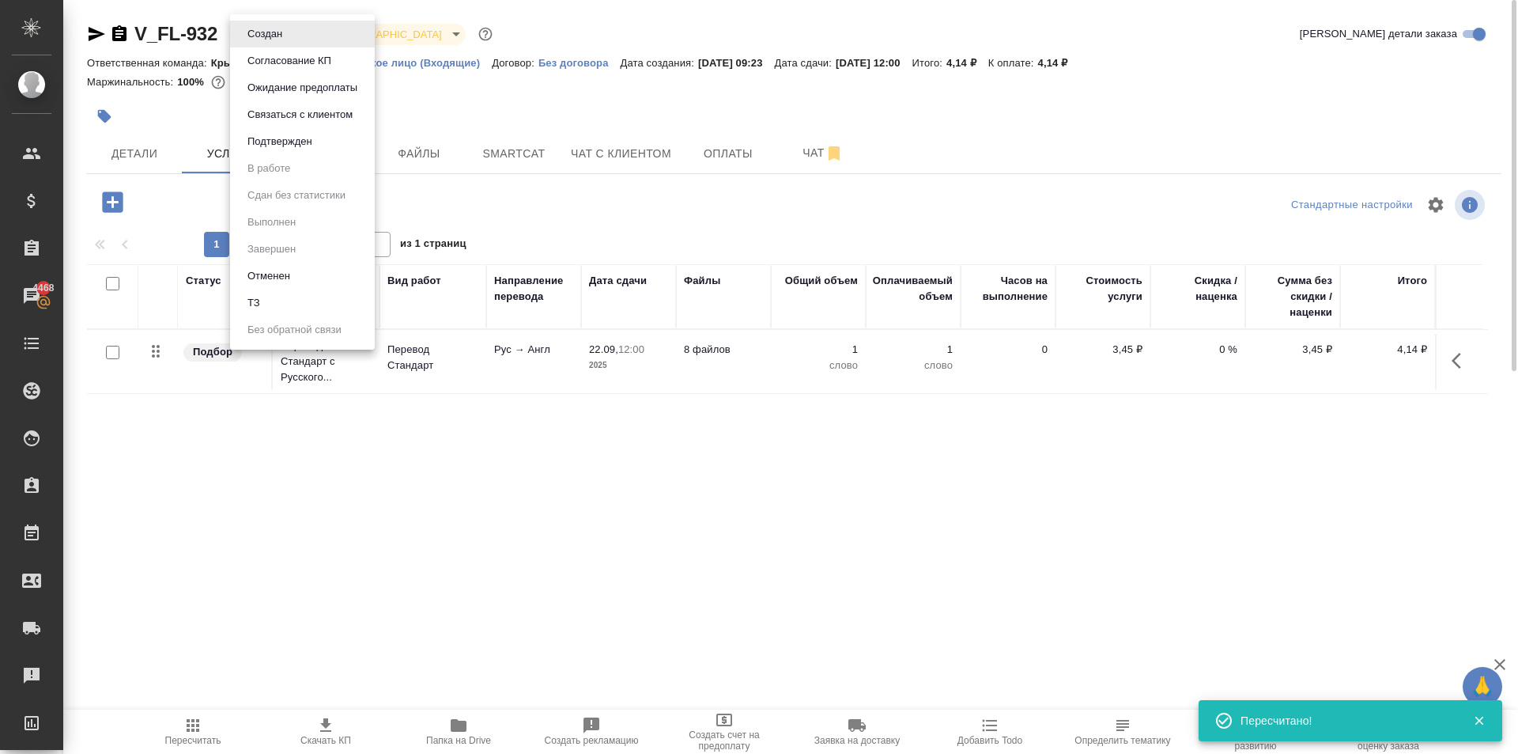
click at [281, 34] on body "🙏 .cls-1 fill:#fff; AWATERA Kasymov Timur Клиенты Спецификации Заказы 4468 Чаты…" at bounding box center [759, 377] width 1518 height 754
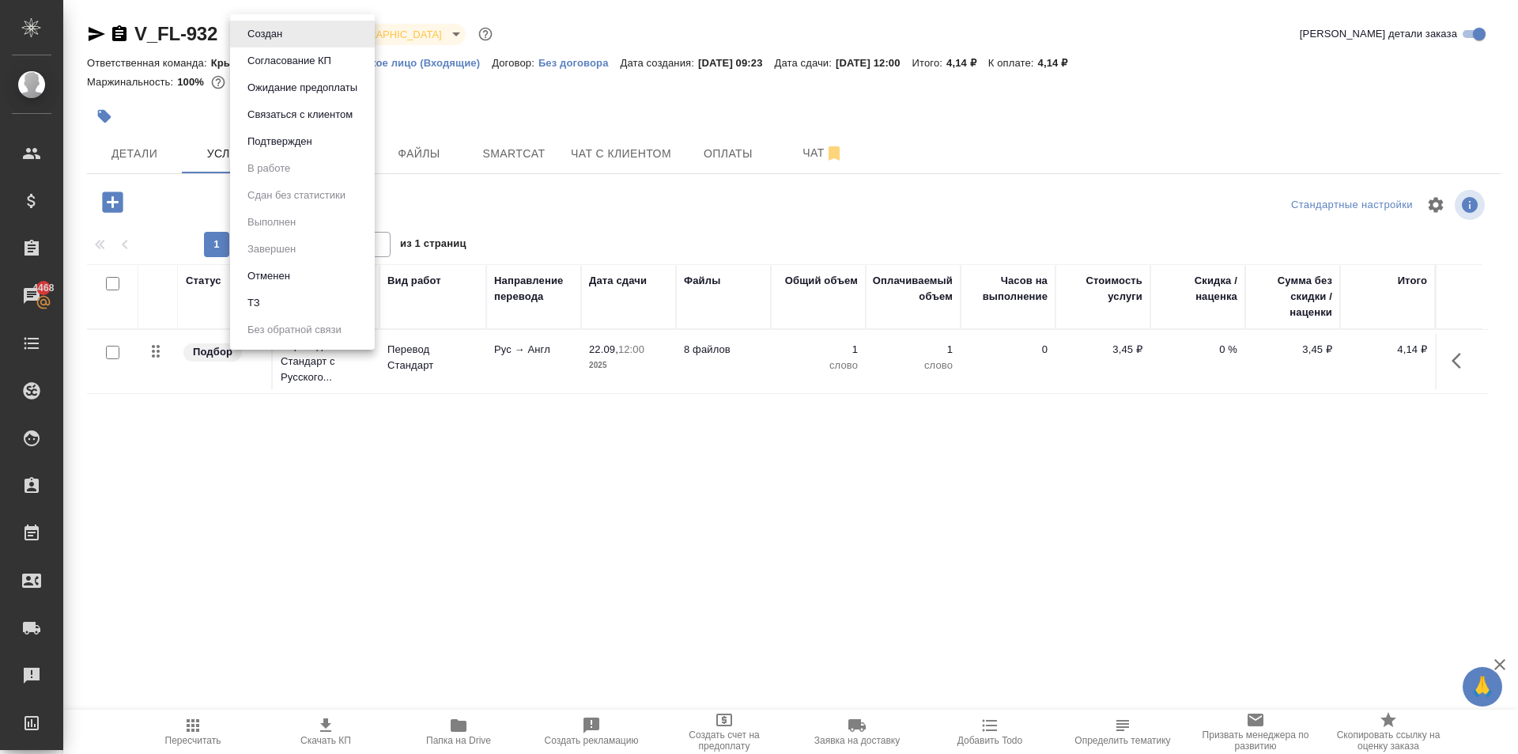
click at [300, 297] on li "ТЗ" at bounding box center [302, 302] width 145 height 27
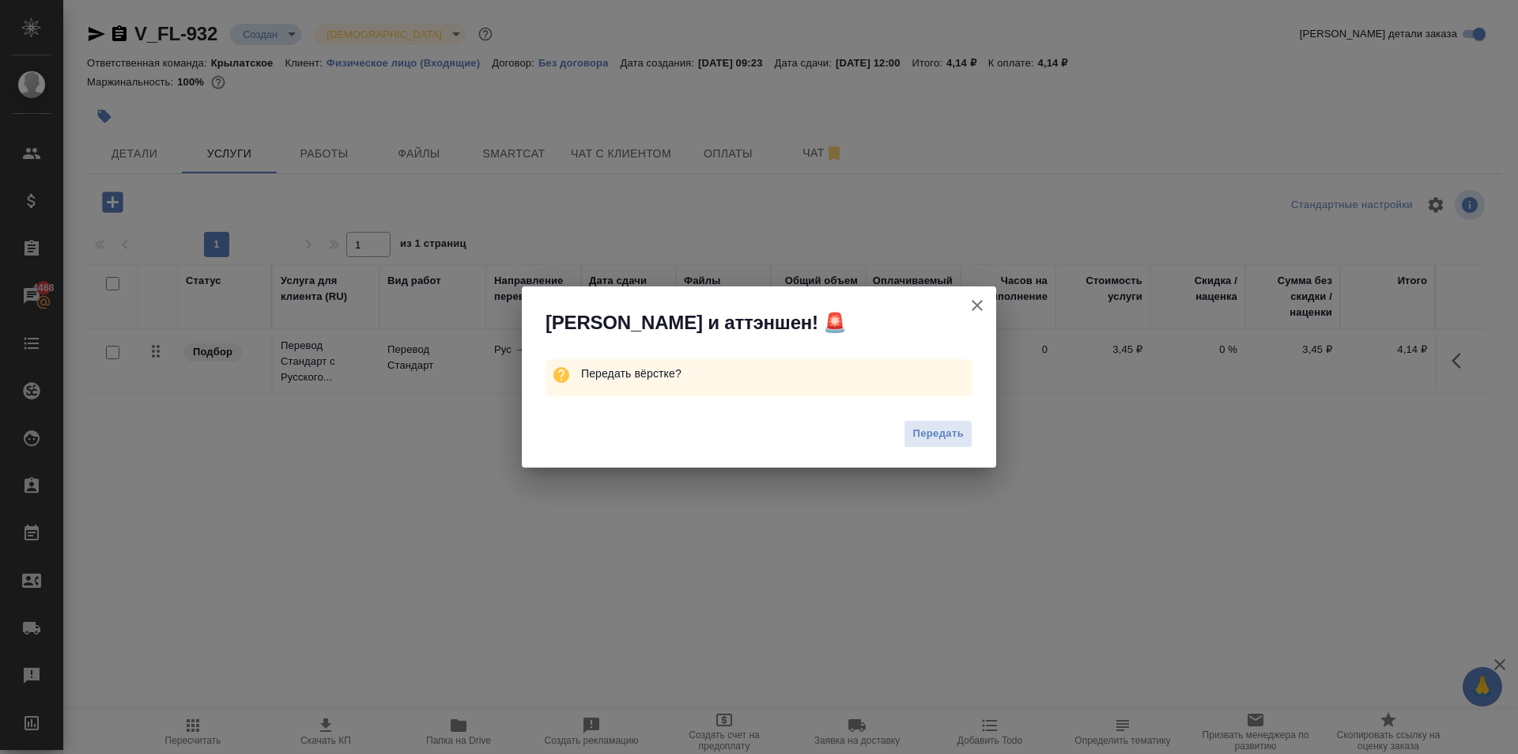
click at [917, 425] on span "Передать" at bounding box center [938, 434] width 51 height 18
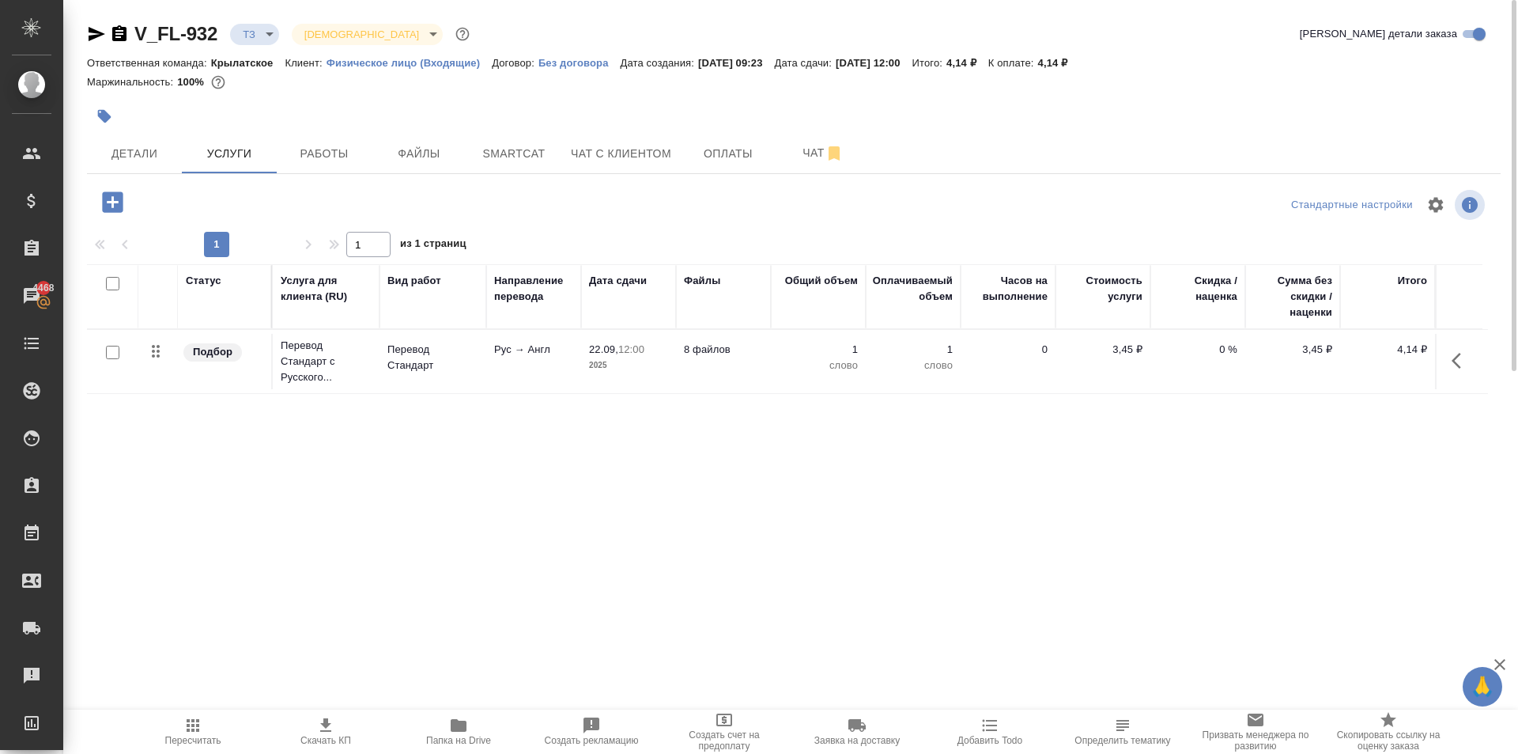
click at [114, 354] on input "checkbox" at bounding box center [112, 352] width 13 height 13
checkbox input "true"
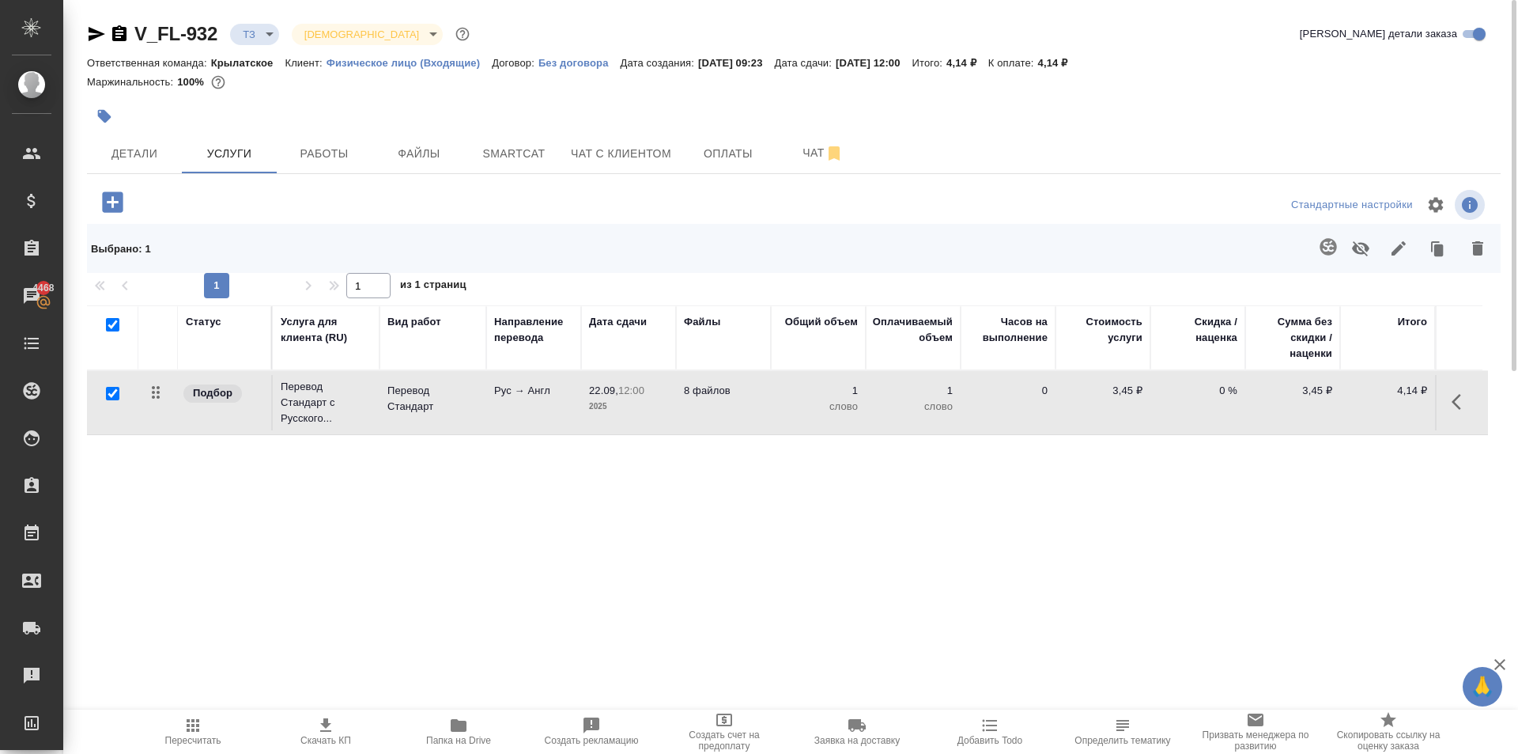
click at [1328, 247] on icon "button" at bounding box center [1328, 246] width 19 height 19
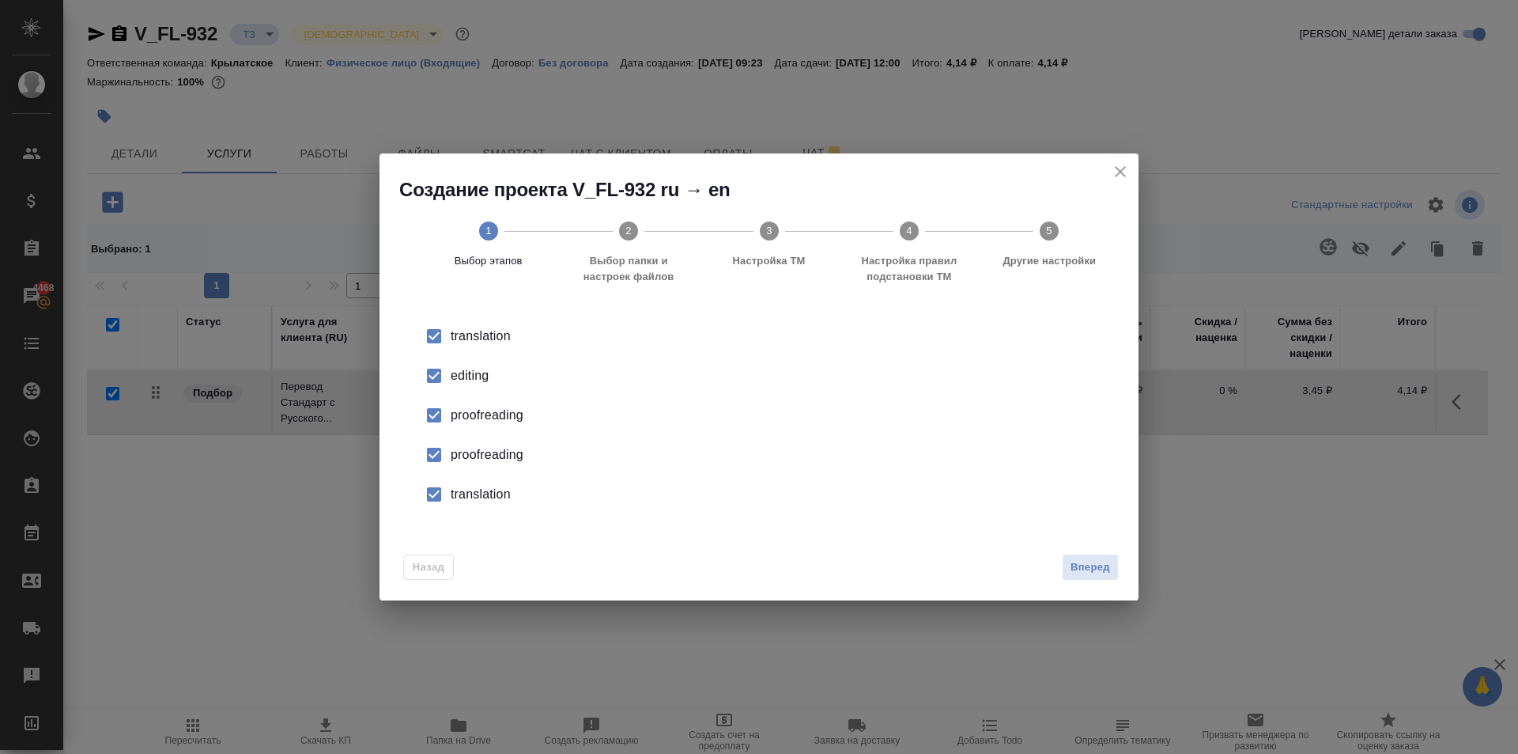
click at [444, 367] on input "checkbox" at bounding box center [434, 375] width 33 height 33
click at [432, 423] on input "checkbox" at bounding box center [434, 415] width 33 height 33
click at [434, 454] on input "checkbox" at bounding box center [434, 454] width 33 height 33
click at [437, 497] on input "checkbox" at bounding box center [434, 494] width 33 height 33
click at [1087, 555] on button "Вперед" at bounding box center [1090, 568] width 57 height 28
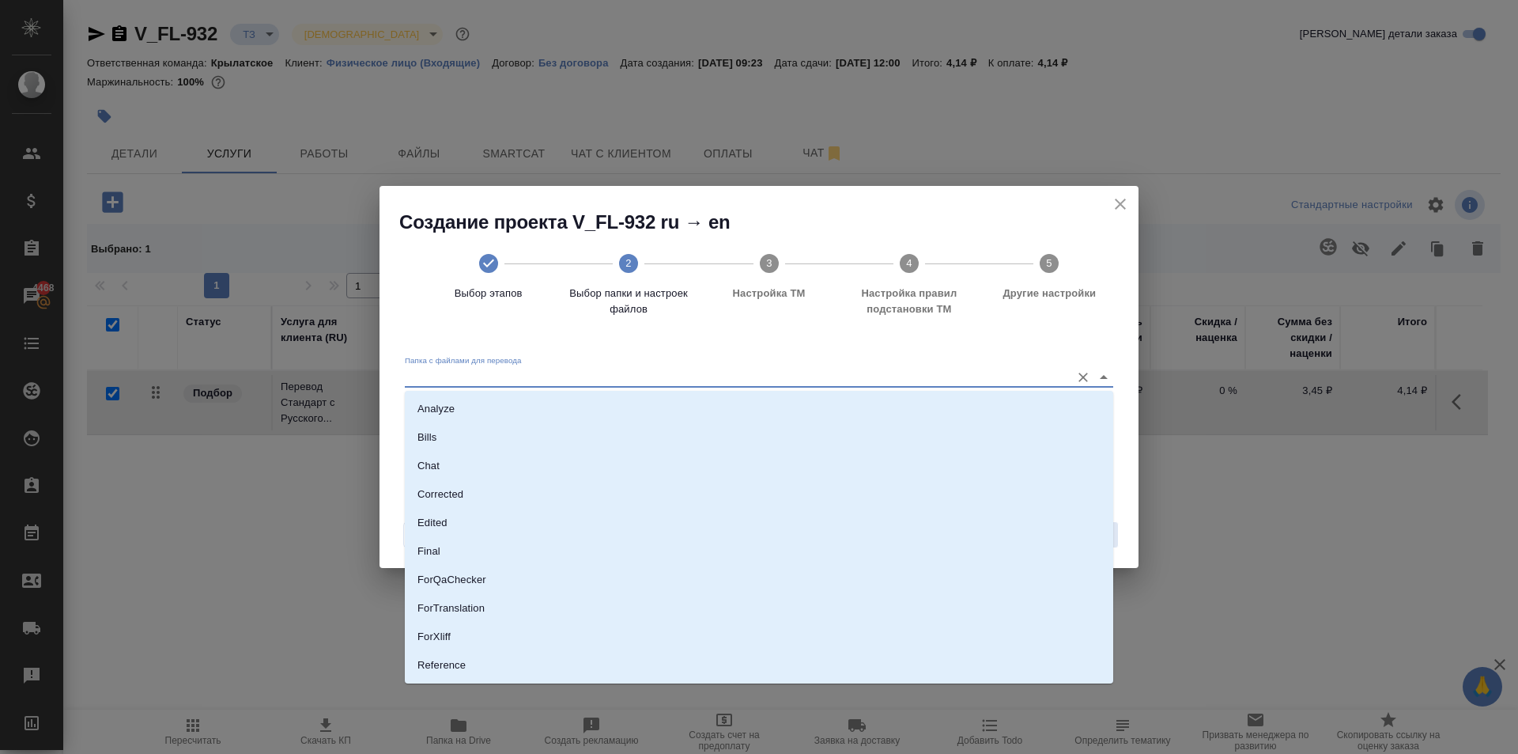
drag, startPoint x: 573, startPoint y: 384, endPoint x: 558, endPoint y: 438, distance: 56.1
click at [573, 386] on input "Папка с файлами для перевода" at bounding box center [734, 377] width 658 height 19
click at [456, 612] on li "Source" at bounding box center [759, 611] width 709 height 28
type input "Source"
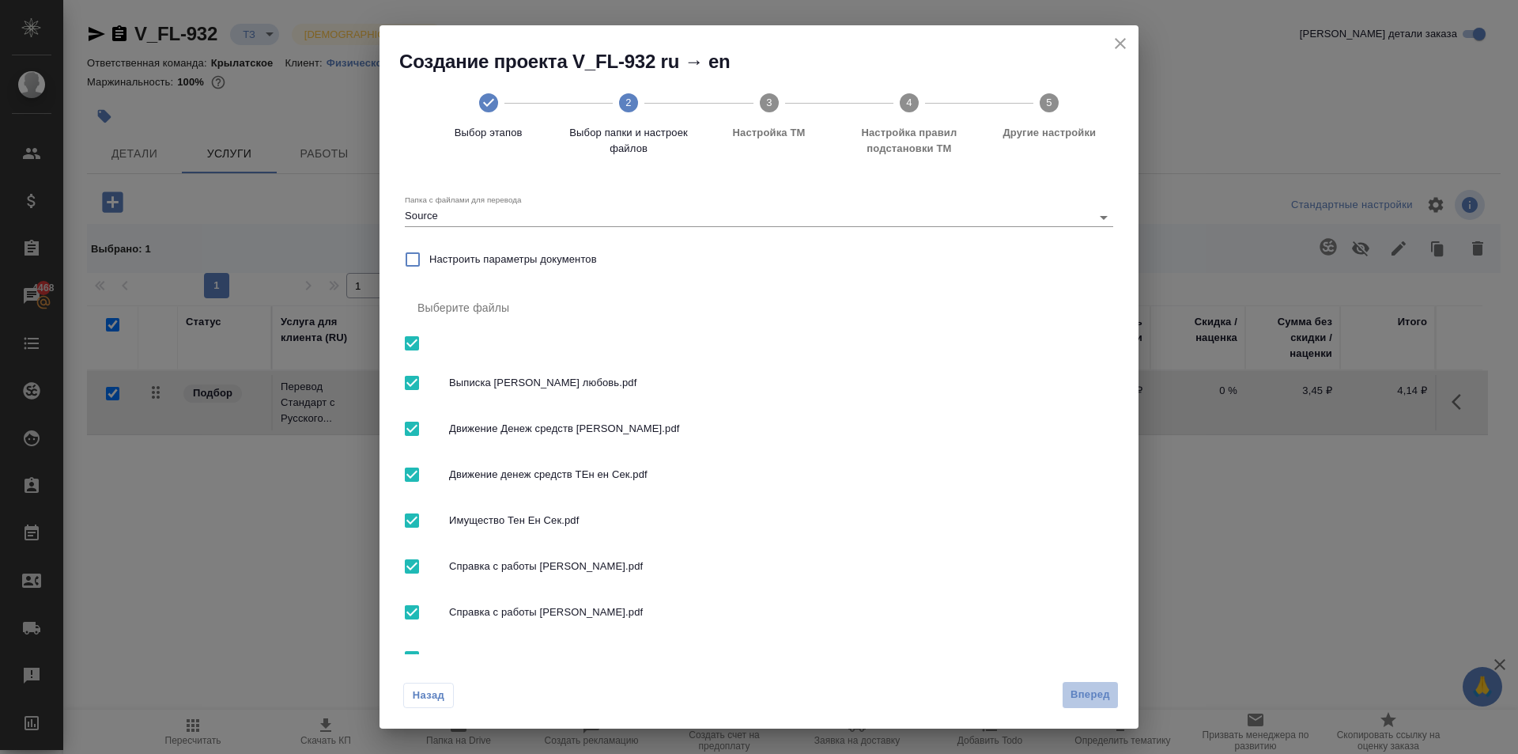
click at [1077, 684] on button "Вперед" at bounding box center [1090, 695] width 57 height 28
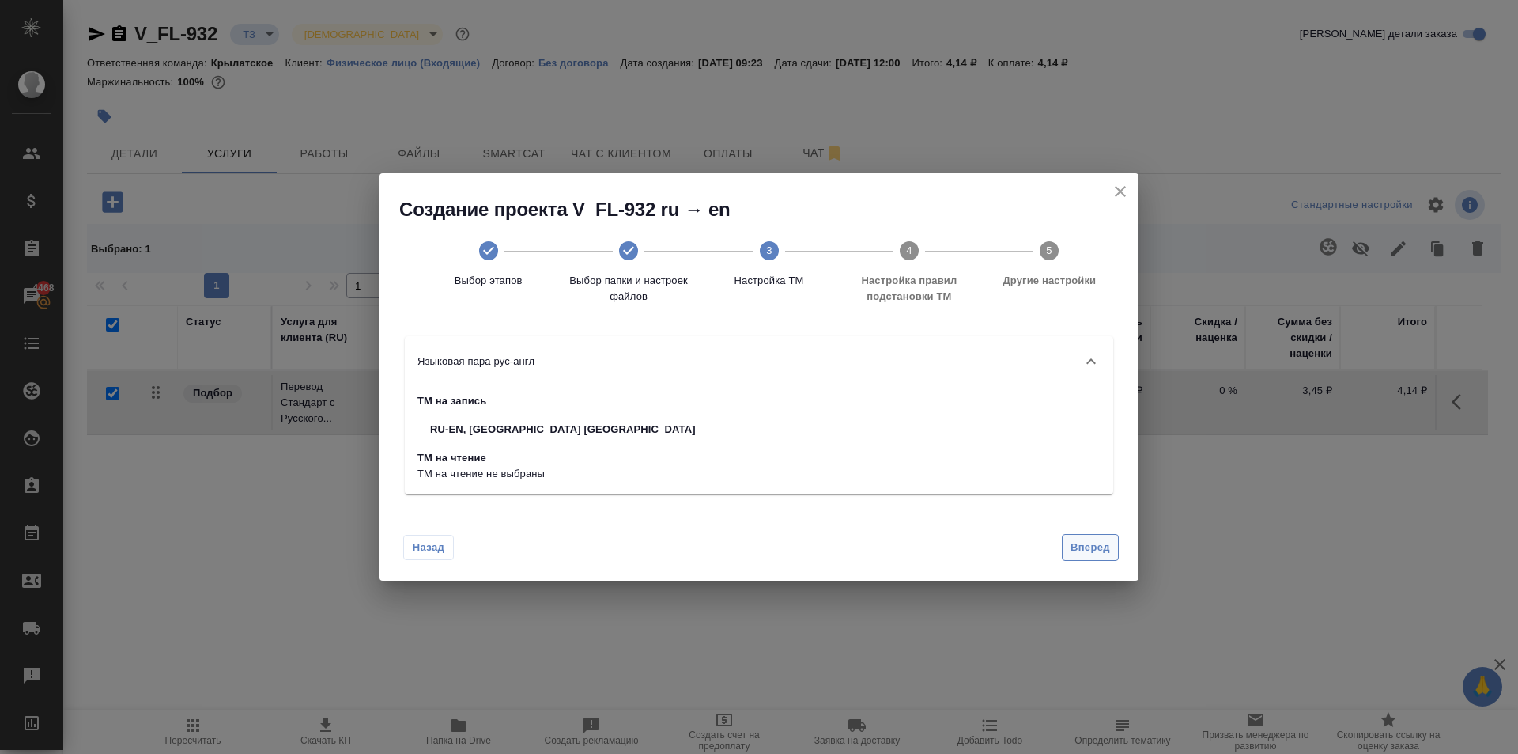
click at [1083, 543] on span "Вперед" at bounding box center [1091, 548] width 40 height 18
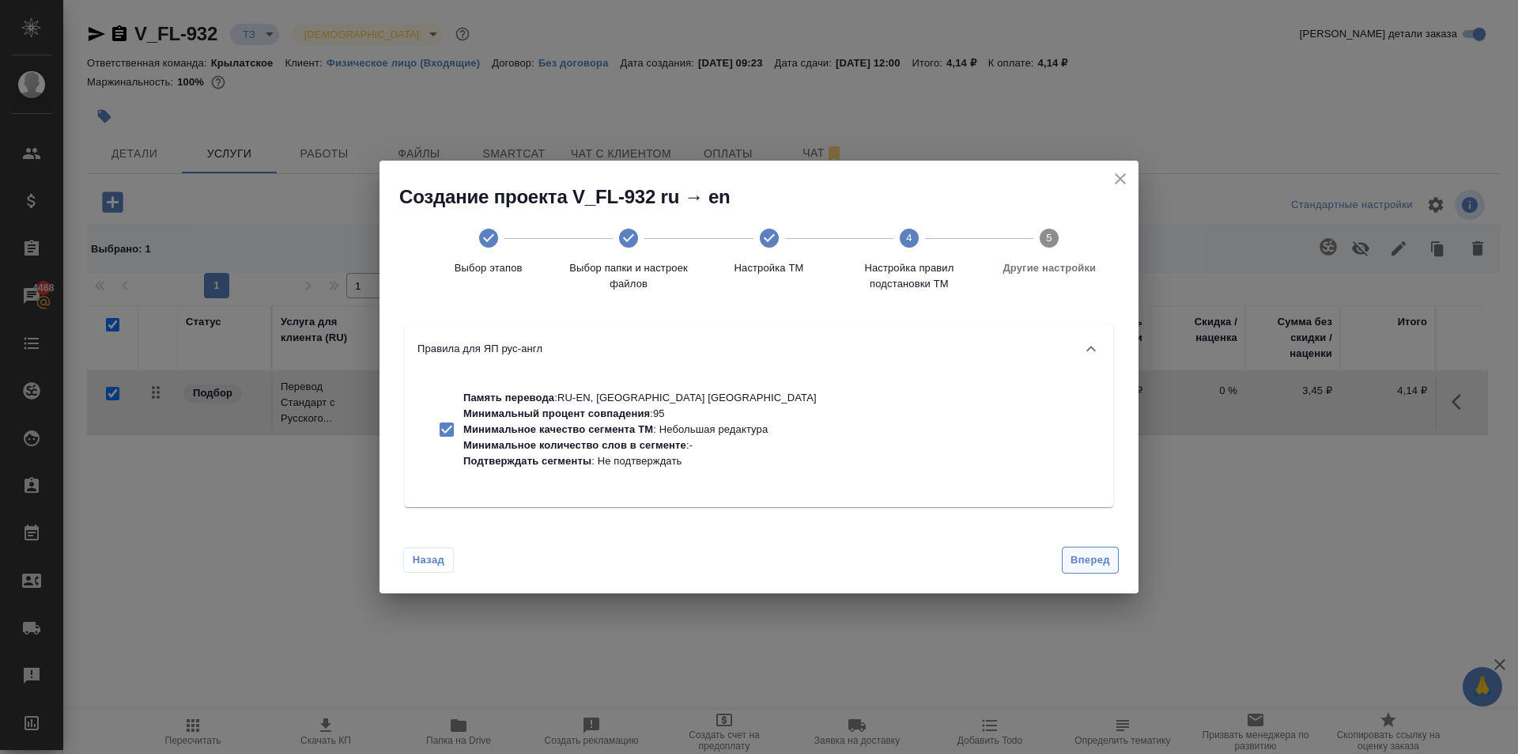
click at [1100, 553] on span "Вперед" at bounding box center [1091, 560] width 40 height 18
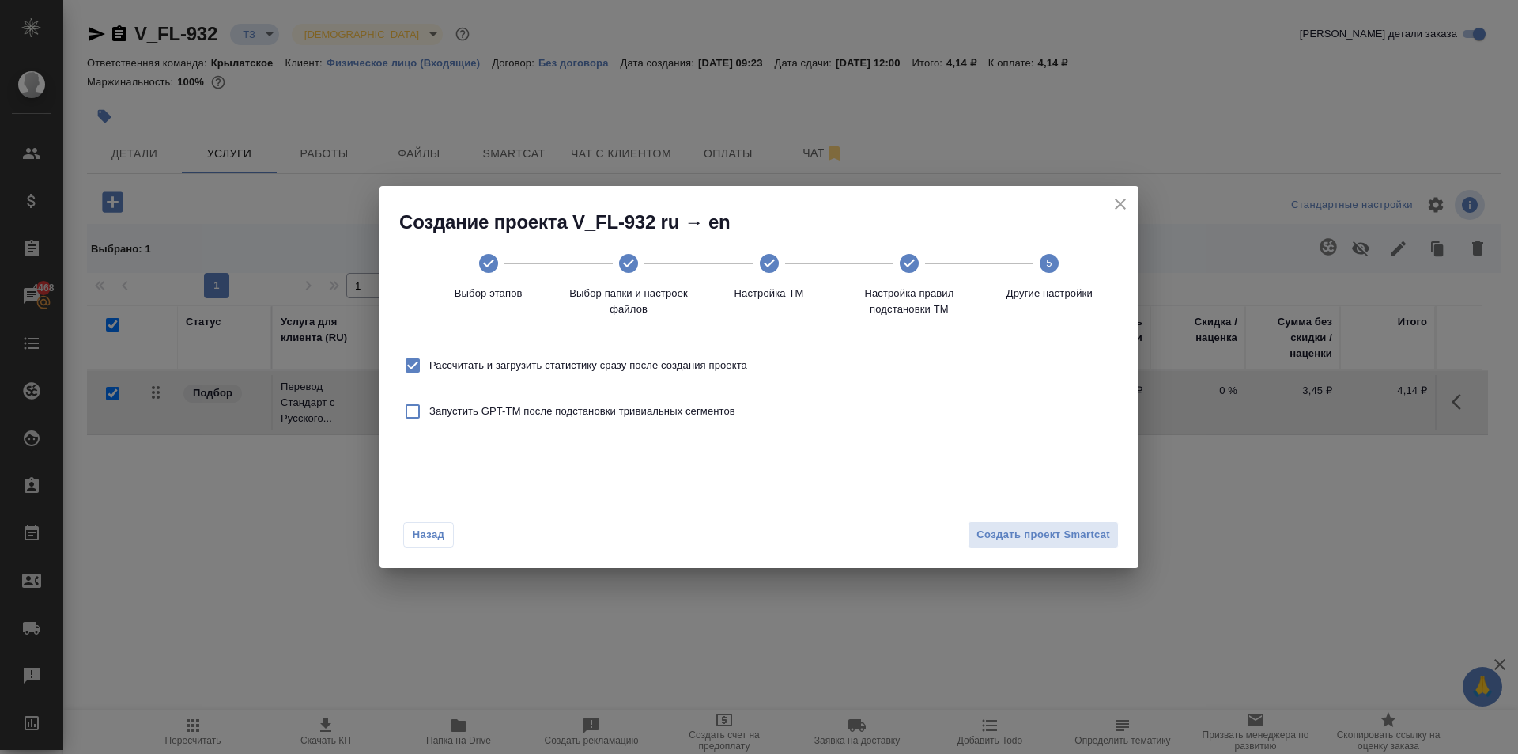
click at [588, 359] on span "Рассчитать и загрузить статистику сразу после создания проекта" at bounding box center [588, 365] width 318 height 16
click at [429, 359] on input "Рассчитать и загрузить статистику сразу после создания проекта" at bounding box center [412, 365] width 33 height 33
checkbox input "false"
click at [1060, 535] on span "Создать проект Smartcat" at bounding box center [1044, 535] width 134 height 18
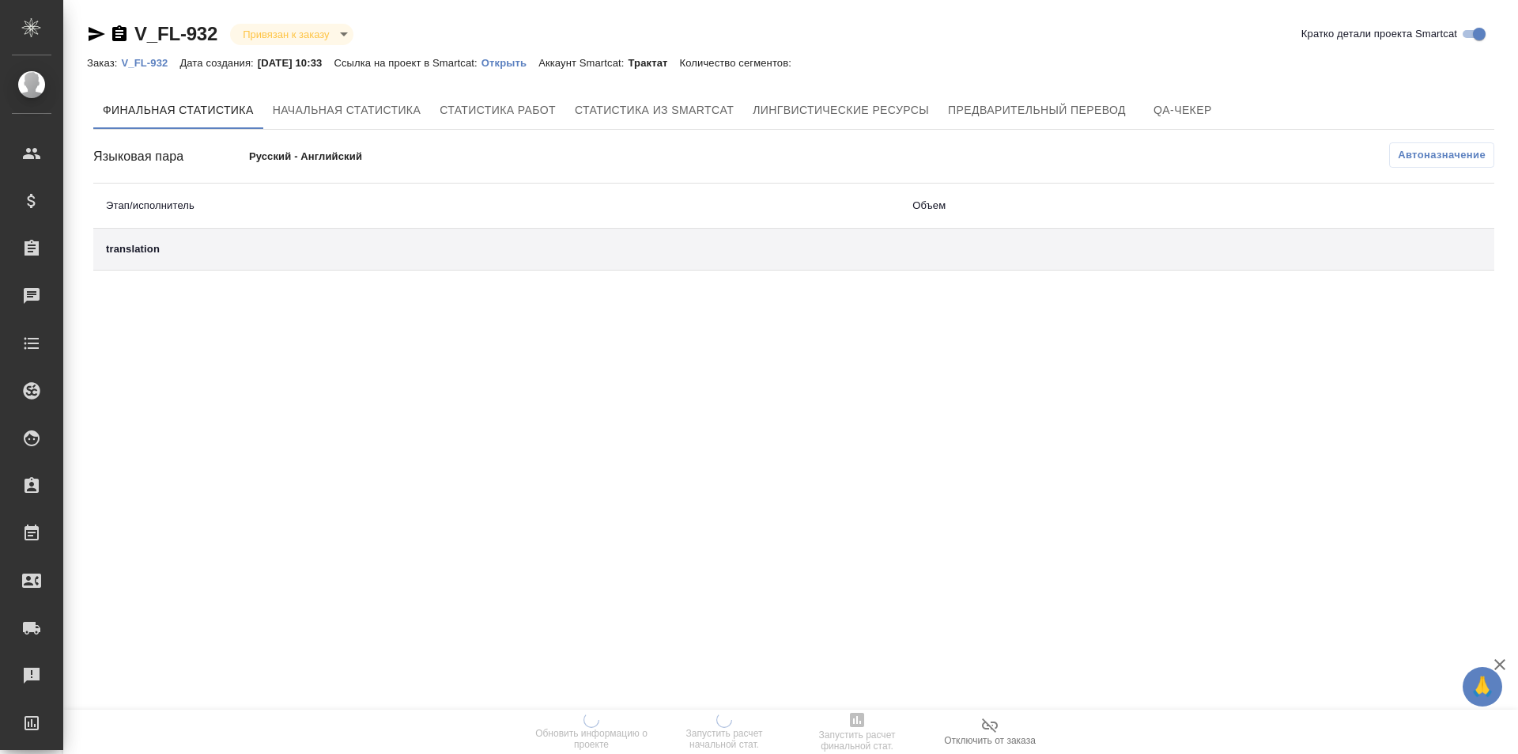
click at [538, 54] on div "Заказ: V_FL-932 Дата создания: [DATE] 10:33 Ссылка на проект в Smartcat: Открыт…" at bounding box center [447, 62] width 720 height 19
click at [534, 59] on p "Открыть" at bounding box center [510, 63] width 57 height 12
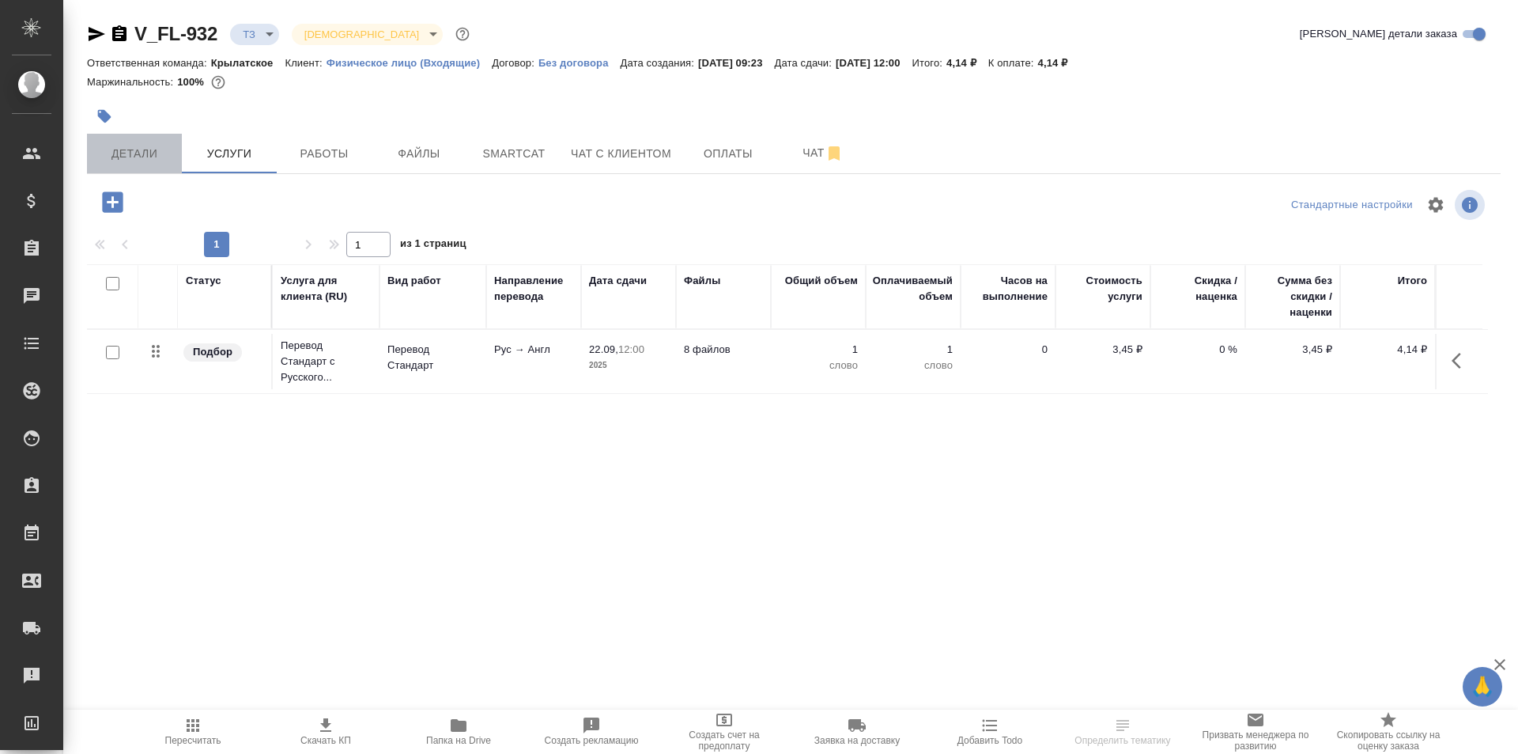
click at [120, 153] on span "Детали" at bounding box center [134, 154] width 76 height 20
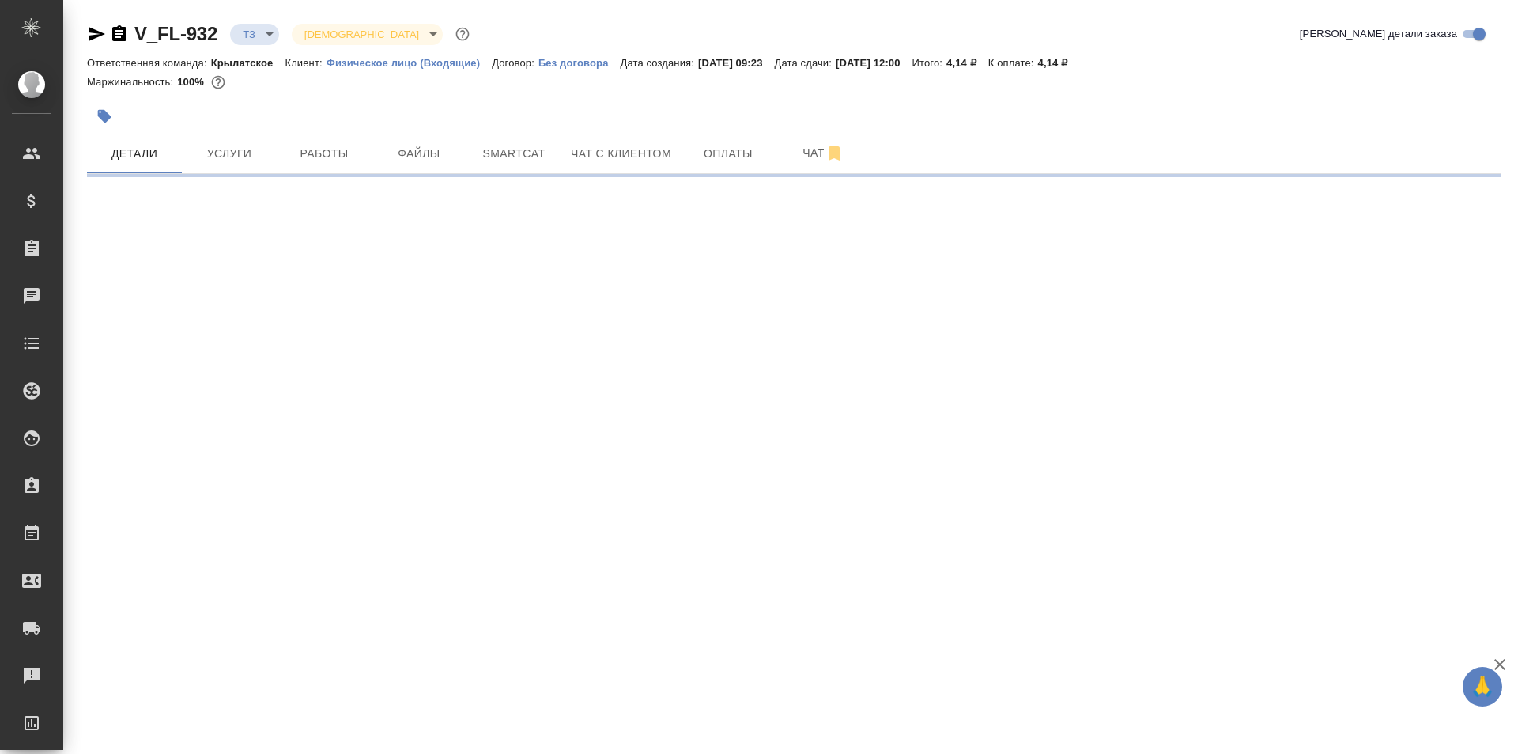
select select "RU"
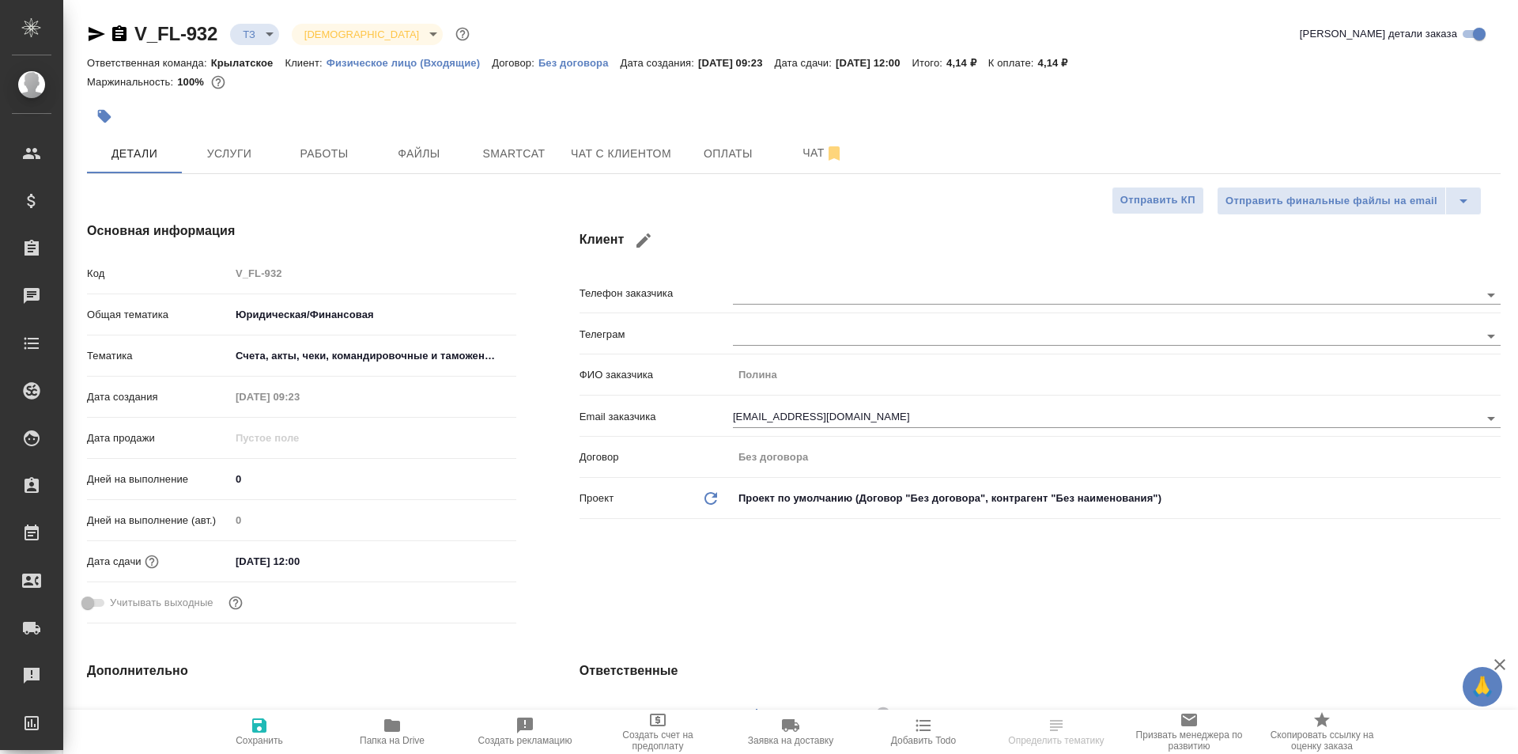
type textarea "x"
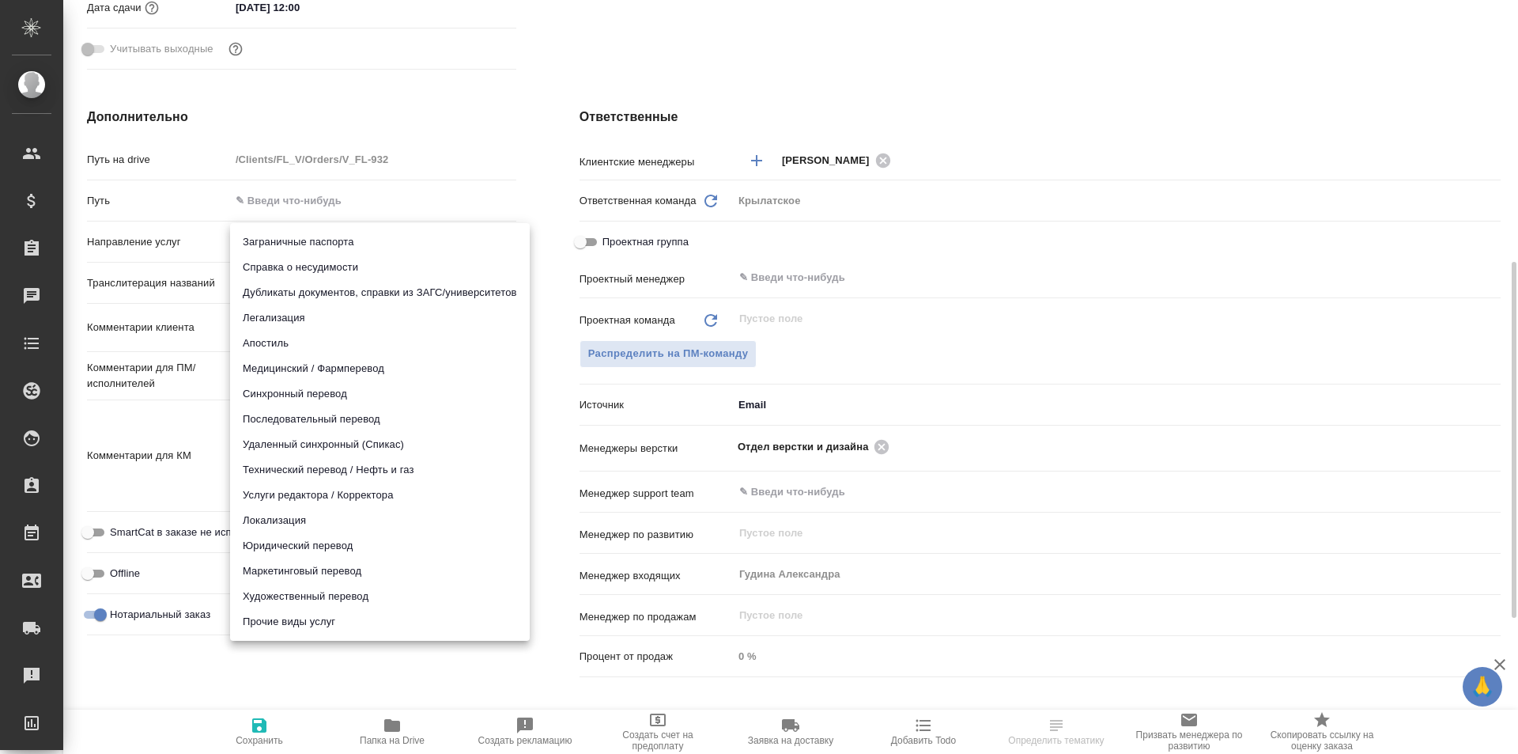
click at [254, 247] on body "🙏 .cls-1 fill:#fff; AWATERA Kasymov Timur Клиенты Спецификации Заказы Чаты Todo…" at bounding box center [759, 377] width 1518 height 754
click at [277, 538] on li "Юридический перевод" at bounding box center [380, 545] width 300 height 25
type input "legalTranslation"
type textarea "x"
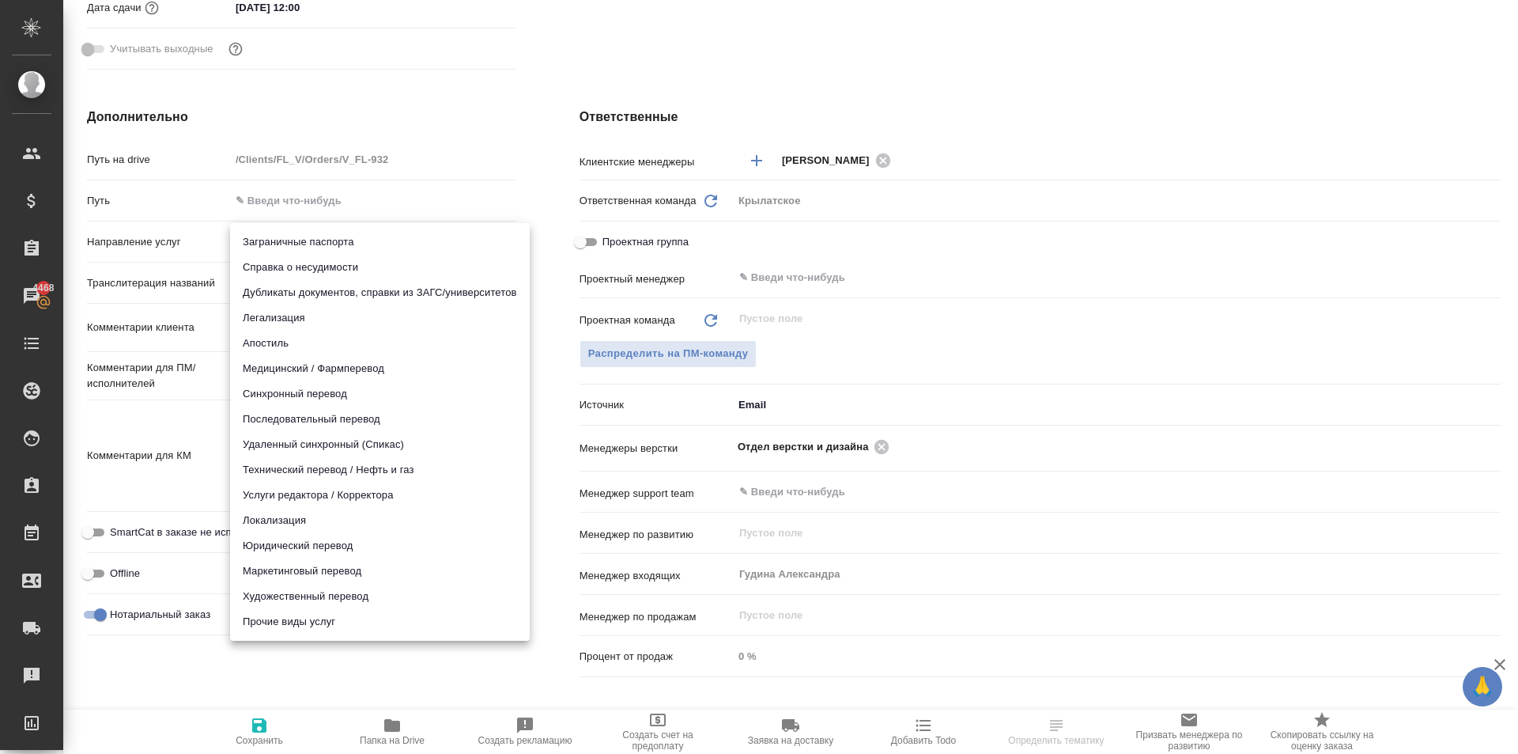
type textarea "x"
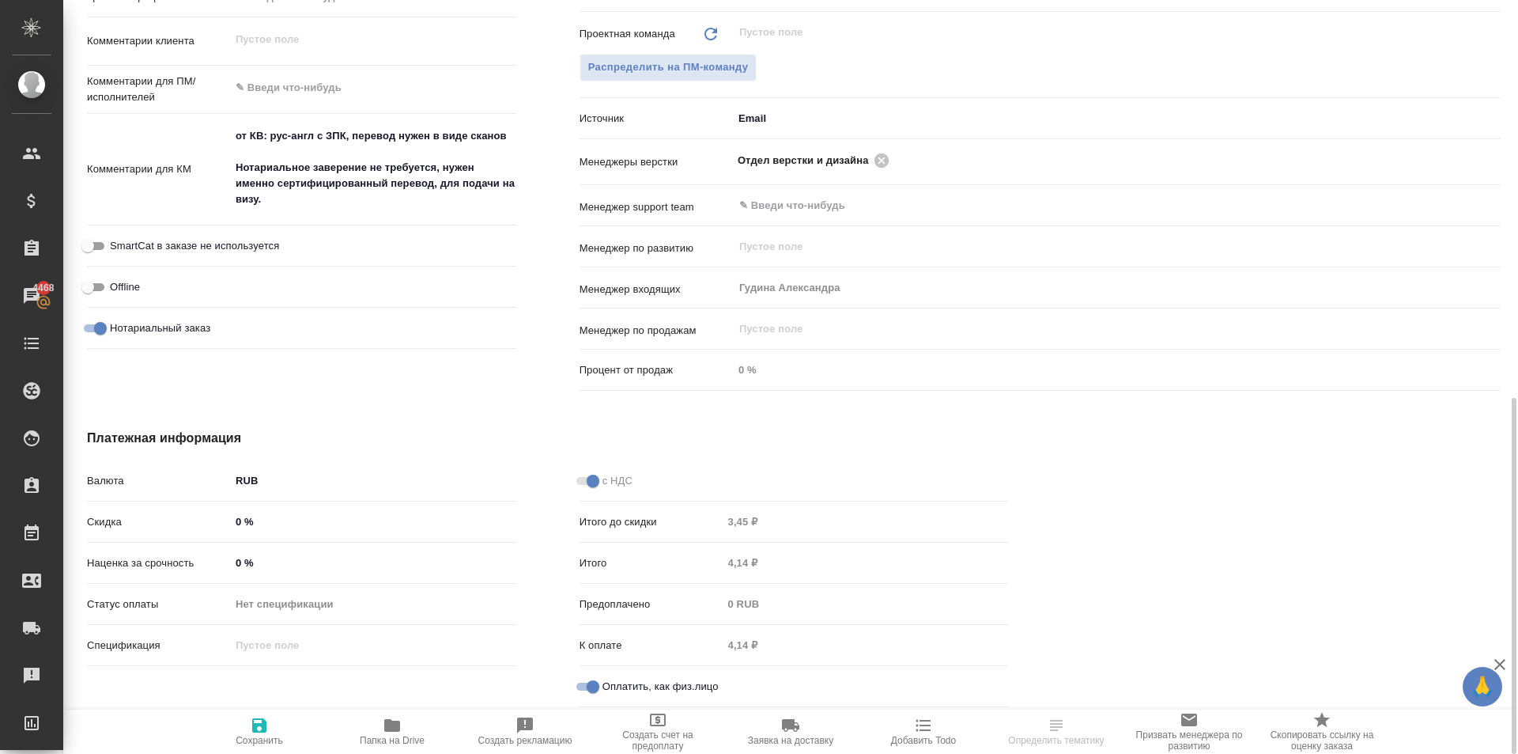
scroll to position [365, 0]
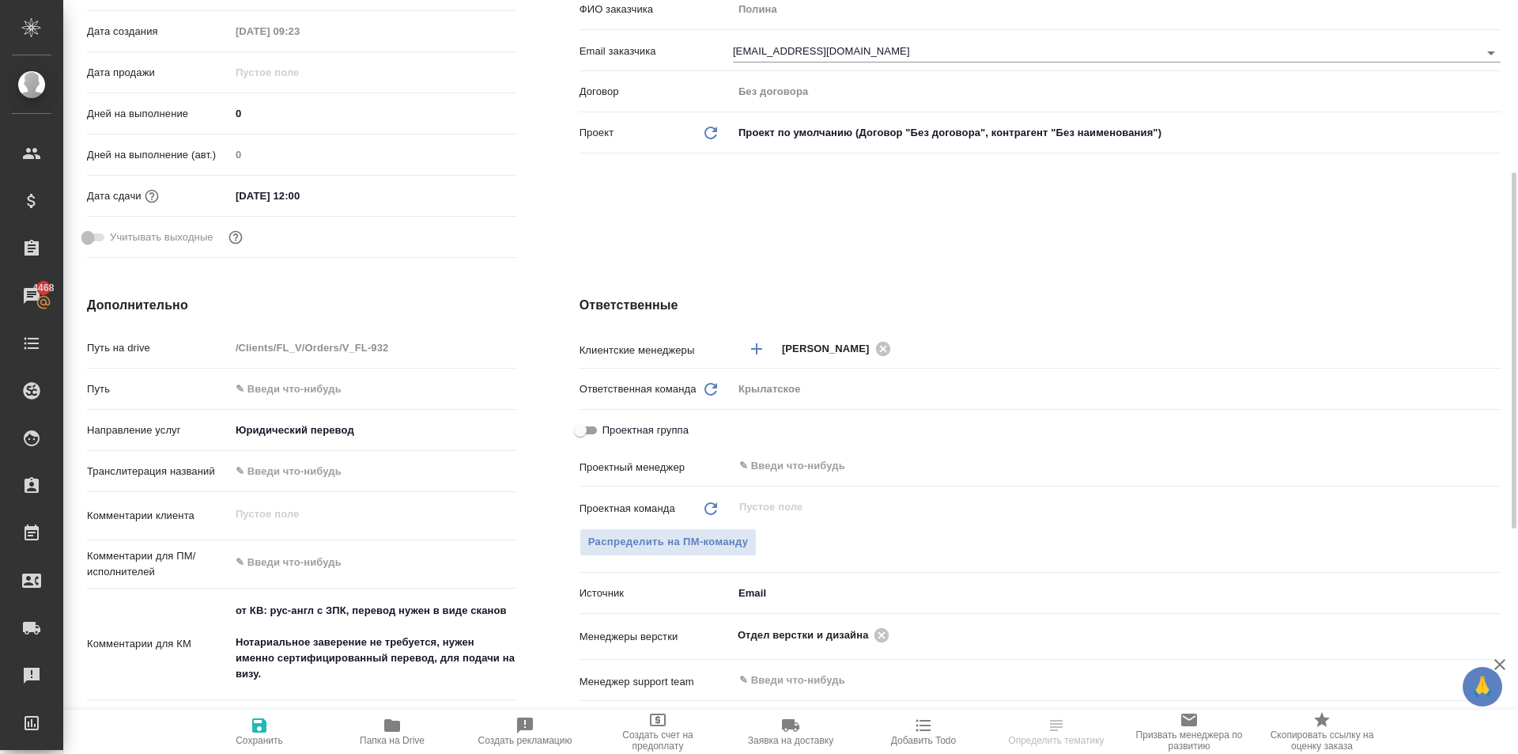
type textarea "x"
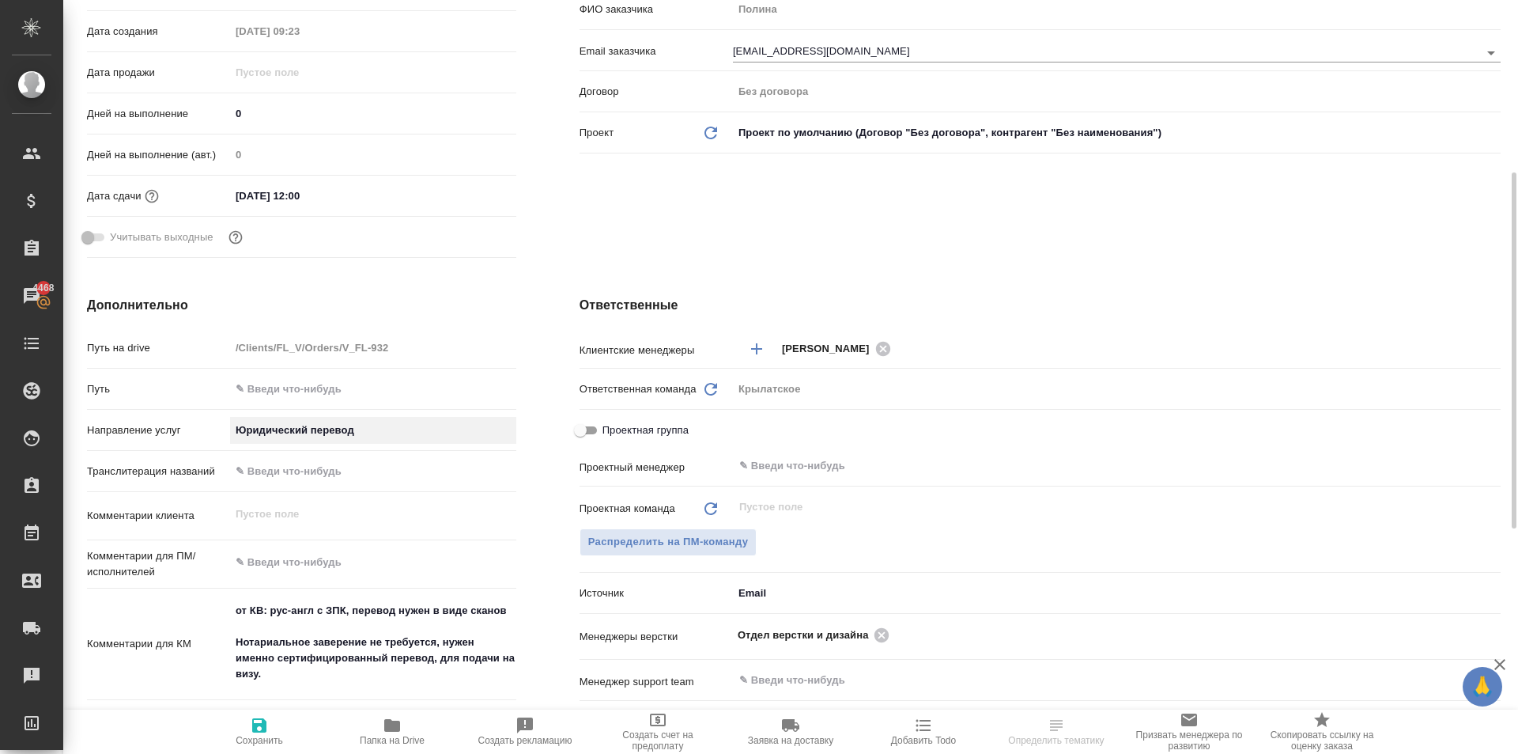
type textarea "x"
click at [239, 700] on div "Комментарии для КМ от КВ: рус-англ с ЗПК, перевод нужен в виде сканов Нотариаль…" at bounding box center [301, 651] width 429 height 112
click at [241, 713] on button "Сохранить" at bounding box center [259, 731] width 133 height 44
type textarea "x"
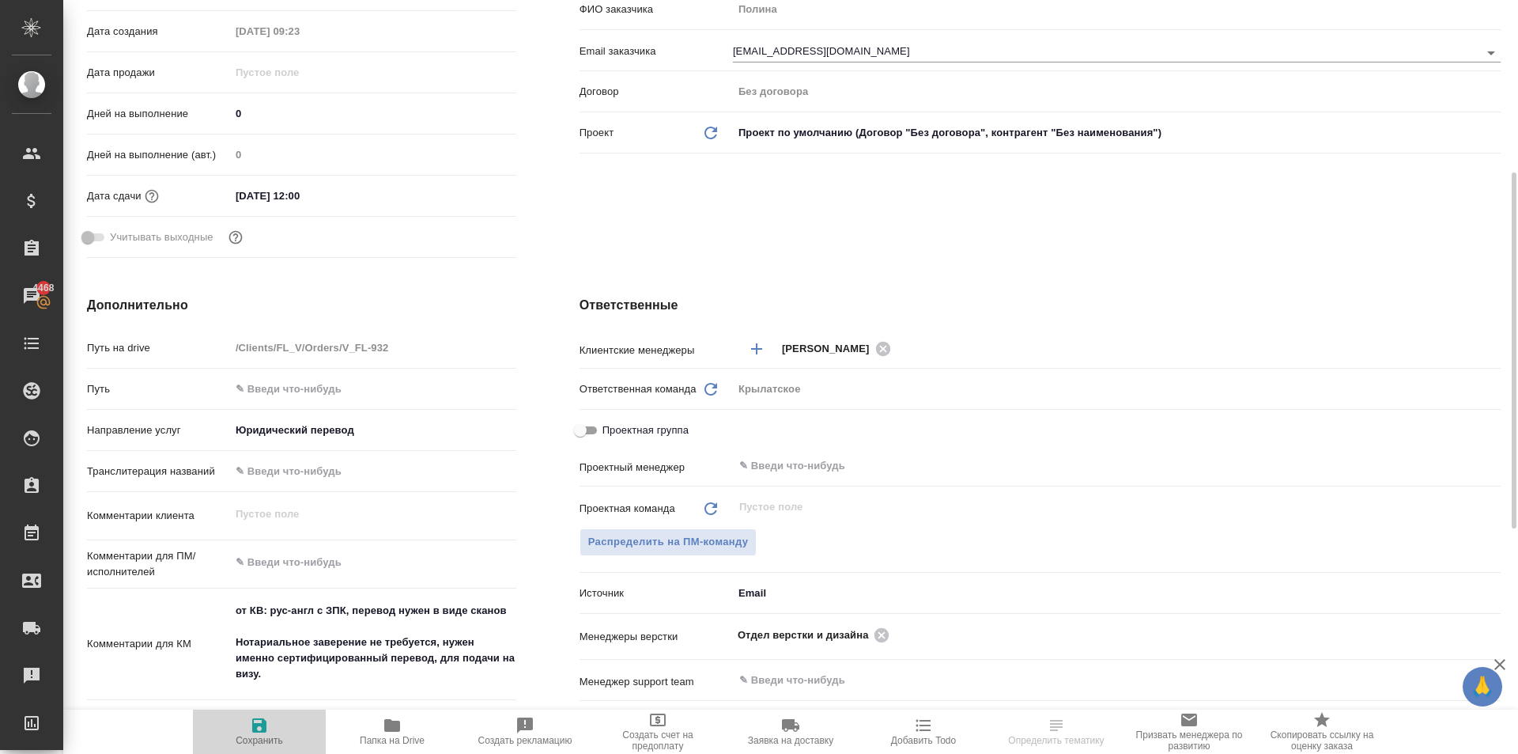
type textarea "x"
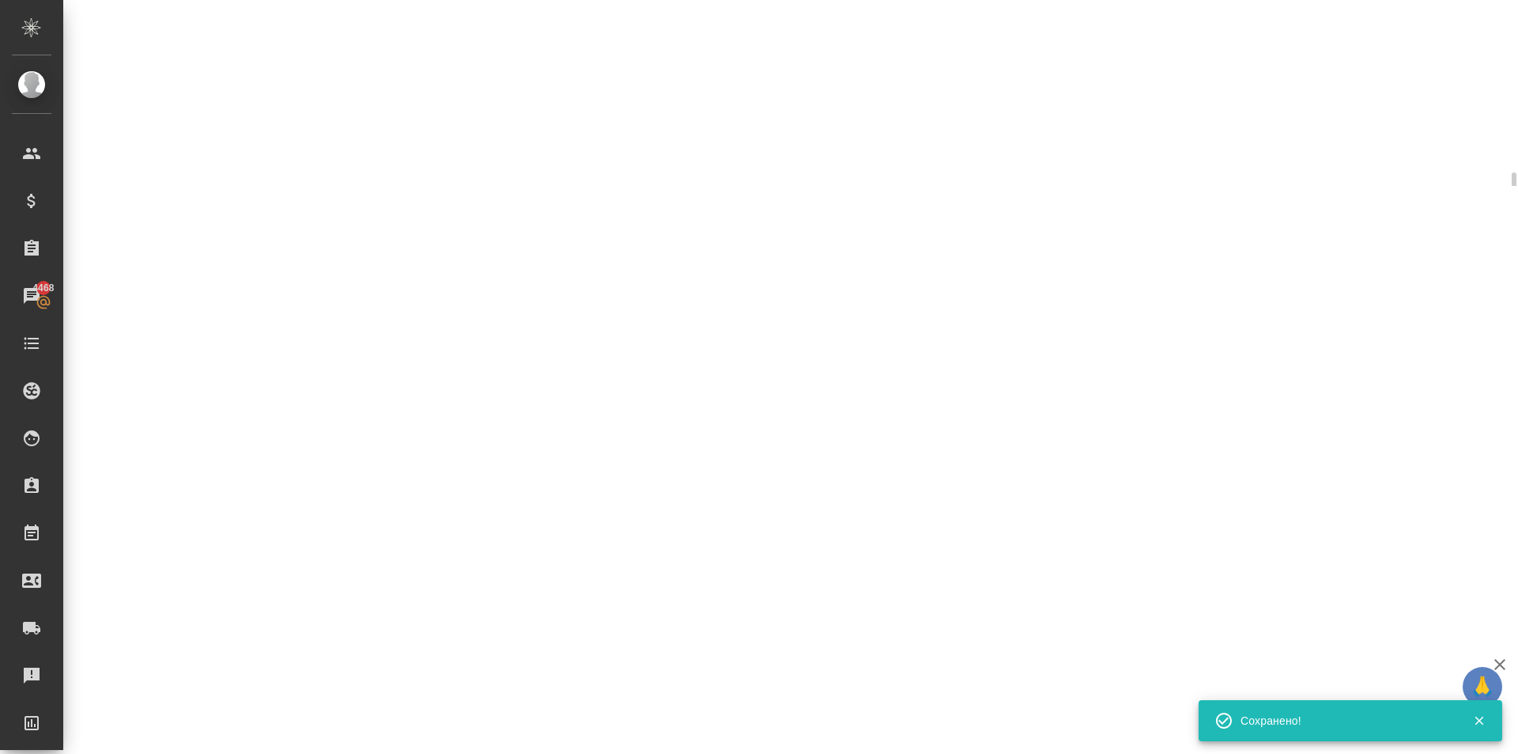
select select "RU"
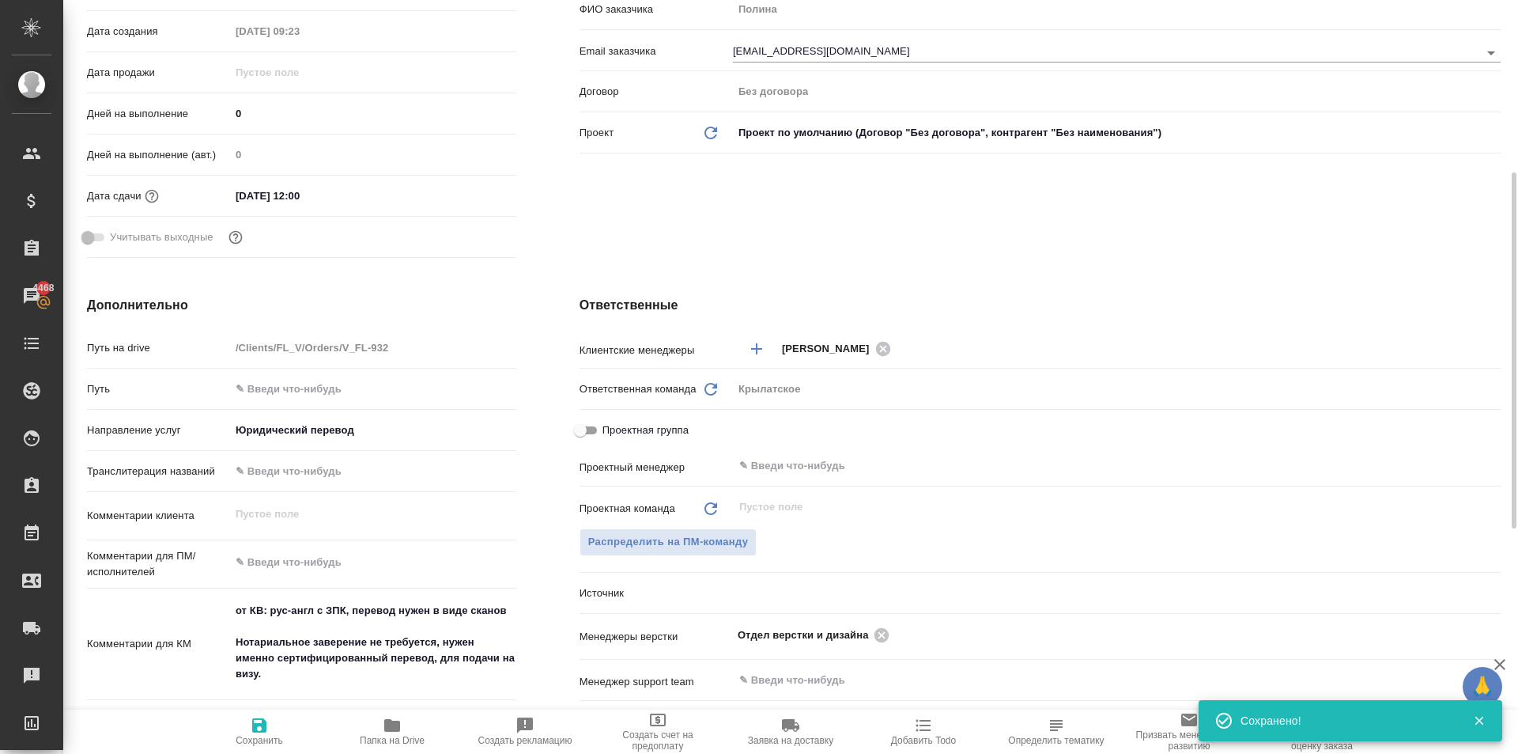
type textarea "x"
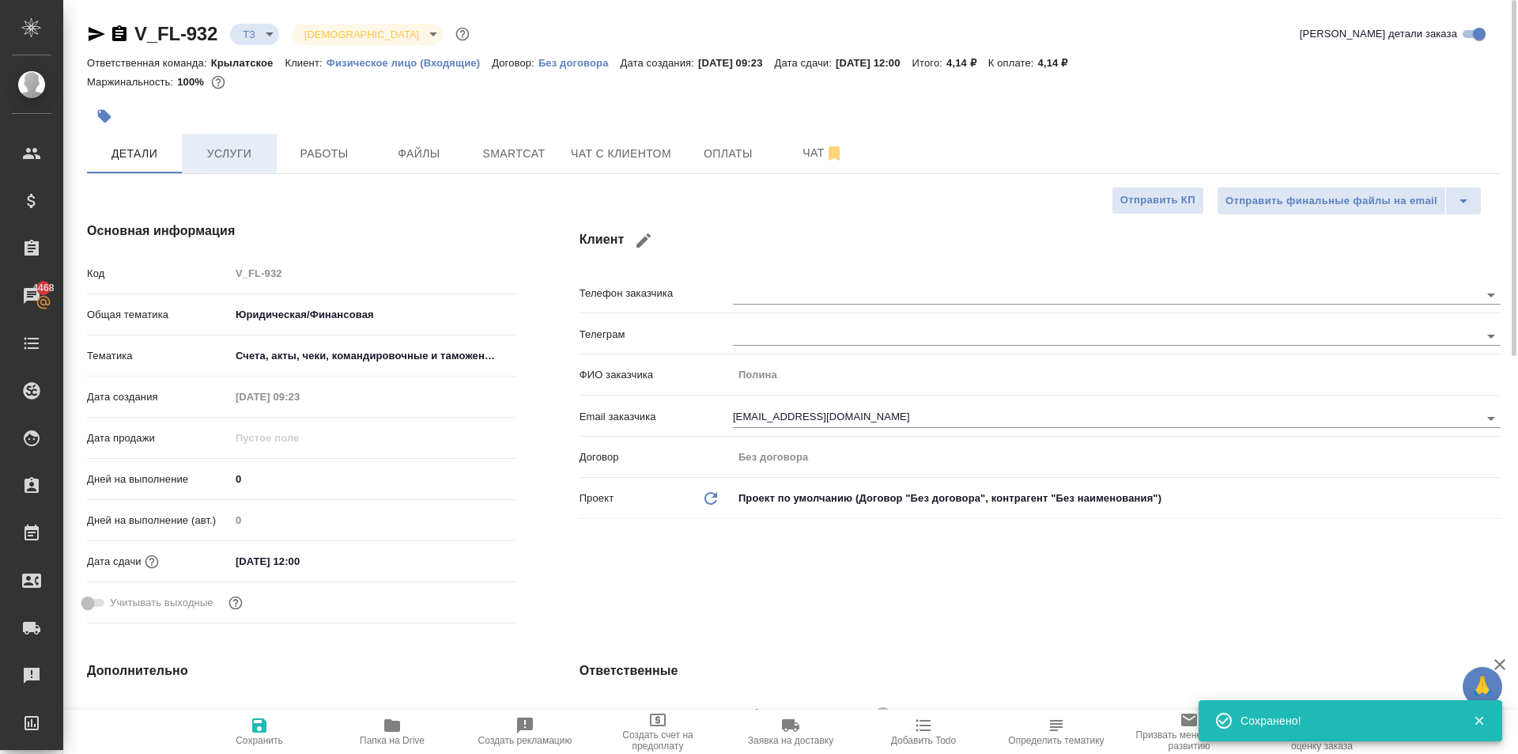
drag, startPoint x: 227, startPoint y: 120, endPoint x: 249, endPoint y: 155, distance: 41.2
click at [236, 132] on div at bounding box center [558, 116] width 943 height 35
click at [250, 155] on span "Услуги" at bounding box center [229, 154] width 76 height 20
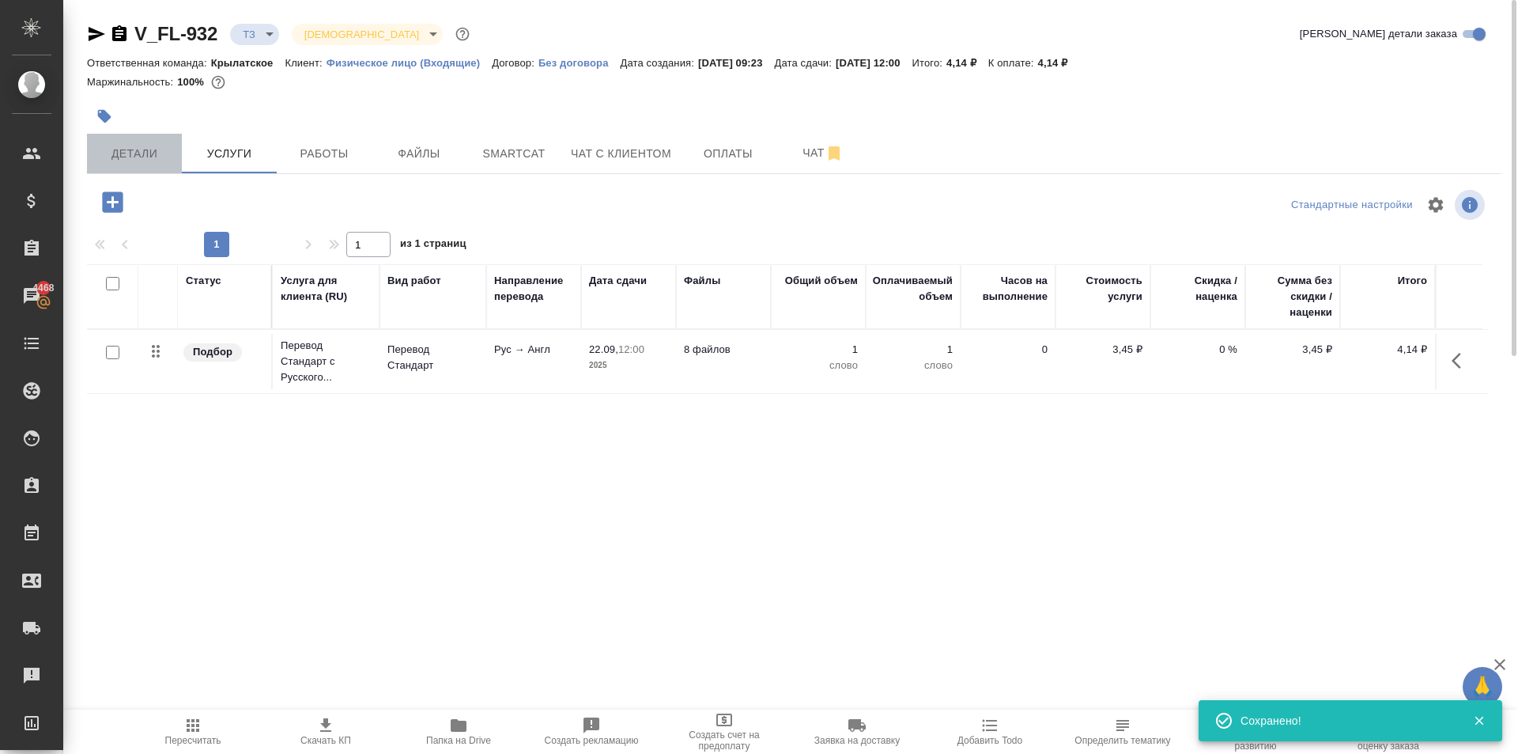
drag, startPoint x: 126, startPoint y: 144, endPoint x: 140, endPoint y: 159, distance: 20.7
click at [129, 146] on span "Детали" at bounding box center [134, 154] width 76 height 20
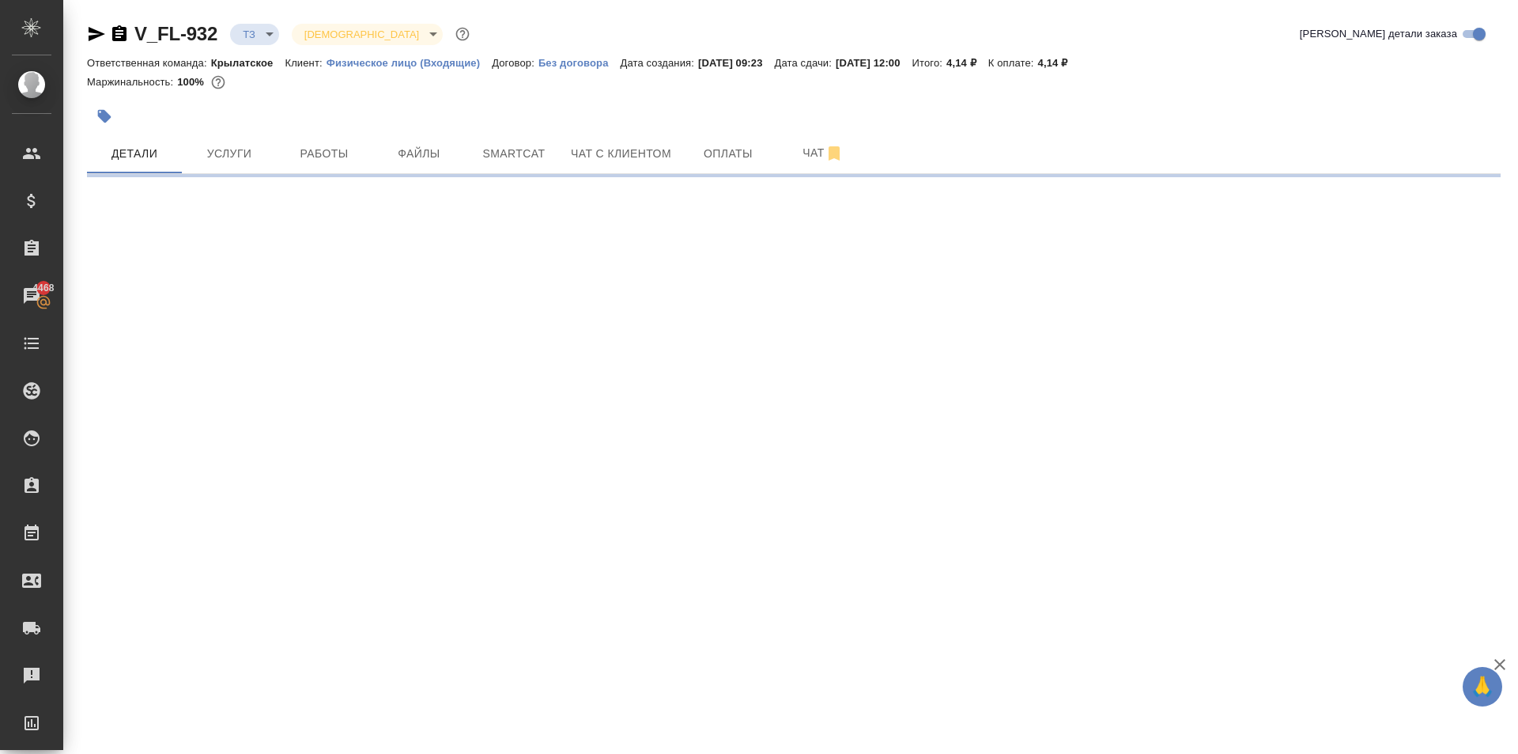
select select "RU"
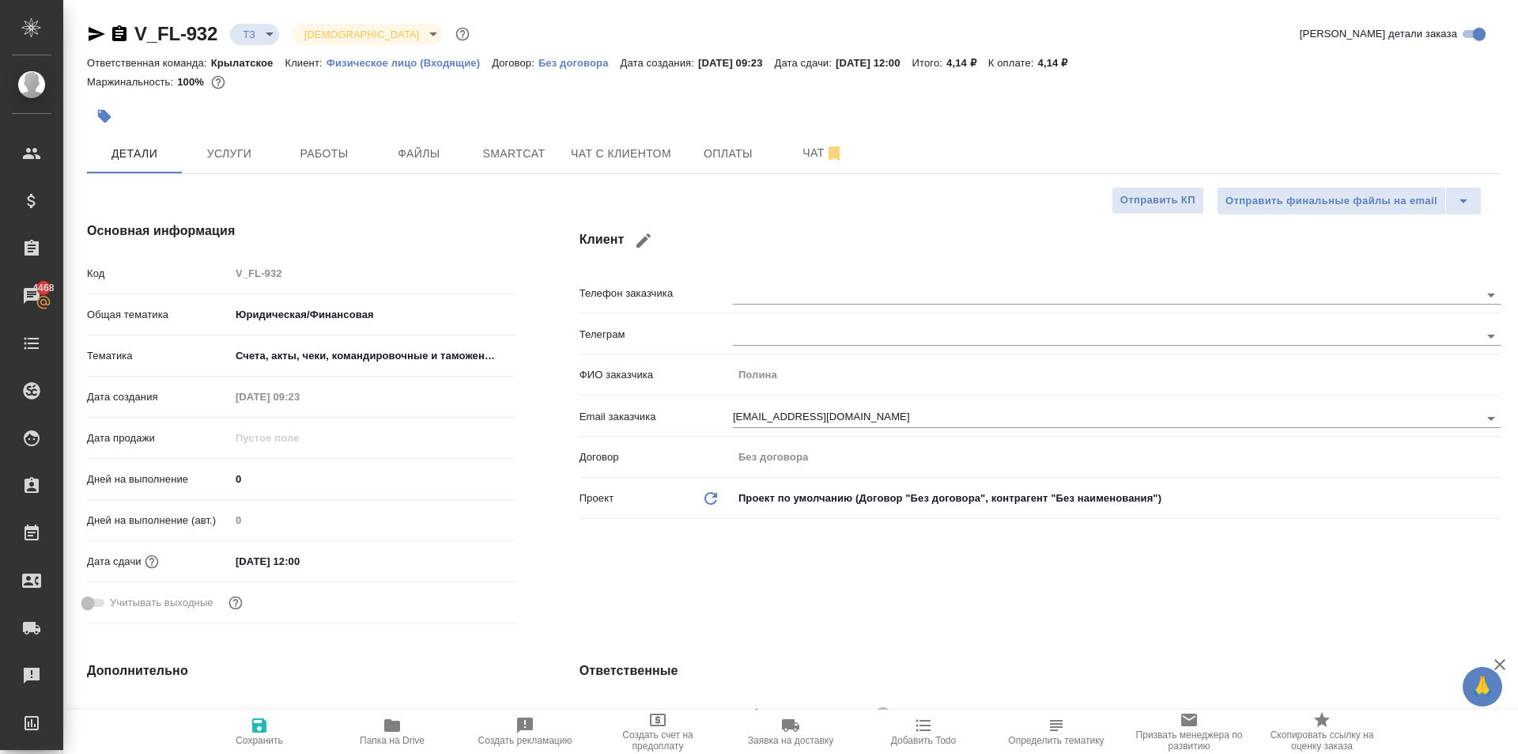
type textarea "x"
click at [231, 164] on button "Услуги" at bounding box center [229, 154] width 95 height 40
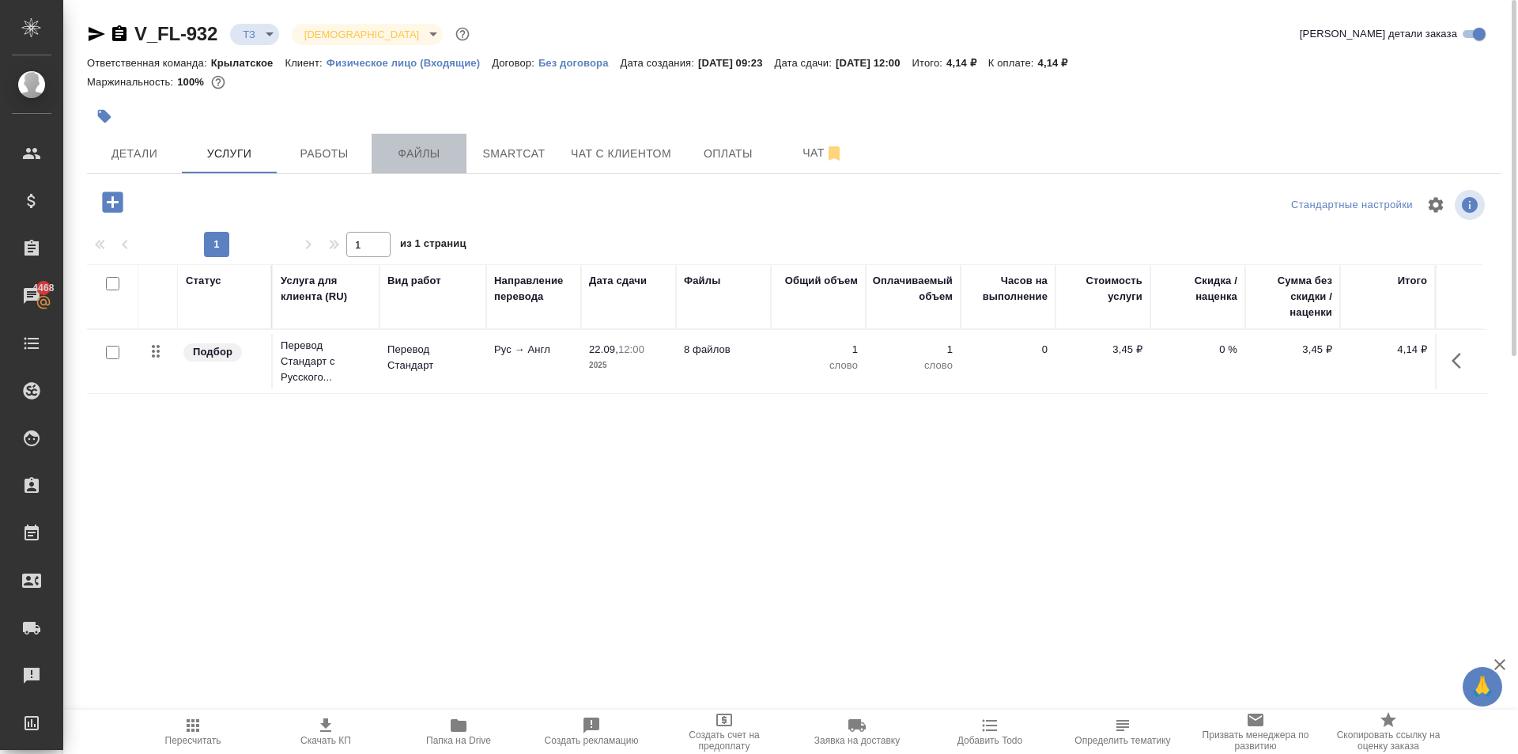
click at [403, 139] on button "Файлы" at bounding box center [419, 154] width 95 height 40
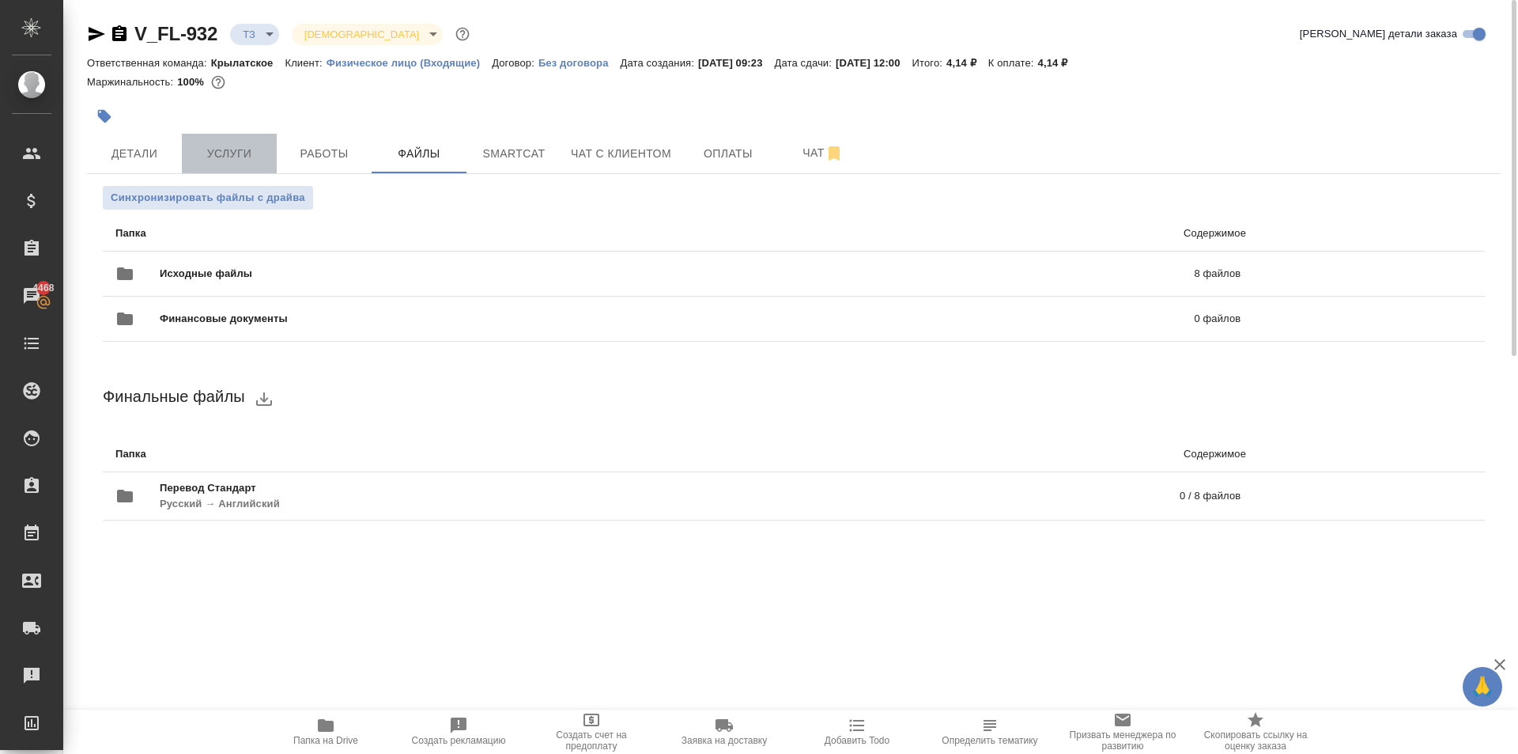
click at [266, 144] on button "Услуги" at bounding box center [229, 154] width 95 height 40
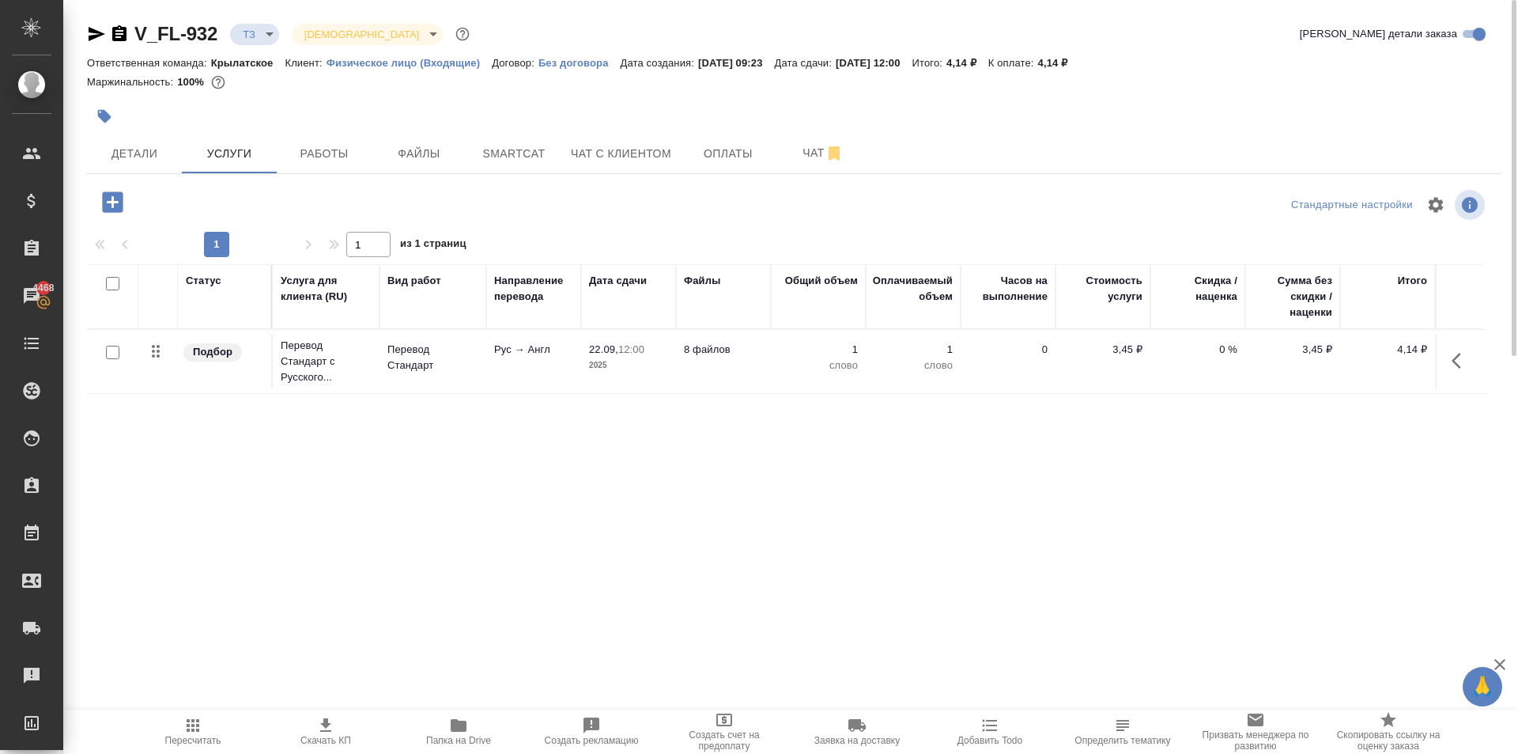
click at [118, 205] on icon "button" at bounding box center [112, 201] width 21 height 21
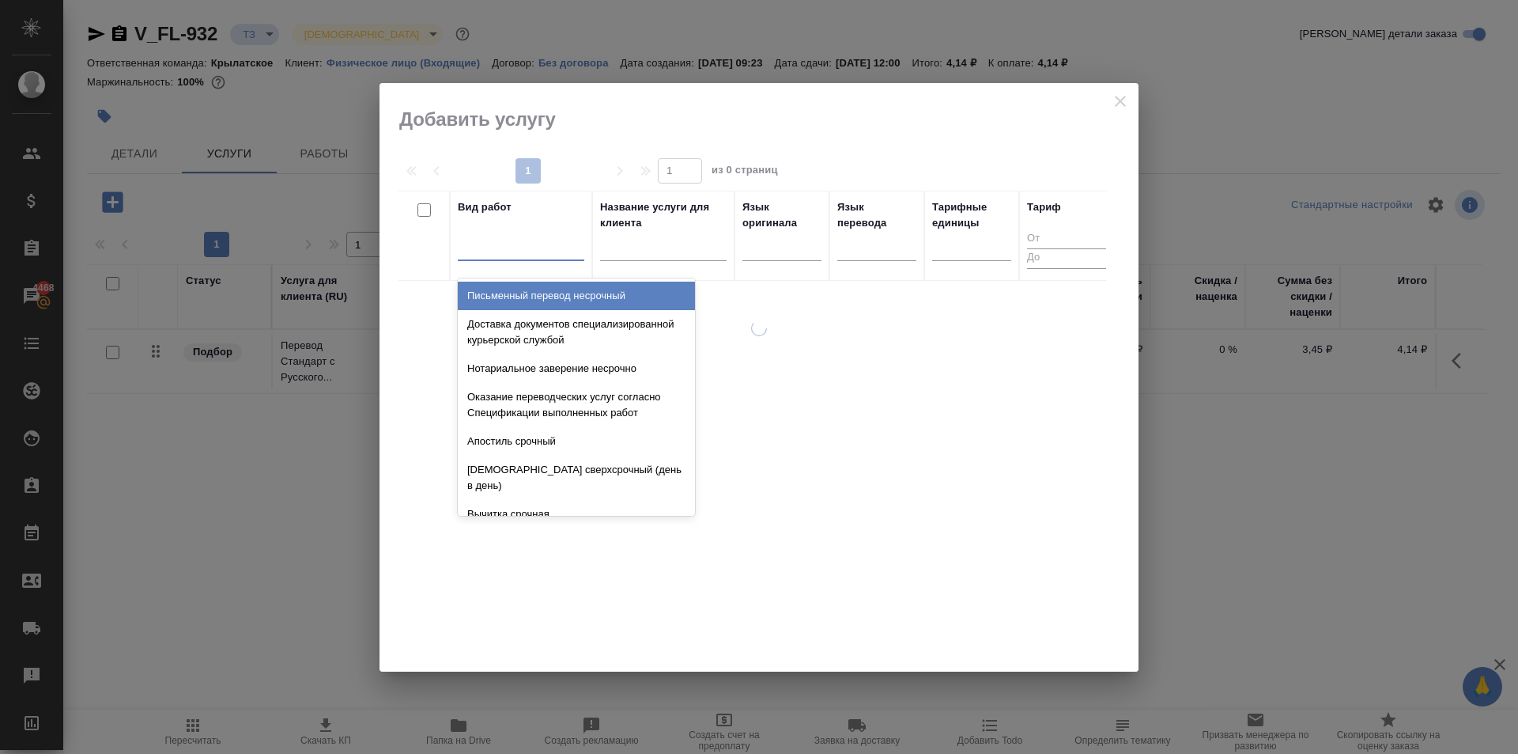
click at [569, 247] on div at bounding box center [521, 244] width 127 height 23
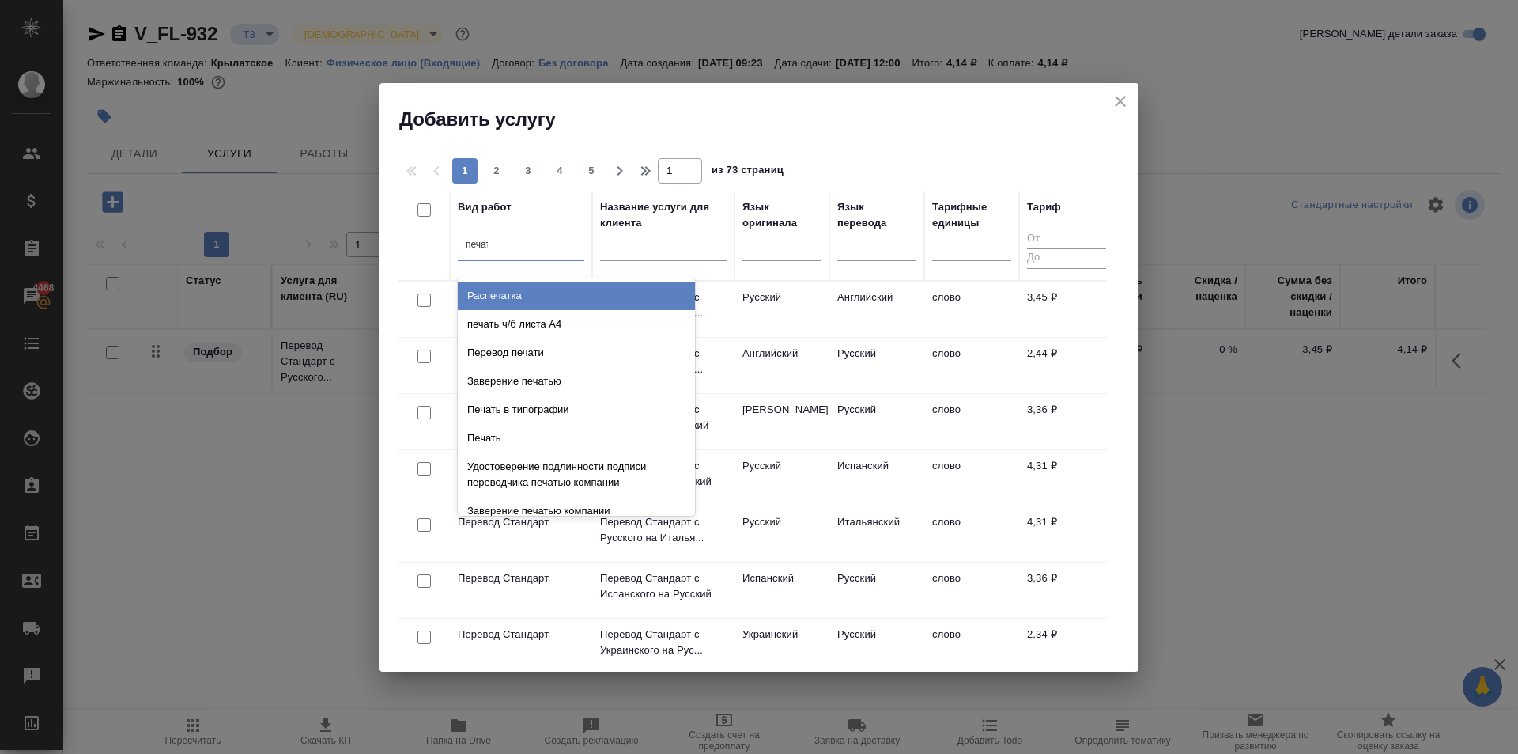
type input "печать"
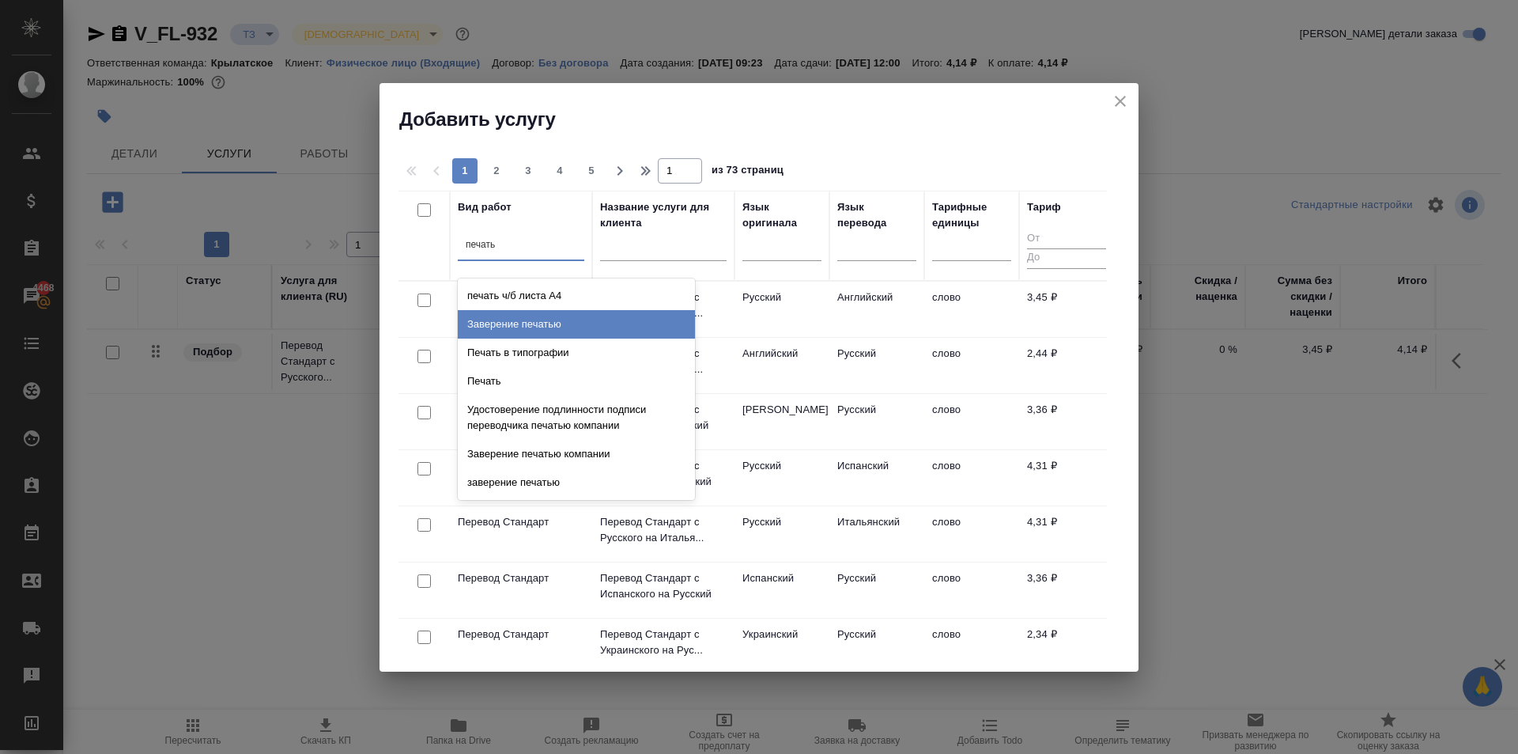
click at [584, 327] on div "Заверение печатью" at bounding box center [576, 324] width 237 height 28
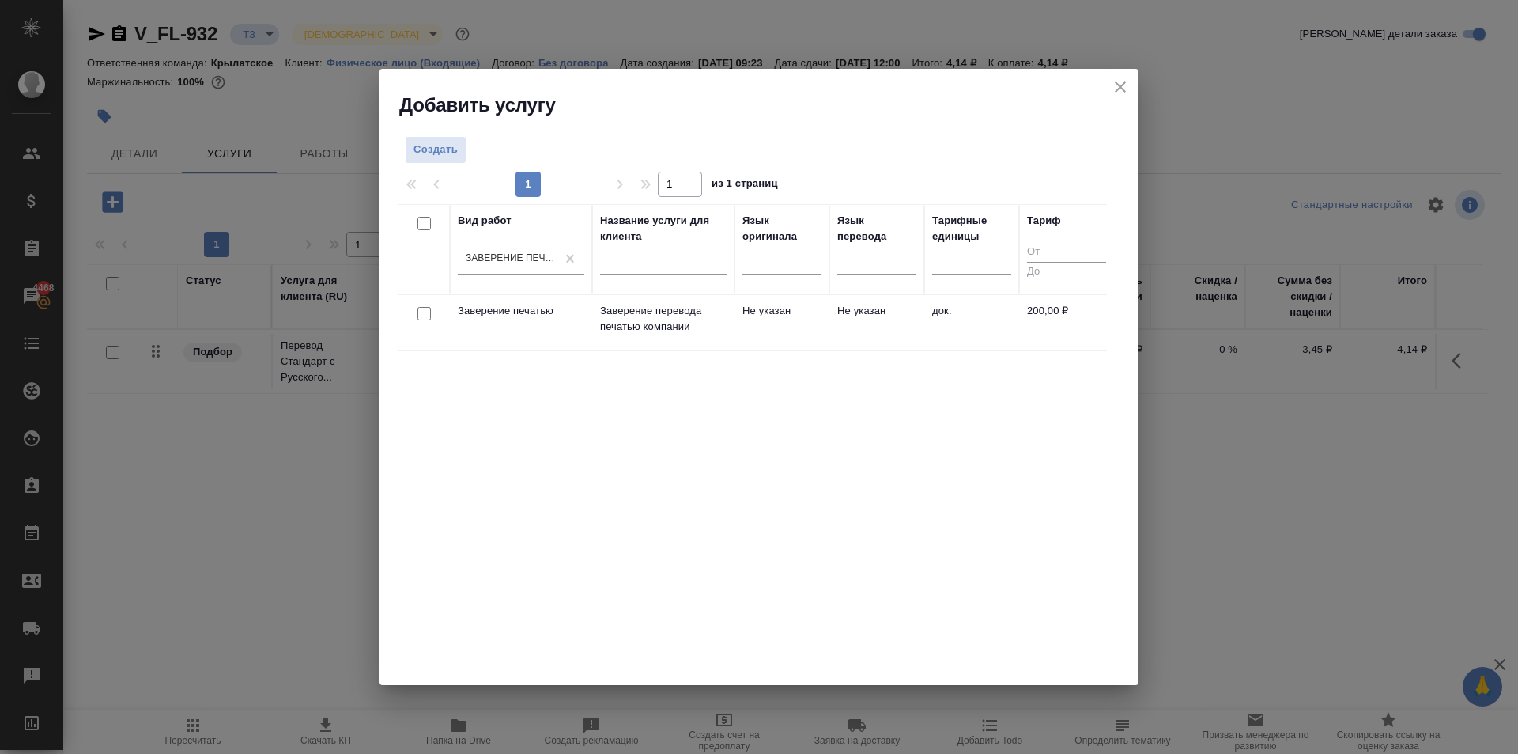
click at [813, 312] on td "Не указан" at bounding box center [782, 322] width 95 height 55
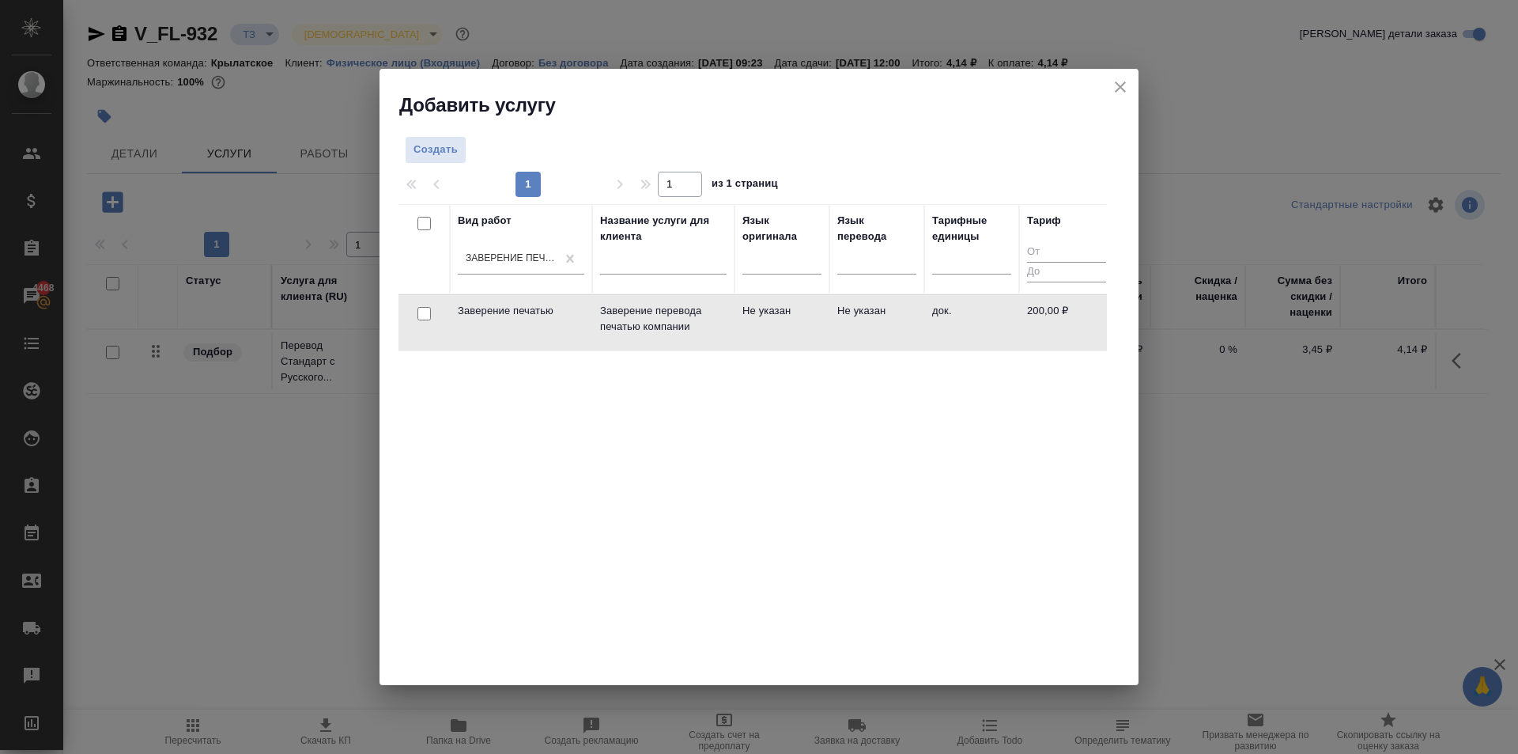
click at [813, 312] on td "Не указан" at bounding box center [782, 322] width 95 height 55
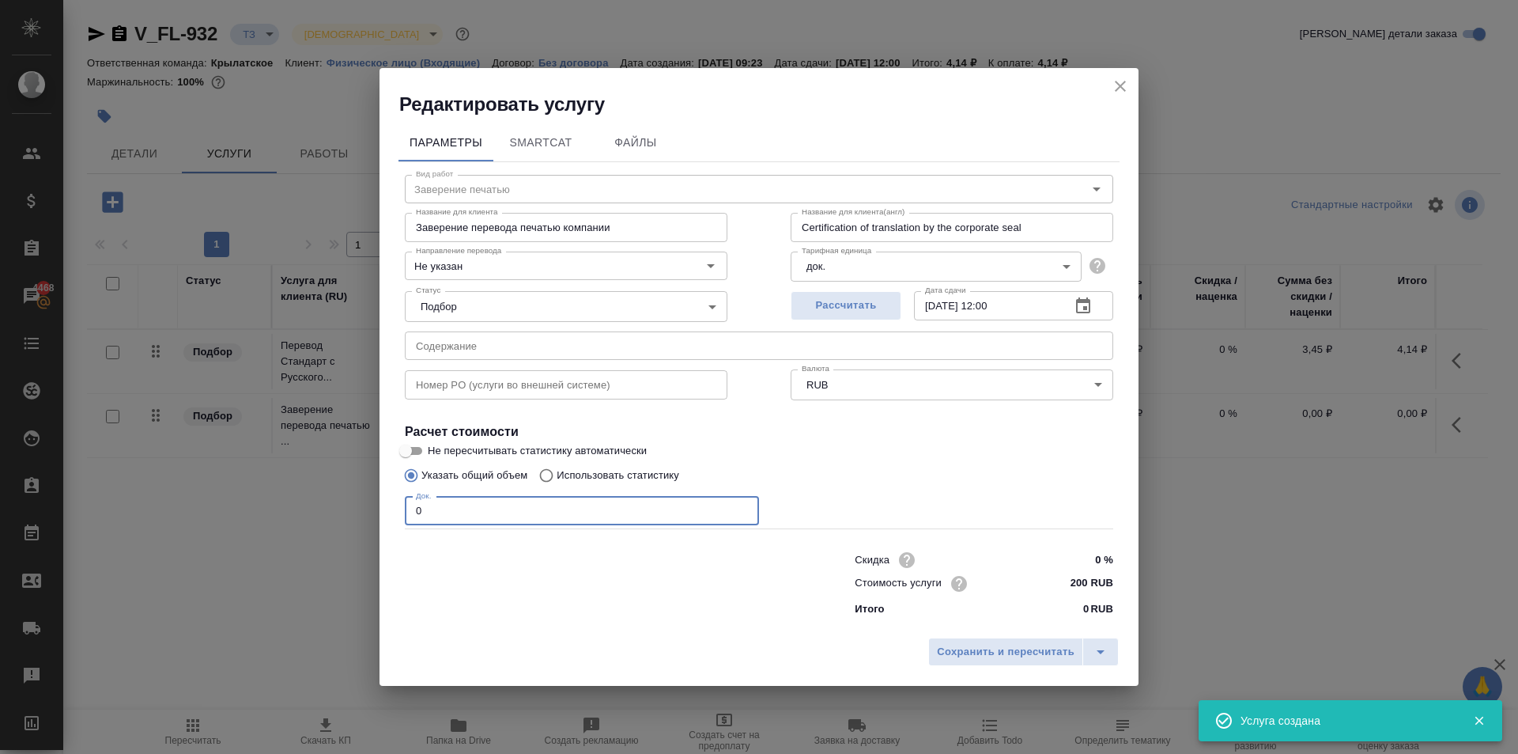
drag, startPoint x: 304, startPoint y: 491, endPoint x: 287, endPoint y: 490, distance: 17.4
click at [282, 487] on div "Редактировать услугу Параметры SmartCat Файлы Вид работ Заверение печатью Вид р…" at bounding box center [759, 377] width 1518 height 754
type input "8"
click at [1052, 651] on span "Сохранить и пересчитать" at bounding box center [1006, 652] width 138 height 18
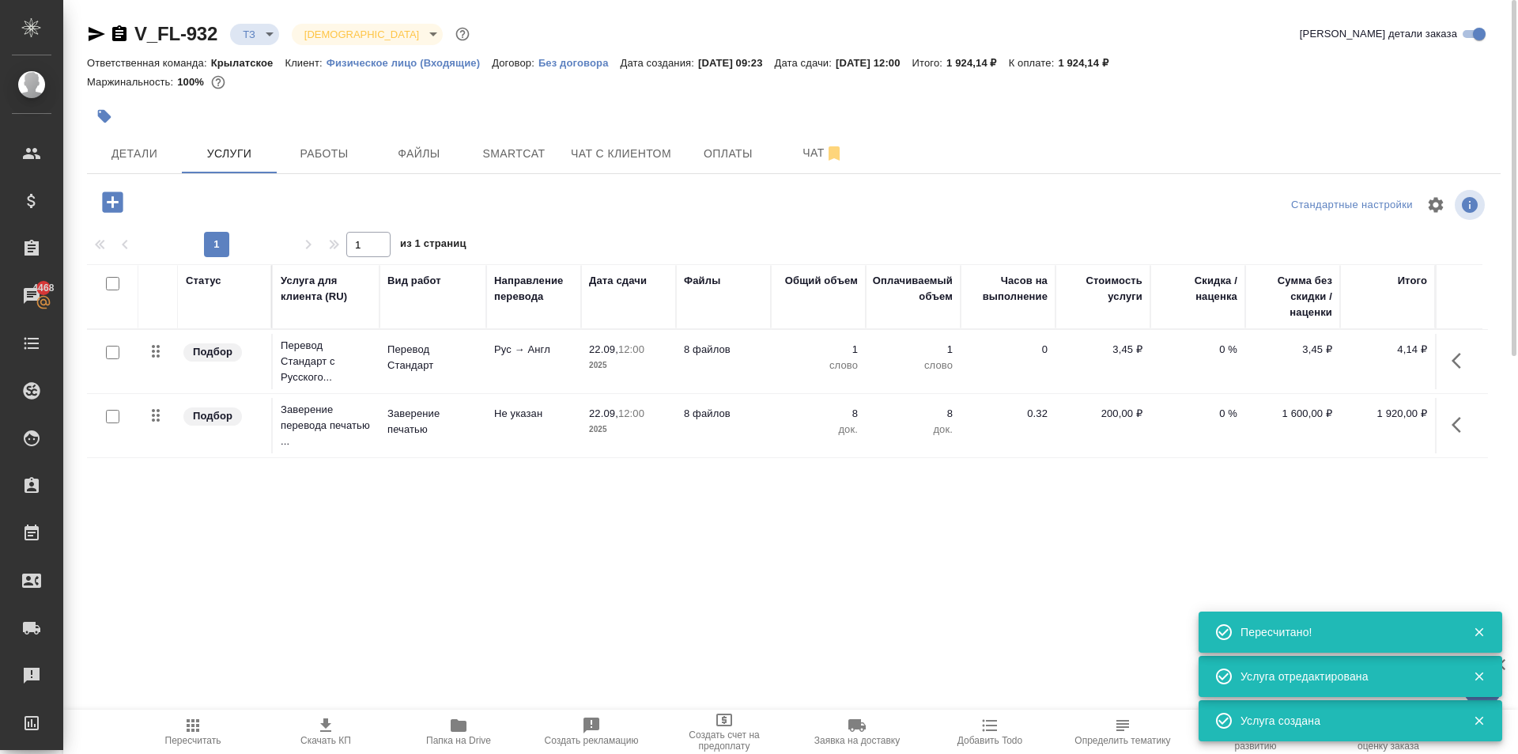
click at [194, 730] on icon "button" at bounding box center [193, 725] width 13 height 13
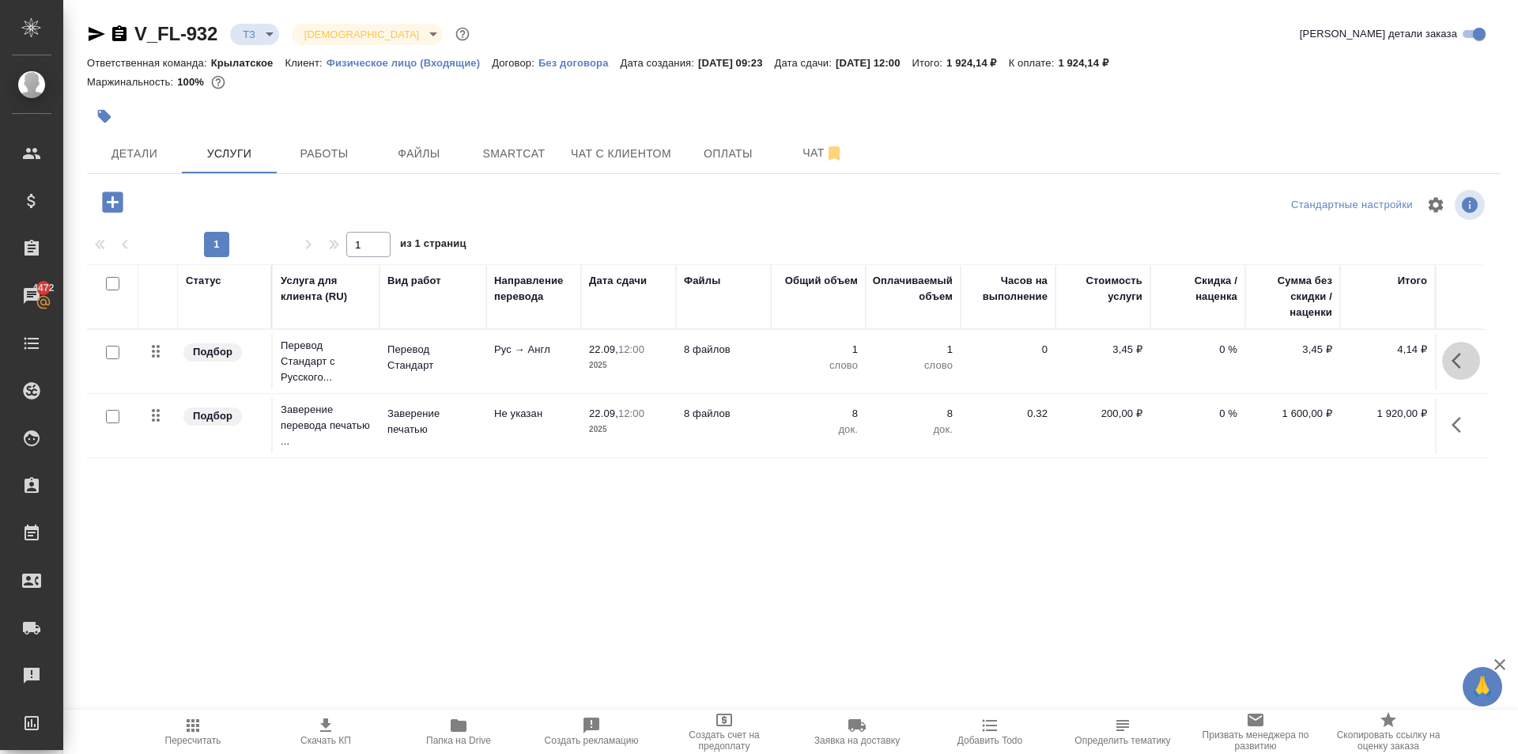
click at [1457, 370] on button "button" at bounding box center [1461, 361] width 38 height 38
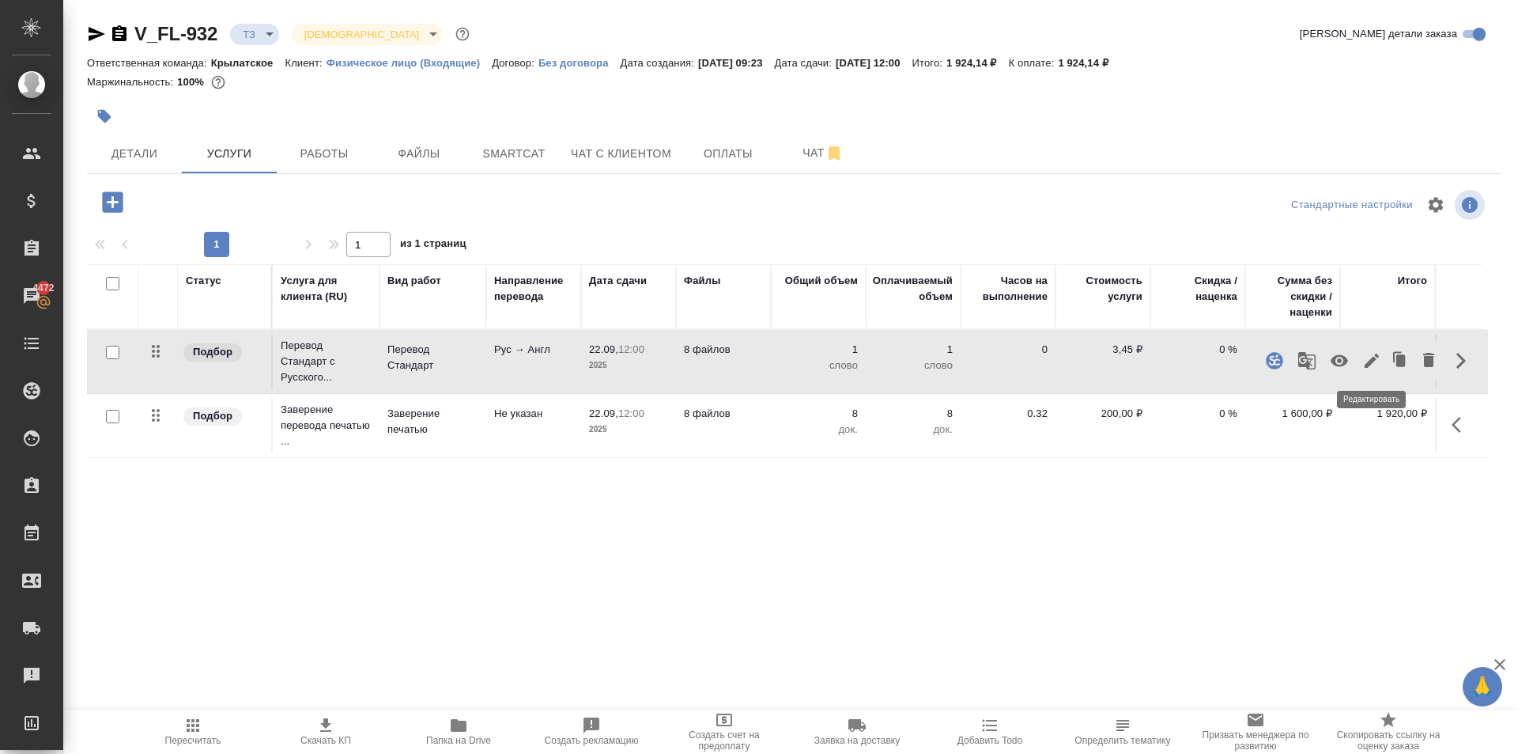
click at [1368, 353] on icon "button" at bounding box center [1372, 360] width 19 height 19
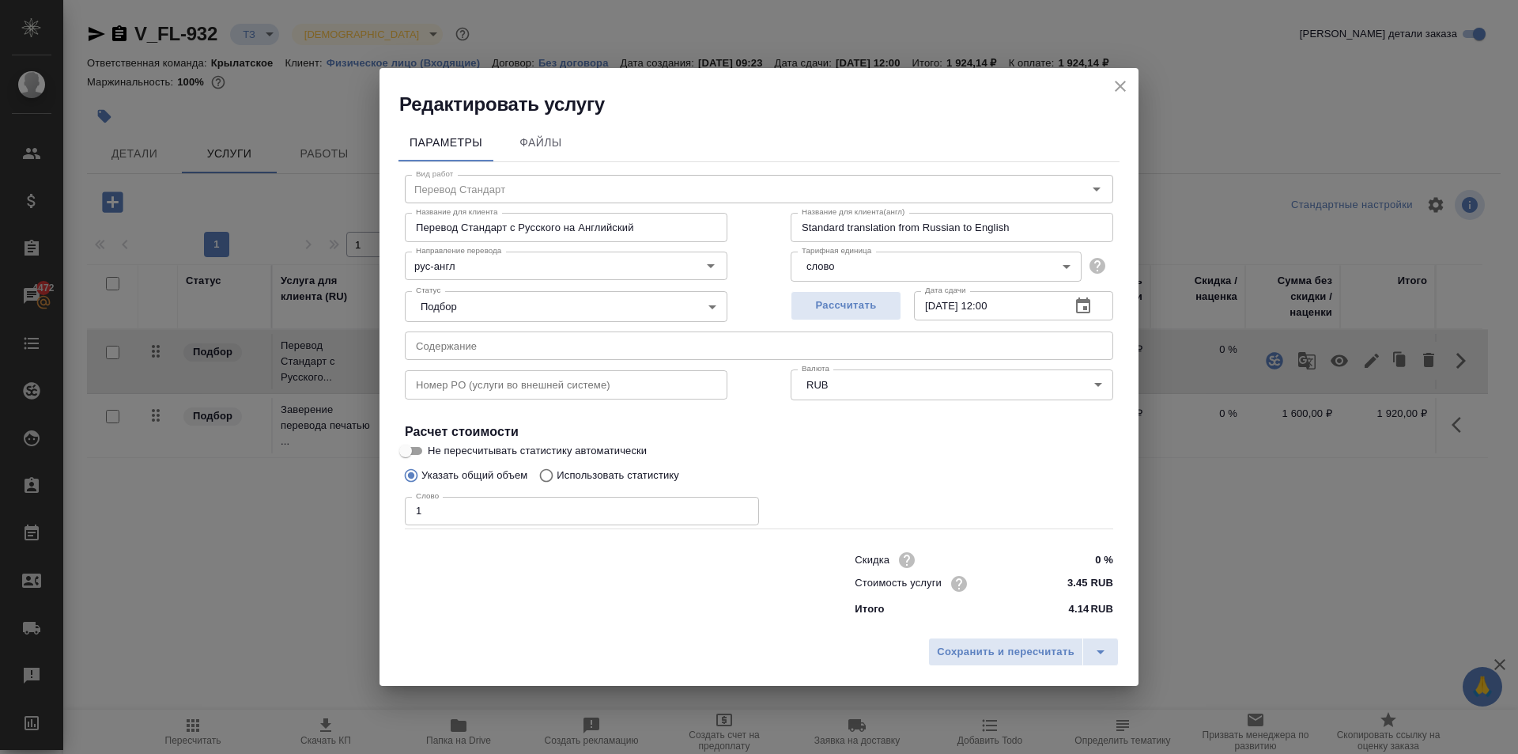
click at [542, 460] on input "Использовать статистику" at bounding box center [543, 475] width 25 height 30
radio input "true"
radio input "false"
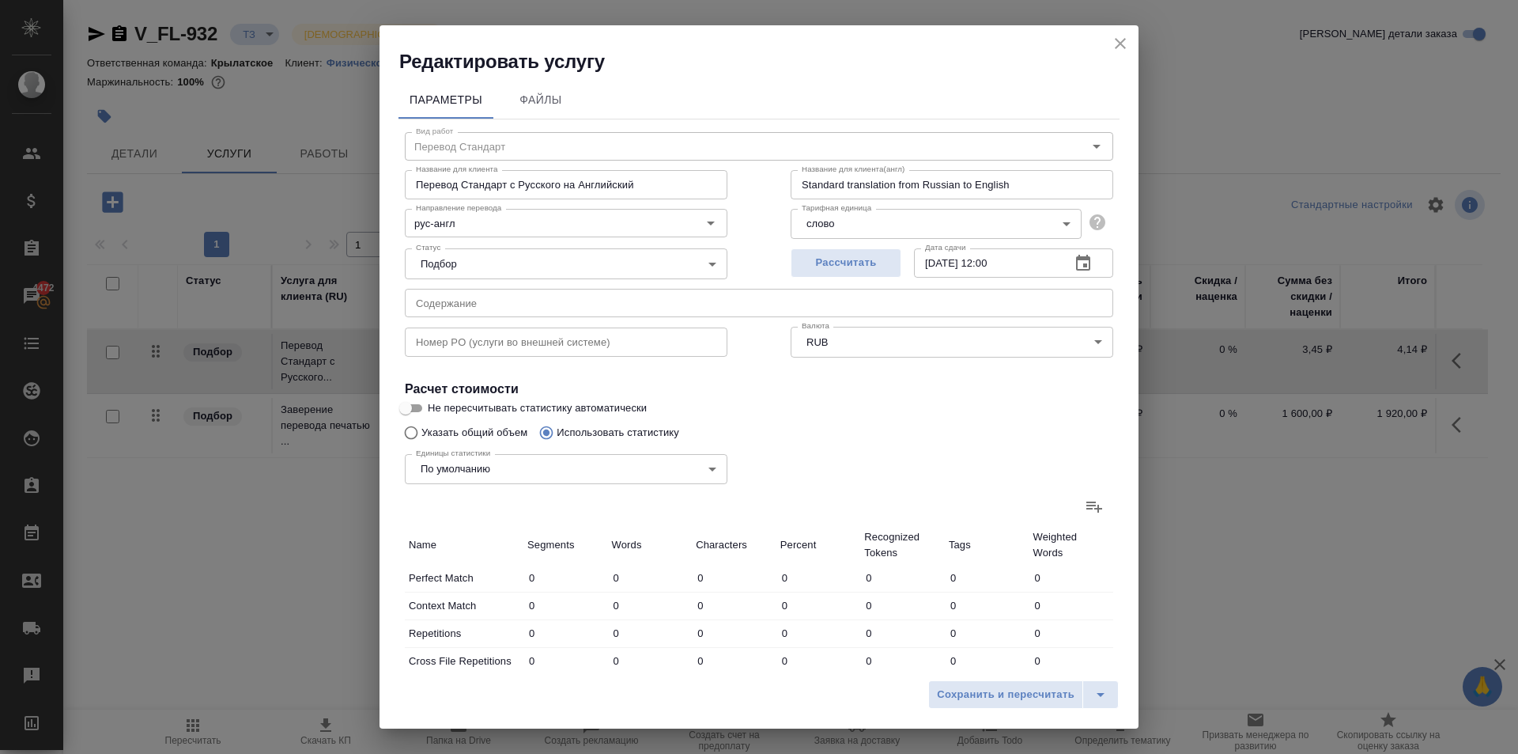
click at [1087, 509] on icon at bounding box center [1095, 506] width 16 height 11
click at [0, 0] on input "file" at bounding box center [0, 0] width 0 height 0
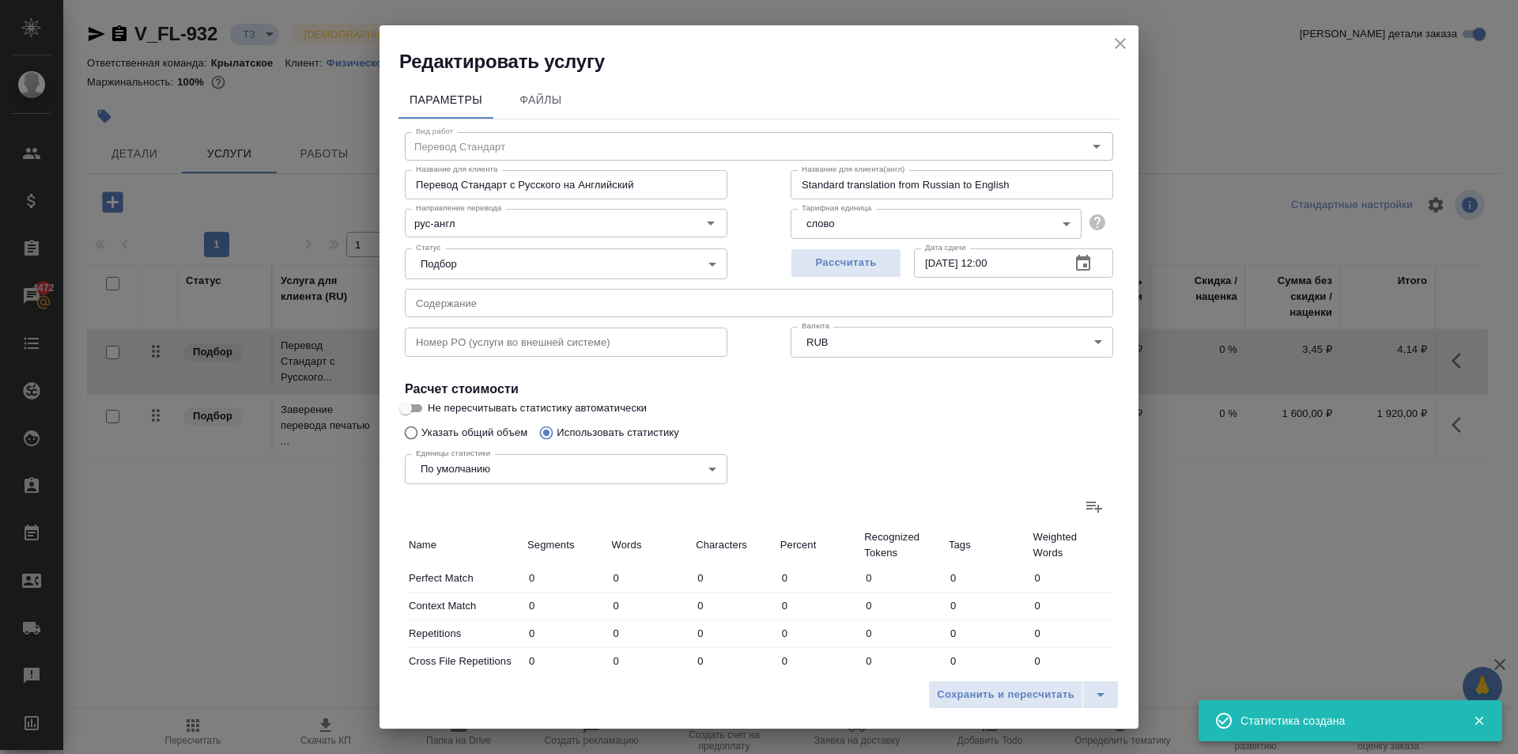
type input "221"
type input "410"
type input "2498"
type input "1451"
type input "2981"
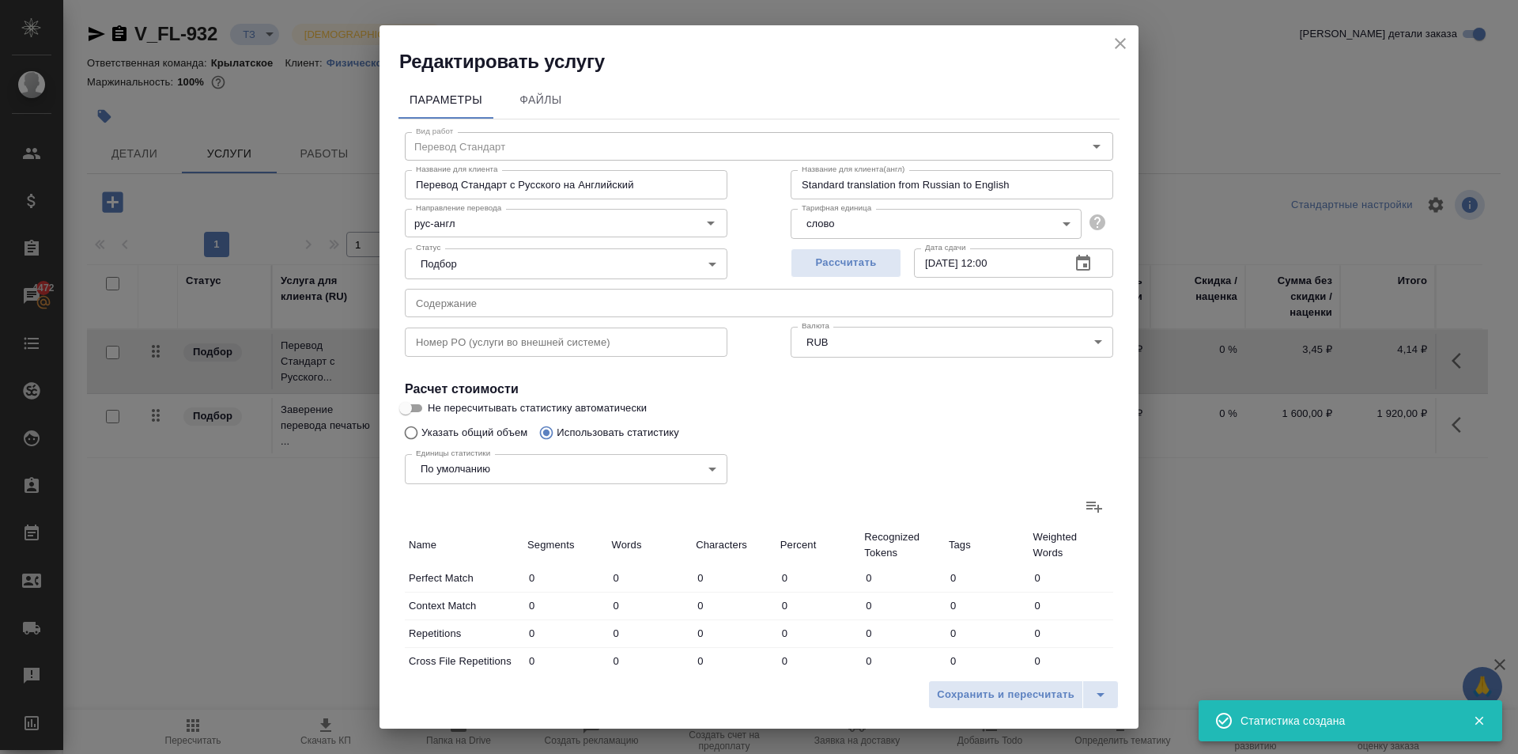
type input "19130"
type input "278"
type input "871"
type input "4751"
type input "1380"
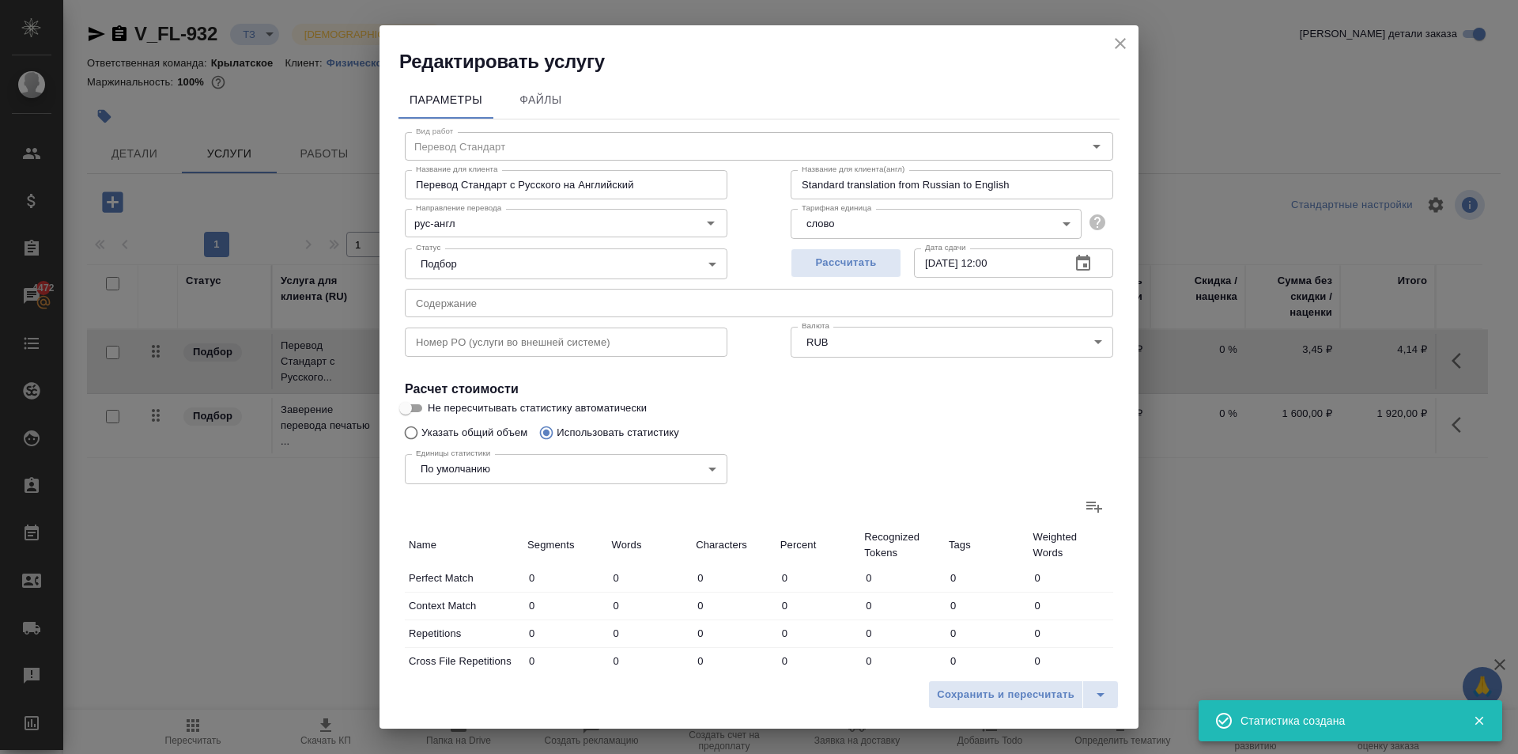
type input "2185"
type input "9379"
type input "699"
type input "1532"
type input "9271"
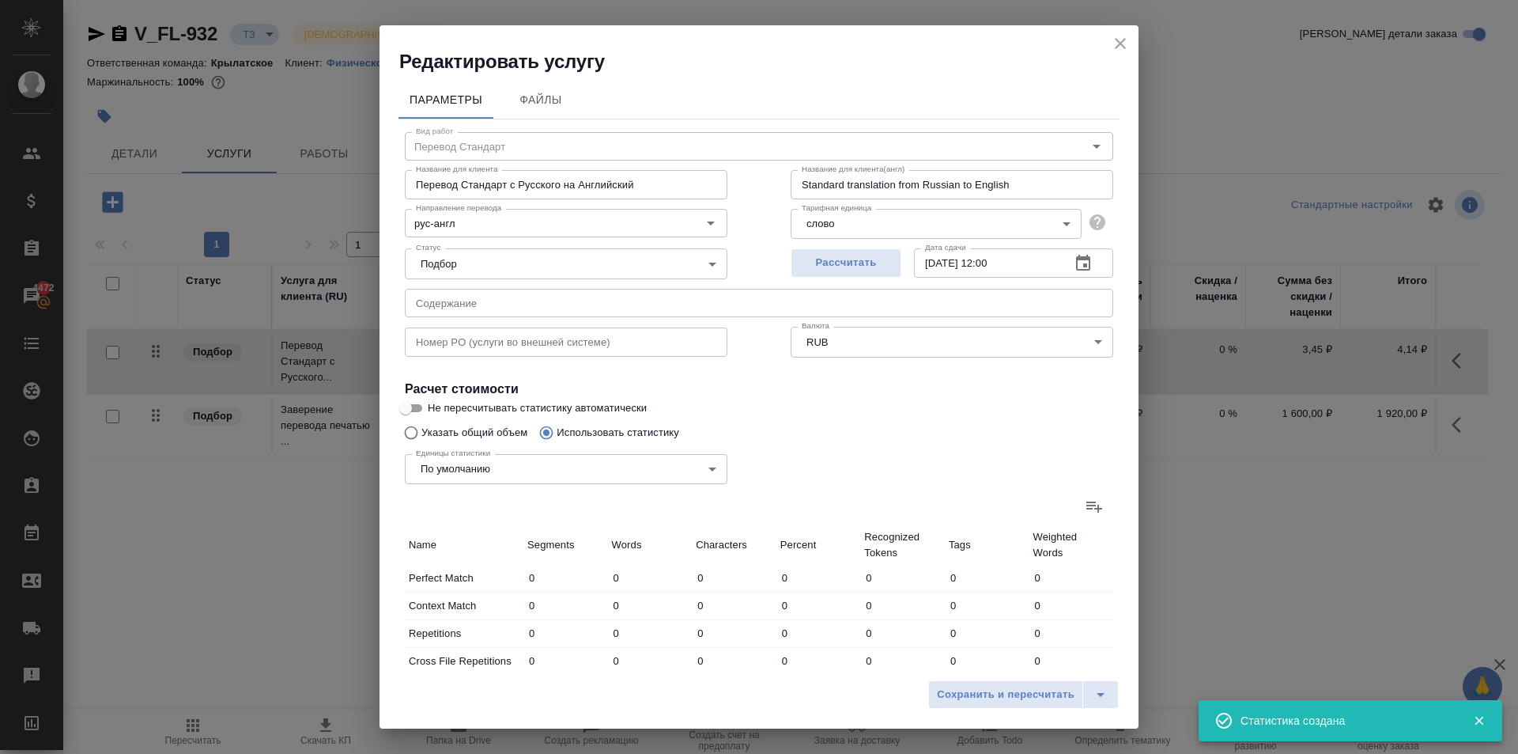
type input "110"
type input "516"
type input "3117"
type input "197"
type input "631"
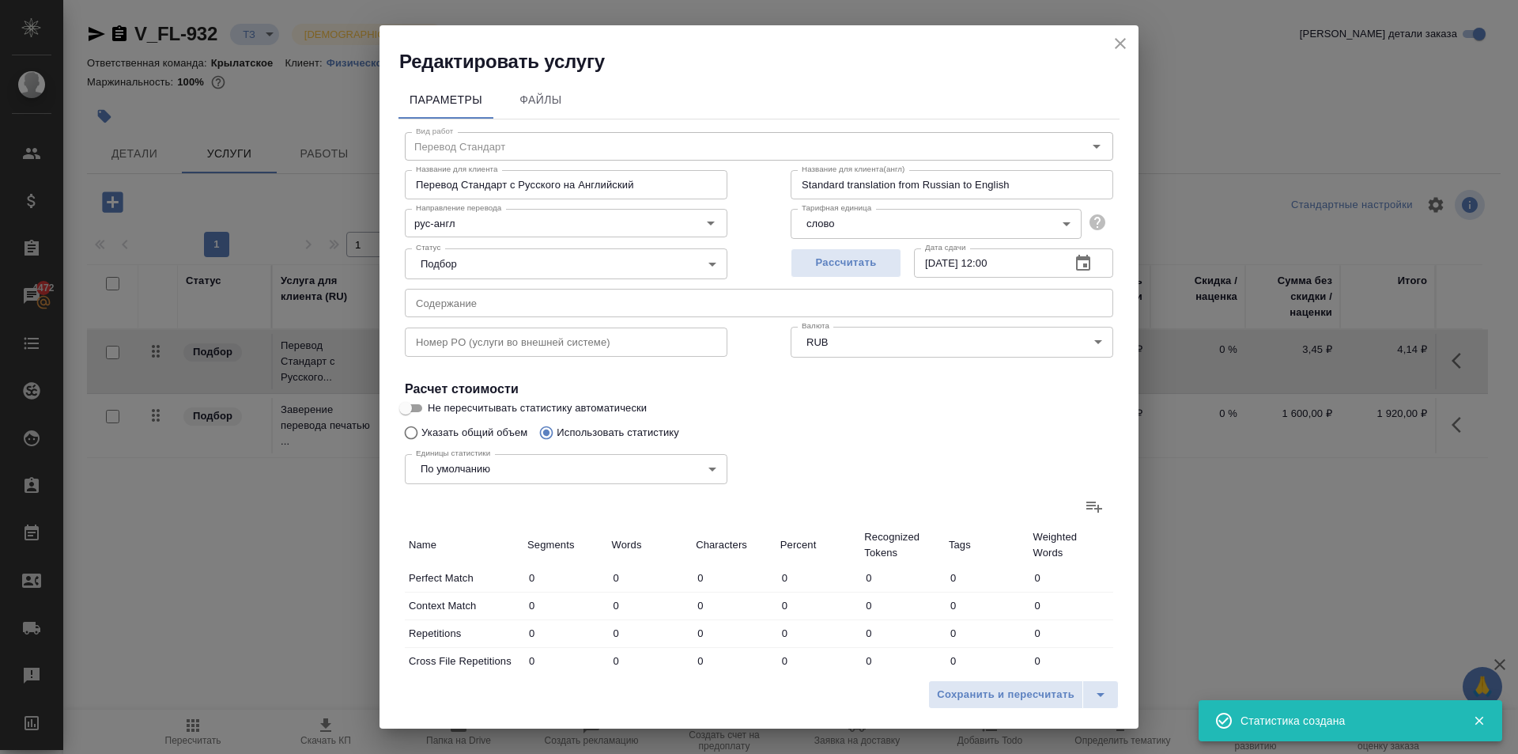
type input "3877"
type input "1356"
type input "4398"
type input "31422"
type input "3963"
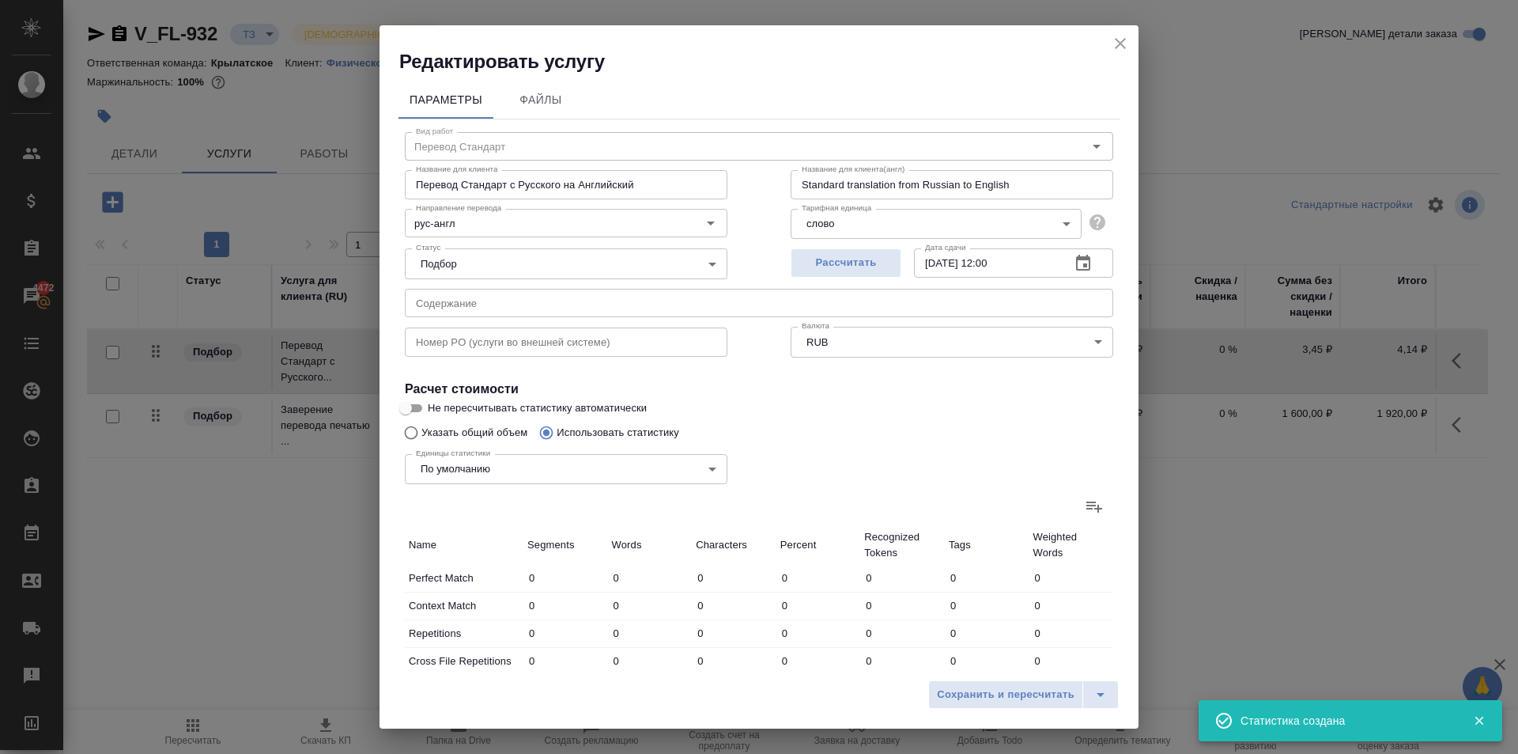
type input "9672"
type input "59564"
type input "5692"
type input "13524"
type input "83445"
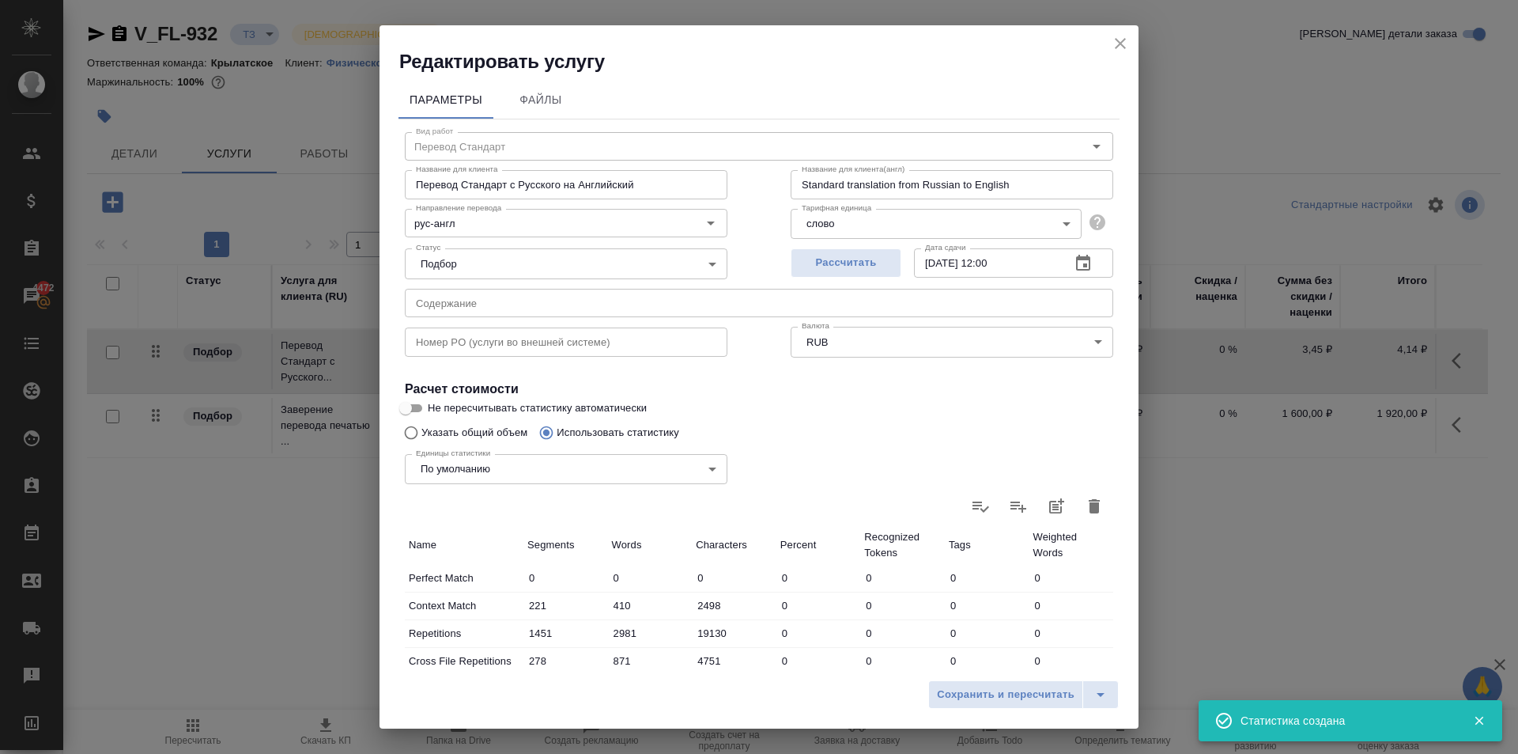
scroll to position [325, 0]
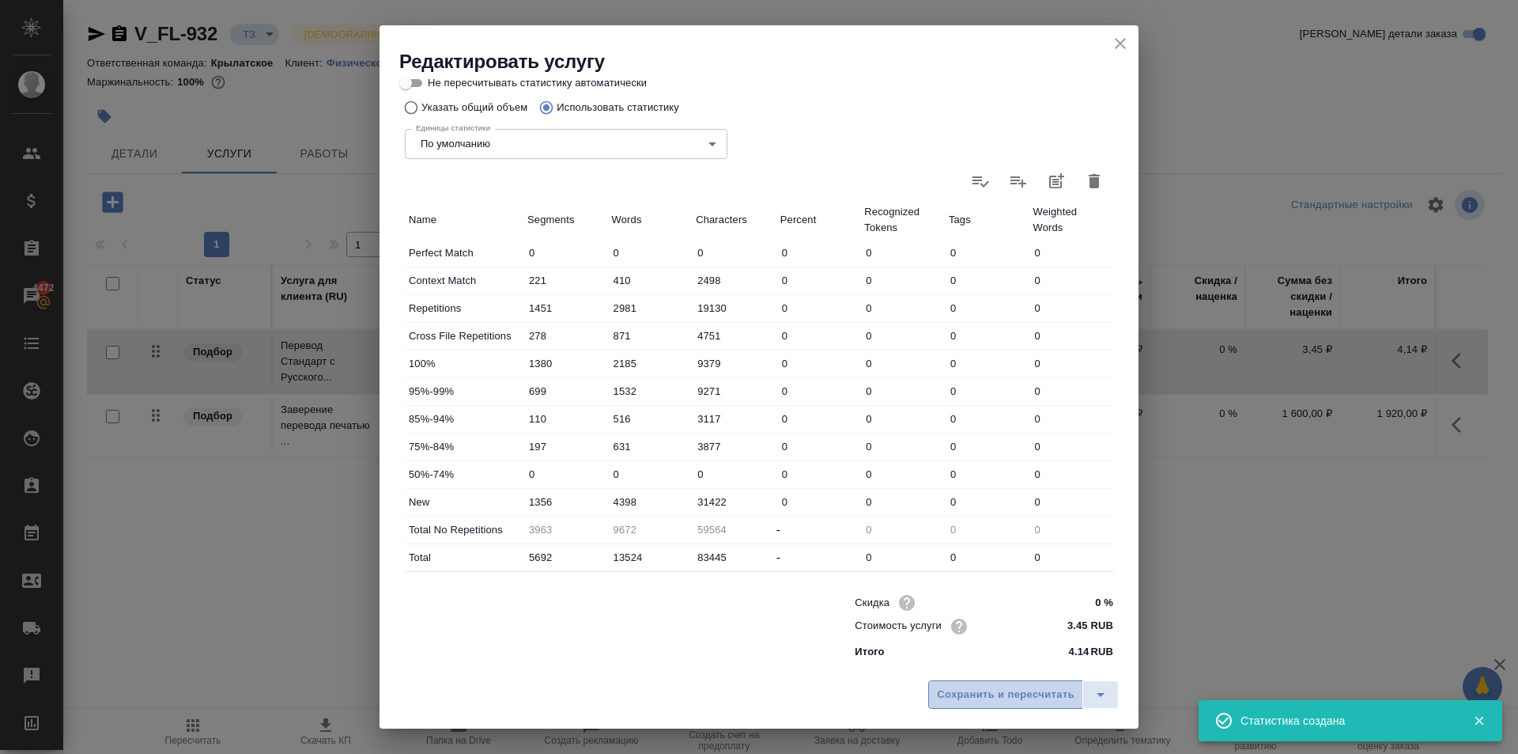
click at [1026, 690] on span "Сохранить и пересчитать" at bounding box center [1006, 695] width 138 height 18
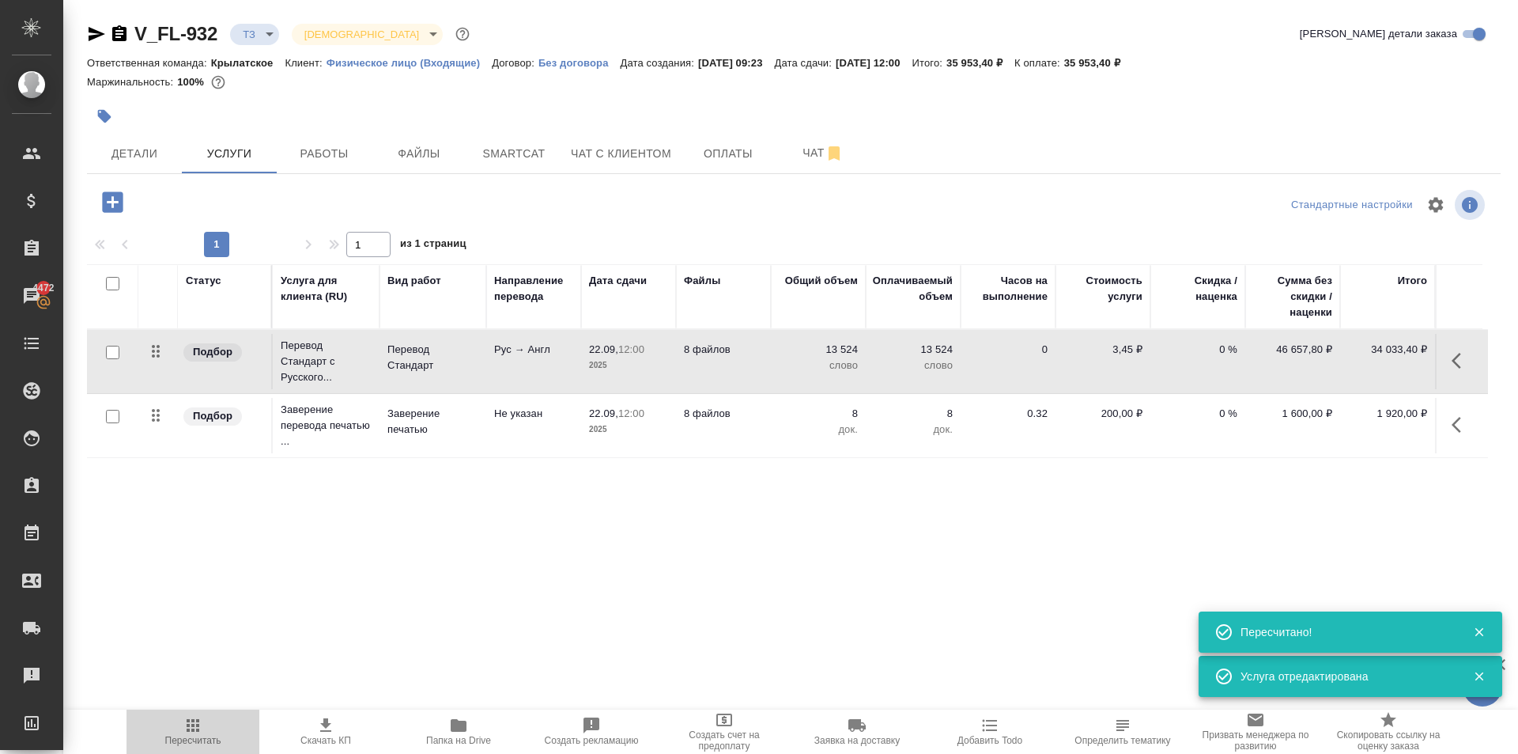
click at [201, 732] on icon "button" at bounding box center [192, 725] width 19 height 19
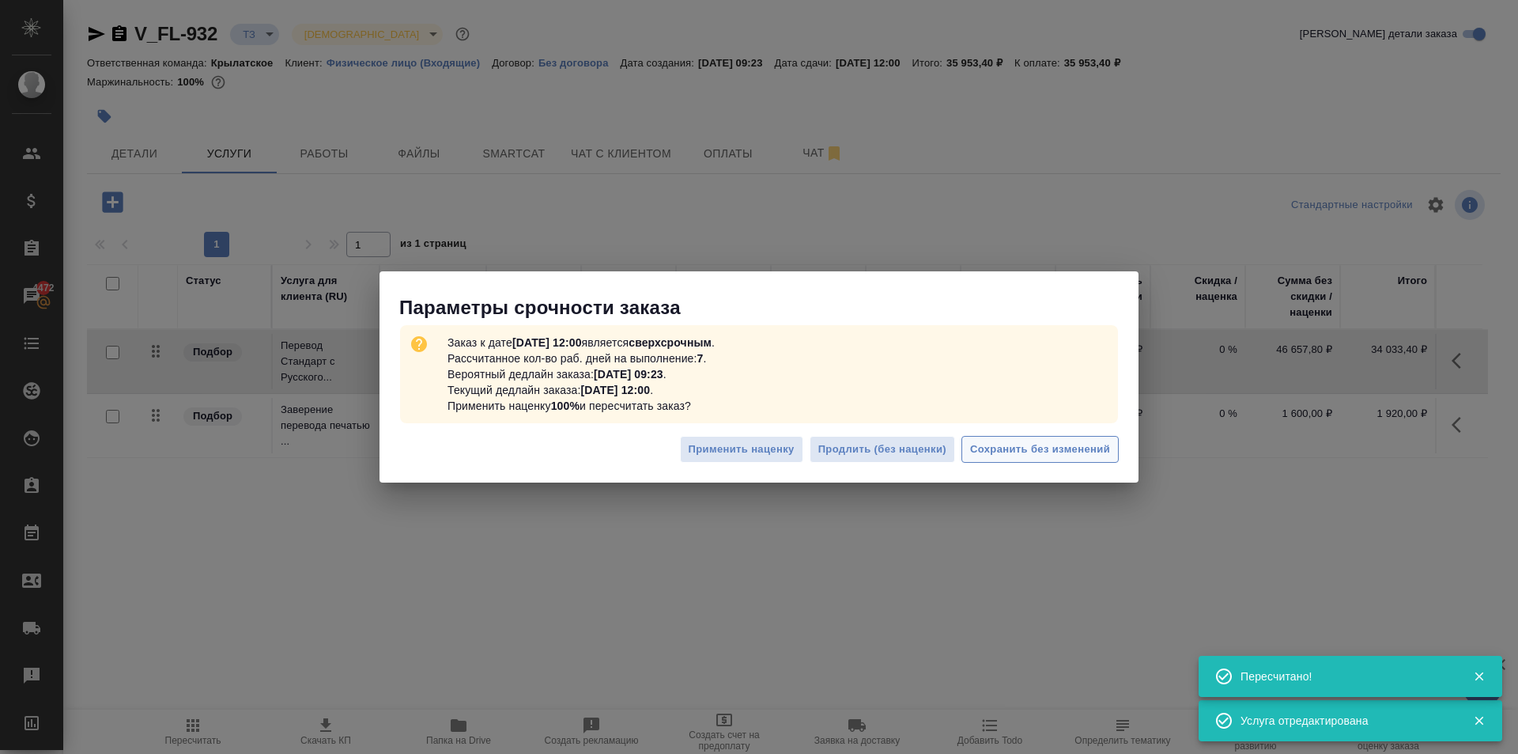
click at [1118, 444] on div "Применить наценку Продлить (без наценки) Сохранить без изменений" at bounding box center [759, 455] width 759 height 55
click at [1102, 444] on span "Сохранить без изменений" at bounding box center [1040, 449] width 140 height 18
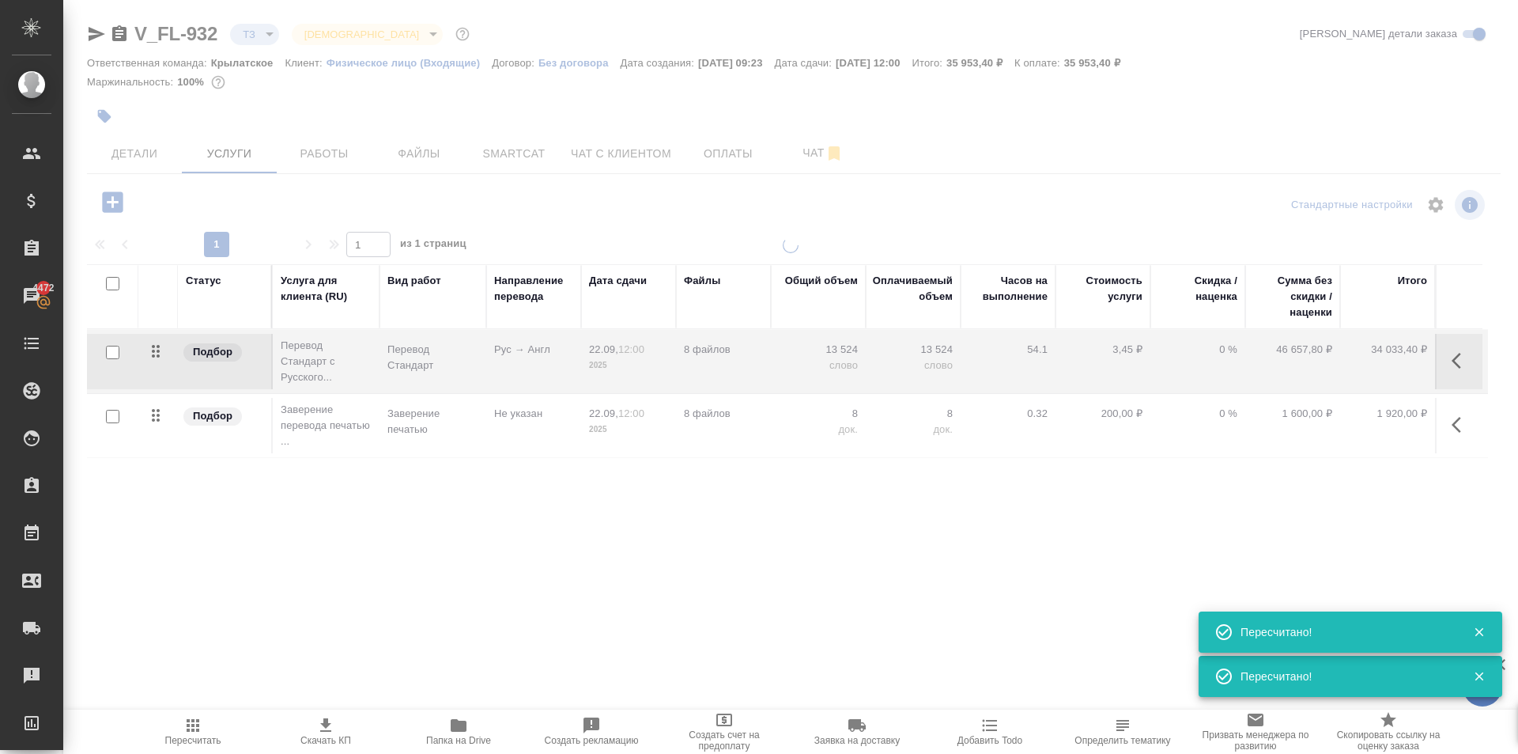
type input "urgent"
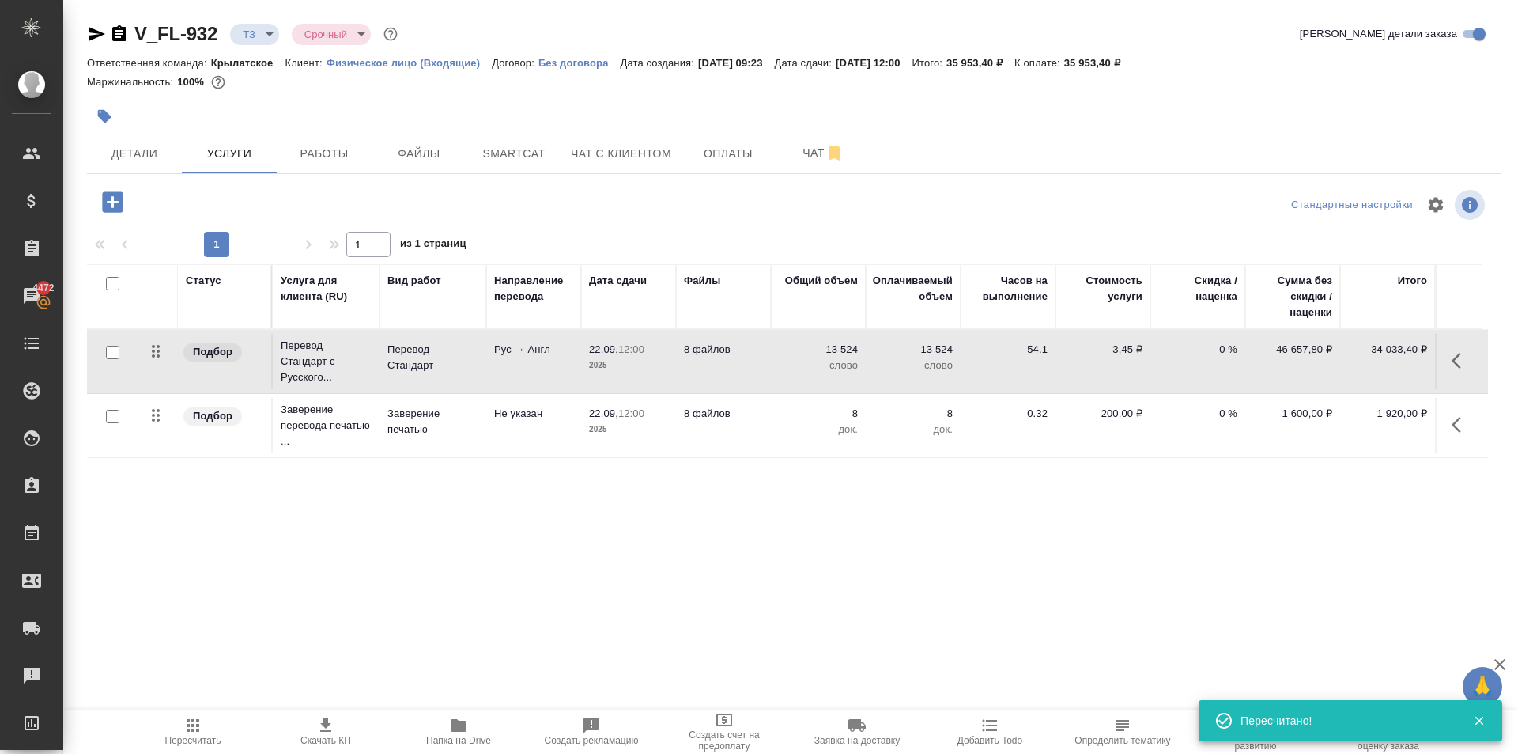
click at [124, 198] on icon "button" at bounding box center [113, 202] width 28 height 28
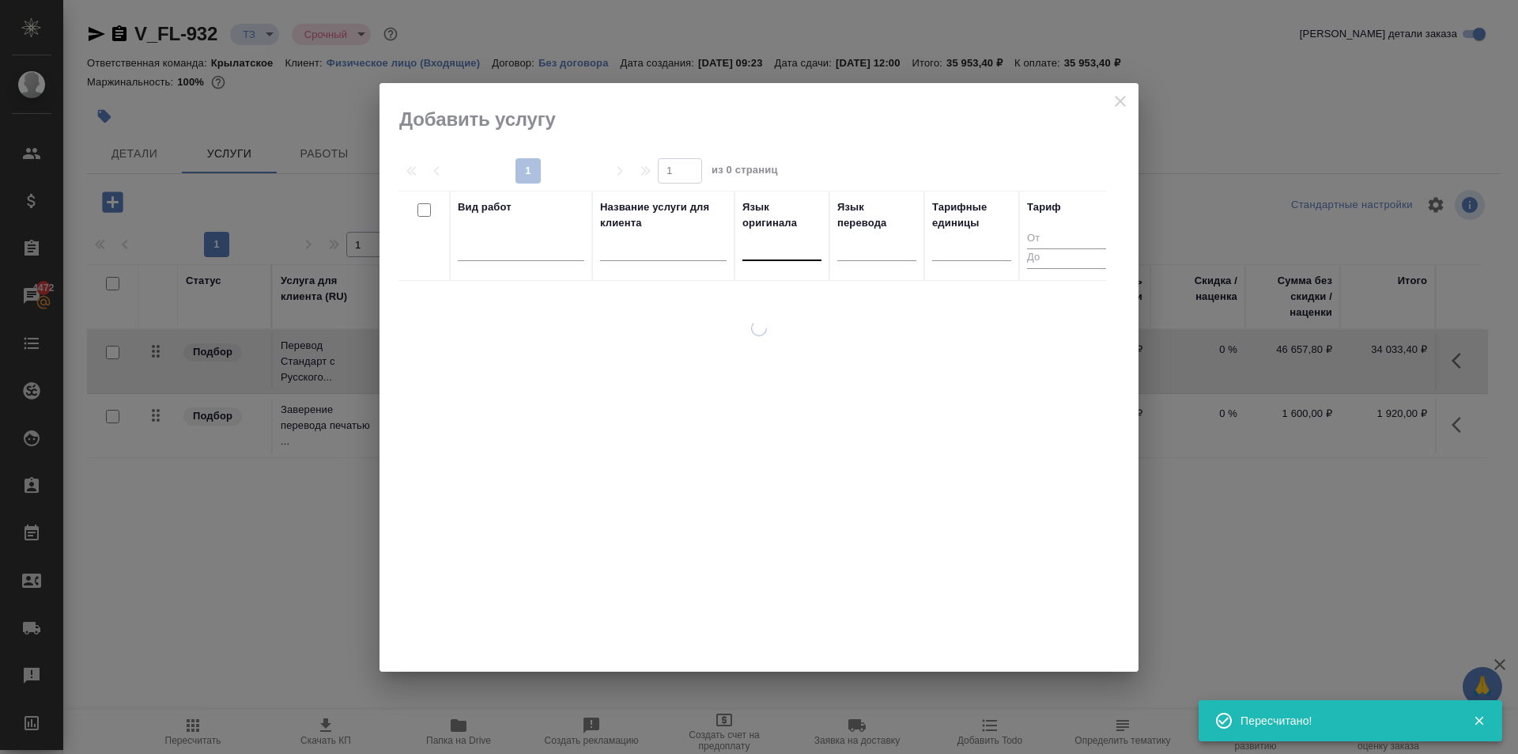
click at [753, 257] on div at bounding box center [782, 246] width 79 height 30
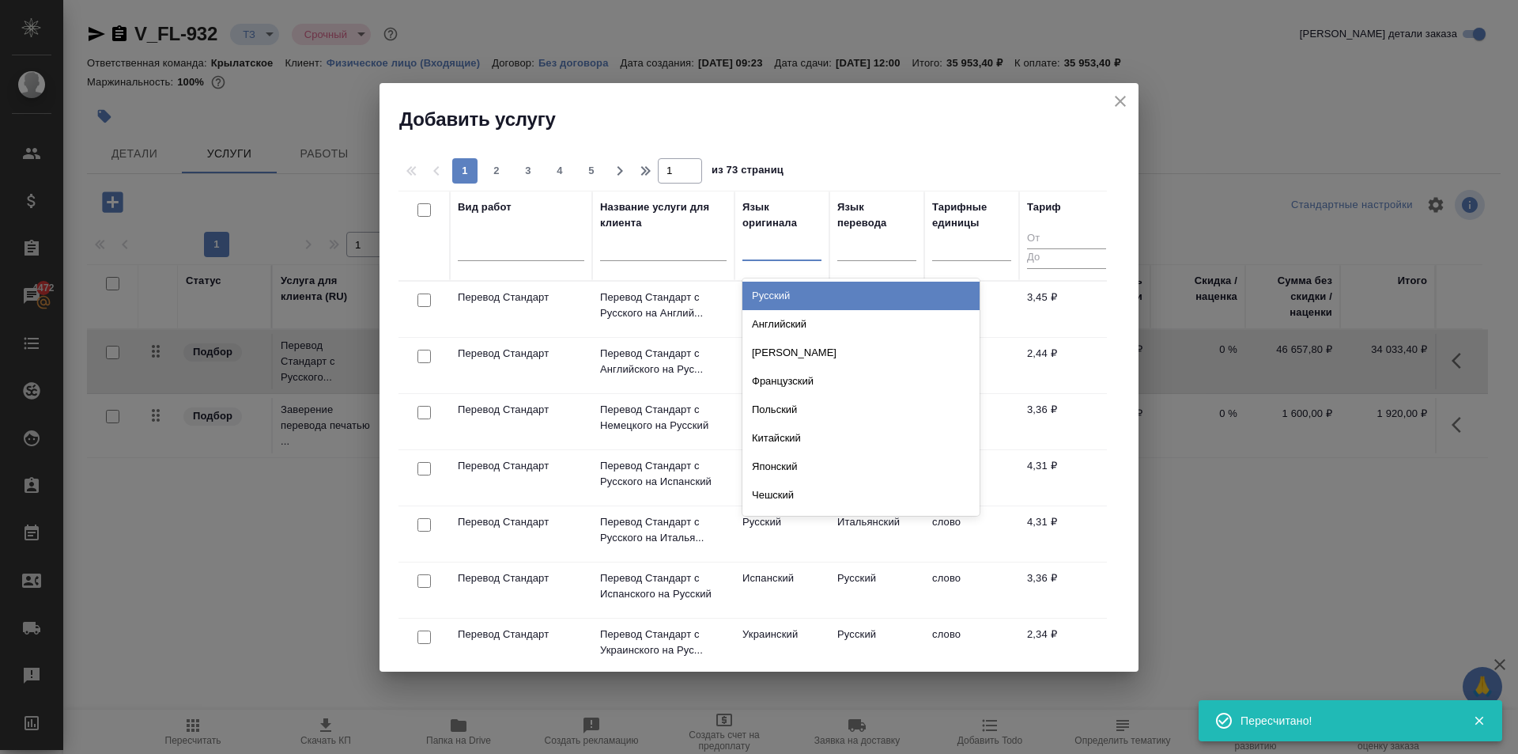
click at [785, 293] on div "Русский" at bounding box center [861, 296] width 237 height 28
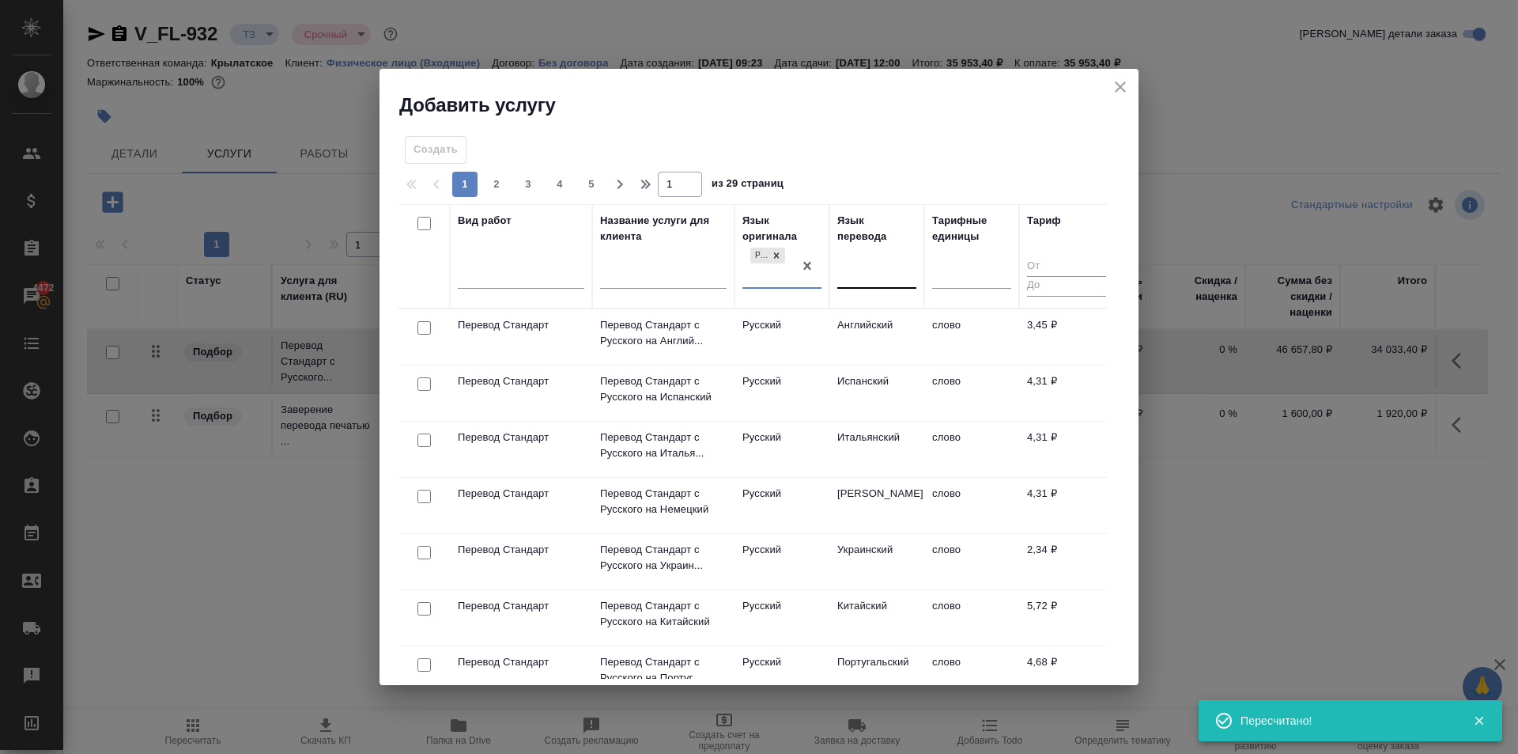
drag, startPoint x: 848, startPoint y: 278, endPoint x: 855, endPoint y: 285, distance: 9.5
click at [849, 278] on div at bounding box center [876, 272] width 79 height 23
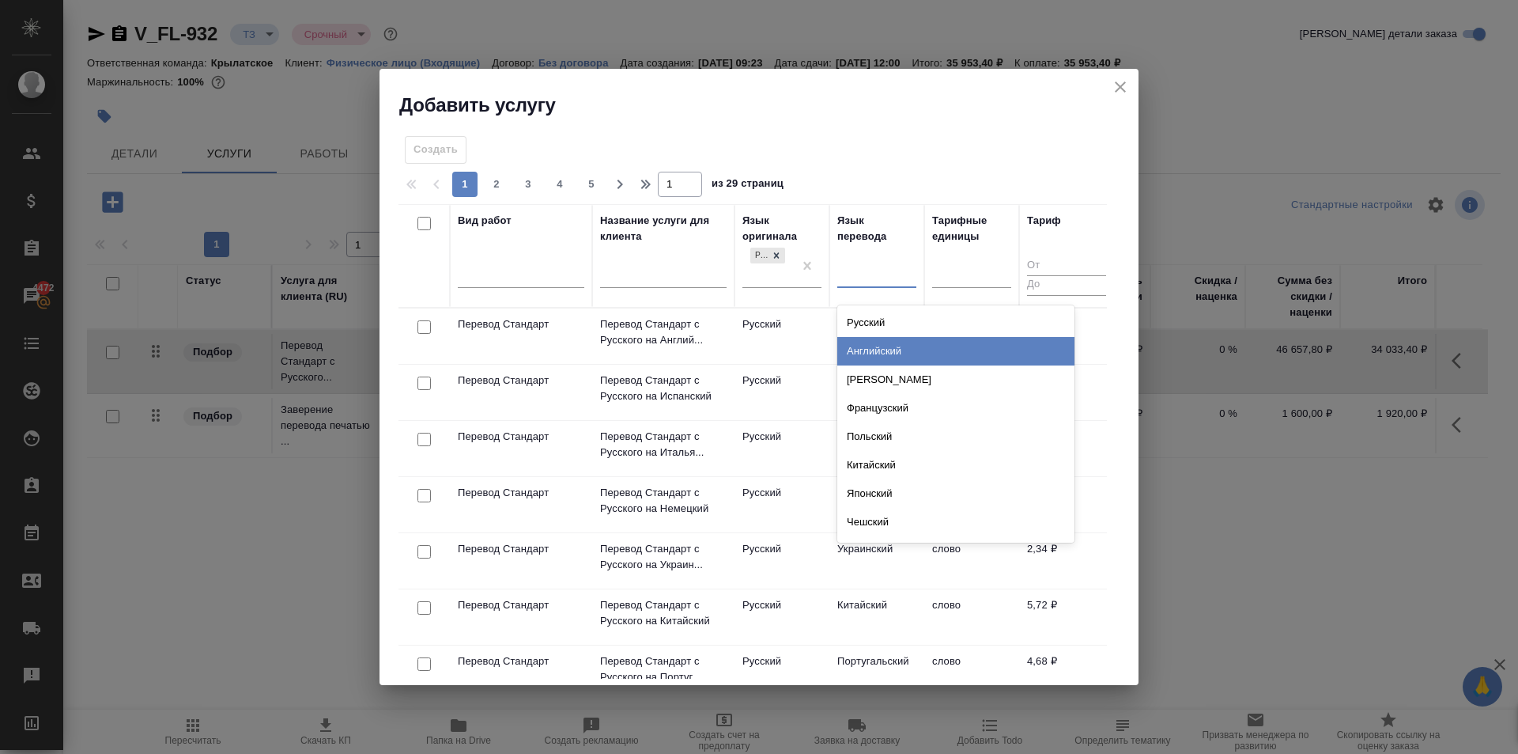
click at [875, 346] on div "Английский" at bounding box center [955, 351] width 237 height 28
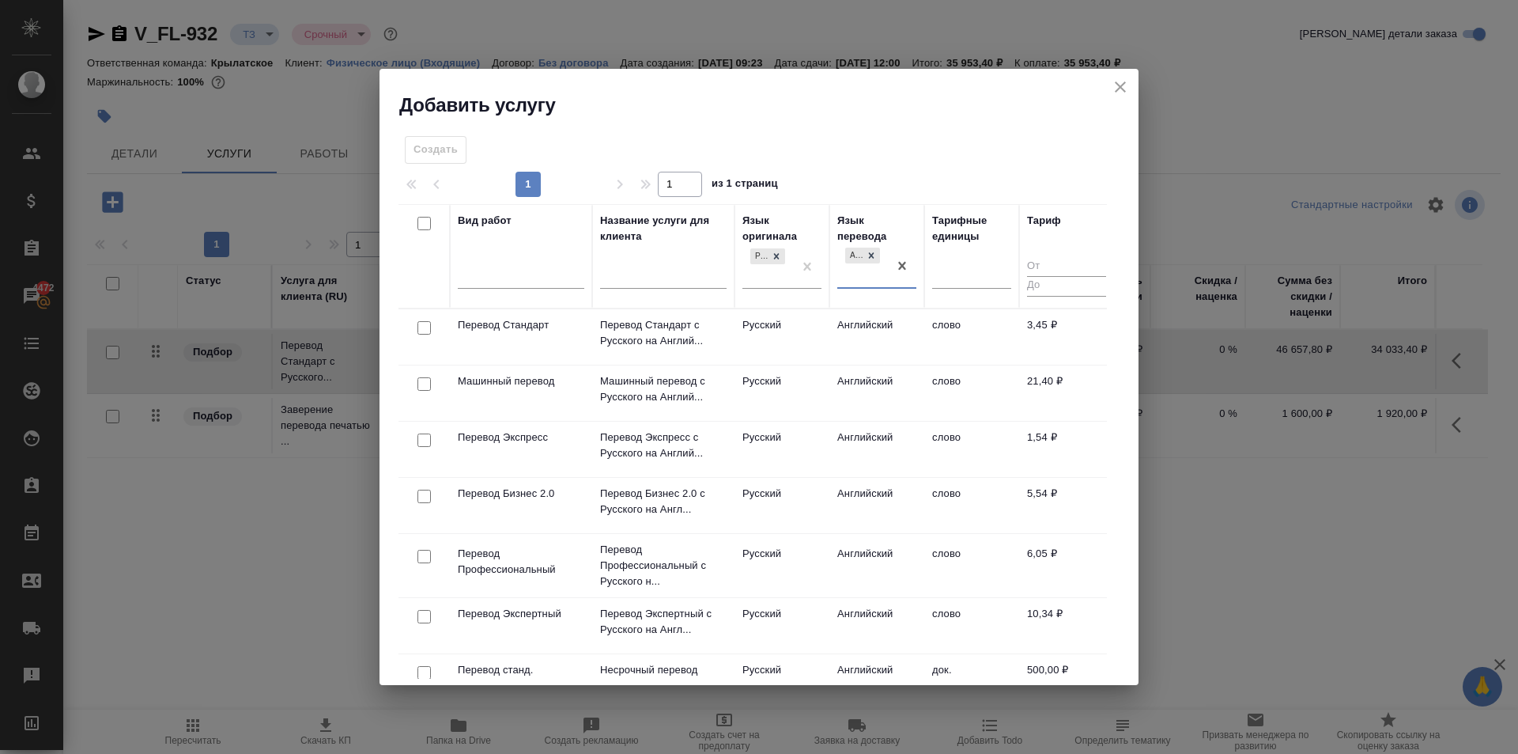
click at [799, 332] on td "Русский" at bounding box center [782, 336] width 95 height 55
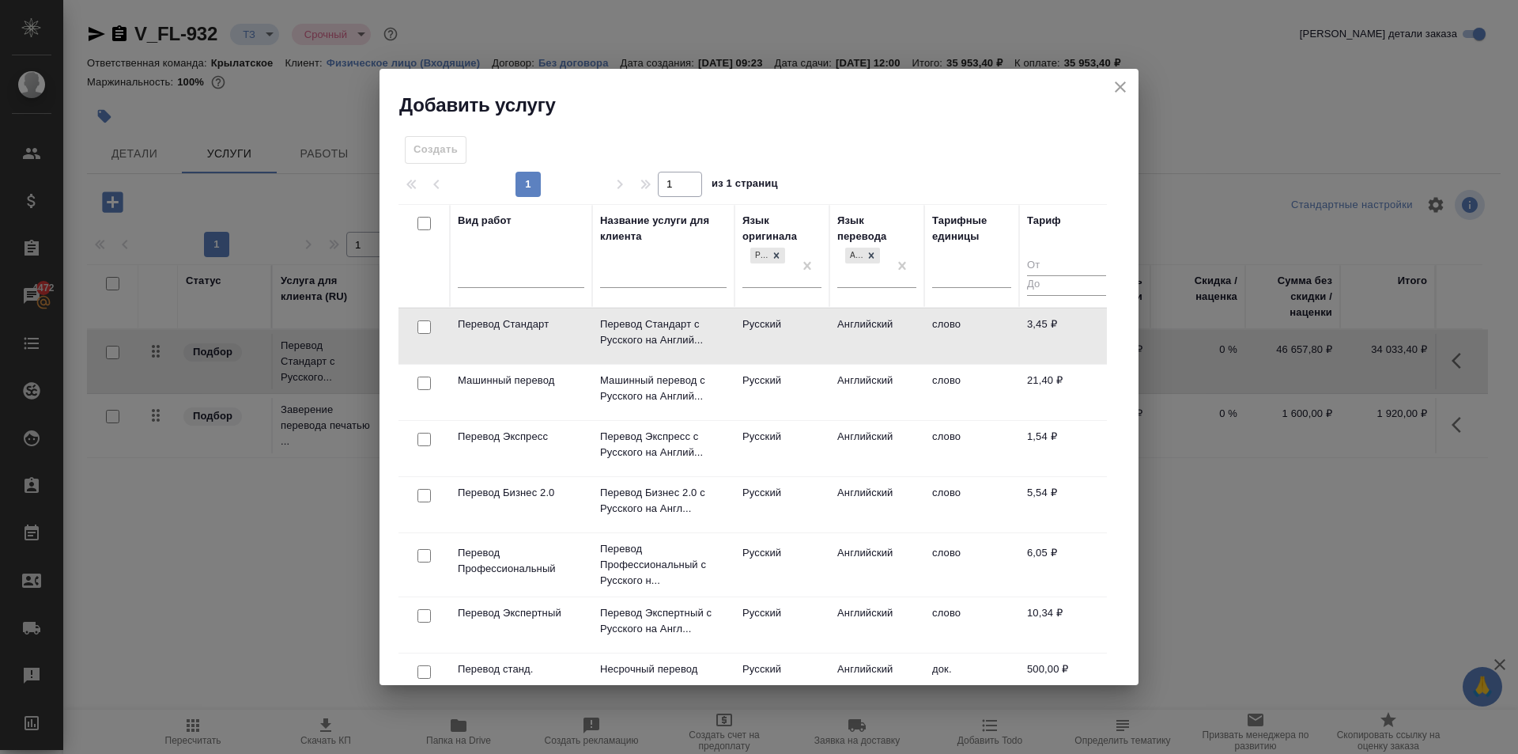
click at [799, 332] on td "Русский" at bounding box center [782, 335] width 95 height 55
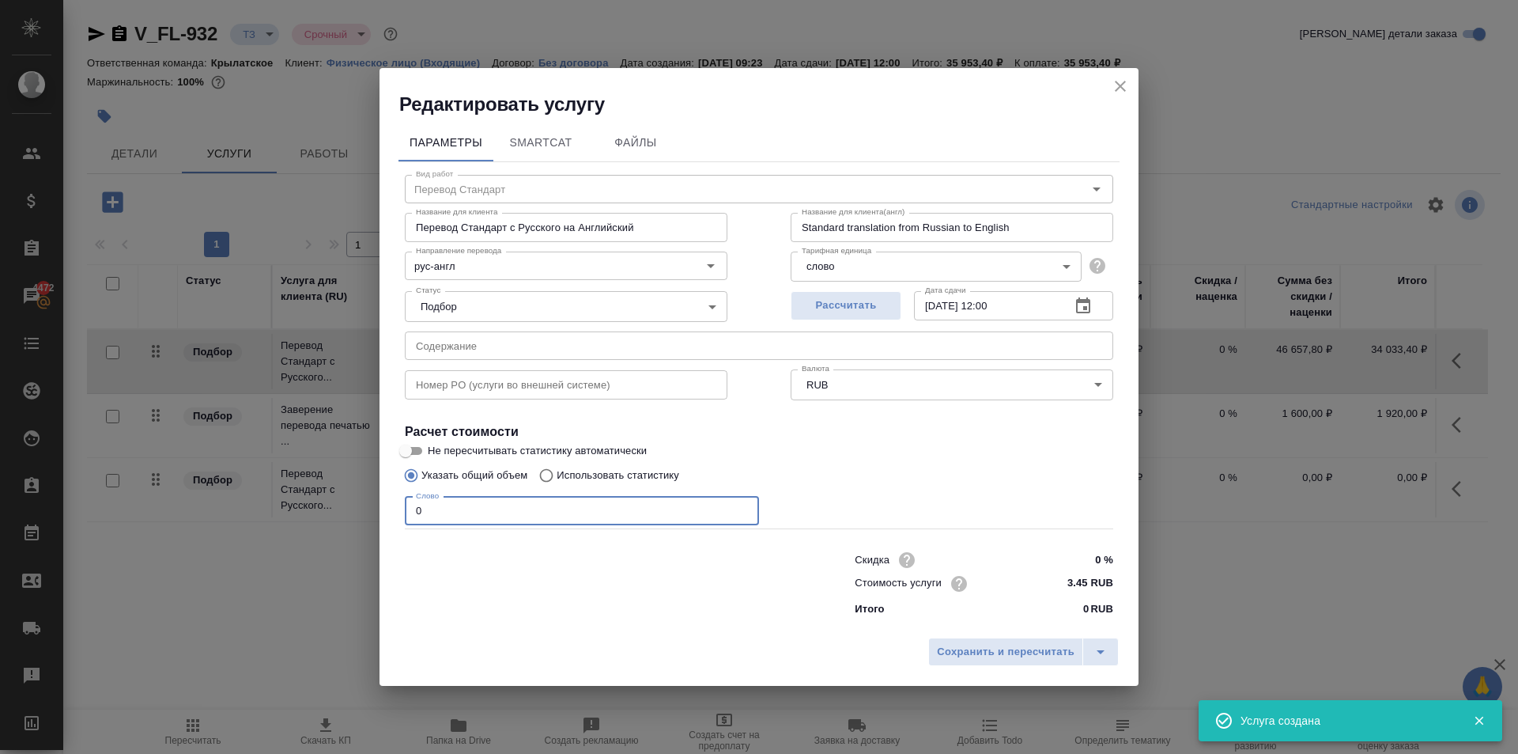
drag, startPoint x: 451, startPoint y: 504, endPoint x: 345, endPoint y: 520, distance: 107.3
click at [345, 520] on div "Редактировать услугу Параметры SmartCat Файлы Вид работ Перевод Стандарт Вид ра…" at bounding box center [759, 377] width 1518 height 754
type input "1352"
click at [981, 638] on button "Сохранить и пересчитать" at bounding box center [1005, 651] width 155 height 28
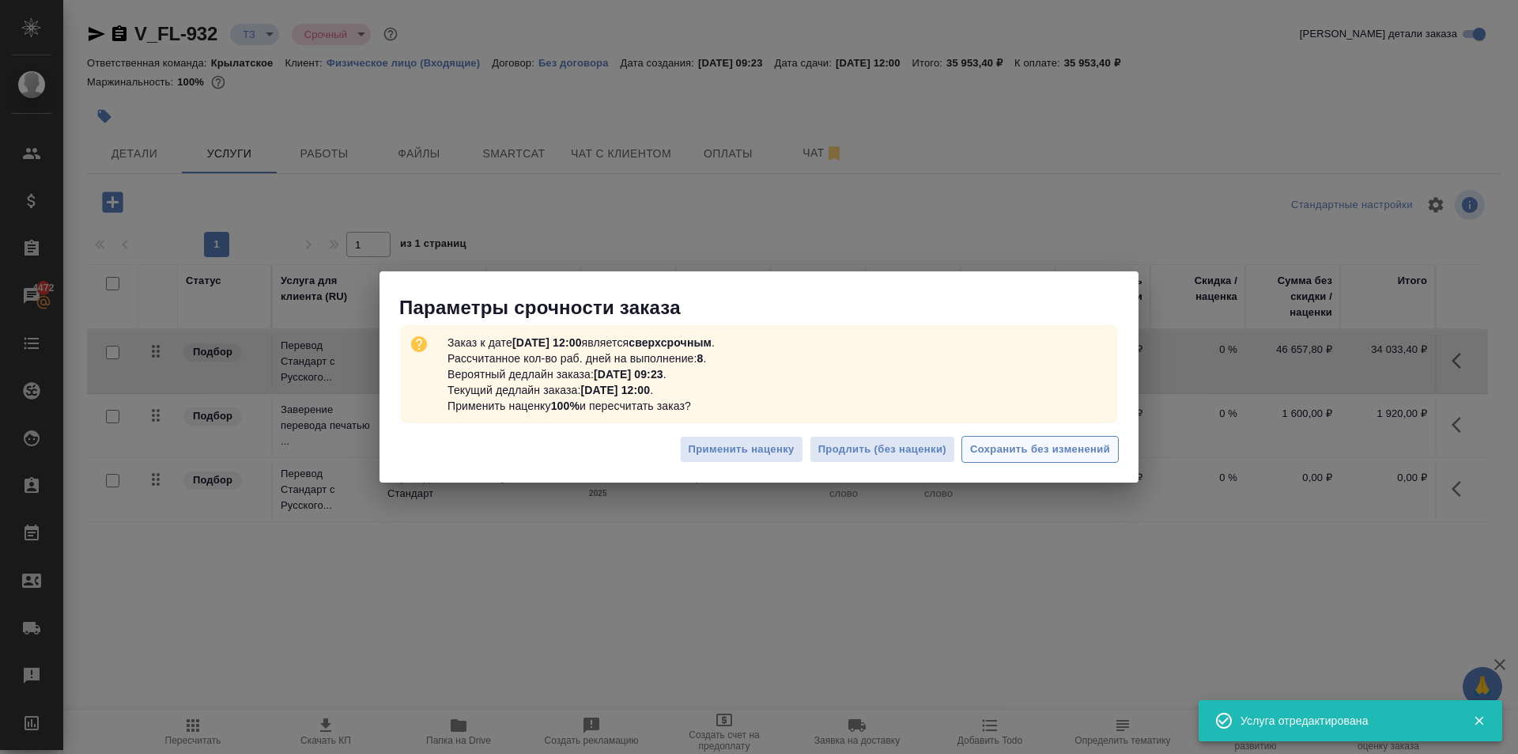
click at [1056, 452] on span "Сохранить без изменений" at bounding box center [1040, 449] width 140 height 18
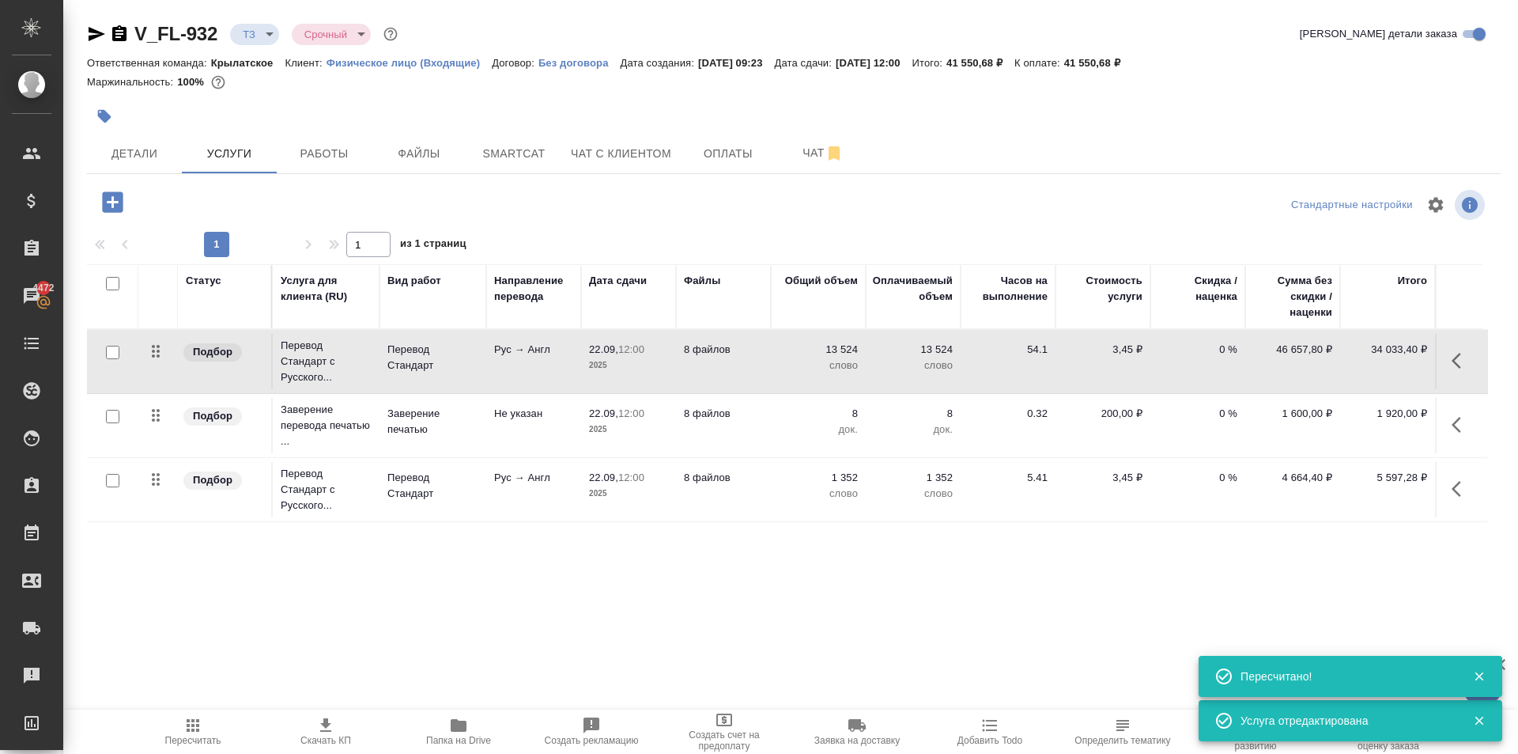
click at [126, 727] on div "Пересчитать Скачать КП Папка на Drive Создать рекламацию Создать счет на предоп…" at bounding box center [790, 731] width 1455 height 44
click at [249, 720] on span "Пересчитать" at bounding box center [193, 731] width 114 height 30
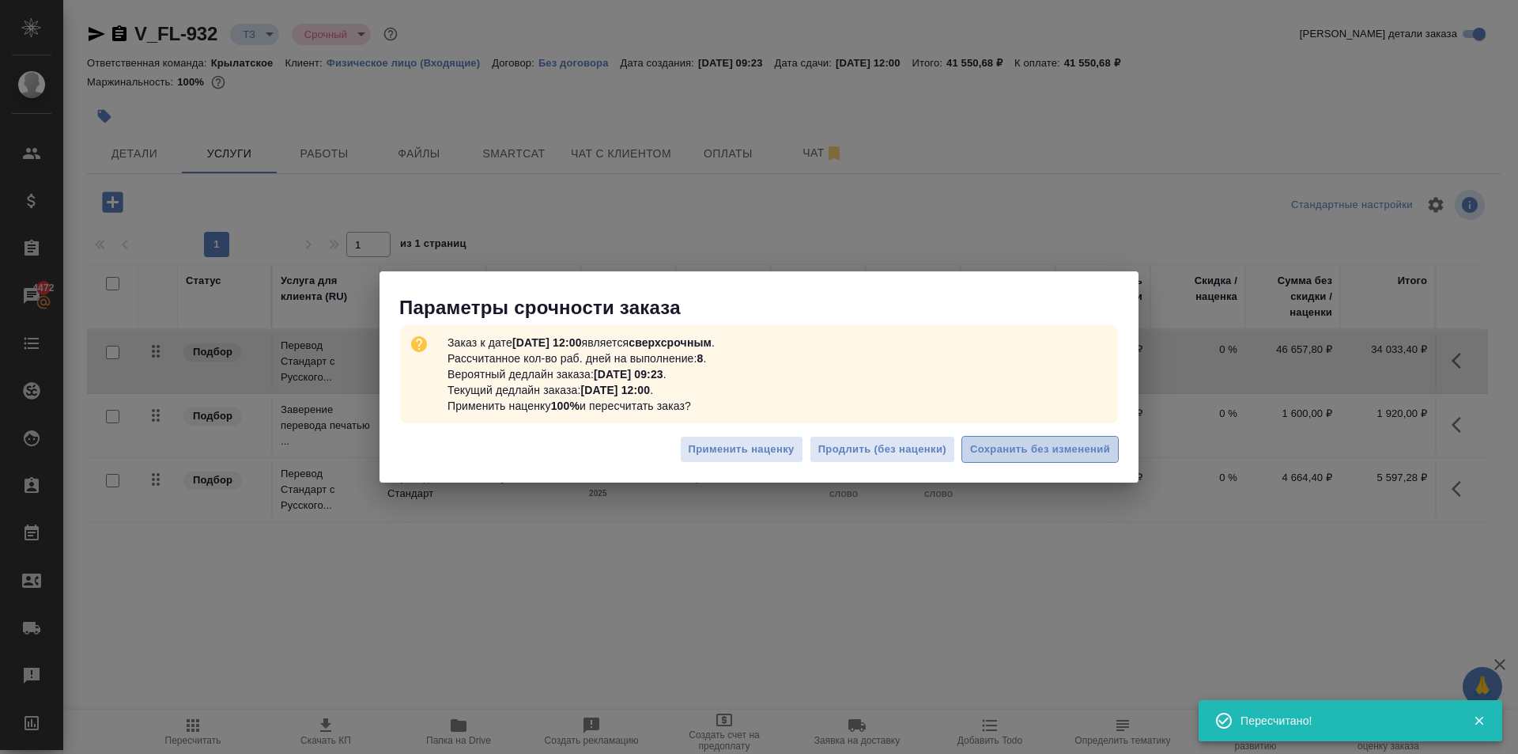
click at [997, 452] on span "Сохранить без изменений" at bounding box center [1040, 449] width 140 height 18
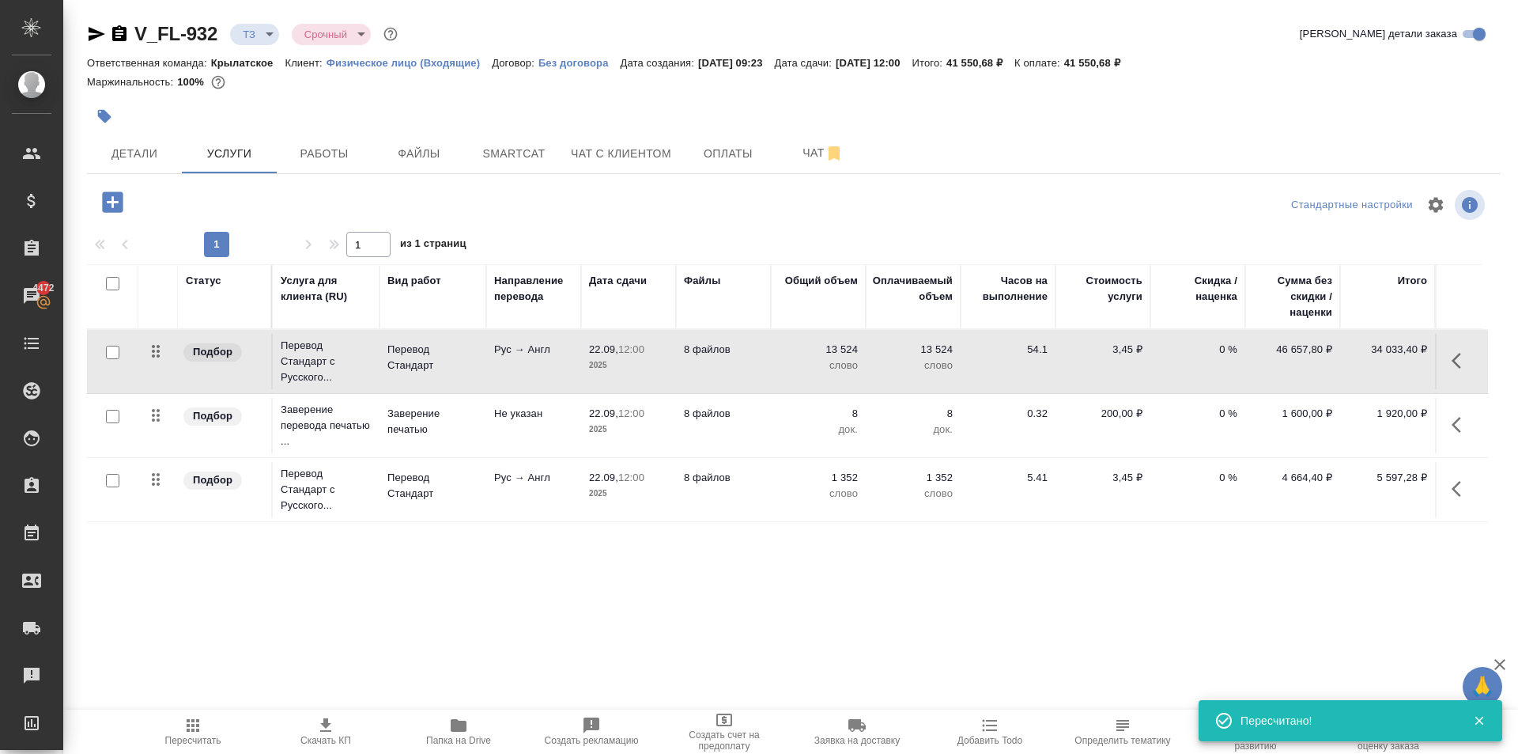
drag, startPoint x: 228, startPoint y: 732, endPoint x: 293, endPoint y: 682, distance: 81.8
click at [226, 733] on span "Пересчитать" at bounding box center [193, 731] width 114 height 30
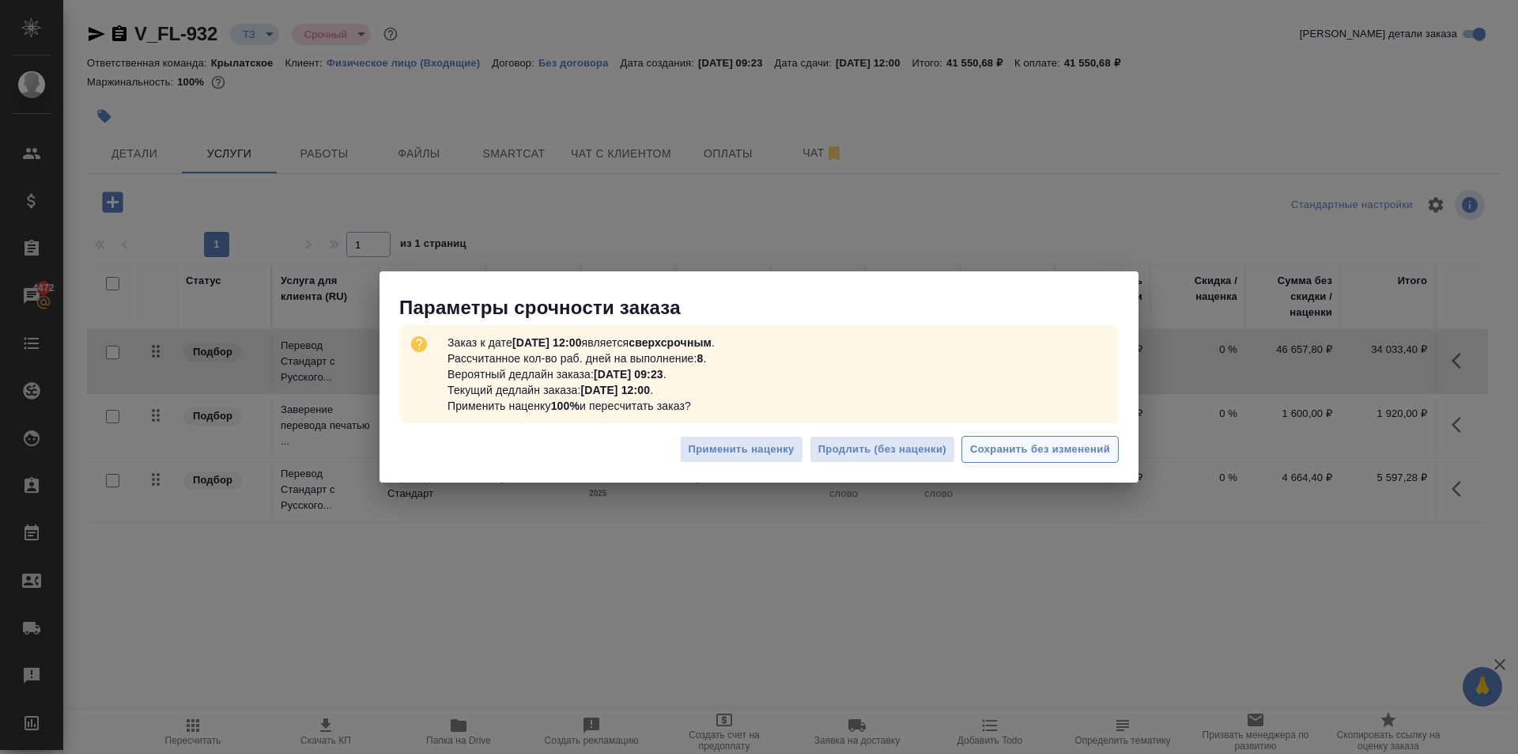
click at [1023, 442] on span "Сохранить без изменений" at bounding box center [1040, 449] width 140 height 18
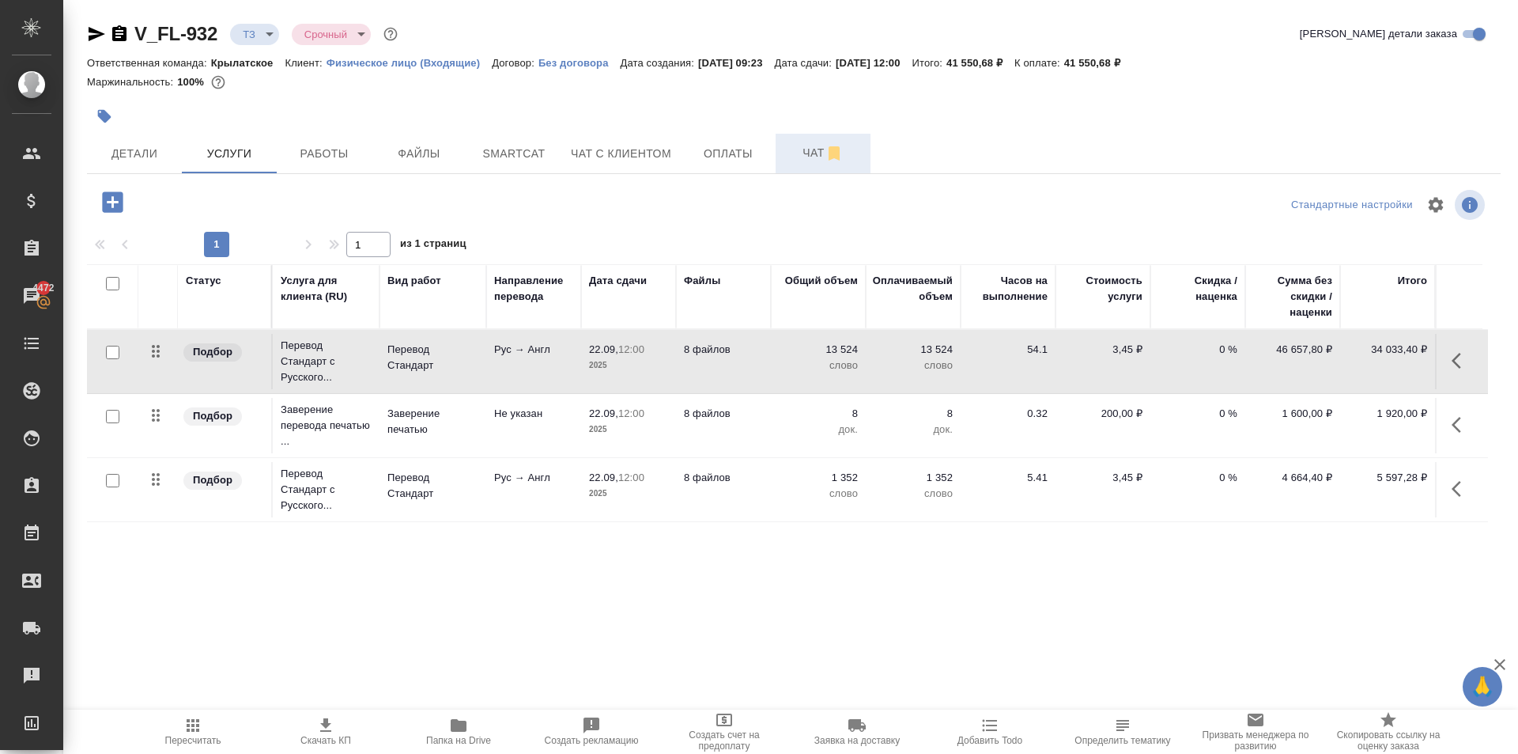
click at [795, 145] on span "Чат" at bounding box center [823, 153] width 76 height 20
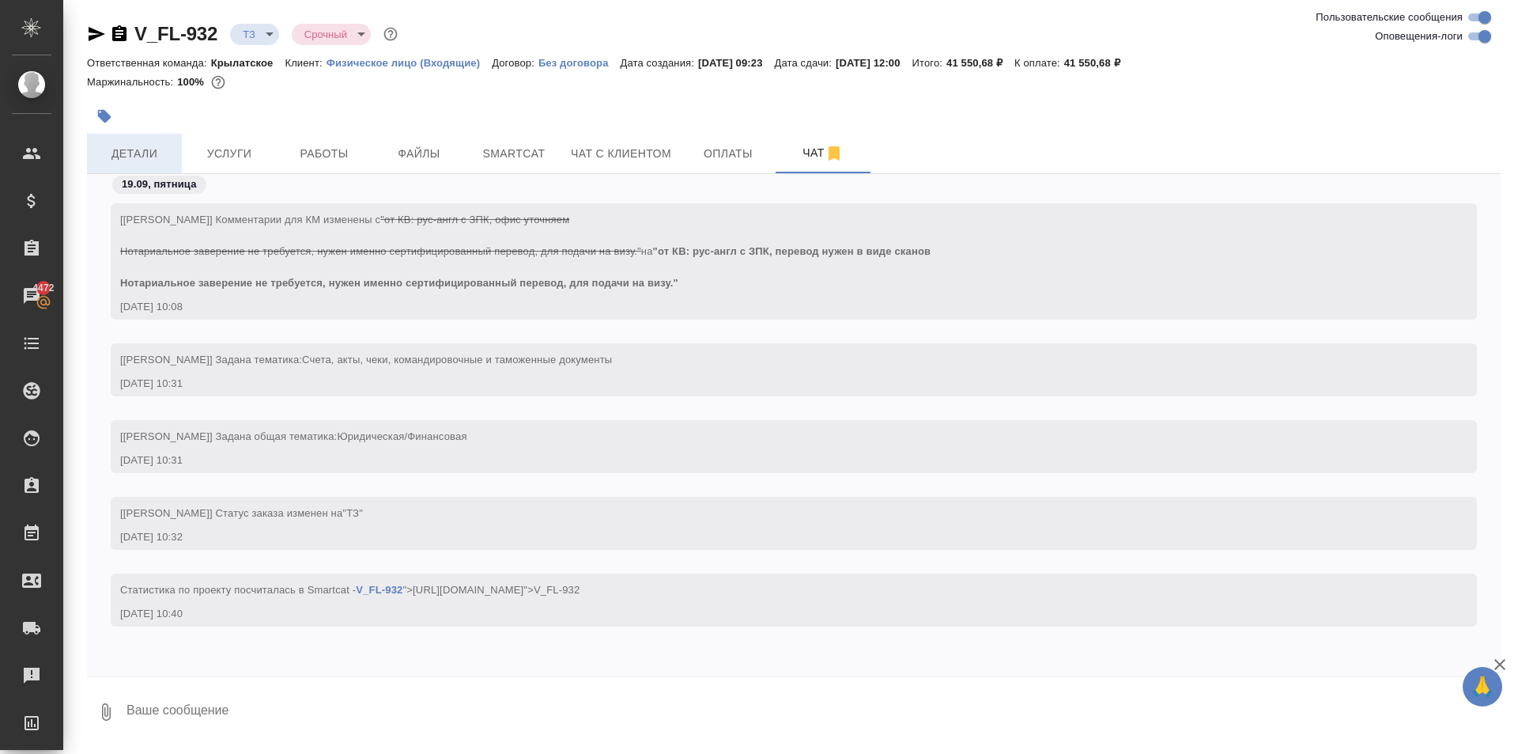
drag, startPoint x: 181, startPoint y: 152, endPoint x: 168, endPoint y: 153, distance: 13.5
click at [168, 153] on div "Детали Услуги Работы Файлы Smartcat Чат с клиентом Оплаты Чат" at bounding box center [794, 154] width 1414 height 40
click at [168, 153] on span "Детали" at bounding box center [134, 154] width 76 height 20
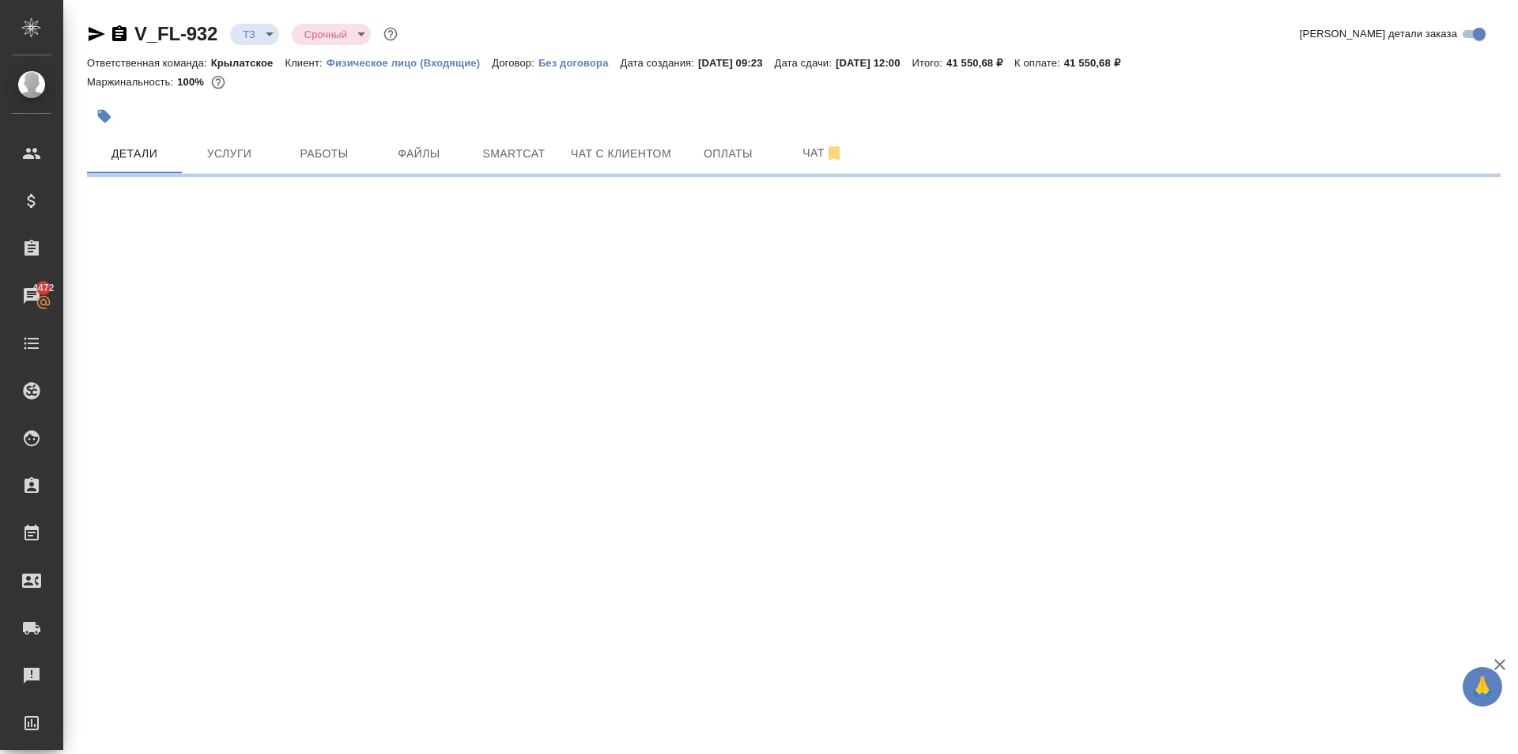
select select "RU"
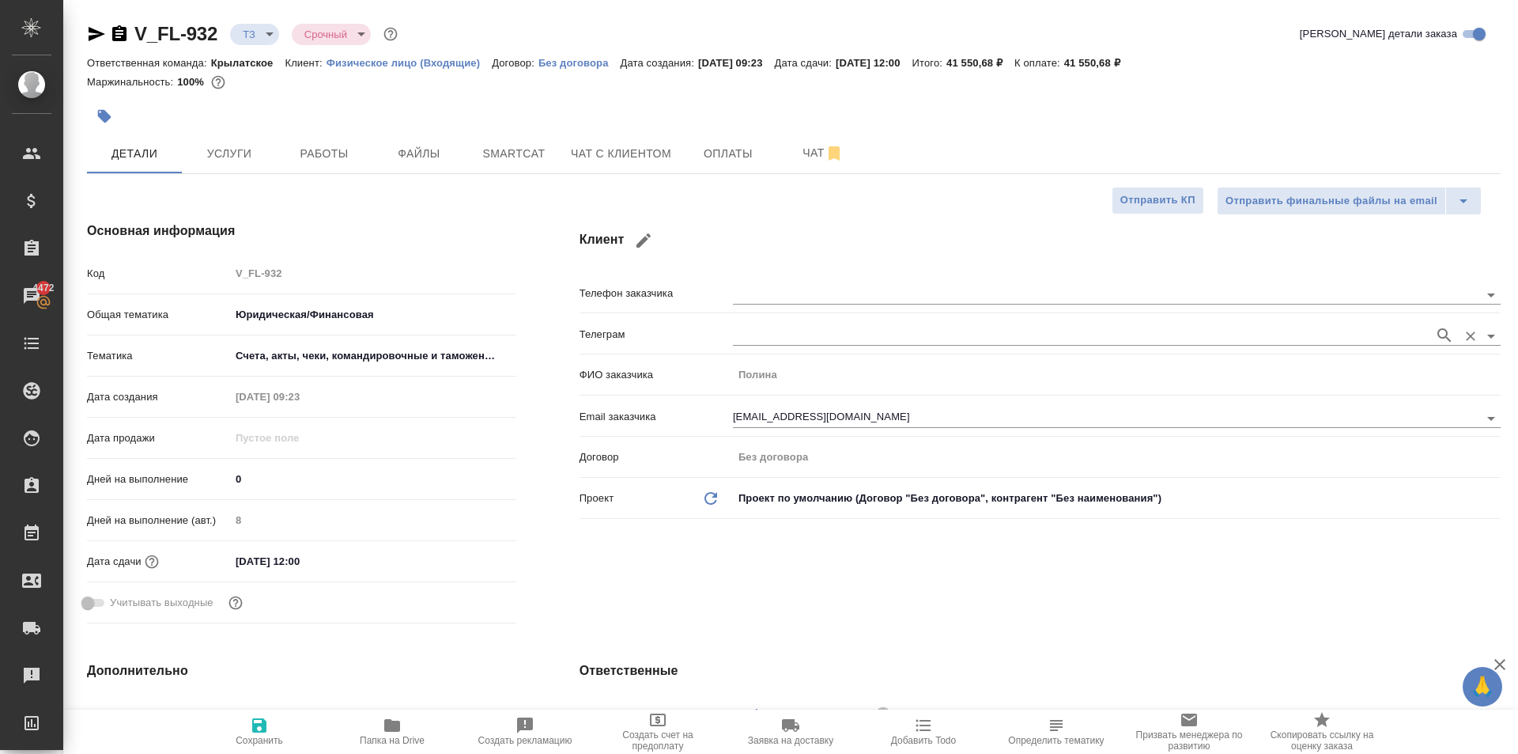
type textarea "x"
click at [250, 164] on button "Услуги" at bounding box center [229, 154] width 95 height 40
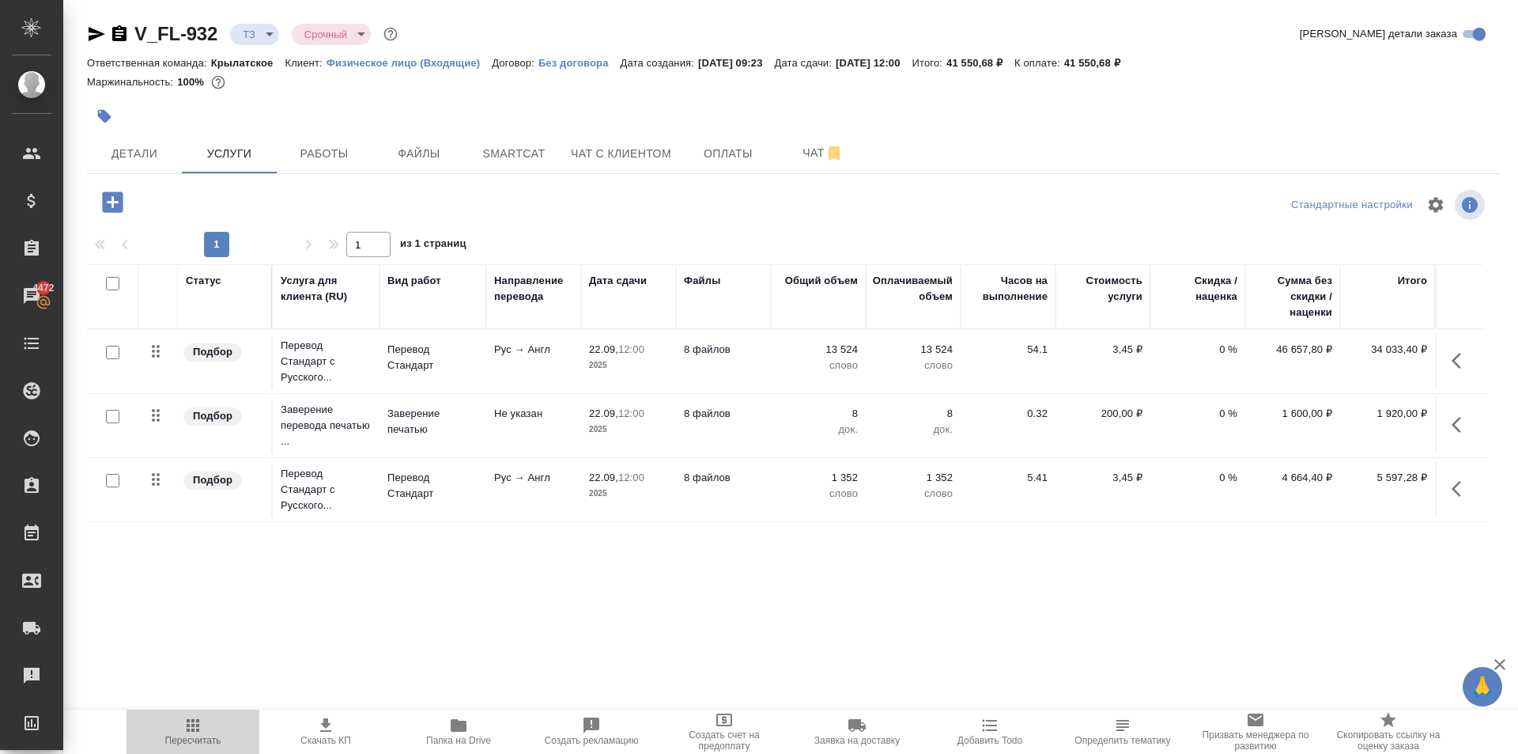
click at [208, 739] on span "Пересчитать" at bounding box center [193, 740] width 56 height 11
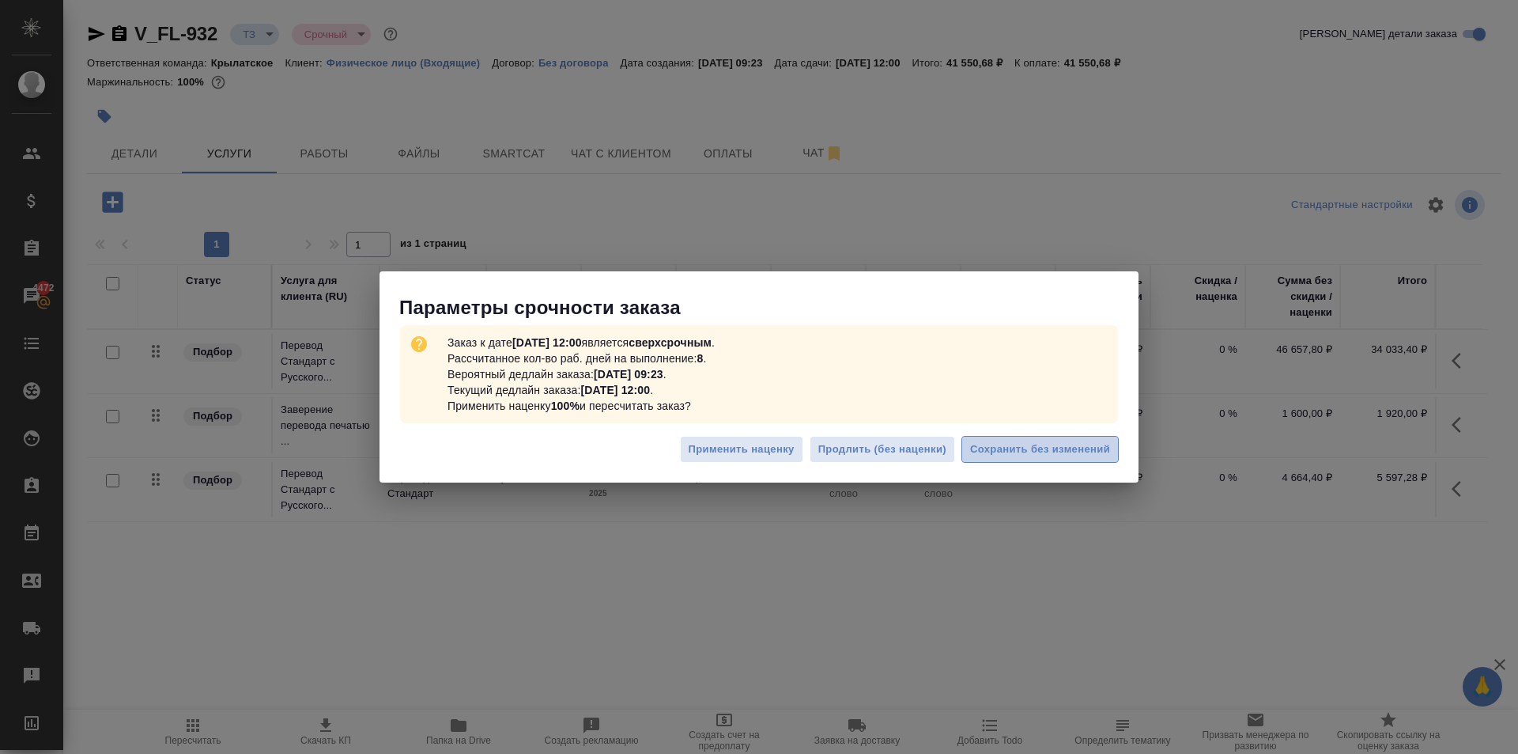
click at [1109, 453] on span "Сохранить без изменений" at bounding box center [1040, 449] width 140 height 18
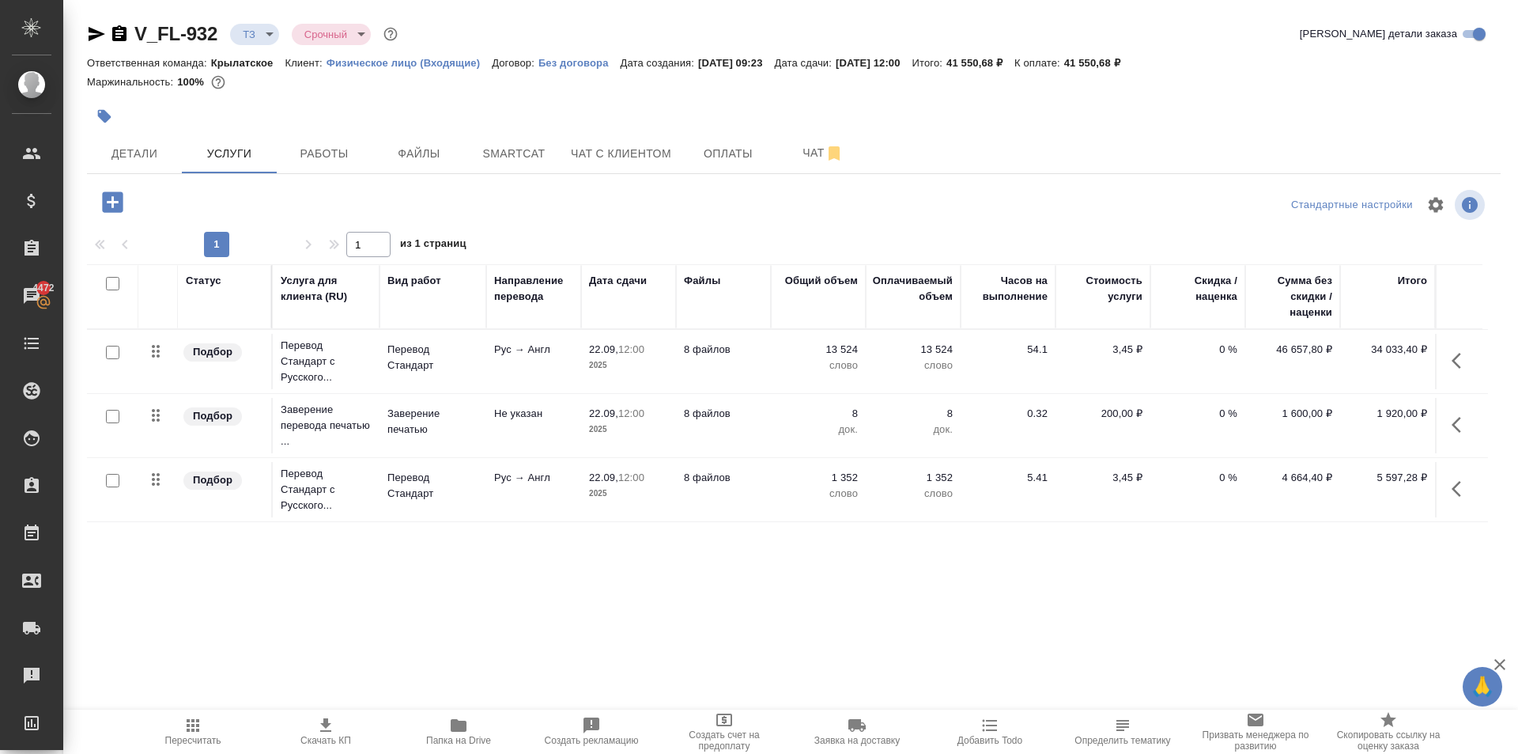
click at [812, 221] on div at bounding box center [793, 205] width 471 height 38
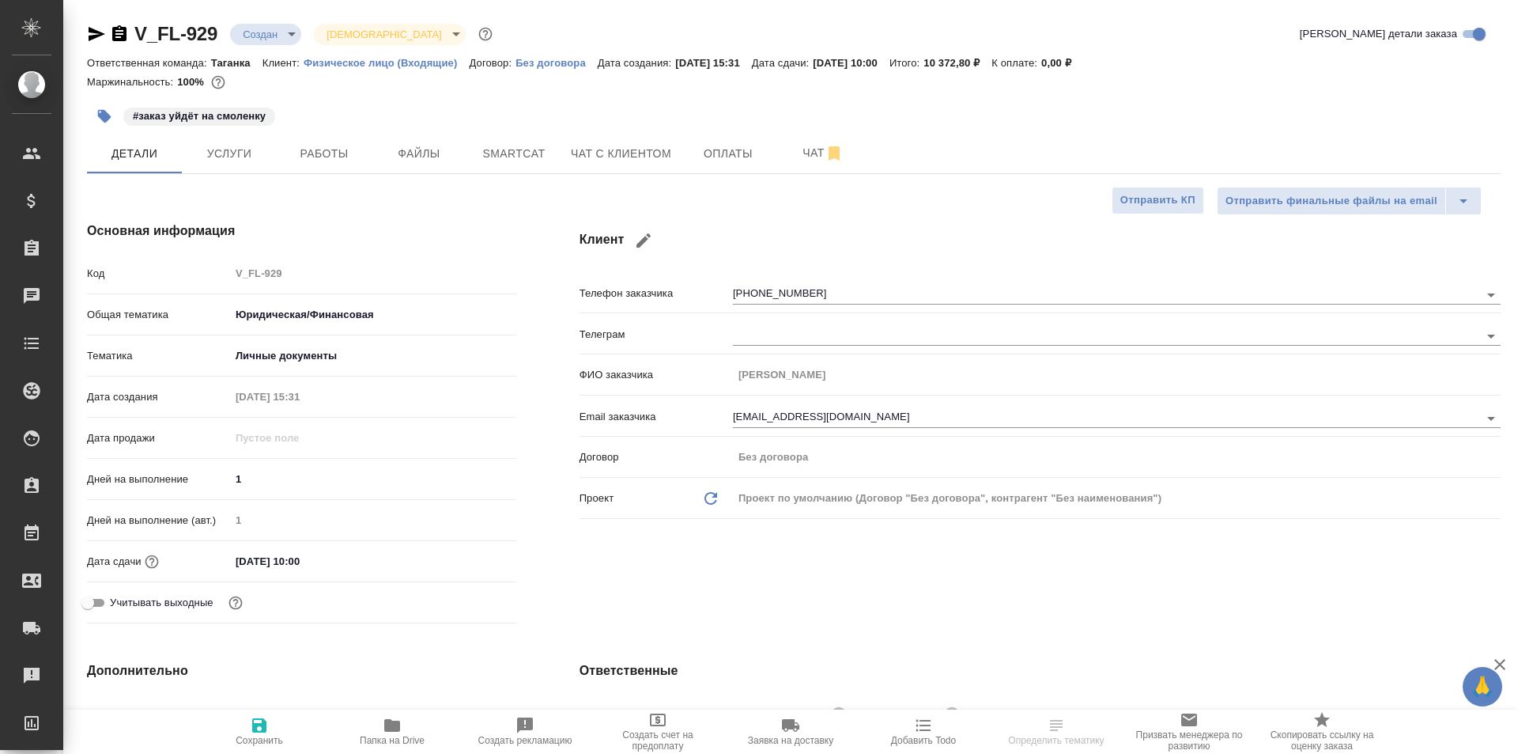
select select "RU"
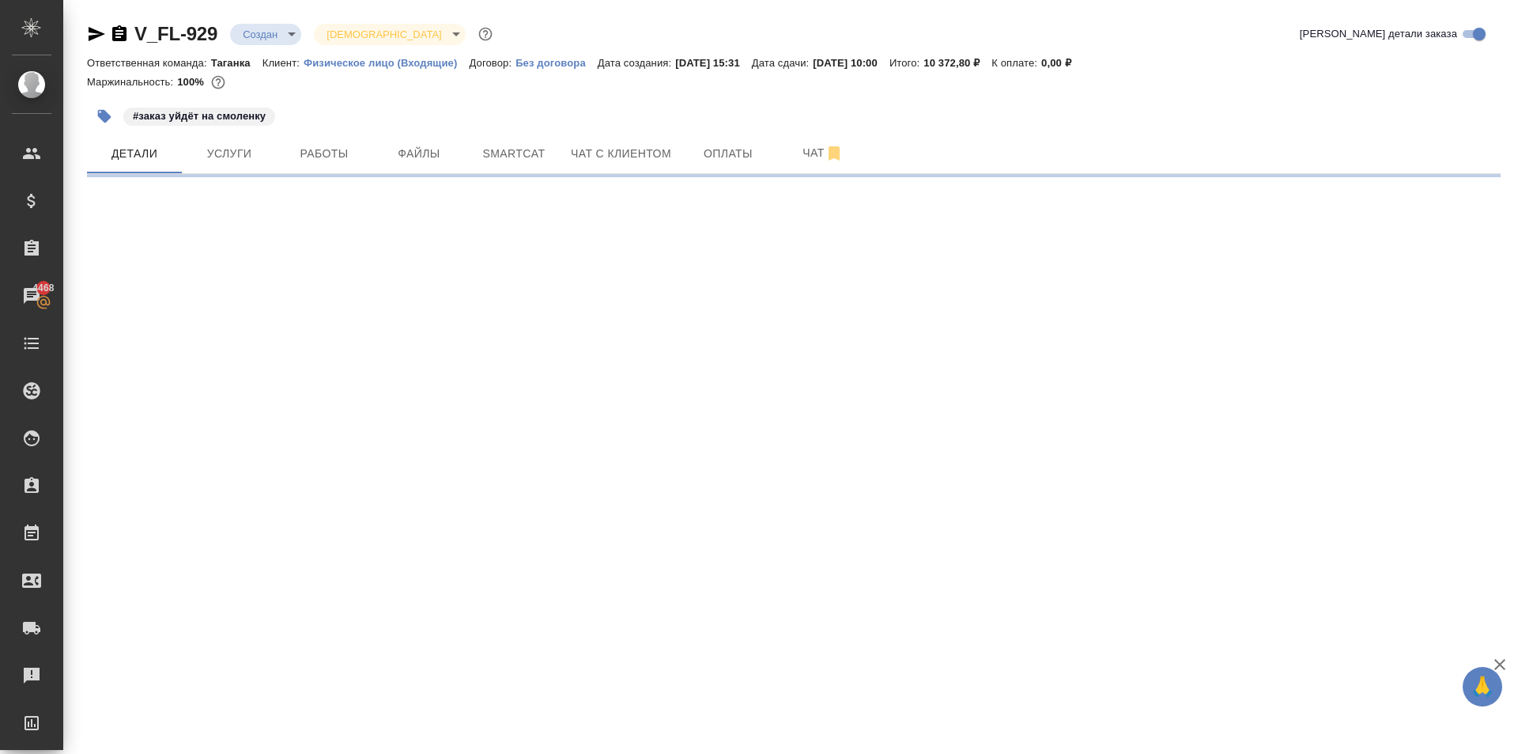
select select "RU"
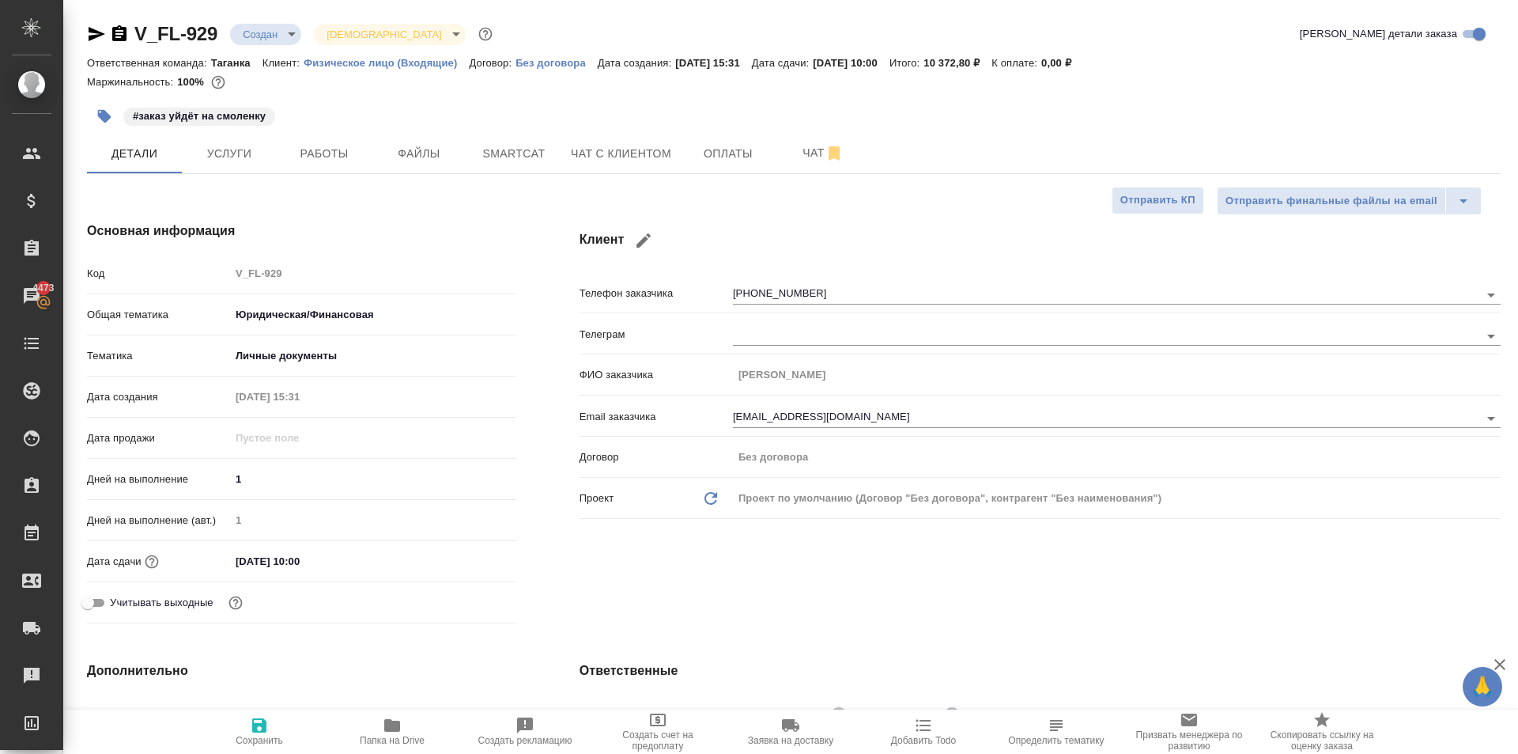
type textarea "x"
click at [99, 37] on icon "button" at bounding box center [96, 34] width 19 height 19
type textarea "x"
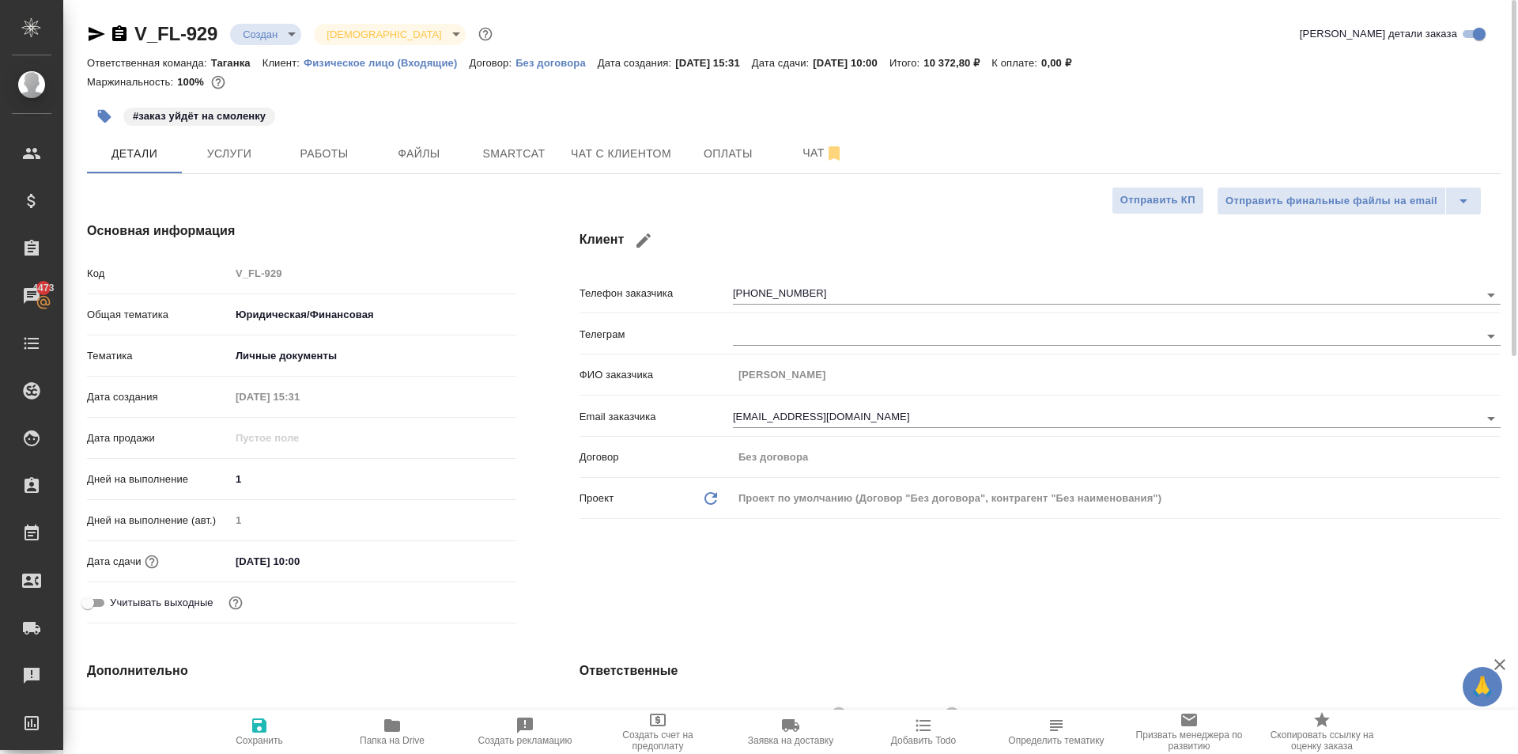
type textarea "x"
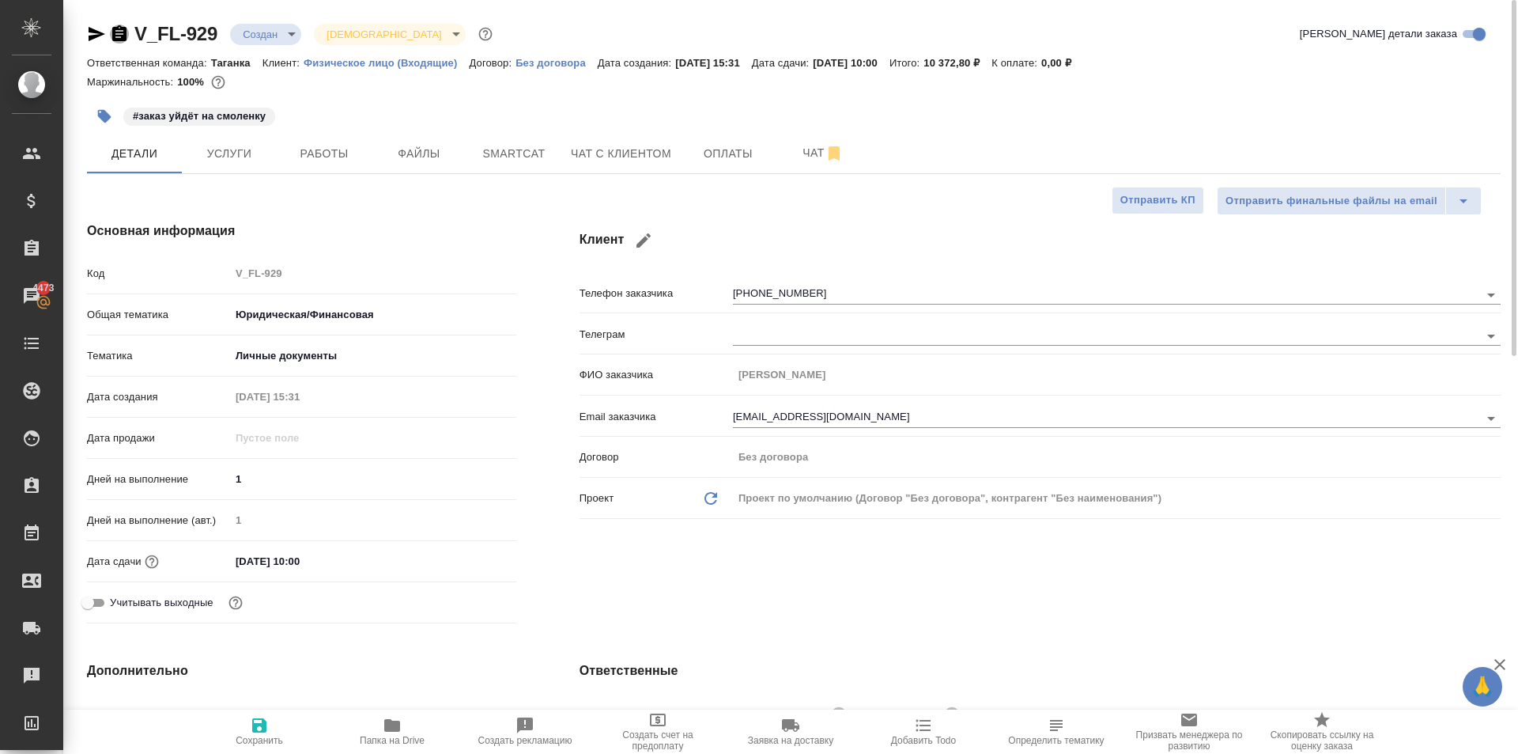
click at [117, 35] on icon "button" at bounding box center [119, 33] width 14 height 16
type textarea "x"
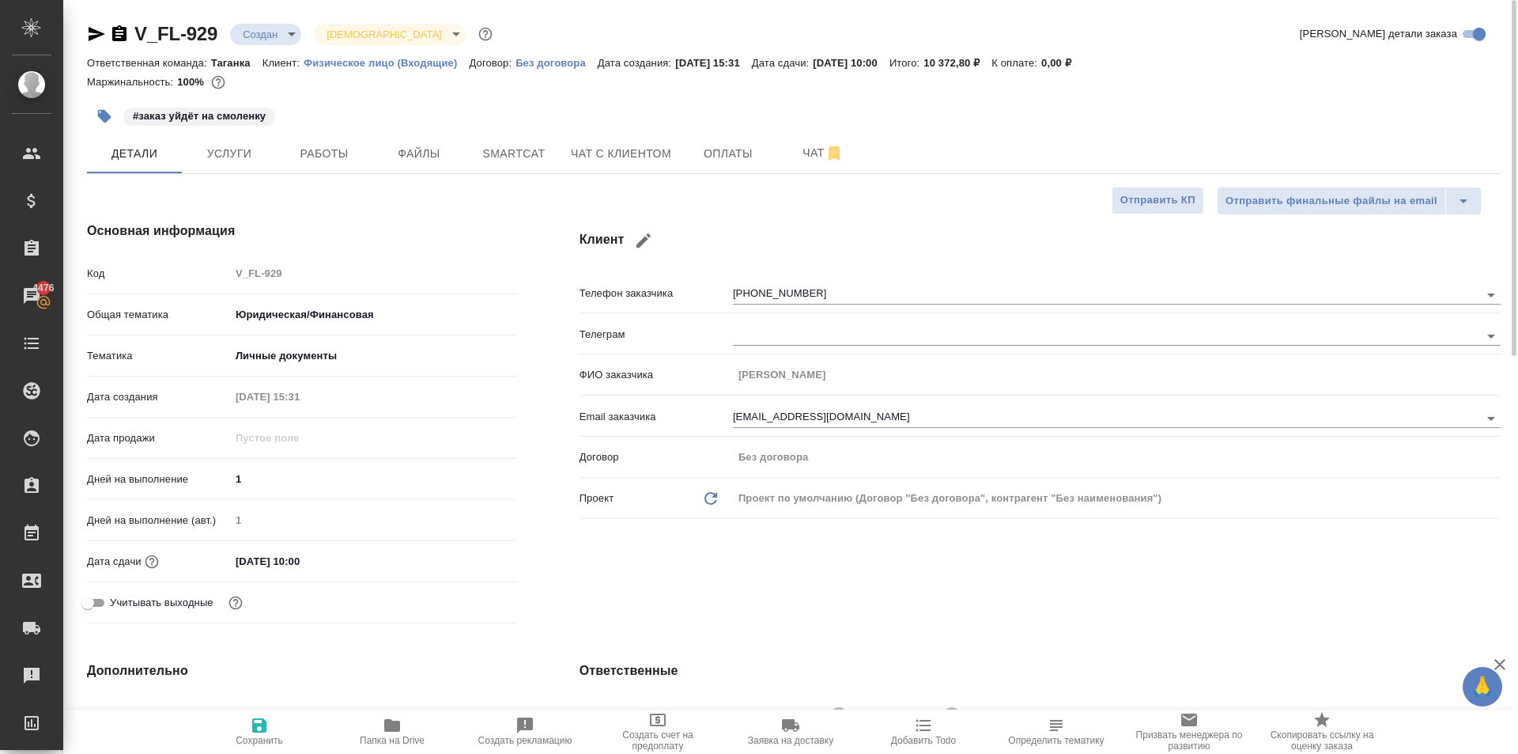
type textarea "x"
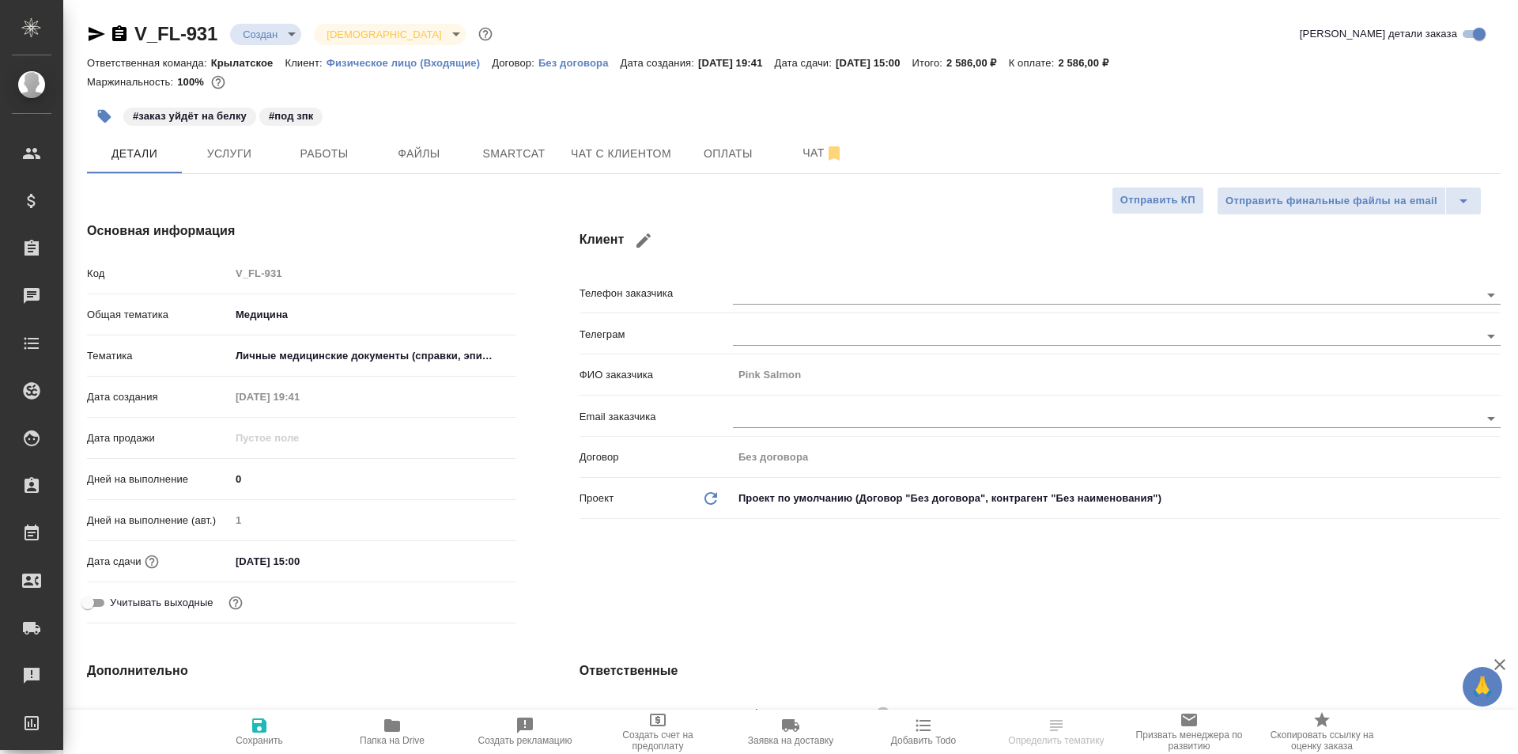
select select "RU"
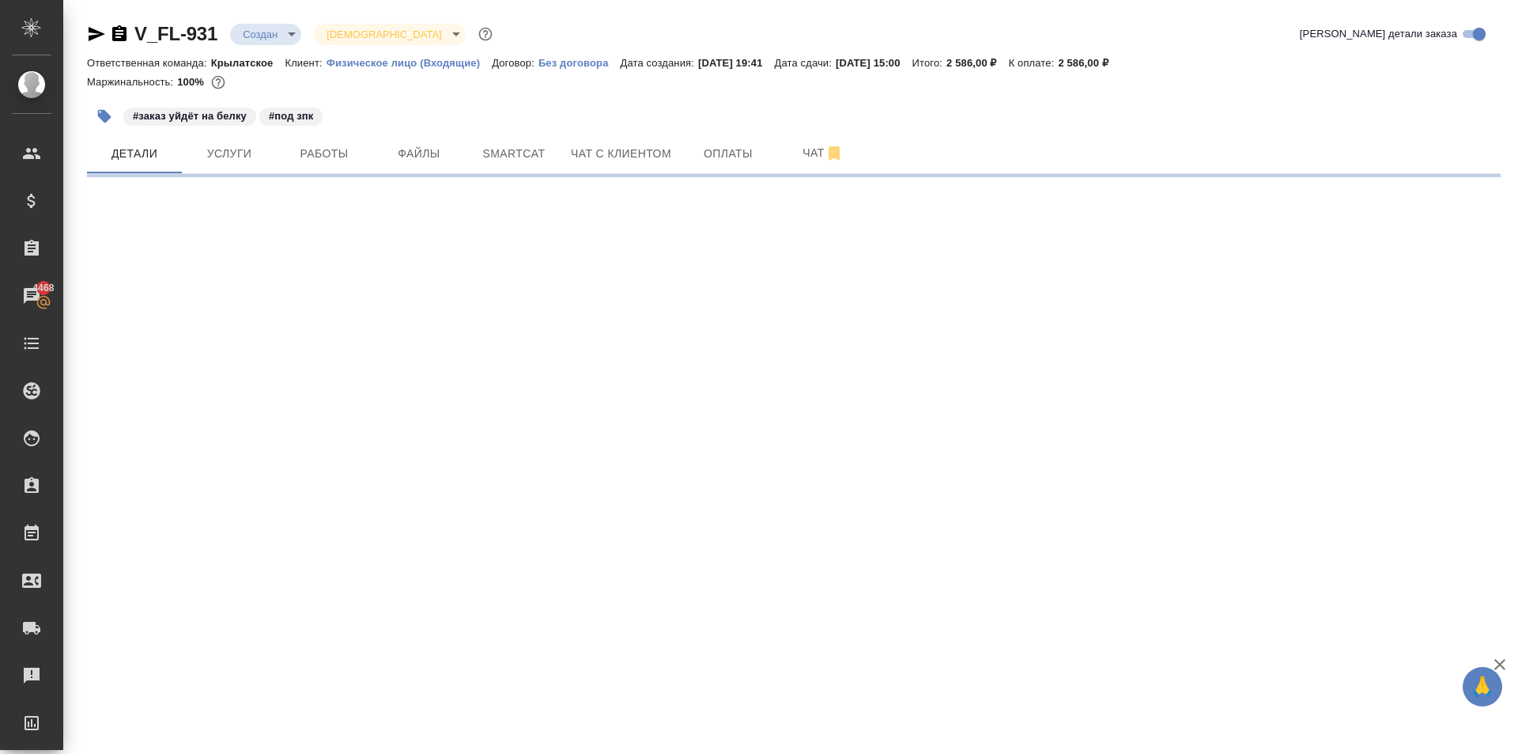
select select "RU"
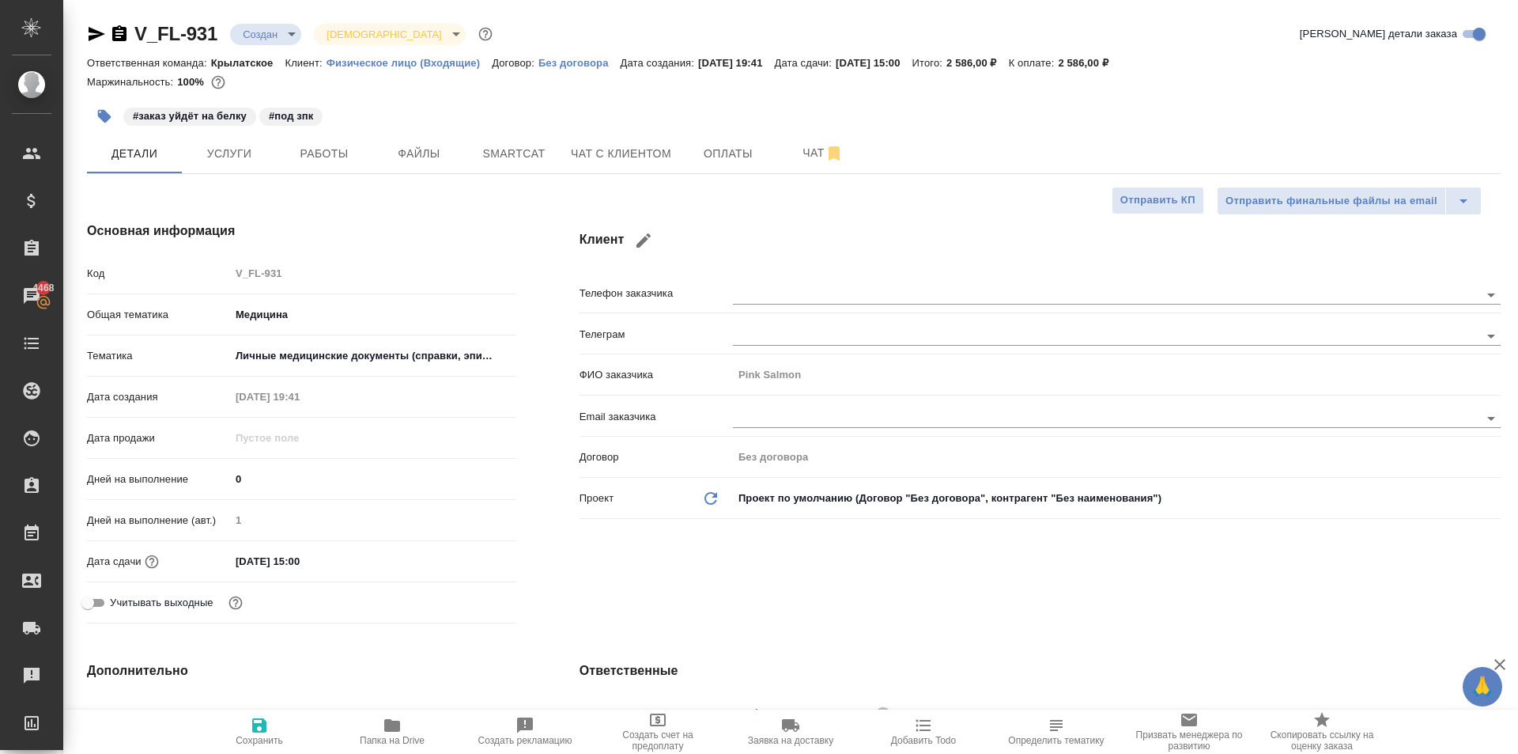
type textarea "x"
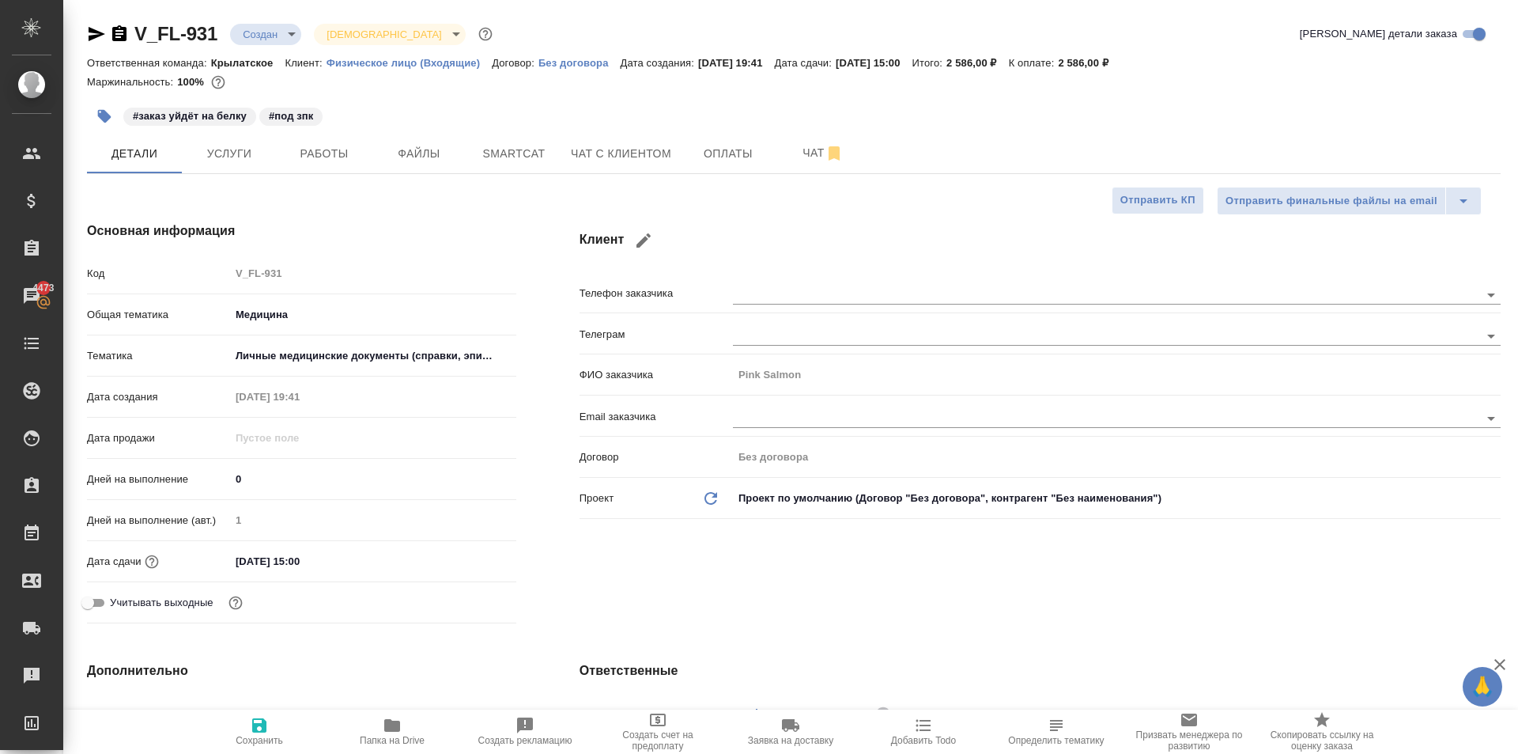
type textarea "x"
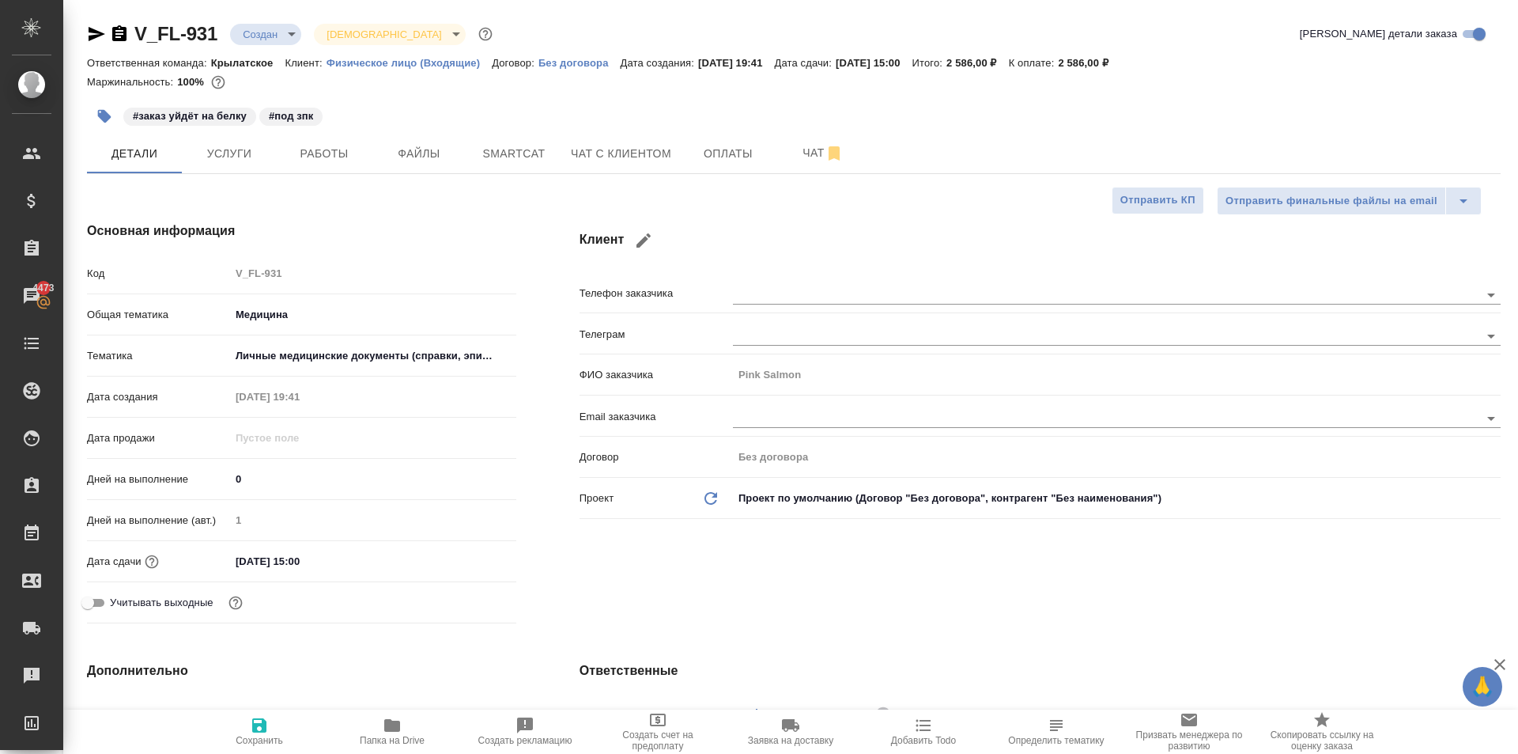
type textarea "x"
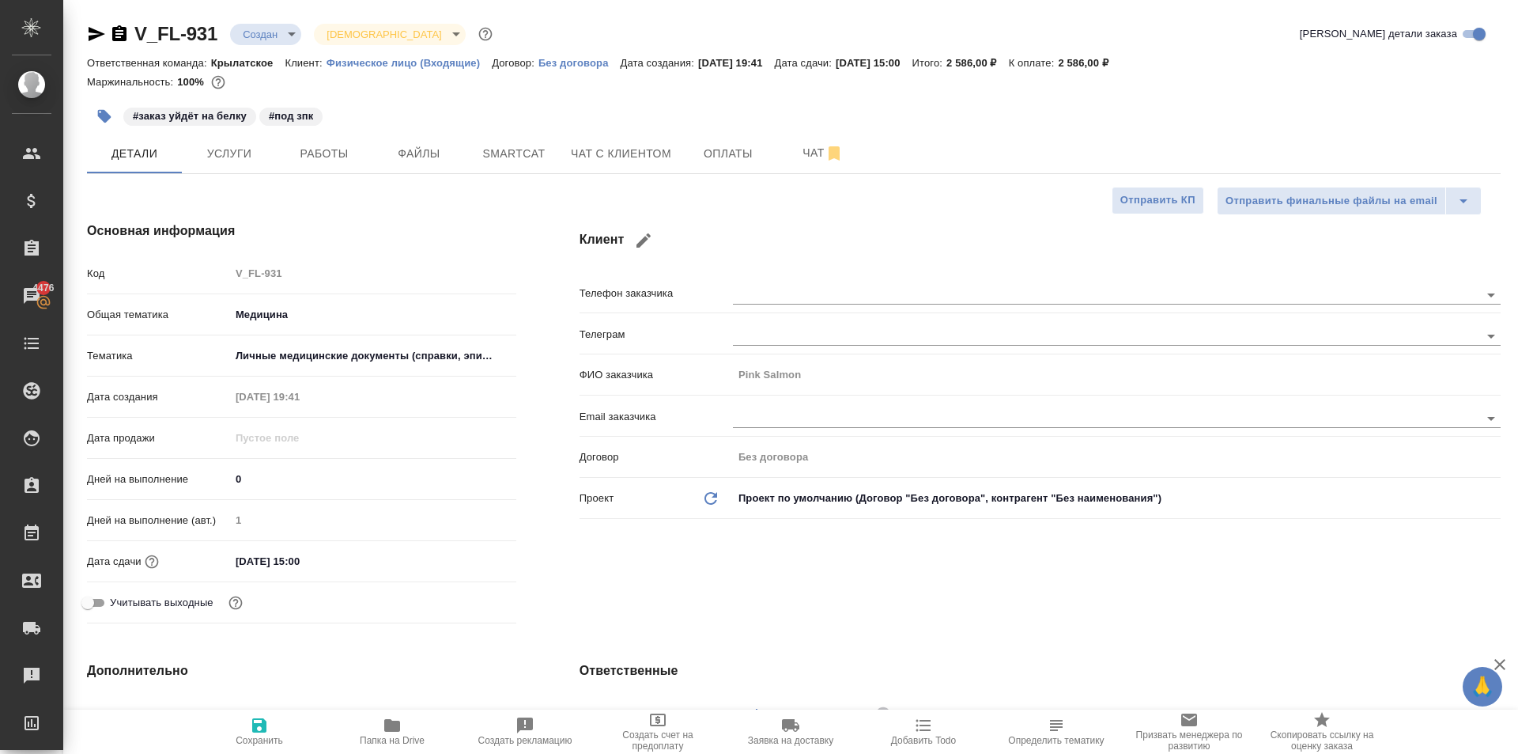
type textarea "x"
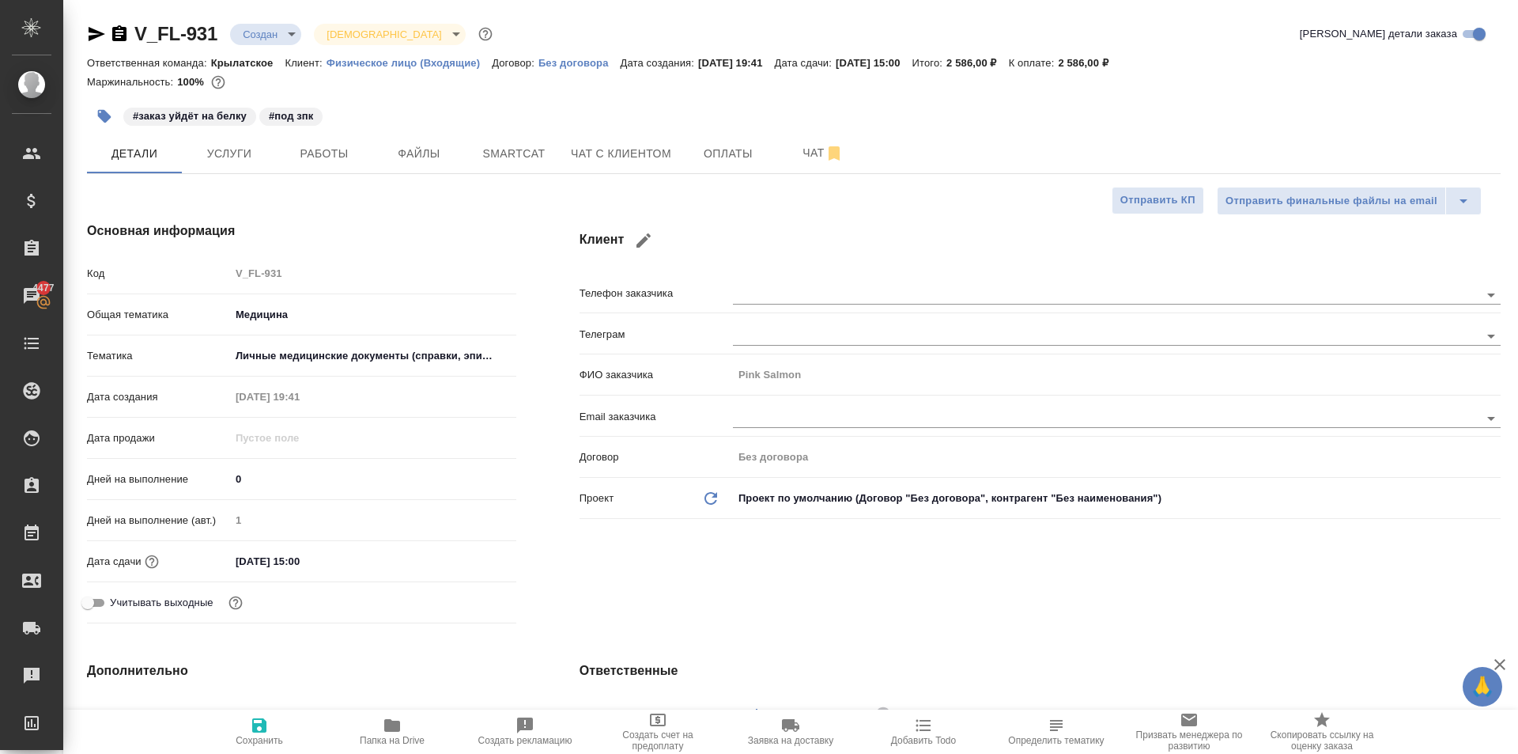
type textarea "x"
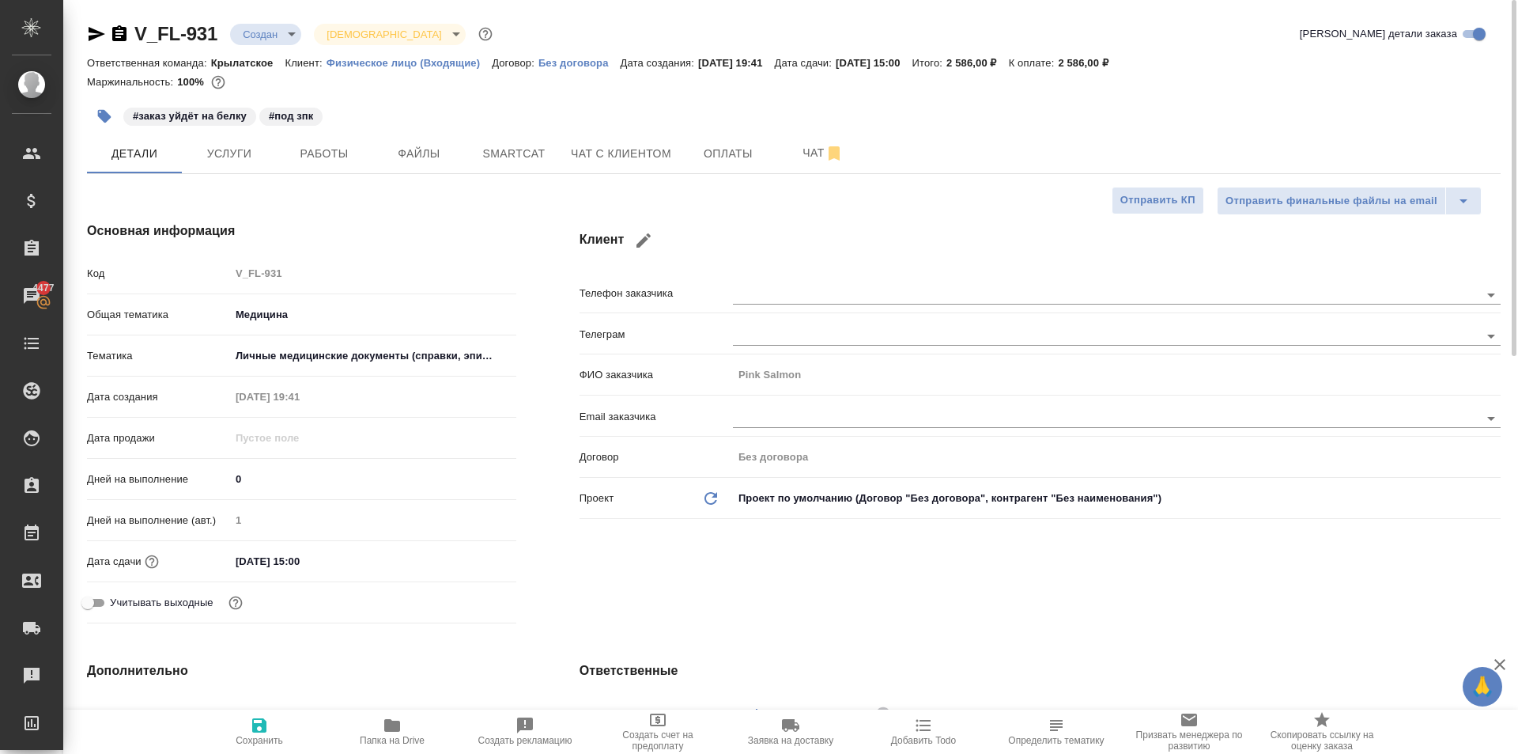
type textarea "x"
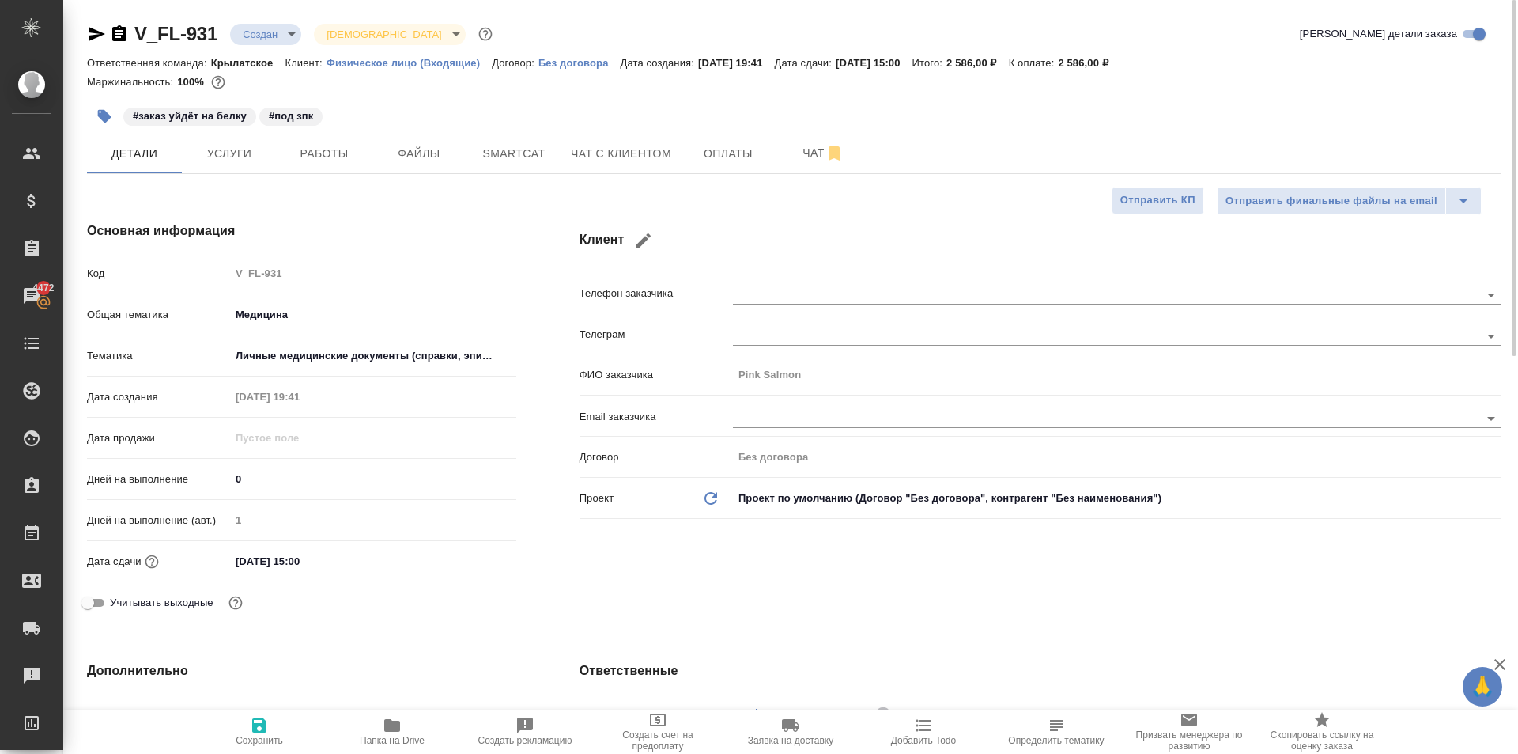
type textarea "x"
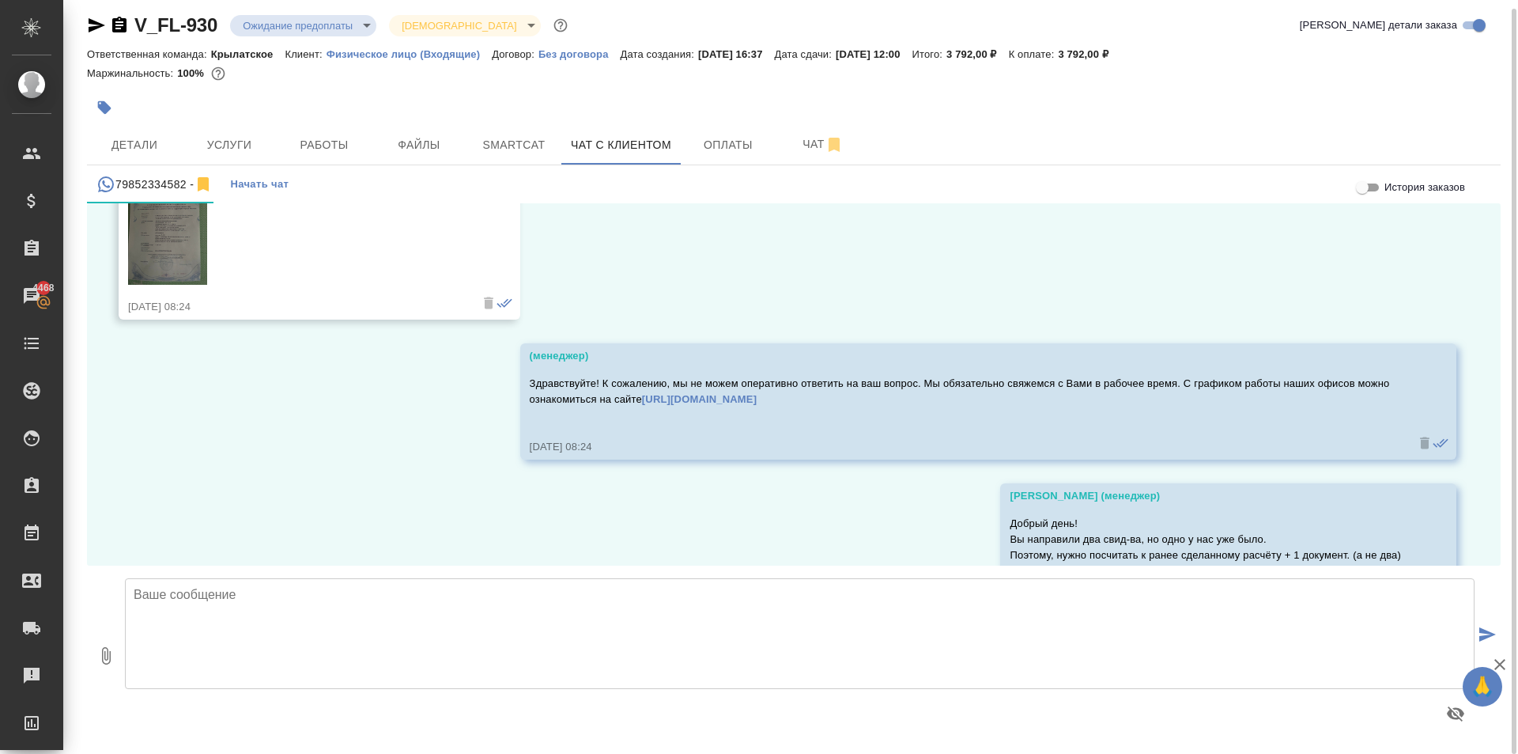
scroll to position [1952, 0]
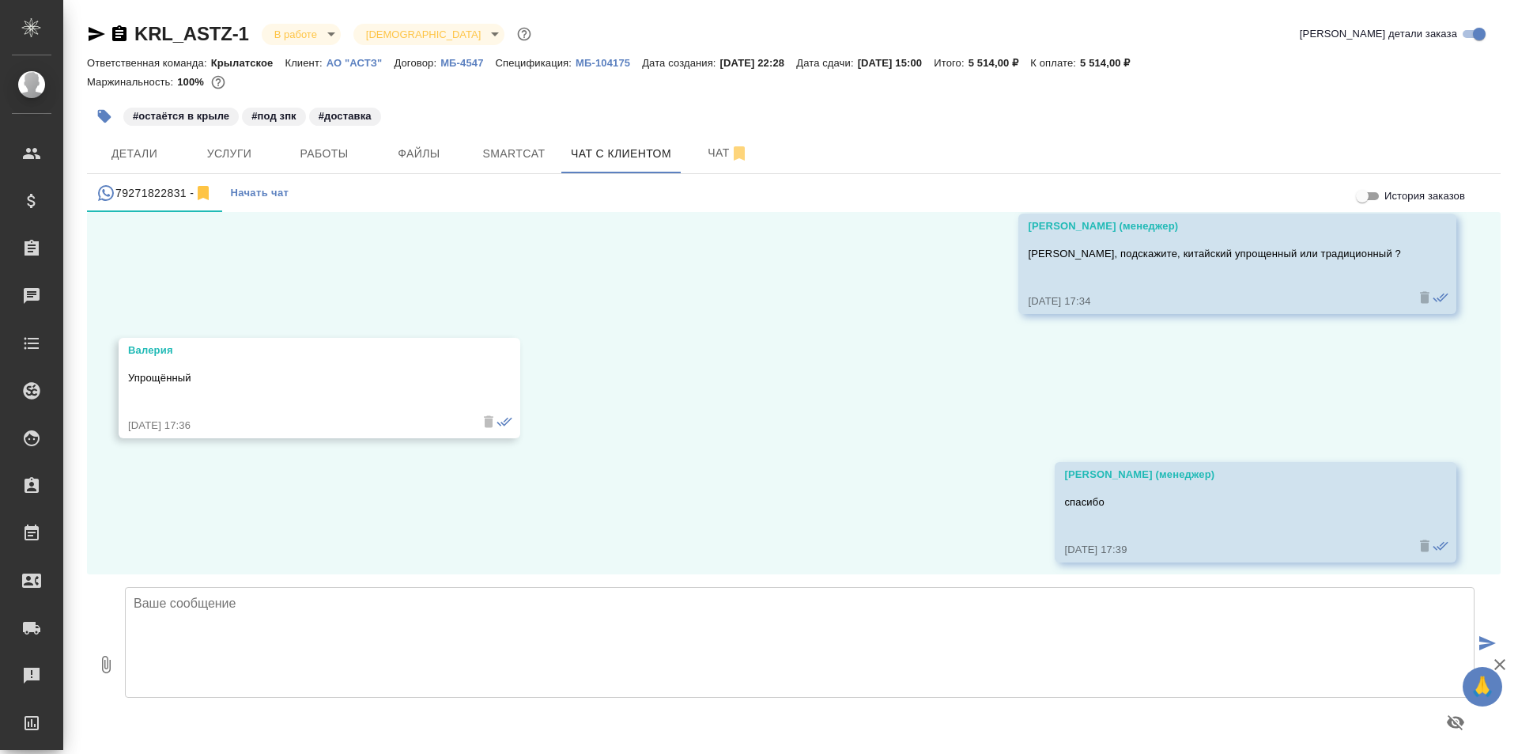
scroll to position [2921, 0]
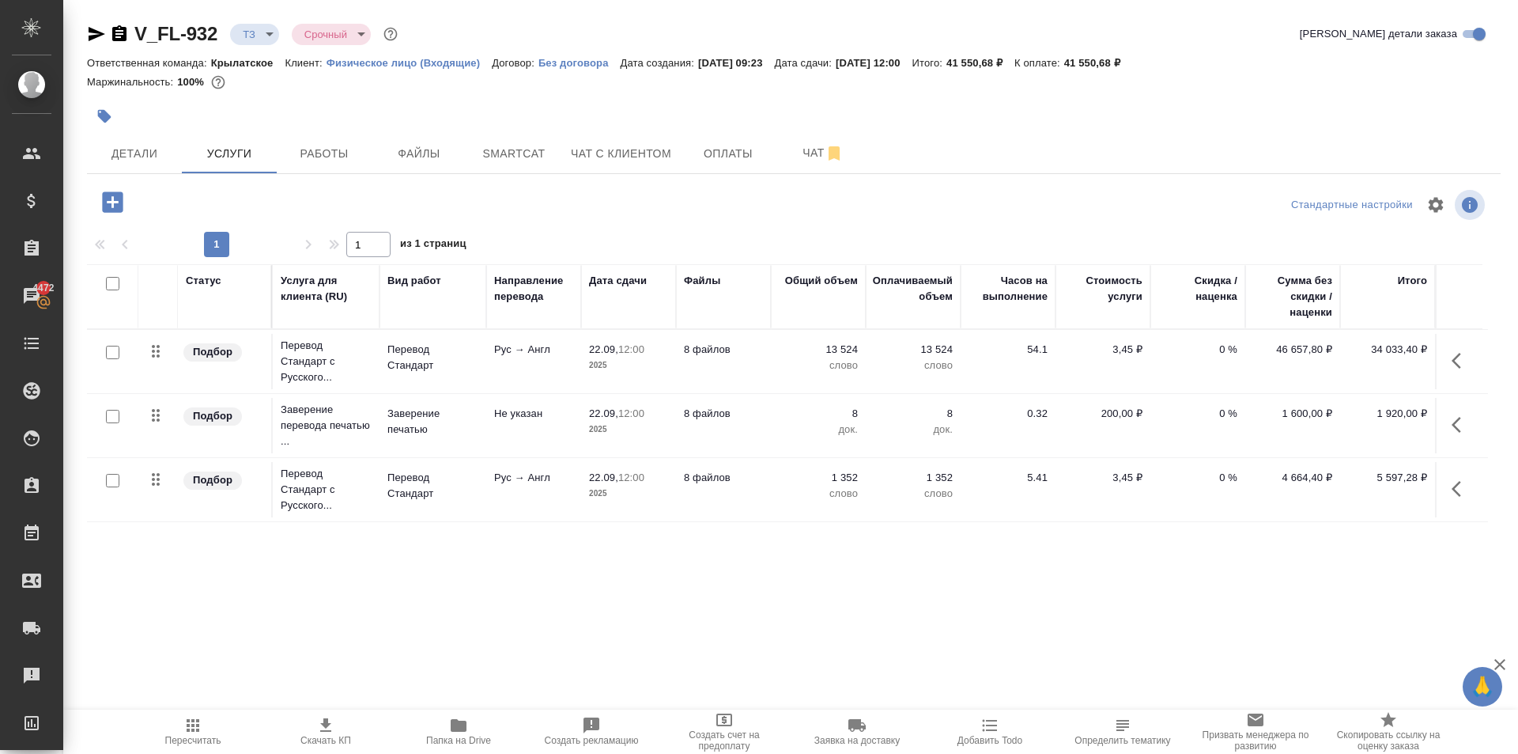
click at [812, 221] on div at bounding box center [793, 205] width 471 height 38
drag, startPoint x: 232, startPoint y: 699, endPoint x: 207, endPoint y: 729, distance: 39.3
click at [231, 700] on div ".cls-1 fill:#fff; AWATERA [PERSON_NAME] Спецификации Заказы 4473 Чаты Todo Прое…" at bounding box center [759, 377] width 1518 height 754
click at [197, 741] on span "Пересчитать" at bounding box center [193, 740] width 56 height 11
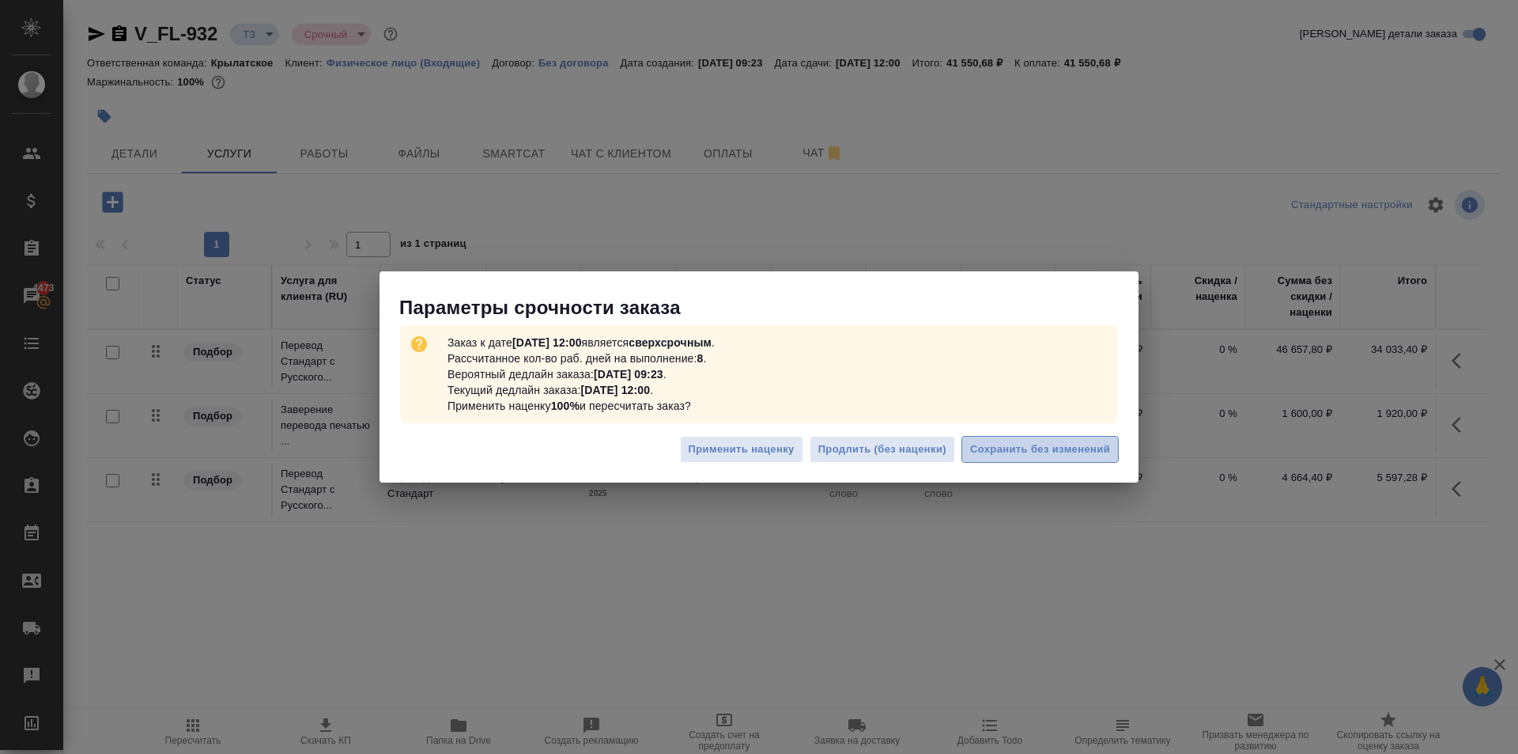
click at [1094, 460] on button "Сохранить без изменений" at bounding box center [1040, 450] width 157 height 28
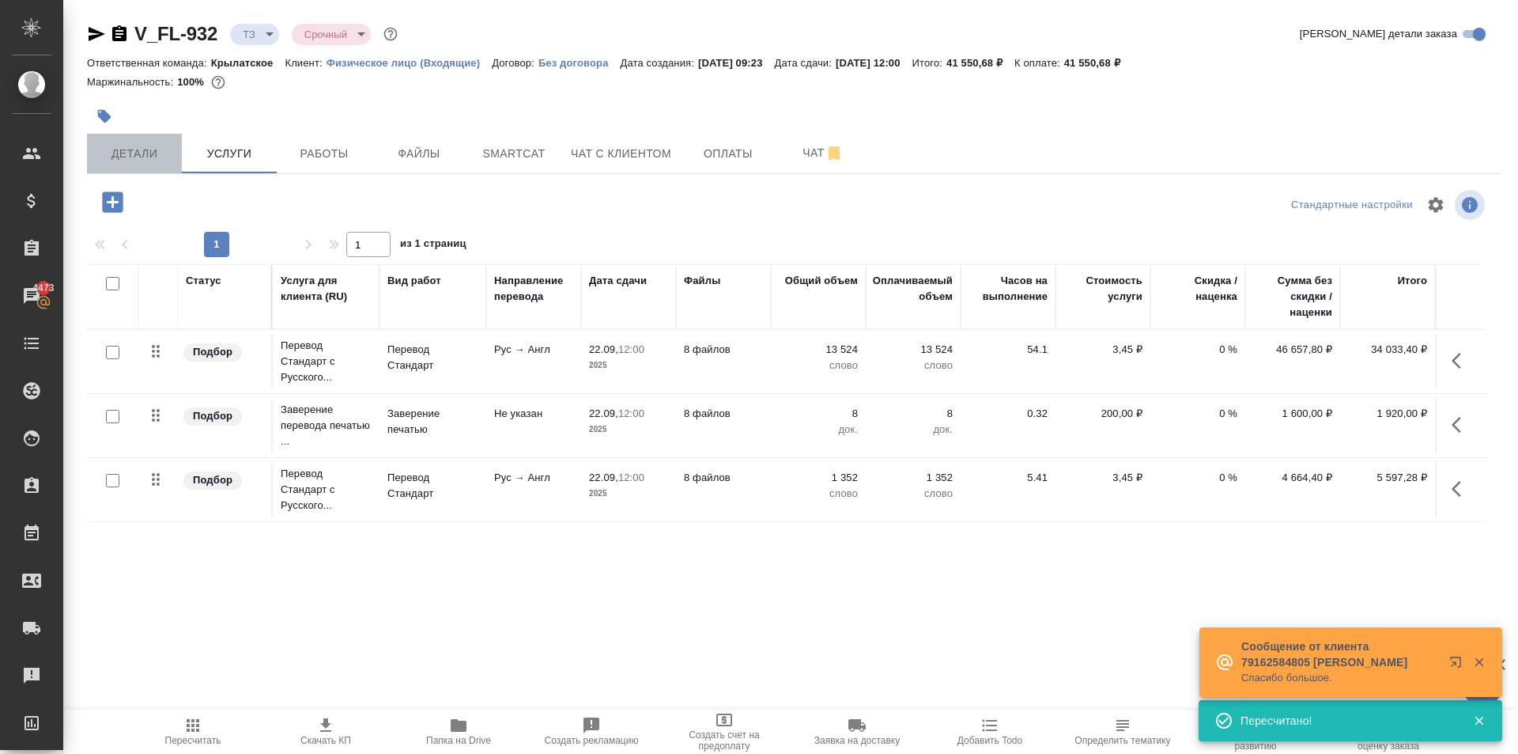
click at [156, 151] on span "Детали" at bounding box center [134, 154] width 76 height 20
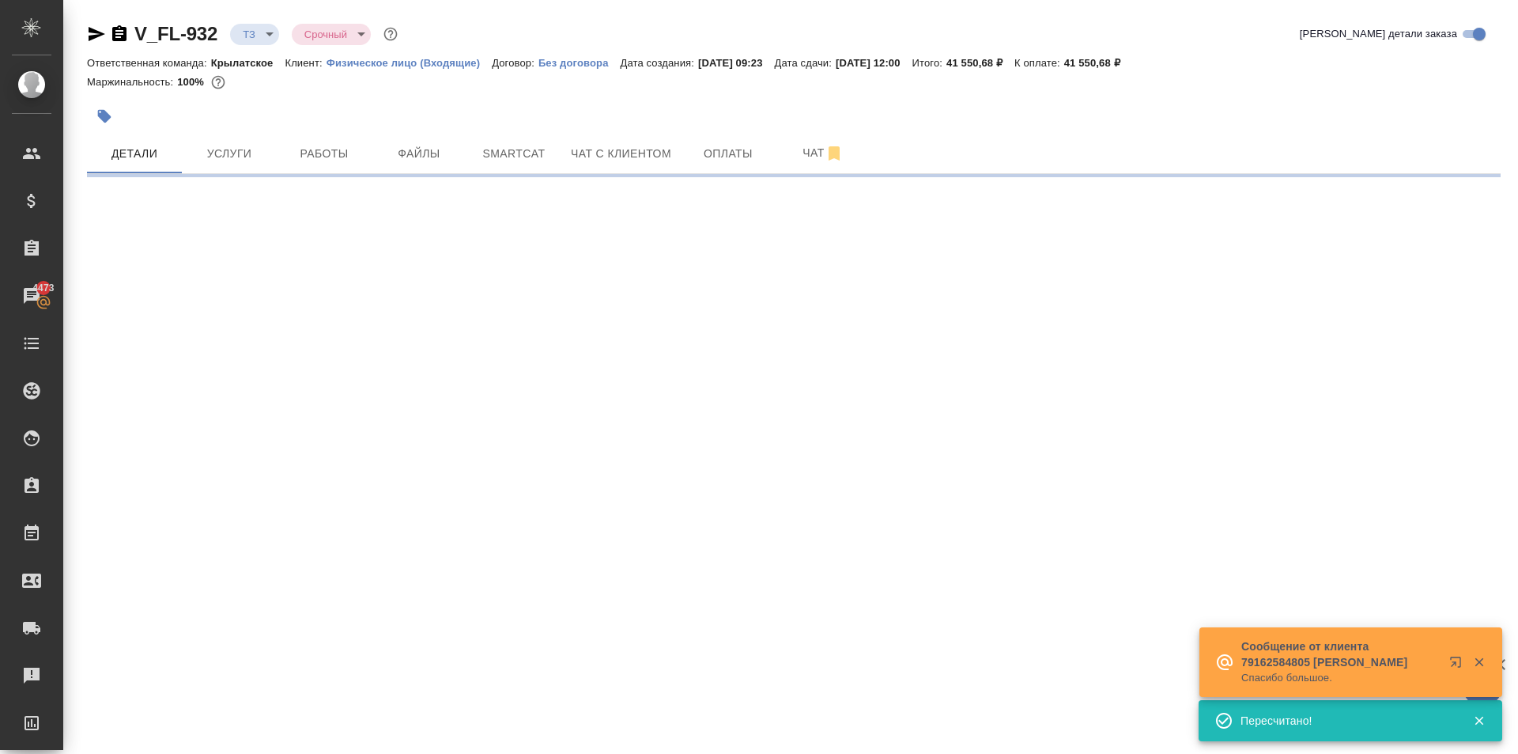
select select "RU"
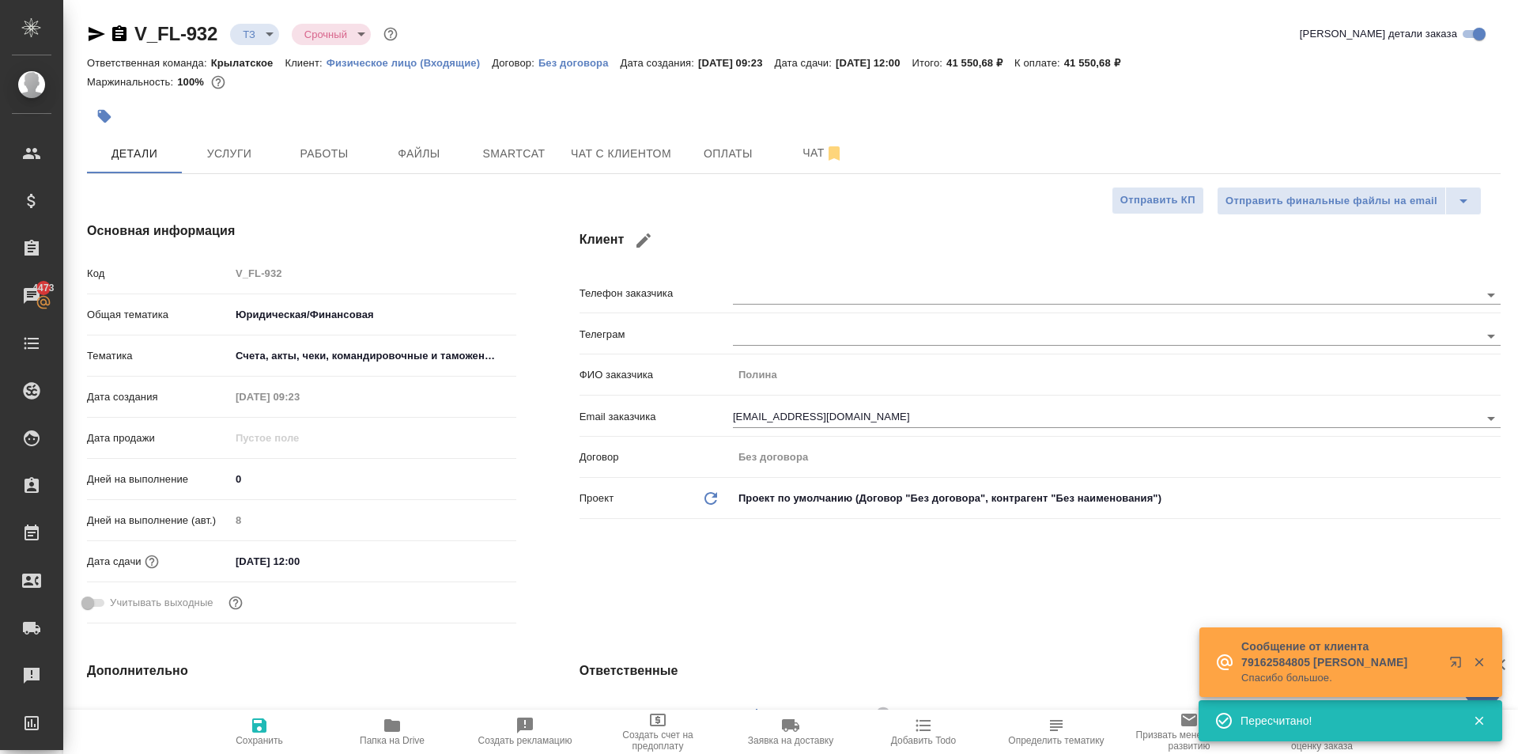
type textarea "x"
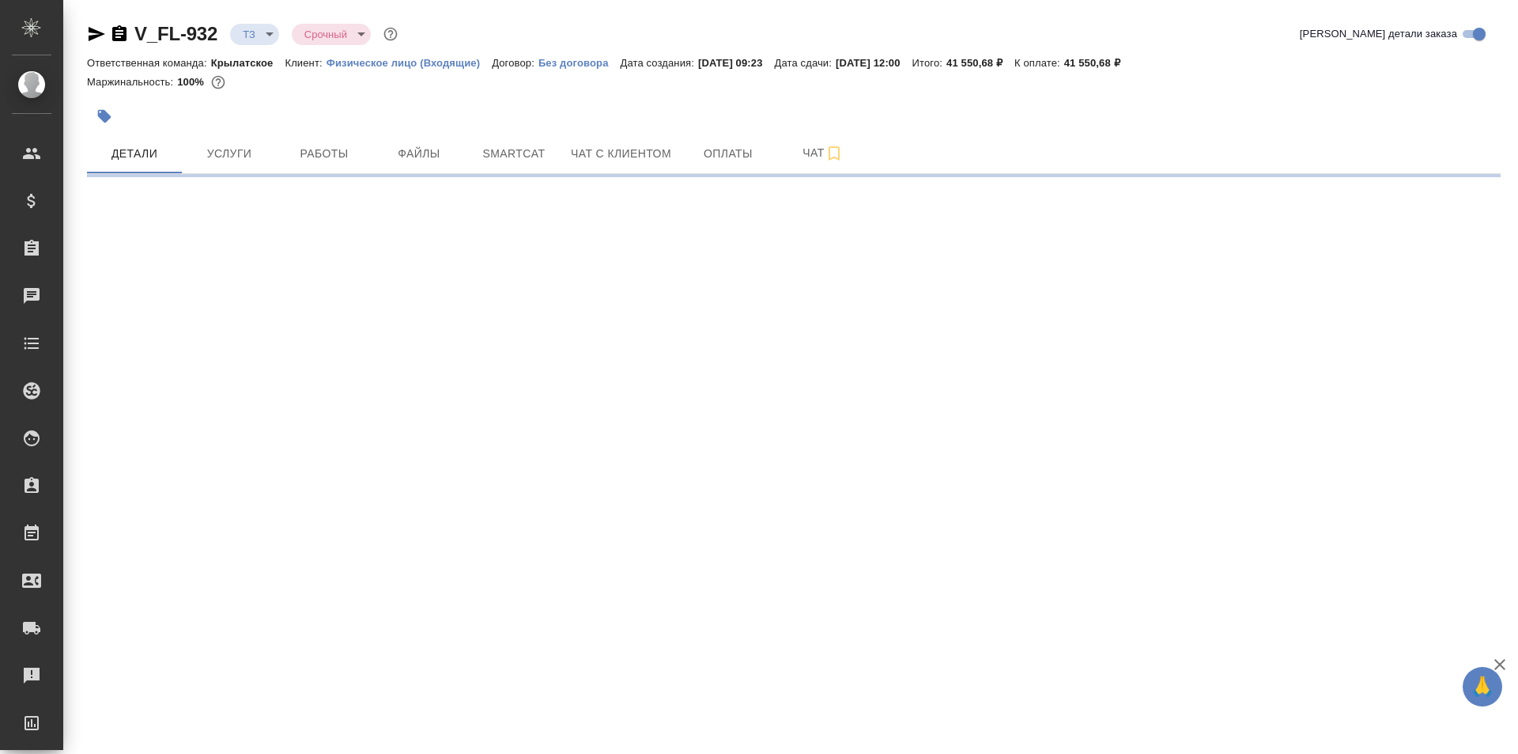
select select "RU"
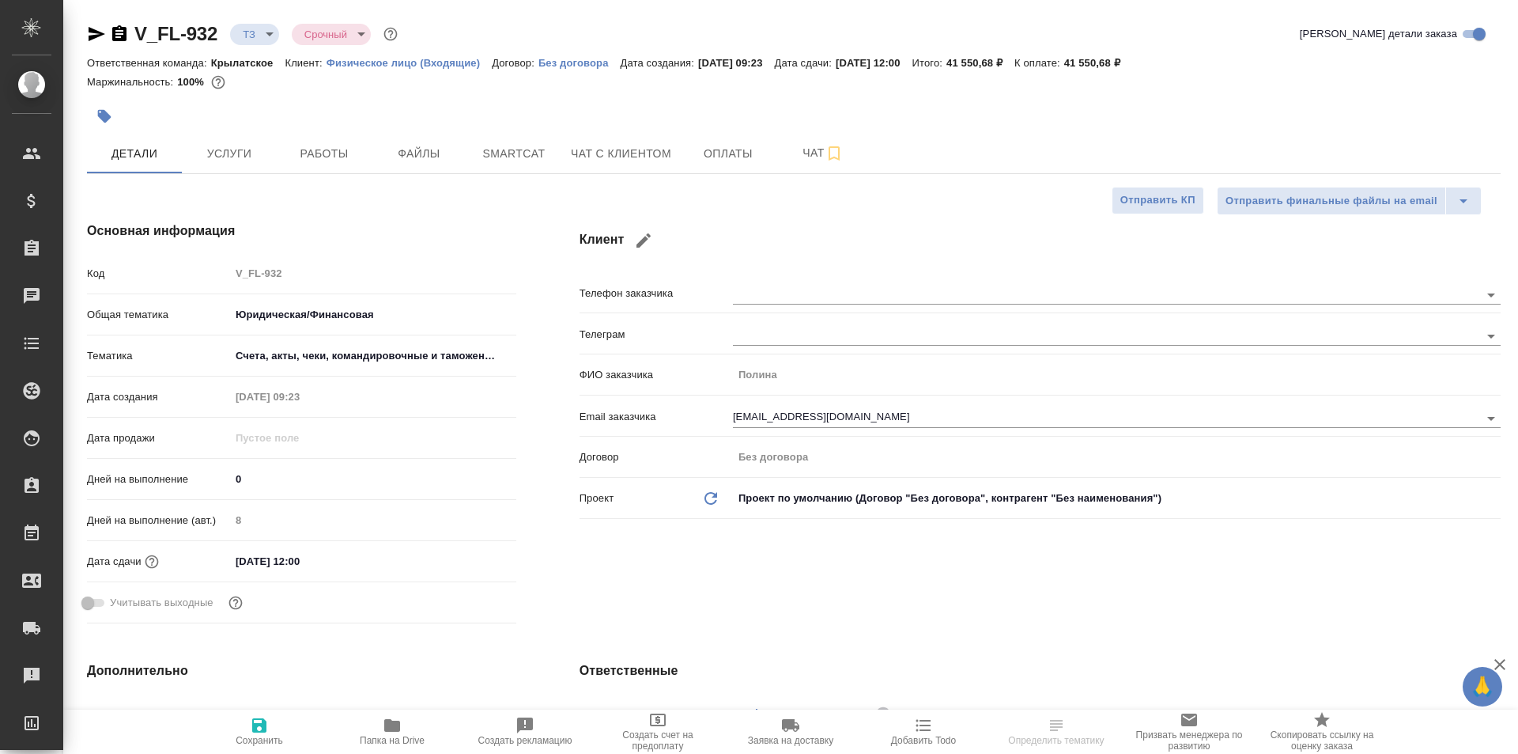
type textarea "x"
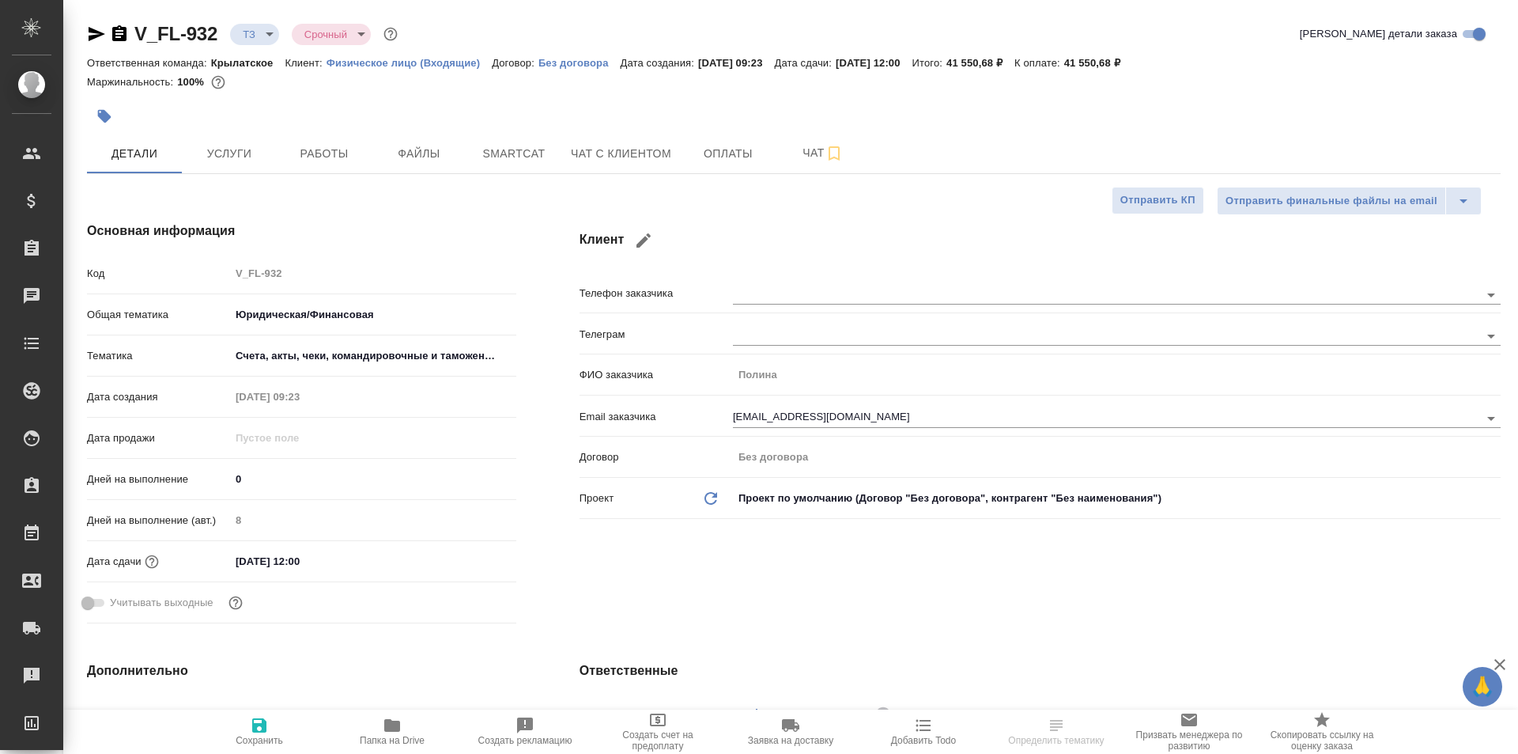
type textarea "x"
select select "RU"
type textarea "x"
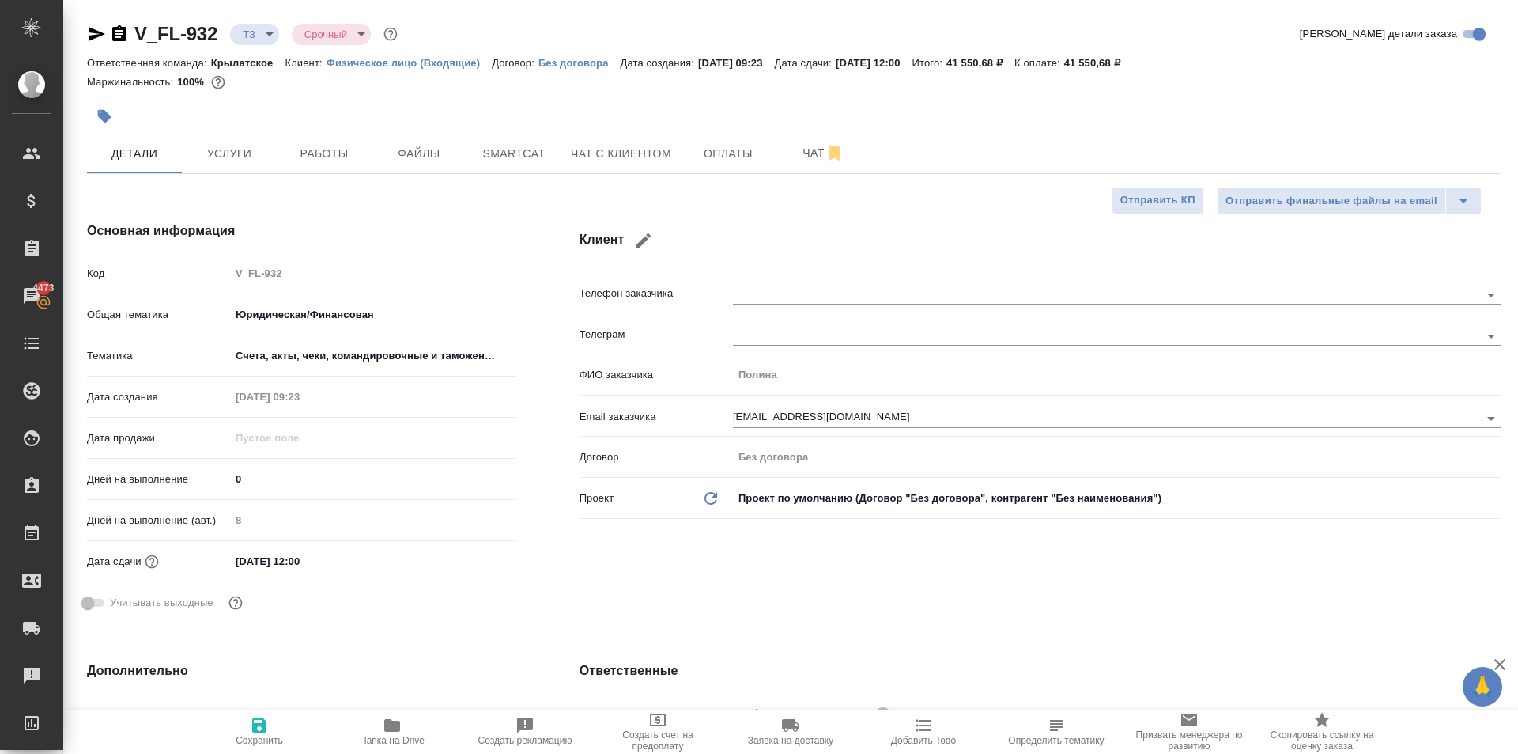
type textarea "x"
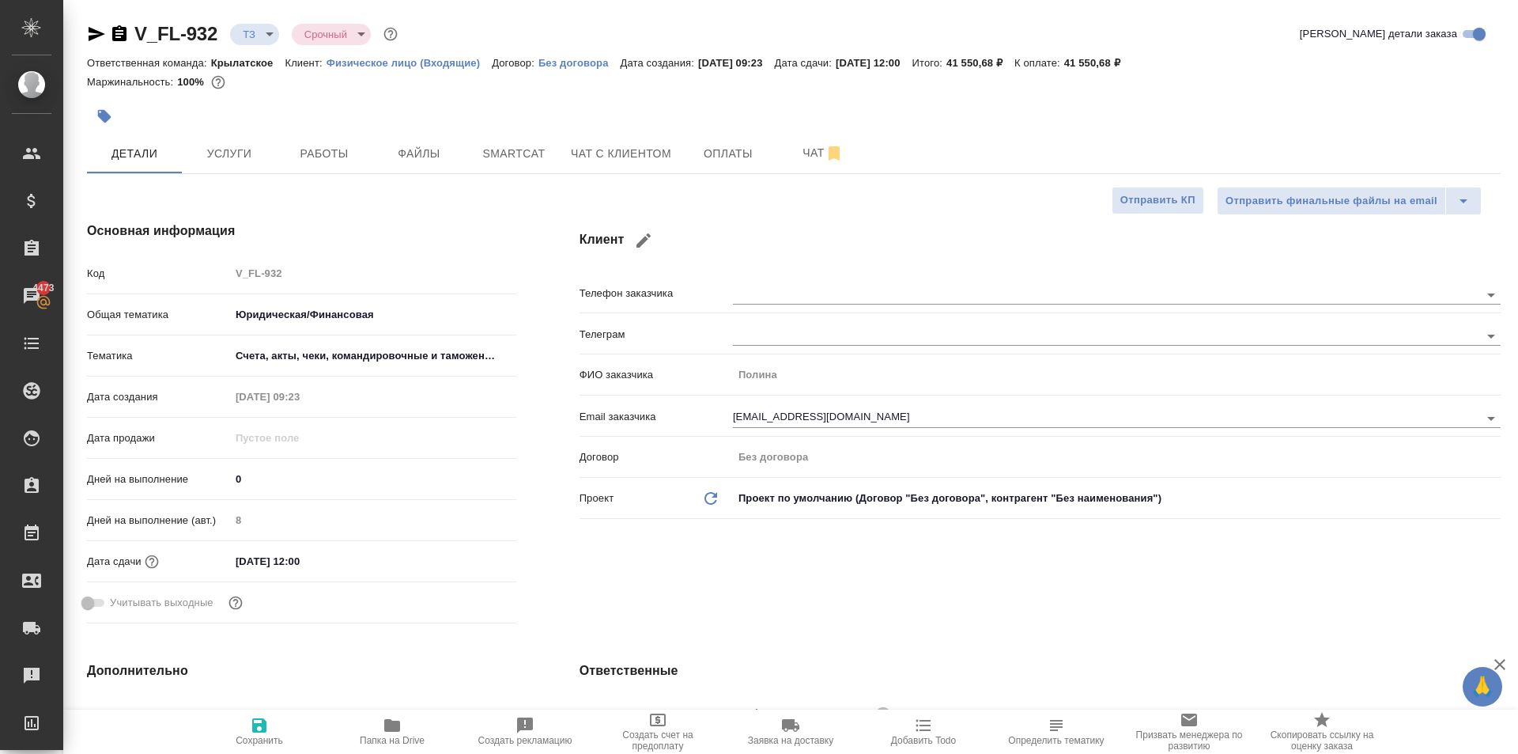
type textarea "x"
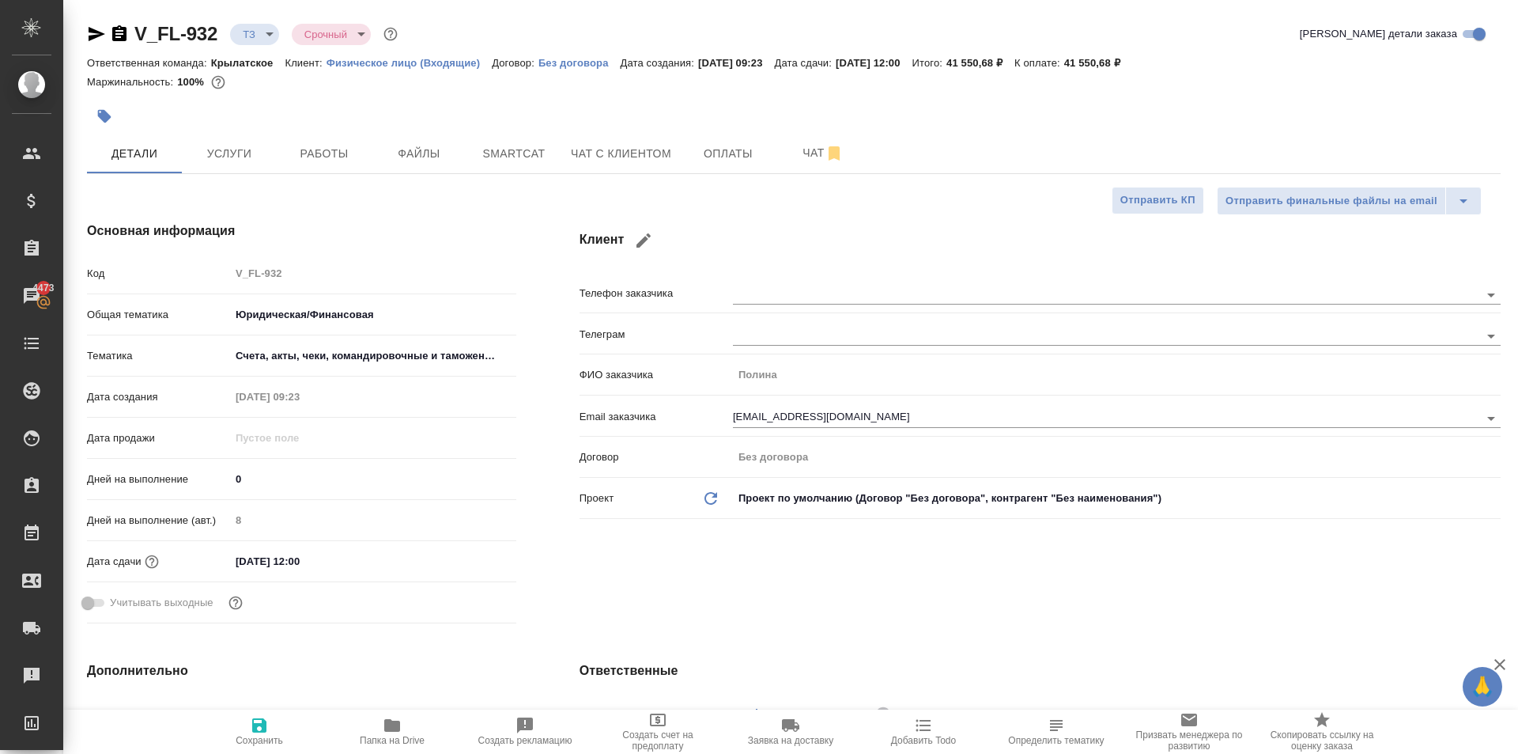
type textarea "x"
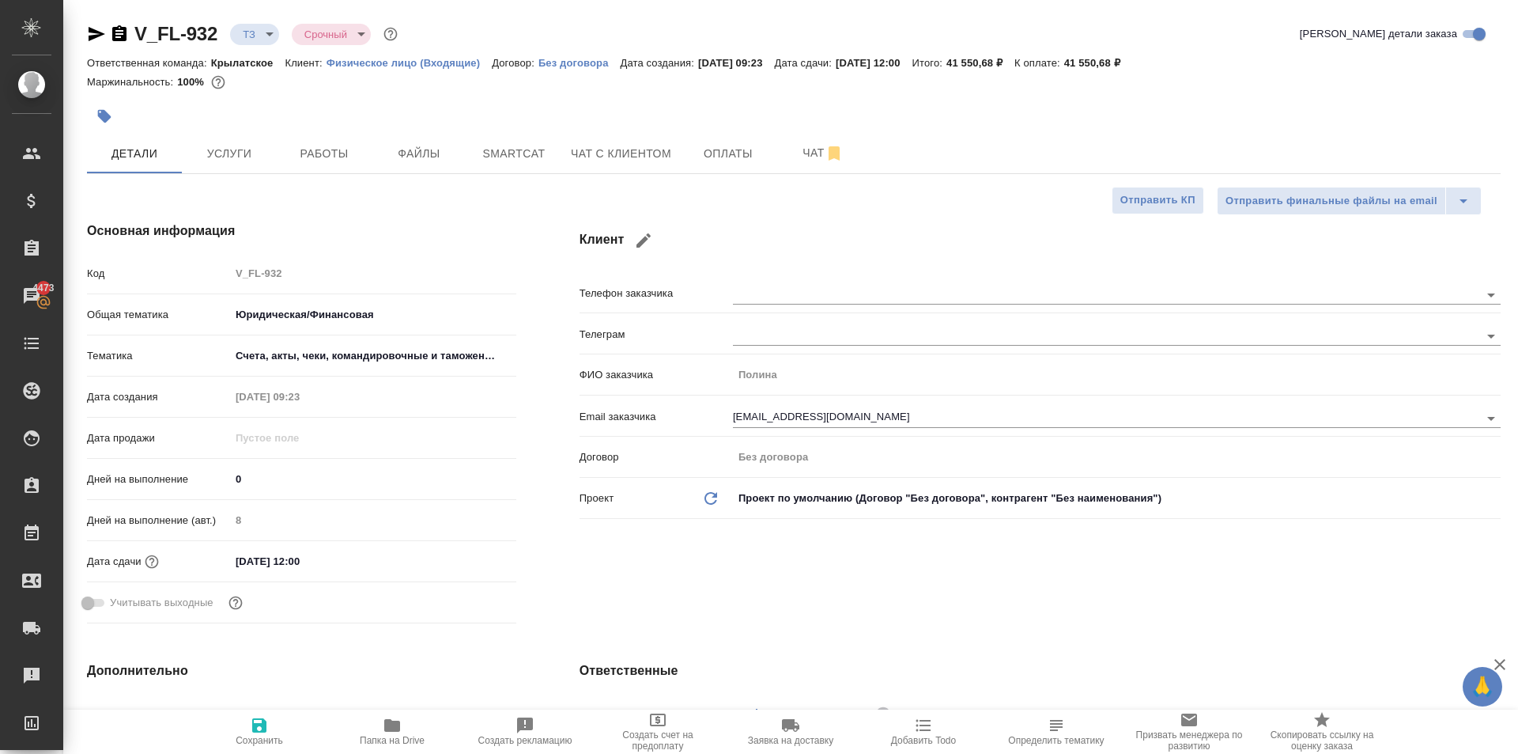
type textarea "x"
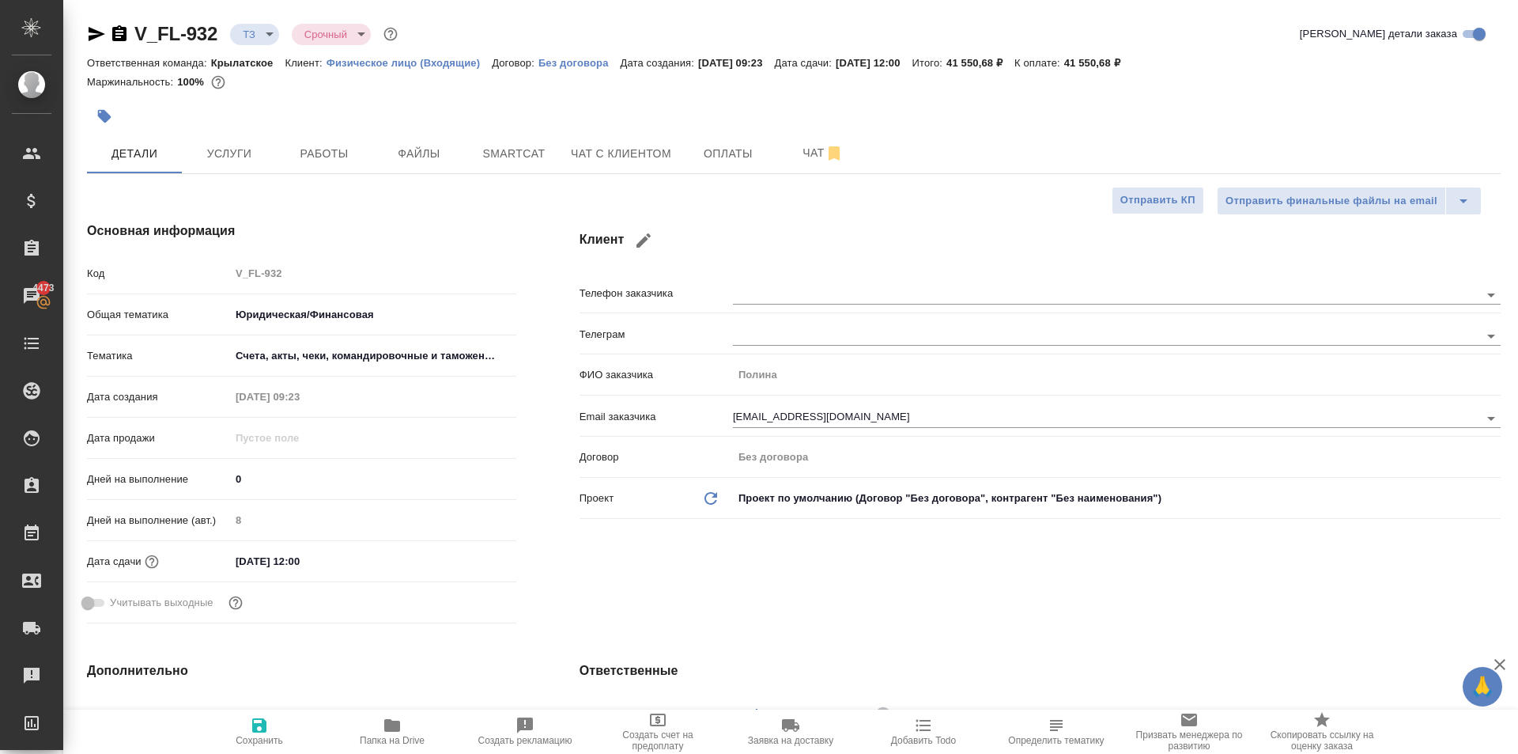
type textarea "x"
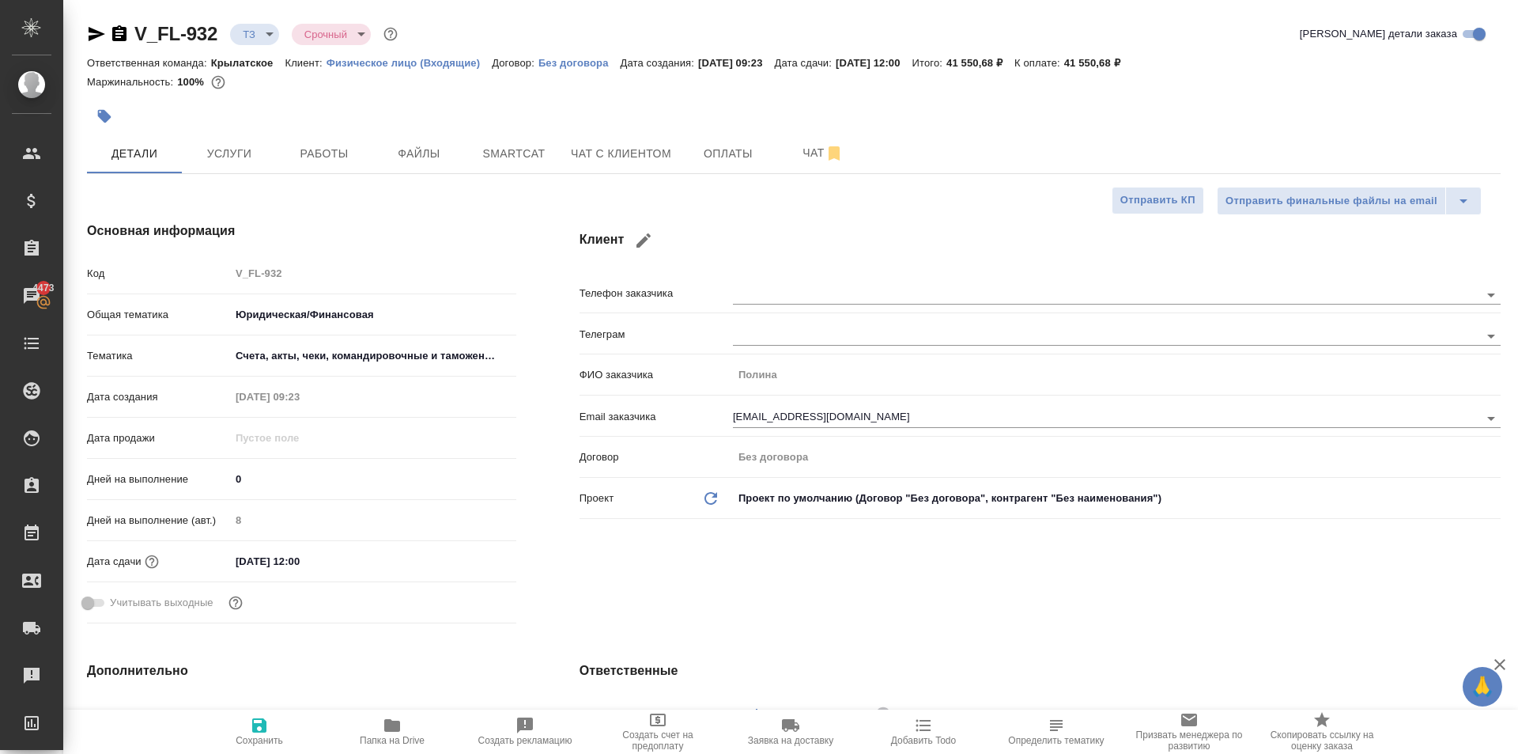
type textarea "x"
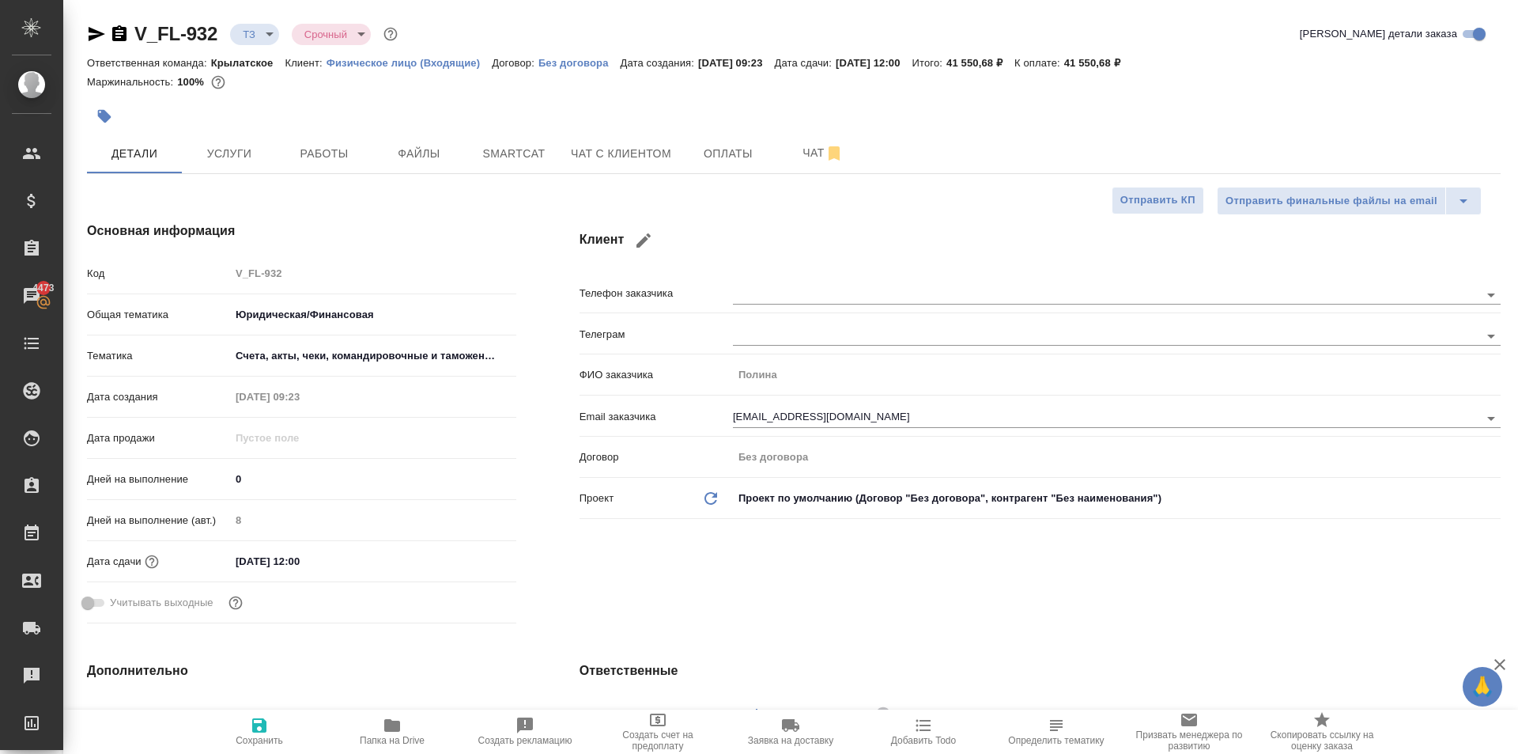
type textarea "x"
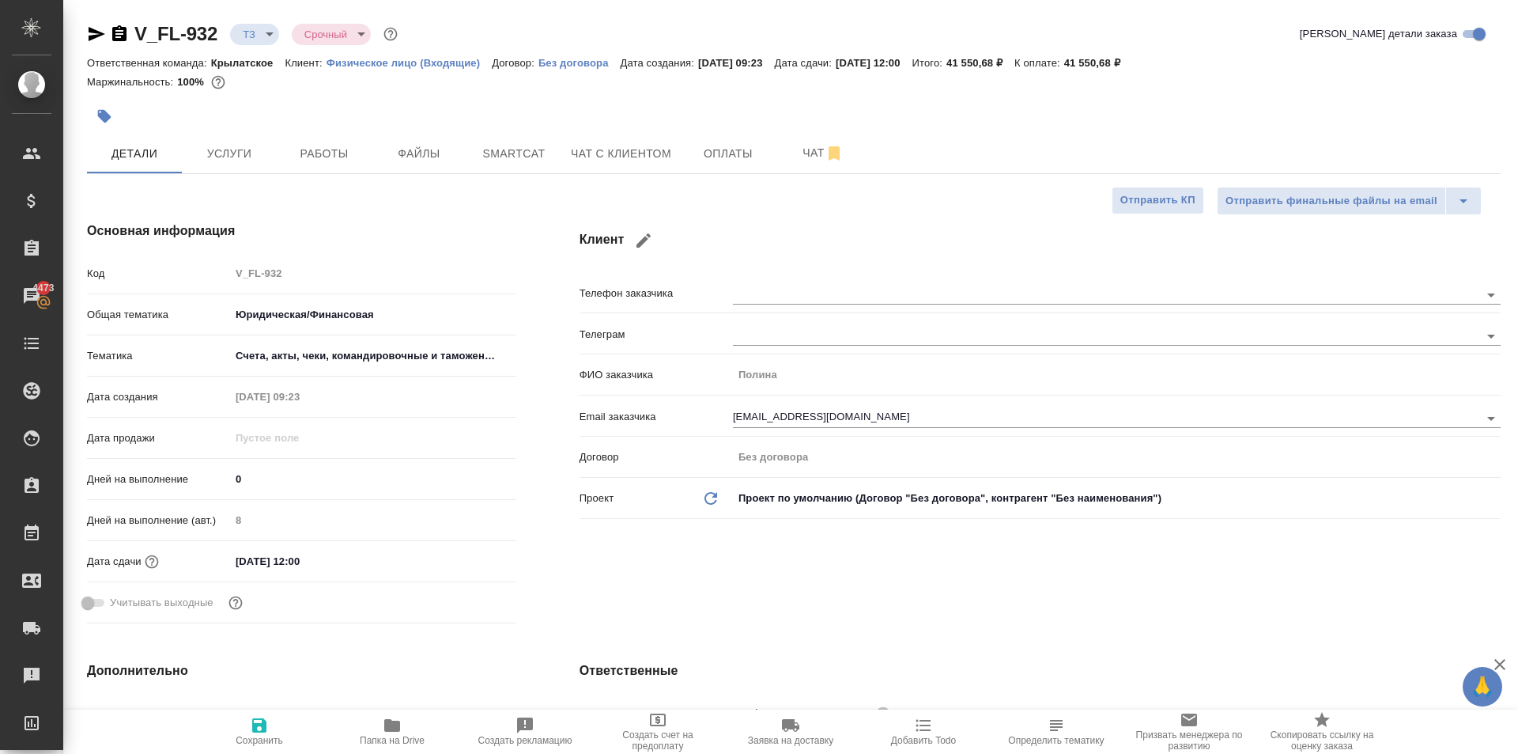
type textarea "x"
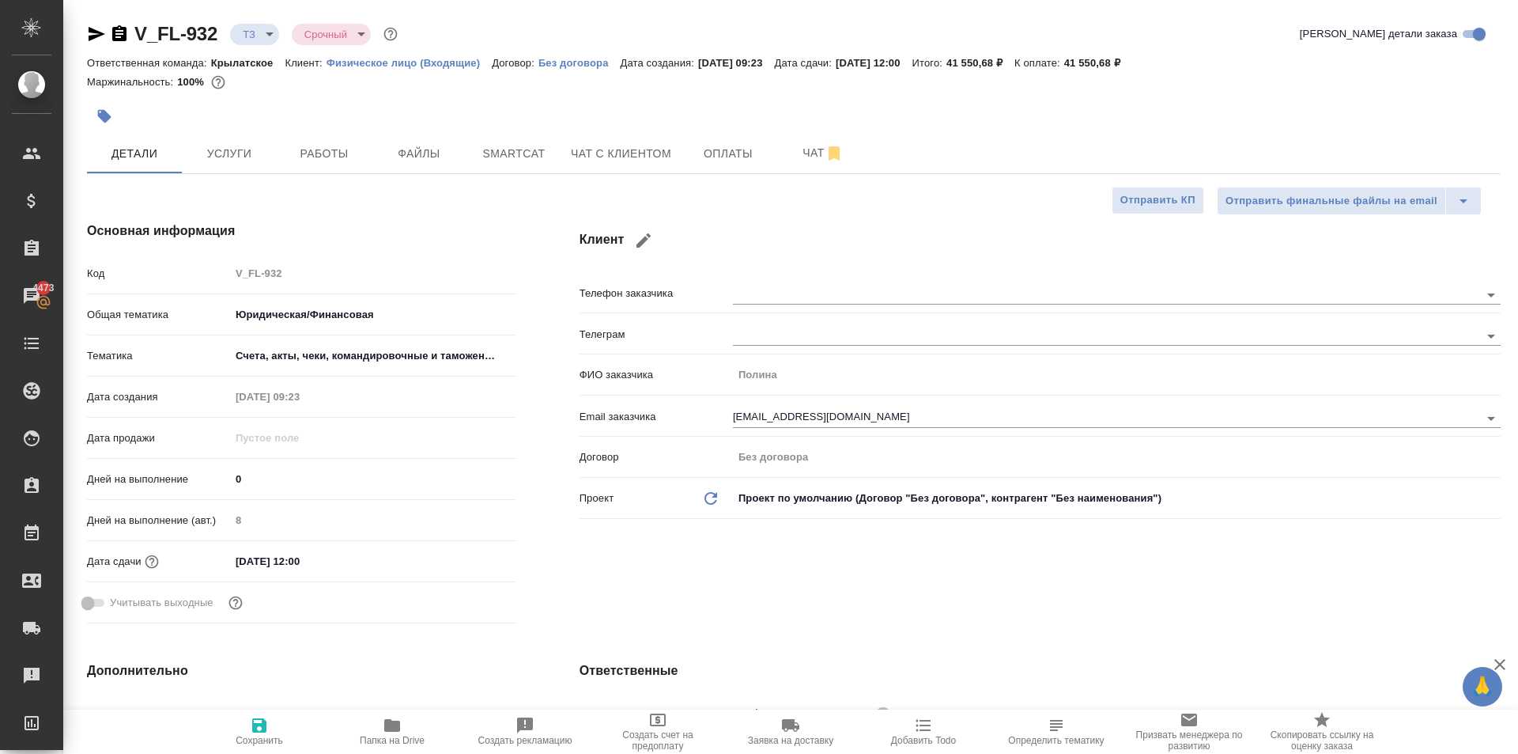
type textarea "x"
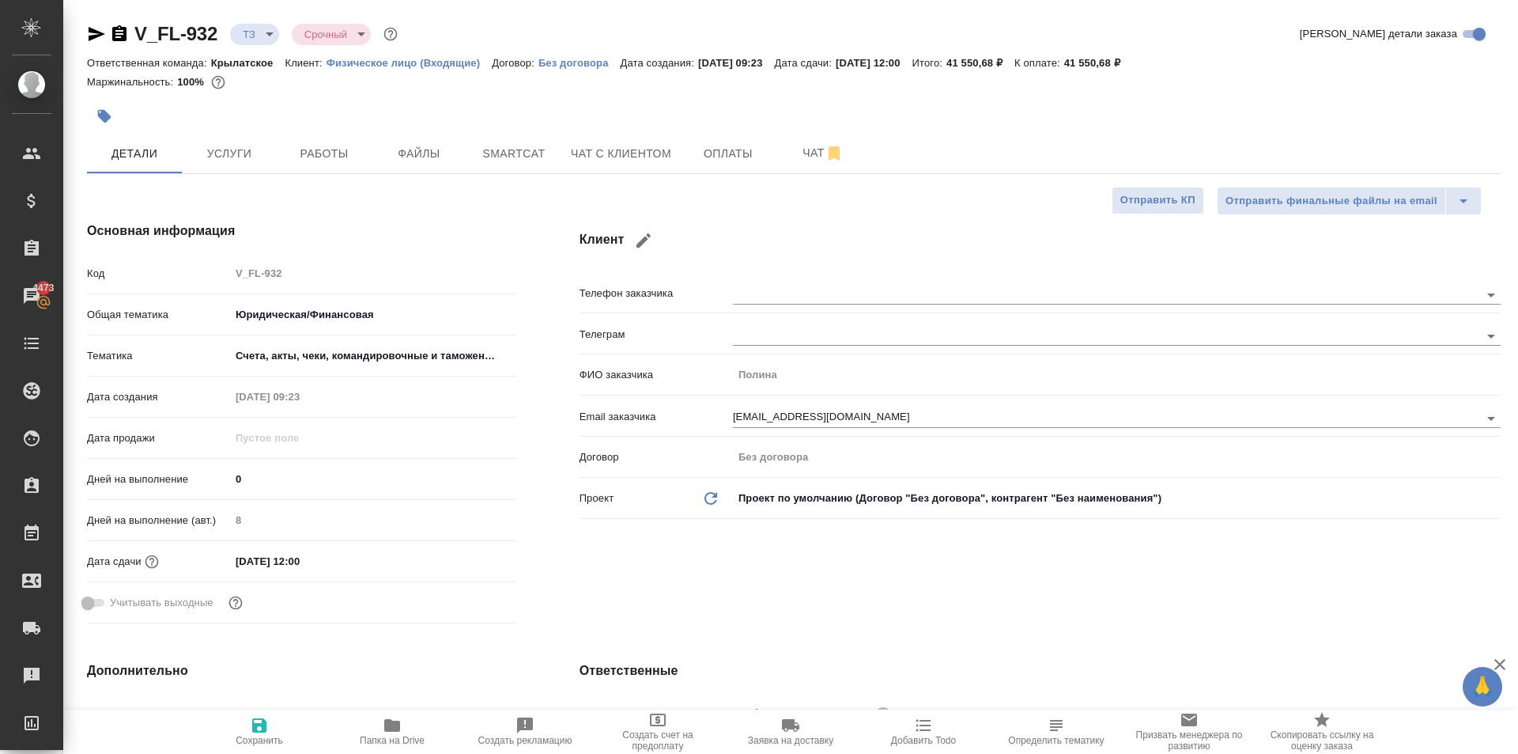
type textarea "x"
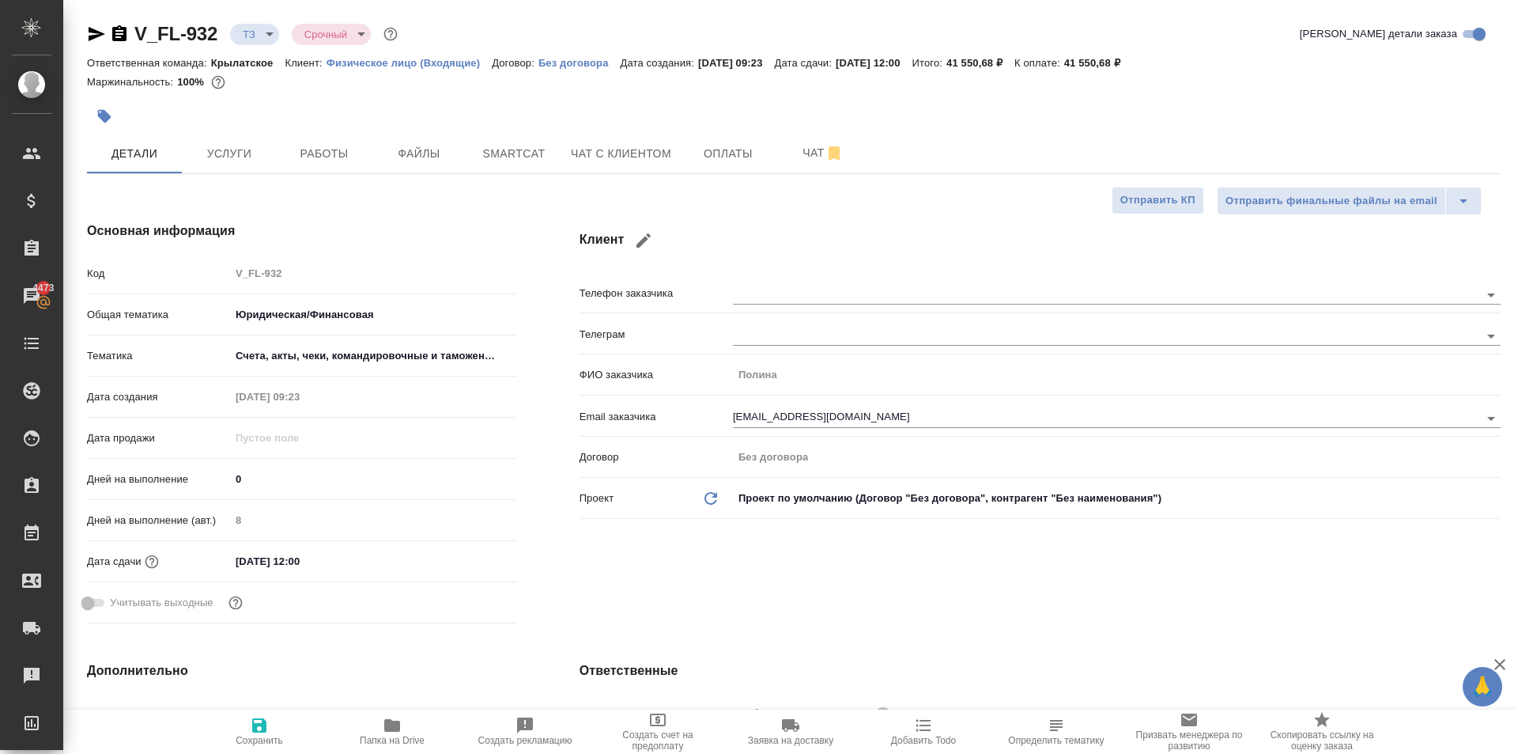
type textarea "x"
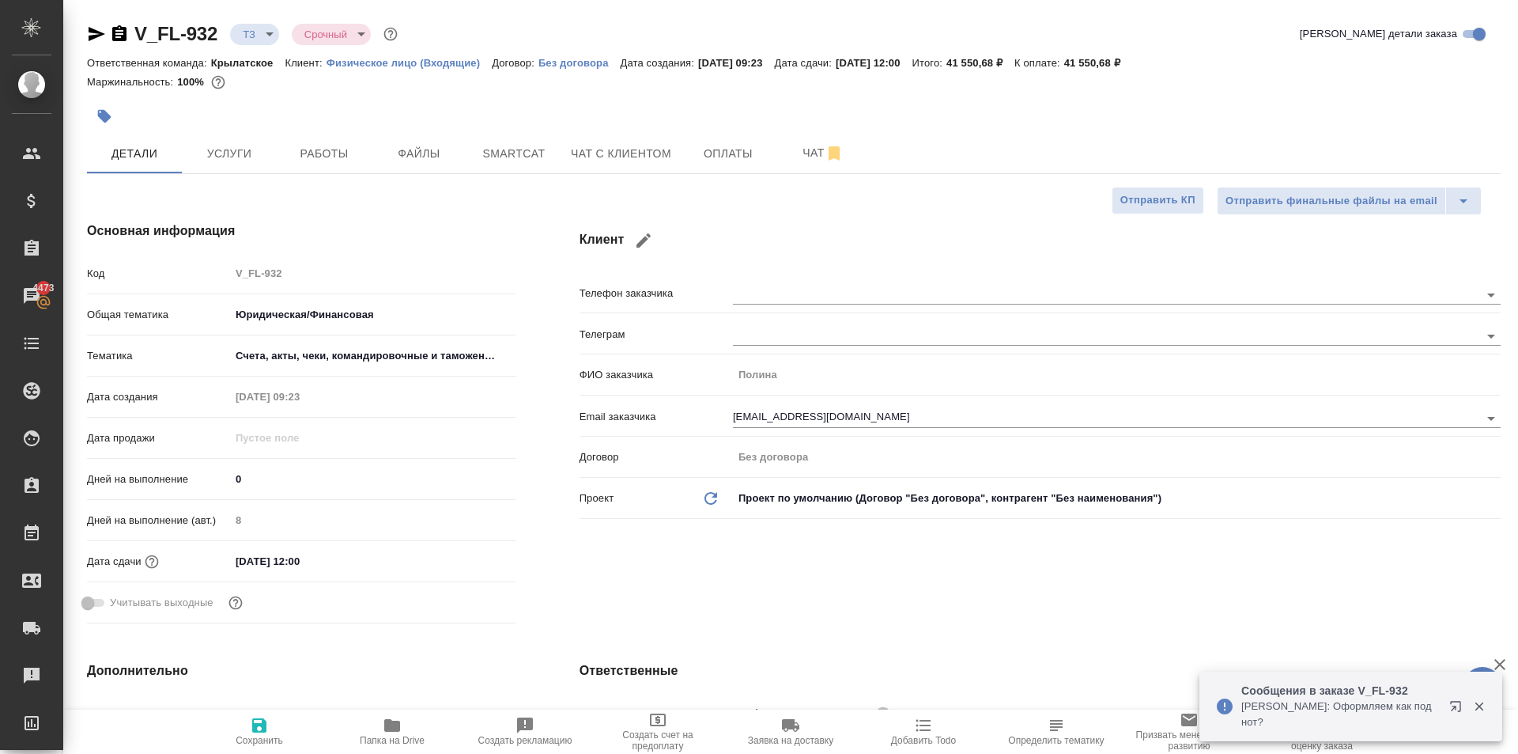
drag, startPoint x: 1389, startPoint y: 718, endPoint x: 1264, endPoint y: 621, distance: 158.3
click at [1264, 621] on div "🙏 .cls-1 fill:#fff; AWATERA Kasymov Timur Клиенты Спецификации Заказы 4473 Чаты…" at bounding box center [759, 377] width 1518 height 754
type textarea "x"
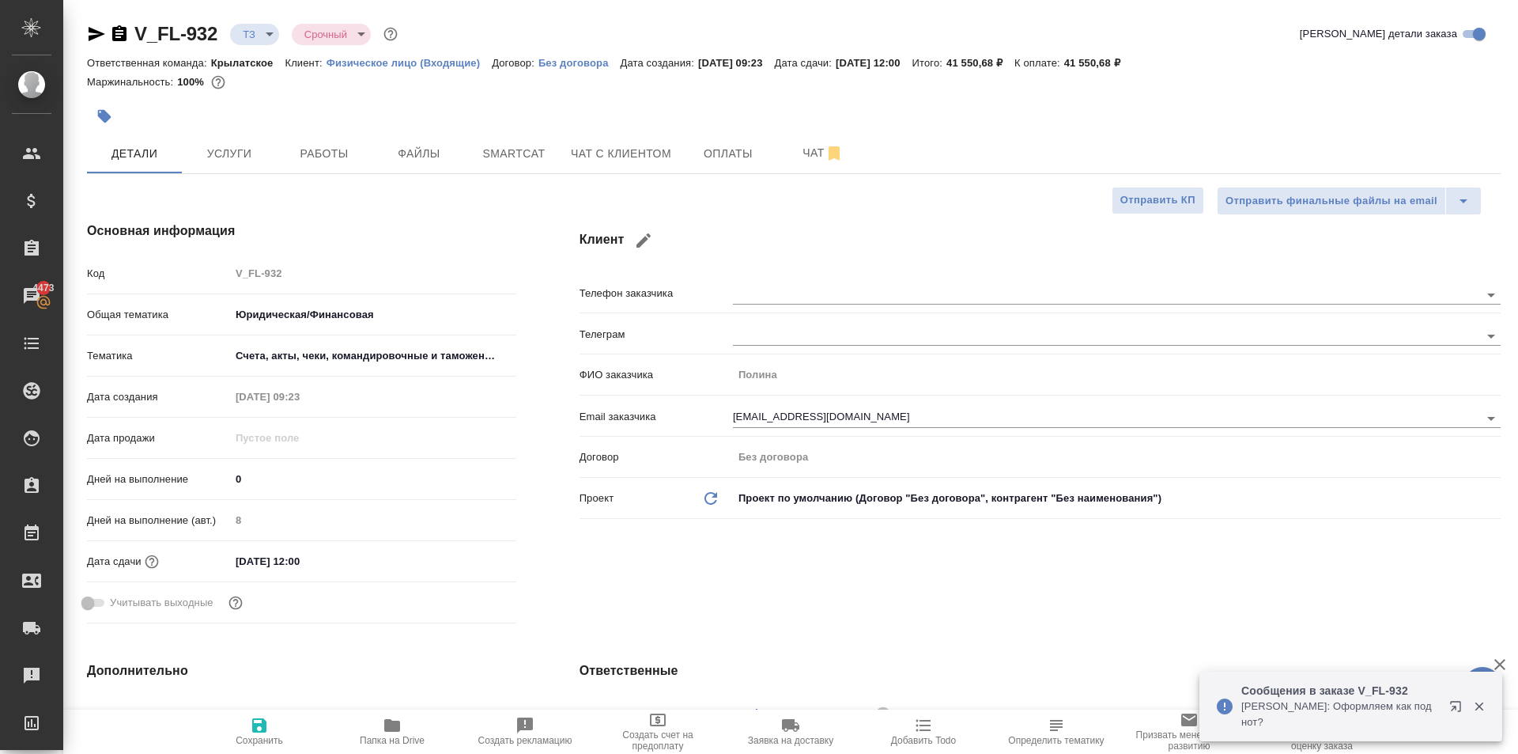
type textarea "x"
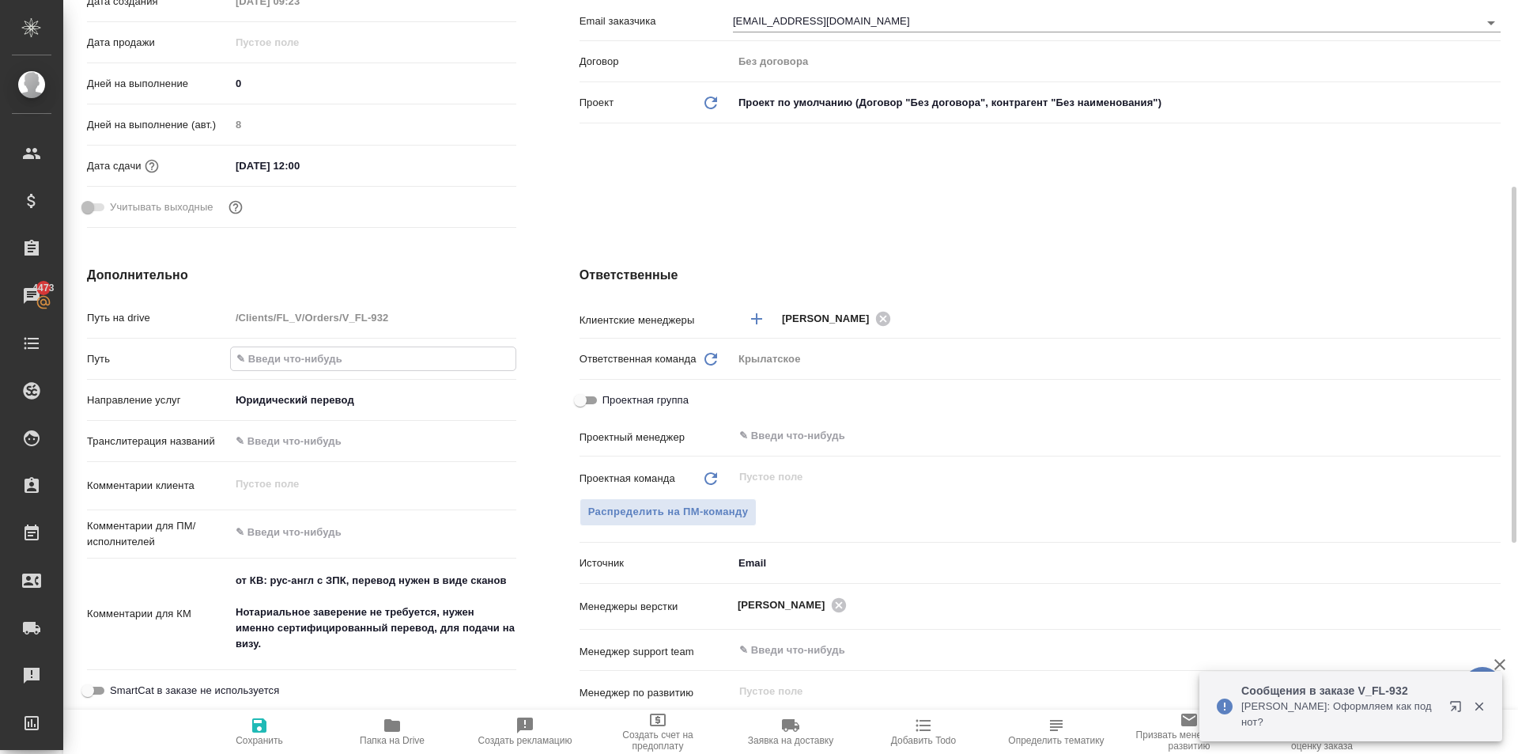
click at [474, 354] on input "text" at bounding box center [373, 358] width 285 height 23
click at [566, 331] on div "Ответственные Клиентские менеджеры Касымов Тимур ​ Ответственная команда Обнови…" at bounding box center [1040, 553] width 985 height 639
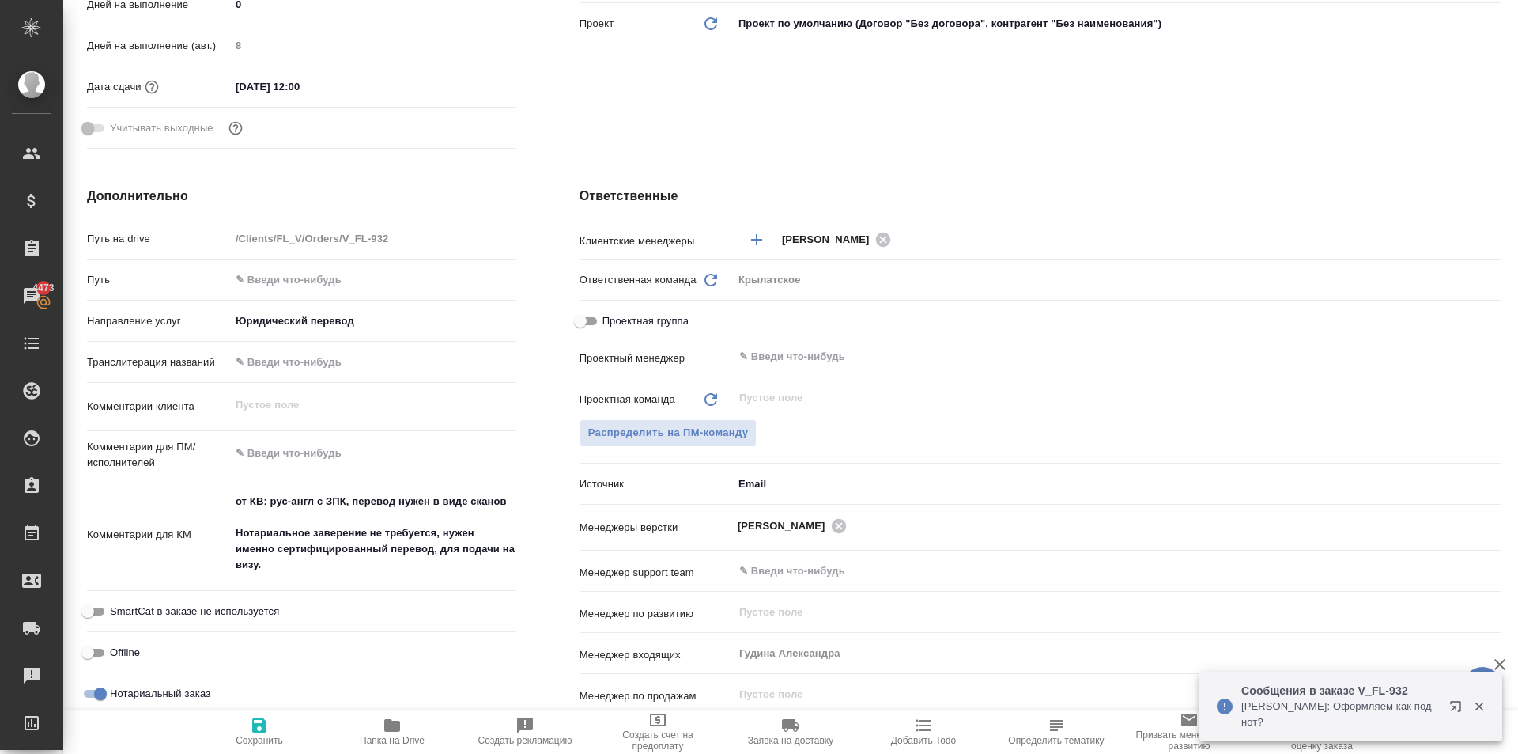
scroll to position [0, 0]
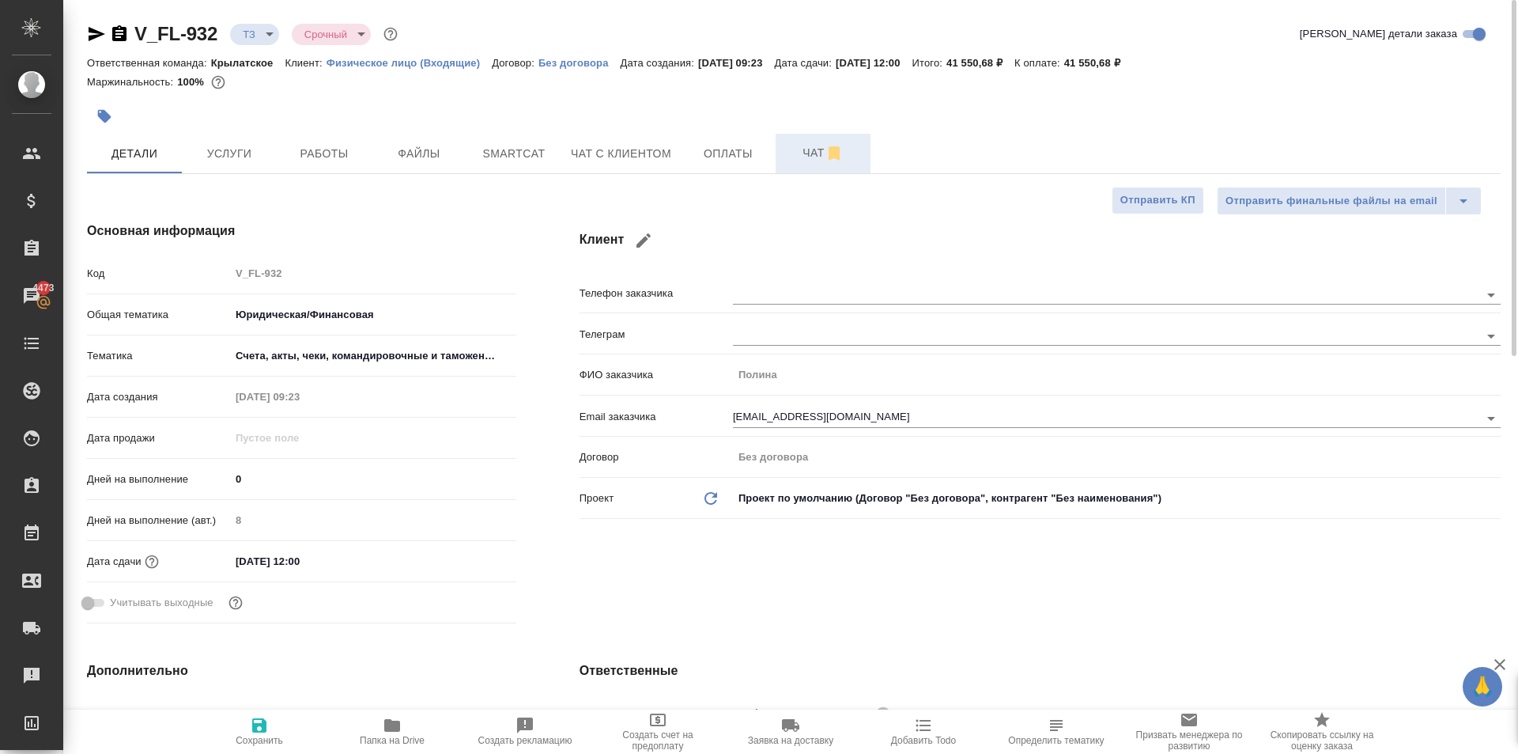
click at [812, 168] on button "Чат" at bounding box center [823, 154] width 95 height 40
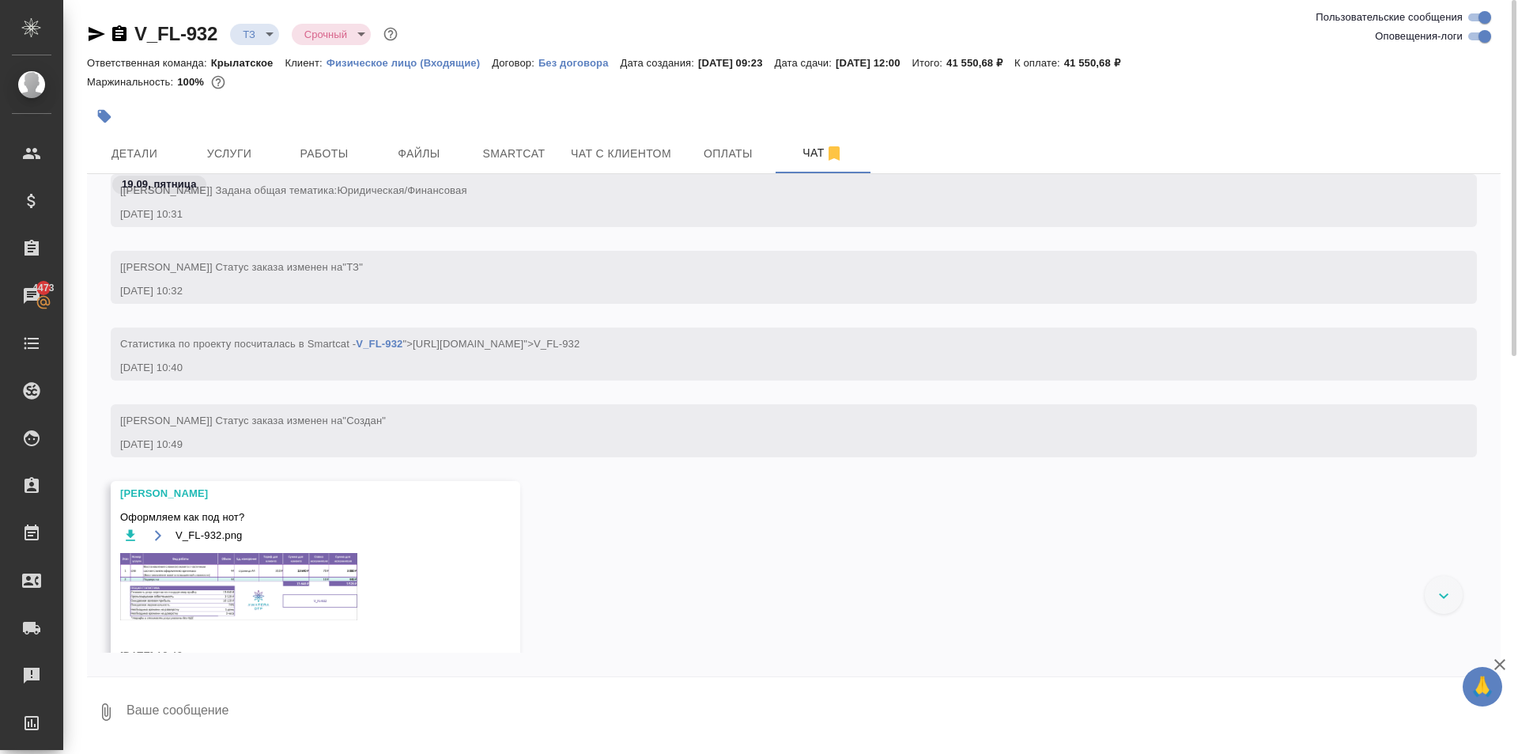
scroll to position [285, 0]
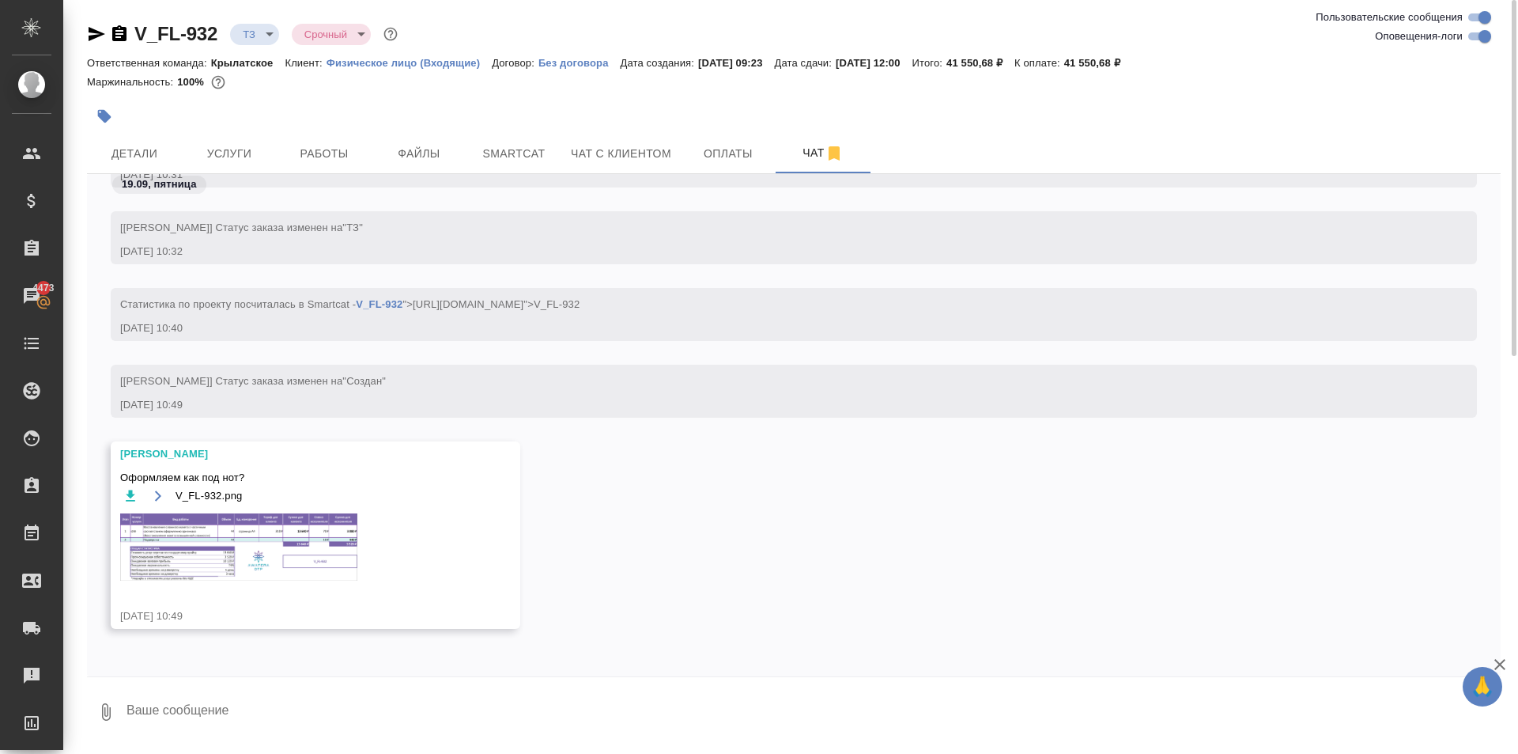
click at [186, 705] on textarea at bounding box center [813, 712] width 1376 height 54
type textarea "нет"
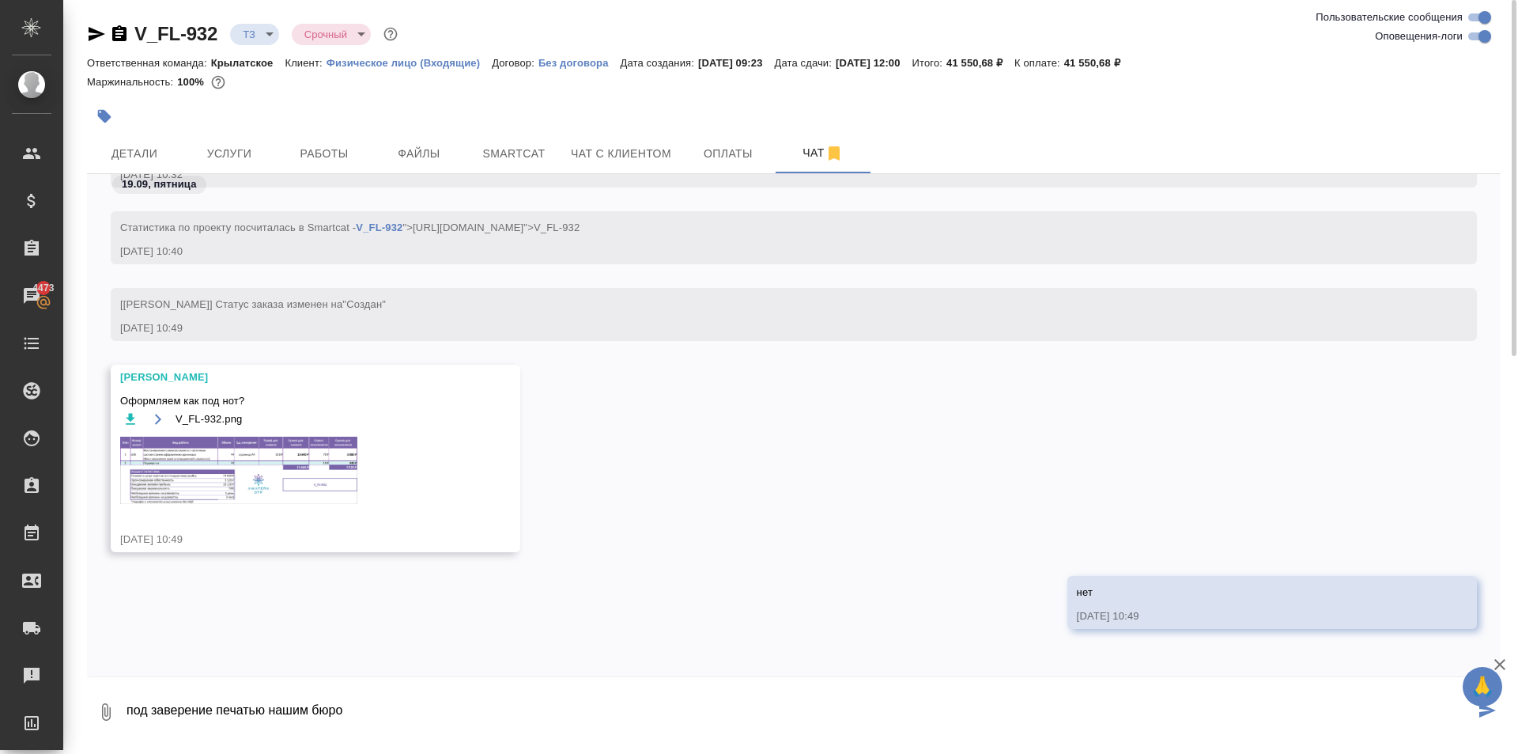
type textarea "под заверение печатью нашим бюро"
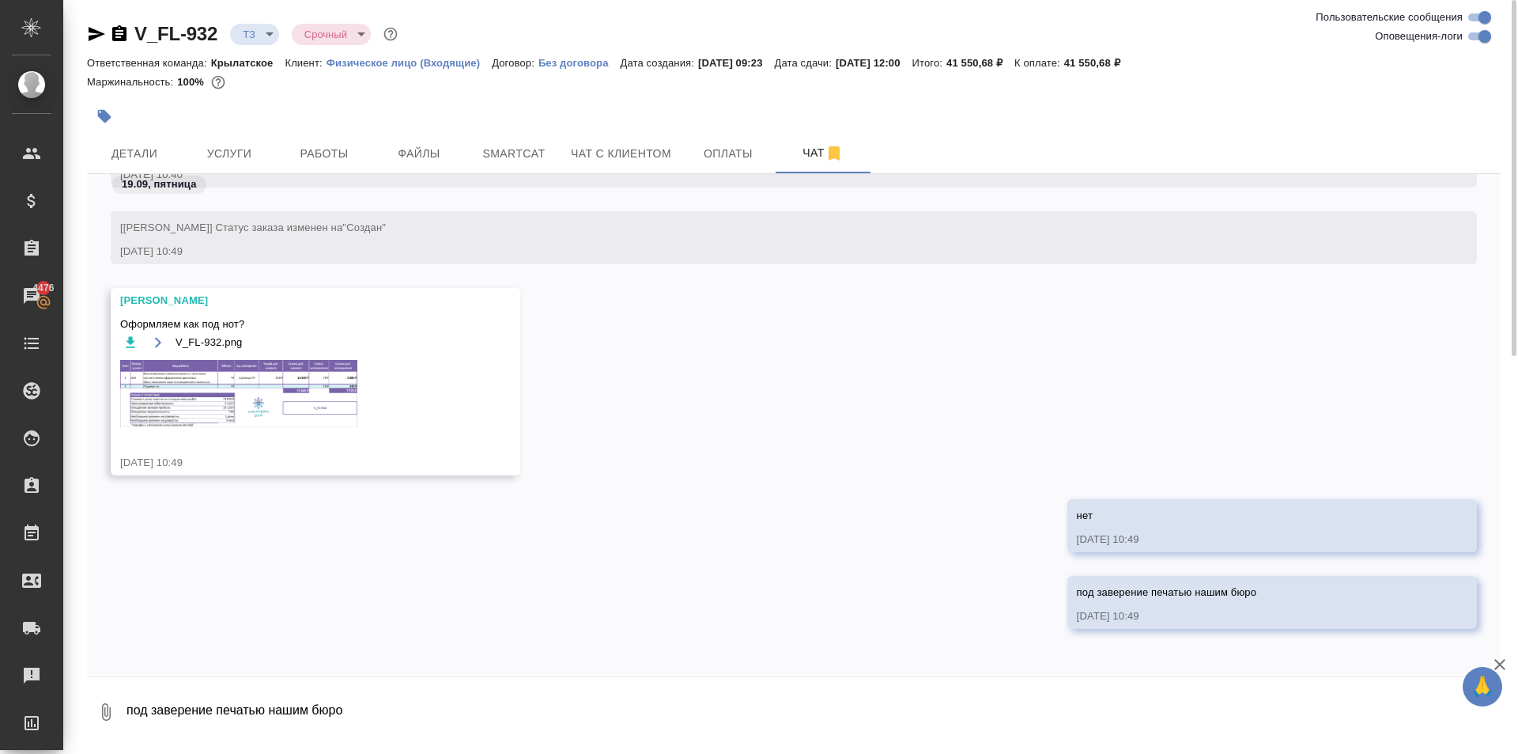
click at [323, 419] on img at bounding box center [238, 393] width 237 height 67
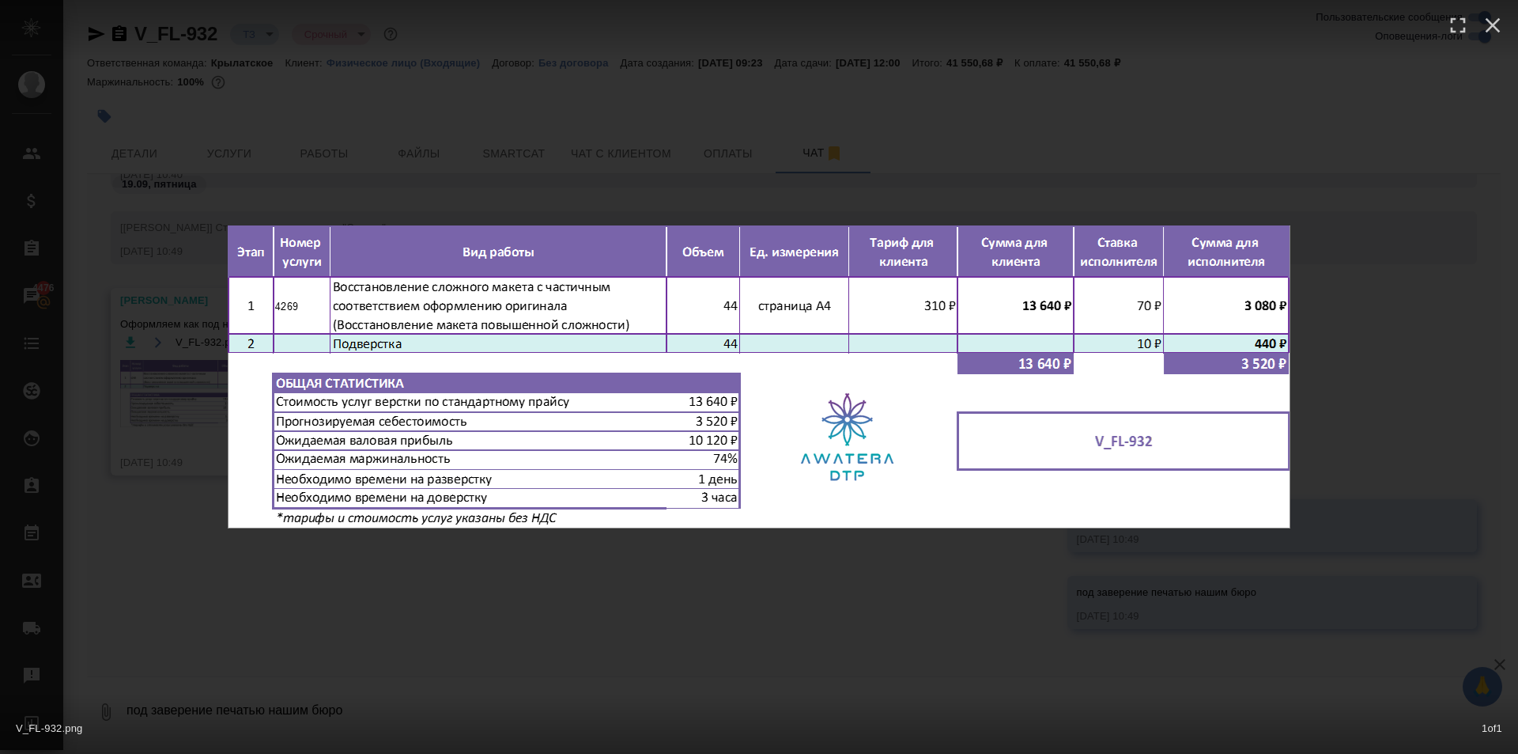
click at [542, 626] on div "V_FL-932.png 1 of 1" at bounding box center [759, 377] width 1518 height 754
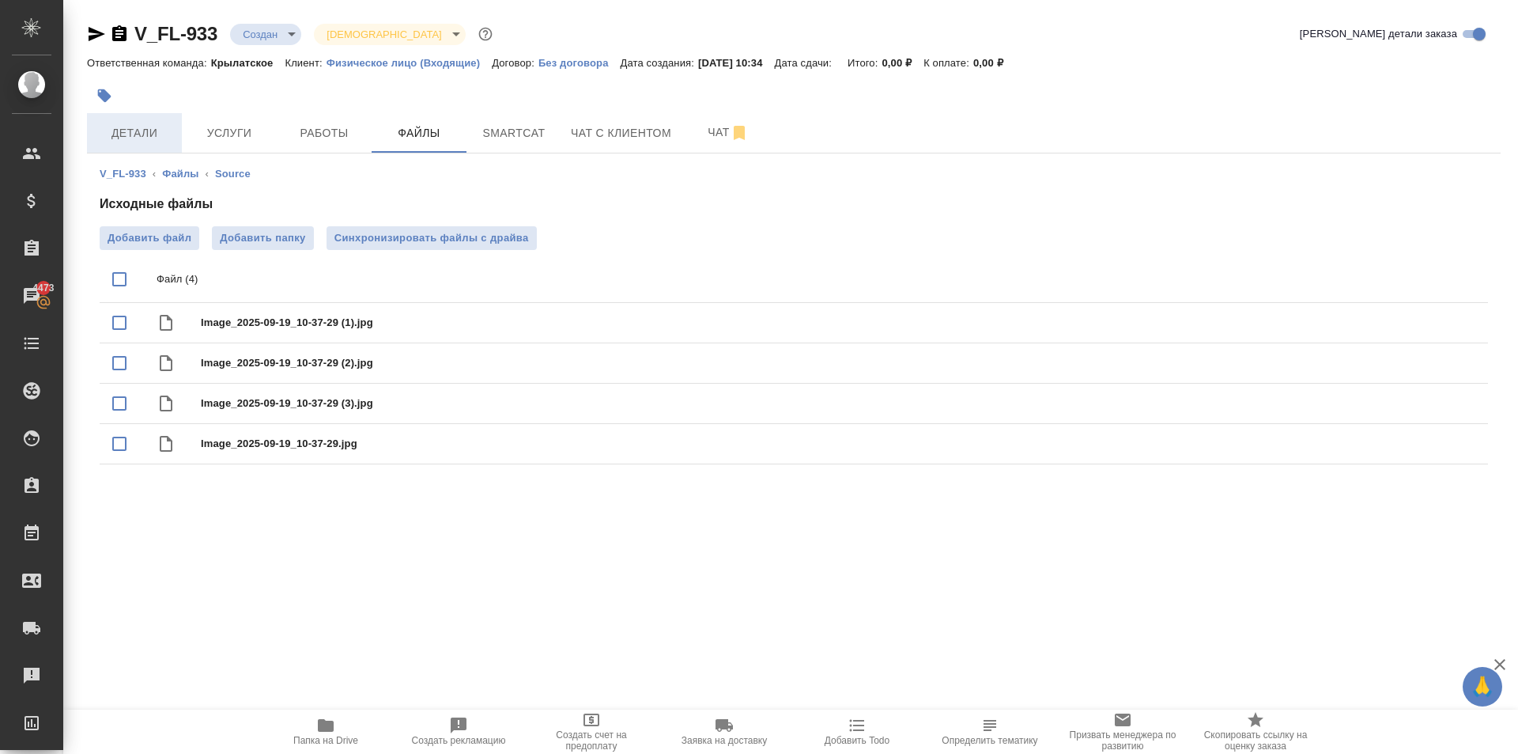
click at [108, 130] on span "Детали" at bounding box center [134, 133] width 76 height 20
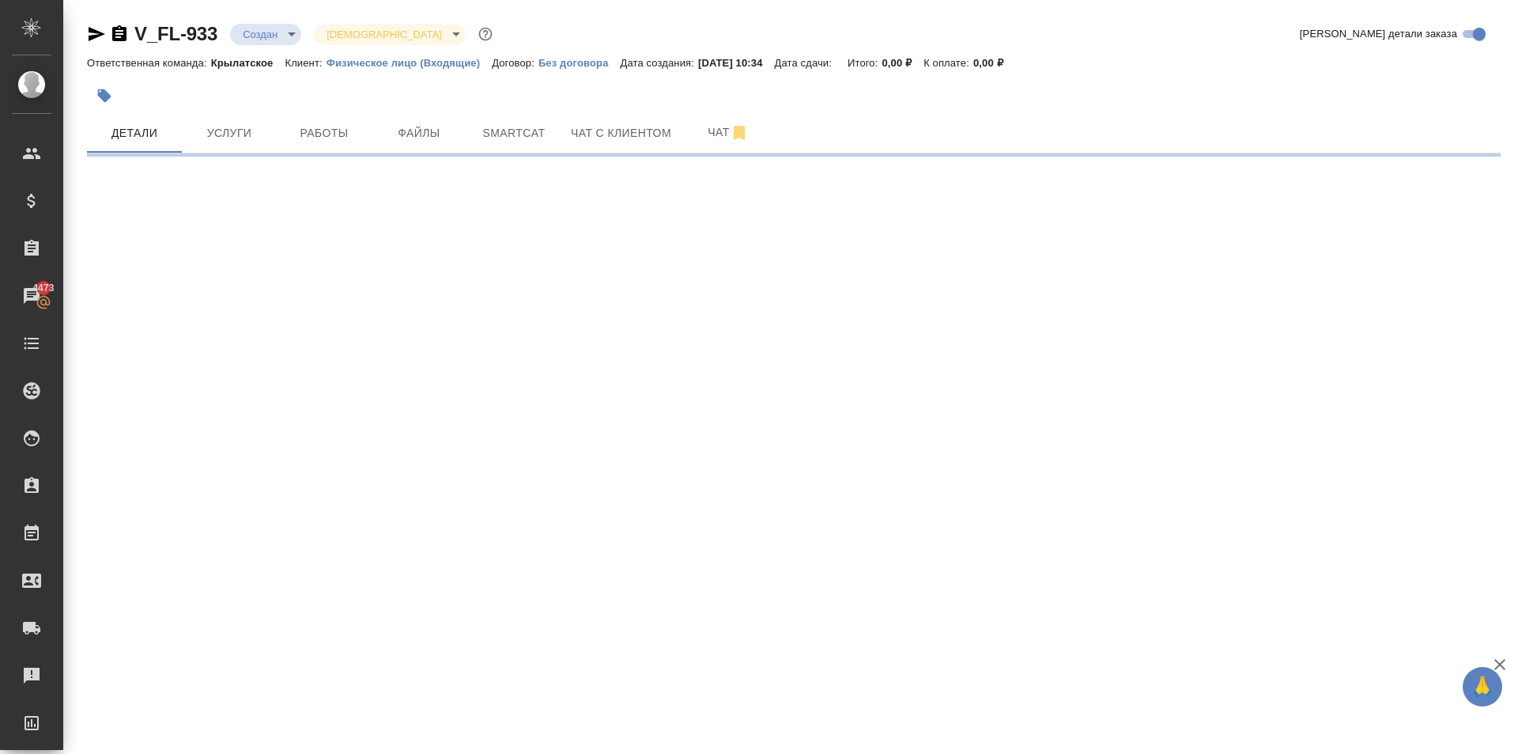
select select "RU"
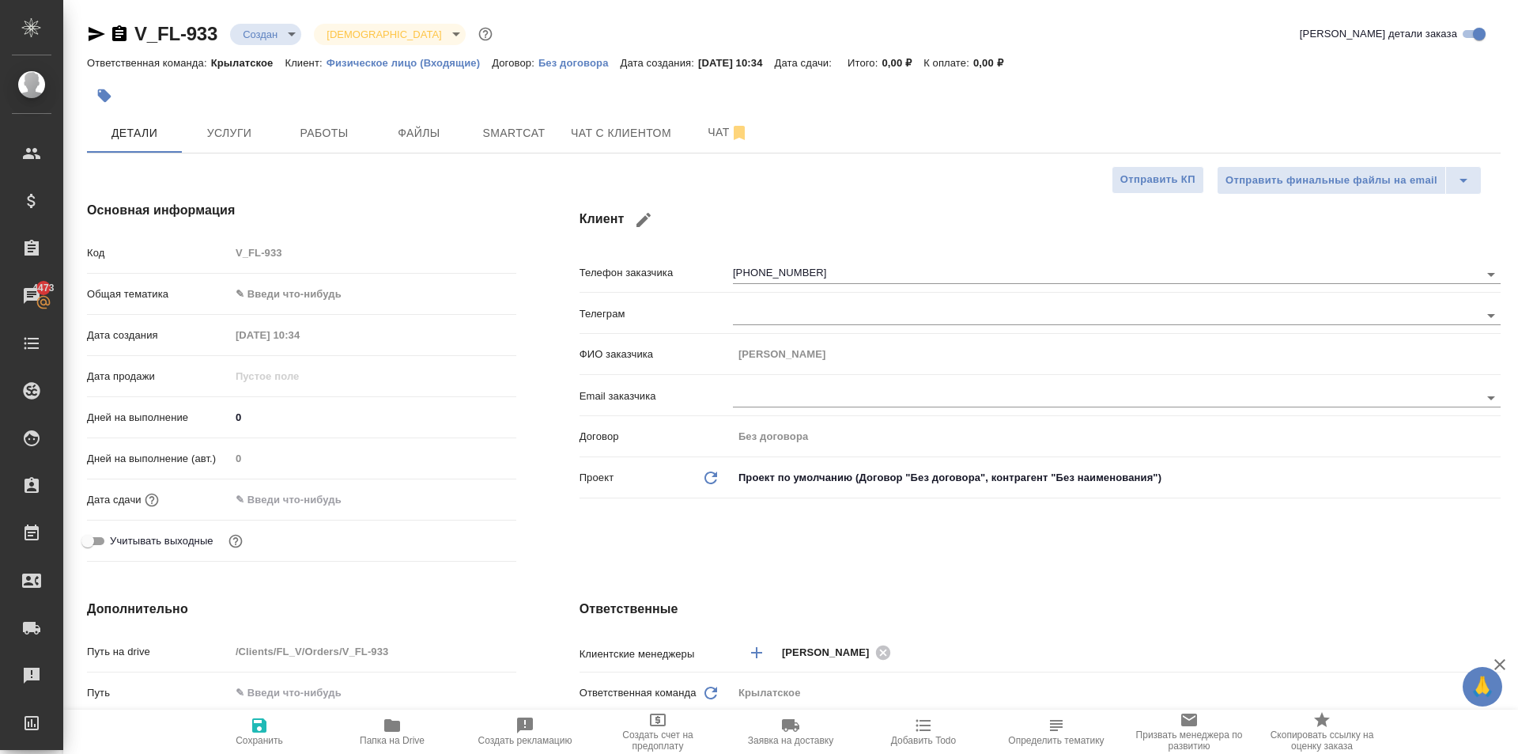
type textarea "x"
click at [123, 105] on div at bounding box center [558, 95] width 943 height 35
click at [112, 98] on icon "button" at bounding box center [104, 96] width 16 height 16
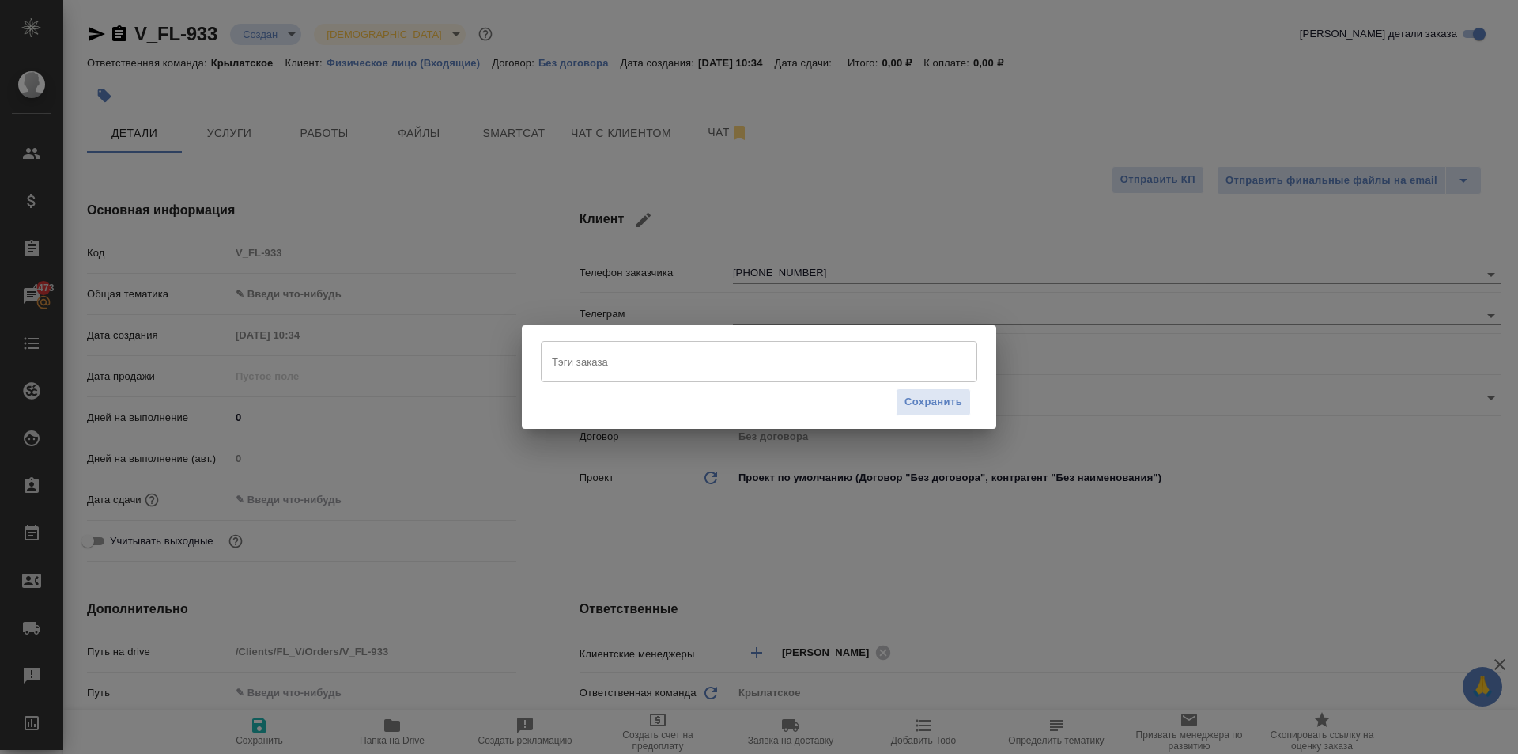
click at [571, 370] on input "Тэги заказа" at bounding box center [744, 361] width 392 height 27
type textarea "x"
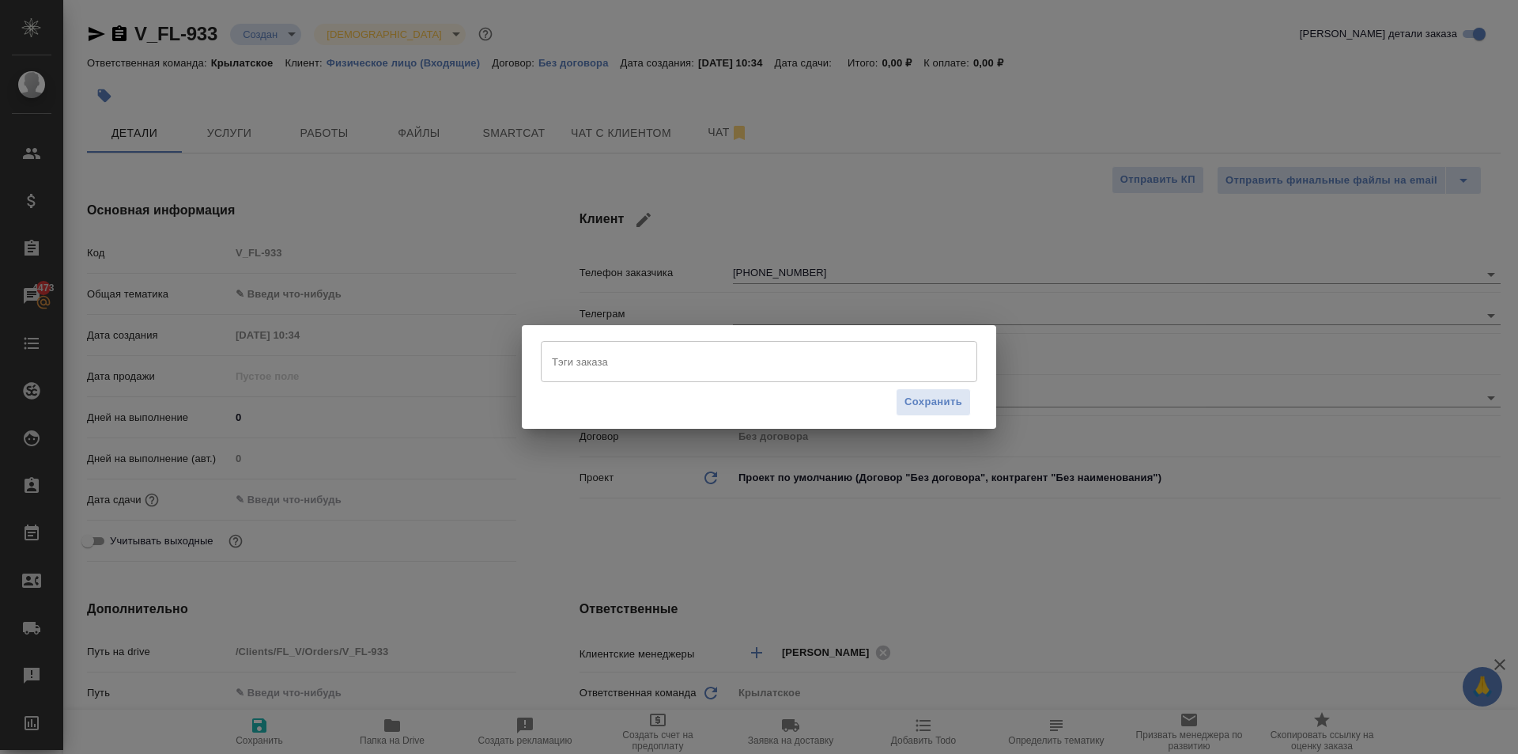
type textarea "x"
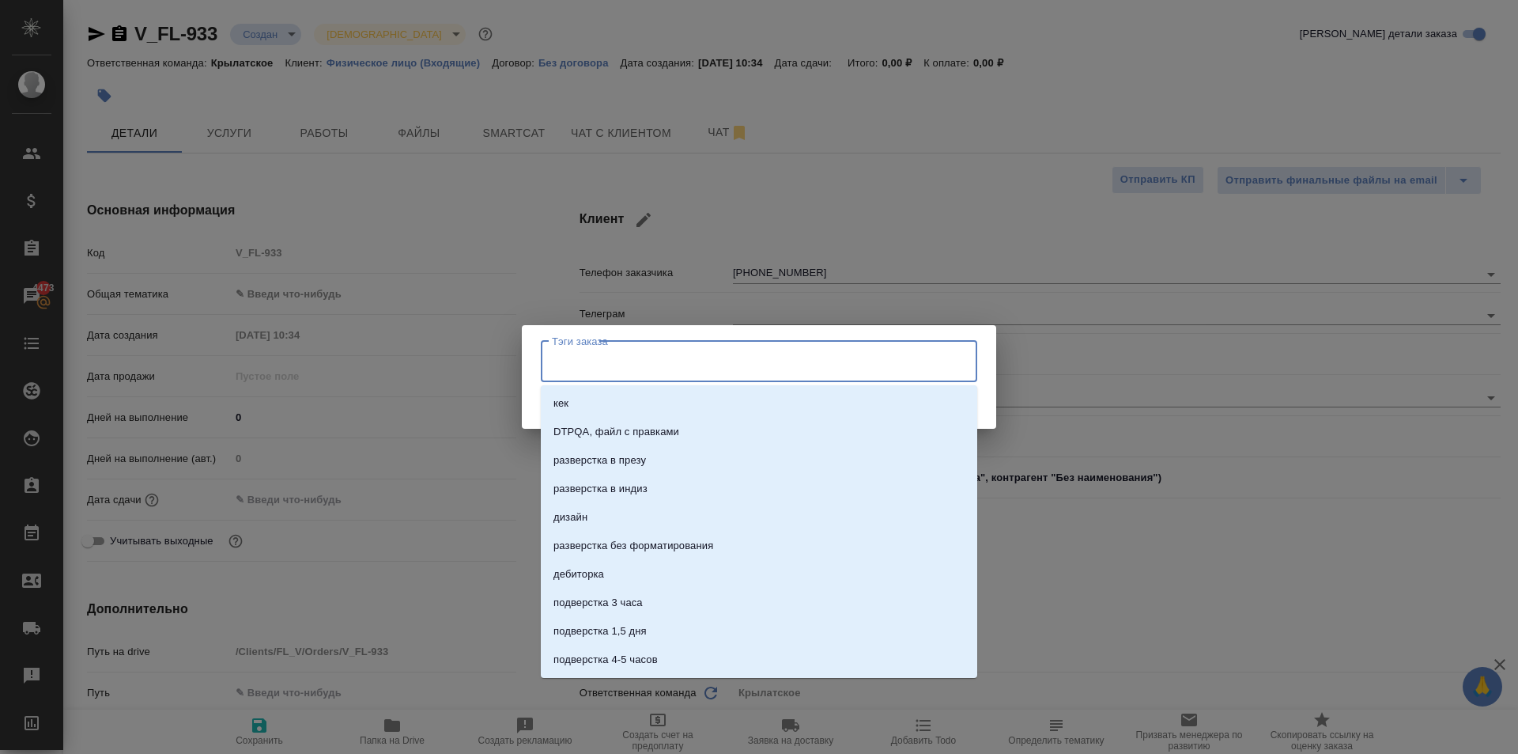
click at [629, 354] on input "Тэги заказа" at bounding box center [744, 361] width 392 height 27
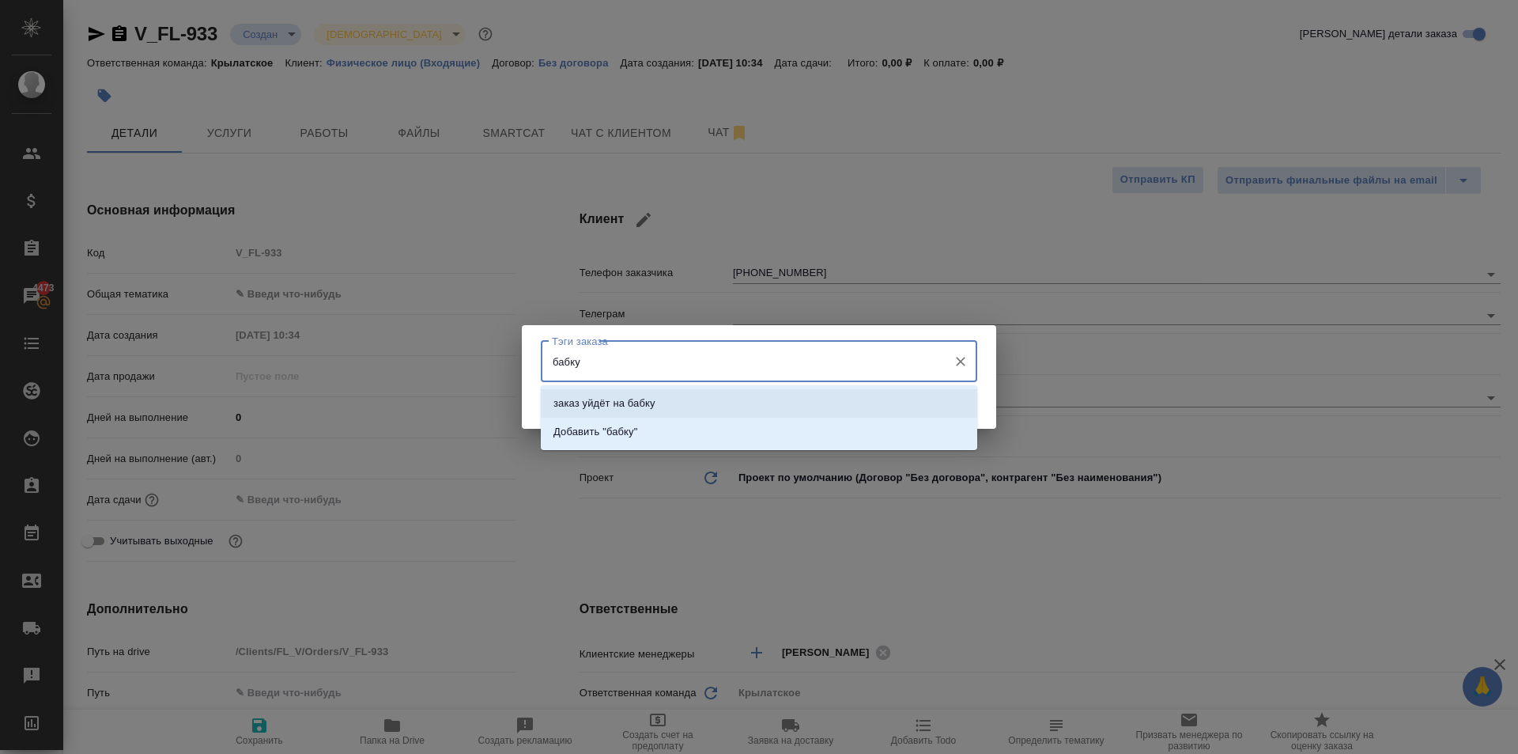
type input "бабку"
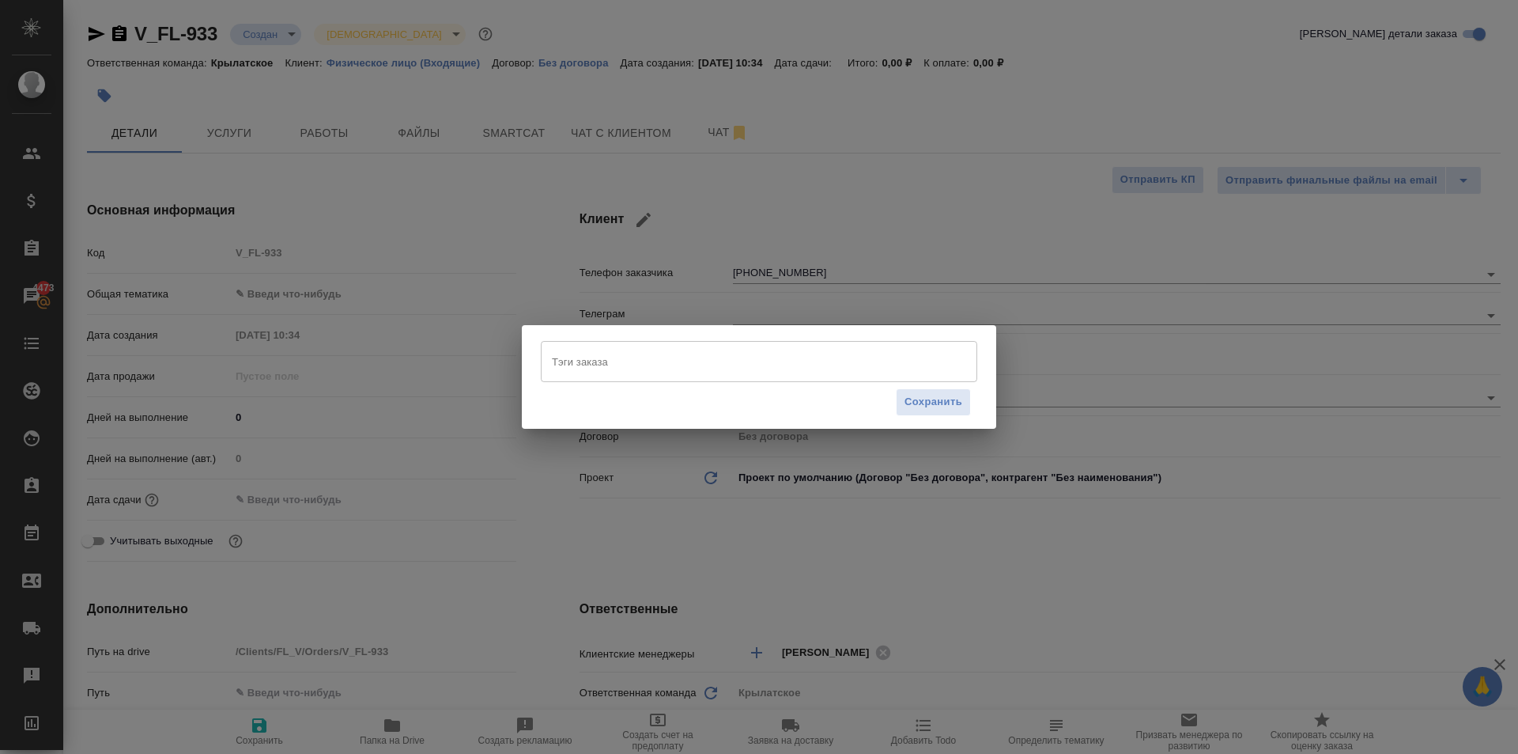
click at [703, 365] on input "Тэги заказа" at bounding box center [744, 361] width 392 height 27
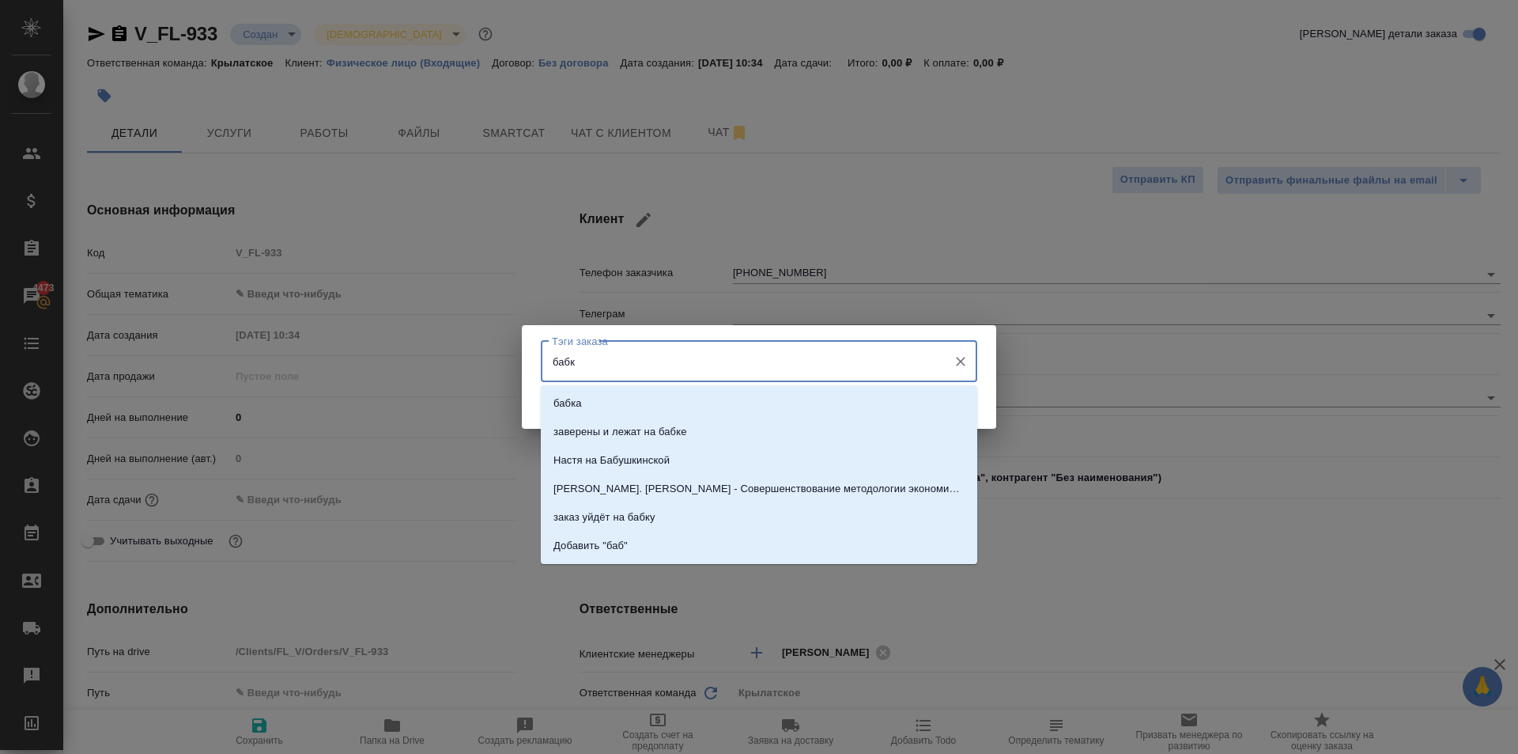
type input "бабку"
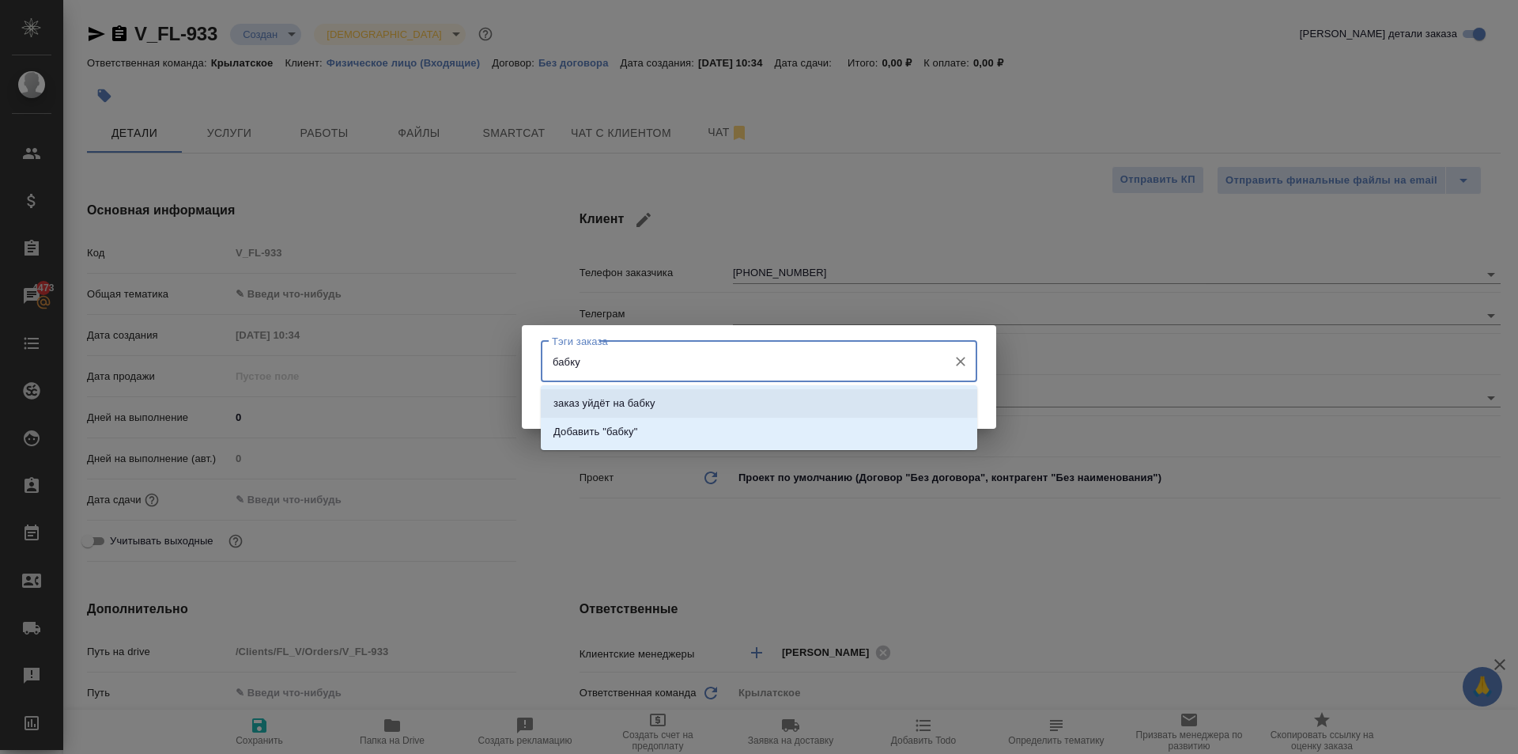
drag, startPoint x: 811, startPoint y: 418, endPoint x: 768, endPoint y: 397, distance: 48.5
click at [768, 402] on ul "заказ уйдёт на бабку Добавить "бабку"" at bounding box center [759, 430] width 437 height 57
click at [768, 397] on li "заказ уйдёт на бабку" at bounding box center [759, 403] width 437 height 28
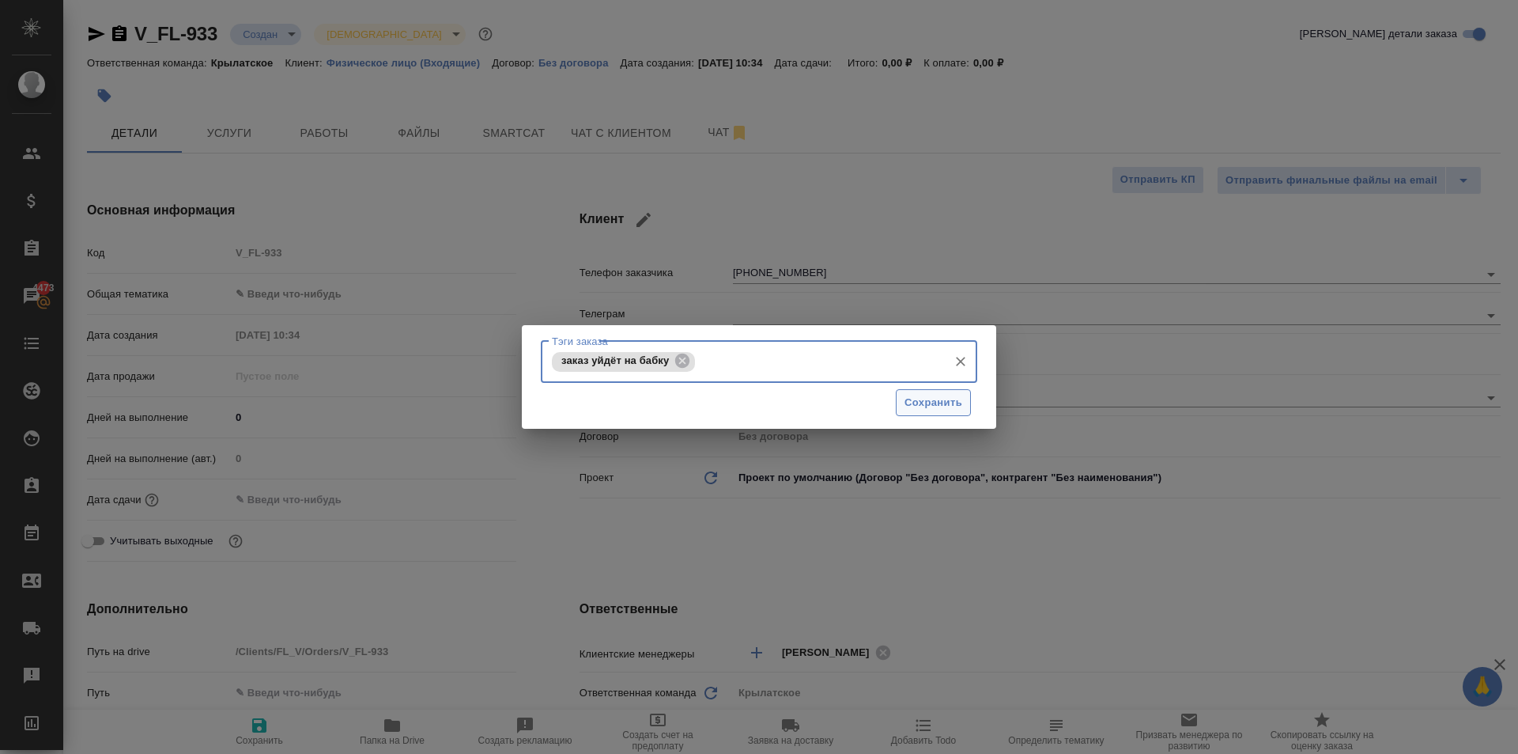
click at [929, 406] on span "Сохранить" at bounding box center [934, 403] width 58 height 18
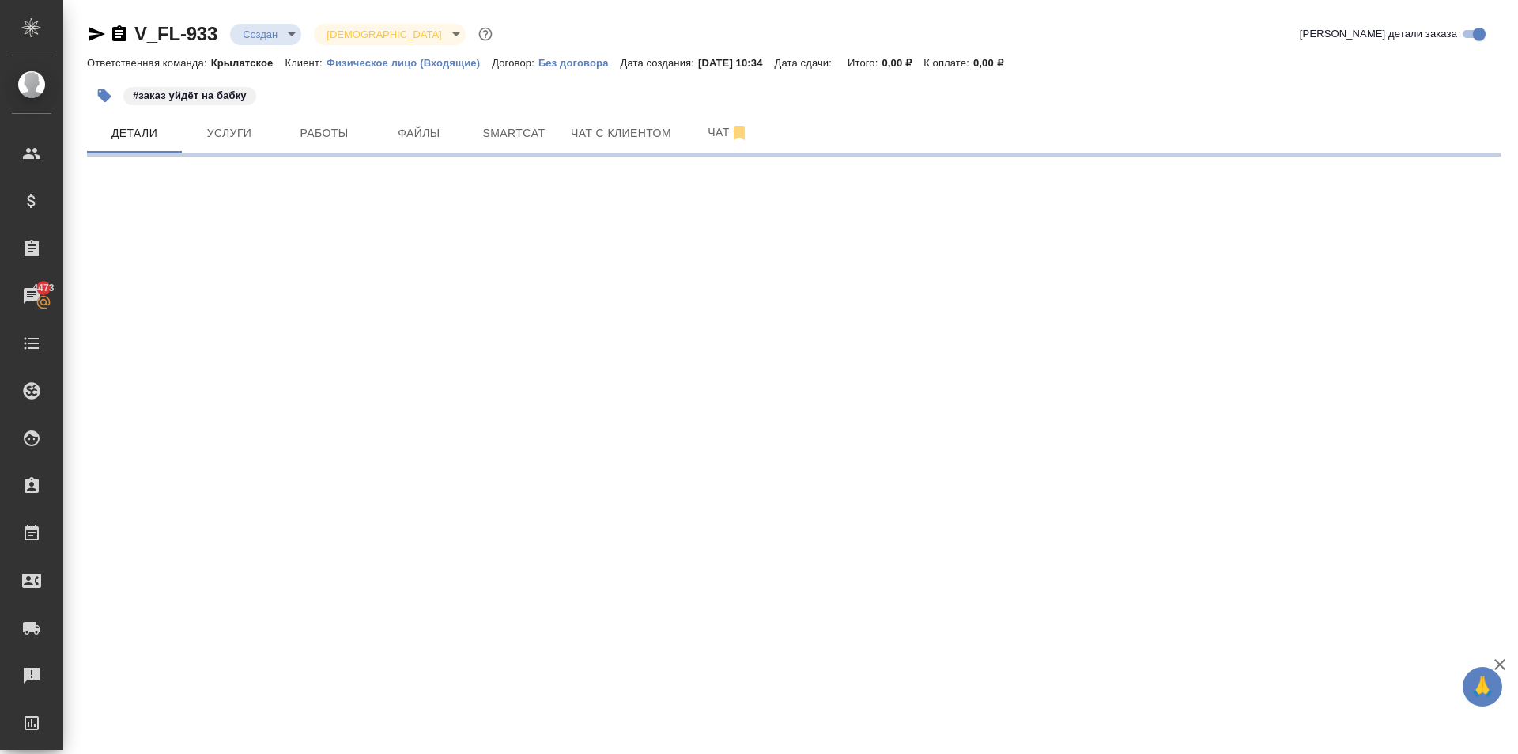
select select "RU"
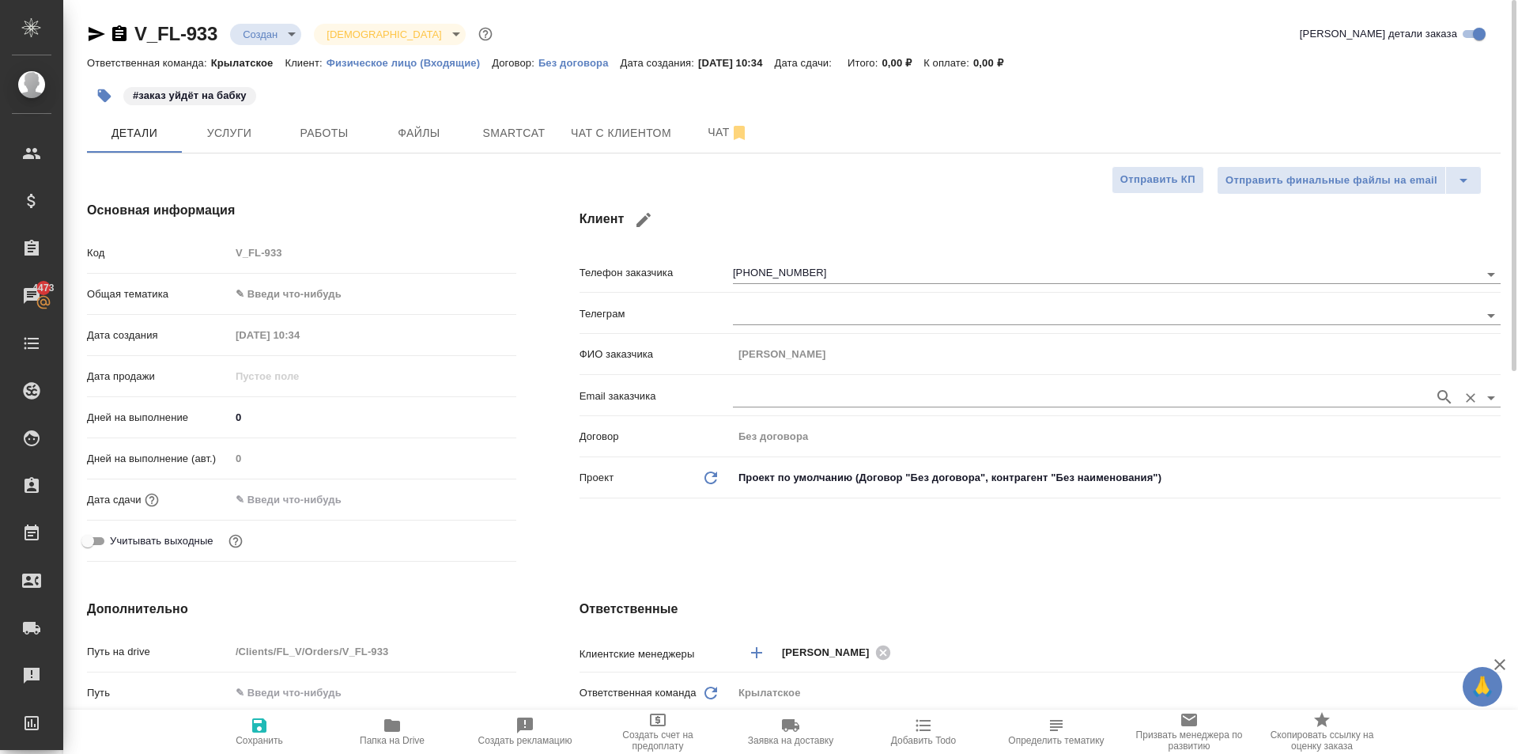
type textarea "x"
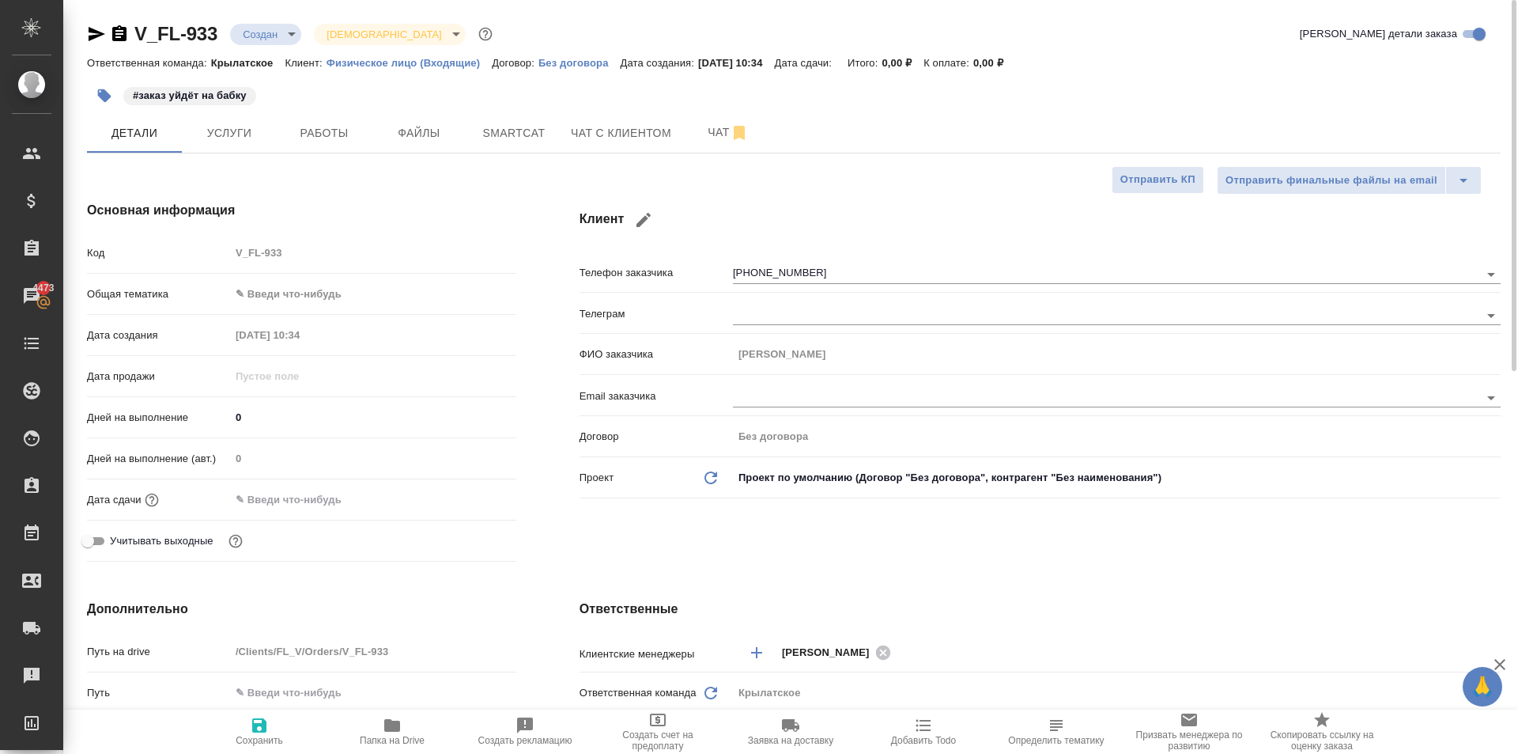
type textarea "x"
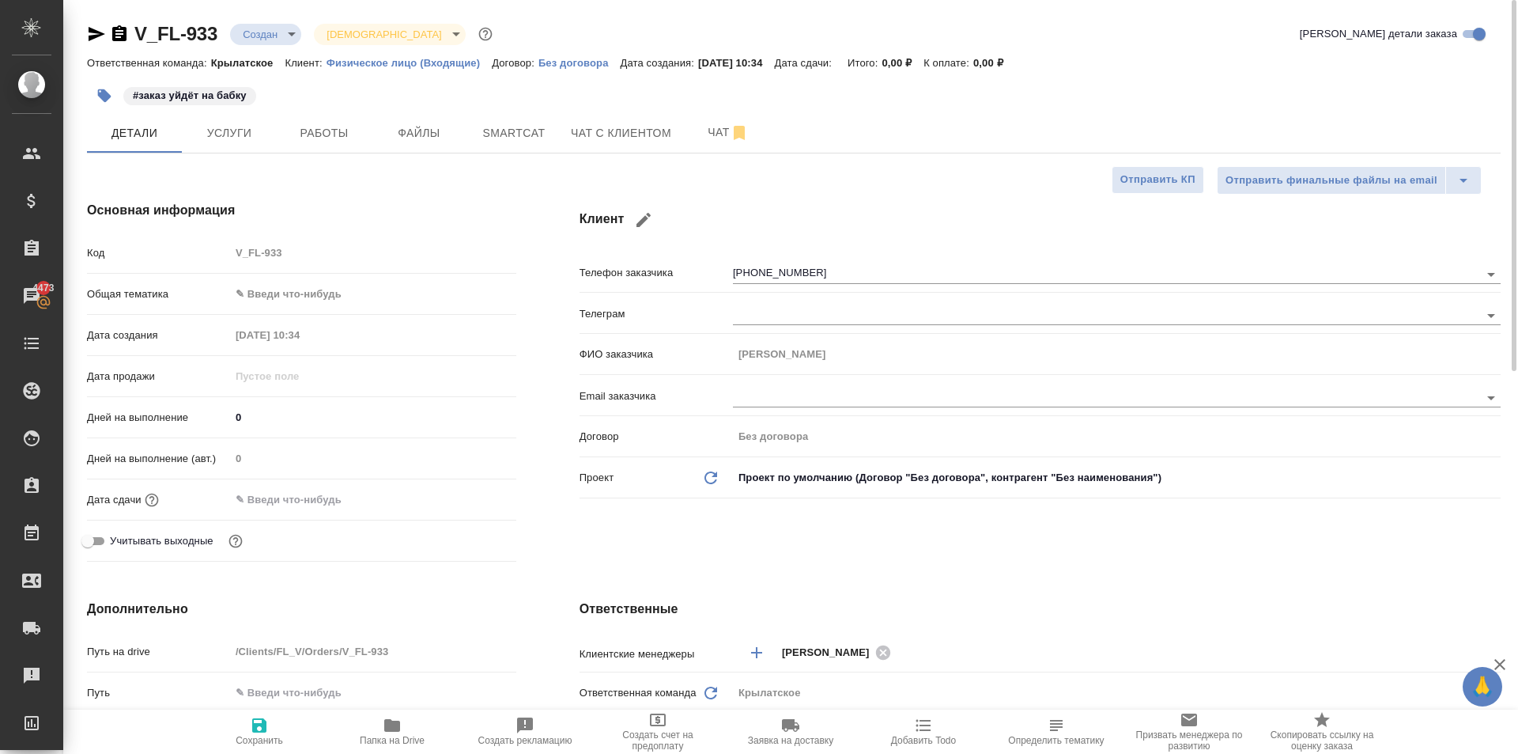
type textarea "x"
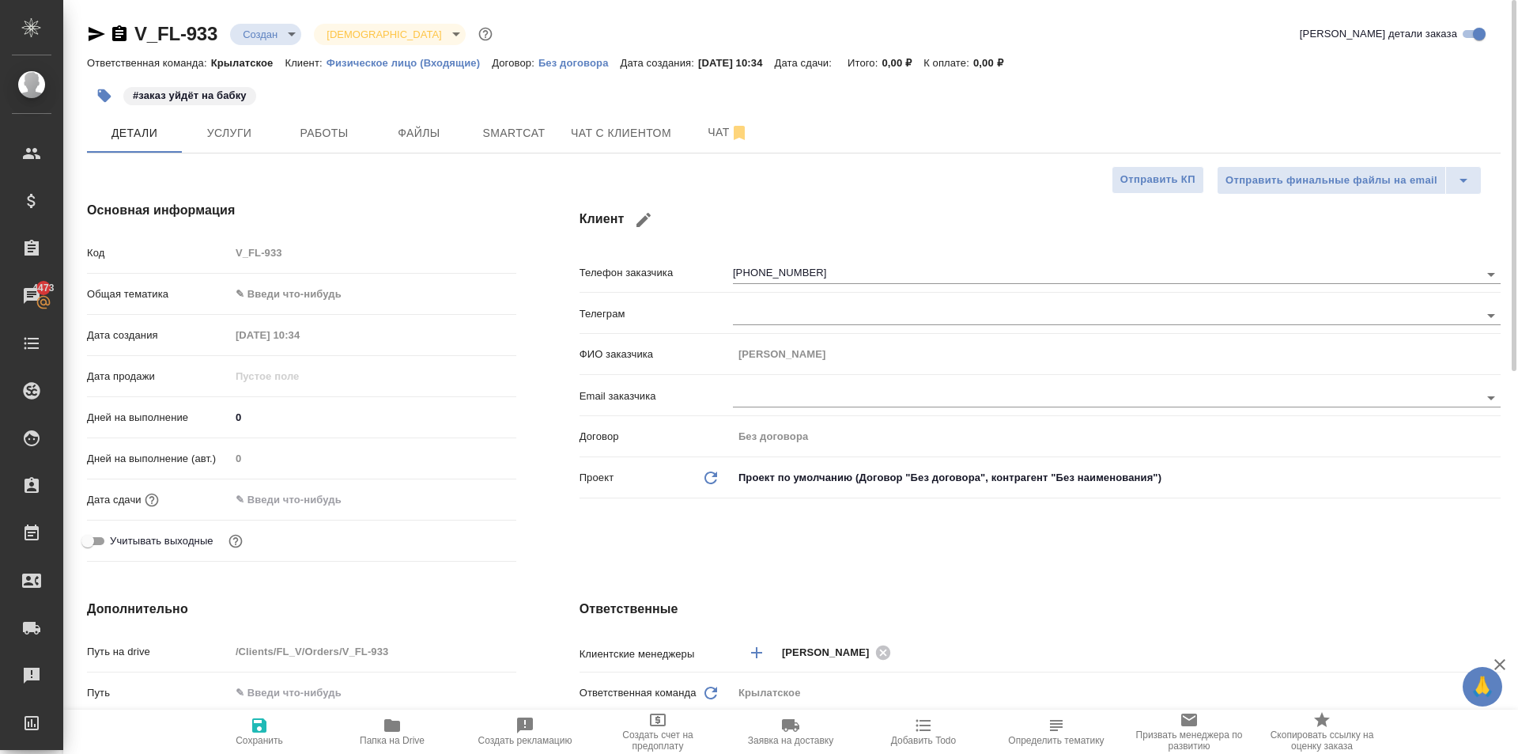
type textarea "x"
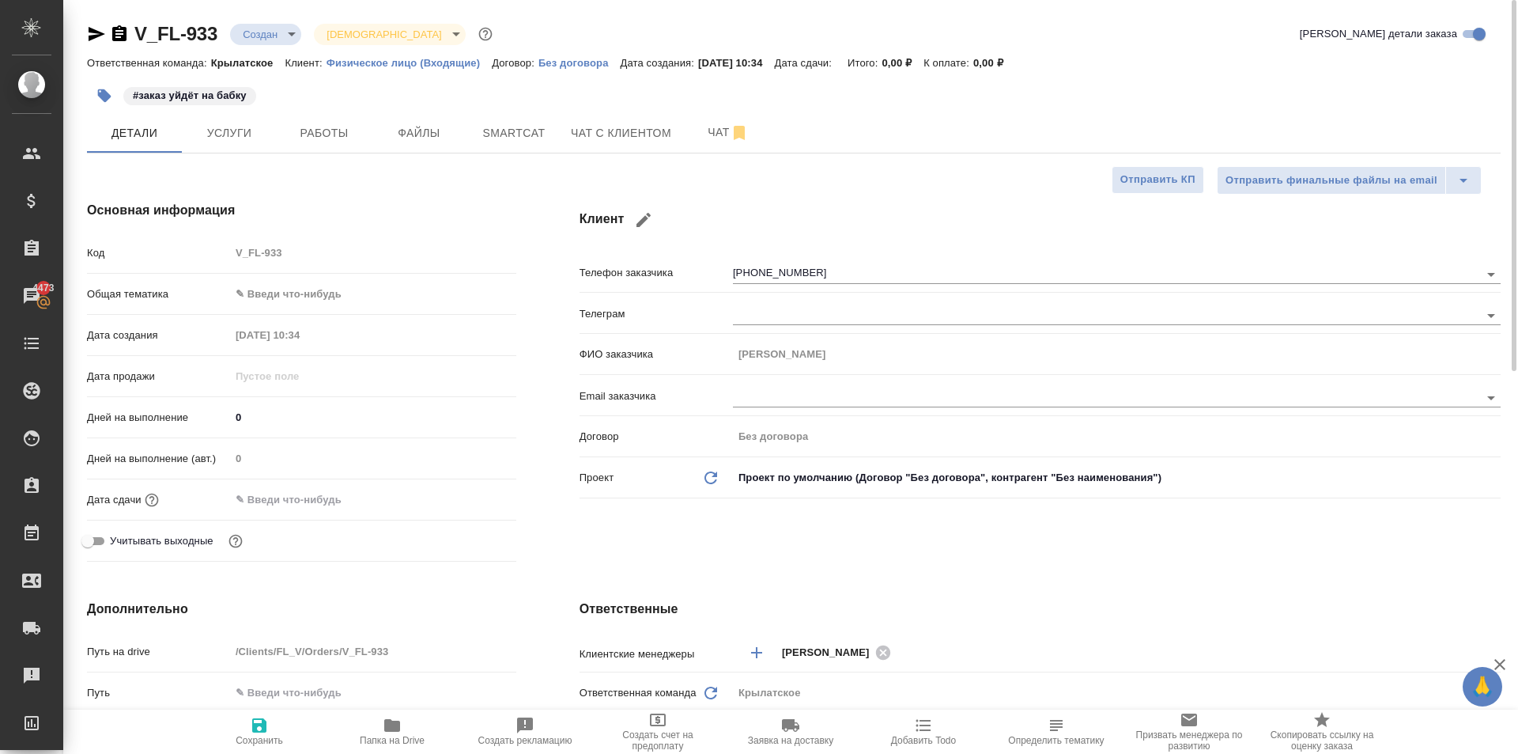
type textarea "x"
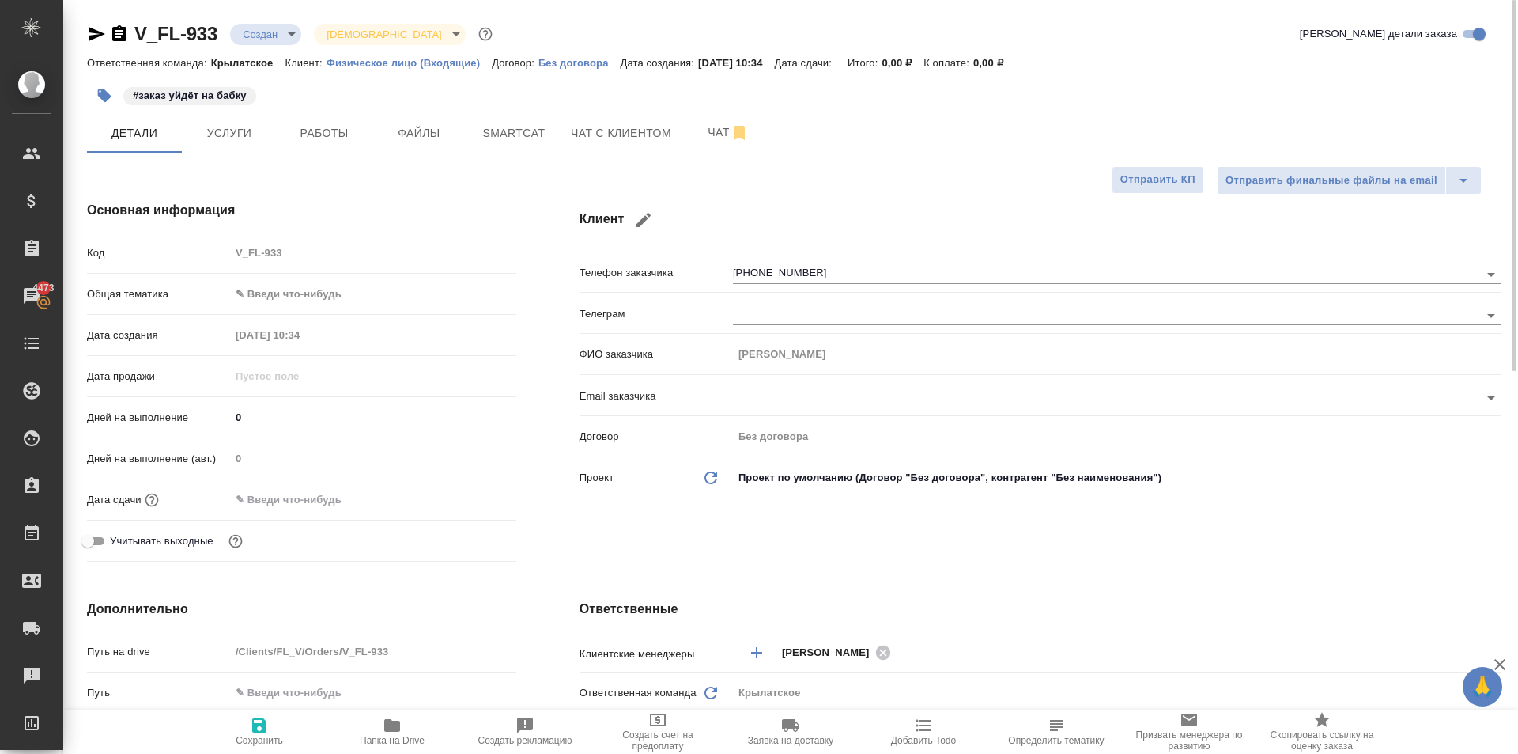
type textarea "x"
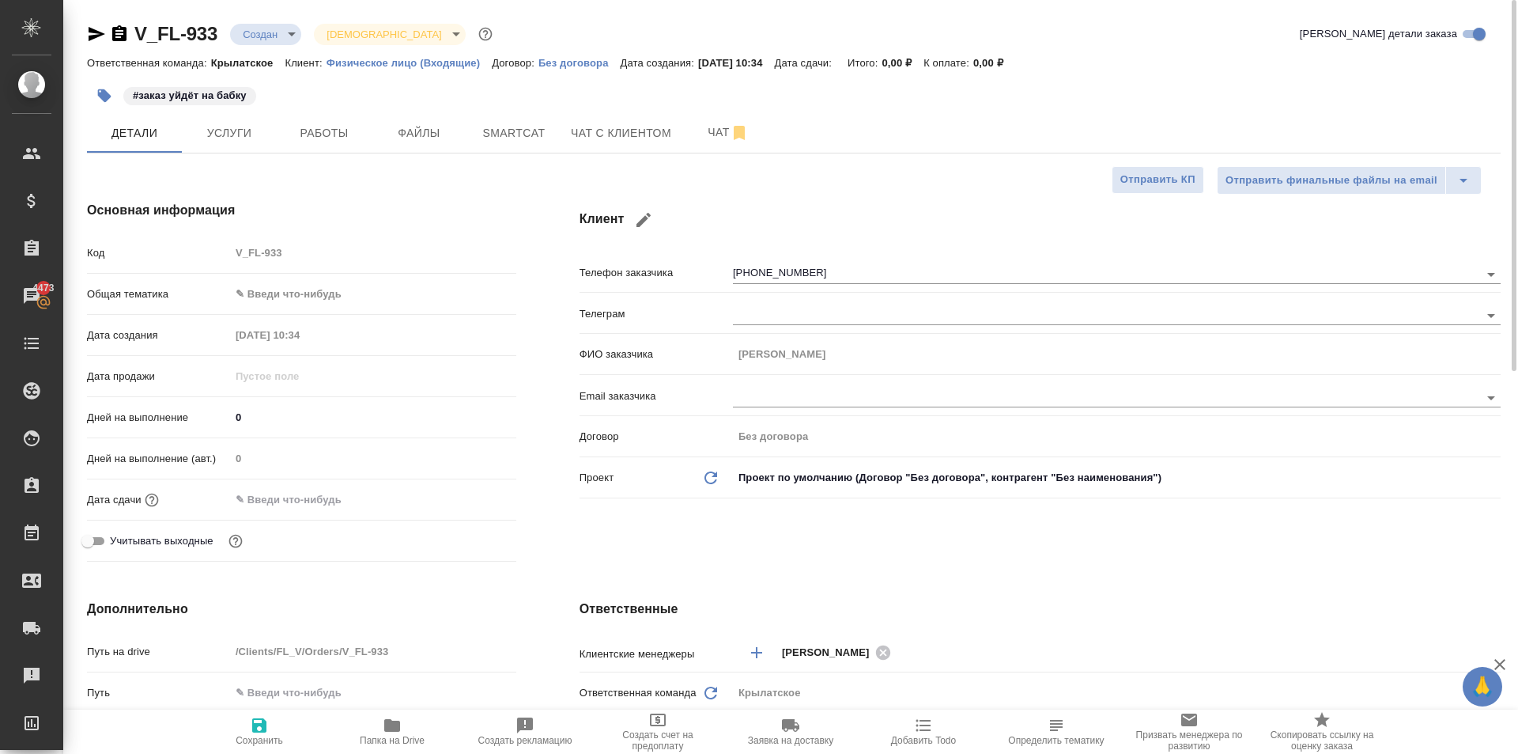
type textarea "x"
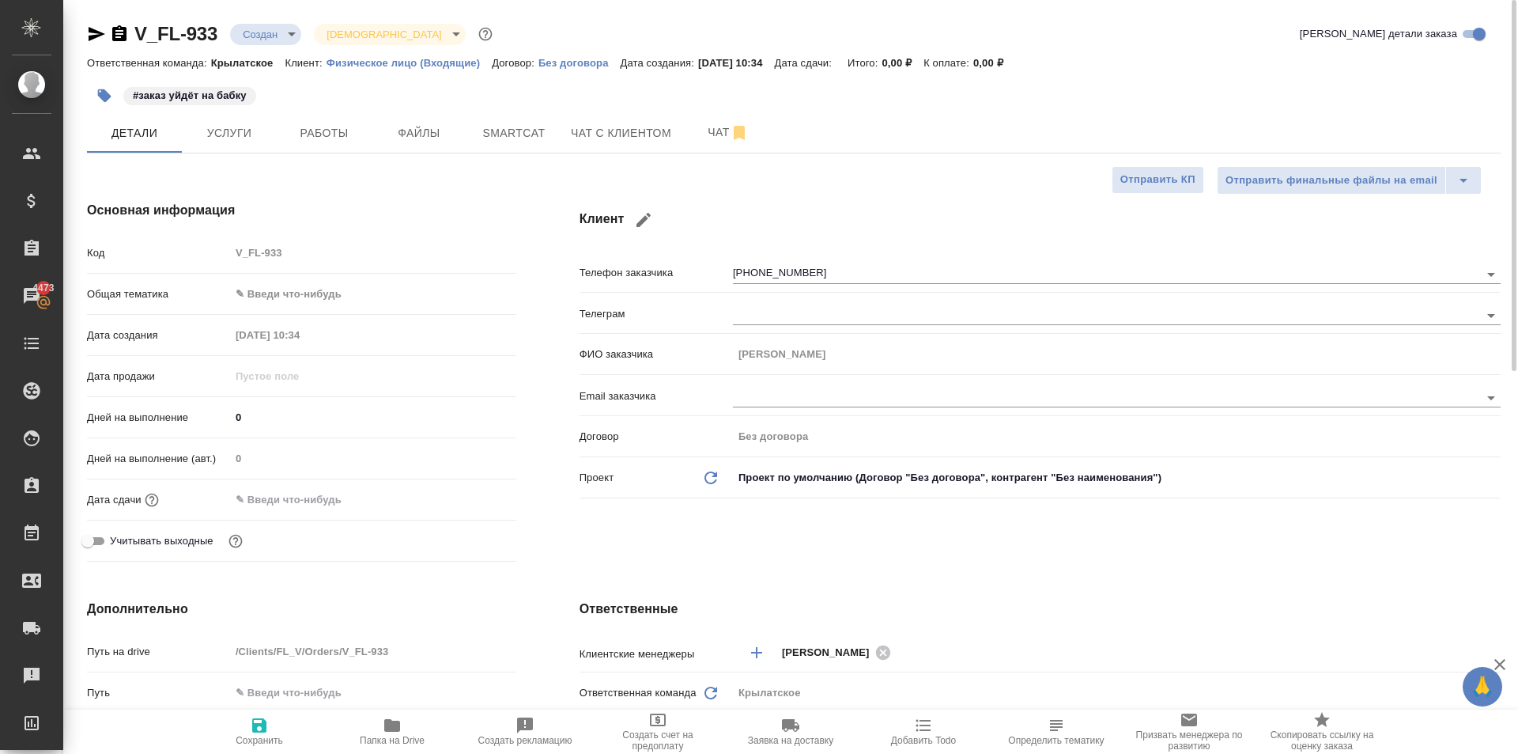
type textarea "x"
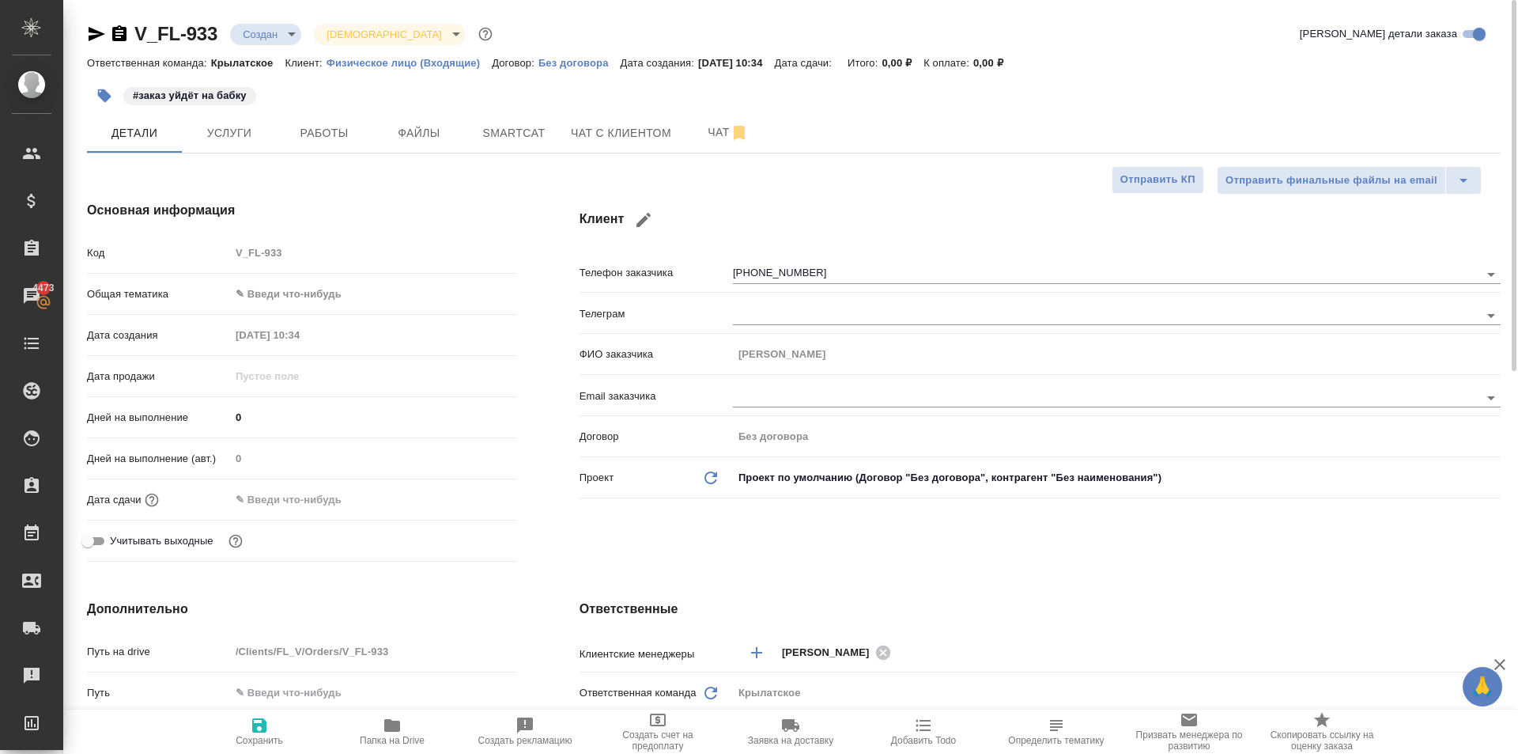
type textarea "x"
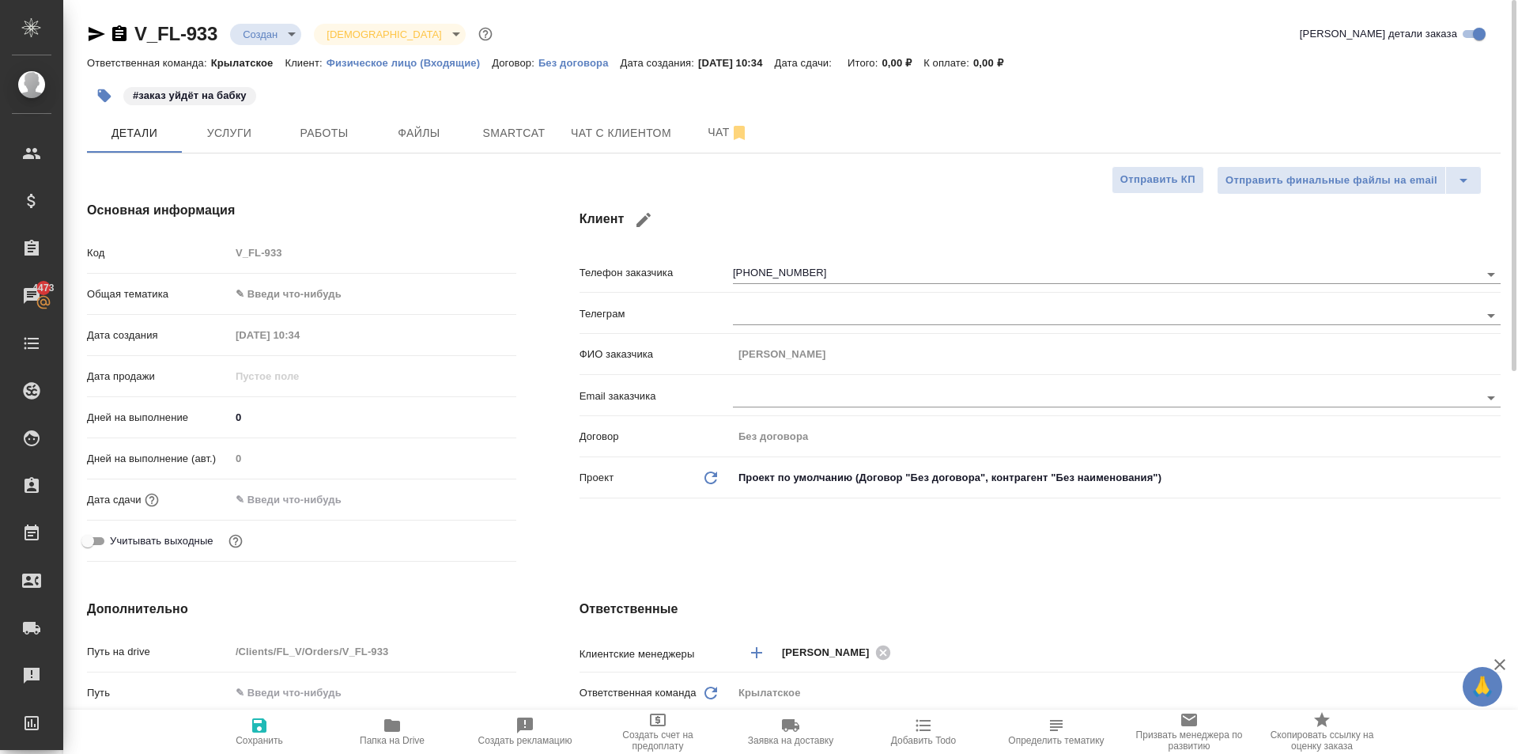
type textarea "x"
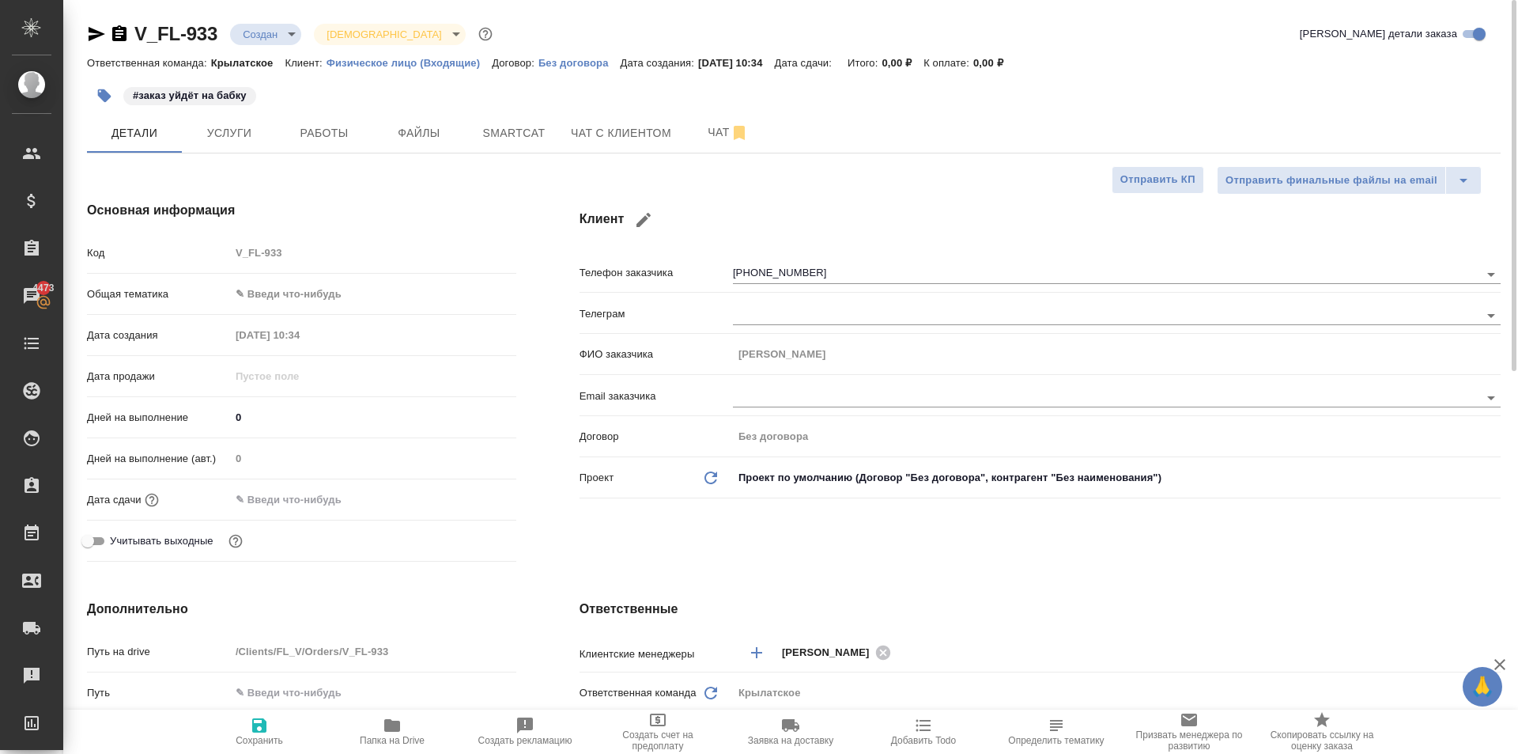
type textarea "x"
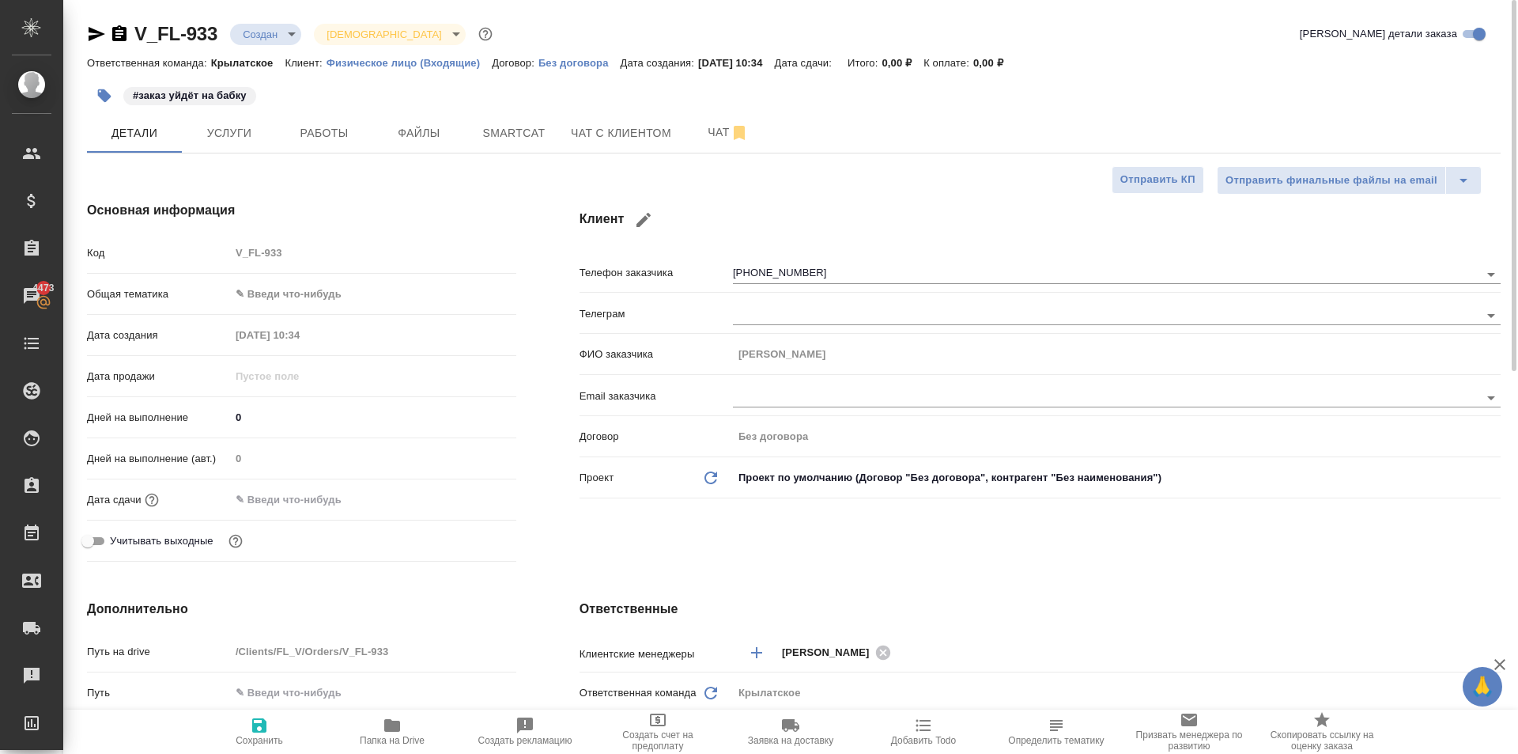
type textarea "x"
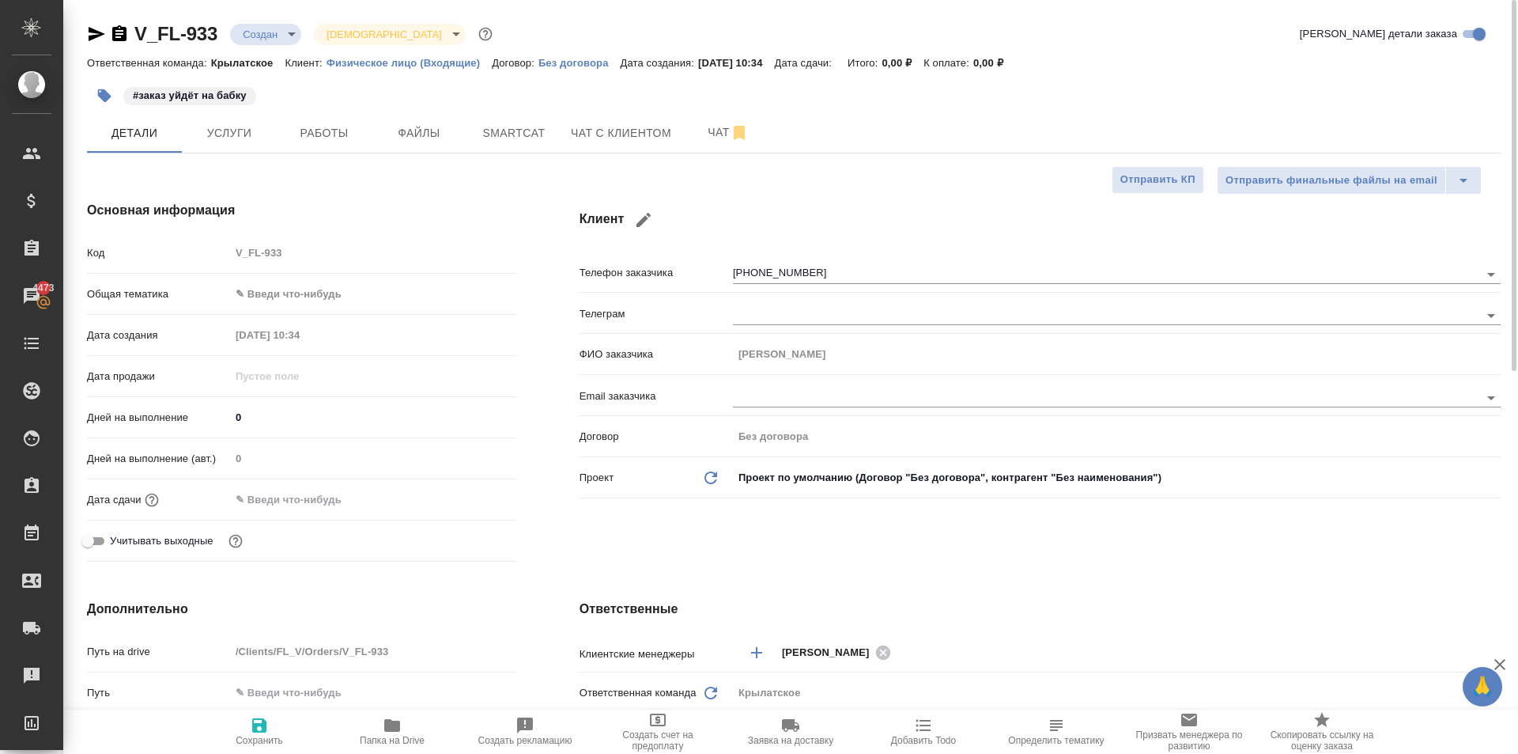
type textarea "x"
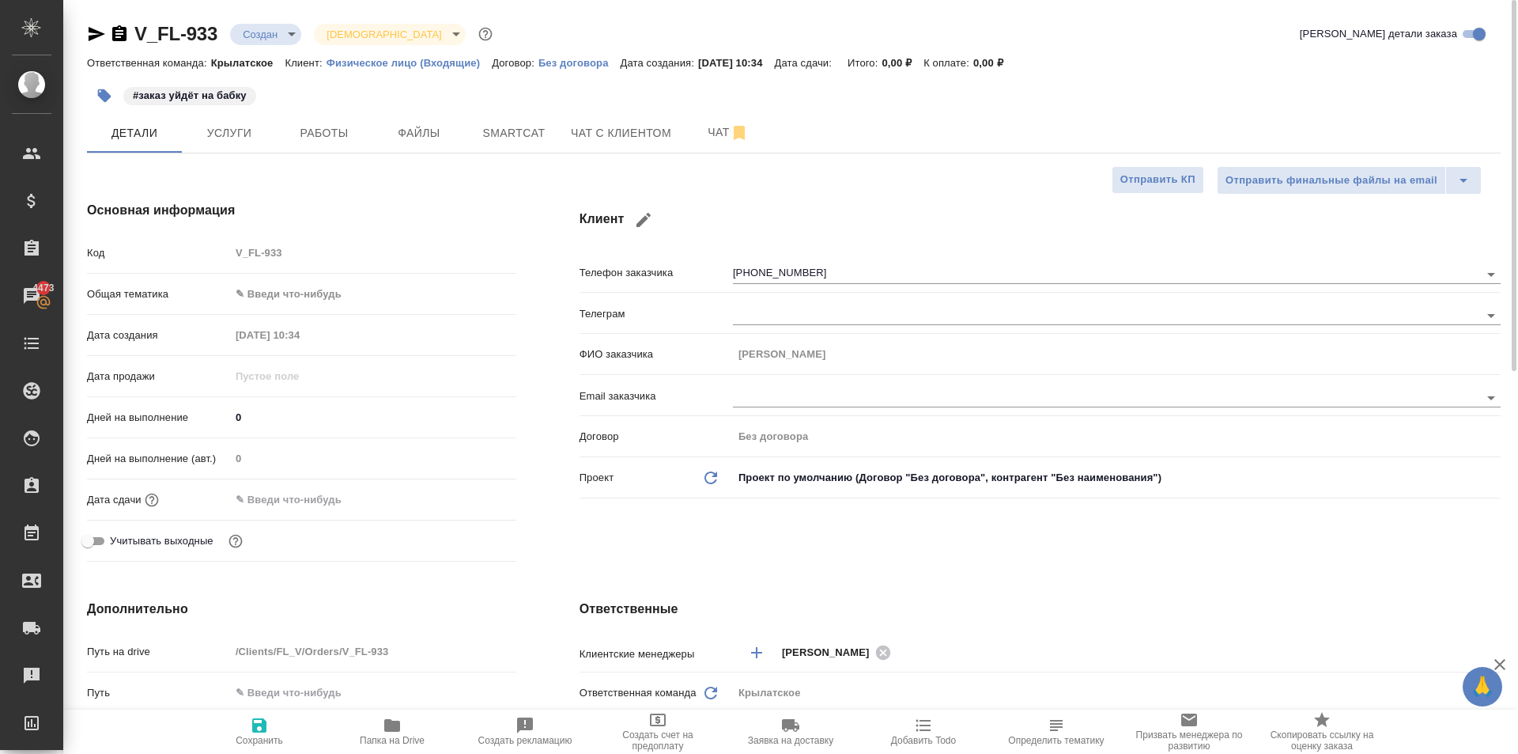
type textarea "x"
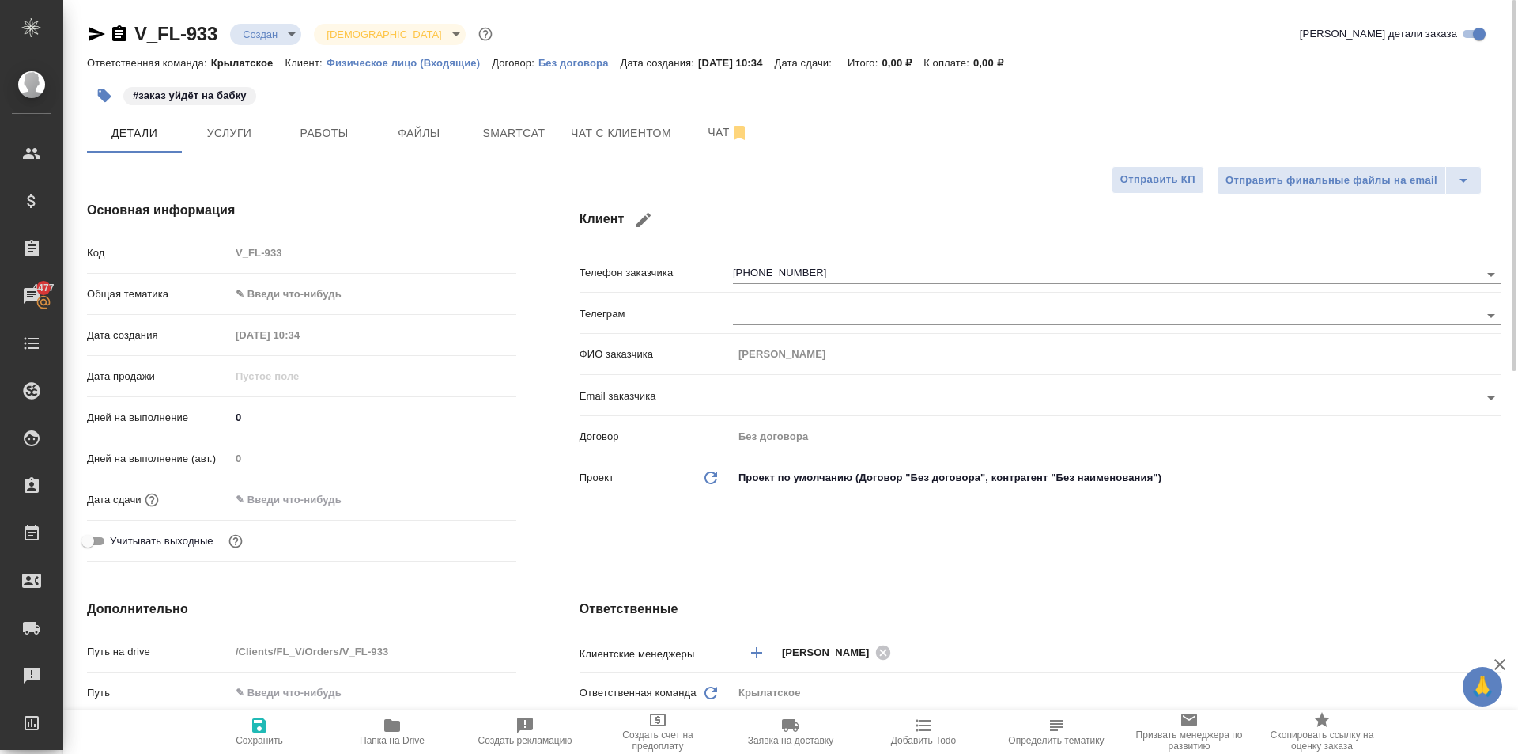
type textarea "x"
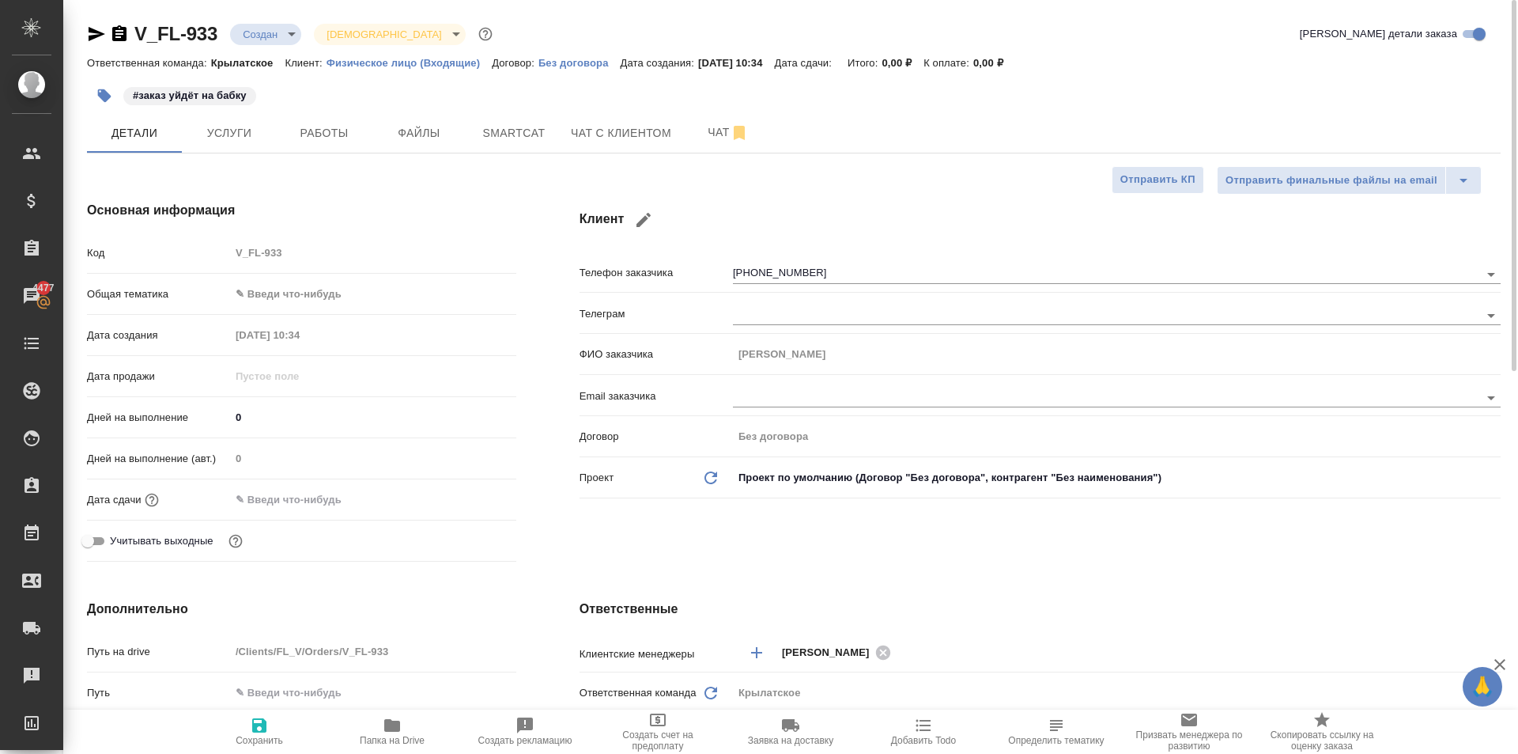
type textarea "x"
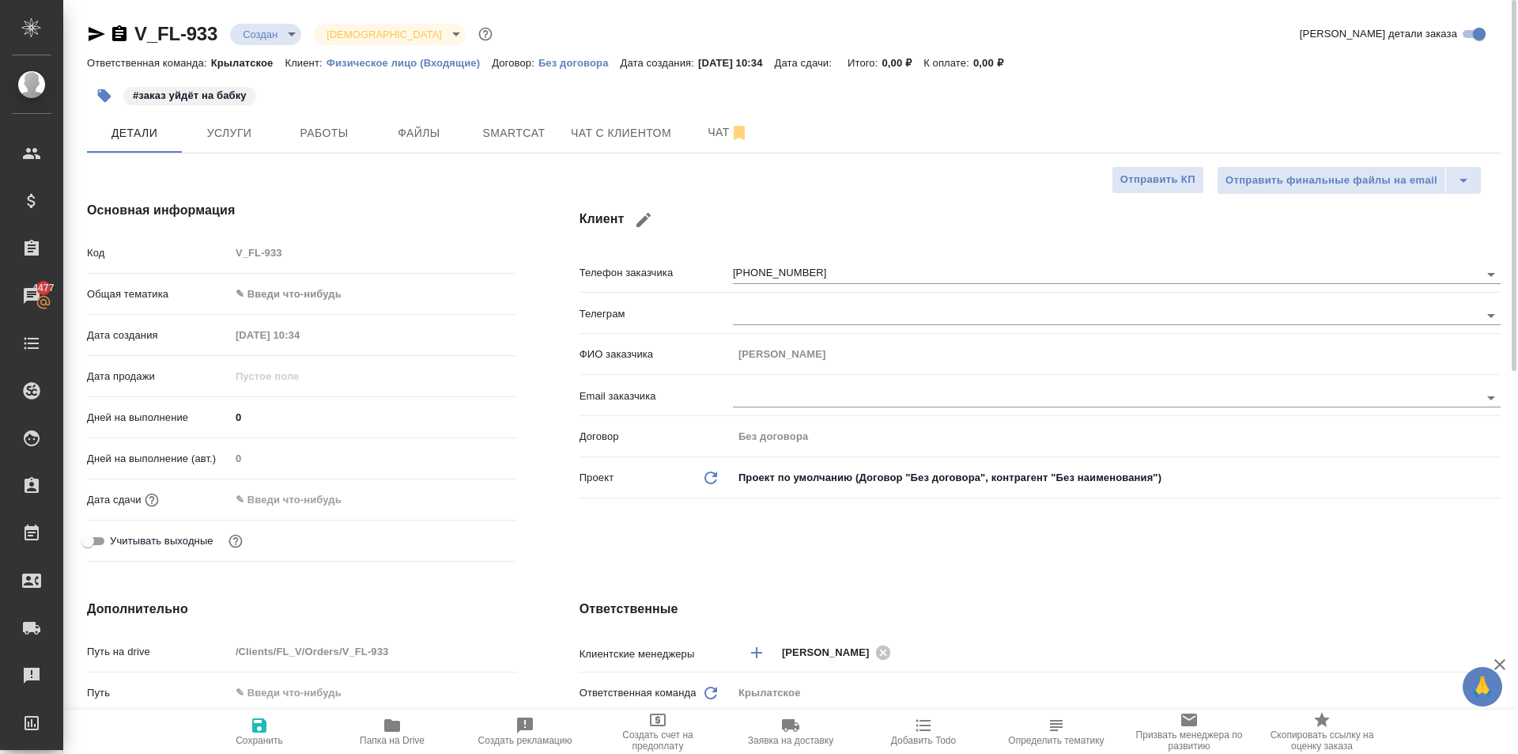
type textarea "x"
click at [589, 127] on span "Чат с клиентом" at bounding box center [621, 133] width 100 height 20
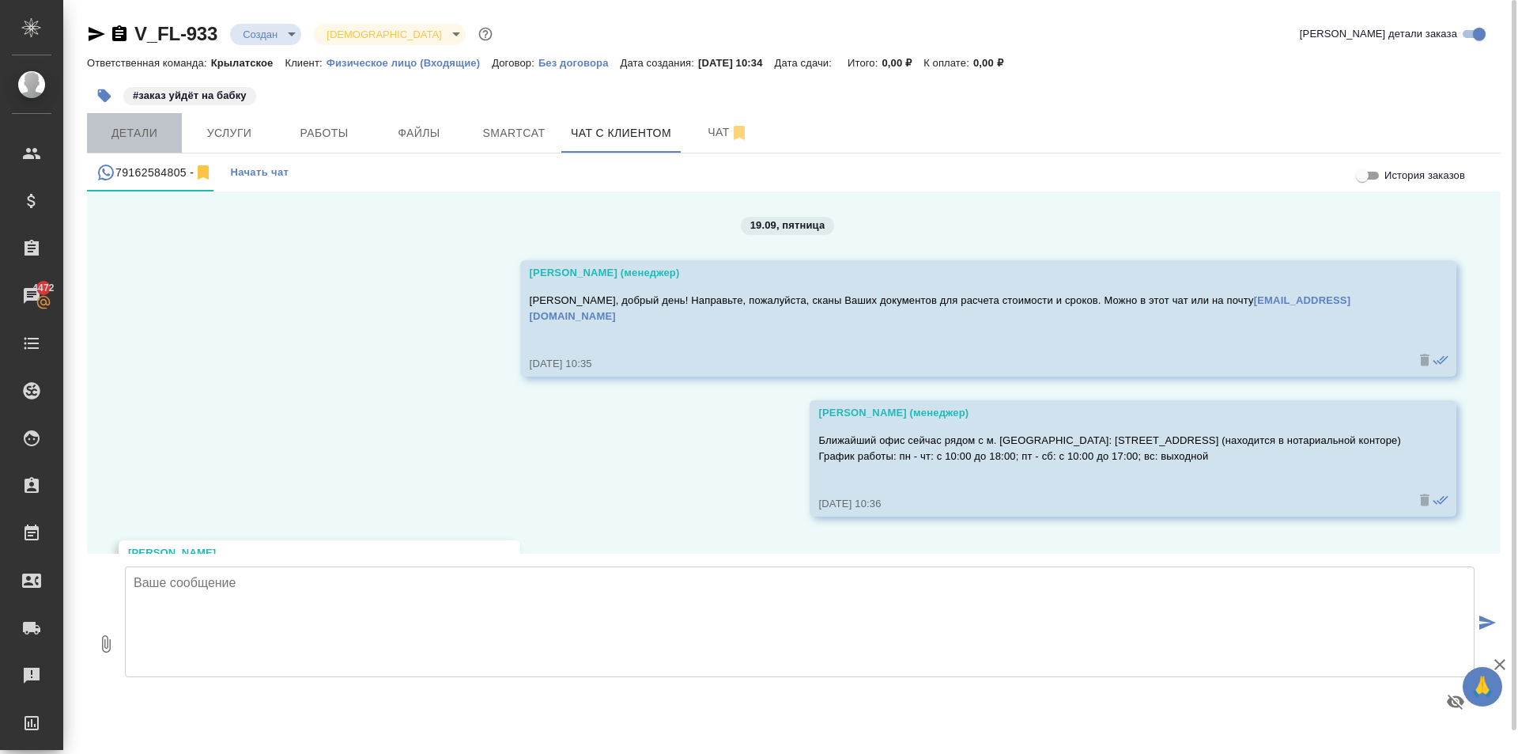
click at [173, 127] on button "Детали" at bounding box center [134, 133] width 95 height 40
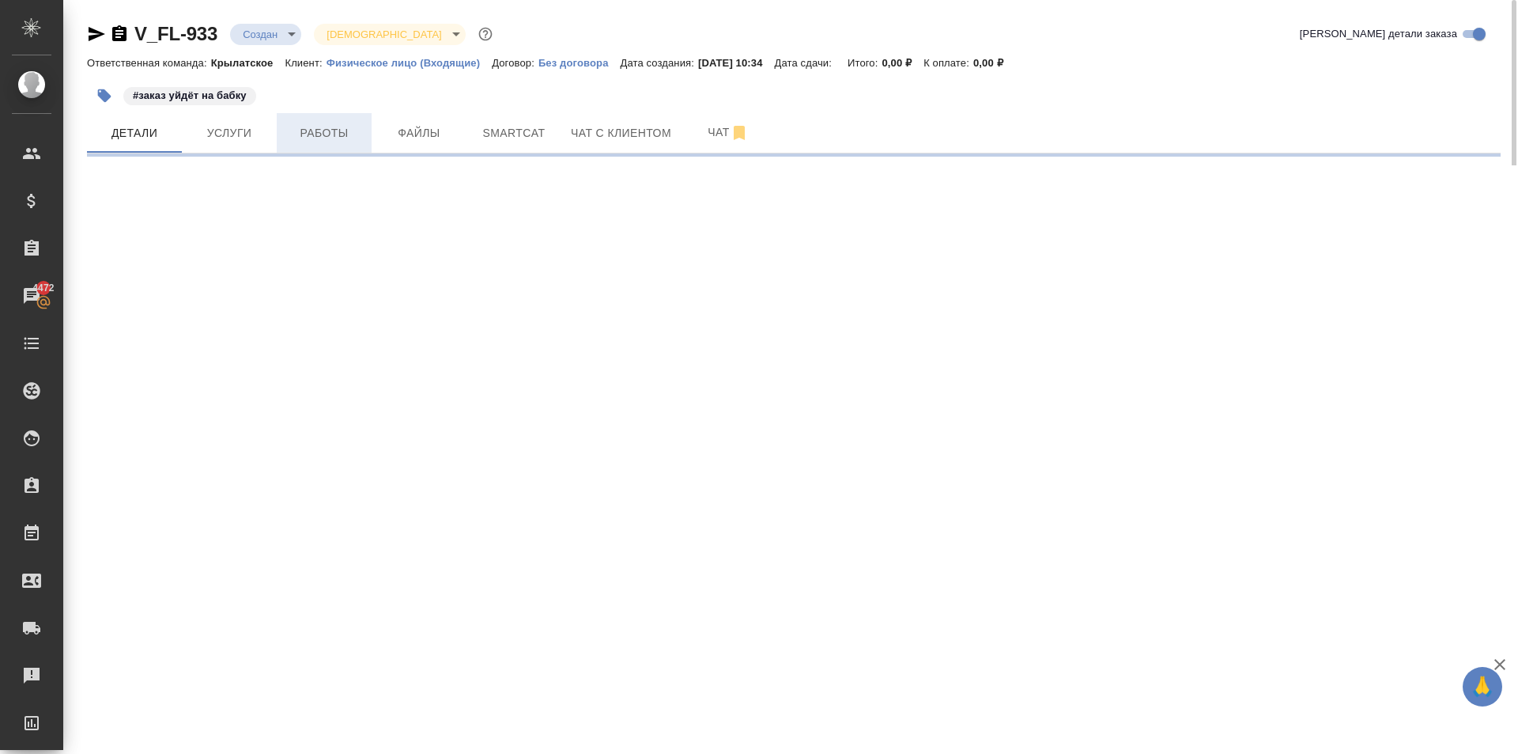
select select "RU"
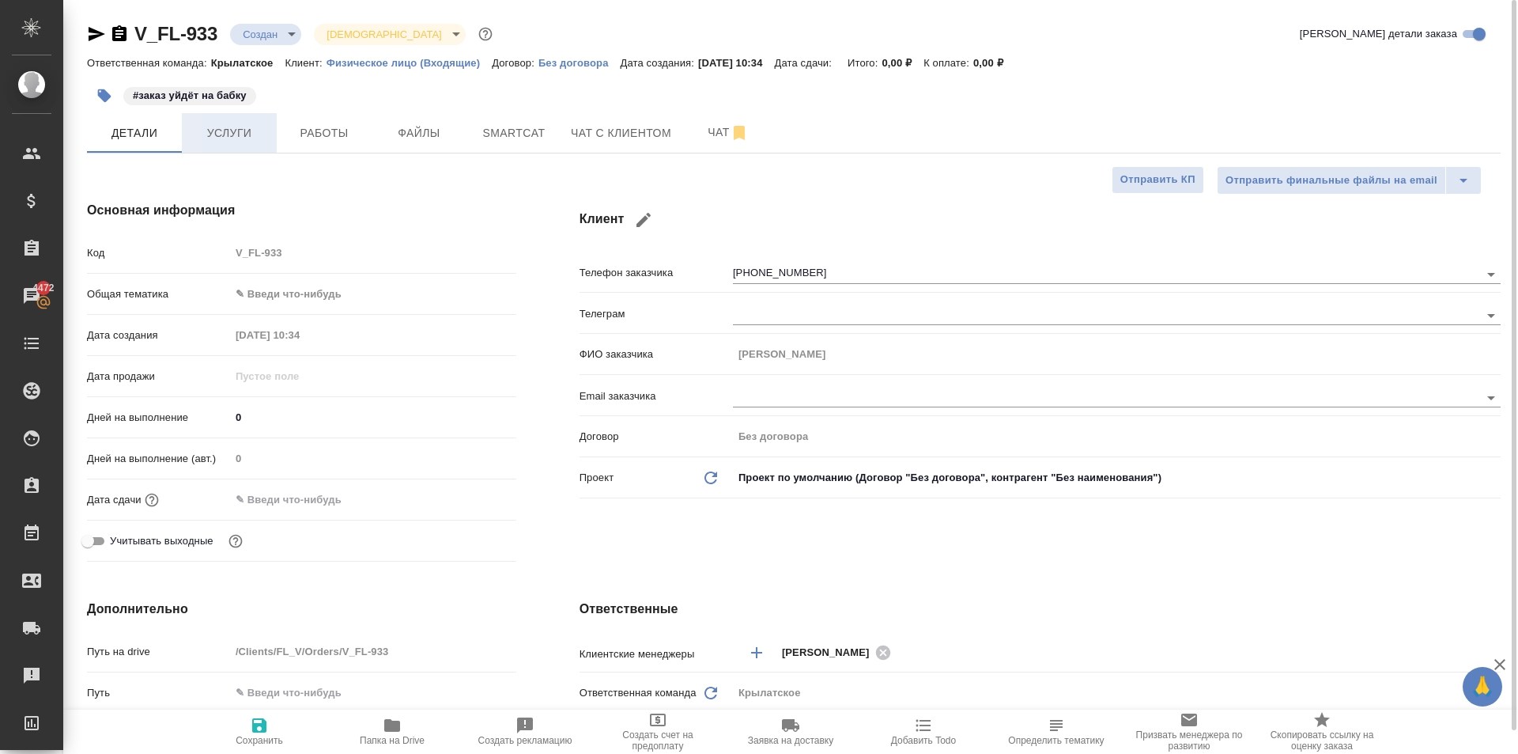
type textarea "x"
click at [99, 38] on icon "button" at bounding box center [96, 34] width 19 height 19
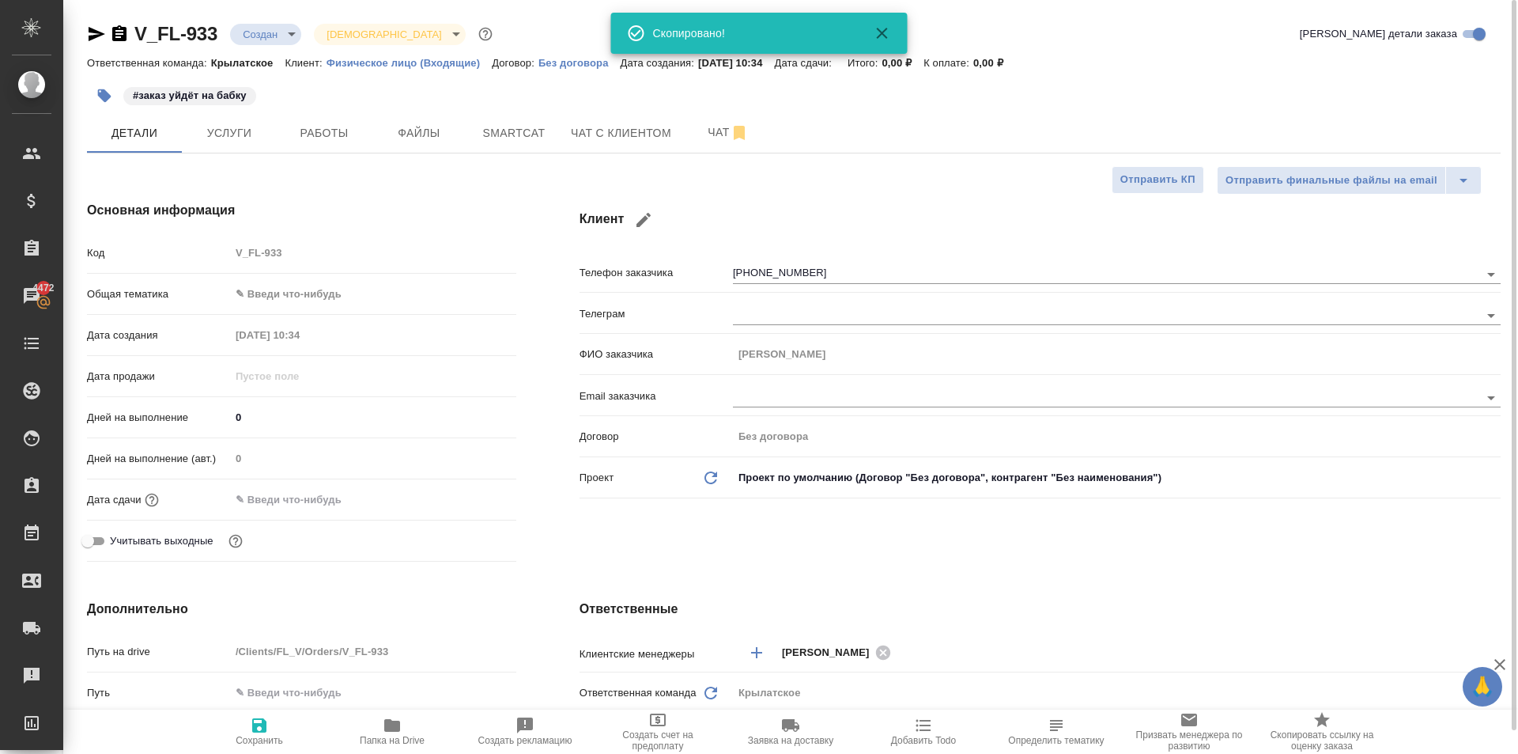
type textarea "x"
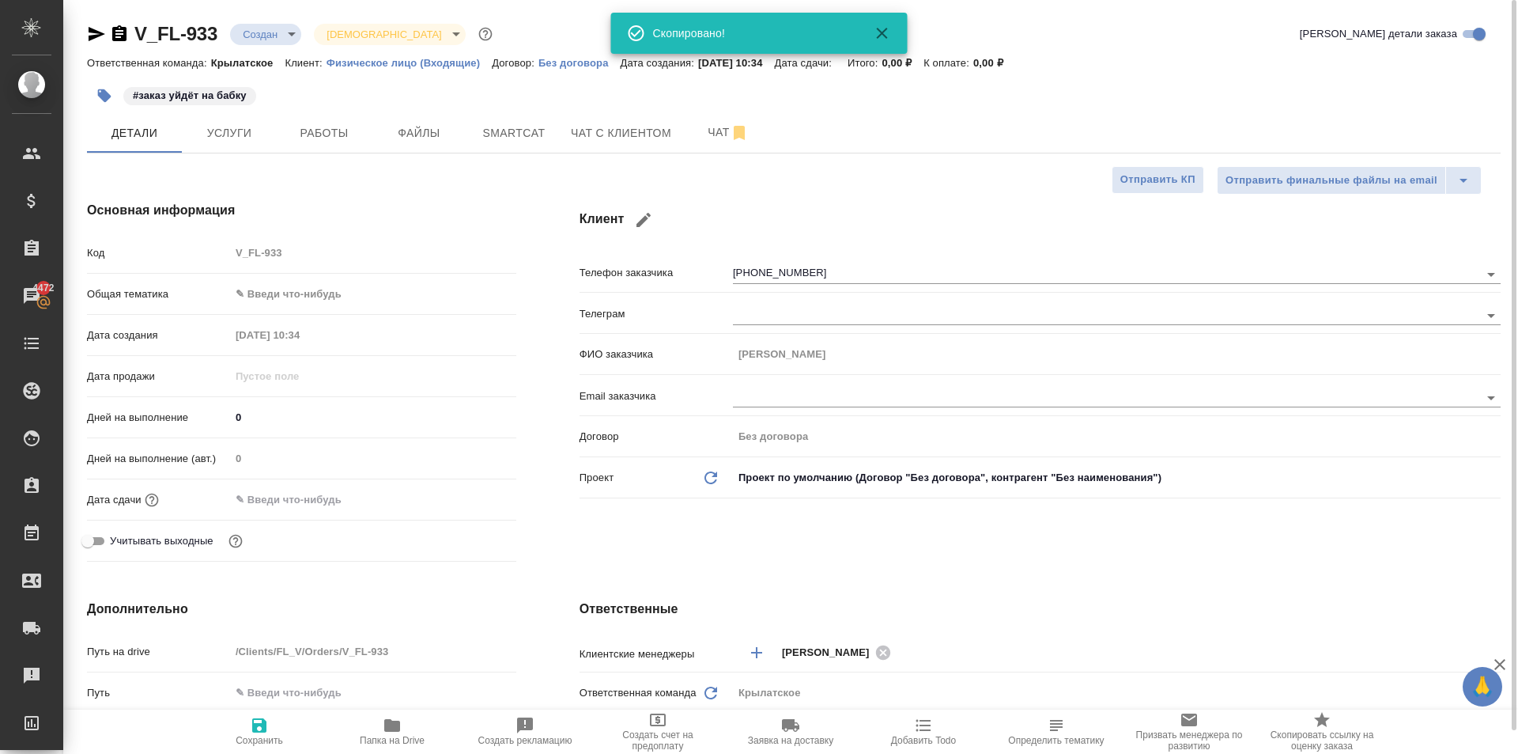
type textarea "x"
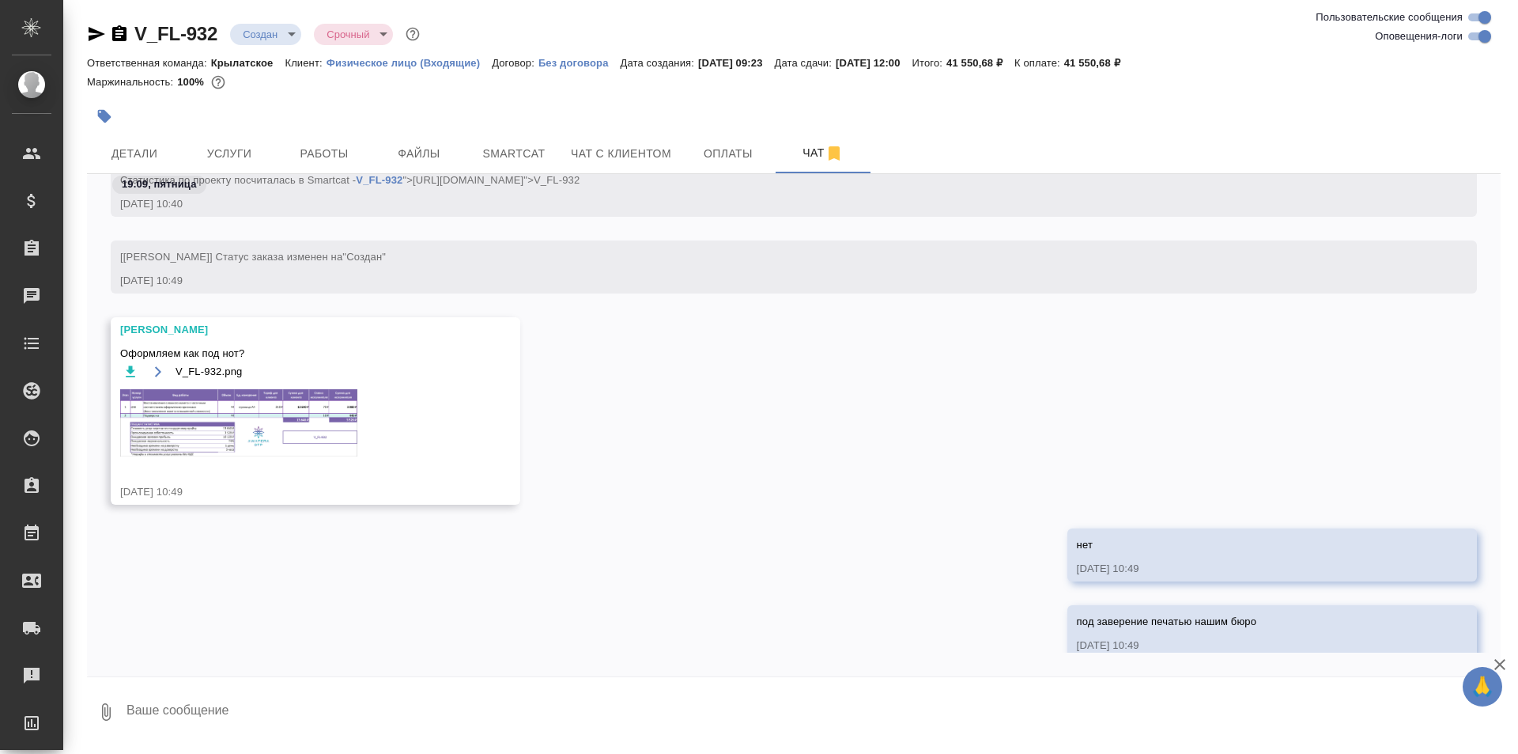
scroll to position [629, 0]
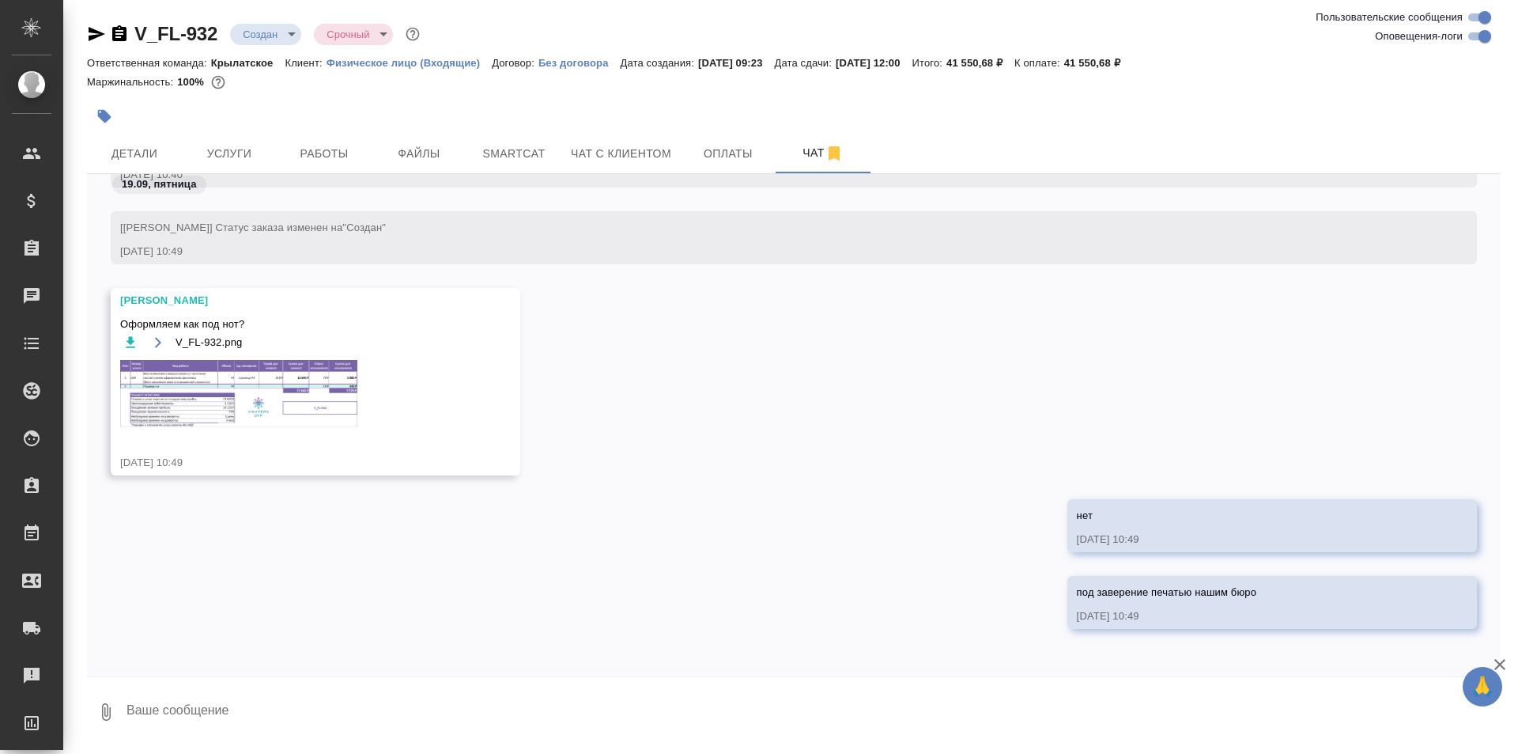
click at [280, 400] on img at bounding box center [238, 393] width 237 height 67
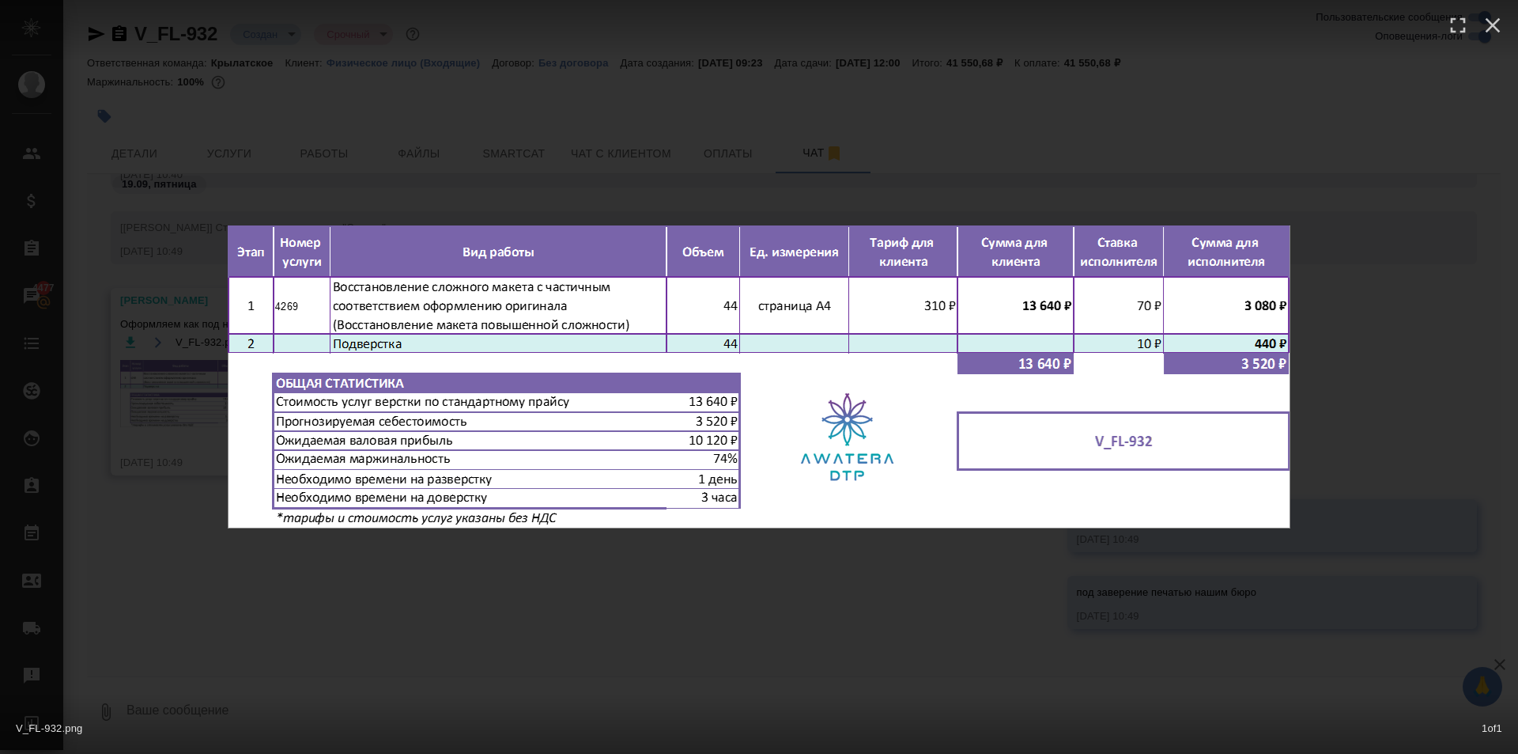
click at [778, 631] on div "V_FL-932.png 1 of 1" at bounding box center [759, 377] width 1518 height 754
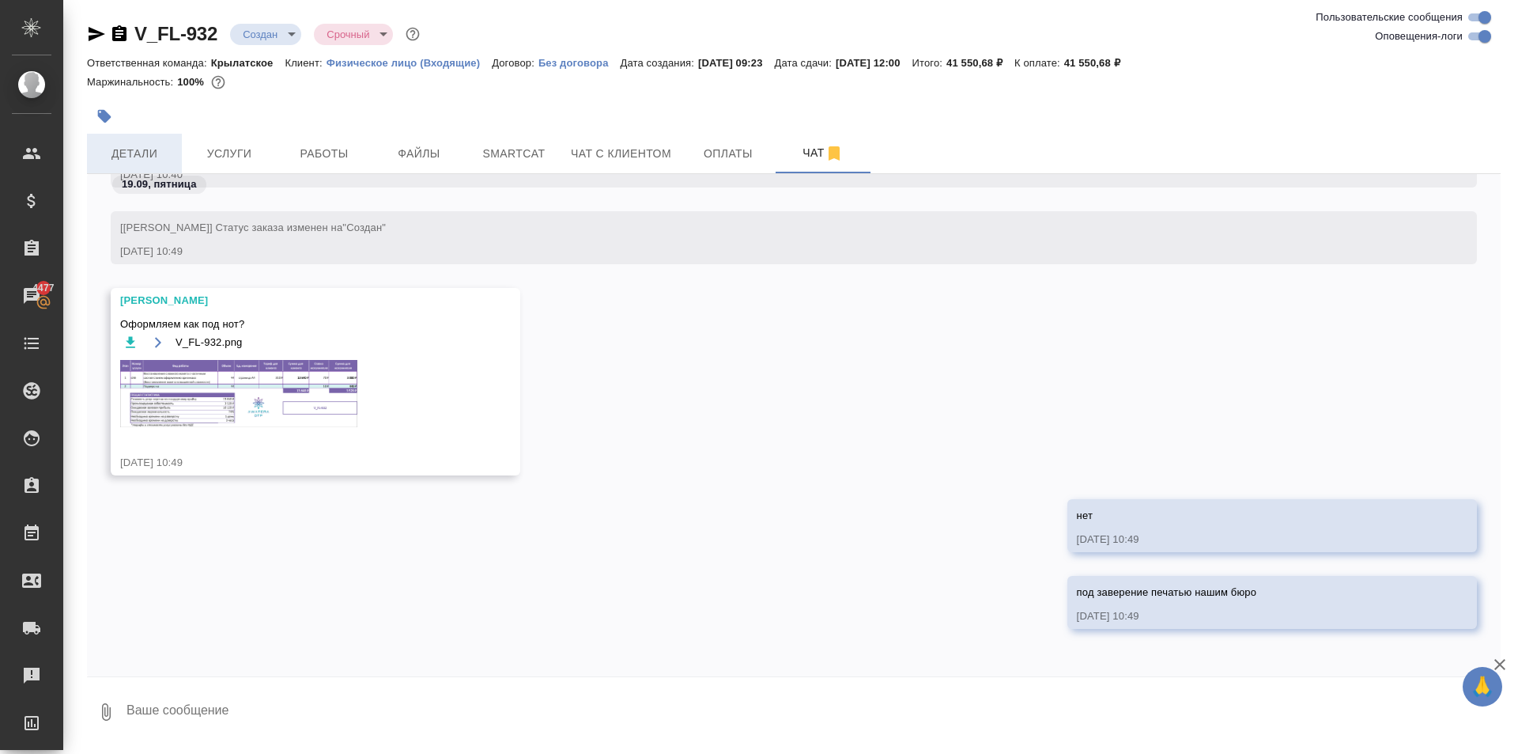
drag, startPoint x: 174, startPoint y: 165, endPoint x: 166, endPoint y: 153, distance: 14.9
click at [168, 155] on button "Детали" at bounding box center [134, 154] width 95 height 40
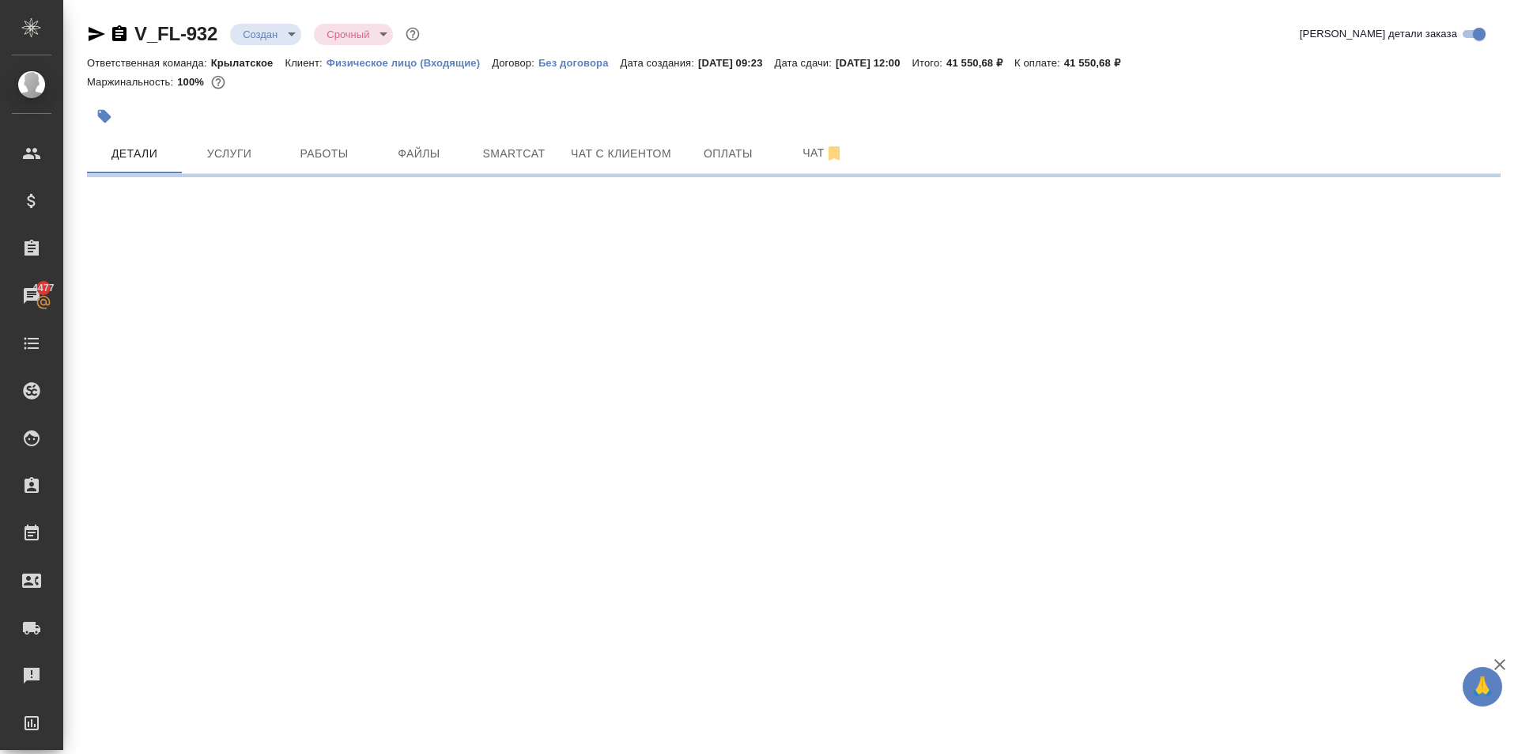
select select "RU"
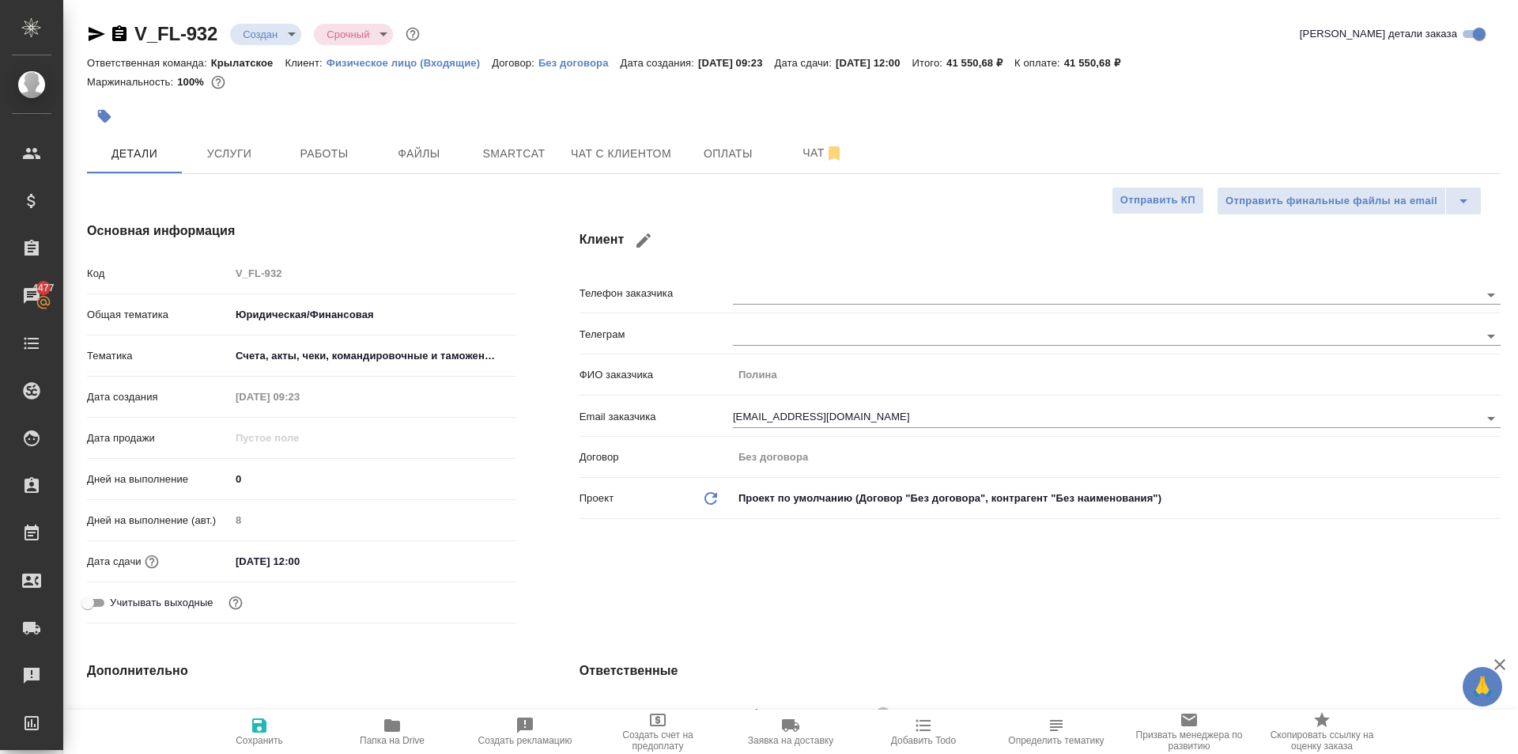
type textarea "x"
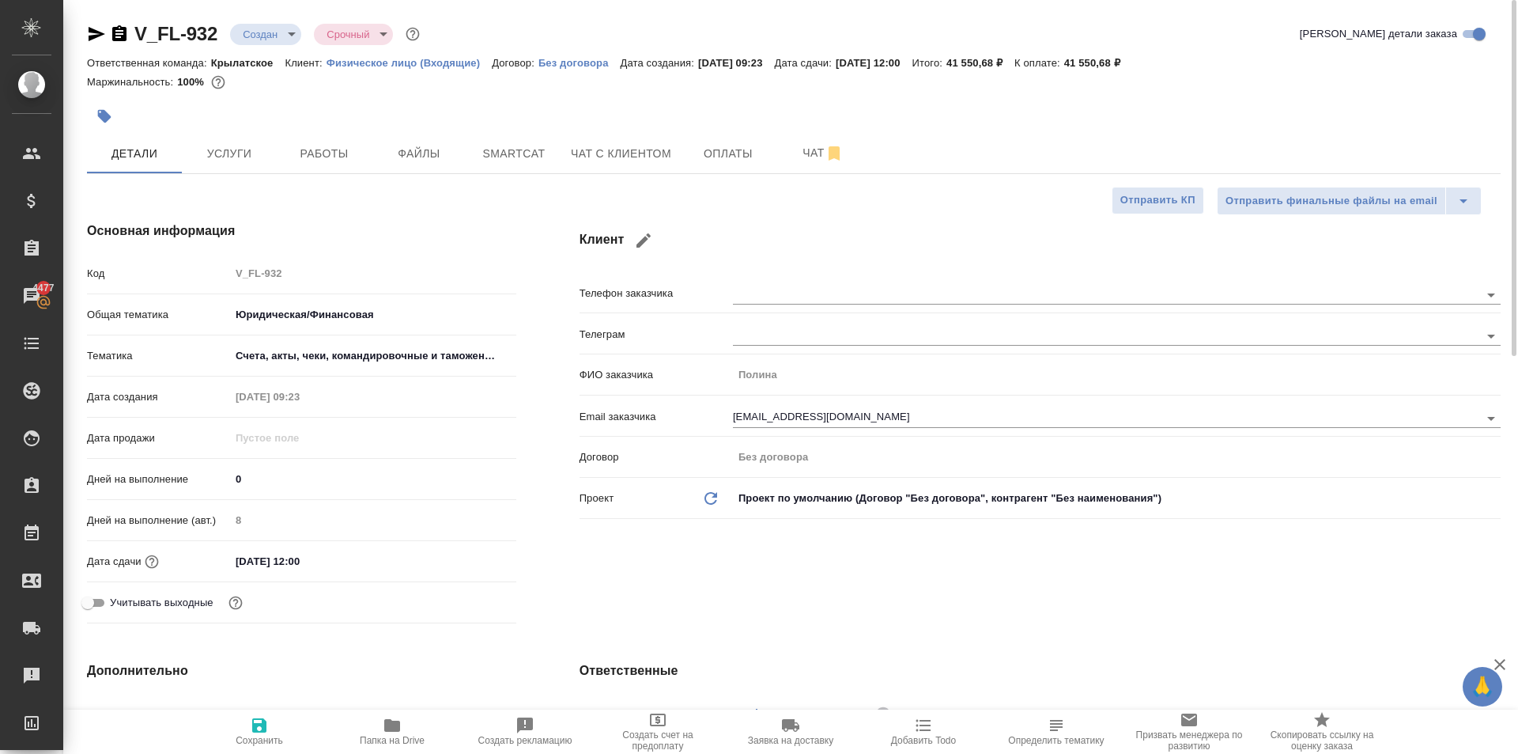
type textarea "x"
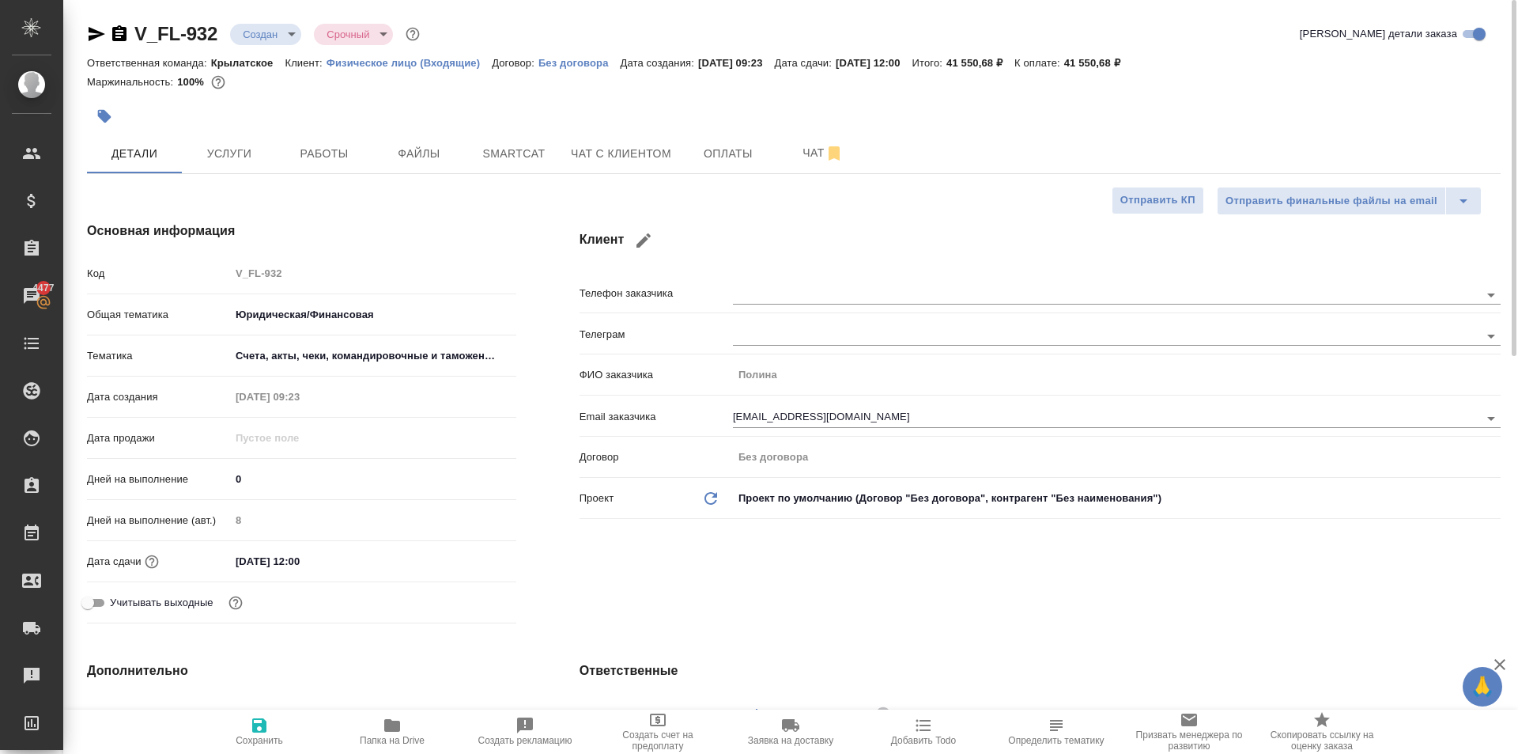
type textarea "x"
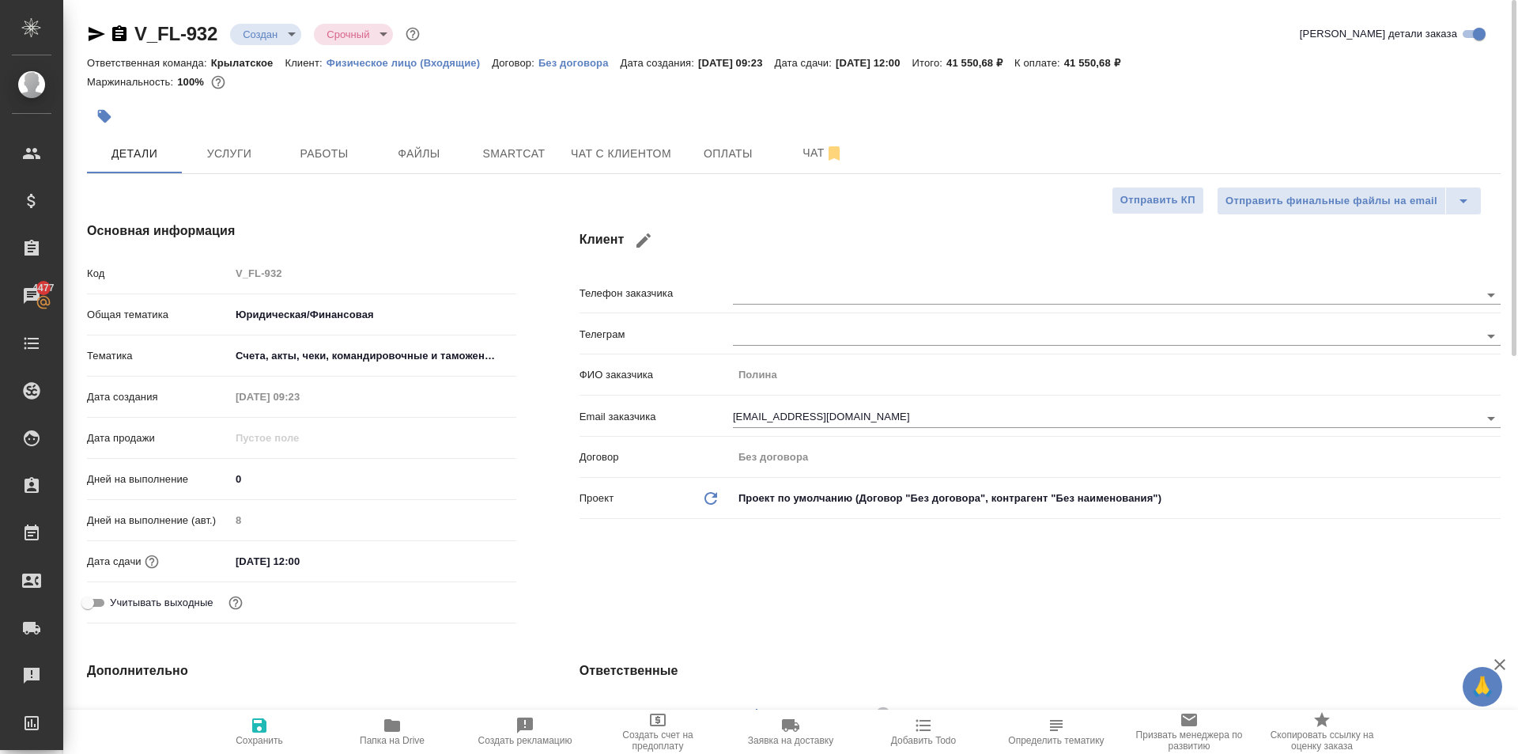
type textarea "x"
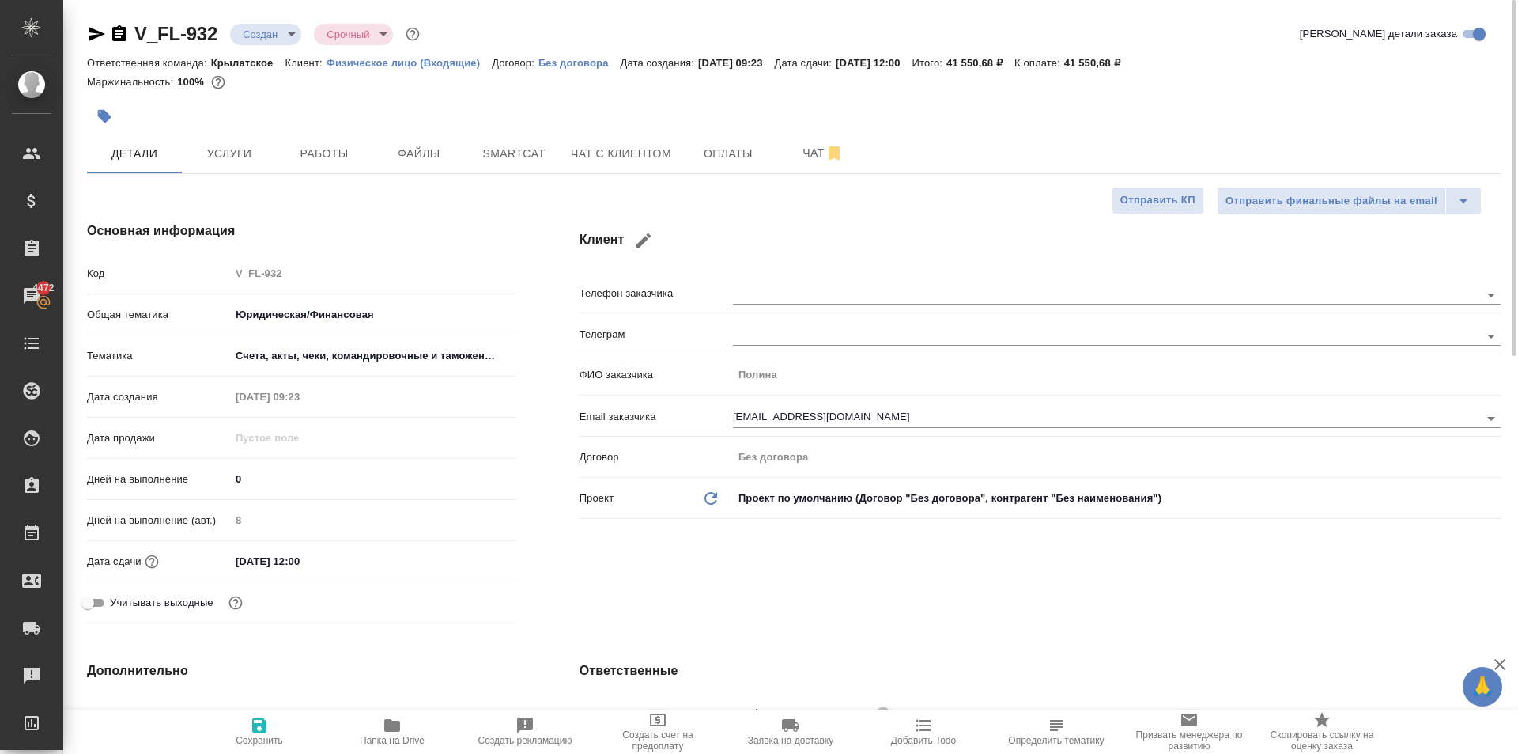
type textarea "x"
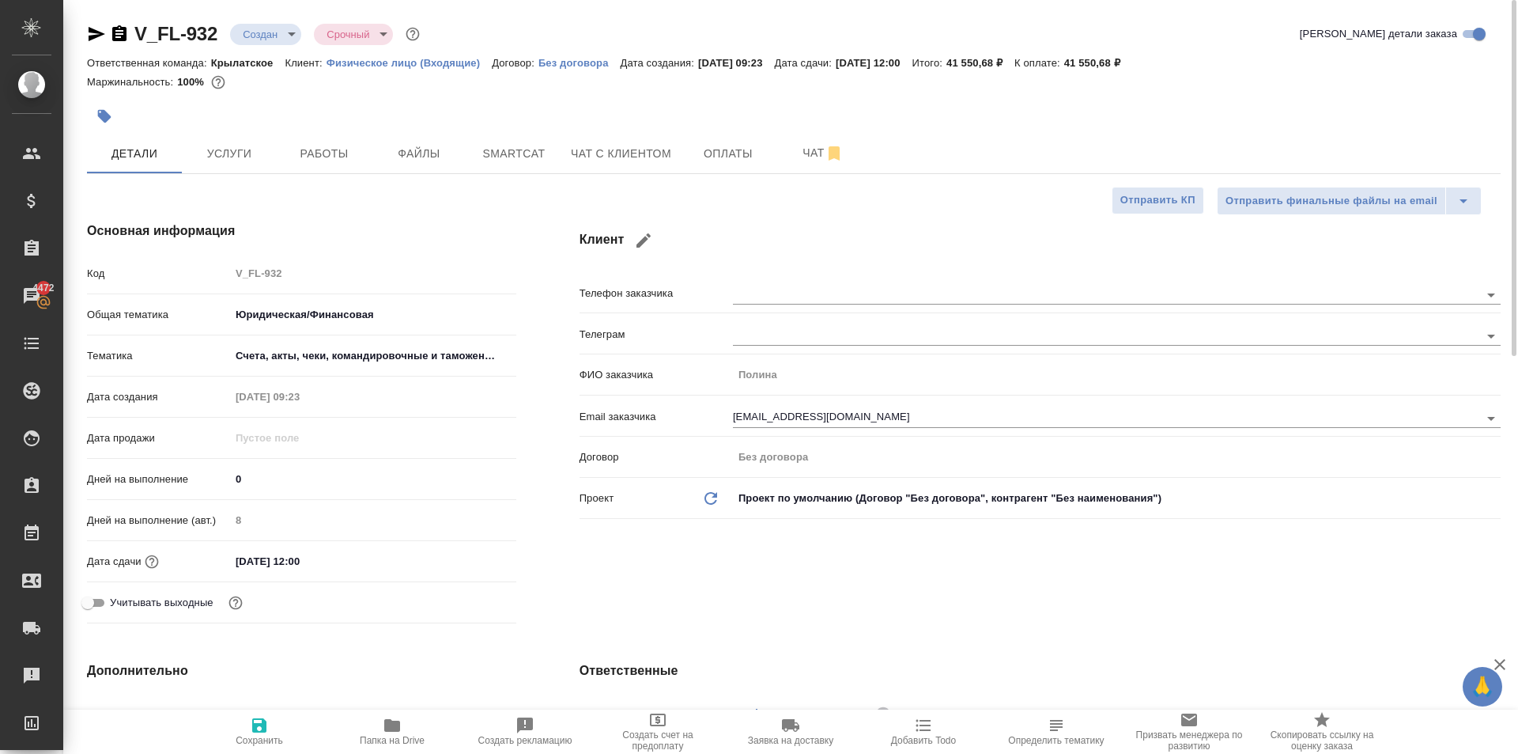
type textarea "x"
click at [319, 155] on span "Работы" at bounding box center [324, 154] width 76 height 20
click at [239, 157] on span "Услуги" at bounding box center [229, 154] width 76 height 20
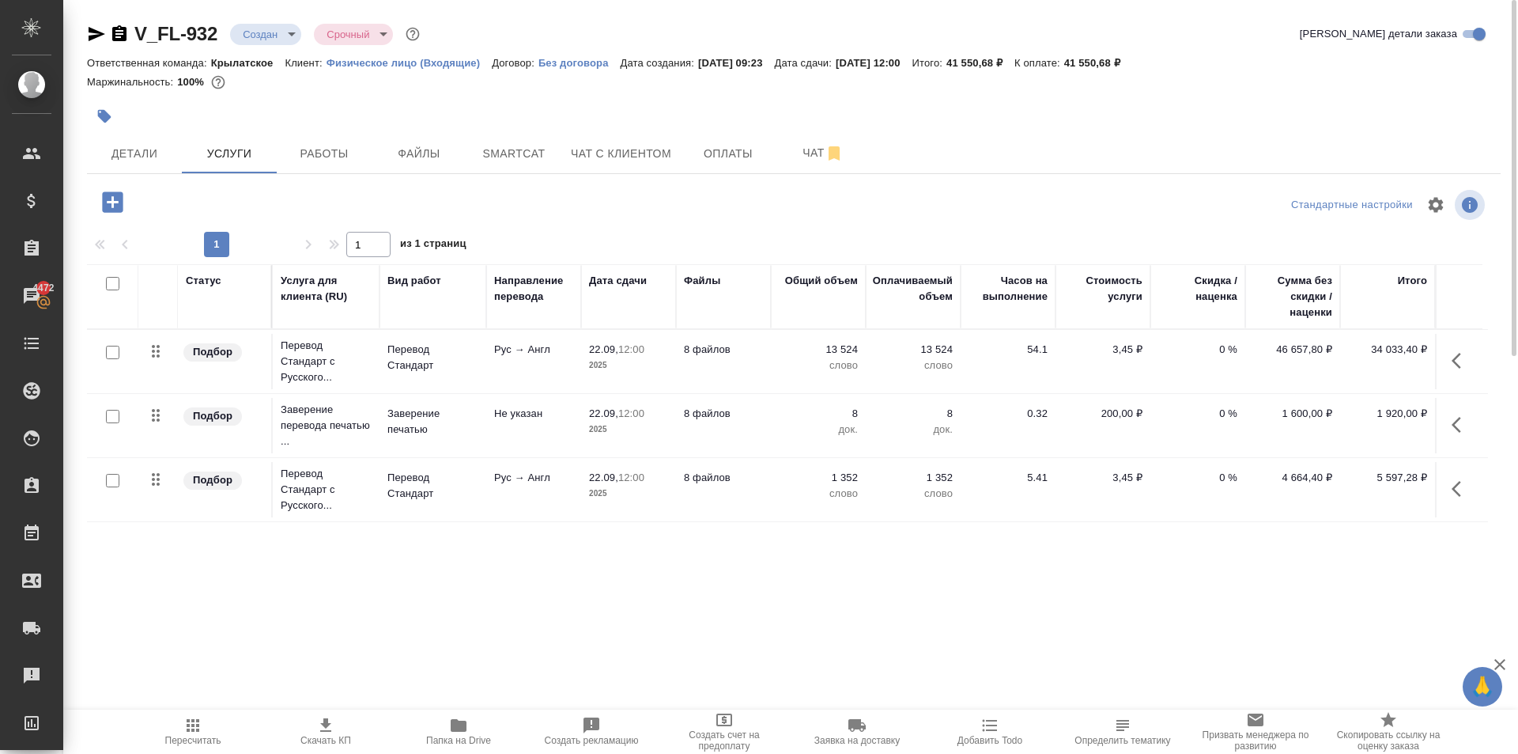
click at [102, 28] on icon "button" at bounding box center [96, 34] width 19 height 19
click at [798, 156] on span "Чат" at bounding box center [823, 153] width 76 height 20
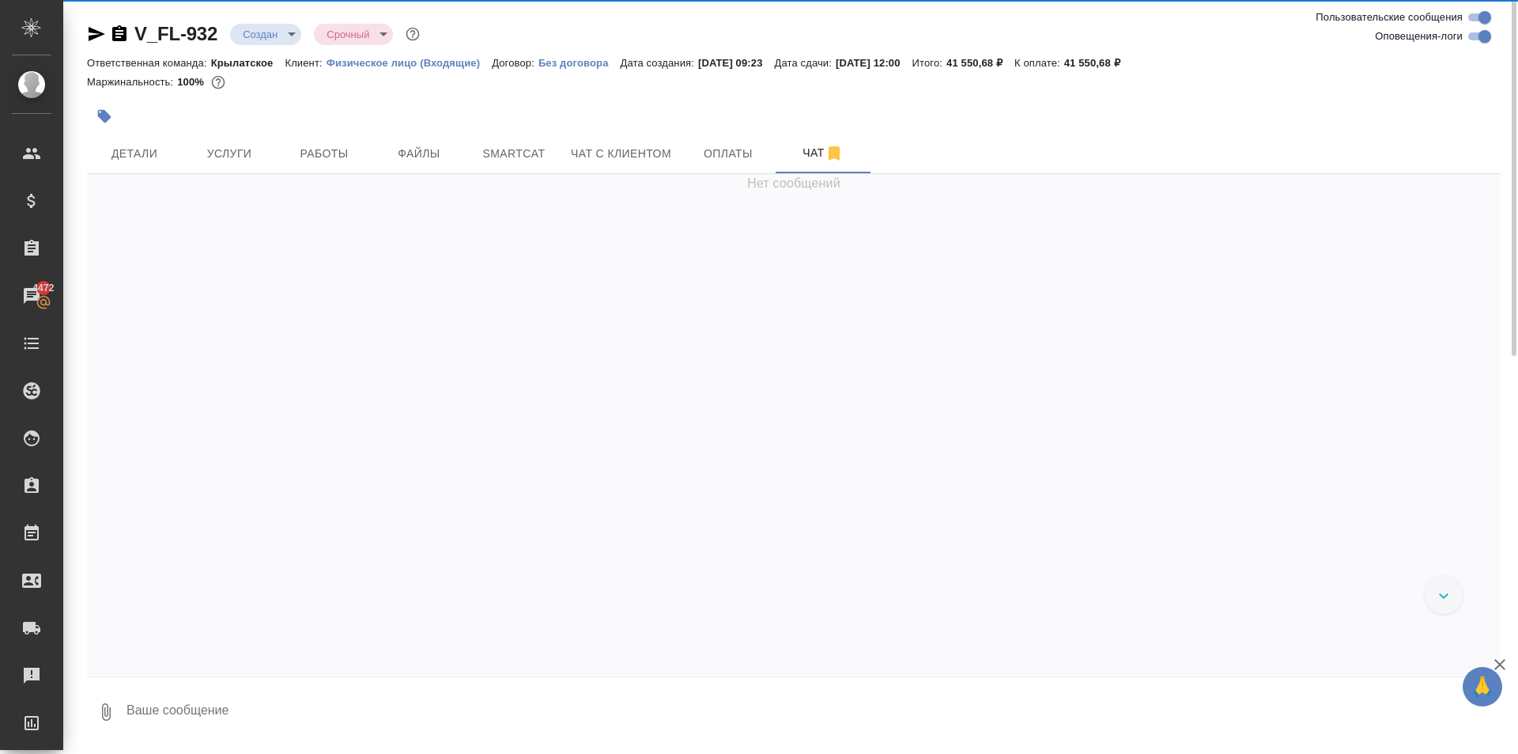
scroll to position [629, 0]
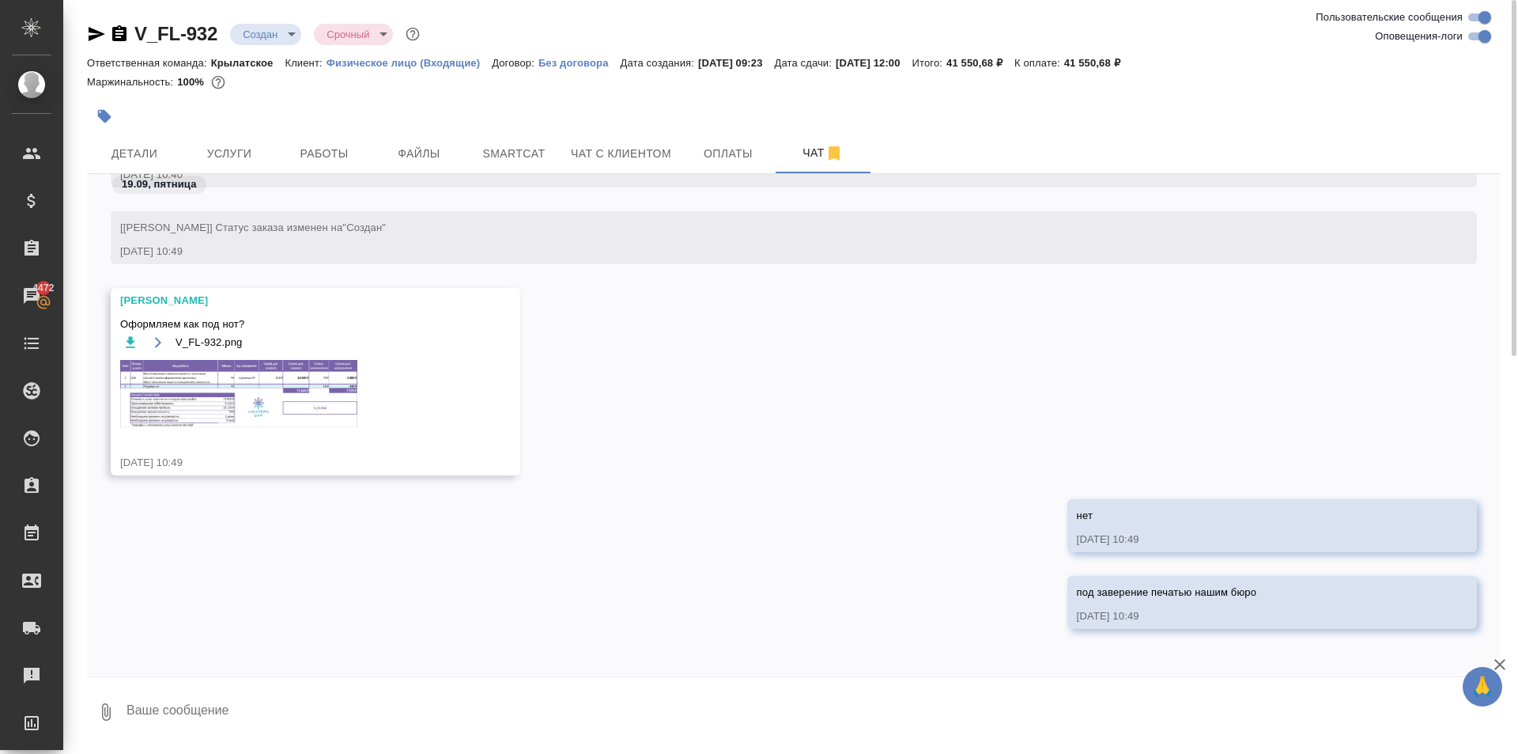
click at [287, 406] on img at bounding box center [238, 393] width 237 height 67
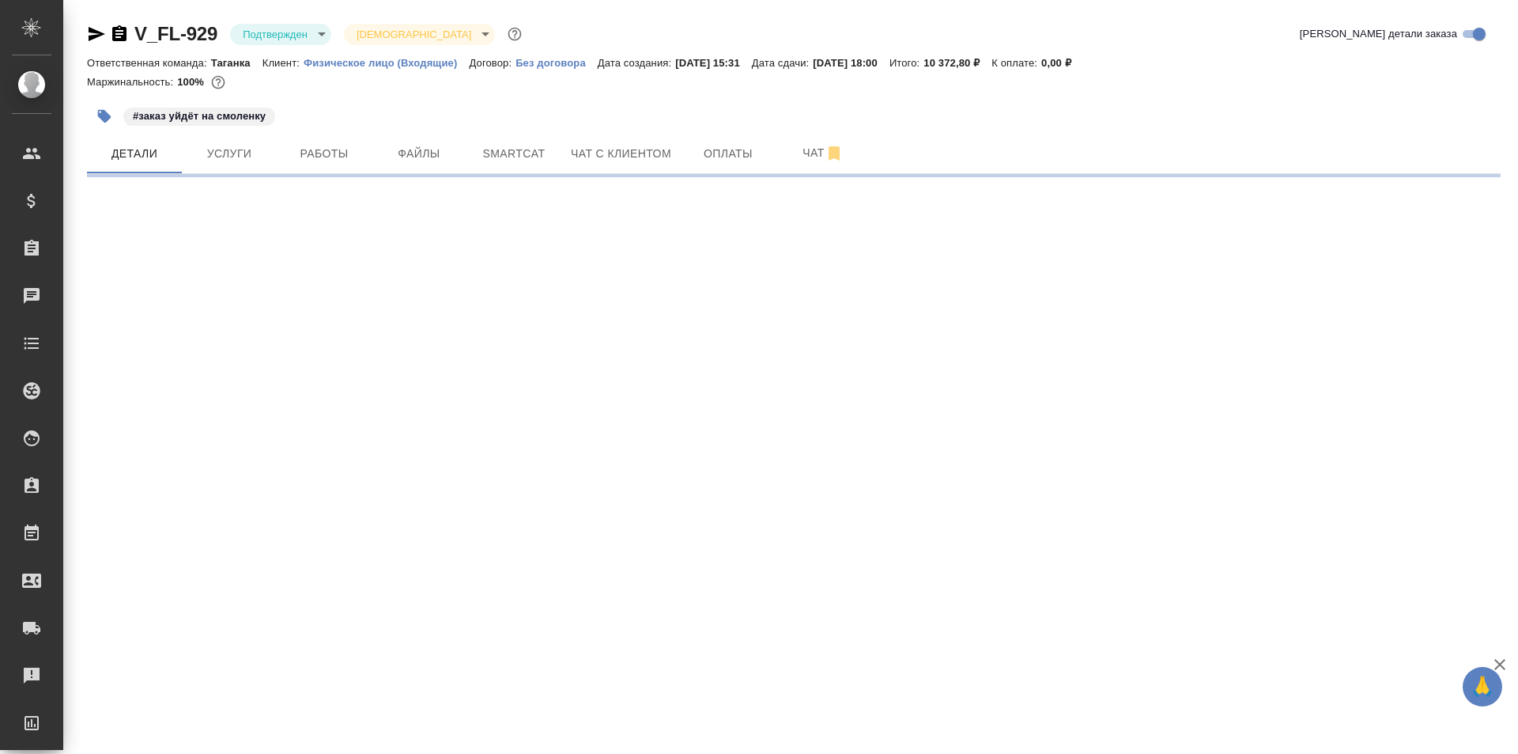
select select "RU"
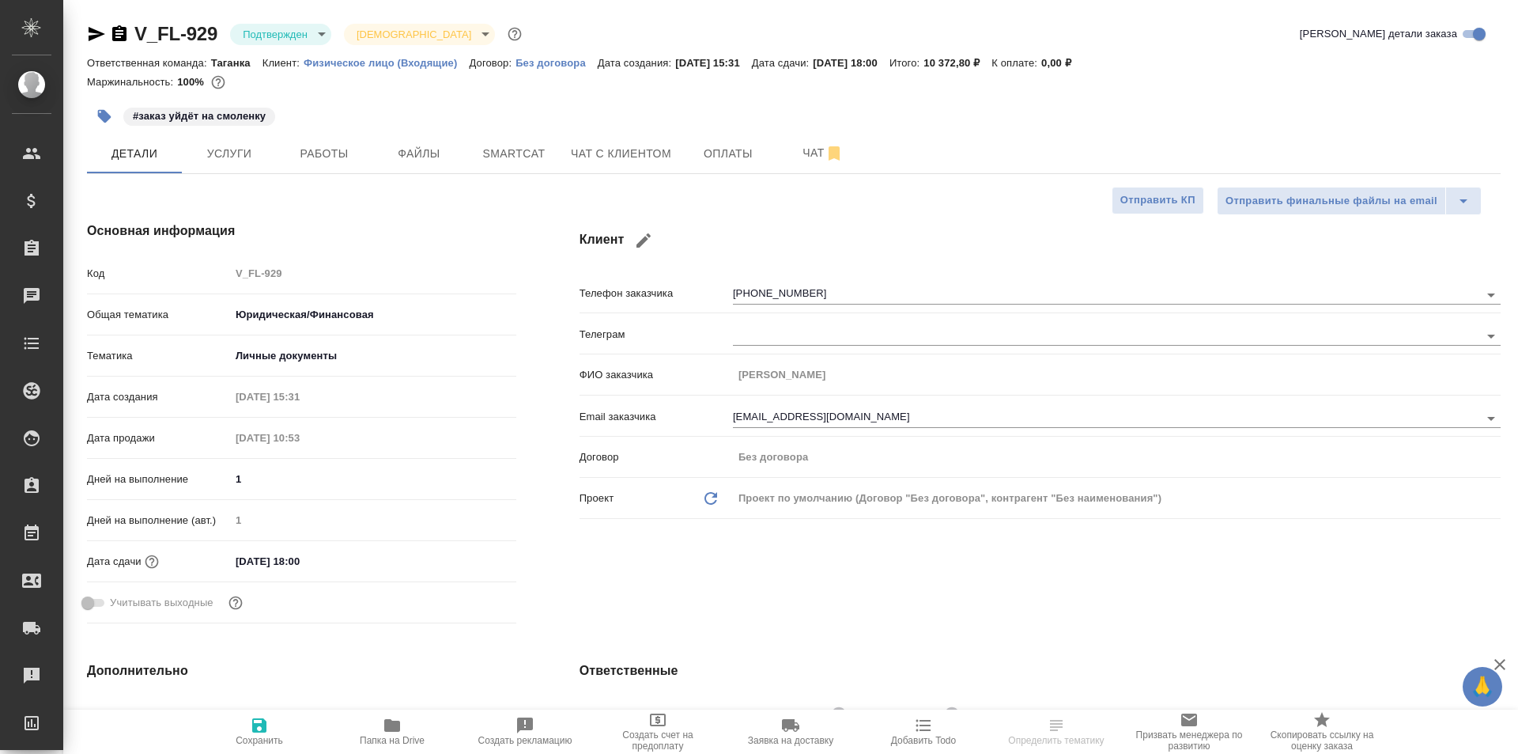
type textarea "x"
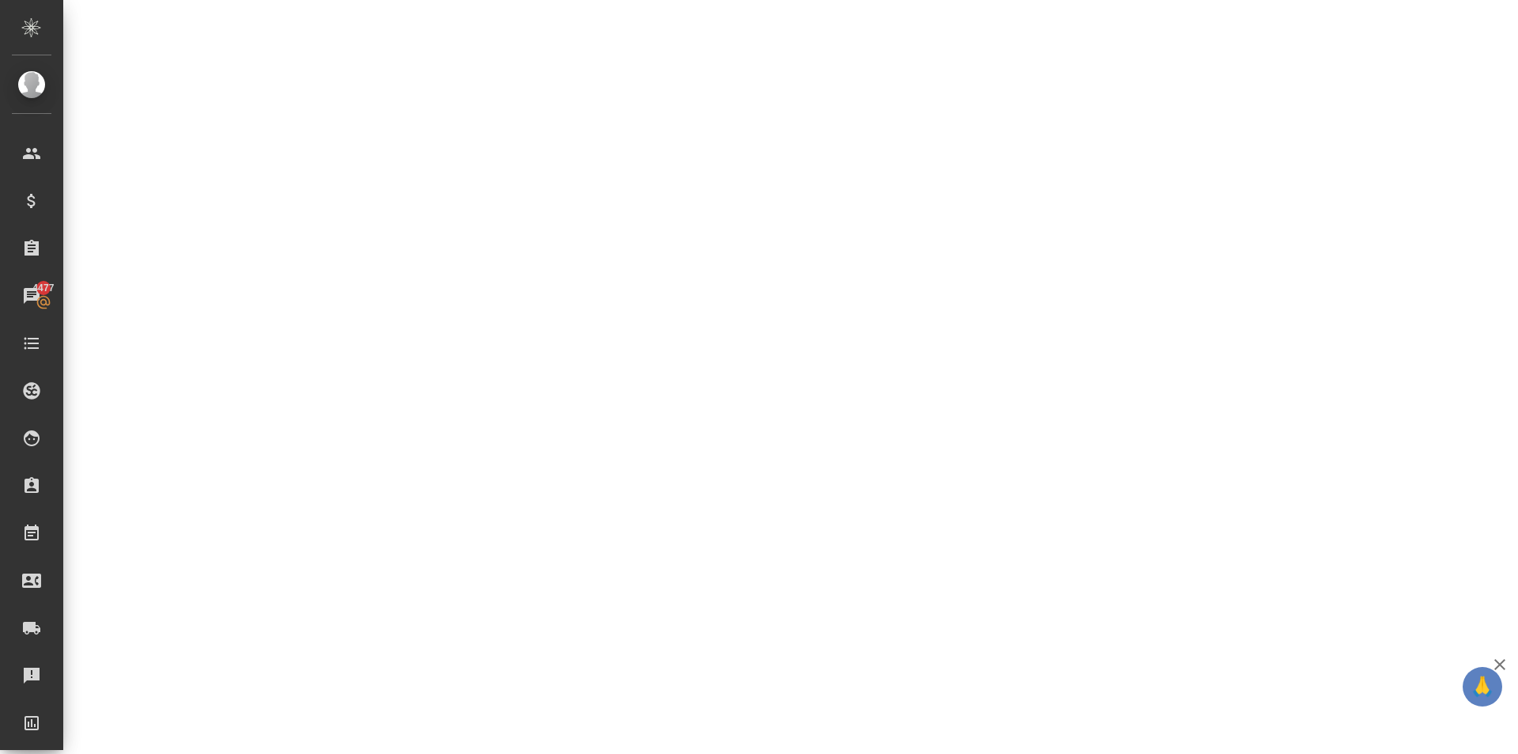
select select "RU"
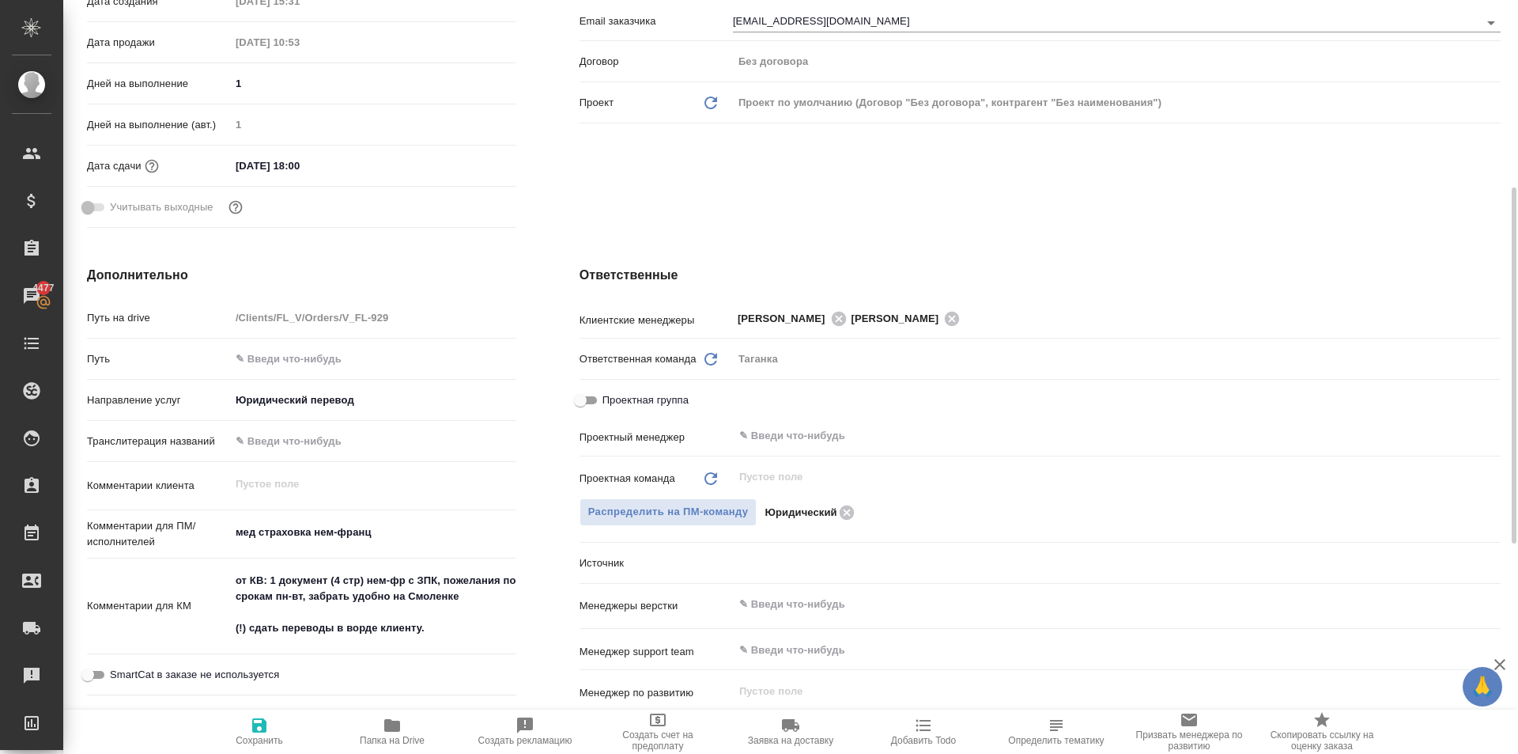
type textarea "x"
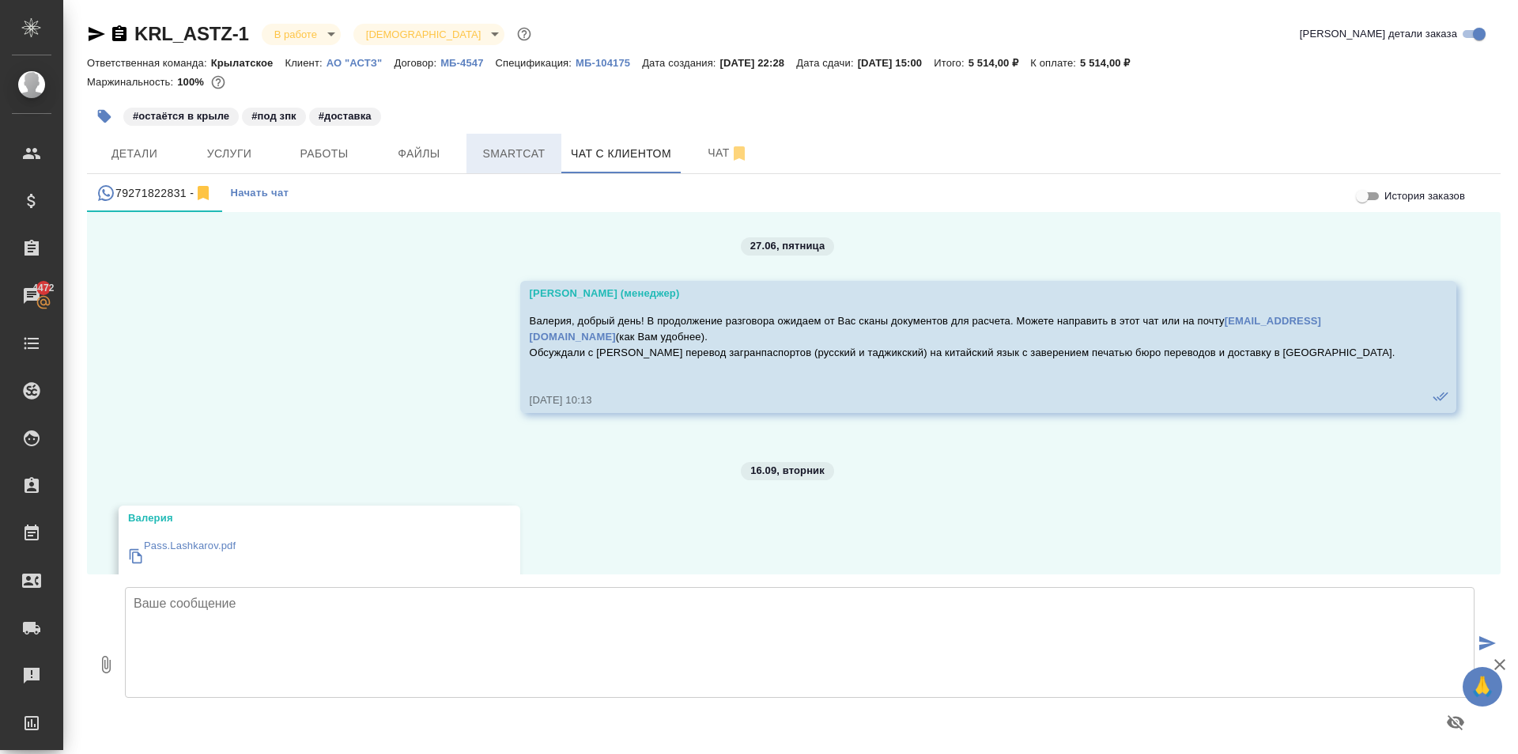
scroll to position [2921, 0]
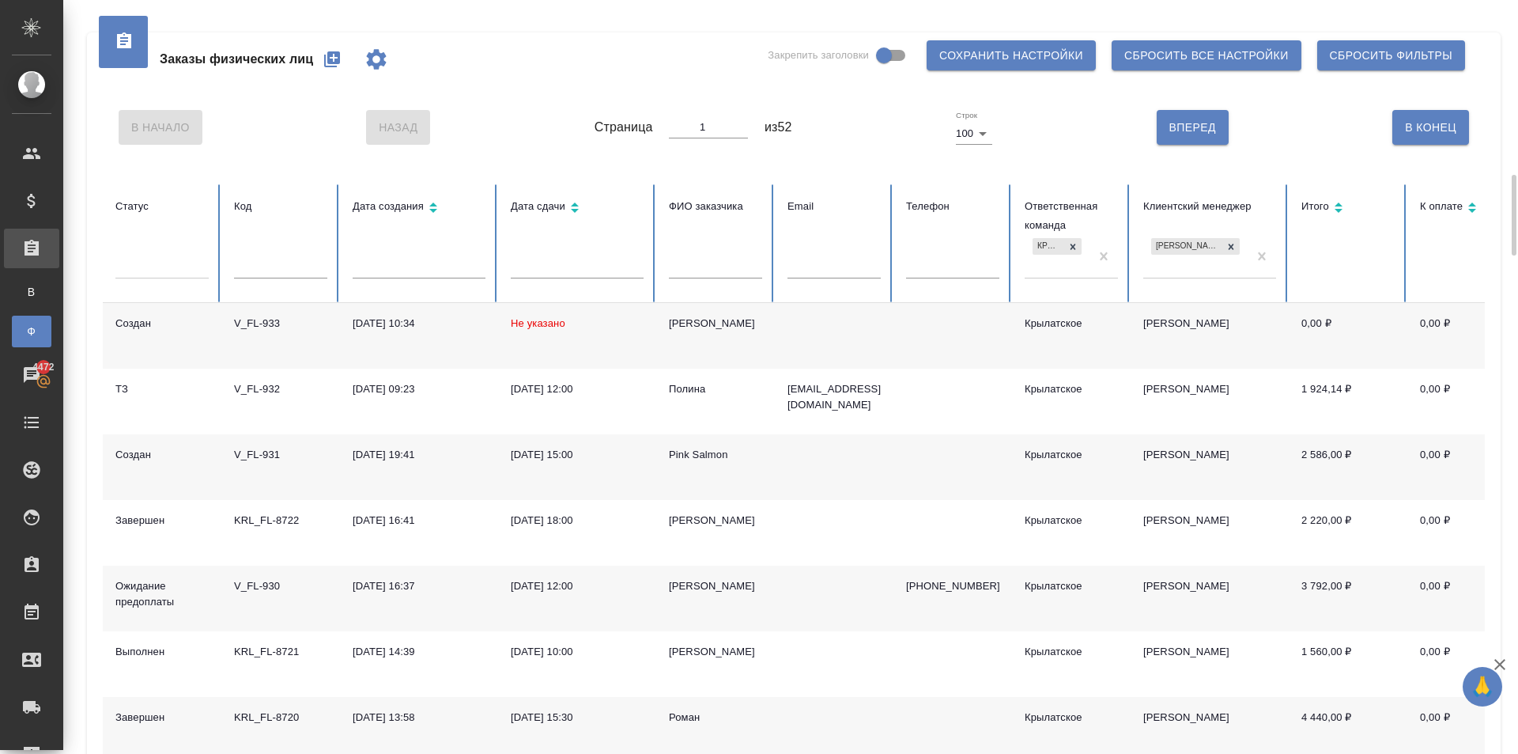
scroll to position [237, 0]
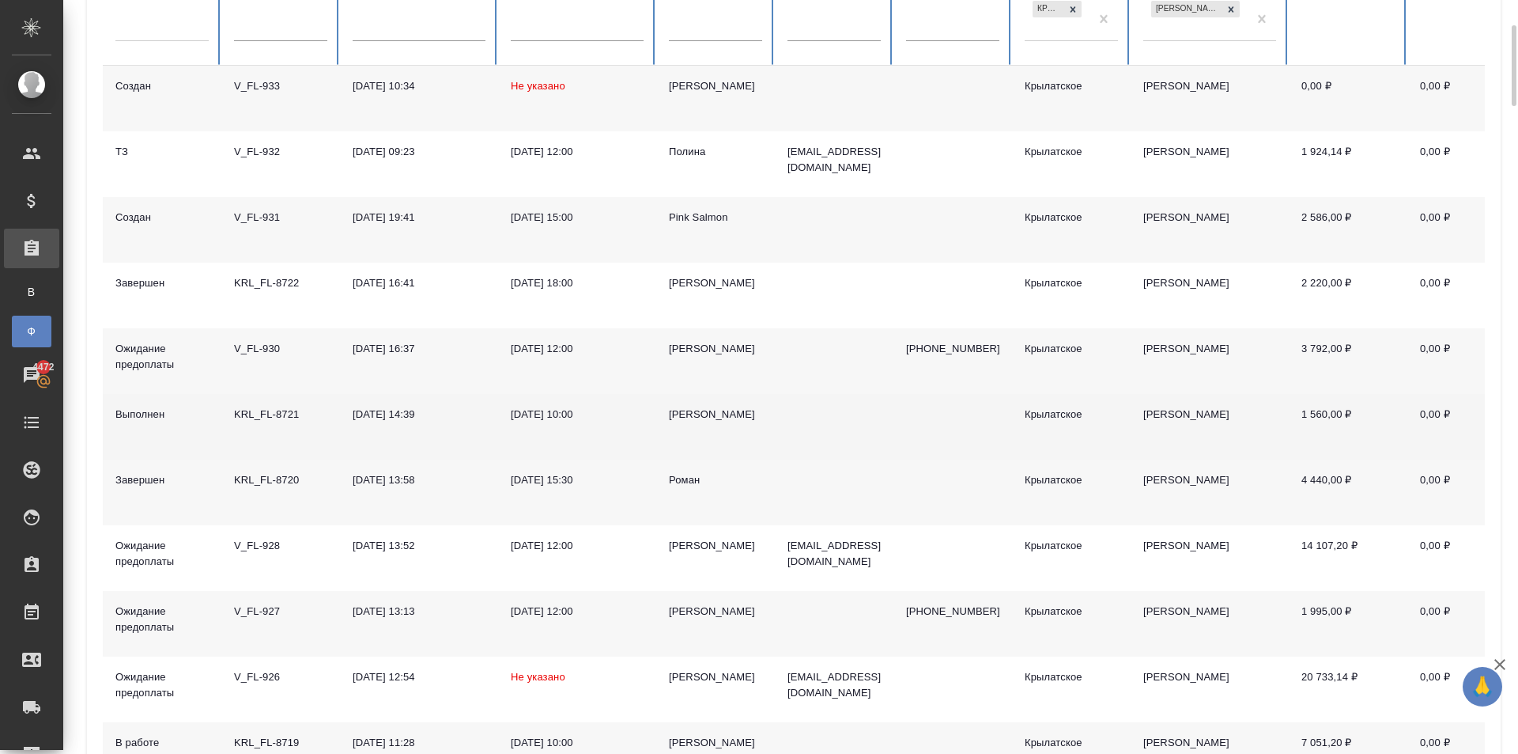
click at [736, 412] on div "Драгни Вячеслав" at bounding box center [715, 414] width 93 height 16
click at [735, 412] on div "[PERSON_NAME]" at bounding box center [715, 414] width 93 height 16
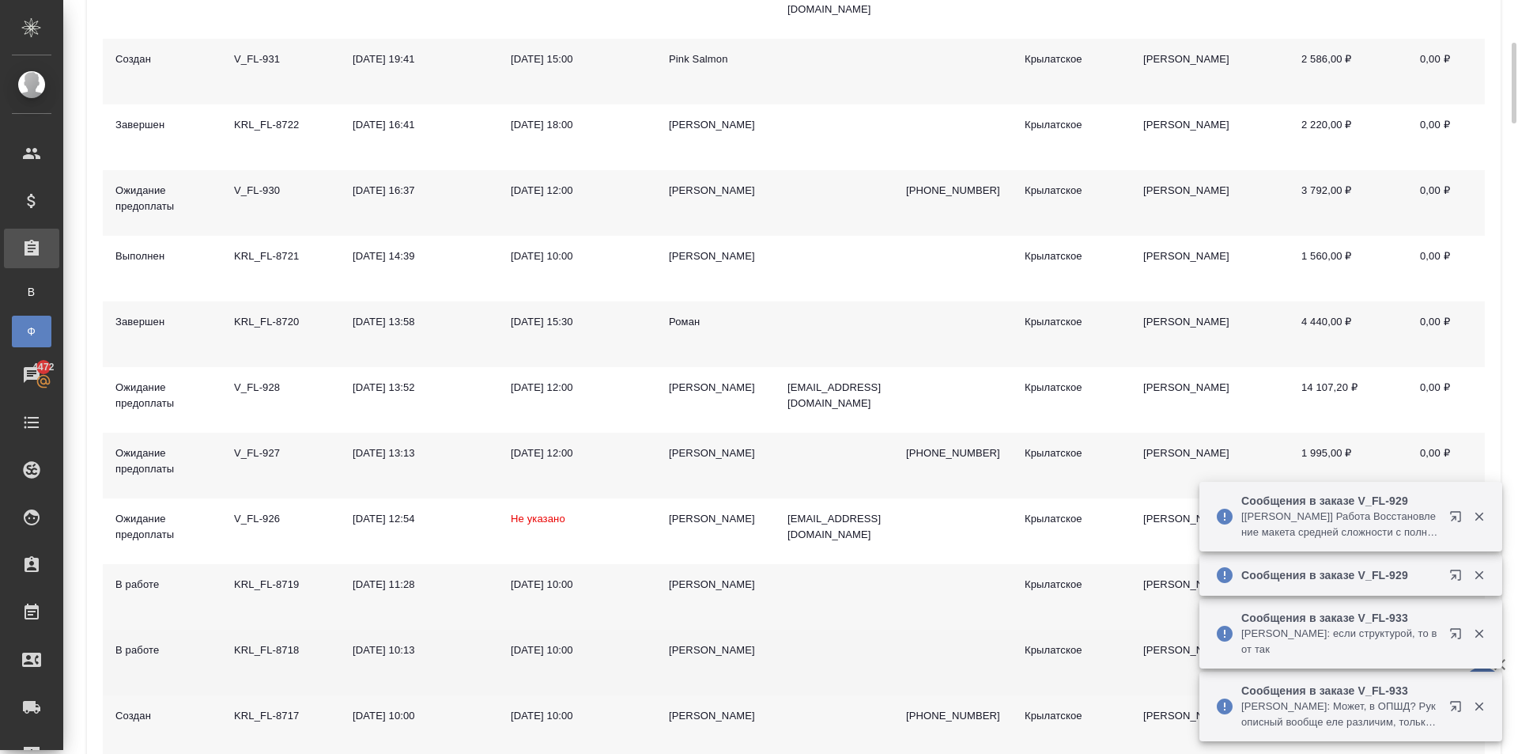
scroll to position [474, 0]
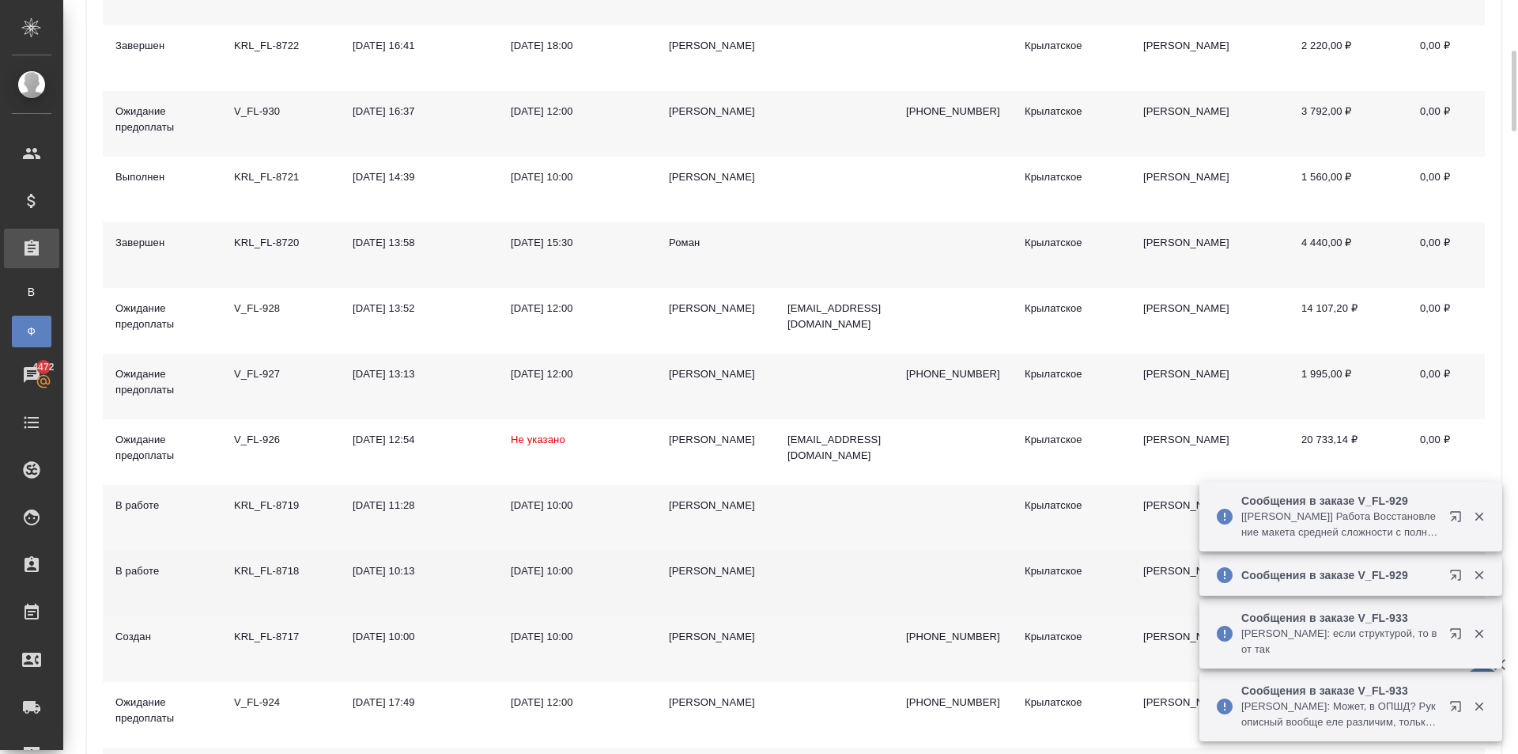
click at [701, 568] on div "Афанасия" at bounding box center [715, 571] width 93 height 16
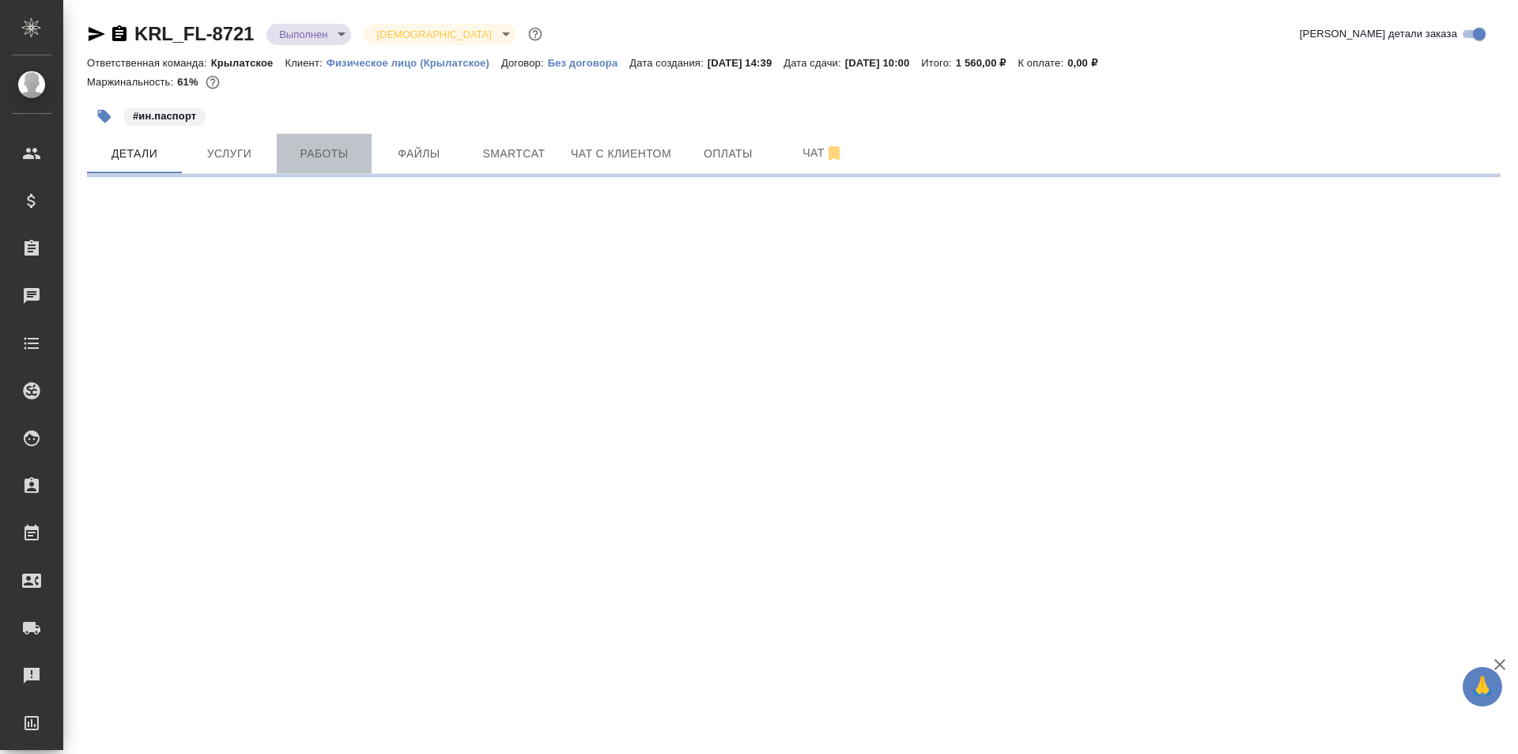
click at [300, 150] on span "Работы" at bounding box center [324, 154] width 76 height 20
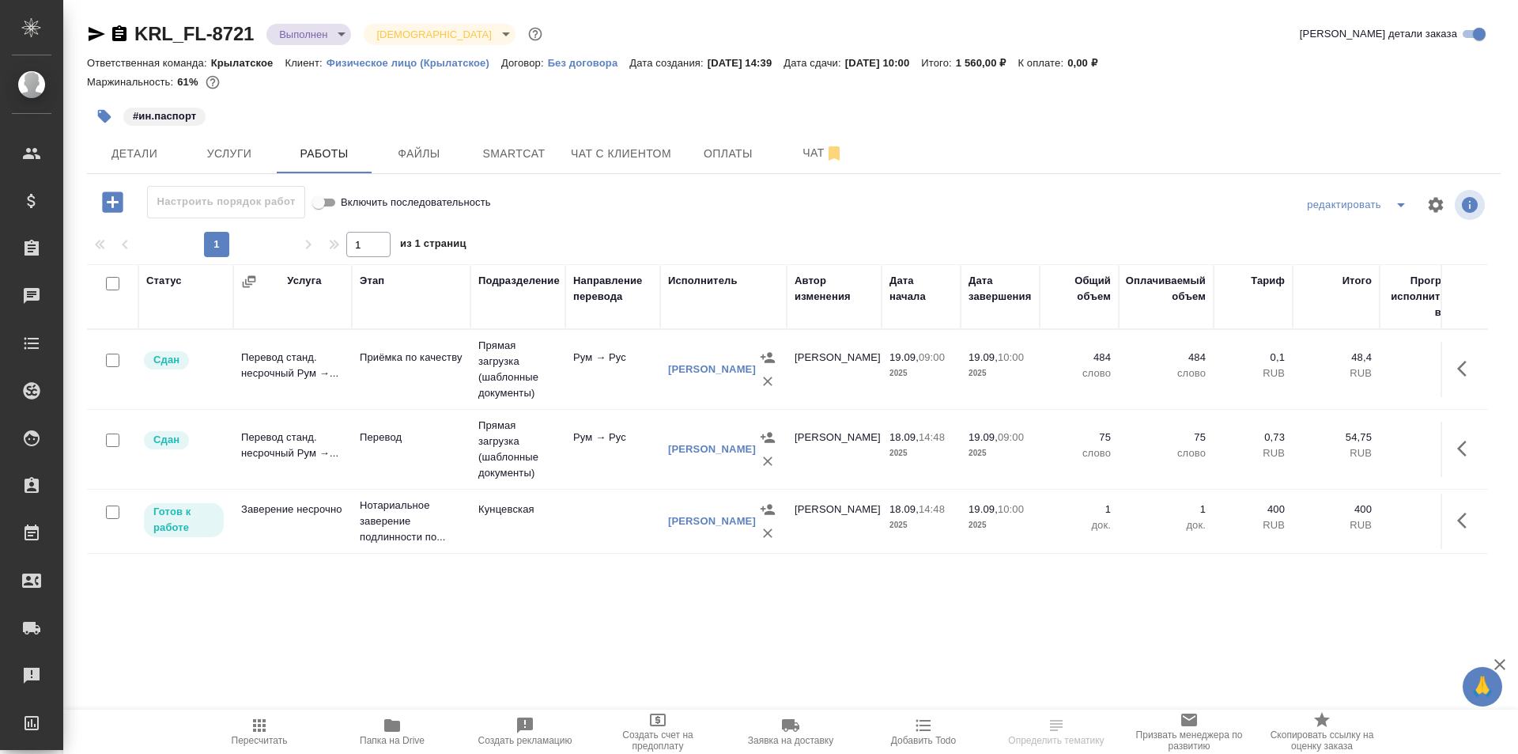
click at [231, 731] on span "Пересчитать" at bounding box center [259, 731] width 114 height 30
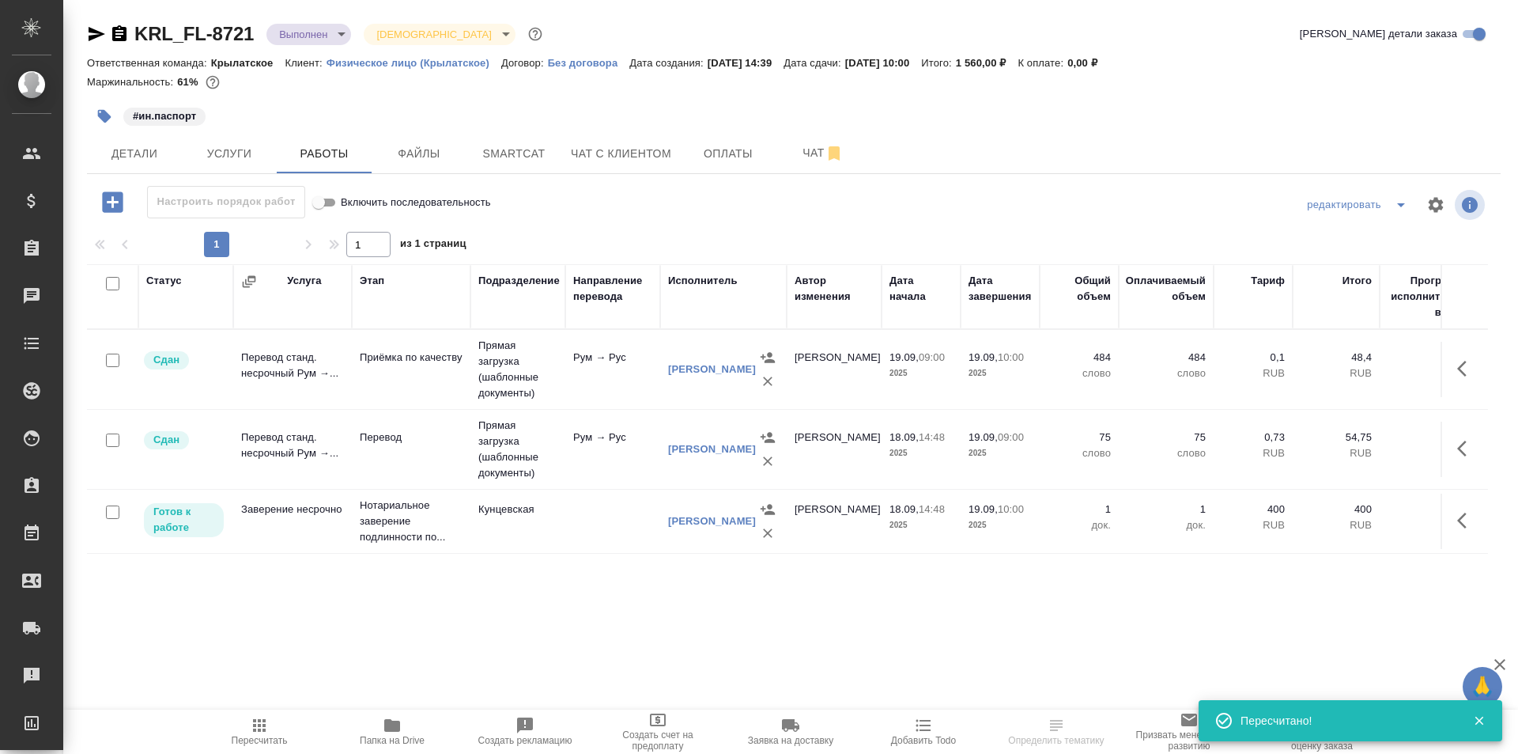
click at [100, 32] on icon "button" at bounding box center [97, 34] width 17 height 14
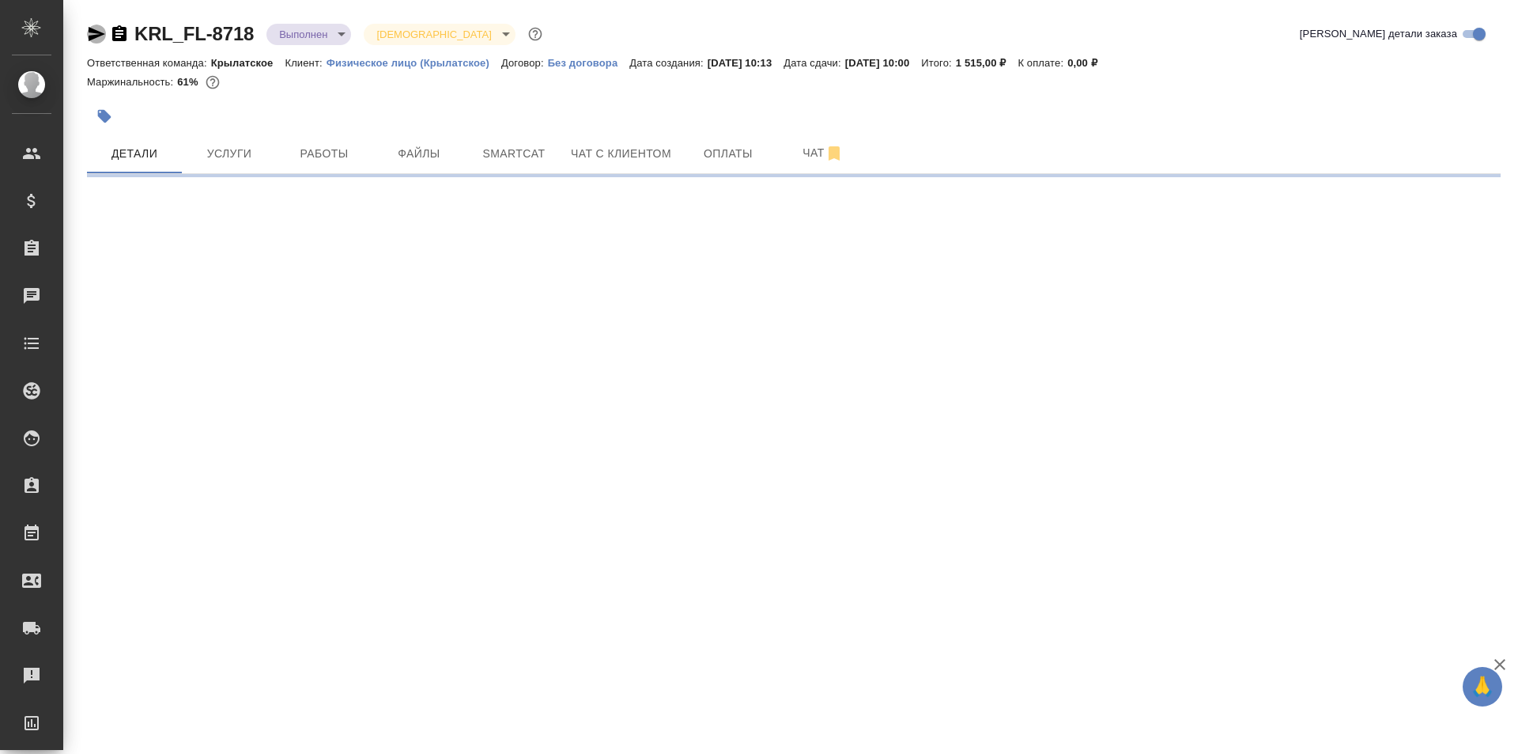
click at [97, 38] on icon "button" at bounding box center [96, 34] width 19 height 19
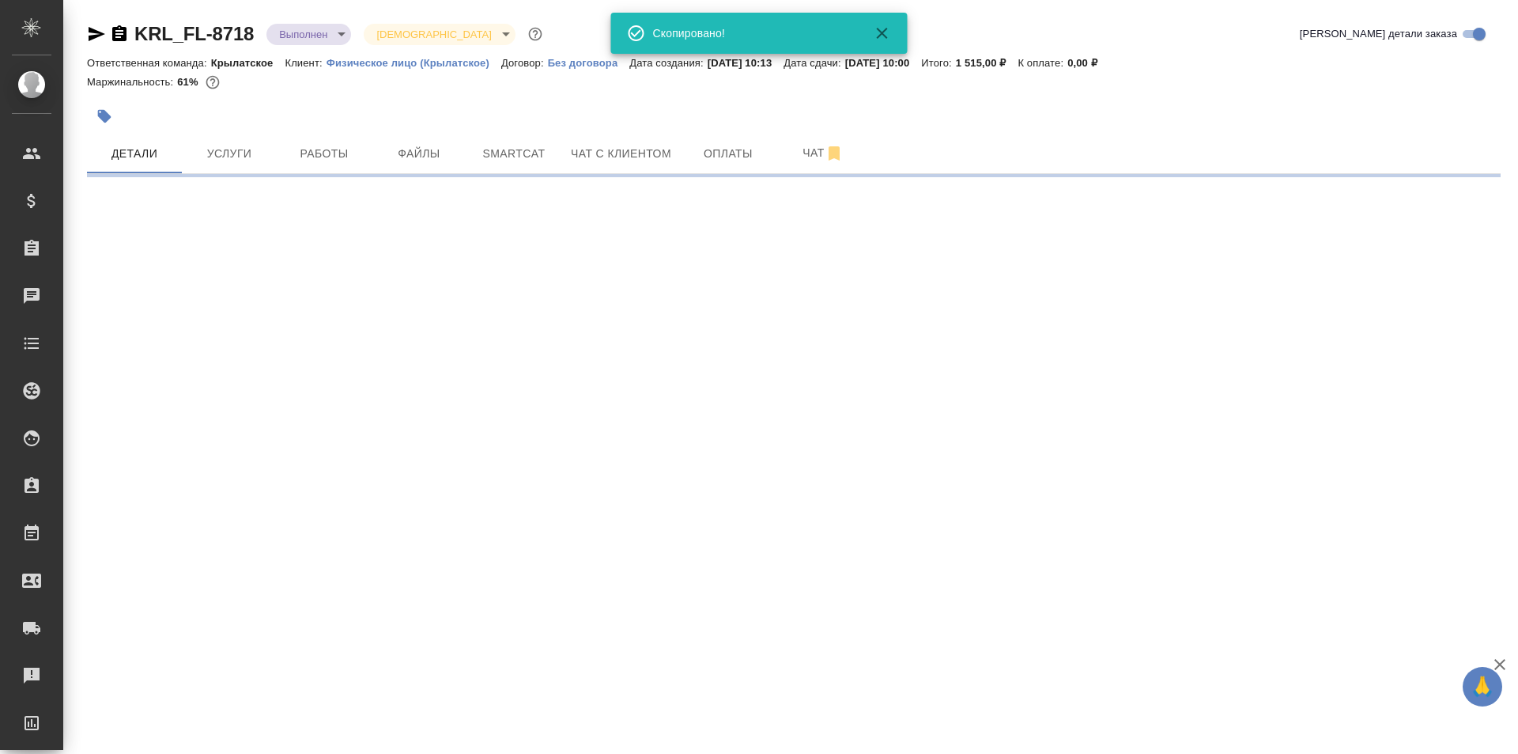
select select "RU"
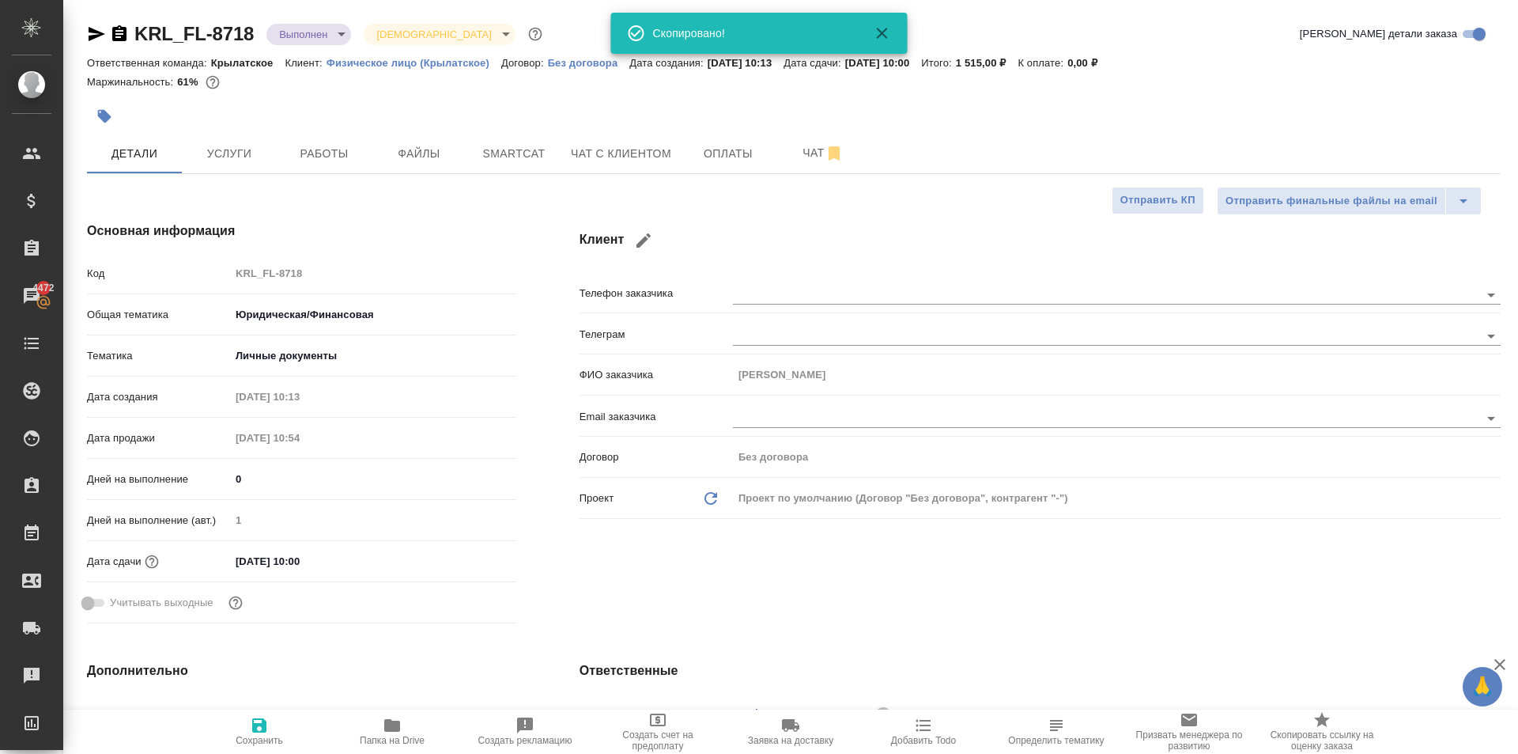
type textarea "x"
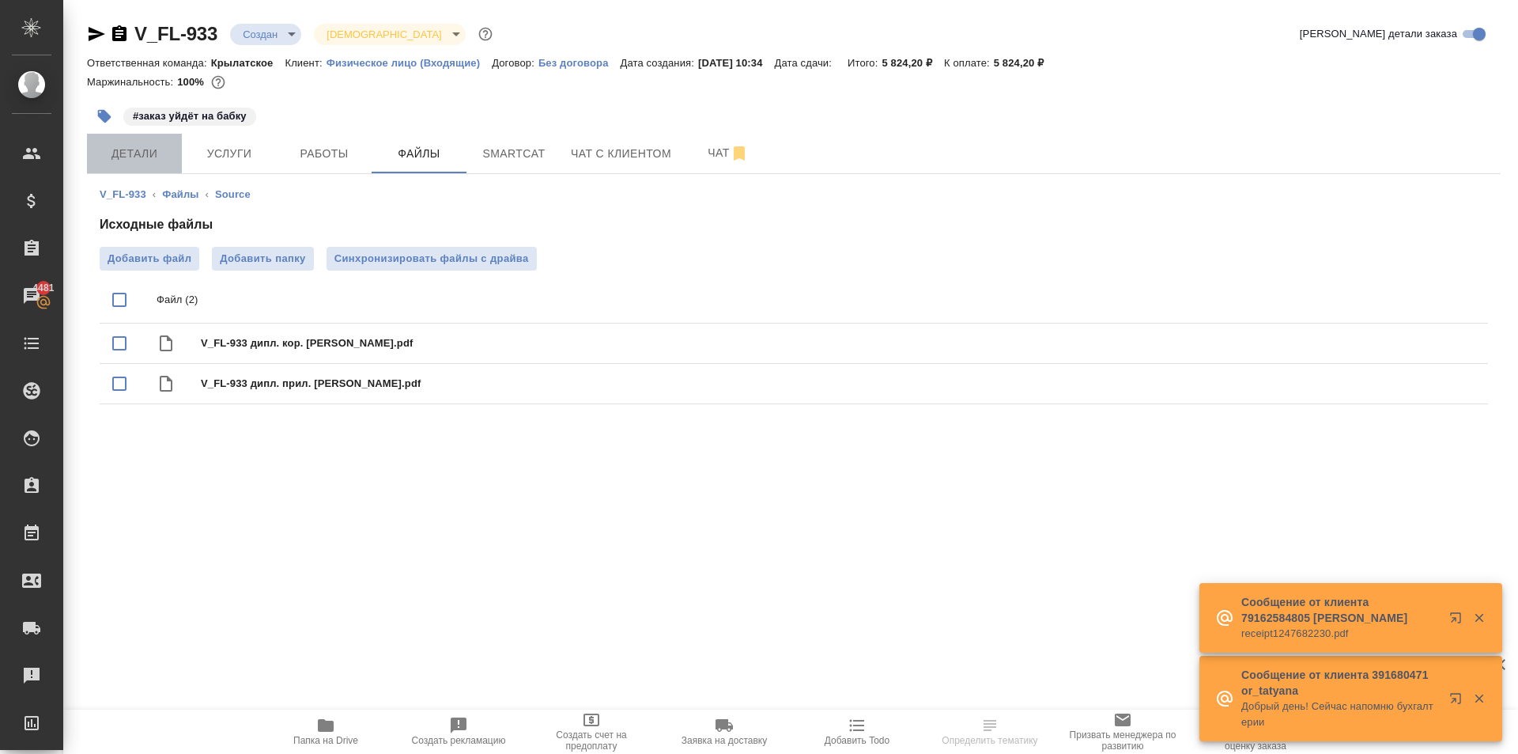
click at [159, 156] on span "Детали" at bounding box center [134, 154] width 76 height 20
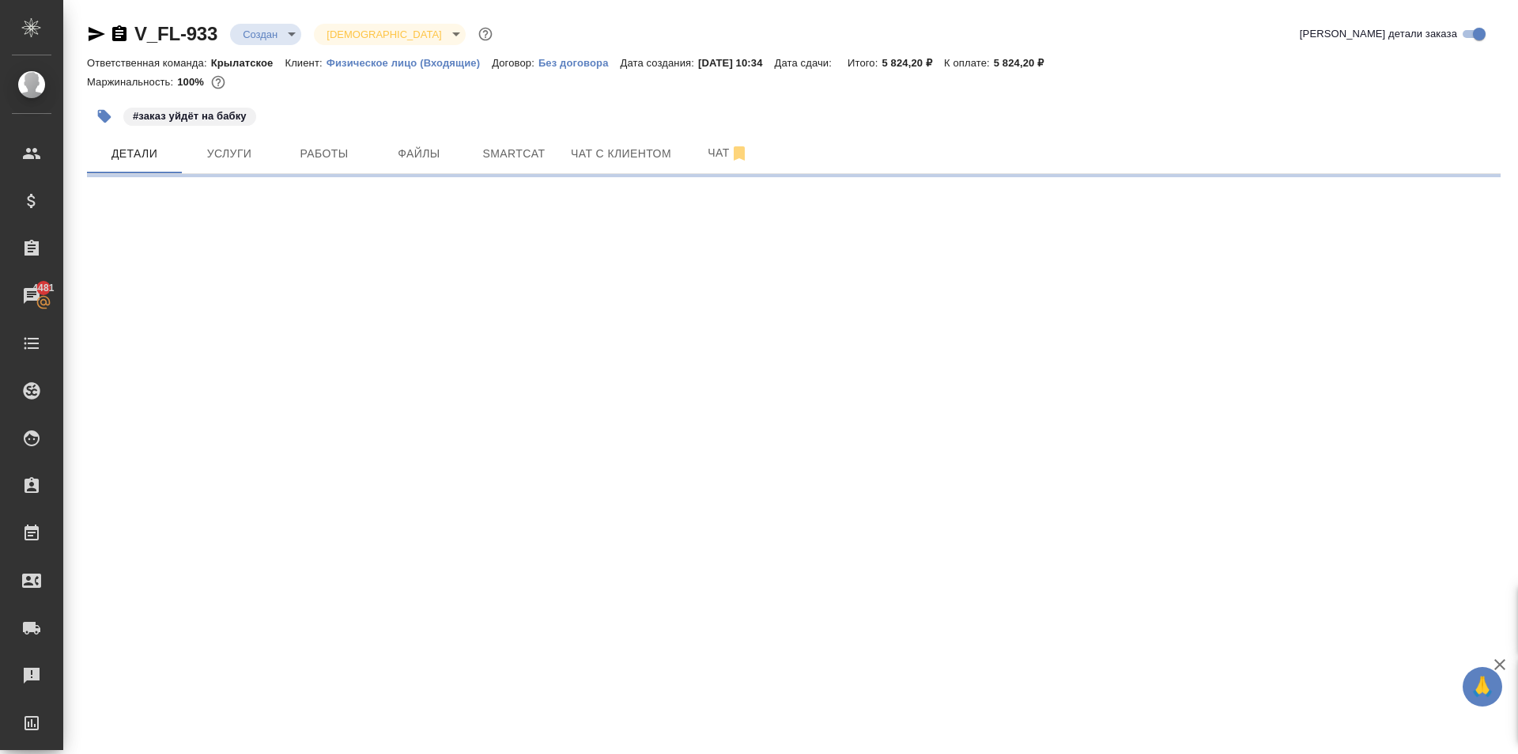
select select "RU"
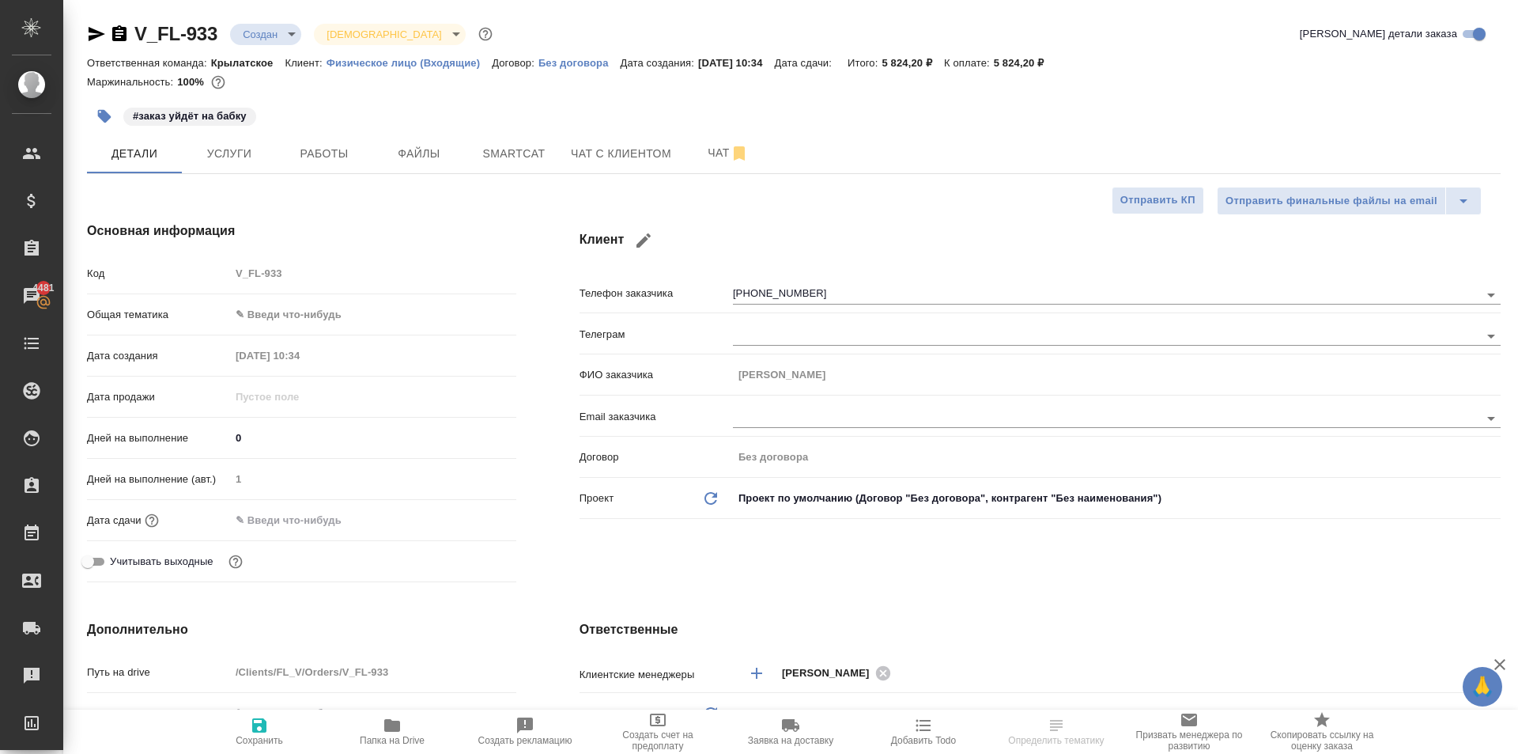
type textarea "x"
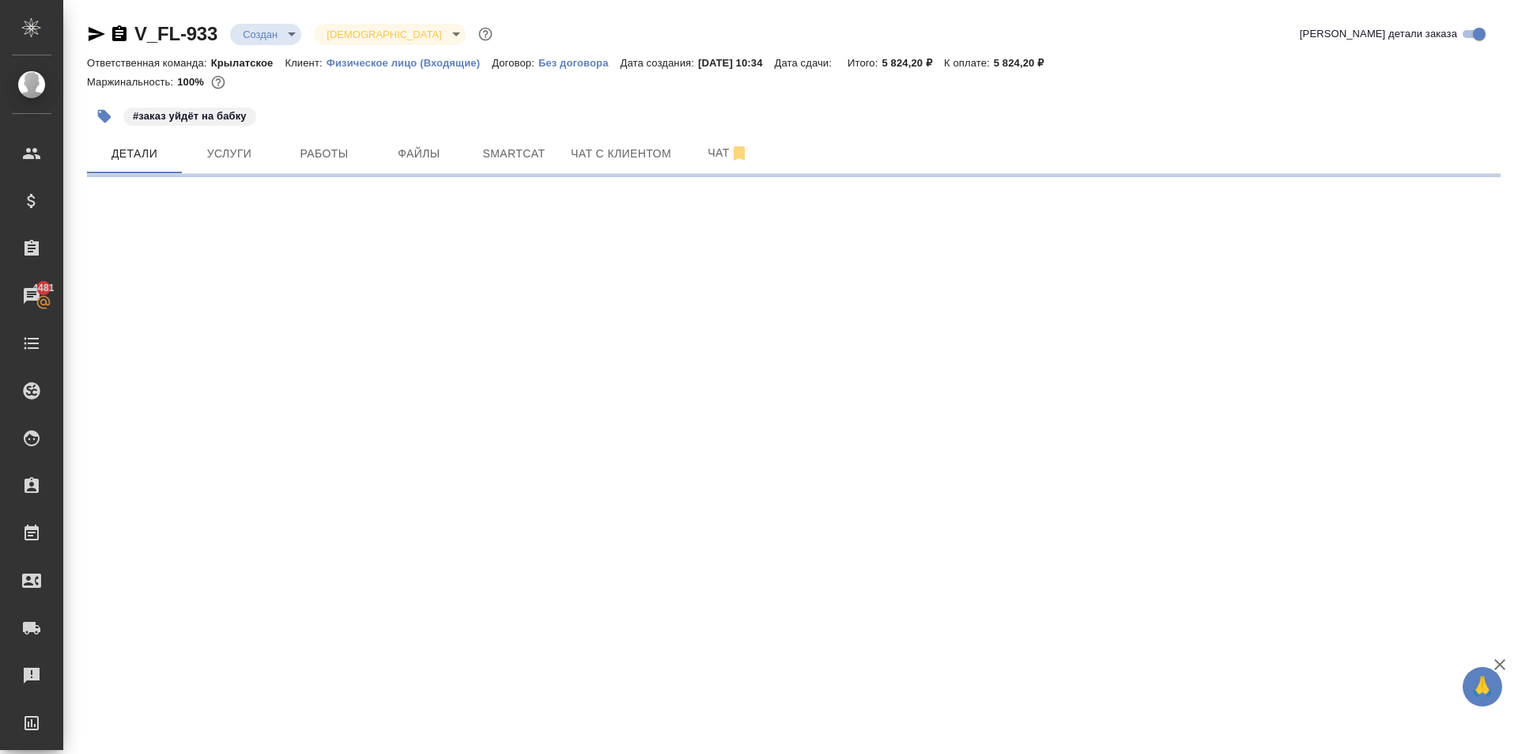
select select "RU"
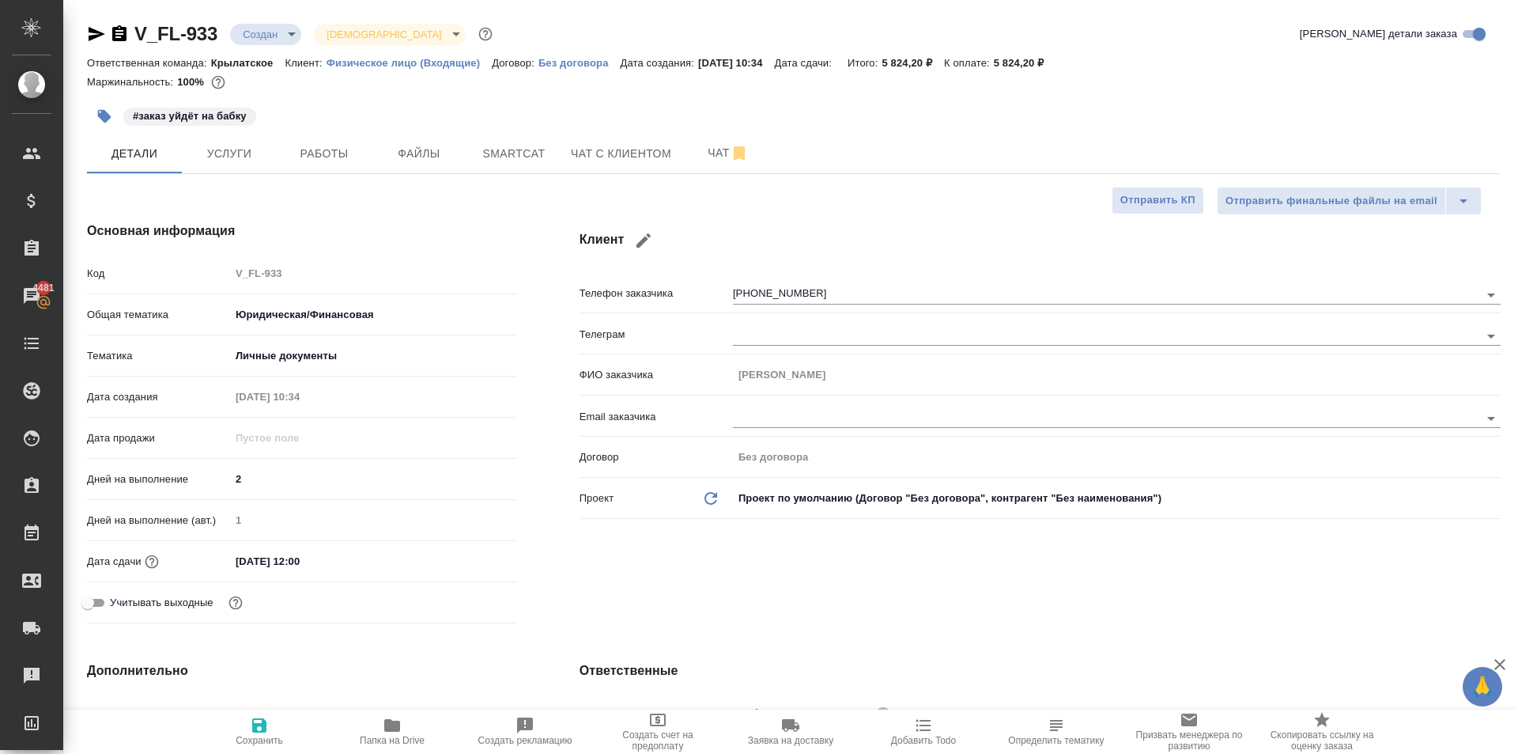
type textarea "x"
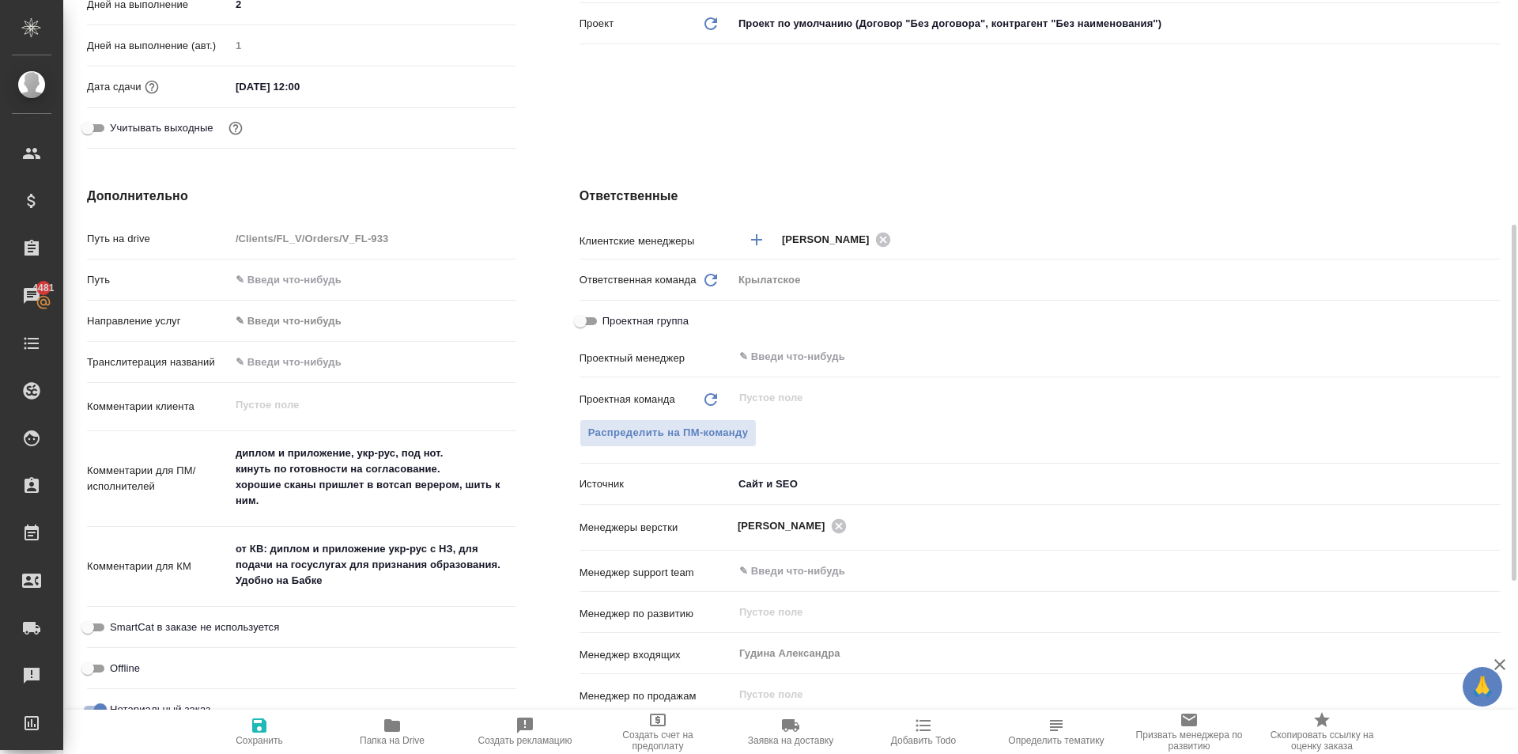
type textarea "x"
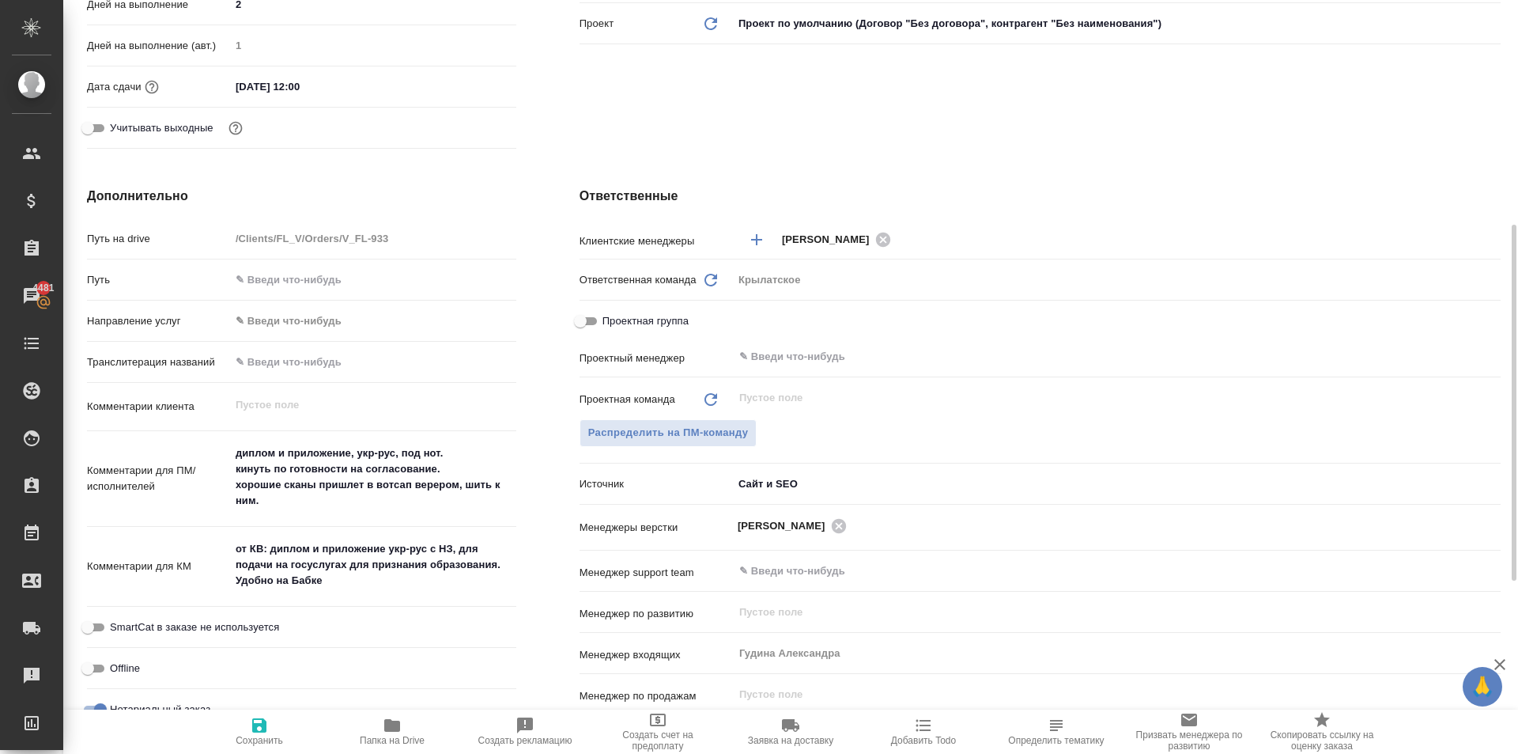
type textarea "x"
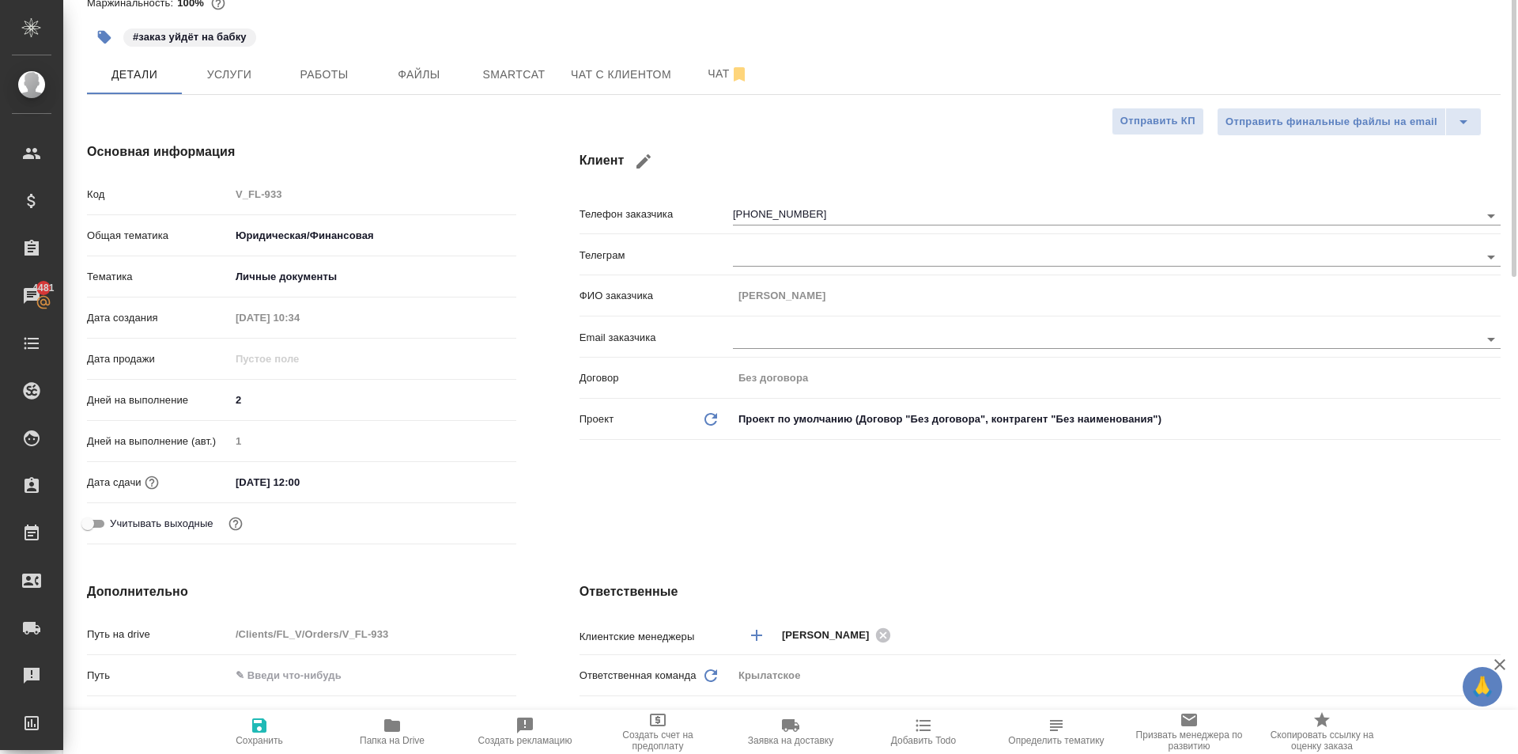
scroll to position [0, 0]
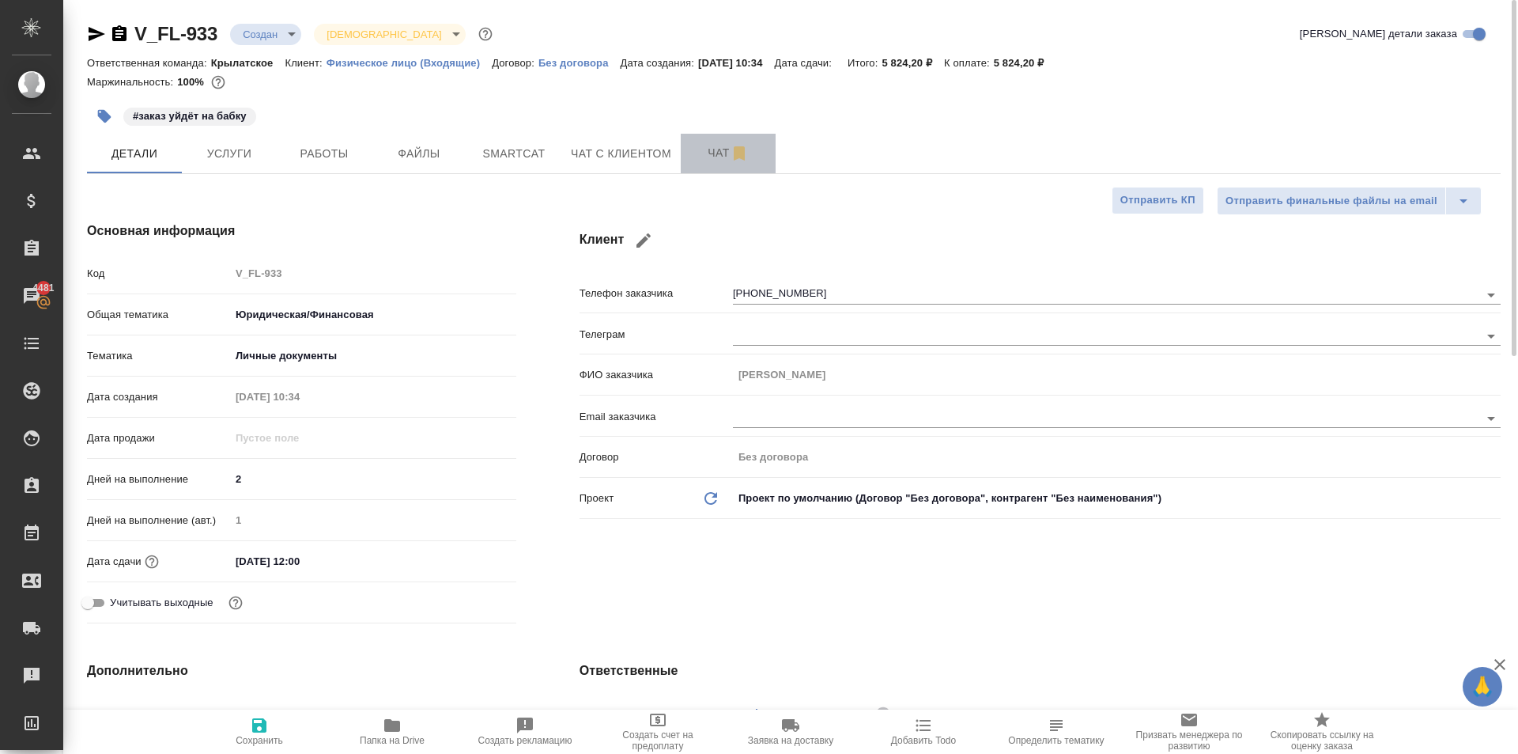
click at [702, 165] on button "Чат" at bounding box center [728, 154] width 95 height 40
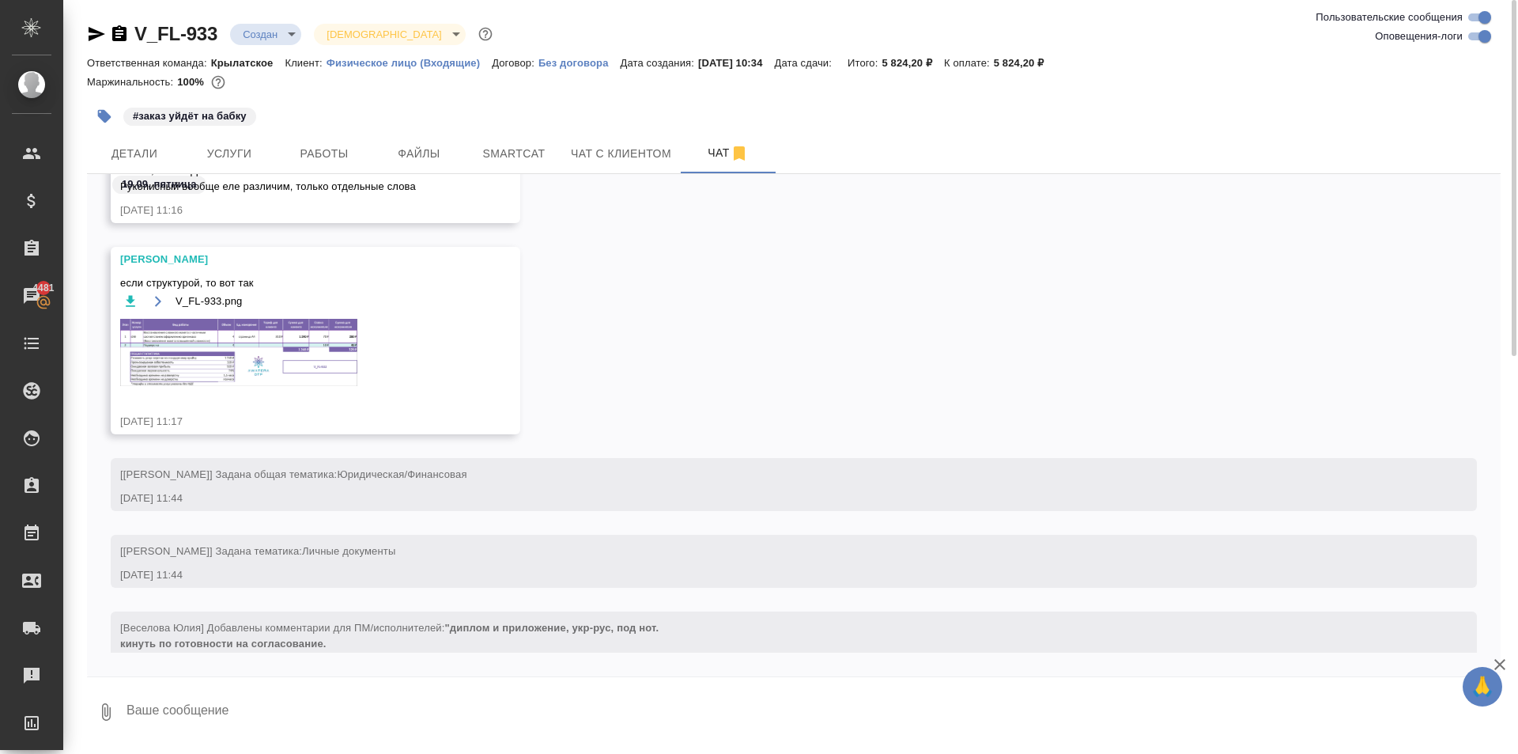
scroll to position [289, 0]
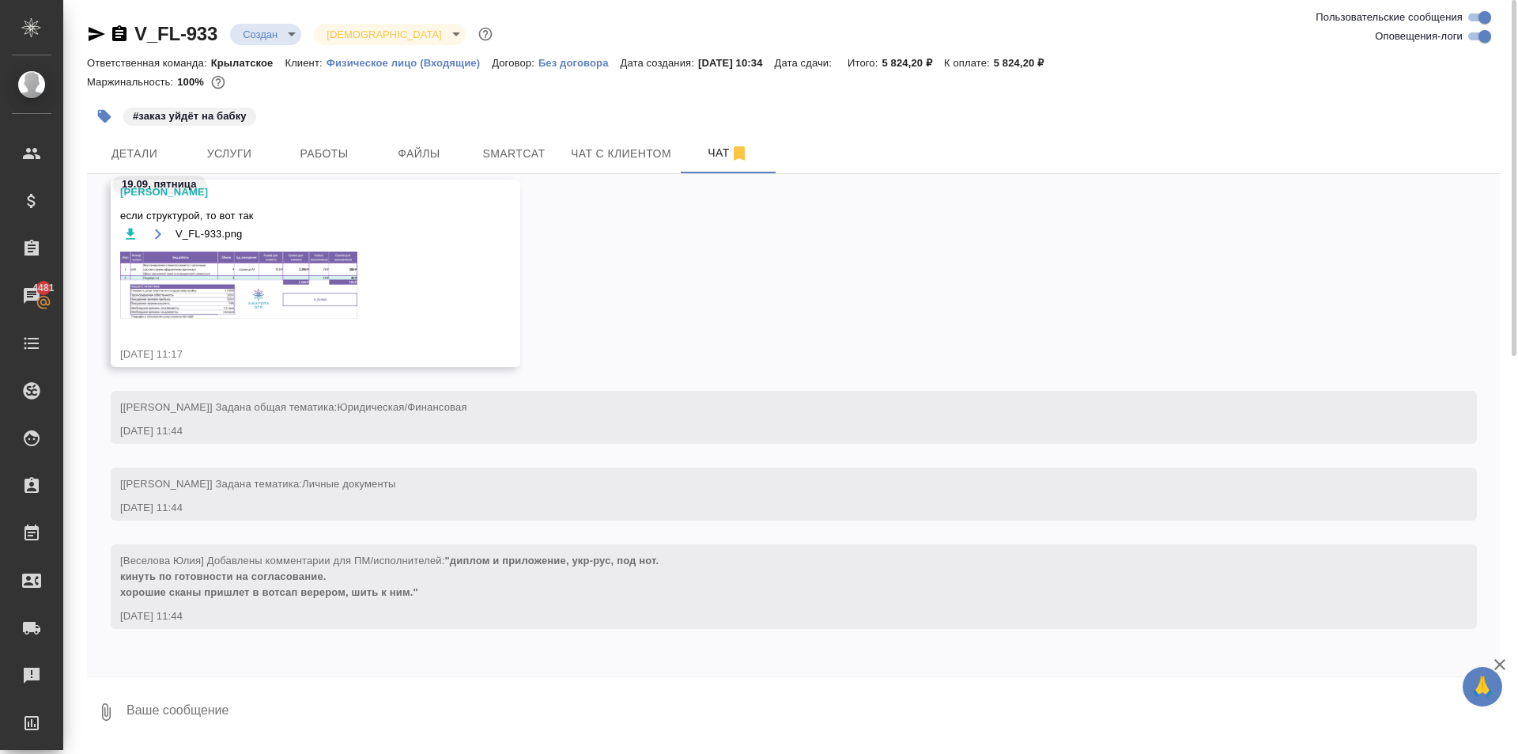
click at [296, 276] on img at bounding box center [238, 284] width 237 height 67
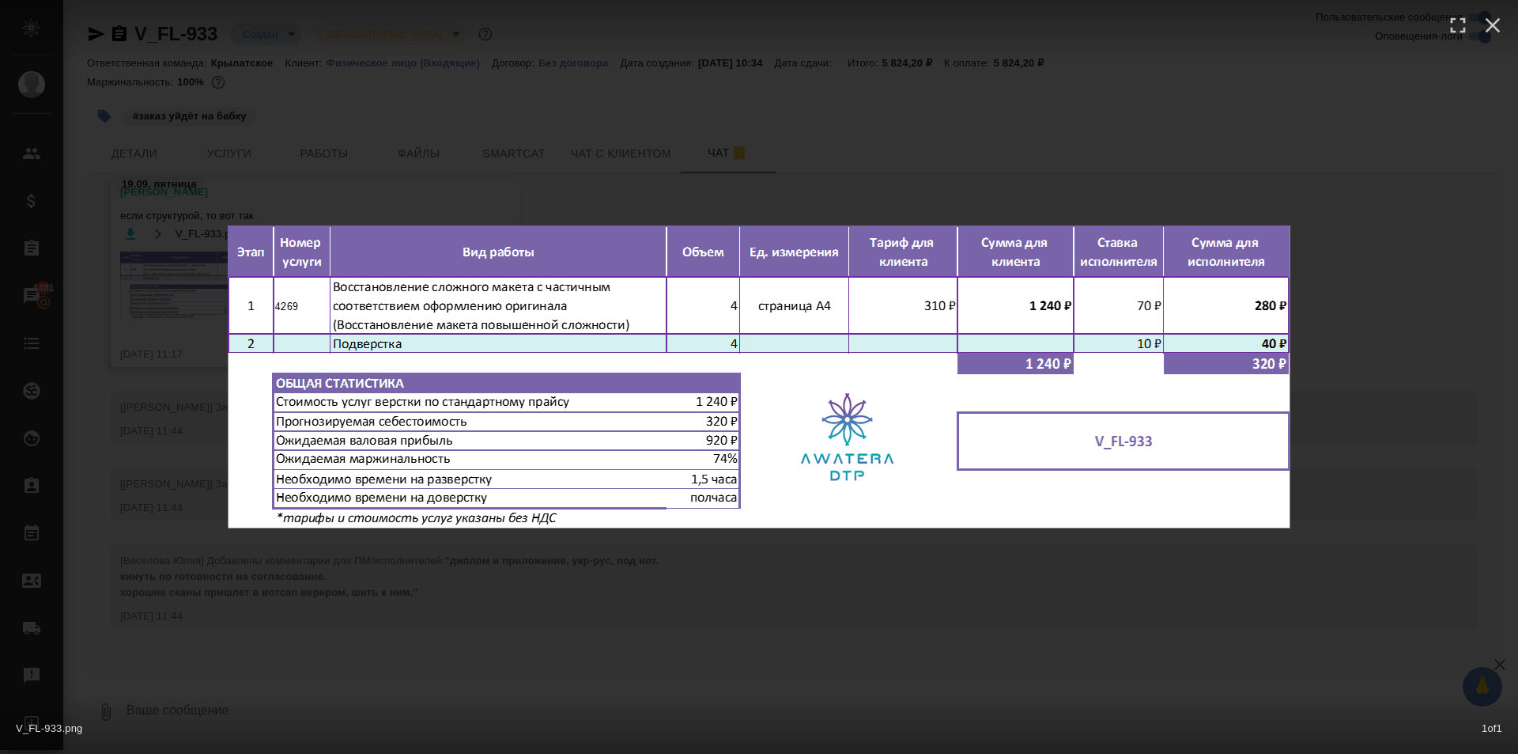
click at [683, 561] on div "V_FL-933.png 1 of 1" at bounding box center [759, 377] width 1518 height 754
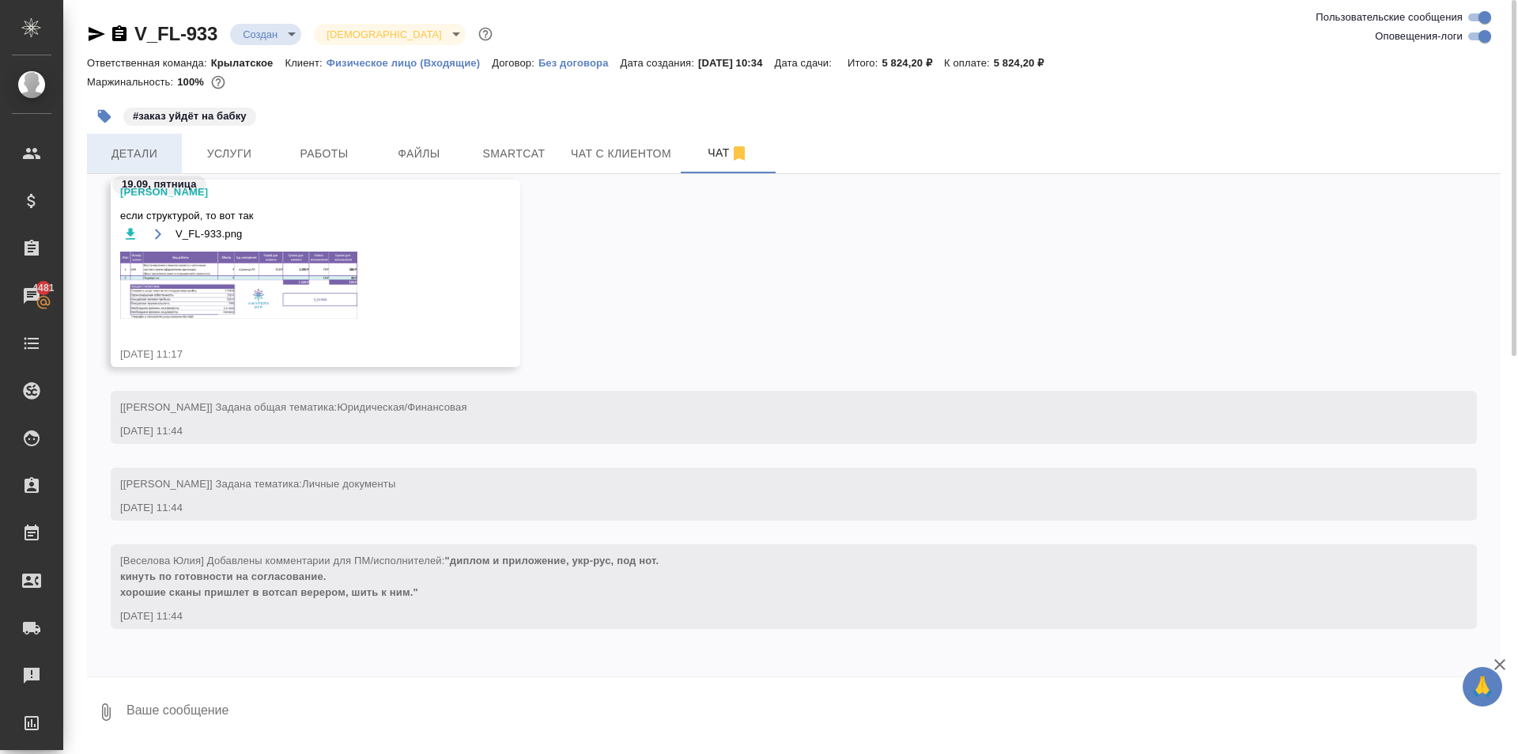
click at [147, 160] on span "Детали" at bounding box center [134, 154] width 76 height 20
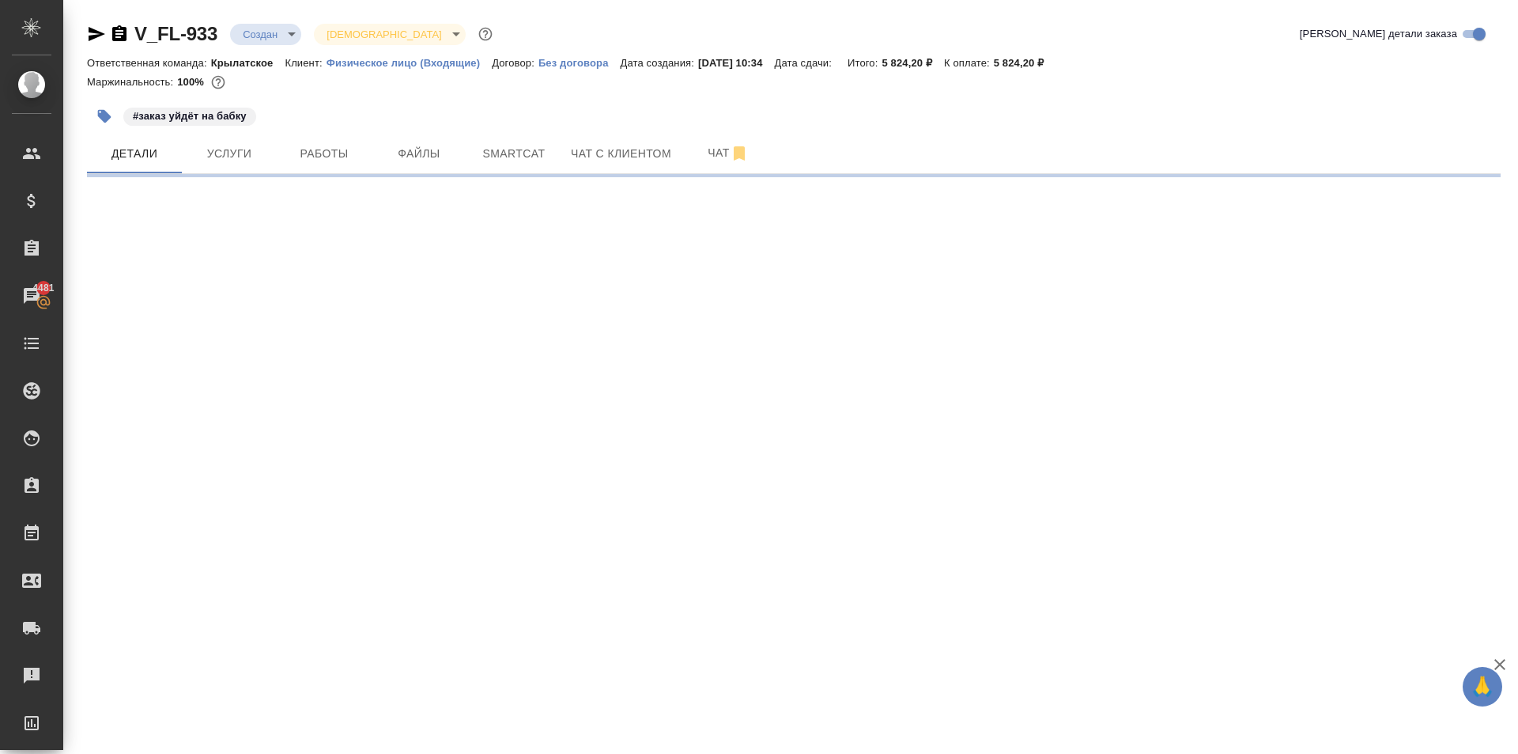
select select "RU"
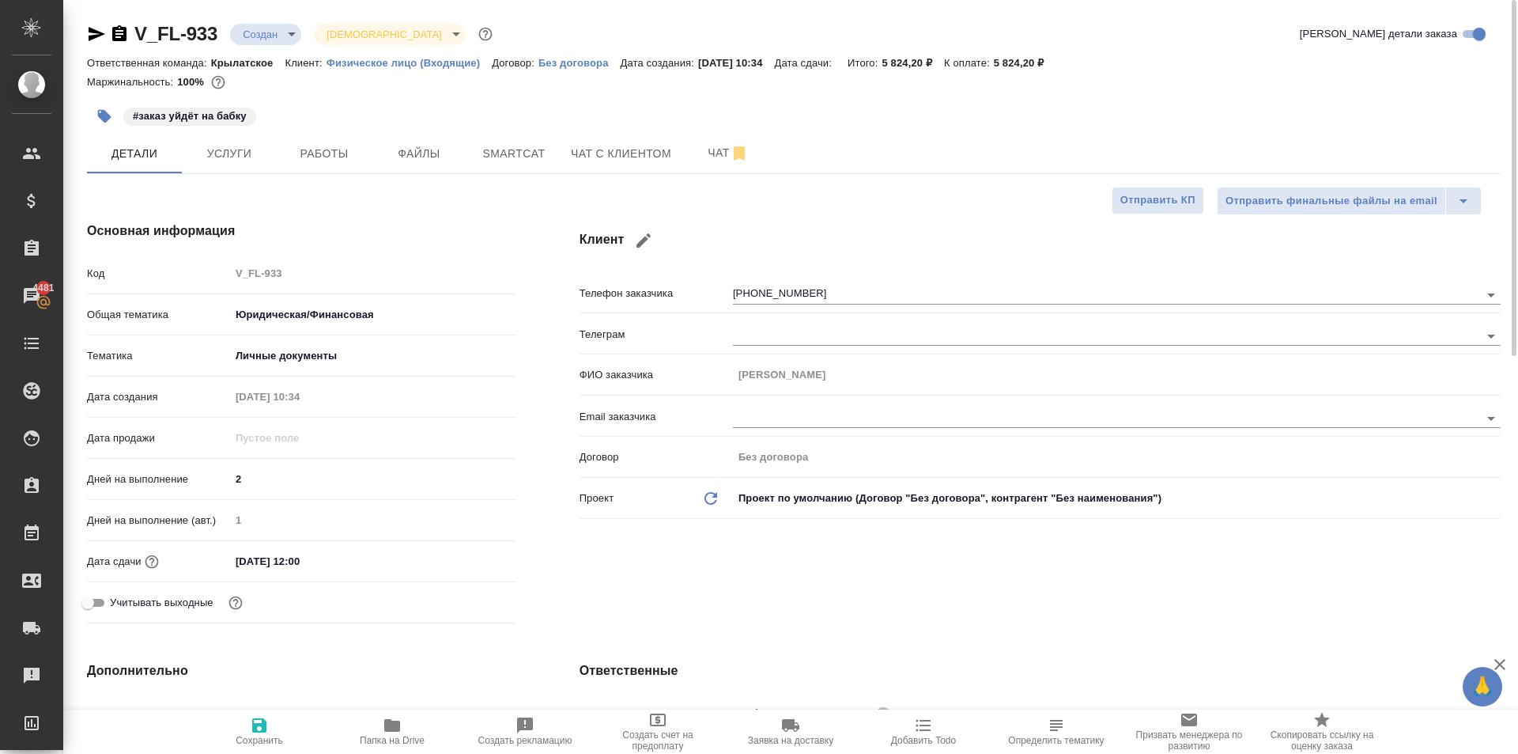
type textarea "x"
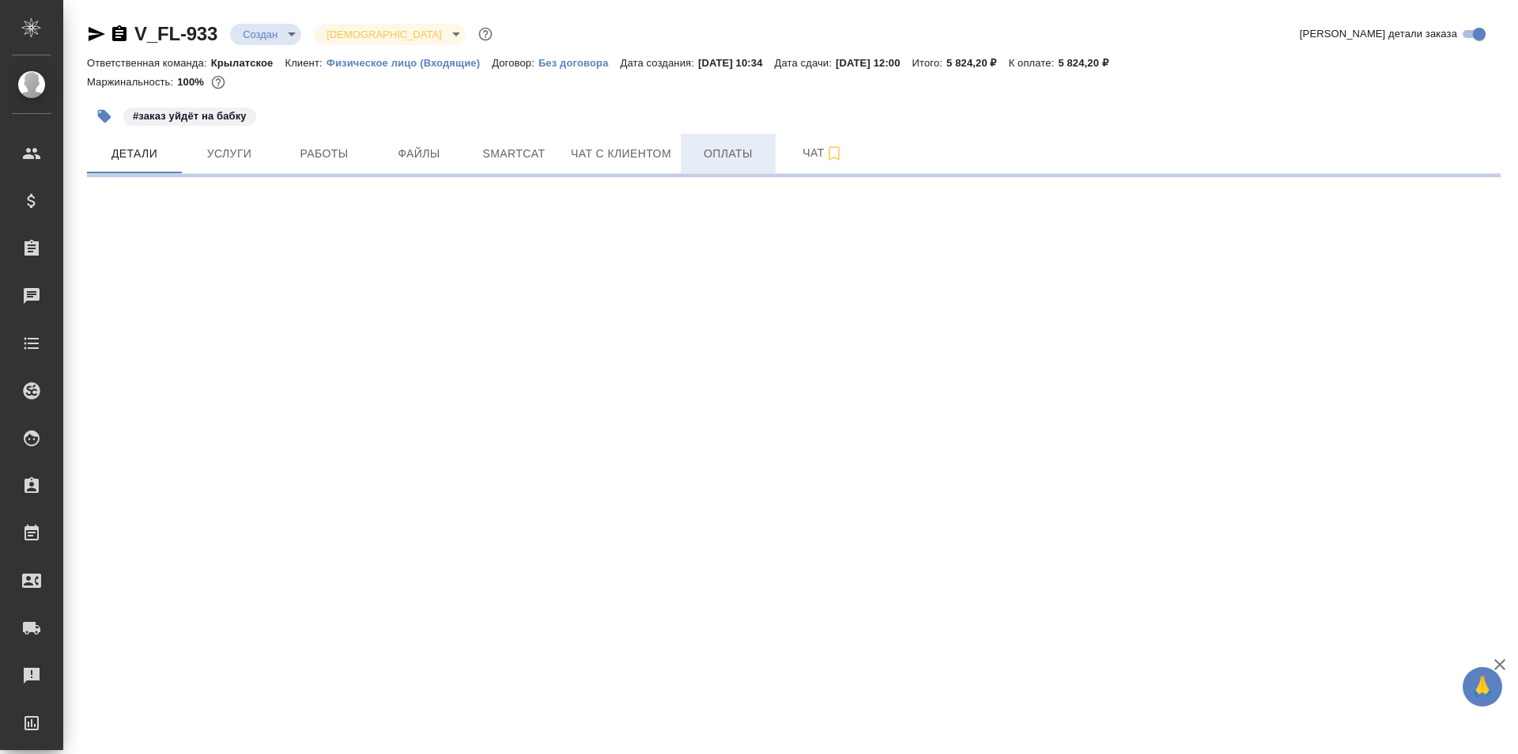
select select "RU"
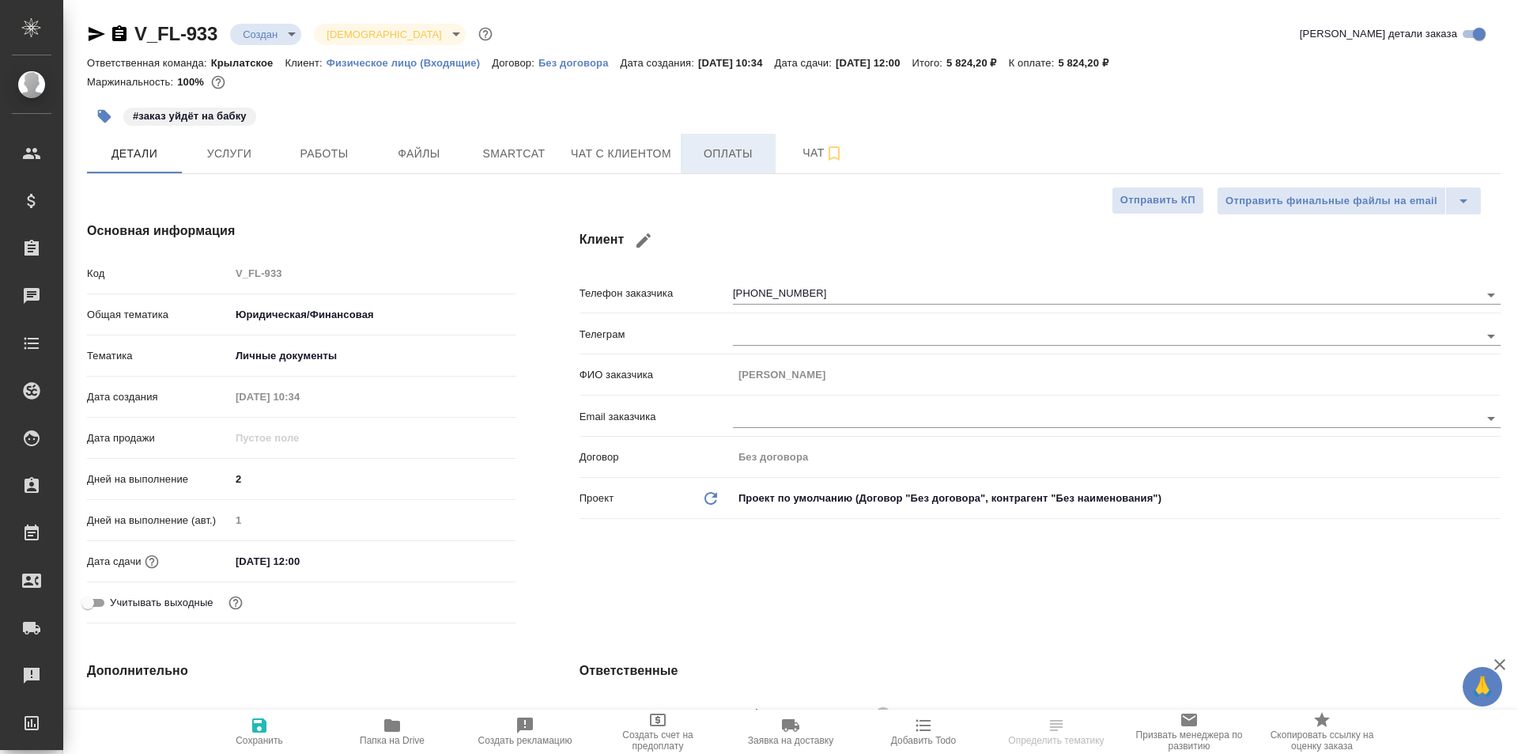
type textarea "x"
click at [723, 161] on span "Оплаты" at bounding box center [728, 154] width 76 height 20
type textarea "x"
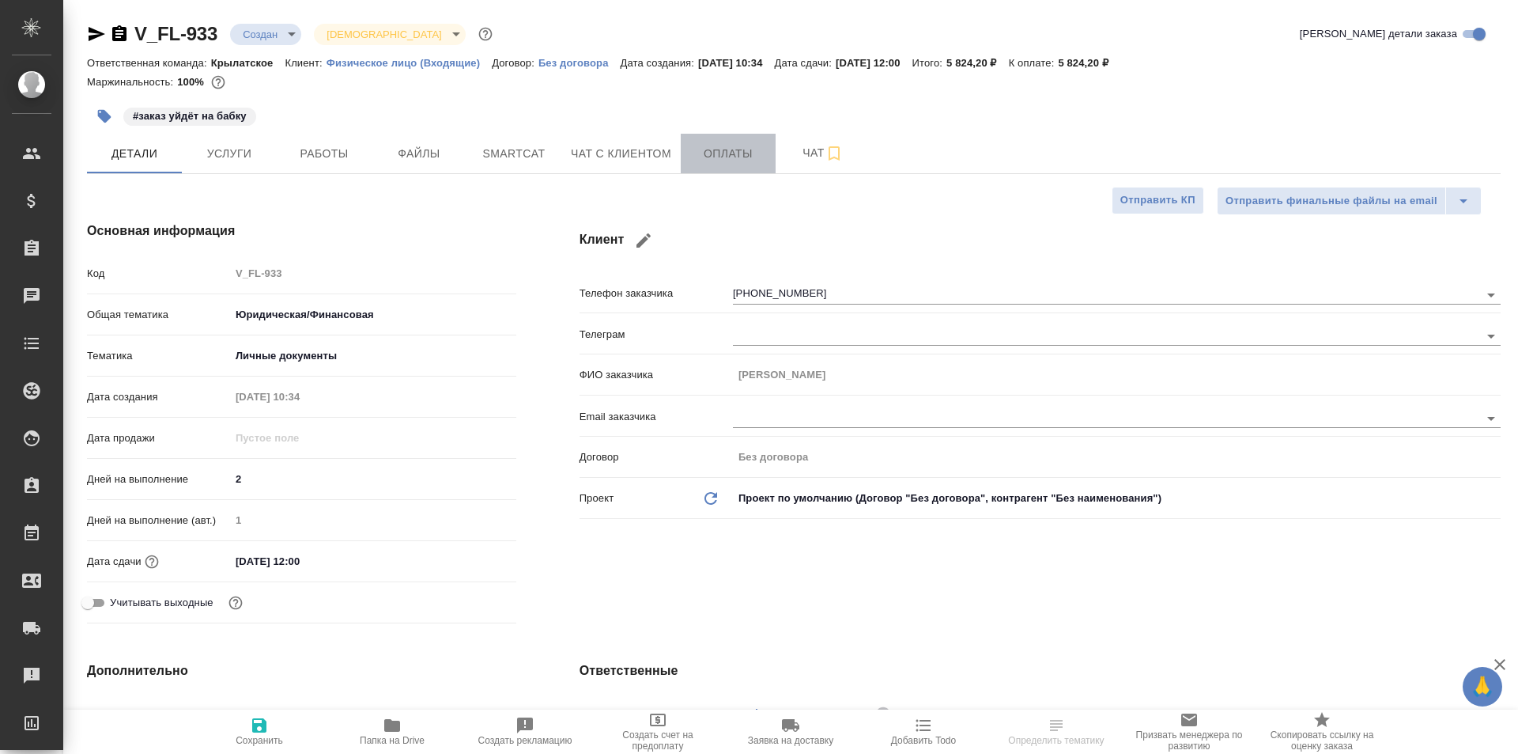
type textarea "x"
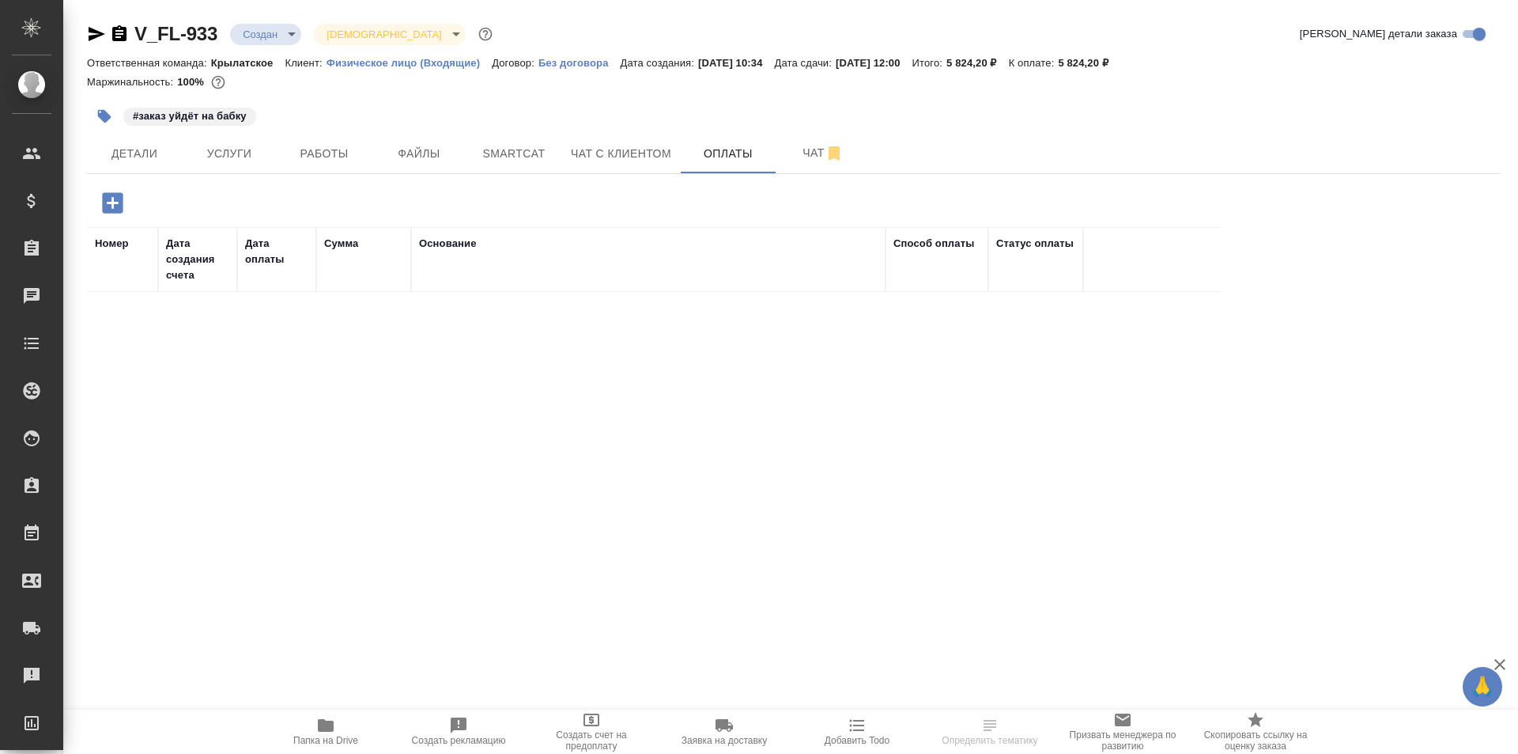
click at [130, 202] on button "button" at bounding box center [112, 203] width 43 height 32
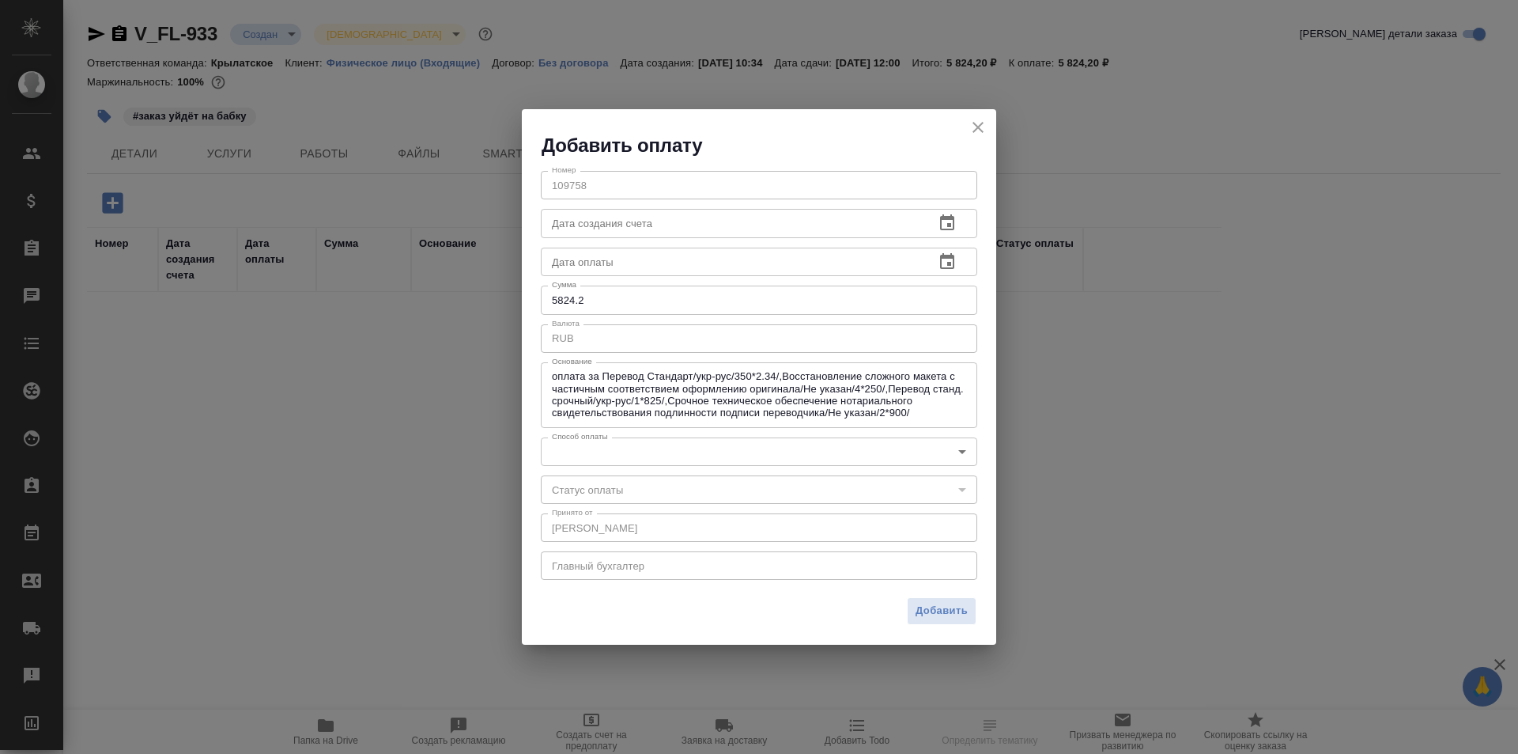
click at [618, 438] on body "🙏 .cls-1 fill:#fff; AWATERA Kasymov Timur Клиенты Спецификации Заказы Чаты Todo…" at bounding box center [759, 377] width 1518 height 754
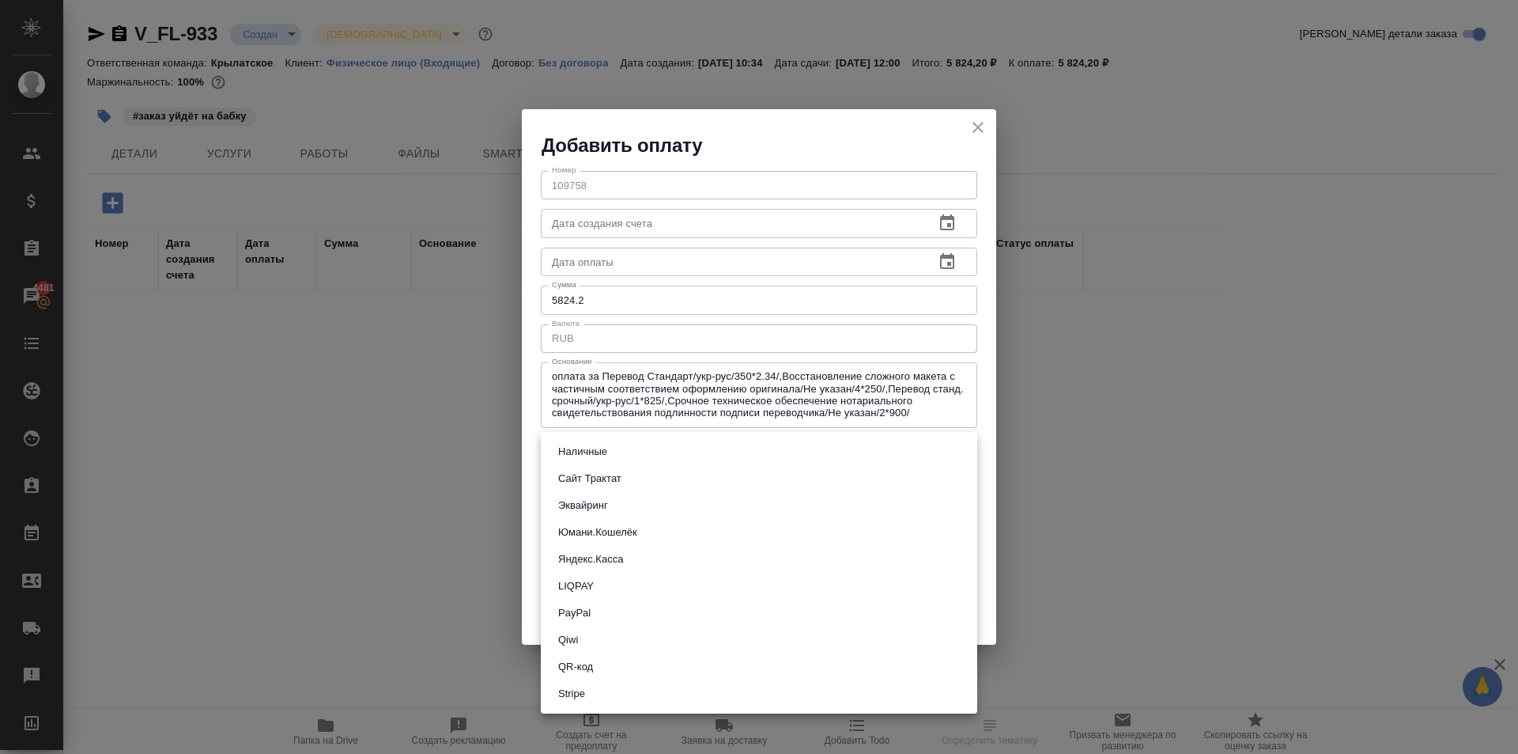
drag, startPoint x: 608, startPoint y: 478, endPoint x: 620, endPoint y: 482, distance: 12.5
click at [607, 478] on button "Сайт Трактат" at bounding box center [590, 478] width 73 height 17
type input "site-traktat"
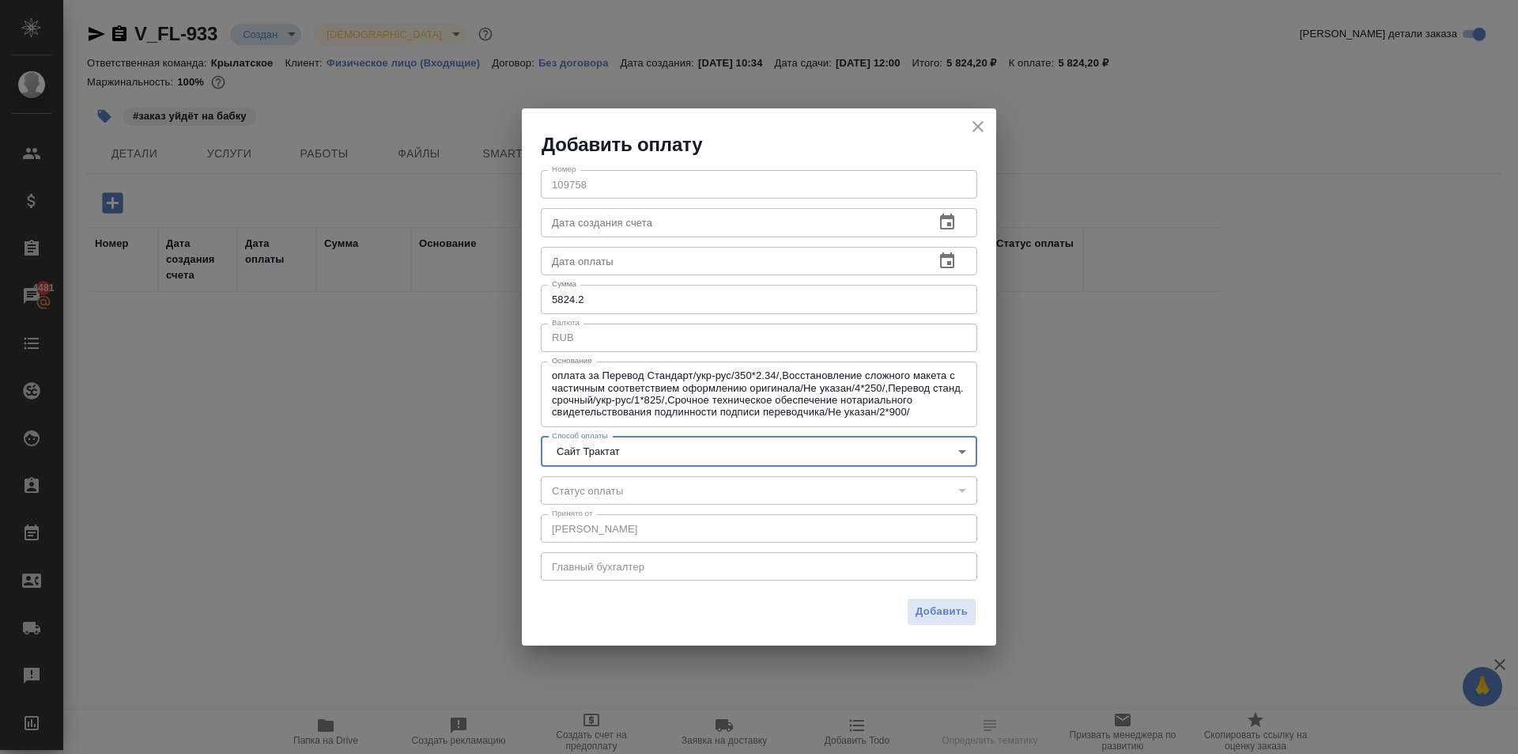
click at [950, 611] on span "Добавить" at bounding box center [942, 612] width 52 height 18
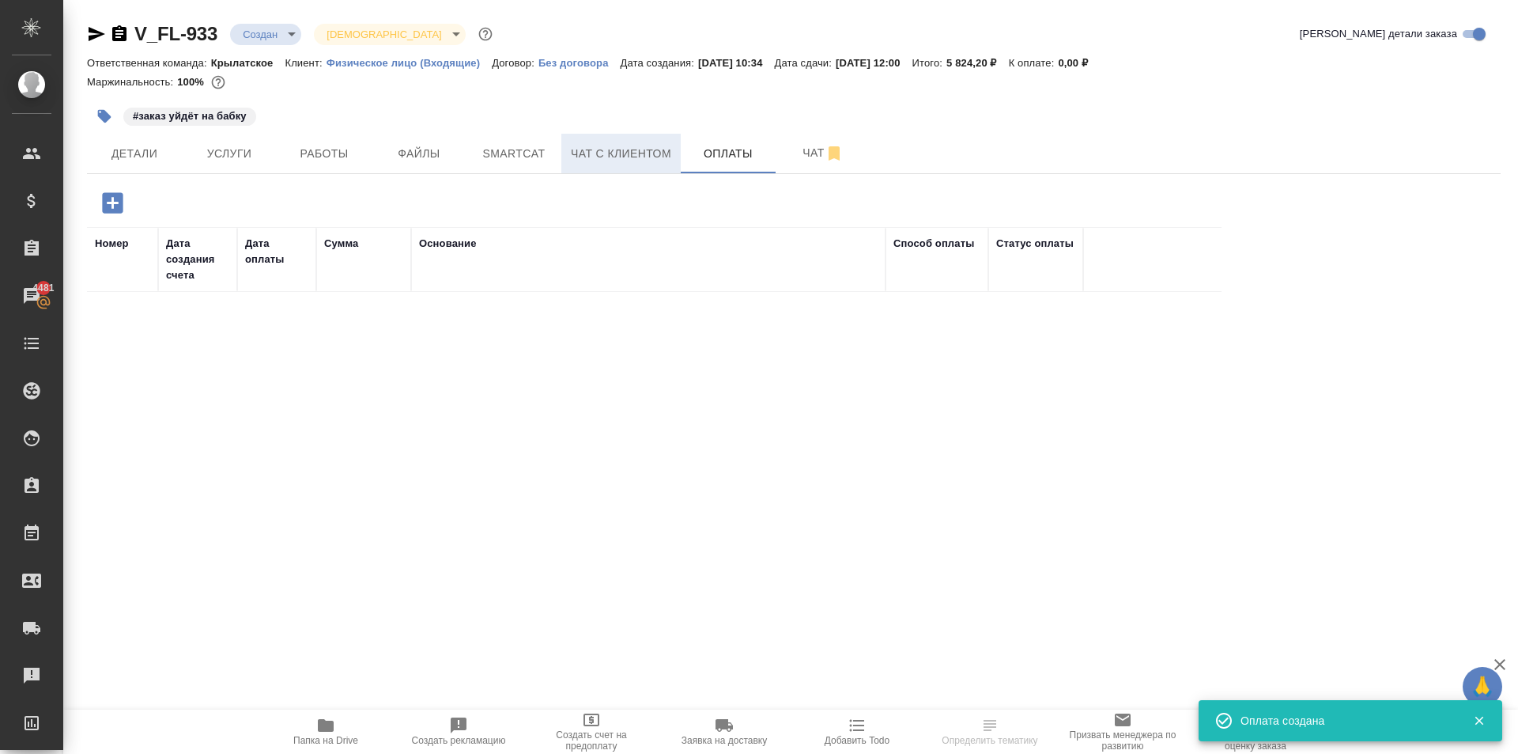
click at [613, 151] on span "Чат с клиентом" at bounding box center [621, 154] width 100 height 20
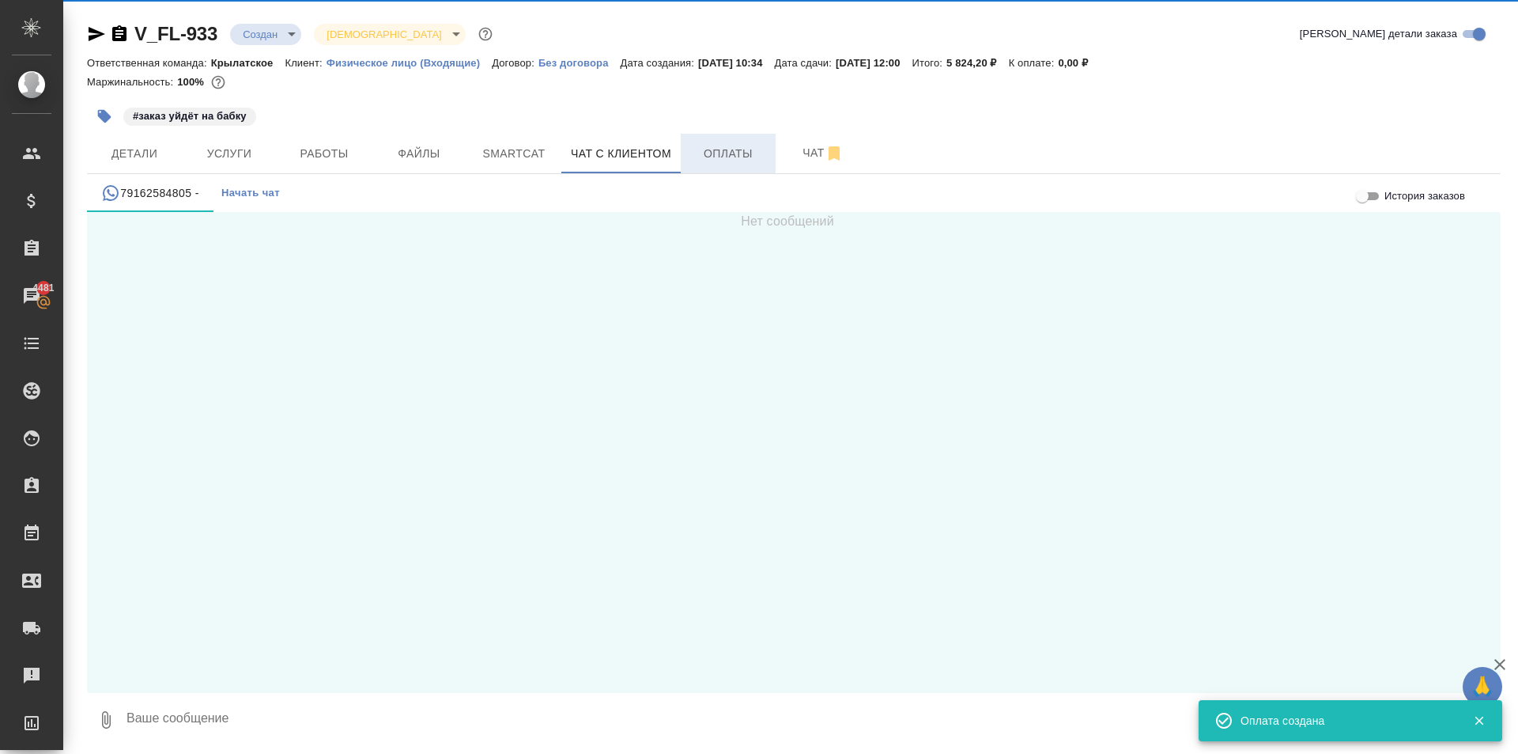
click at [765, 138] on button "Оплаты" at bounding box center [728, 154] width 95 height 40
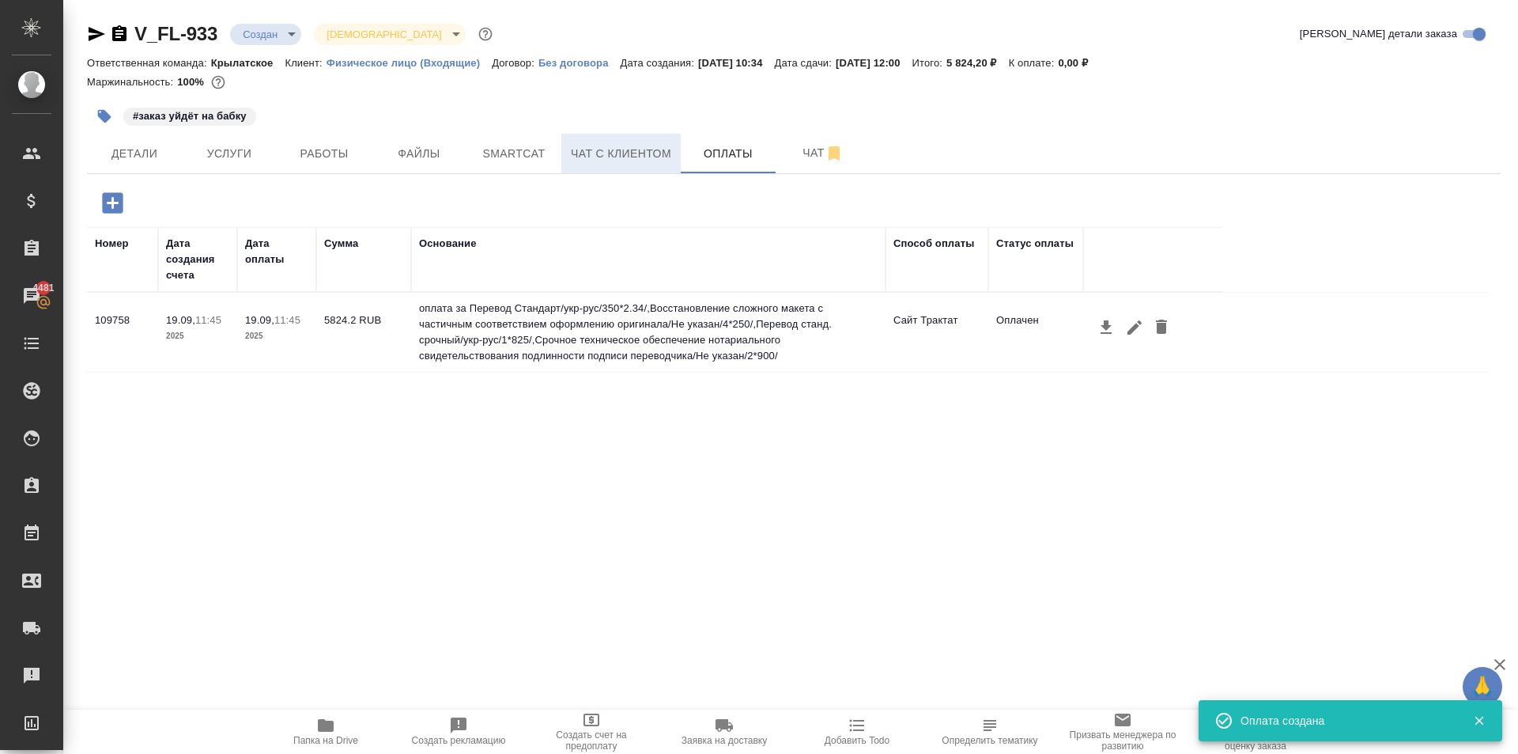
click at [618, 148] on span "Чат с клиентом" at bounding box center [621, 154] width 100 height 20
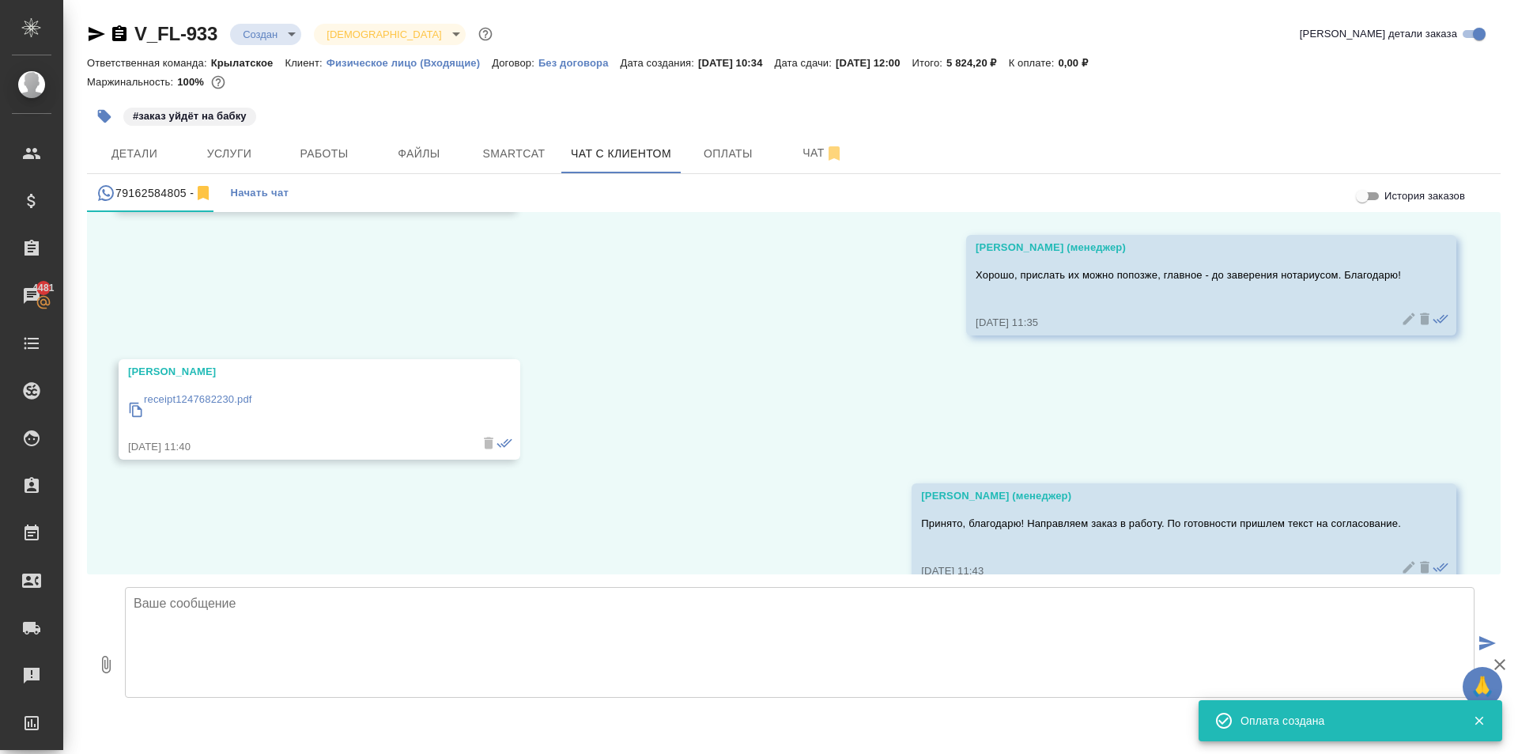
scroll to position [2546, 0]
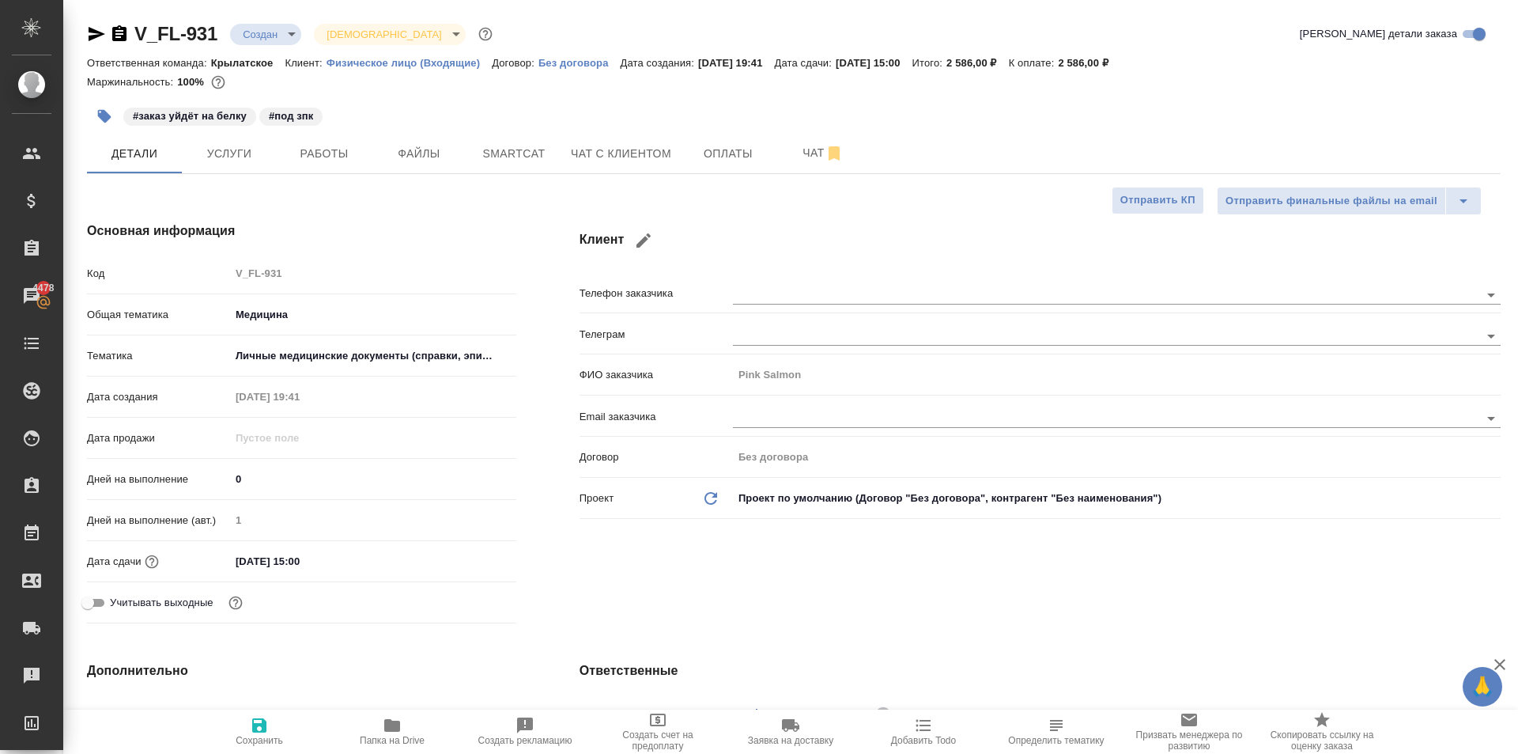
select select "RU"
click at [226, 163] on span "Услуги" at bounding box center [229, 154] width 76 height 20
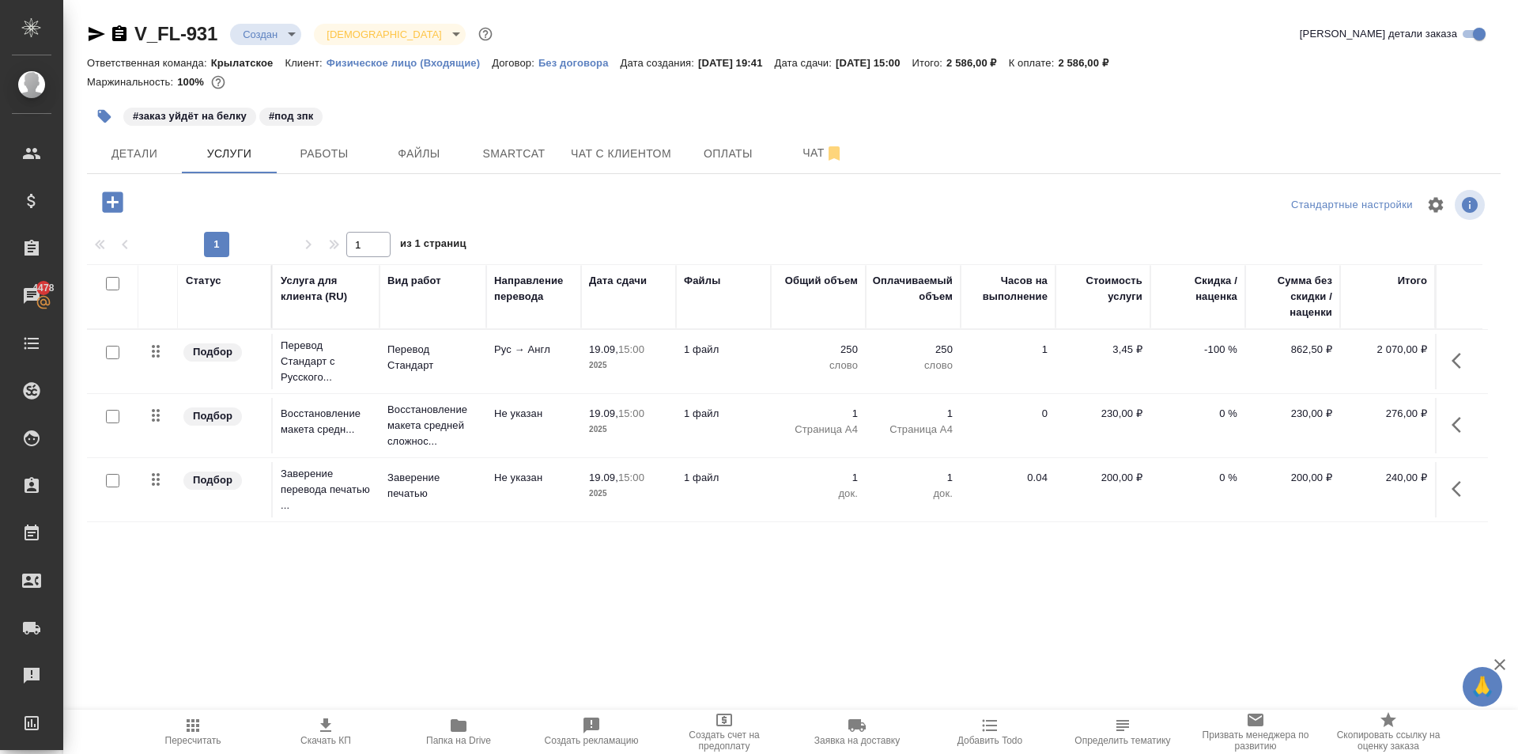
click at [191, 704] on div ".cls-1 fill:#fff; AWATERA [PERSON_NAME] Спецификации Заказы 4478 Чаты Todo Прое…" at bounding box center [759, 377] width 1518 height 754
click at [195, 720] on icon "button" at bounding box center [193, 725] width 13 height 13
click at [216, 734] on span "Пересчитать" at bounding box center [193, 731] width 114 height 30
